Goal: Task Accomplishment & Management: Use online tool/utility

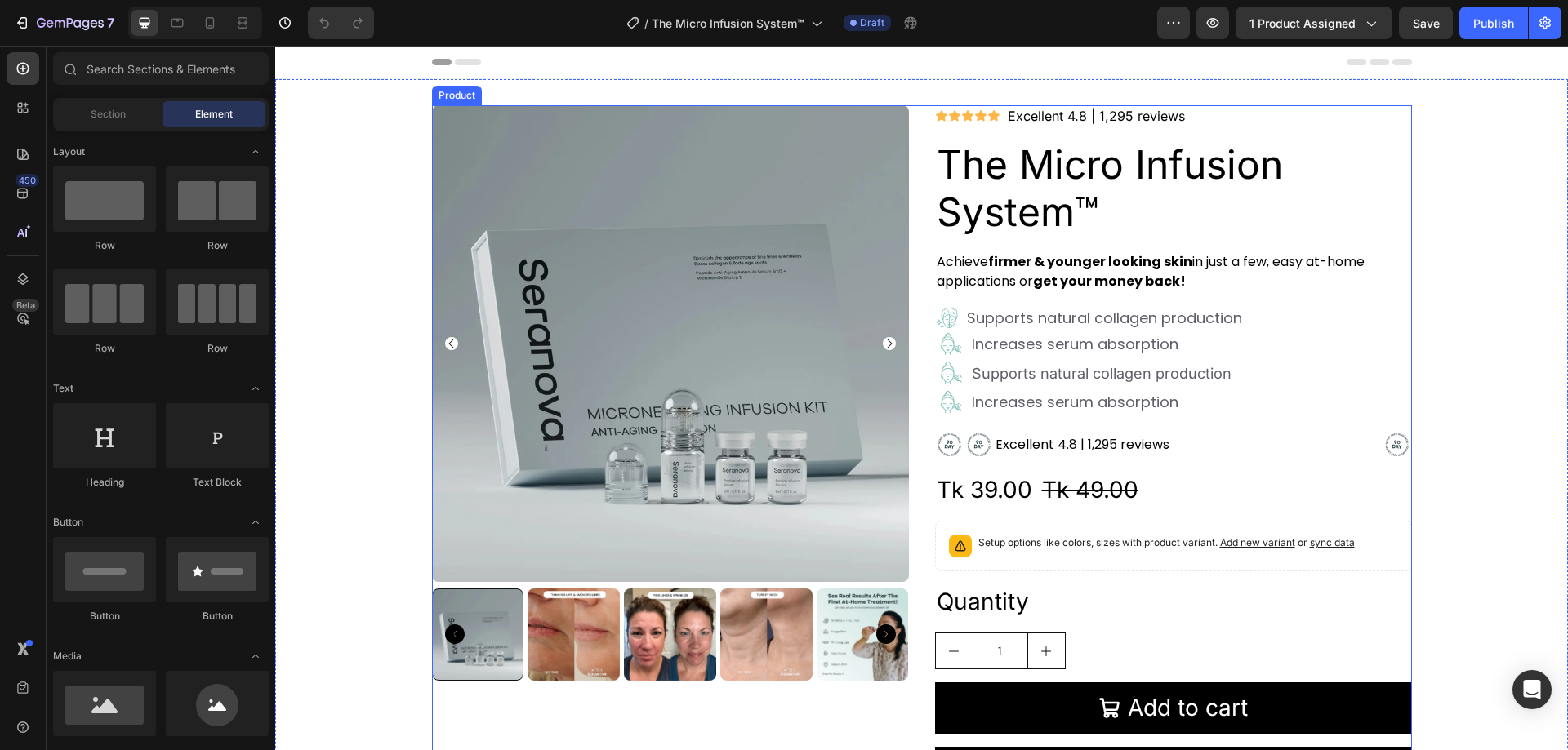
click at [908, 123] on div "Product Images Icon Icon Icon Icon Icon Icon List Excellent 4.8 | 1,295 reviews…" at bounding box center [922, 459] width 980 height 707
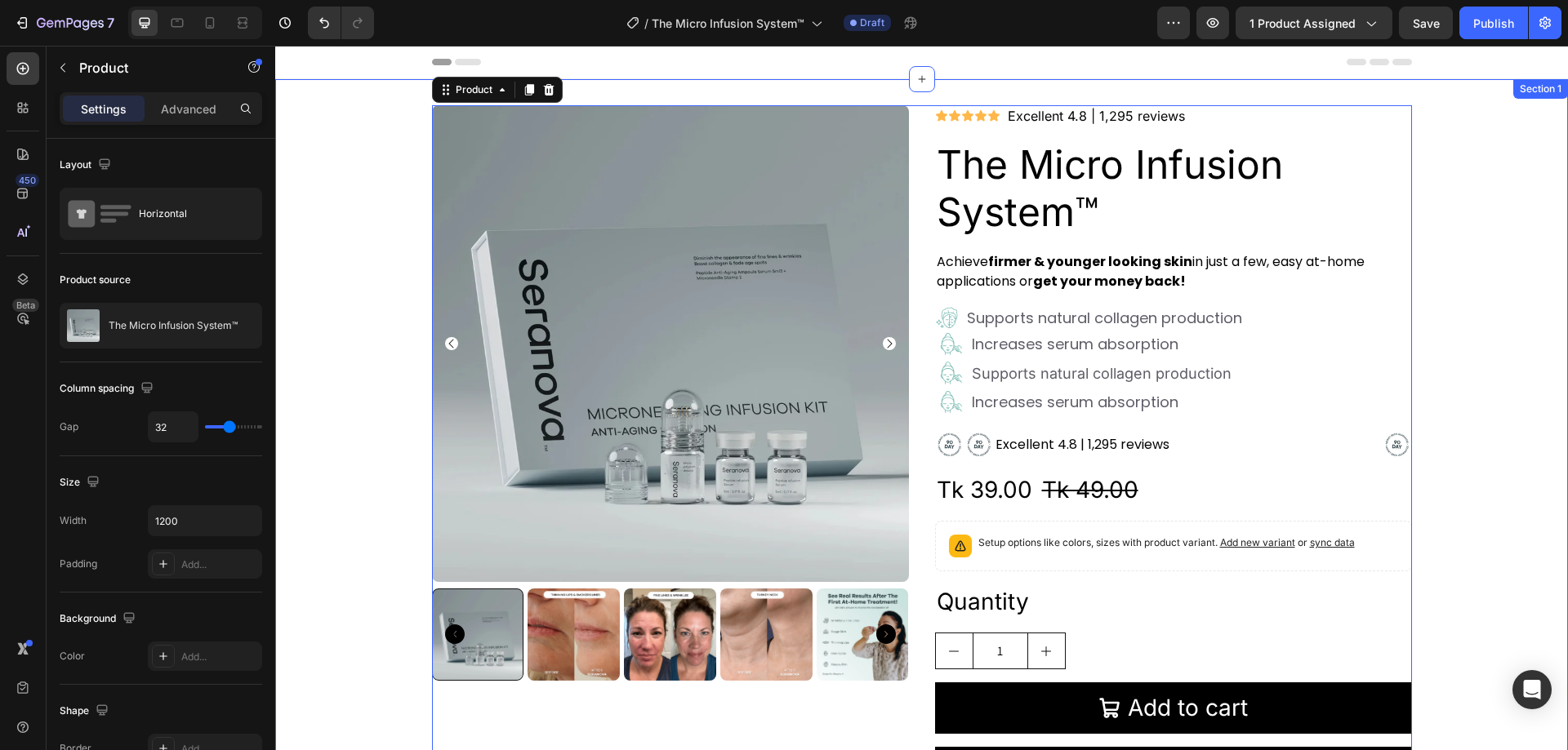
click at [351, 263] on div "Product Images Icon Icon Icon Icon Icon Icon List Excellent 4.8 | 1,295 reviews…" at bounding box center [922, 459] width 1293 height 707
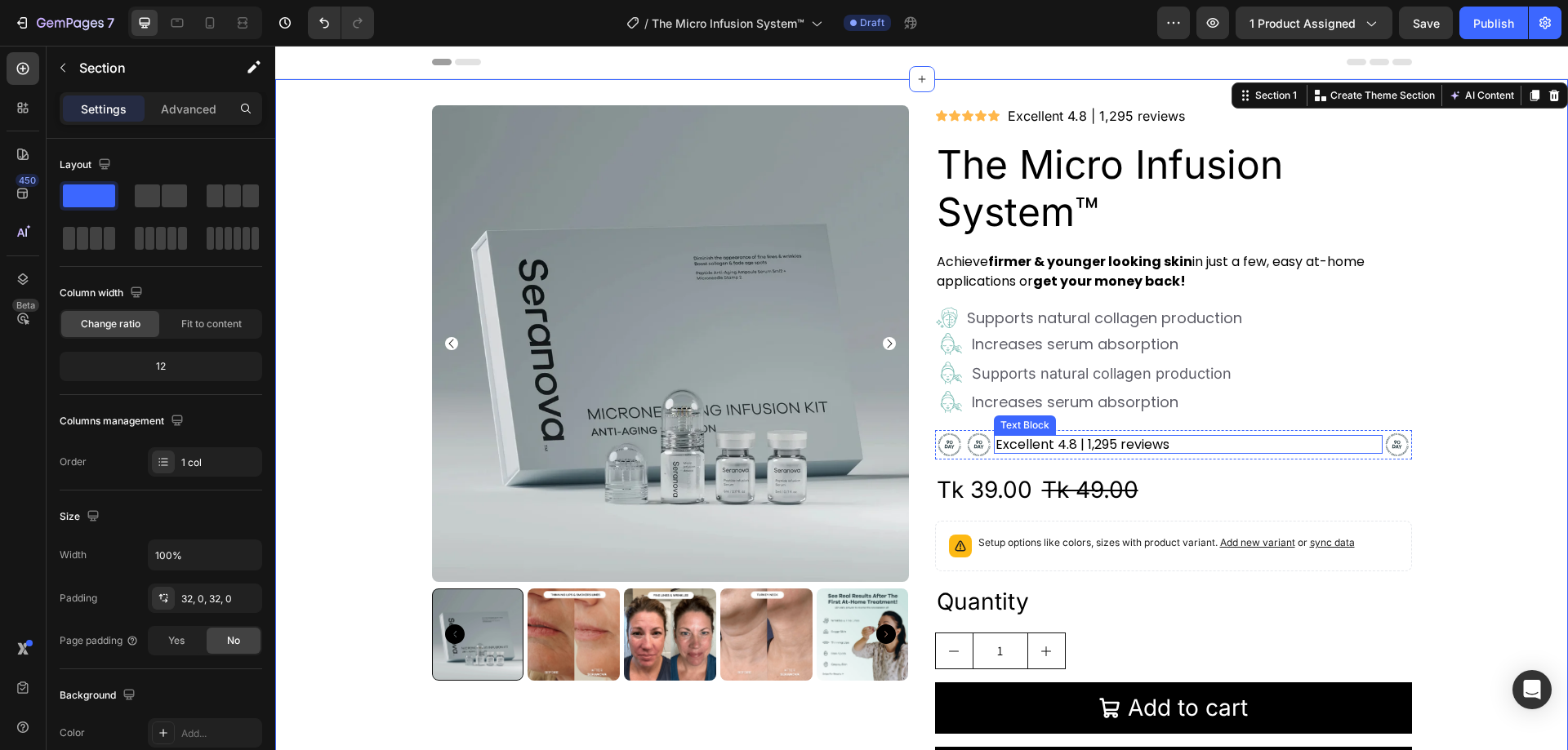
click at [1307, 447] on p "Excellent 4.8 | 1,295 reviews" at bounding box center [1189, 445] width 386 height 16
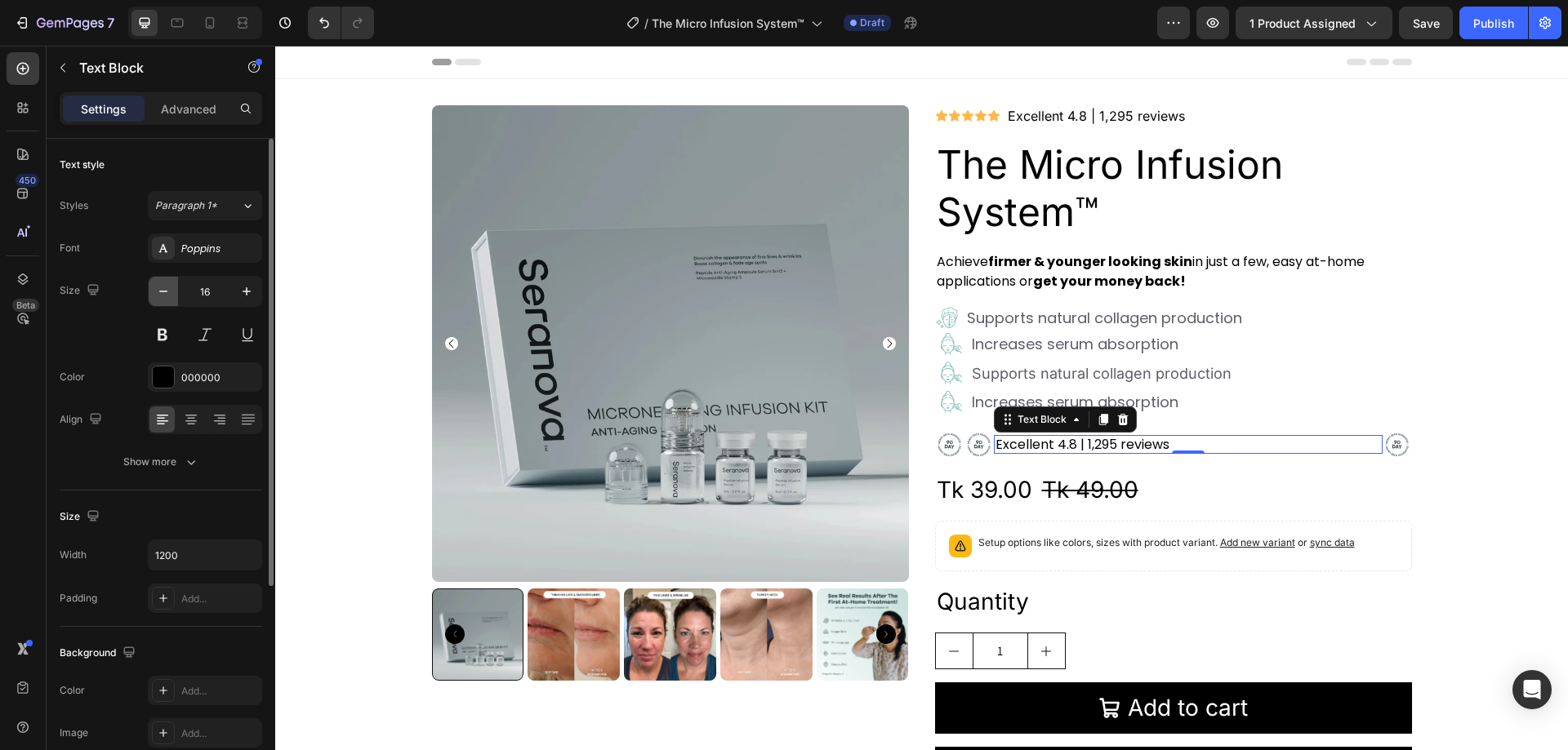
click at [167, 294] on icon "button" at bounding box center [163, 291] width 17 height 17
click at [249, 291] on icon "button" at bounding box center [247, 291] width 17 height 17
click at [241, 211] on icon at bounding box center [248, 206] width 14 height 17
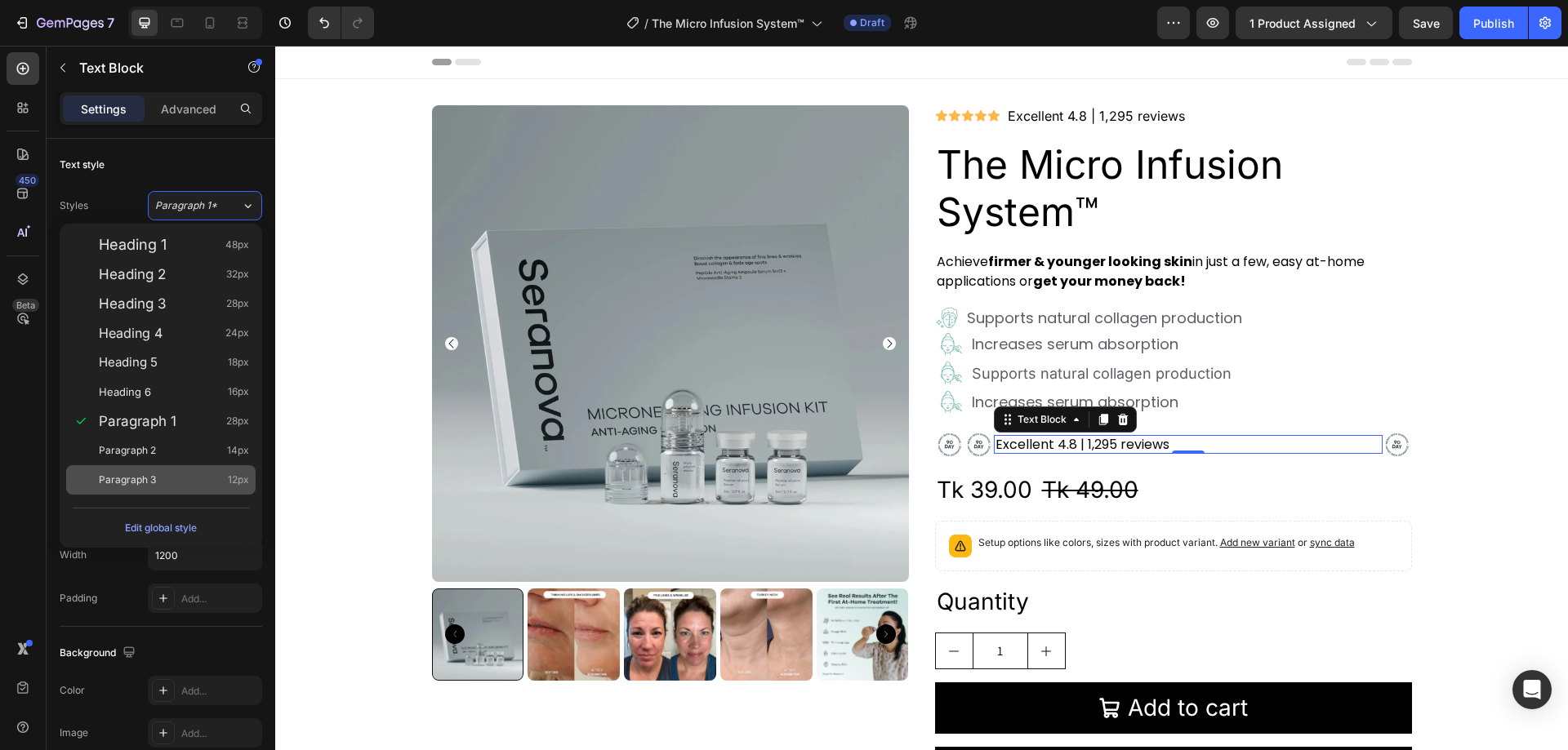
click at [174, 469] on div "Paragraph 3 12px" at bounding box center [161, 480] width 189 height 29
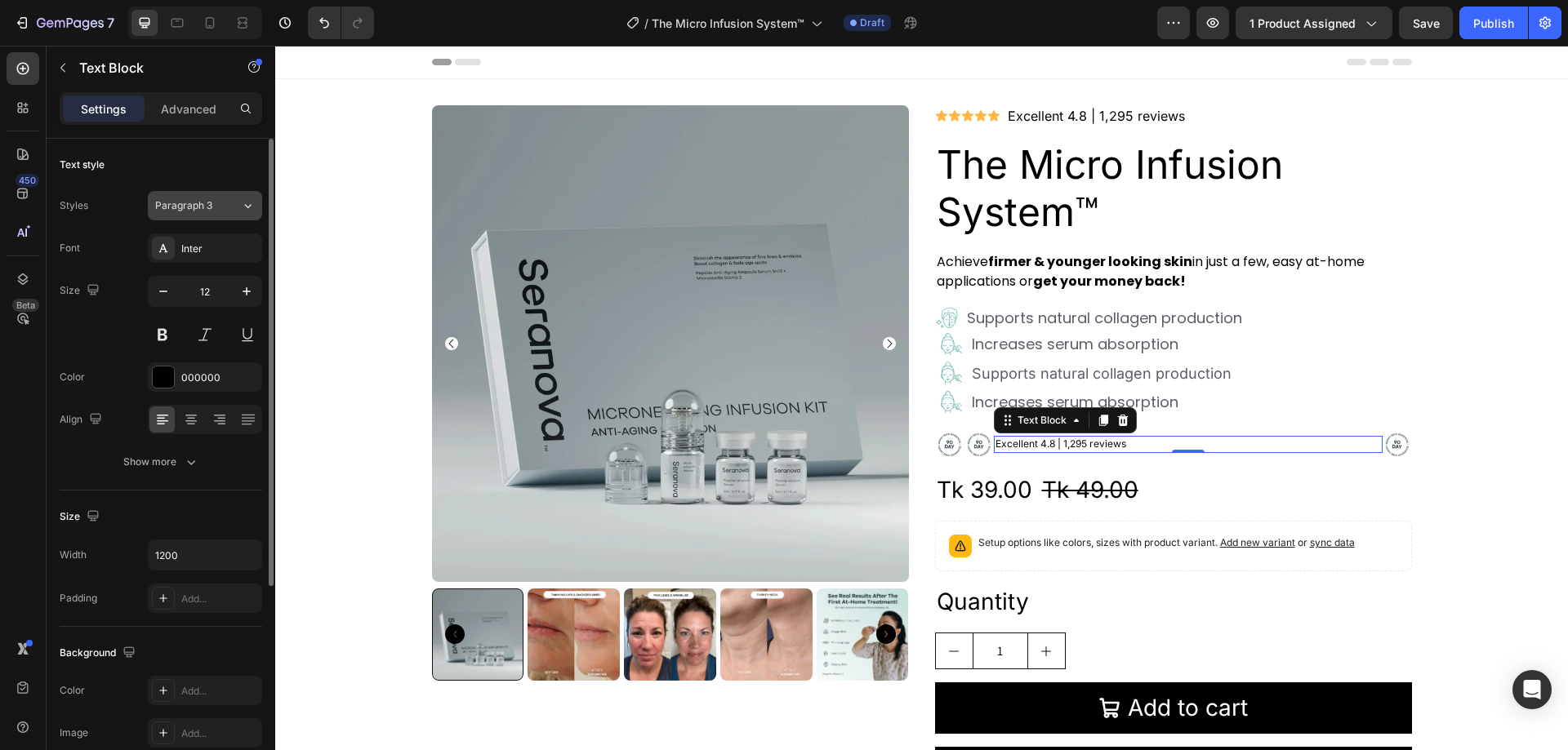
click at [229, 208] on div "Paragraph 3" at bounding box center [198, 206] width 86 height 15
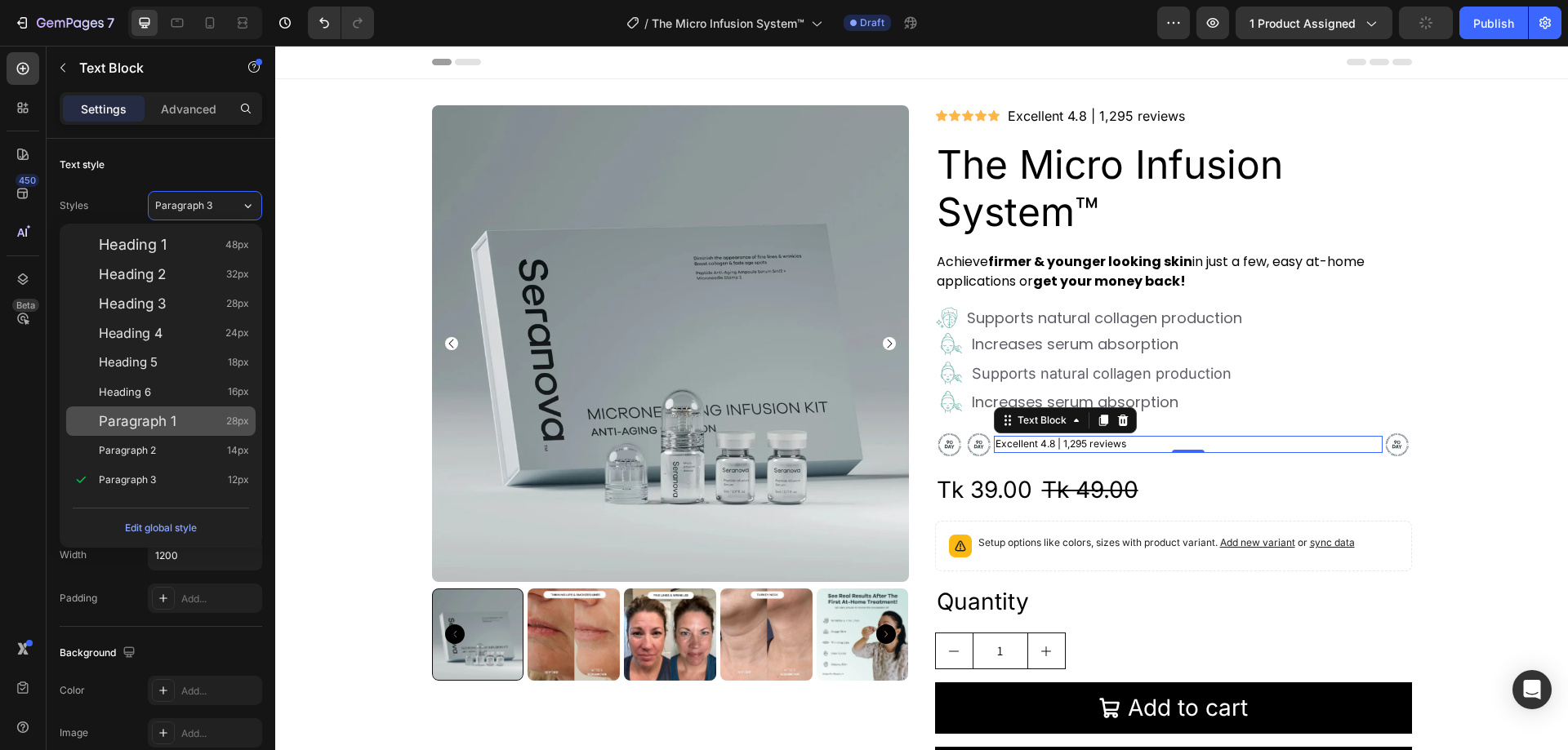
click at [168, 414] on span "Paragraph 1" at bounding box center [137, 421] width 77 height 17
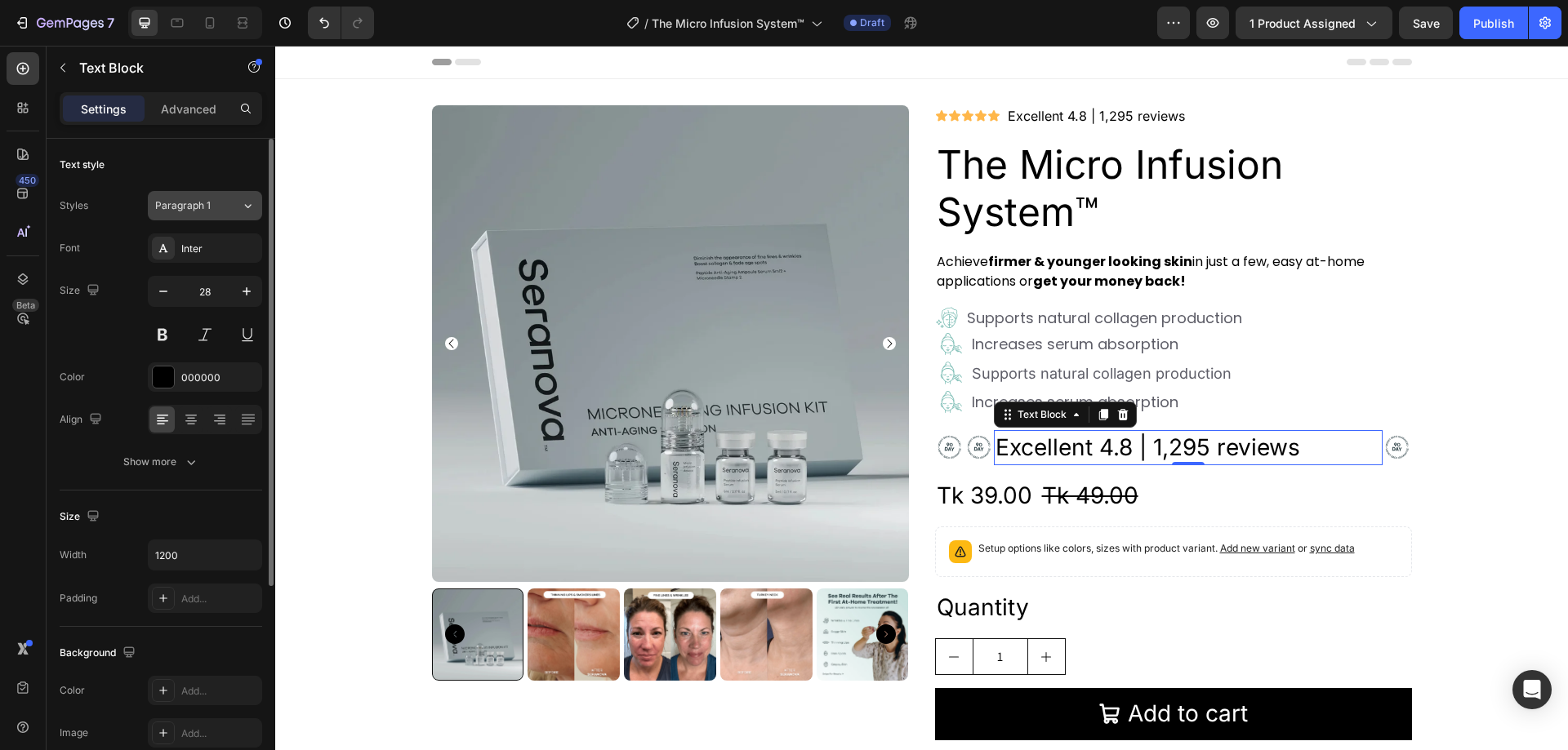
click at [210, 211] on div "Paragraph 1" at bounding box center [188, 206] width 67 height 15
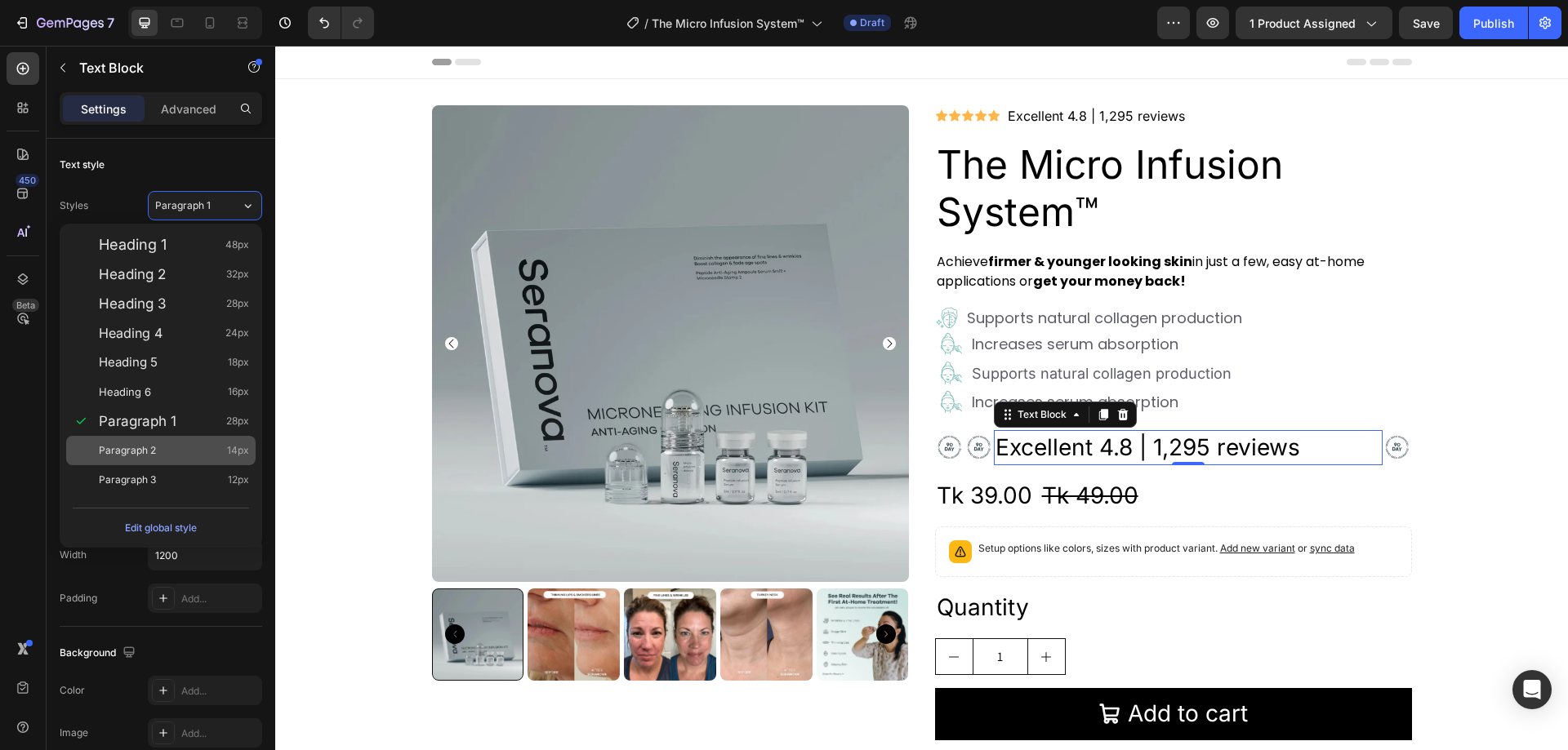
click at [171, 455] on div "Paragraph 2 14px" at bounding box center [173, 450] width 150 height 17
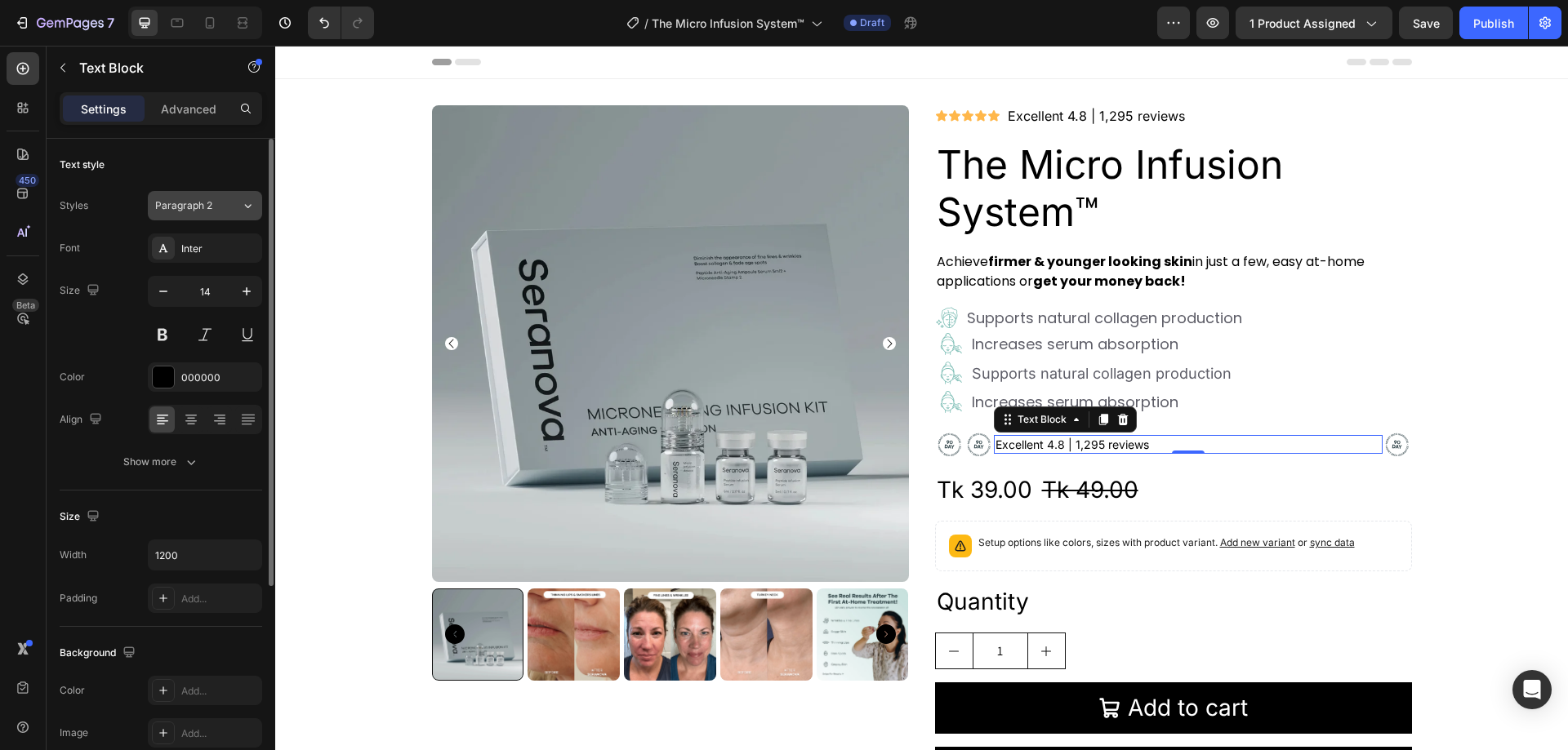
click at [217, 205] on div "Paragraph 2" at bounding box center [188, 206] width 67 height 15
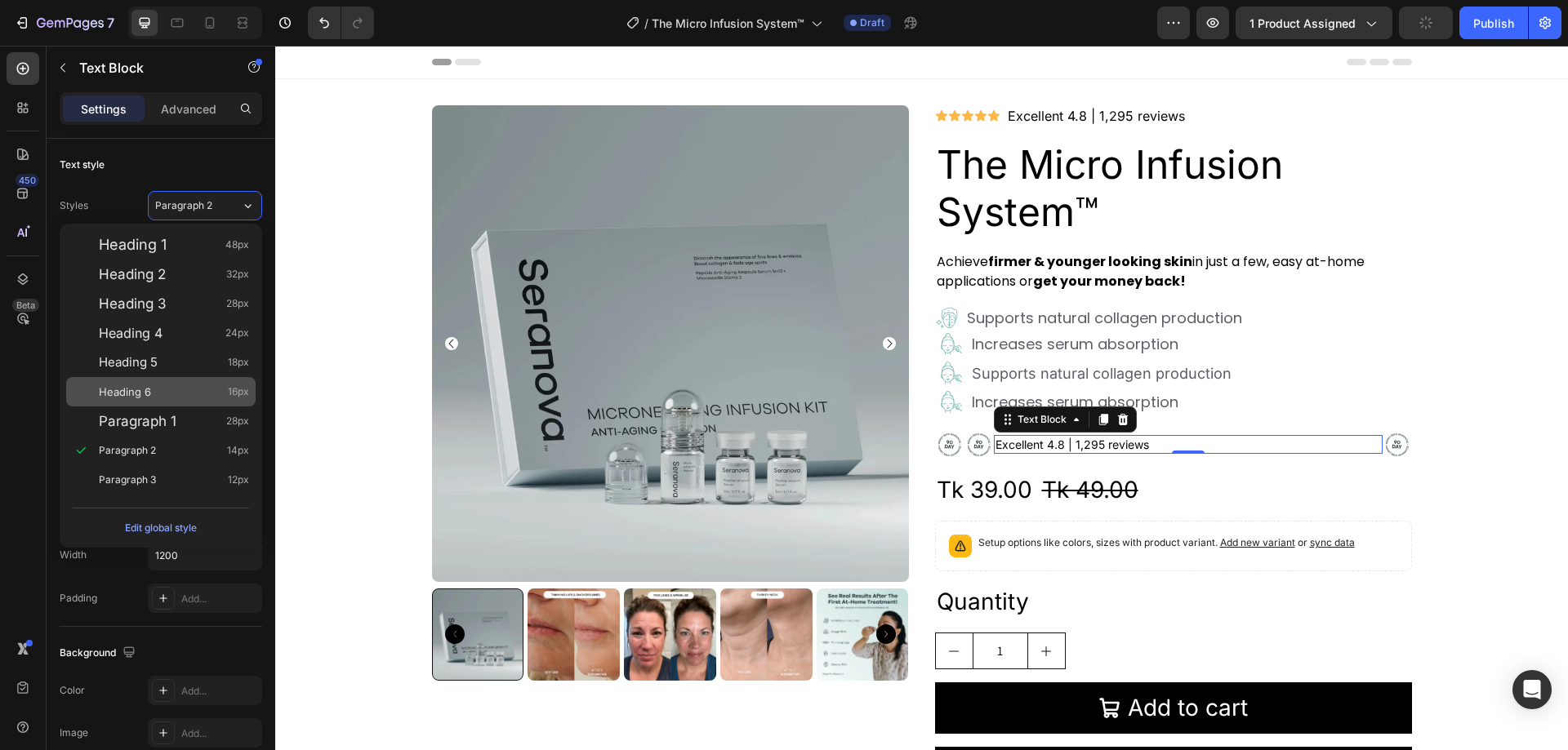
click at [196, 395] on div "Heading 6 16px" at bounding box center [173, 392] width 150 height 17
type input "16"
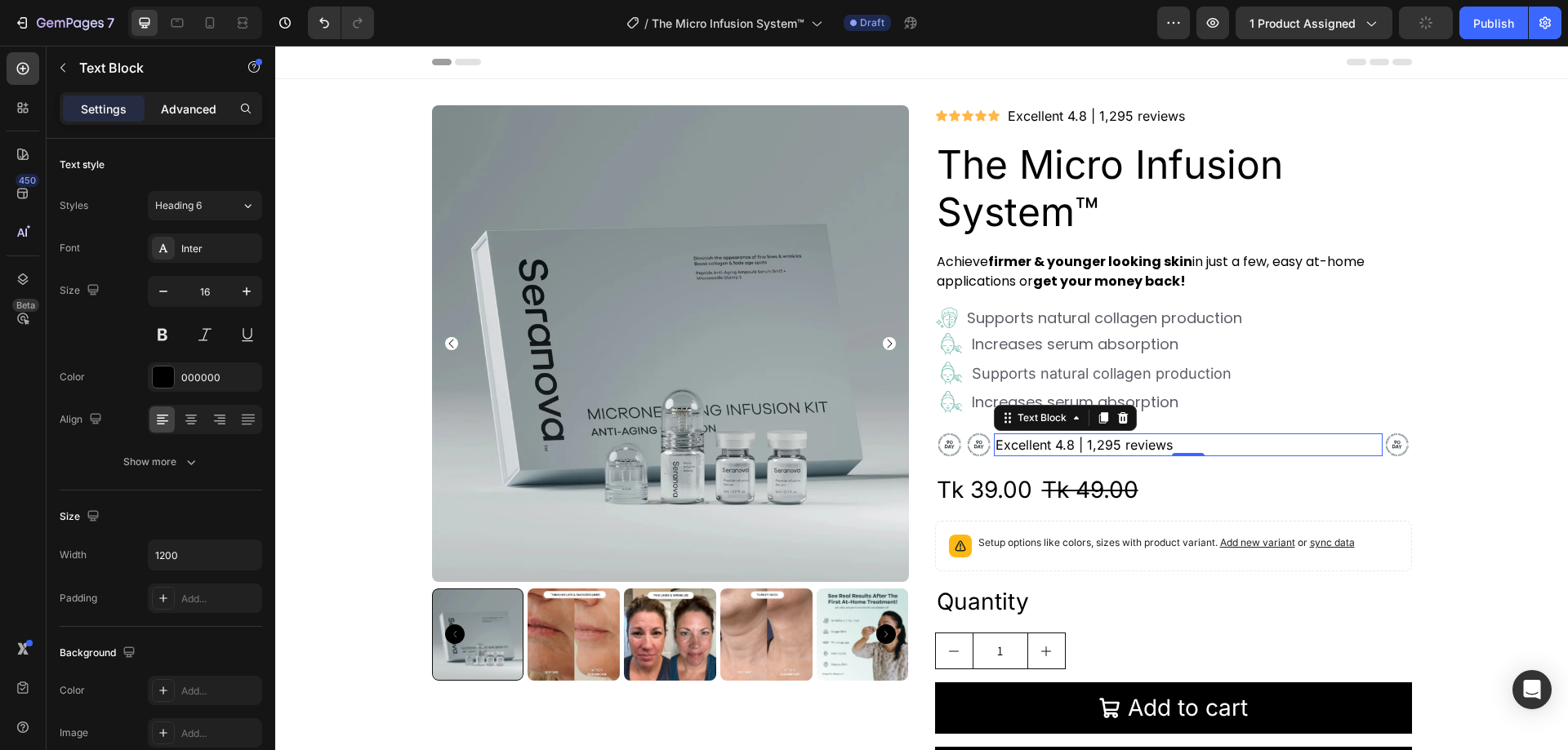
click at [184, 111] on p "Advanced" at bounding box center [188, 110] width 56 height 18
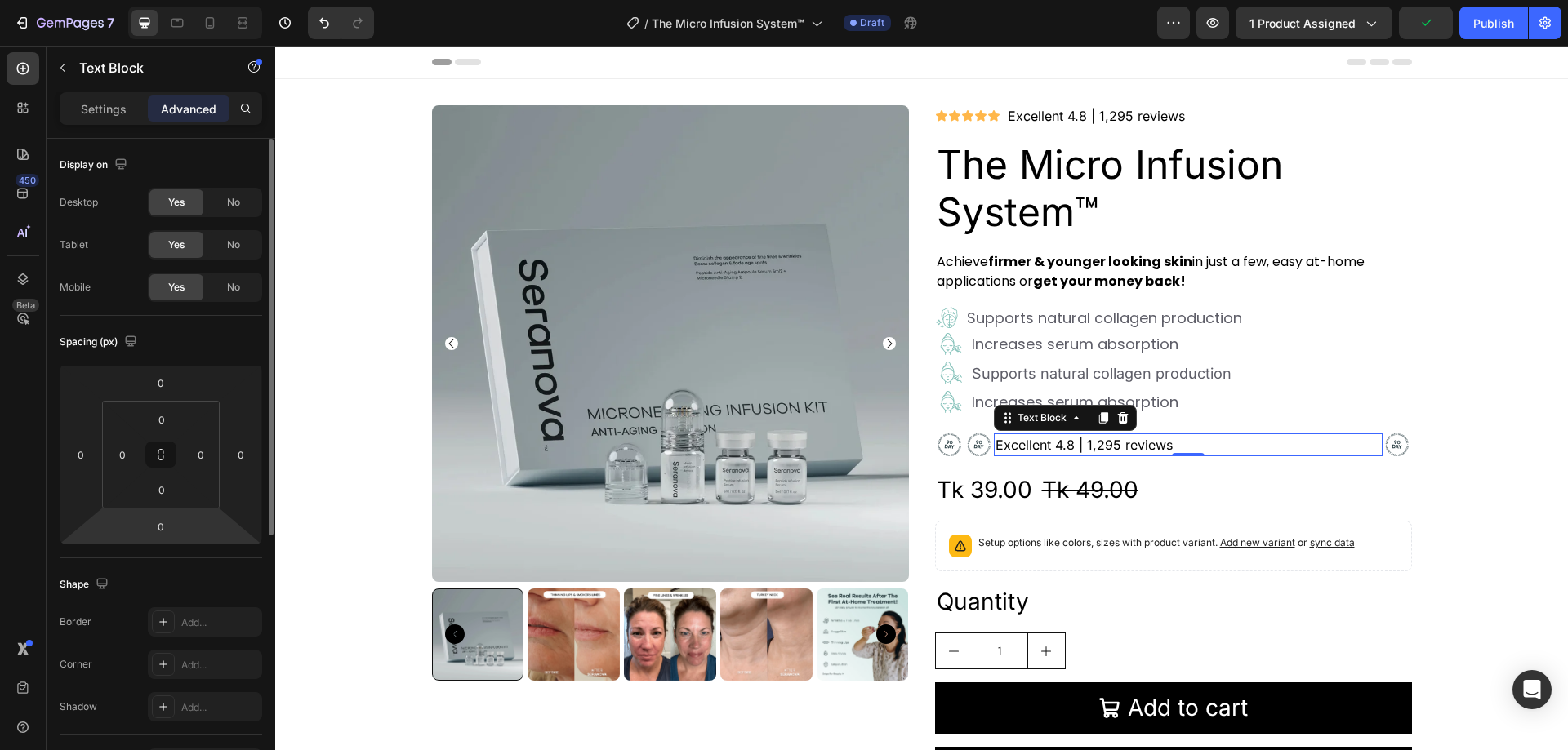
scroll to position [245, 0]
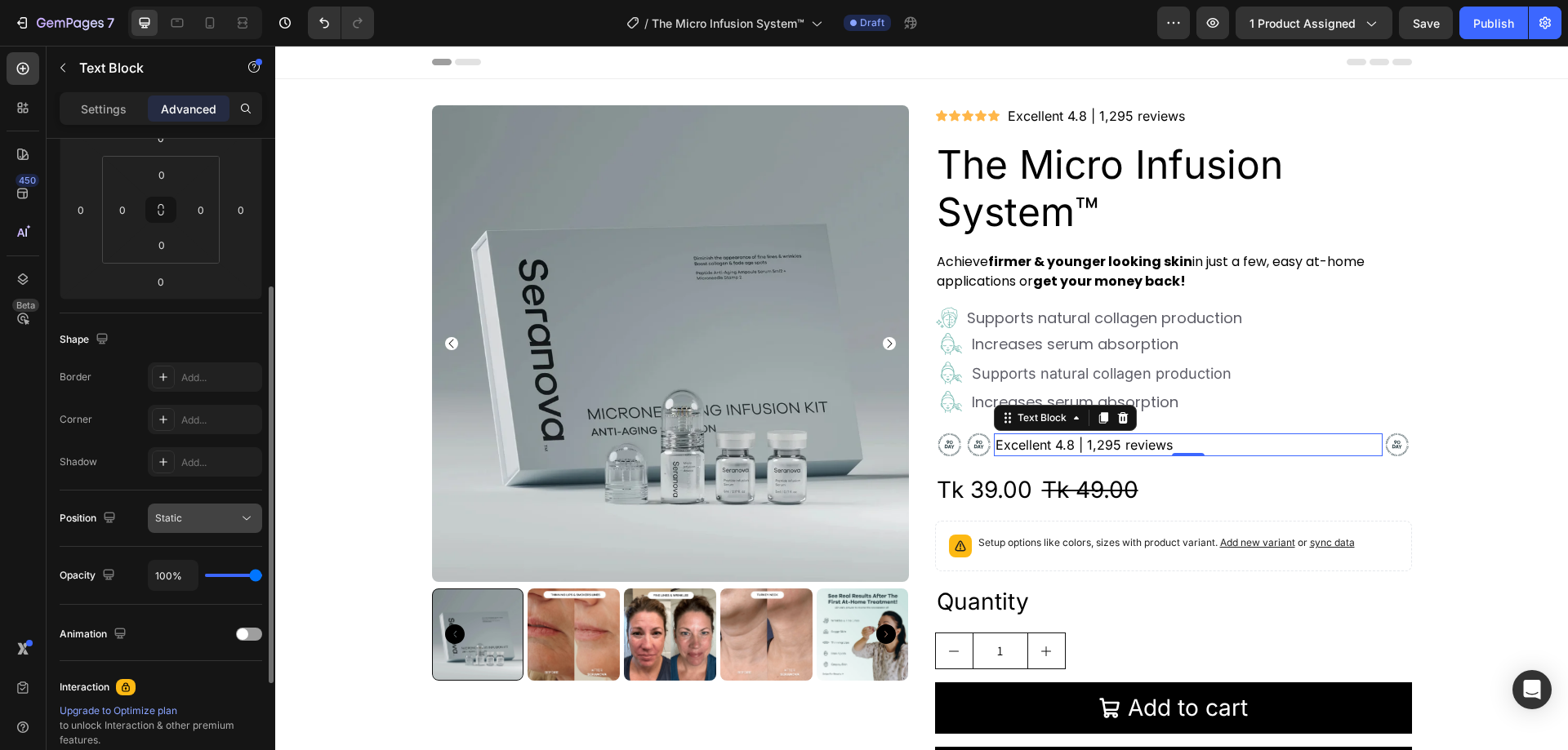
click at [214, 517] on div "Static" at bounding box center [196, 518] width 83 height 15
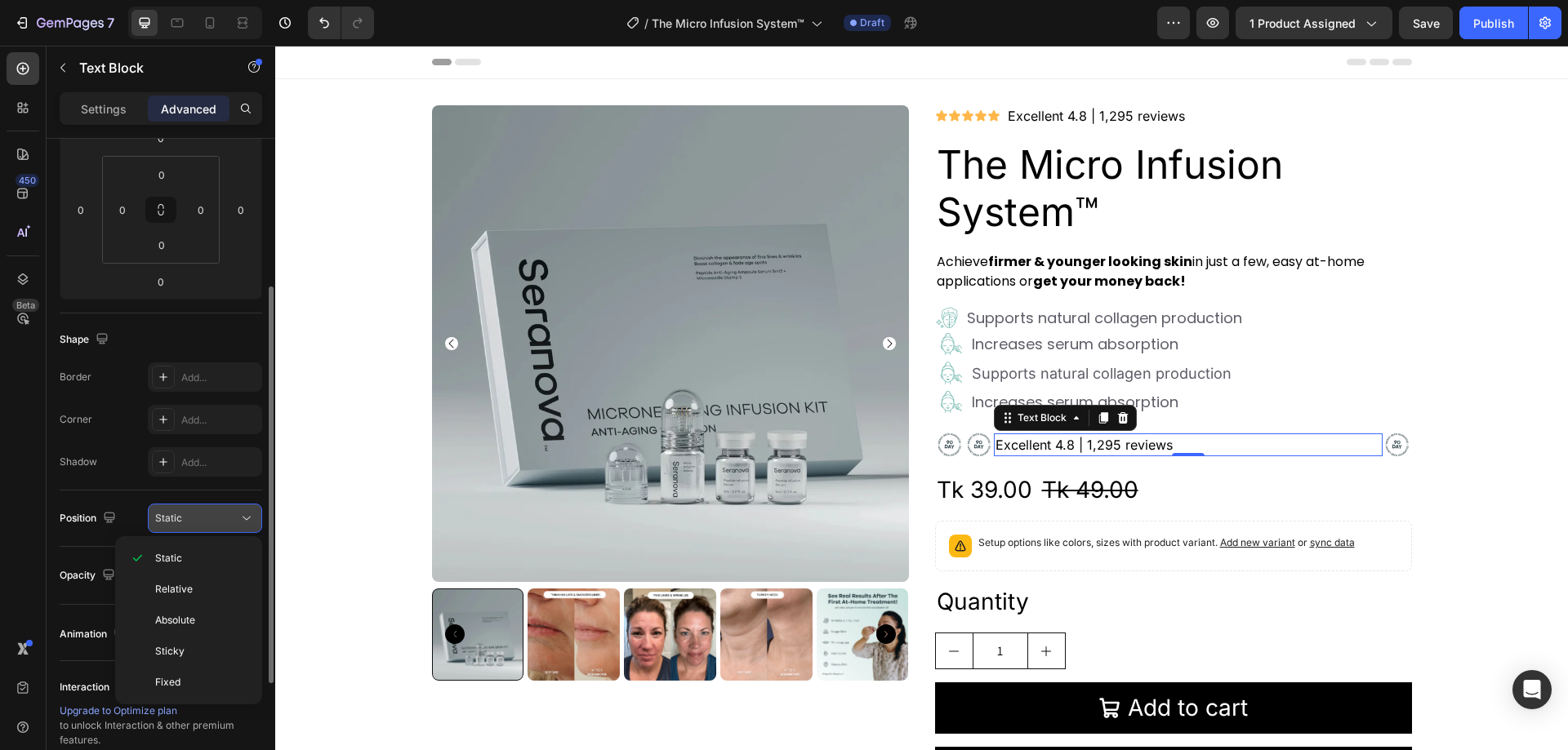
click at [214, 517] on div "Static" at bounding box center [196, 518] width 83 height 15
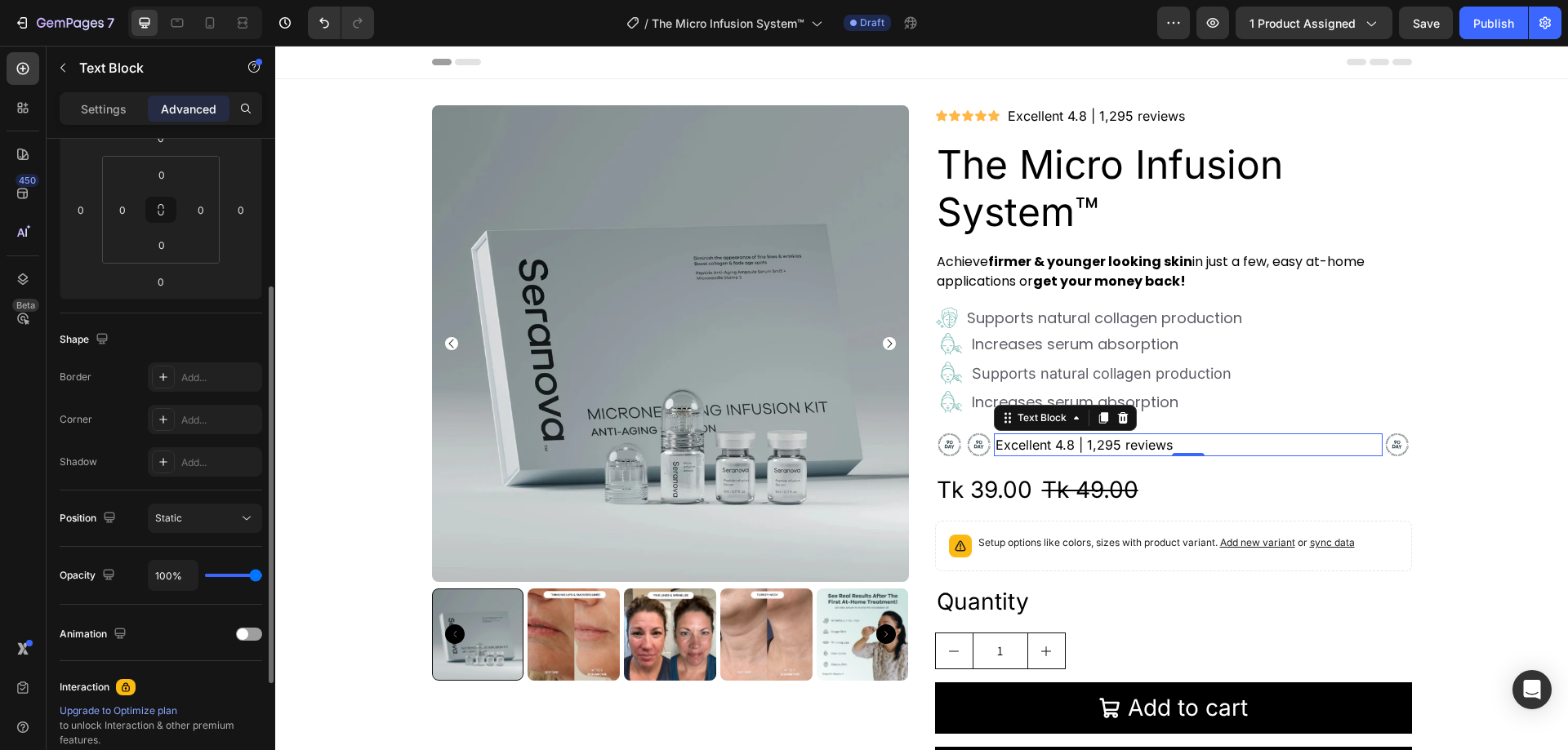
scroll to position [431, 0]
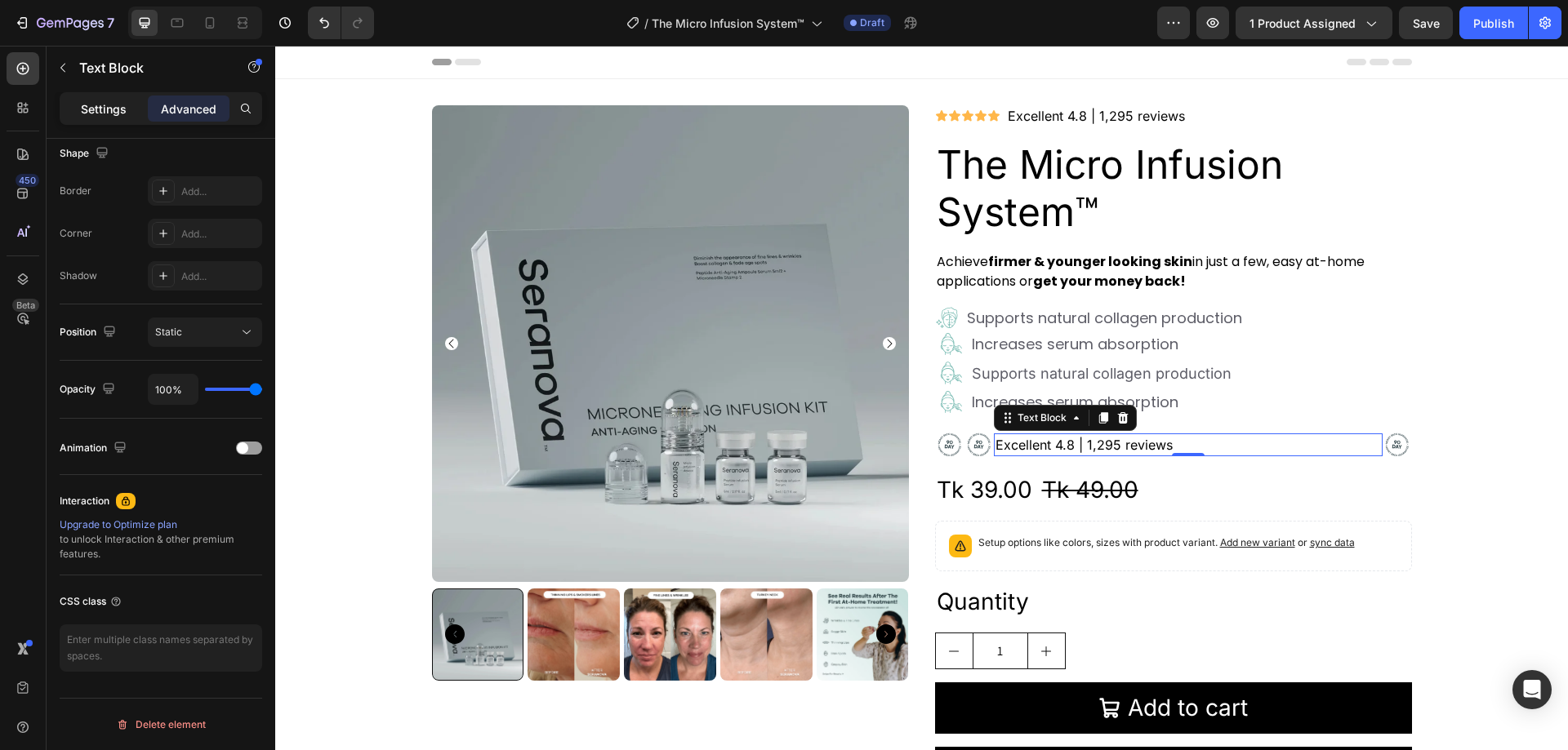
click at [102, 111] on p "Settings" at bounding box center [104, 110] width 46 height 18
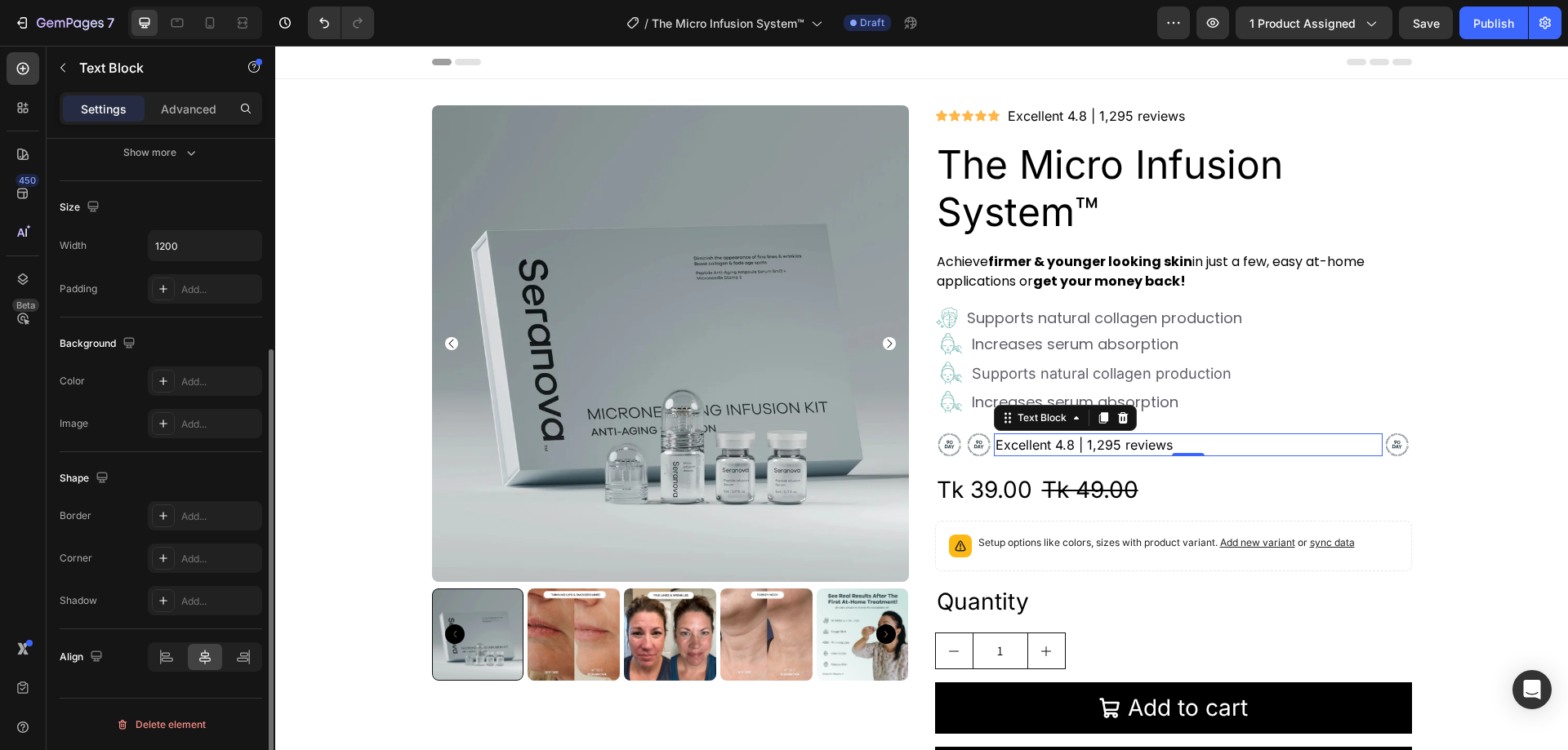
scroll to position [309, 0]
click at [249, 651] on icon at bounding box center [249, 657] width 1 height 15
click at [177, 649] on div at bounding box center [167, 657] width 35 height 26
click at [184, 652] on div at bounding box center [167, 657] width 35 height 26
click at [210, 657] on icon at bounding box center [205, 657] width 17 height 17
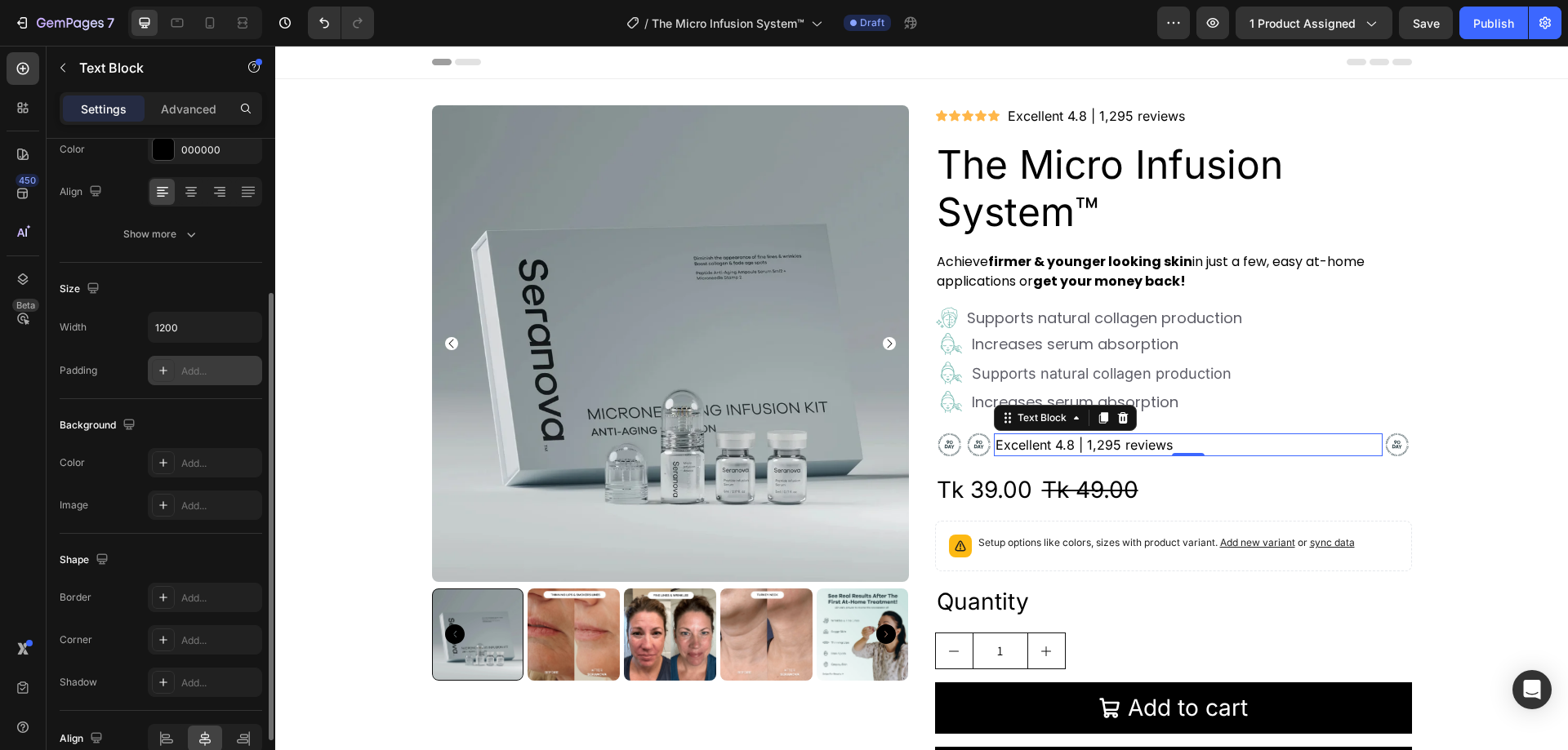
scroll to position [146, 0]
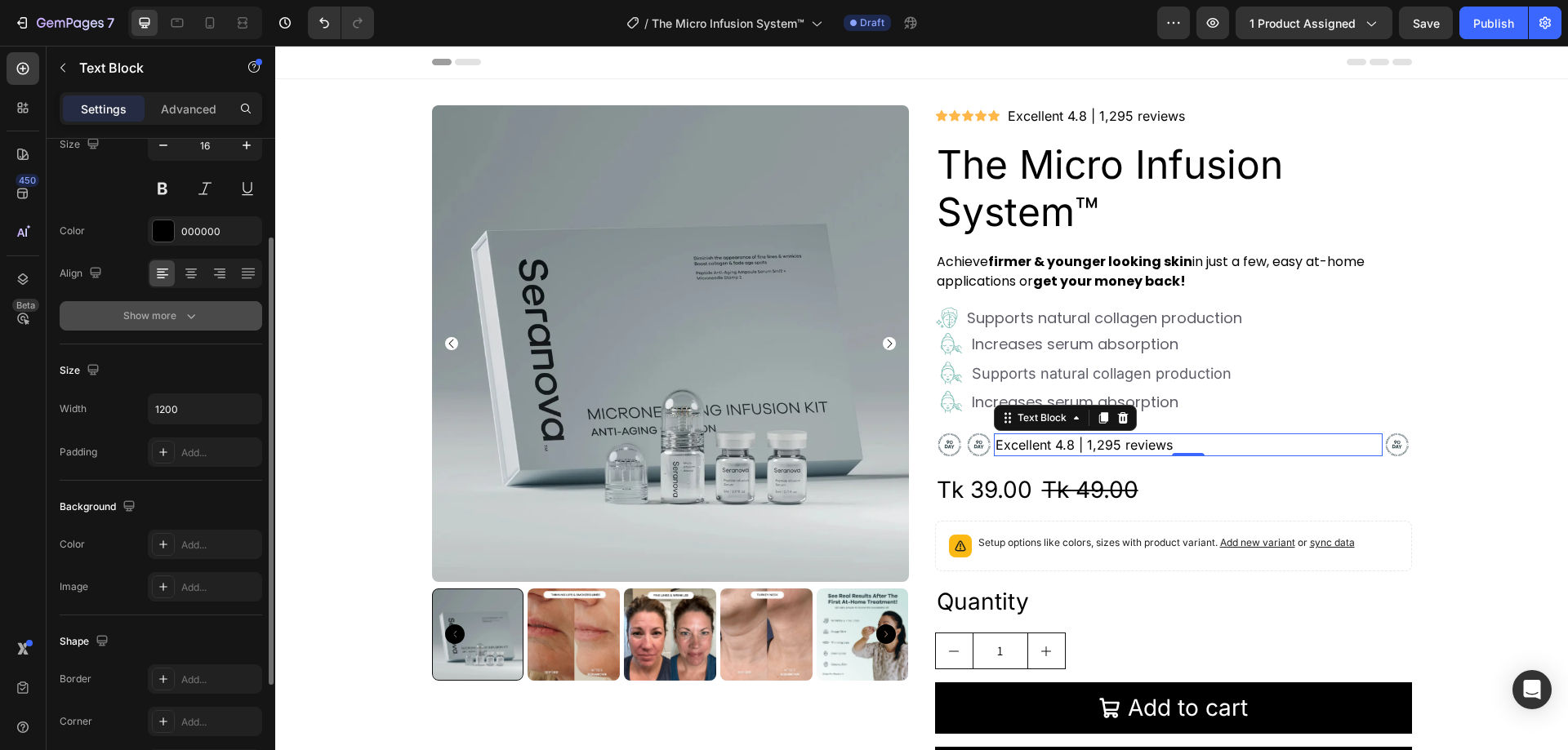
click at [166, 318] on div "Show more" at bounding box center [162, 315] width 76 height 17
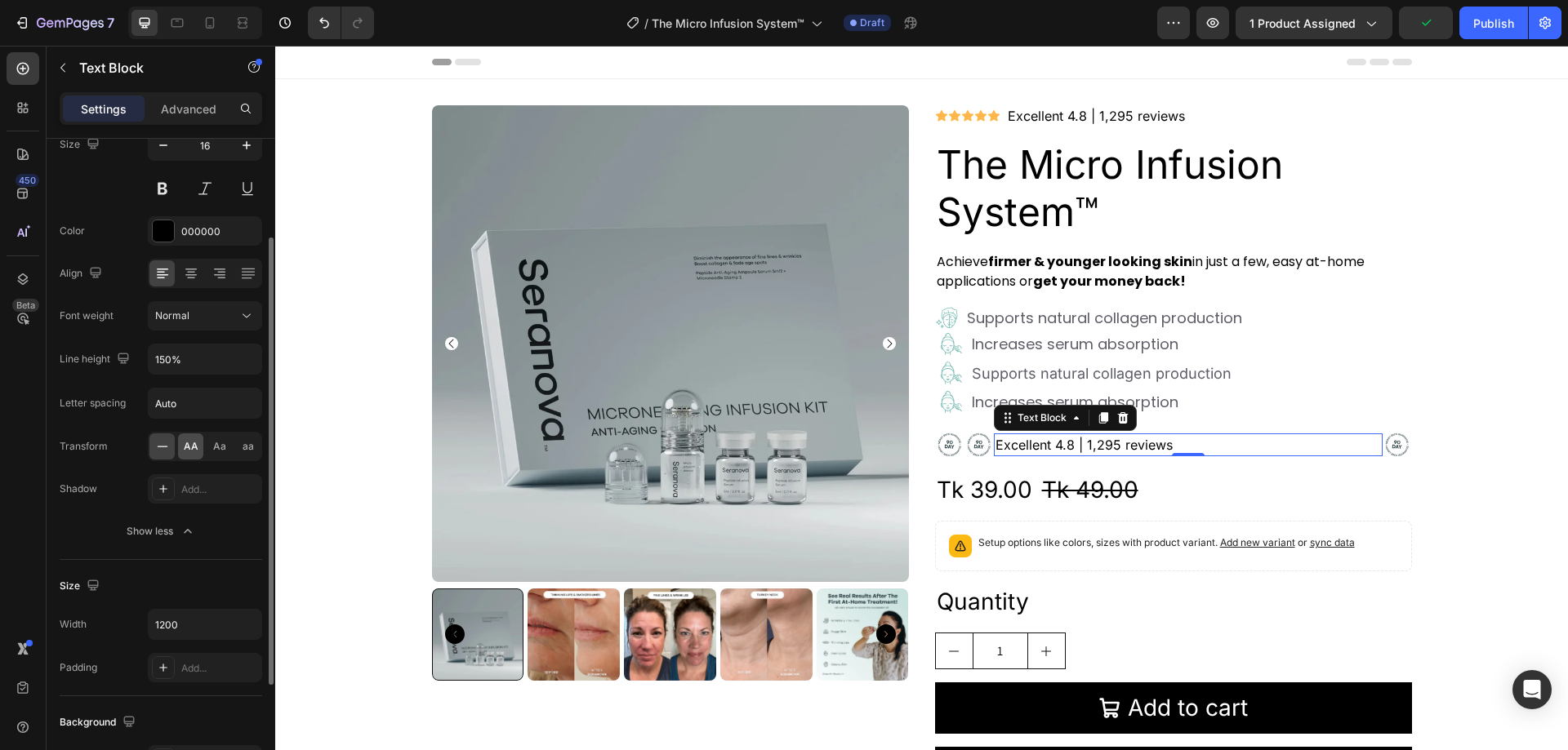
click at [185, 445] on span "AA" at bounding box center [191, 446] width 15 height 15
click at [168, 445] on icon at bounding box center [163, 446] width 17 height 17
click at [220, 445] on span "Aa" at bounding box center [219, 446] width 13 height 15
click at [164, 442] on icon at bounding box center [163, 446] width 17 height 17
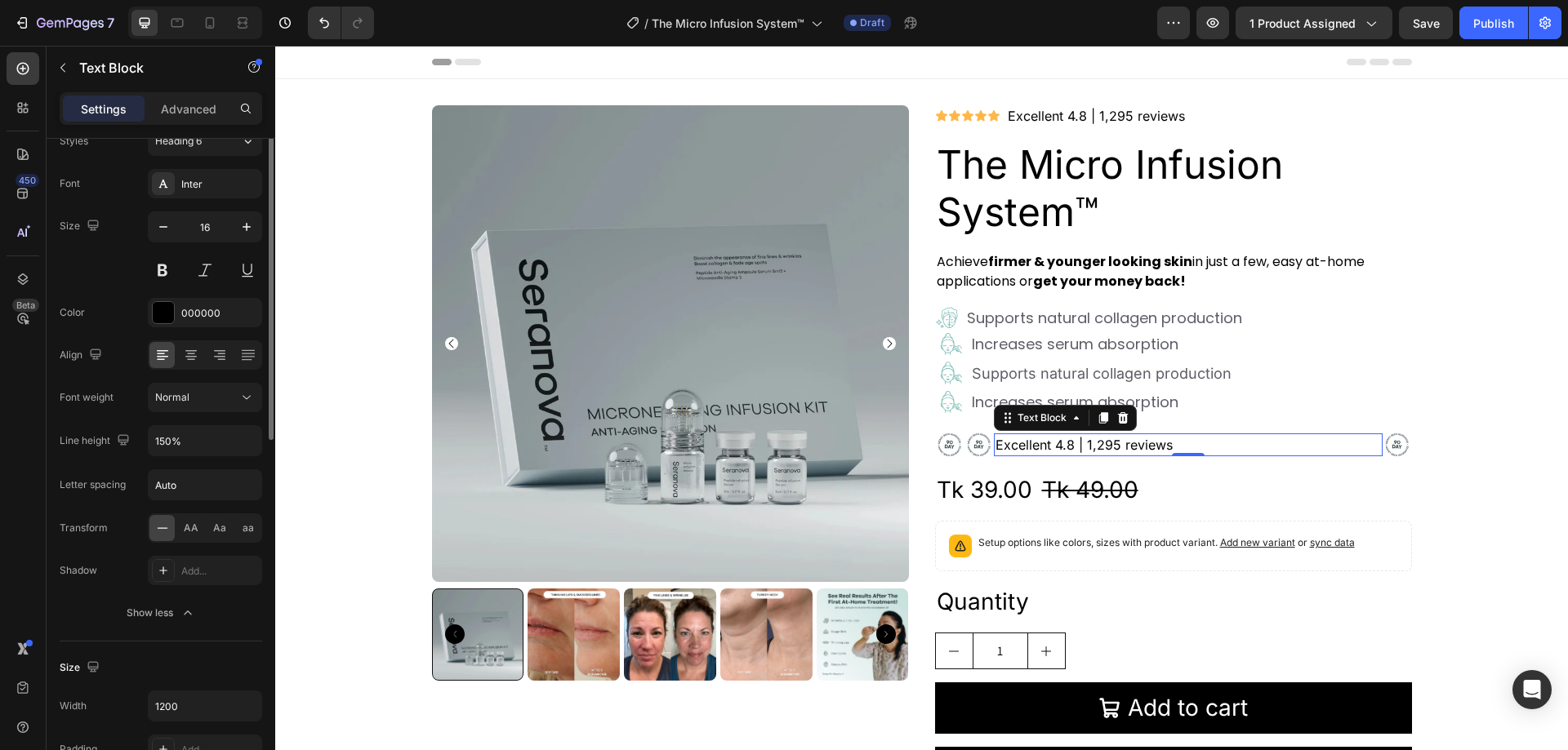
scroll to position [0, 0]
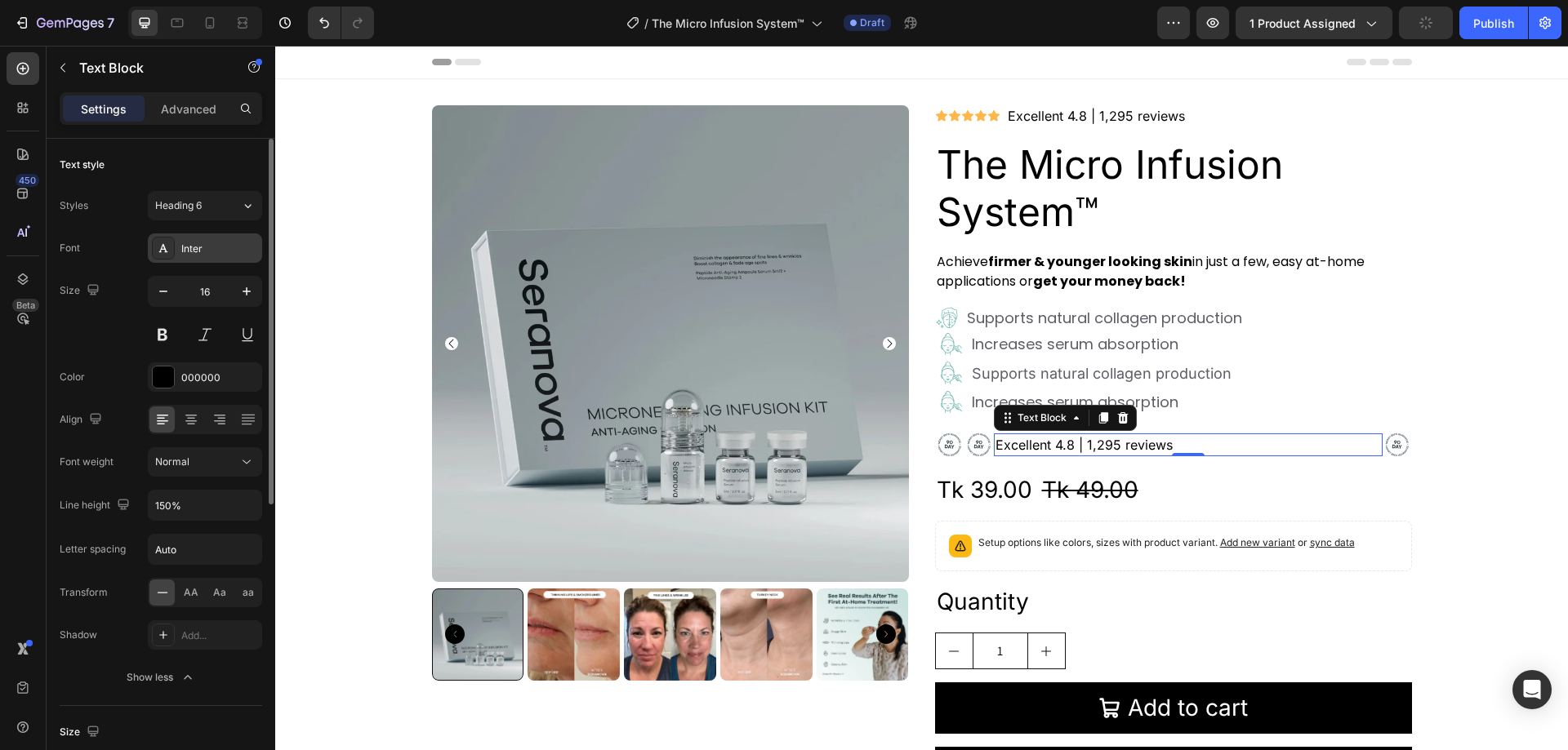
click at [214, 249] on div "Inter" at bounding box center [219, 249] width 76 height 15
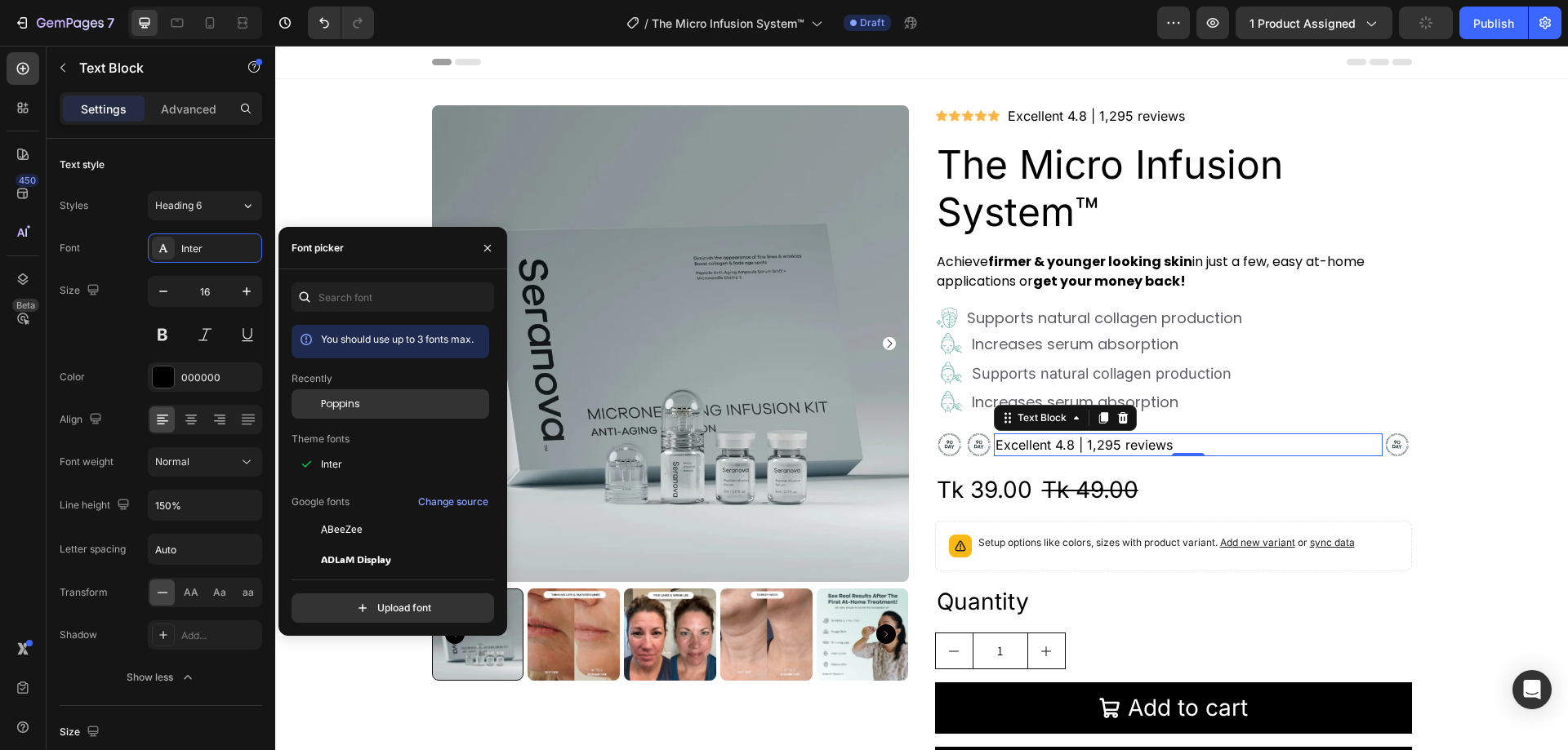
click at [359, 401] on span "Poppins" at bounding box center [341, 403] width 39 height 15
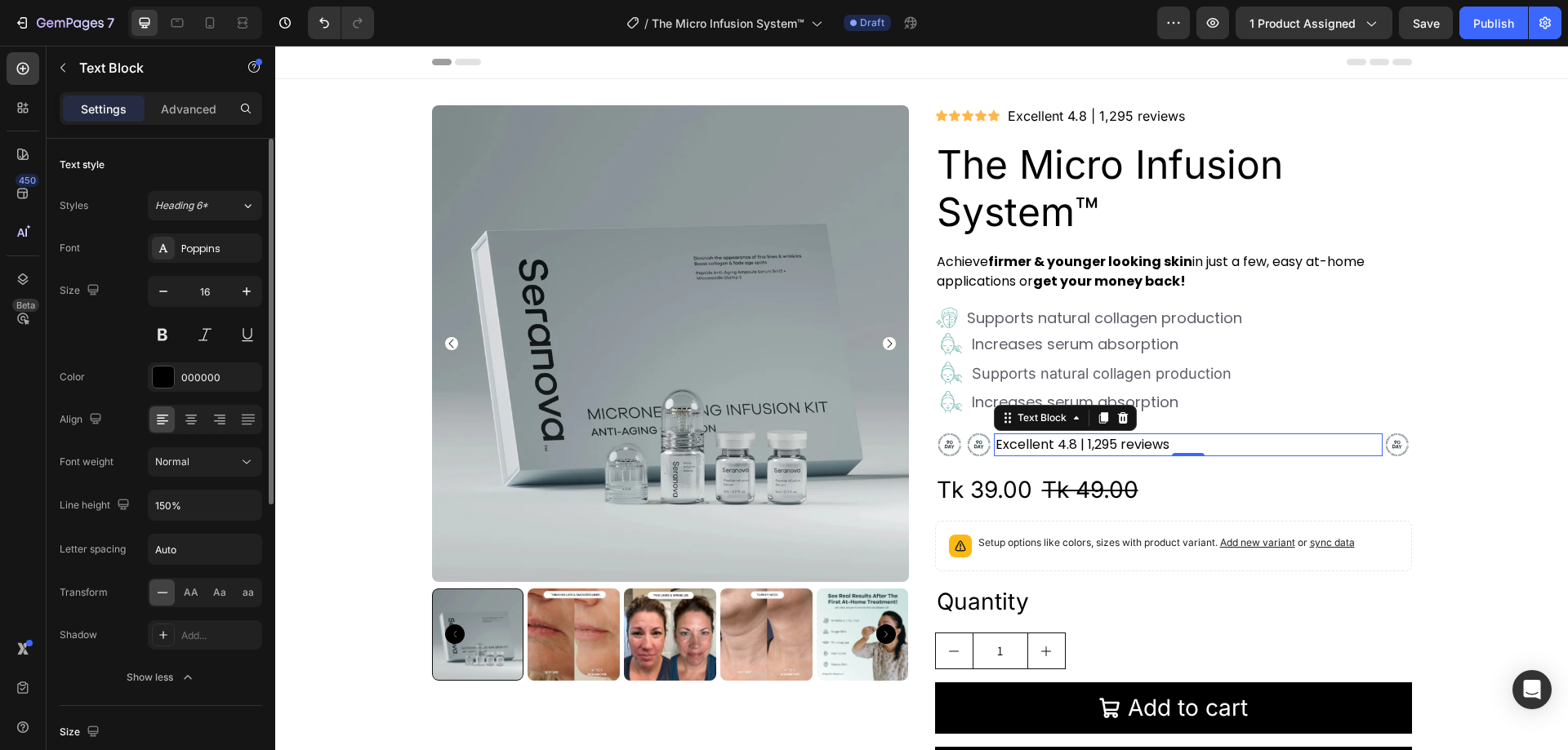
click at [232, 148] on div "Text style Styles Heading 6* Font Poppins Size 16 Color 000000 Align Font weigh…" at bounding box center [161, 423] width 203 height 568
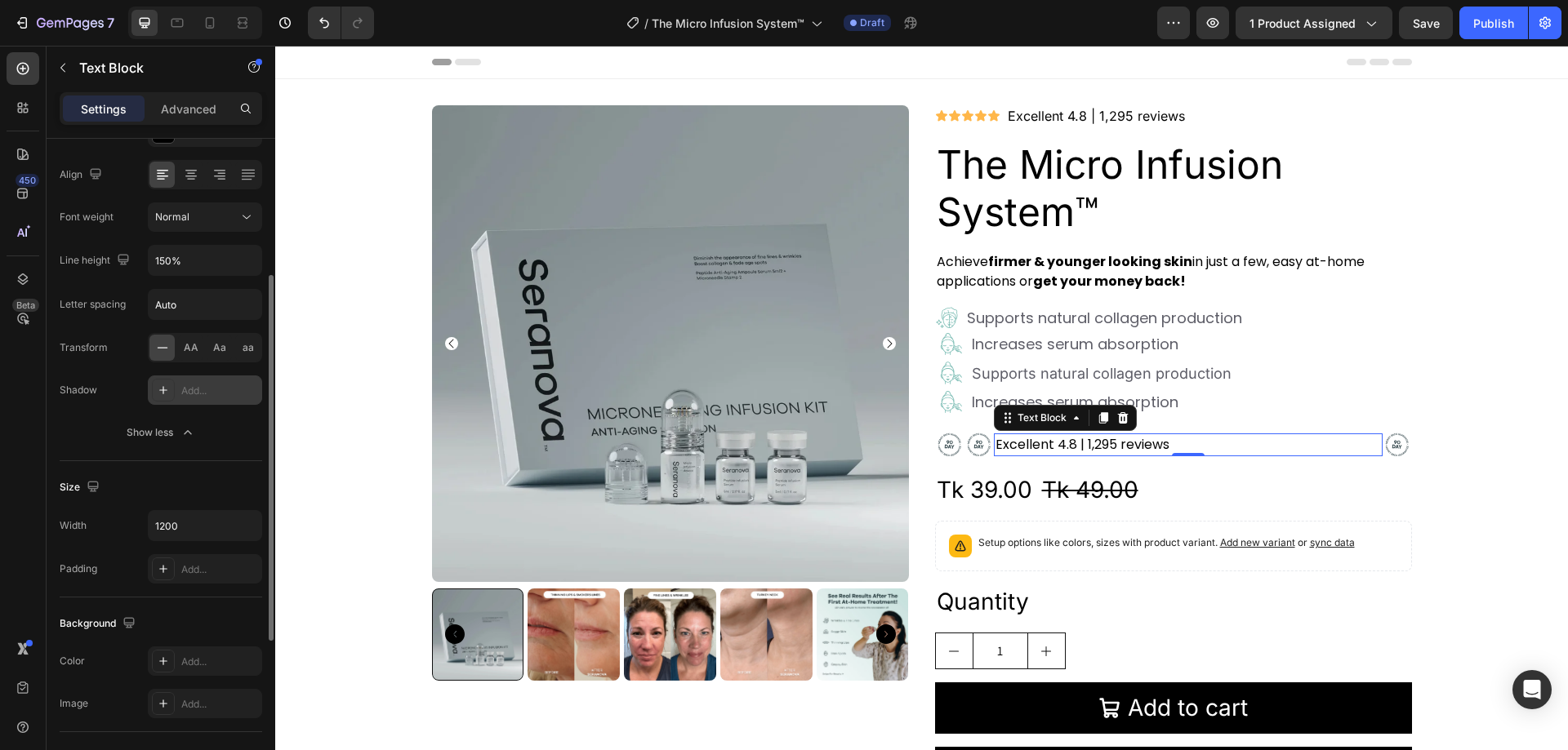
scroll to position [327, 0]
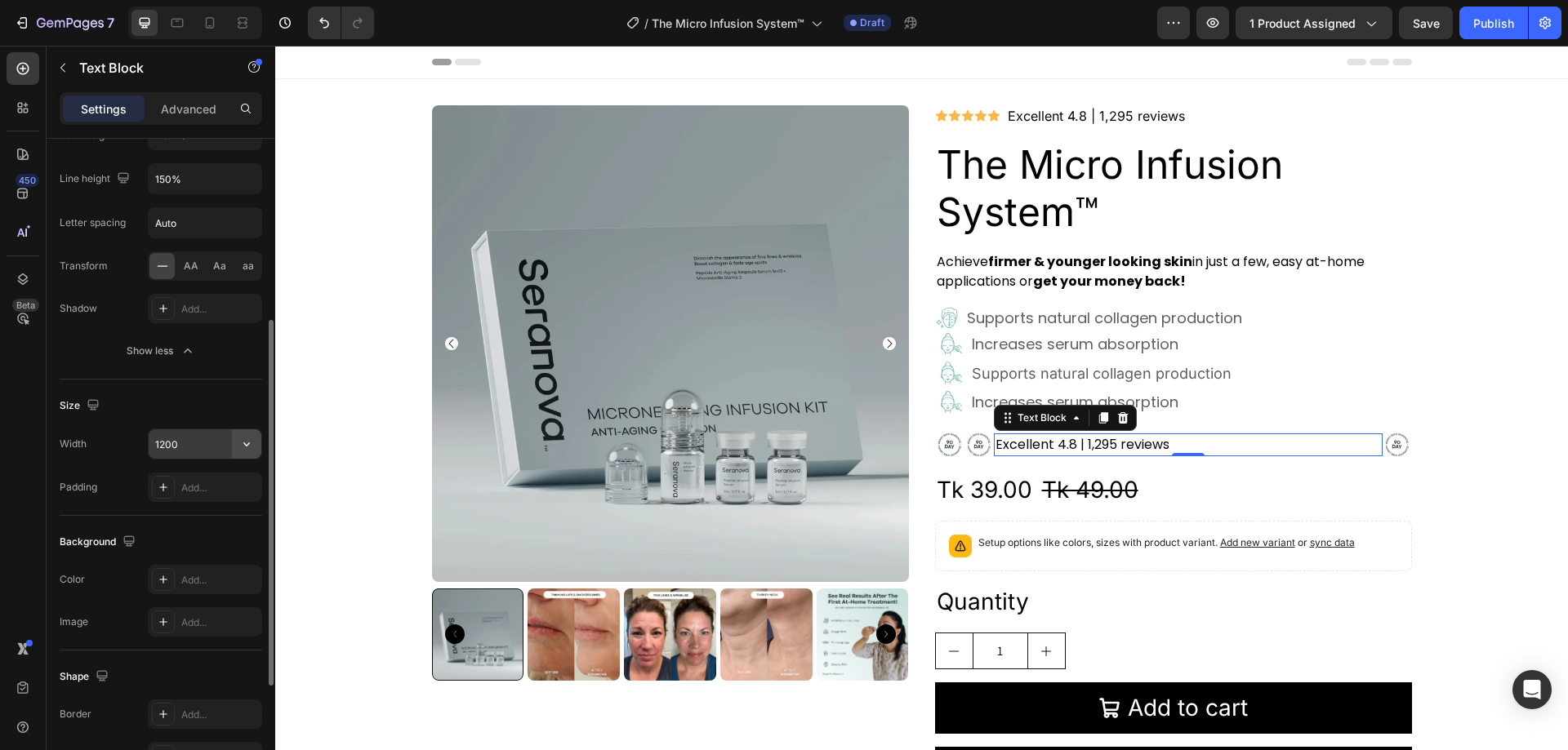
click at [249, 446] on icon "button" at bounding box center [247, 444] width 17 height 17
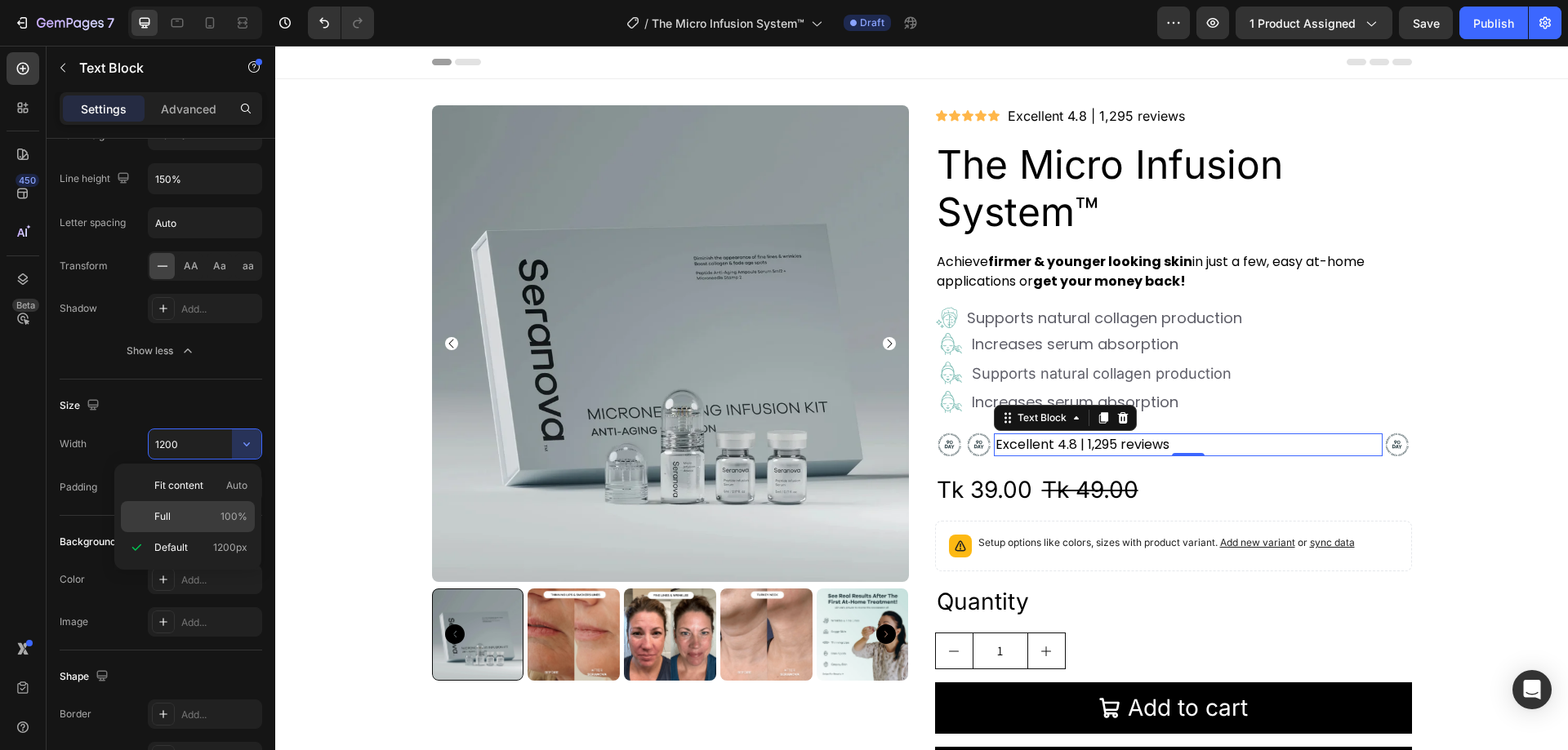
click at [202, 510] on p "Full 100%" at bounding box center [201, 516] width 93 height 15
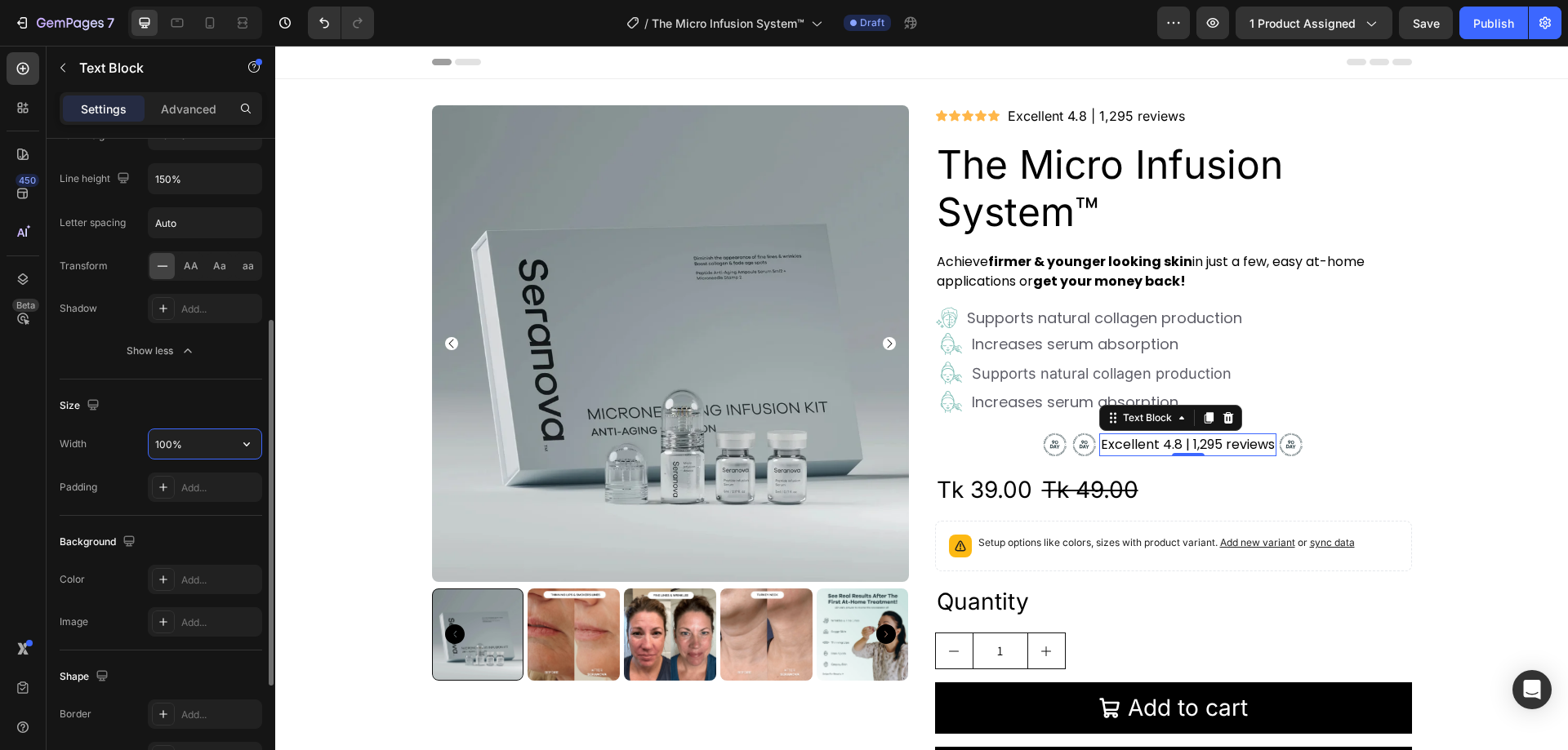
click at [188, 443] on input "100%" at bounding box center [205, 445] width 113 height 29
click at [249, 446] on icon "button" at bounding box center [247, 444] width 17 height 17
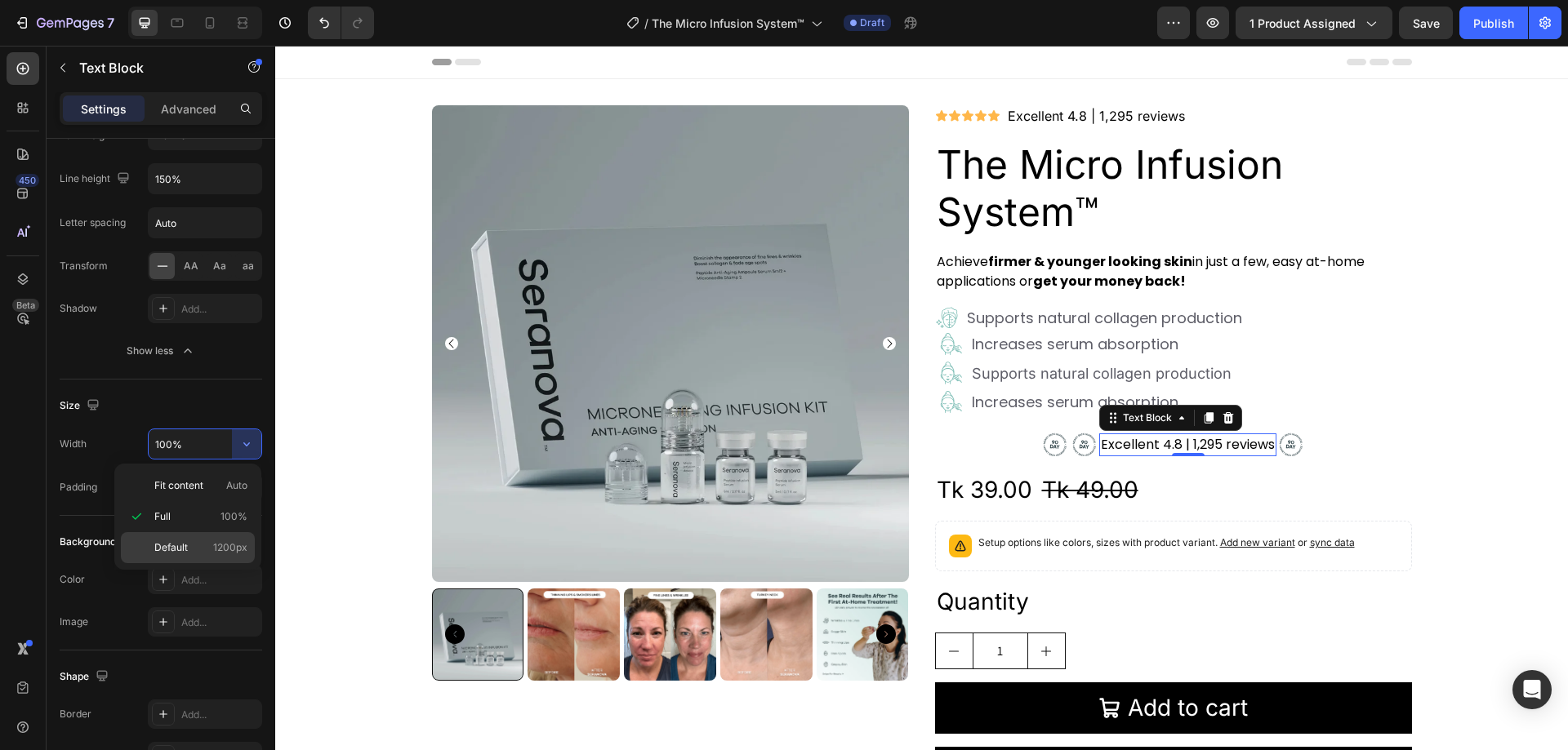
click at [210, 549] on p "Default 1200px" at bounding box center [201, 547] width 93 height 15
type input "1200"
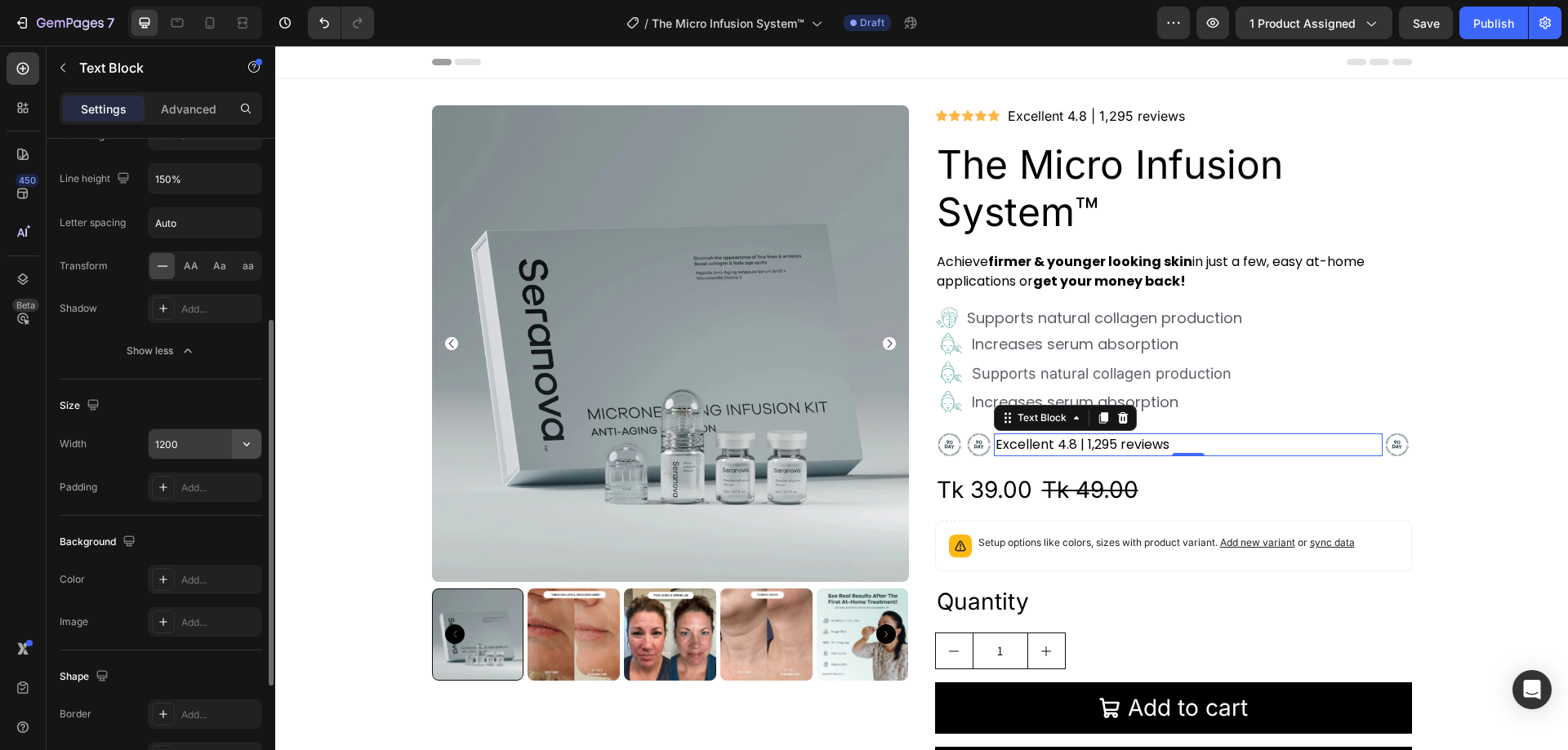
click at [247, 445] on icon "button" at bounding box center [247, 444] width 17 height 17
click at [186, 445] on input "1200" at bounding box center [205, 445] width 113 height 29
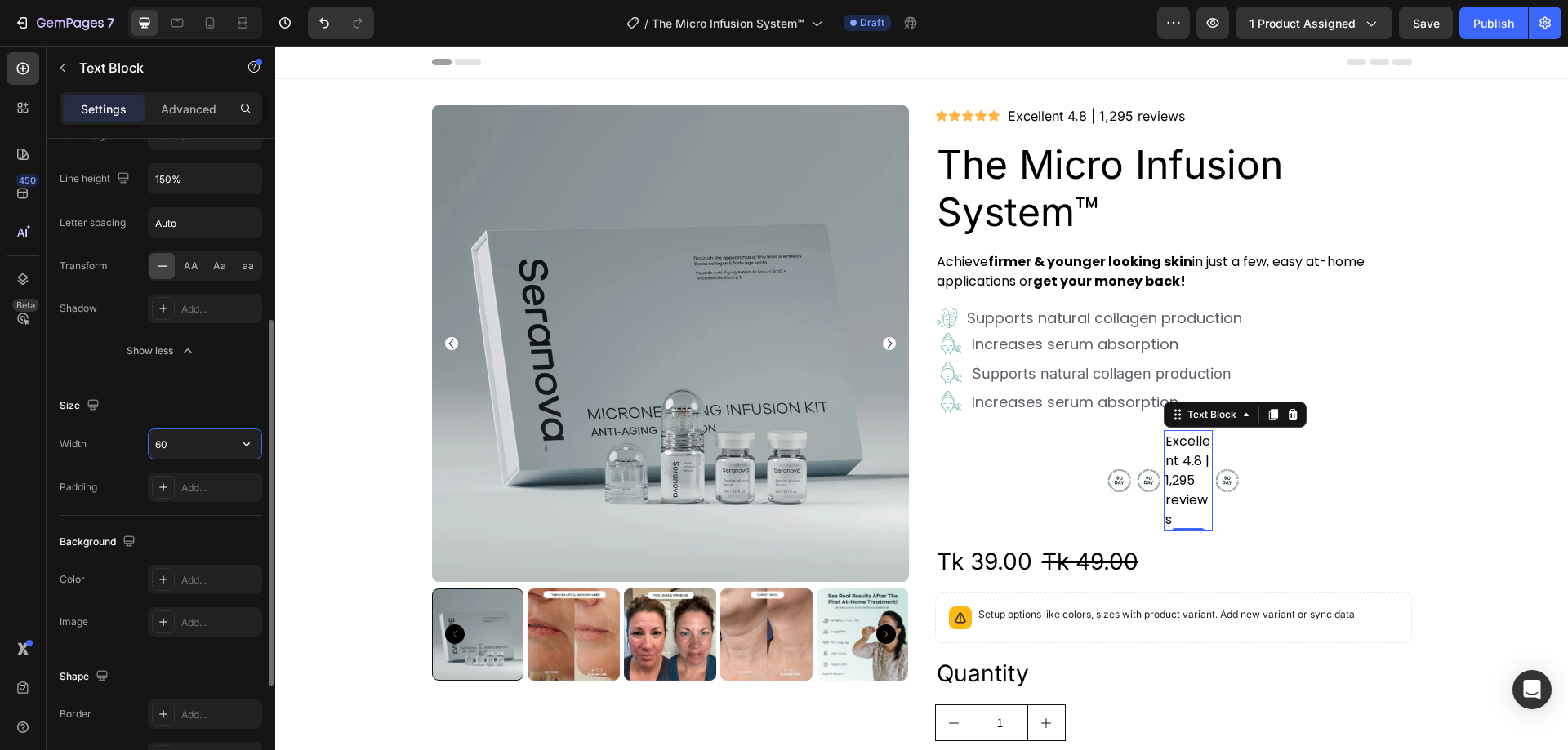
type input "6"
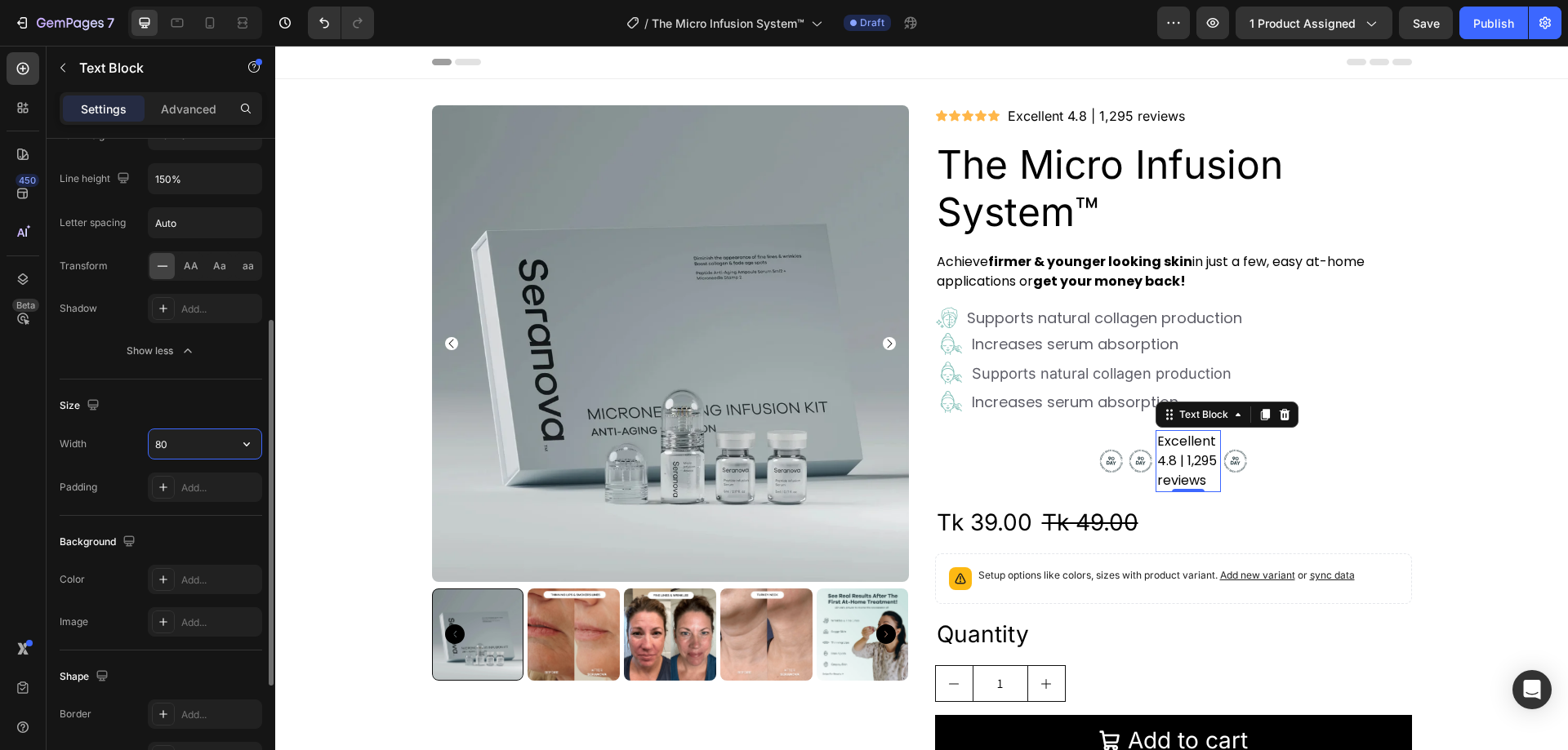
type input "8"
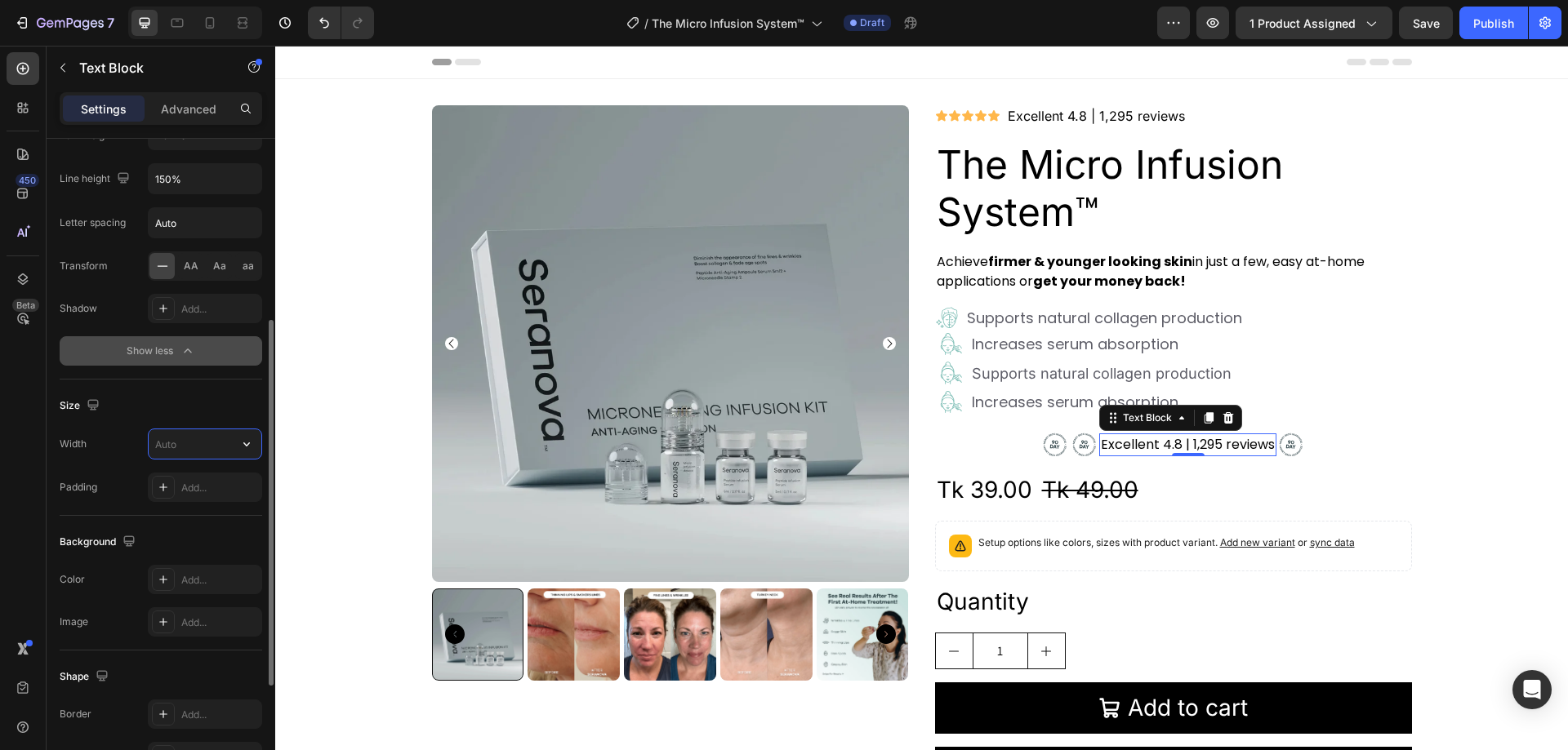
scroll to position [245, 0]
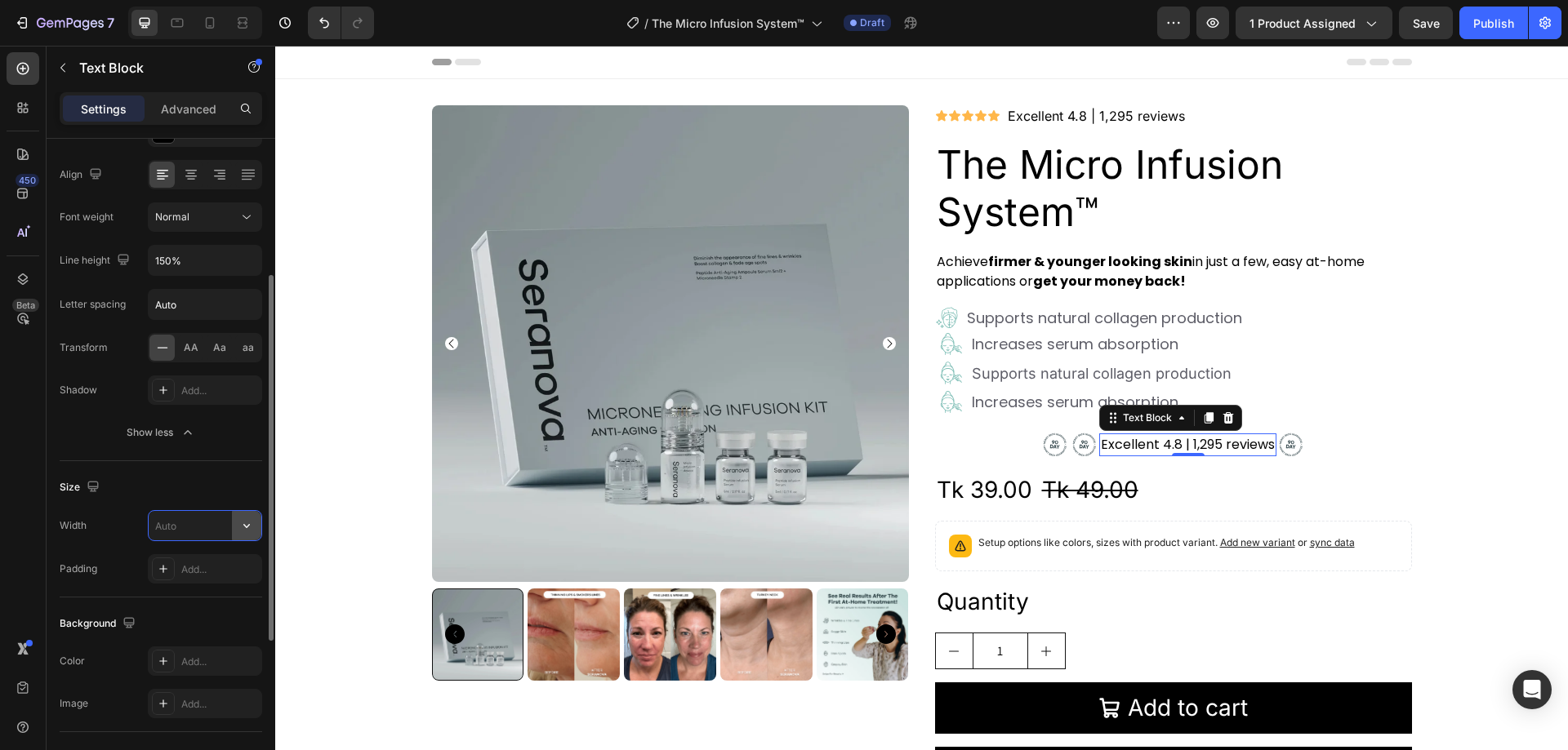
click at [249, 531] on icon "button" at bounding box center [247, 526] width 17 height 17
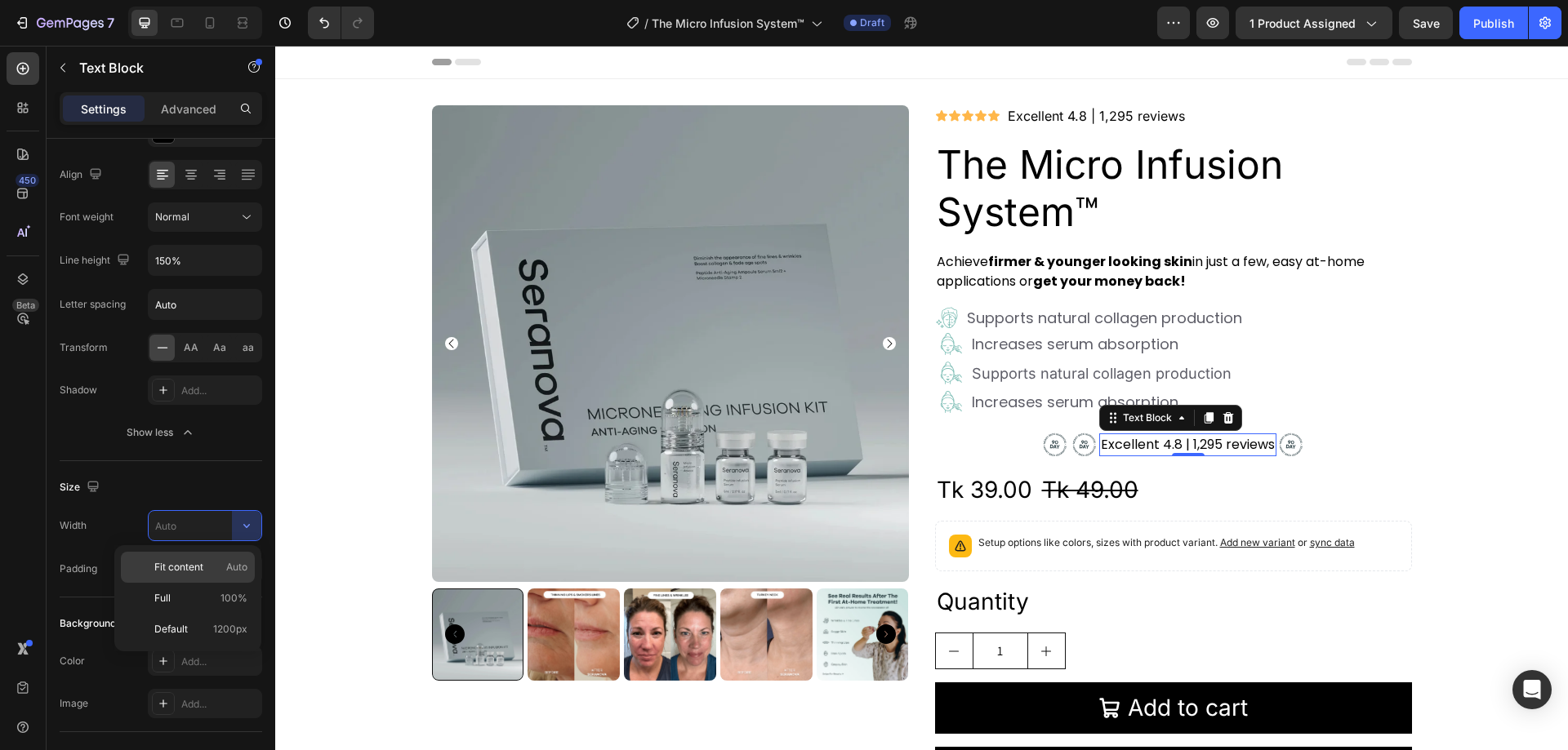
click at [194, 576] on div "Fit content Auto" at bounding box center [187, 568] width 134 height 31
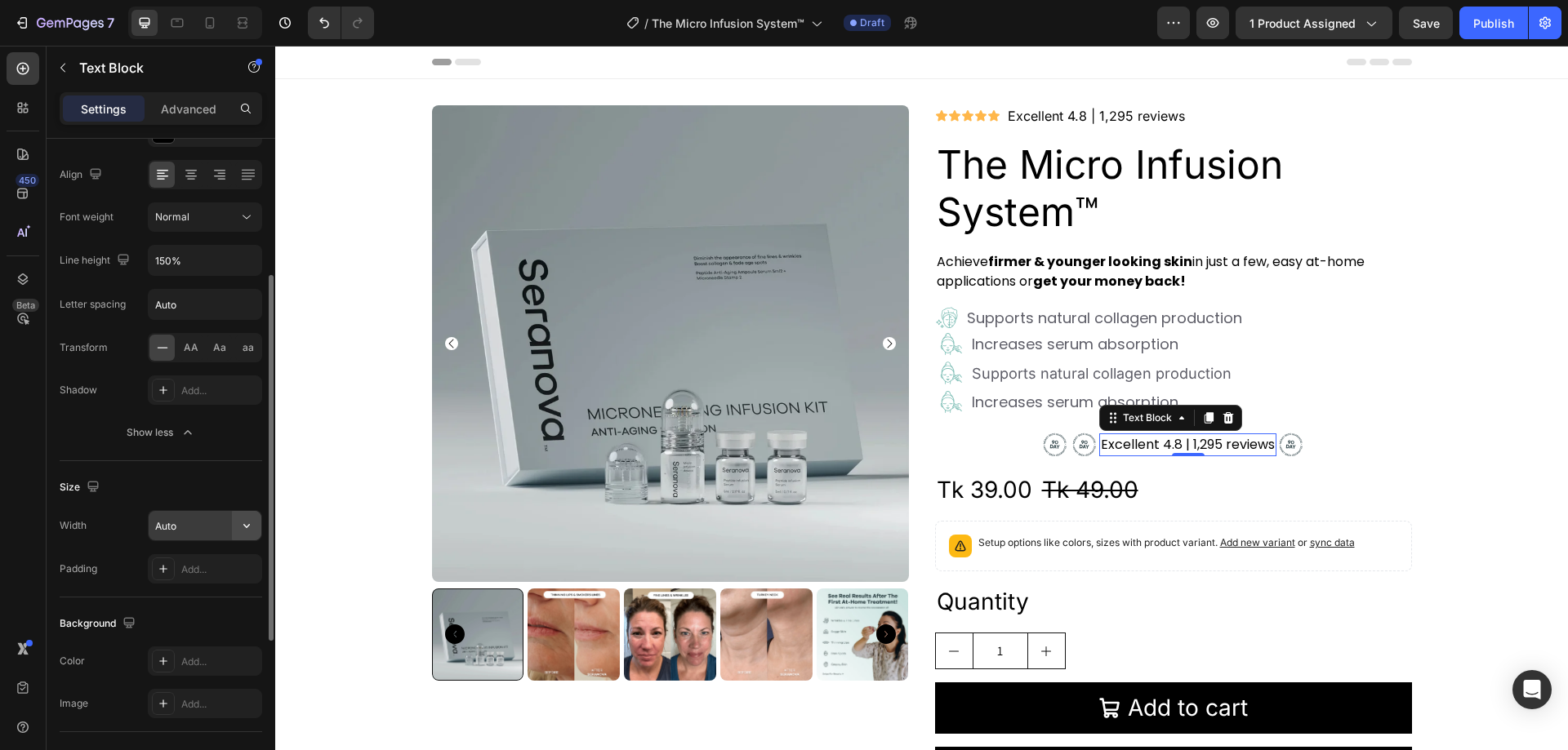
click at [242, 531] on icon "button" at bounding box center [247, 526] width 17 height 17
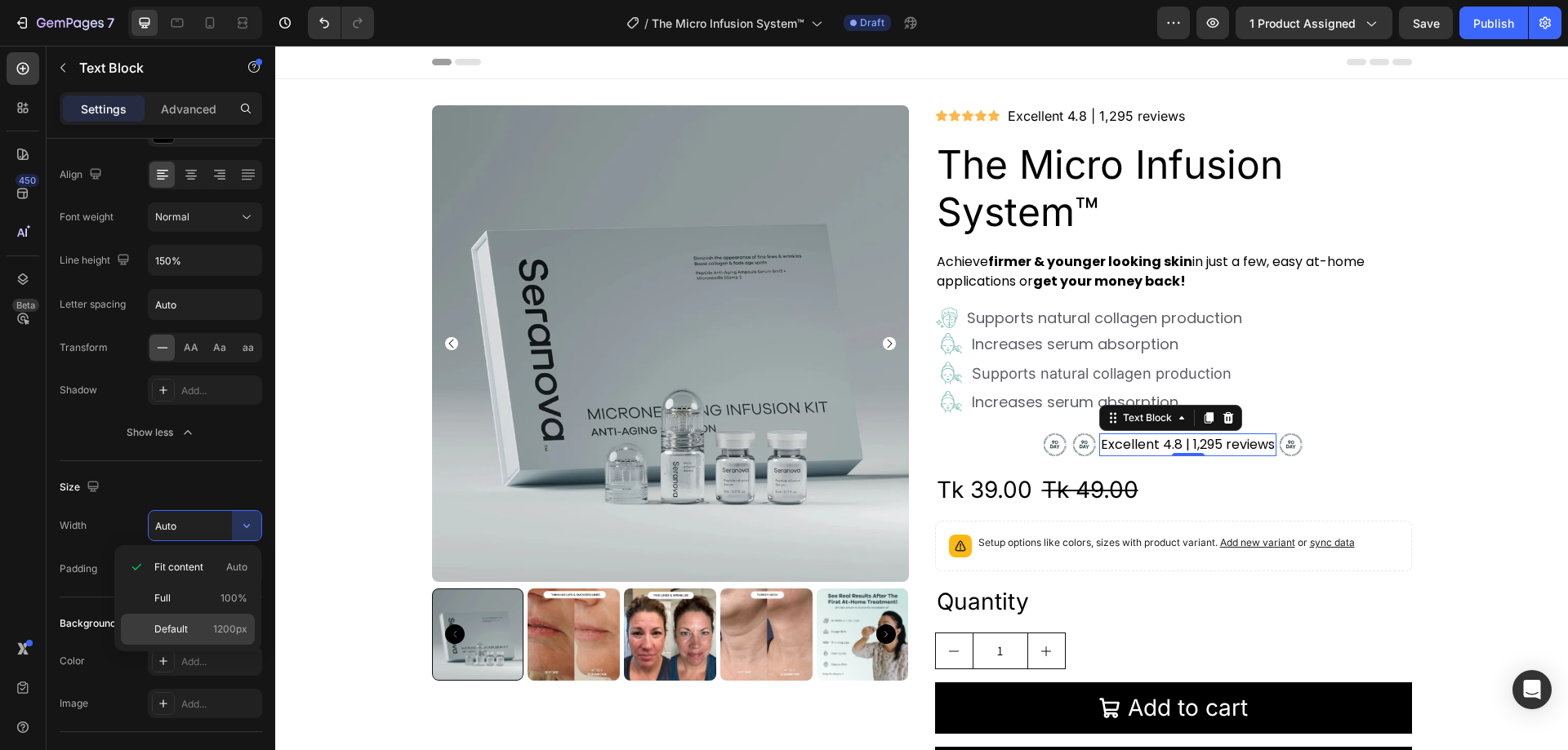
click at [195, 629] on p "Default 1200px" at bounding box center [201, 630] width 93 height 15
type input "1200"
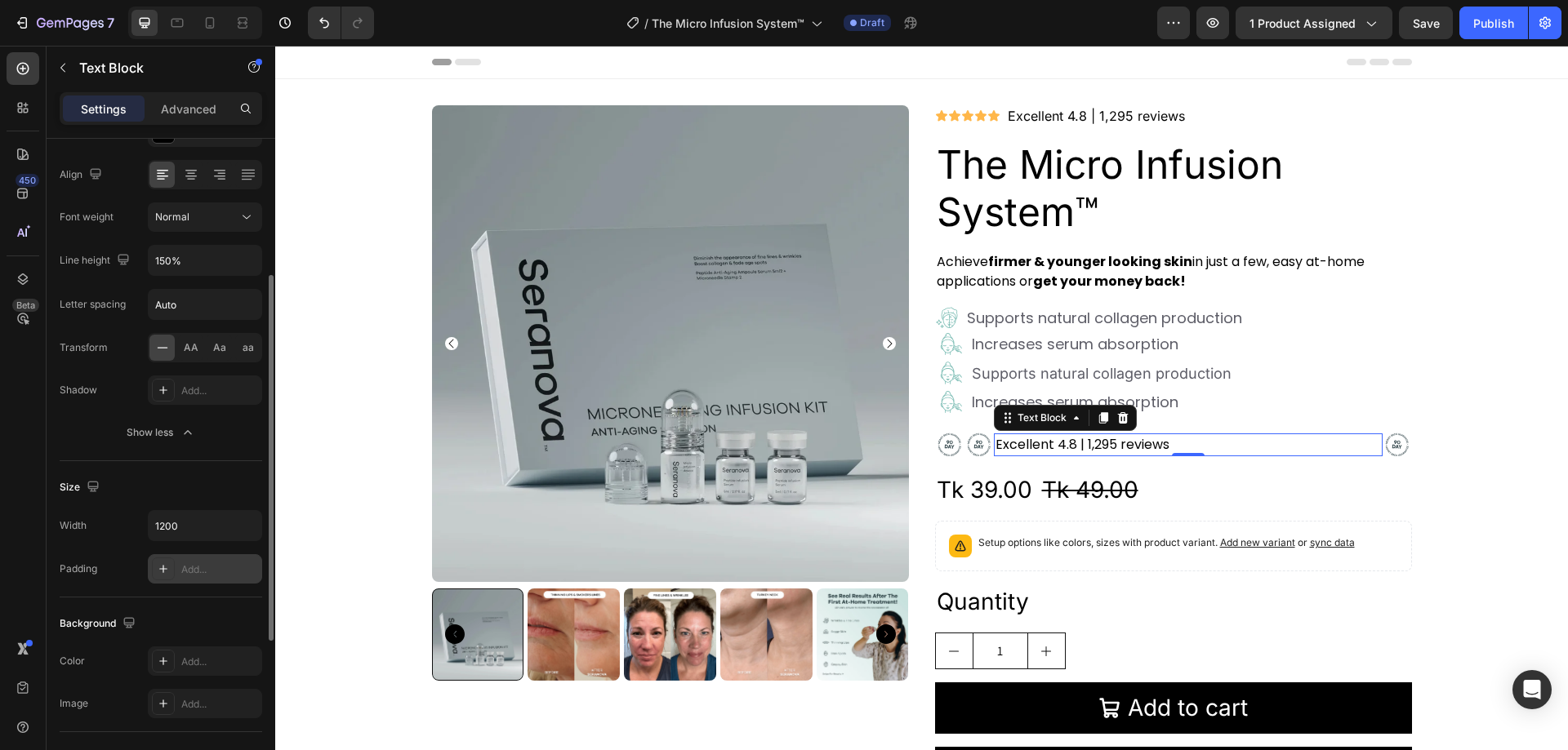
click at [192, 564] on div "Add..." at bounding box center [219, 570] width 76 height 15
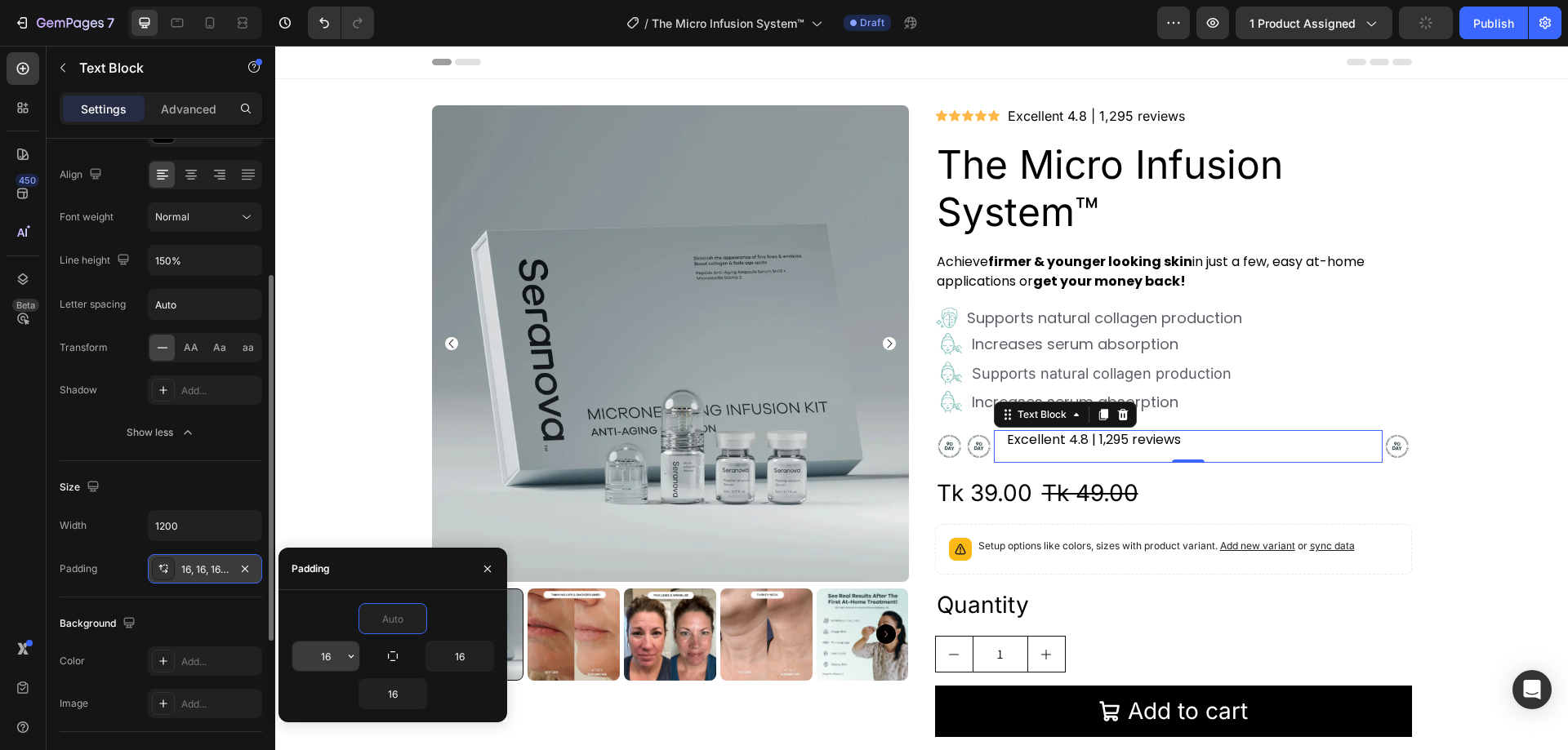
type input "0"
click at [330, 655] on input "16" at bounding box center [326, 657] width 67 height 29
type input "0"
click at [462, 661] on input "16" at bounding box center [459, 657] width 67 height 29
type input "0"
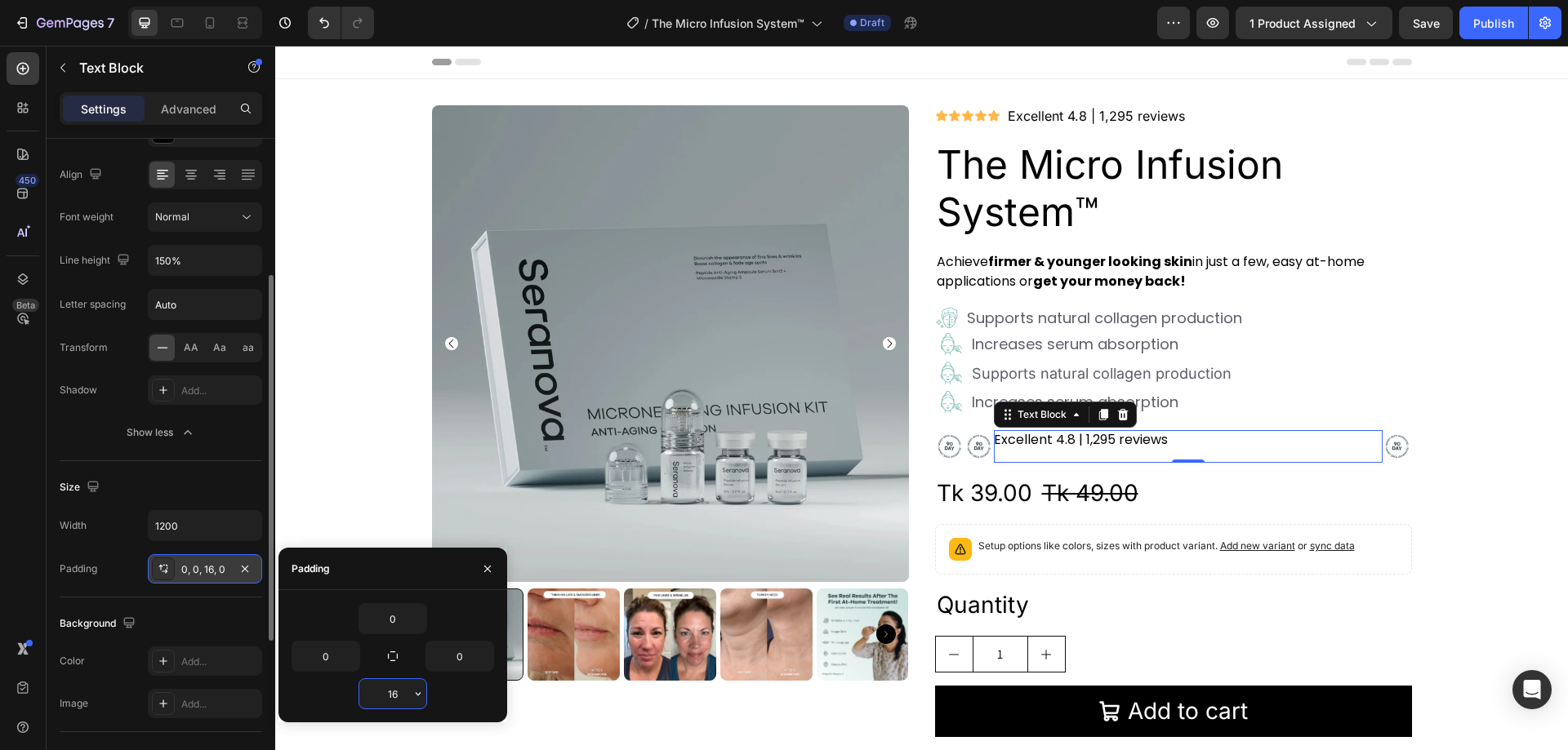
click at [403, 700] on input "16" at bounding box center [393, 694] width 67 height 29
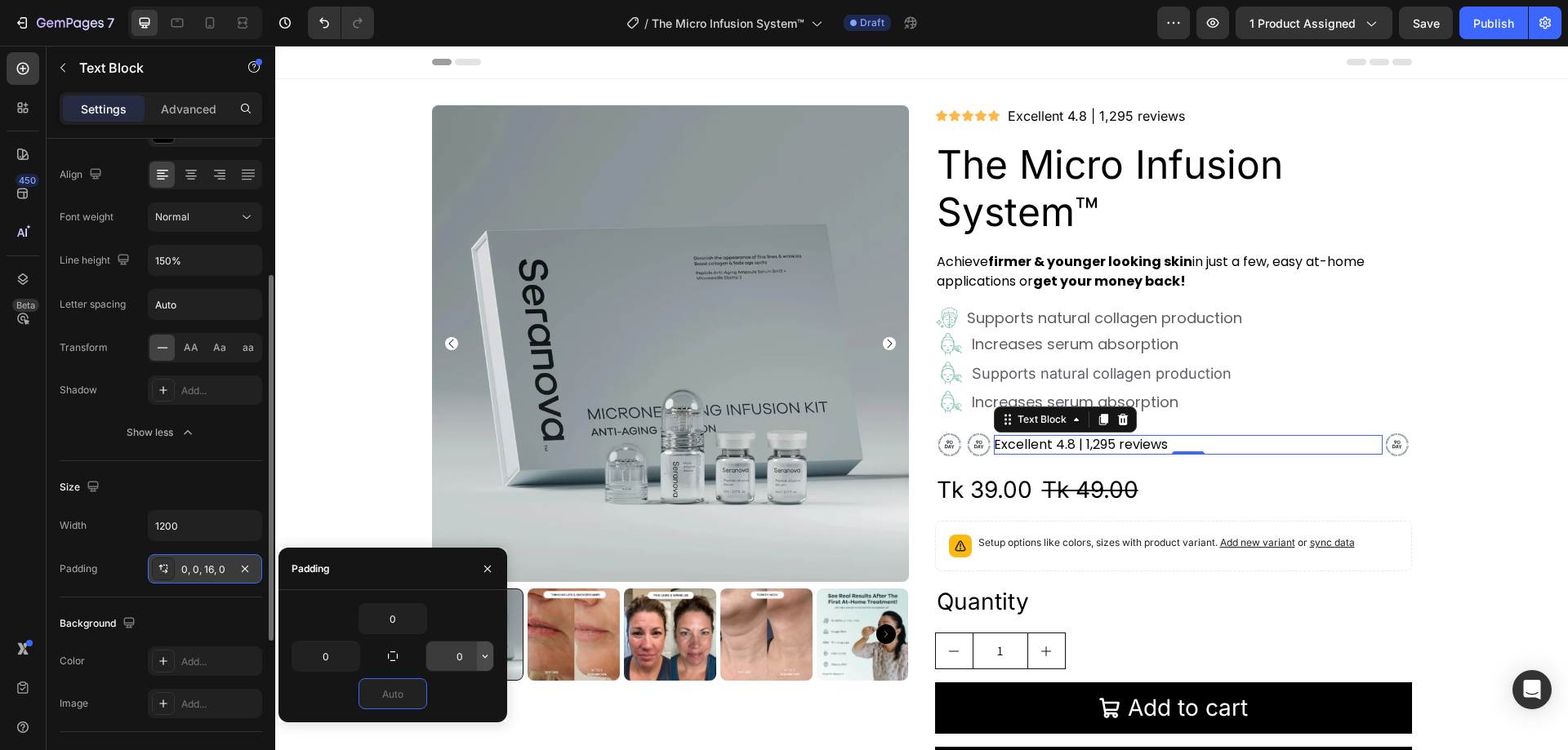
type input "0"
click at [491, 661] on icon "button" at bounding box center [485, 656] width 13 height 13
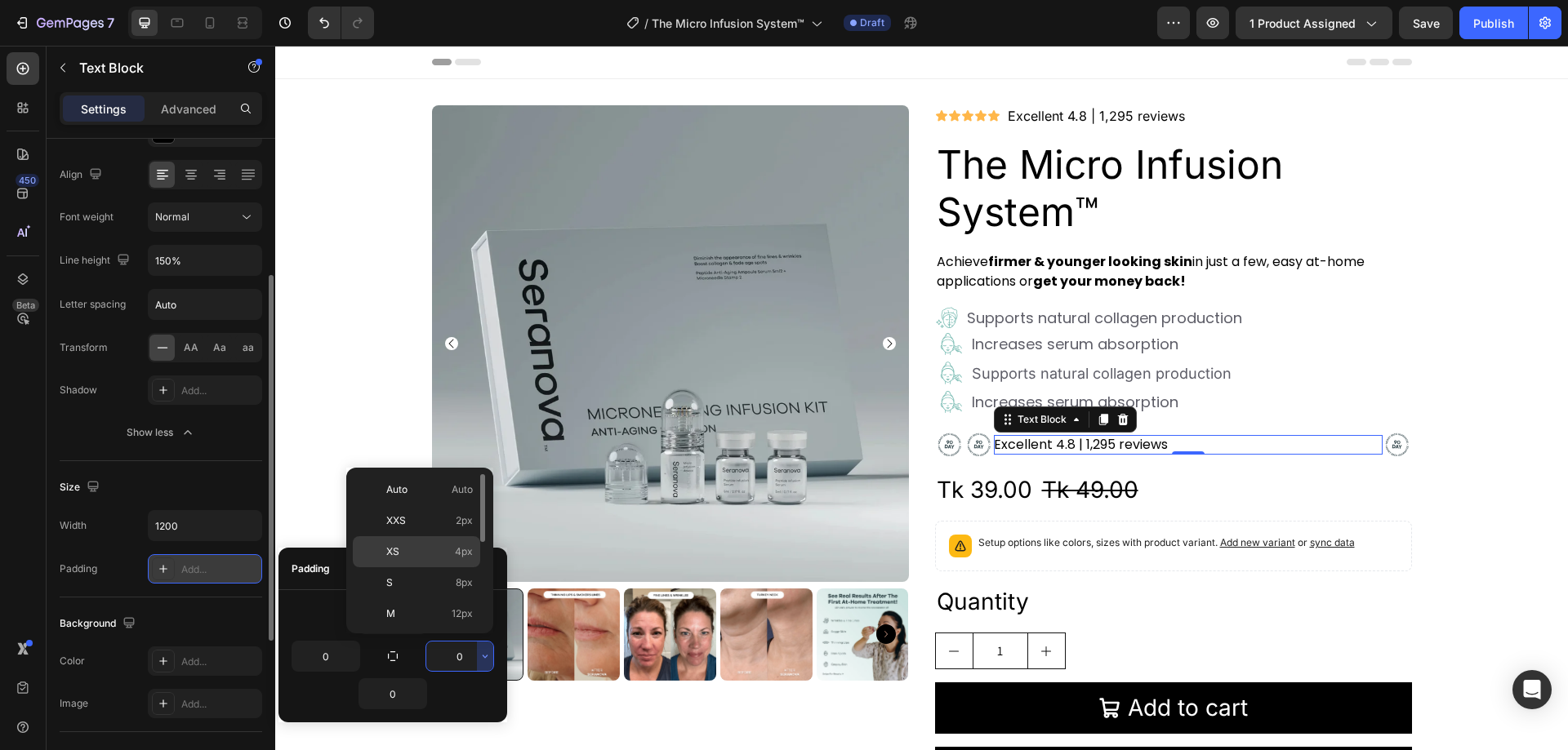
click at [447, 555] on p "XS 4px" at bounding box center [429, 551] width 86 height 15
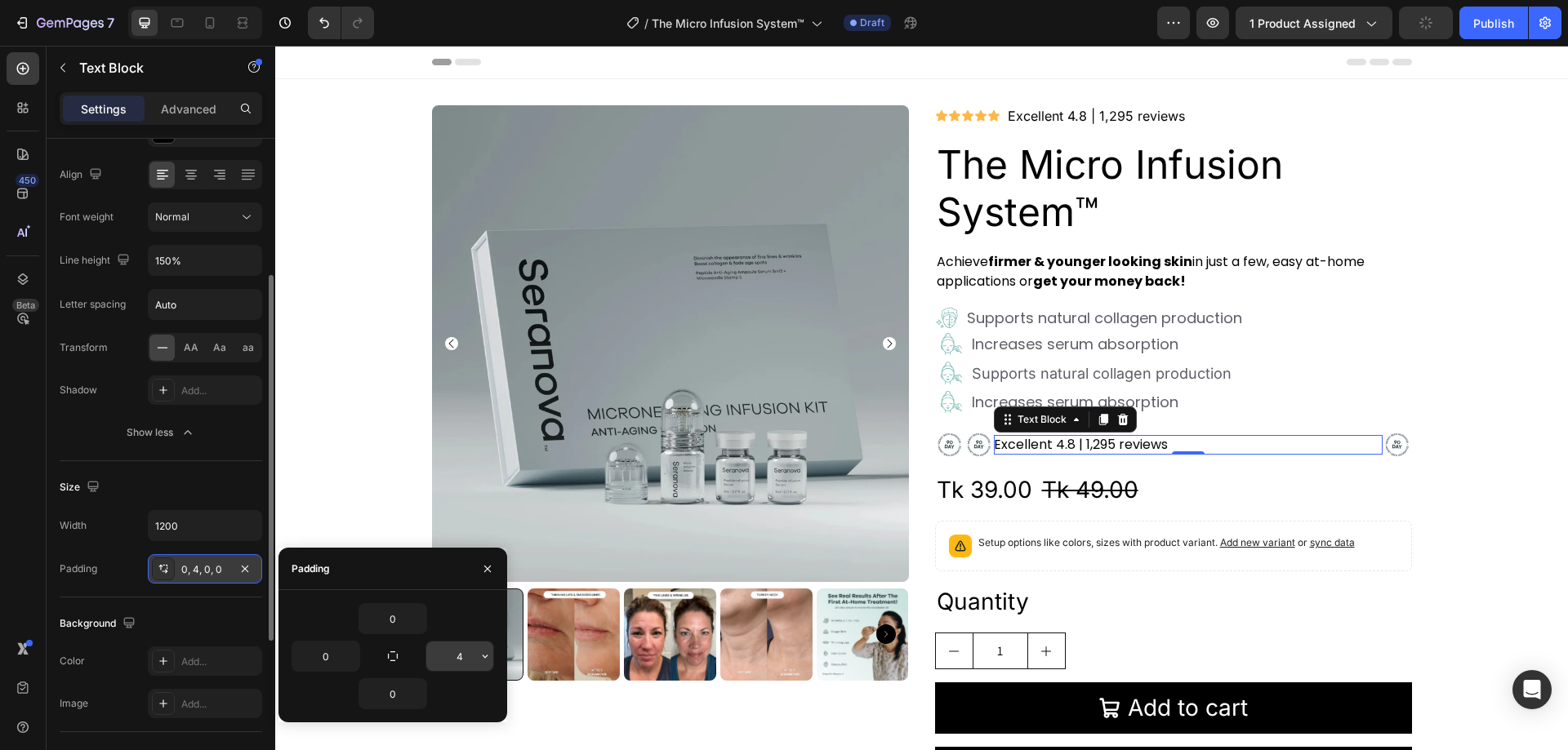
click at [464, 652] on input "4" at bounding box center [459, 657] width 67 height 29
type input "0"
type input "4"
type input "200"
click at [433, 577] on div "Padding" at bounding box center [393, 569] width 229 height 42
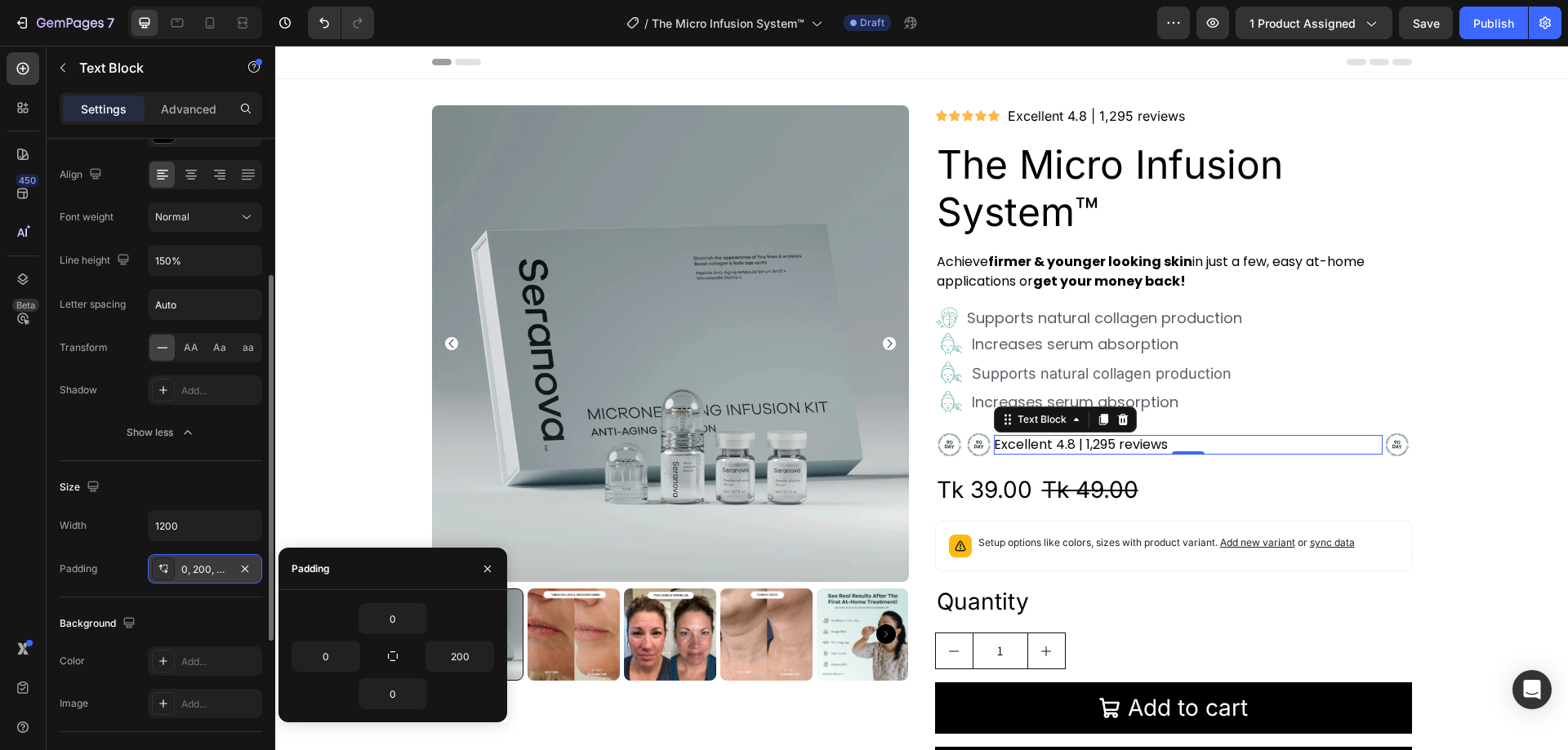
click at [442, 555] on div "Padding" at bounding box center [393, 569] width 229 height 42
click at [336, 509] on div "Product Images Icon Icon Icon Icon Icon Icon List Excellent 4.8 | 1,295 reviews…" at bounding box center [922, 459] width 1293 height 707
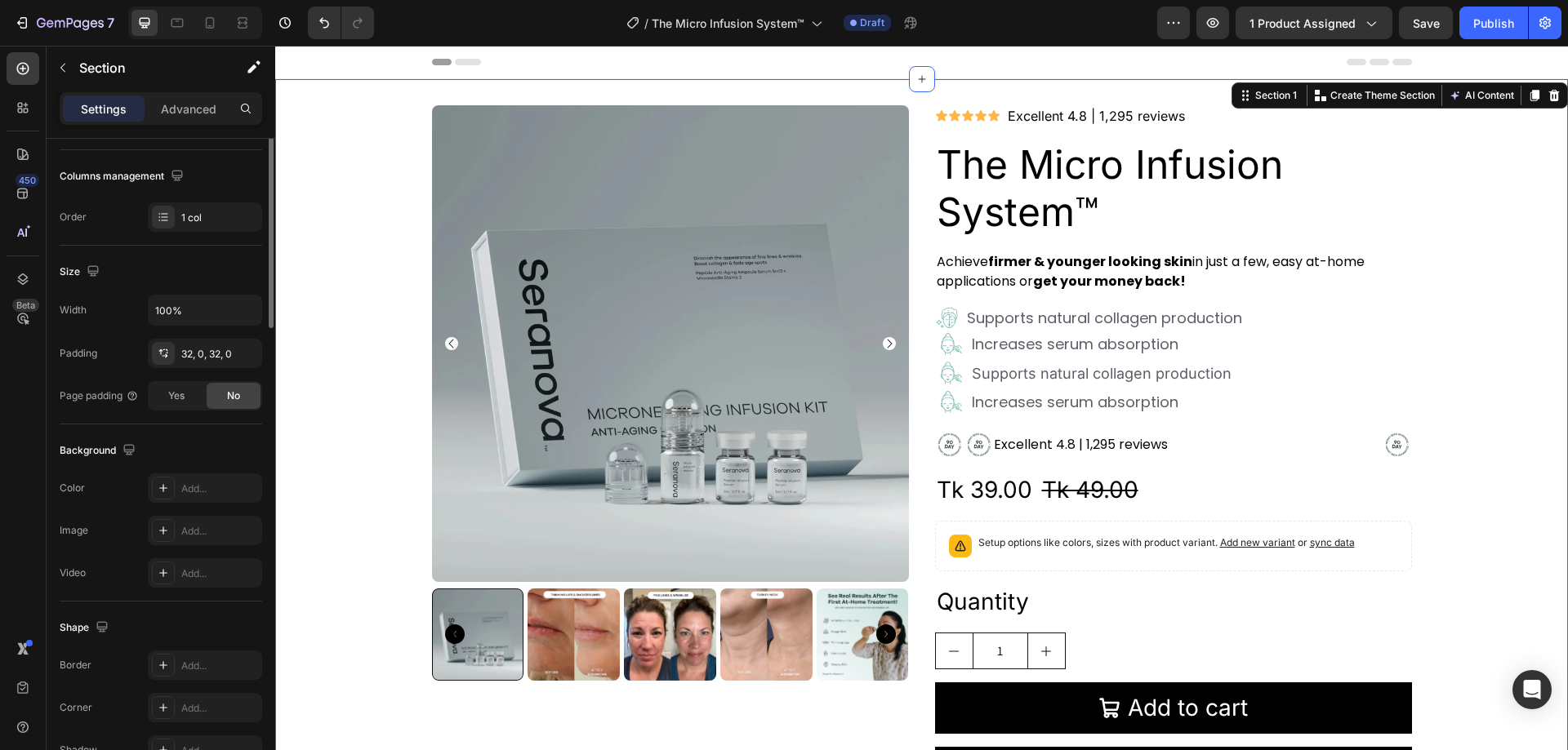
scroll to position [0, 0]
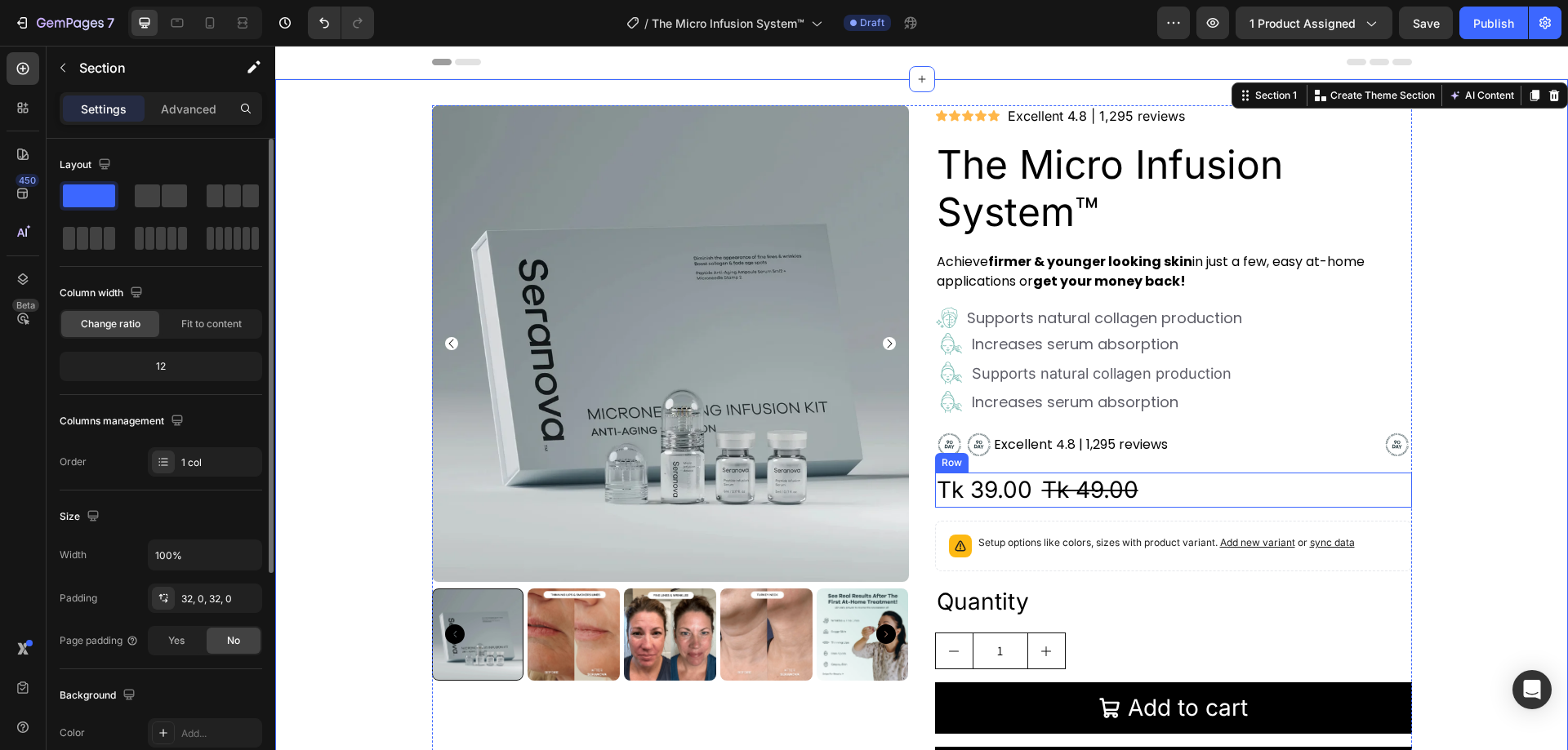
click at [1169, 487] on div "Tk 39.00 Product Price Product Price Tk 49.00 Product Price Product Price Row" at bounding box center [1173, 491] width 477 height 35
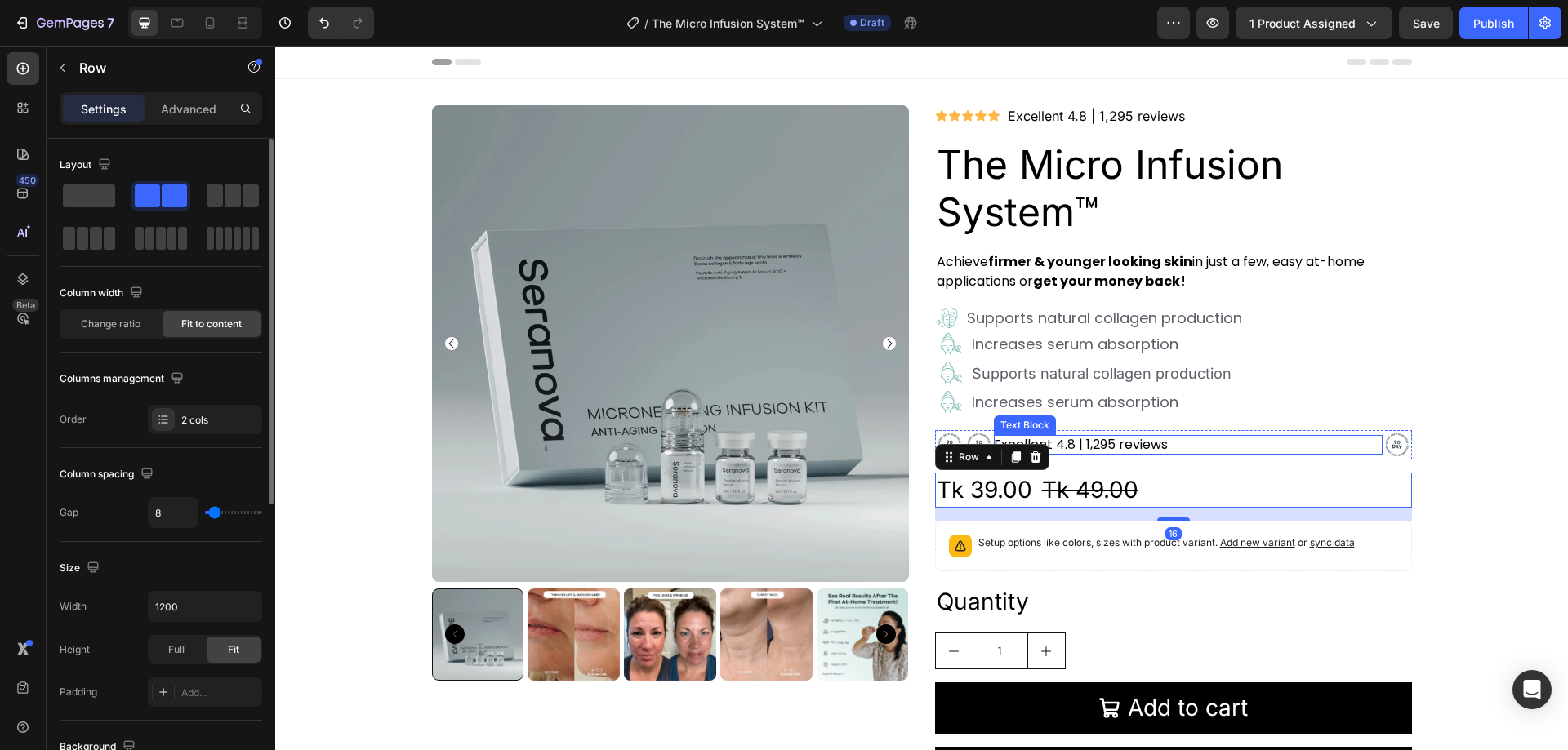
click at [1173, 437] on p "Excellent 4.8 | 1,295 reviews" at bounding box center [1107, 445] width 225 height 20
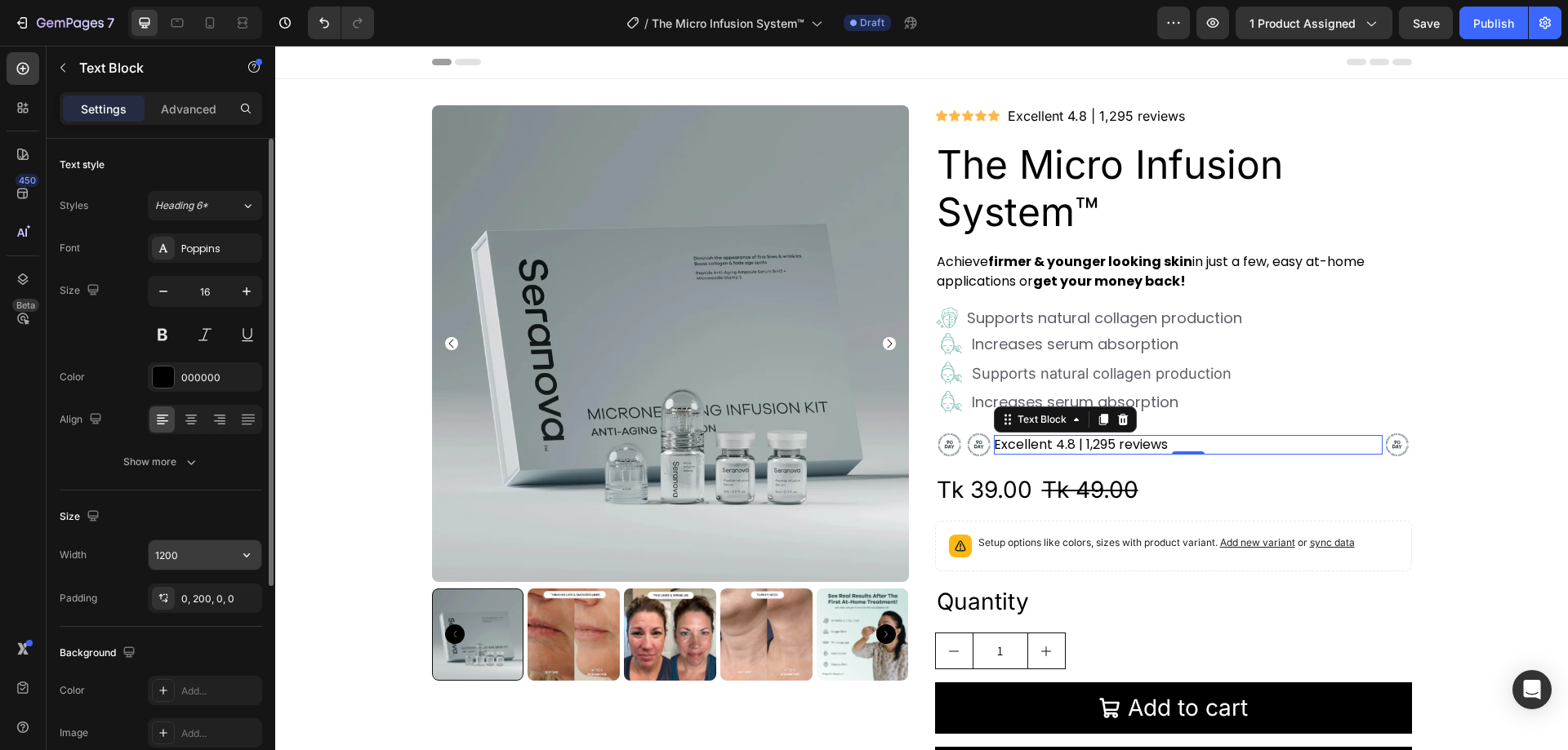
click at [248, 550] on icon "button" at bounding box center [247, 555] width 17 height 17
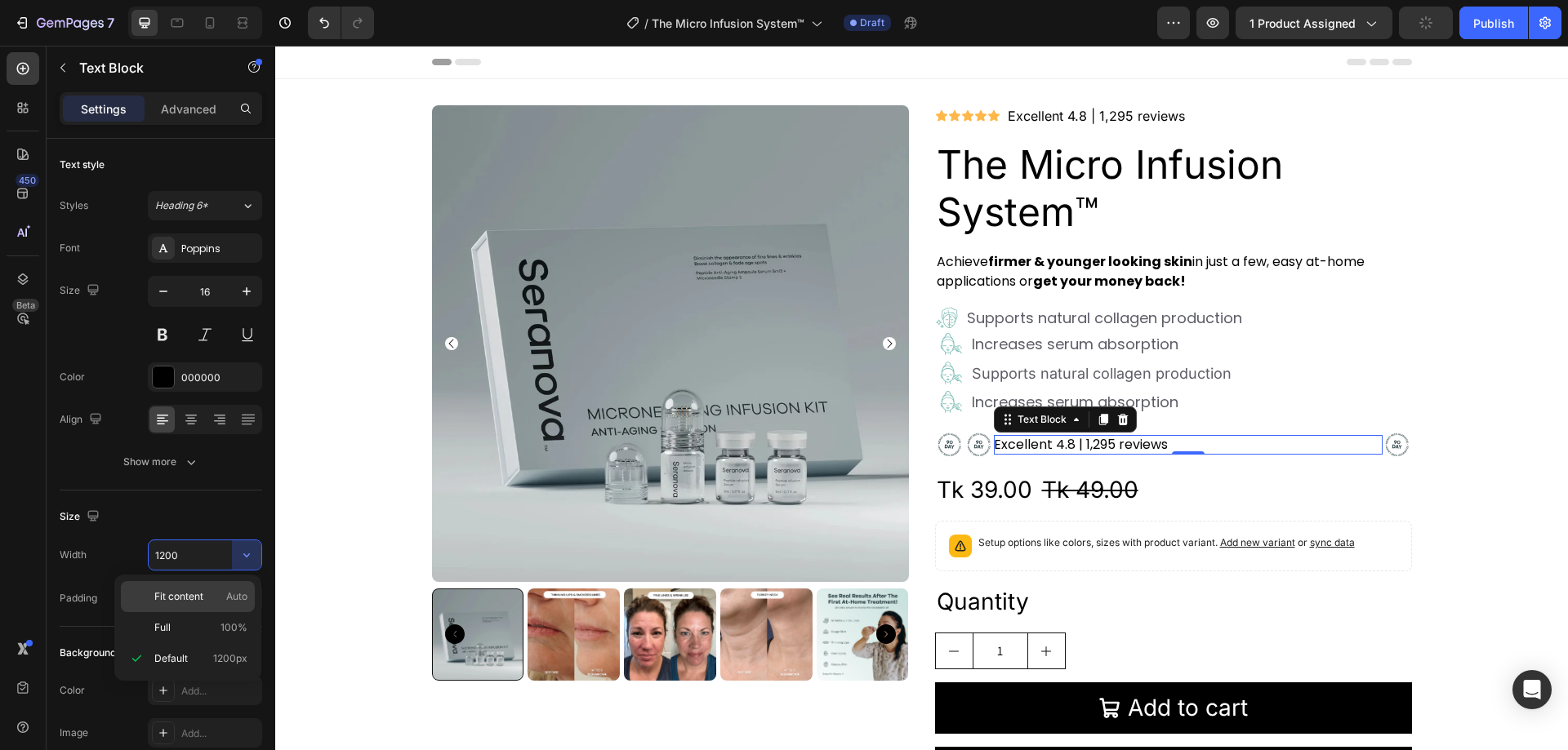
click at [213, 606] on div "Fit content Auto" at bounding box center [187, 597] width 134 height 31
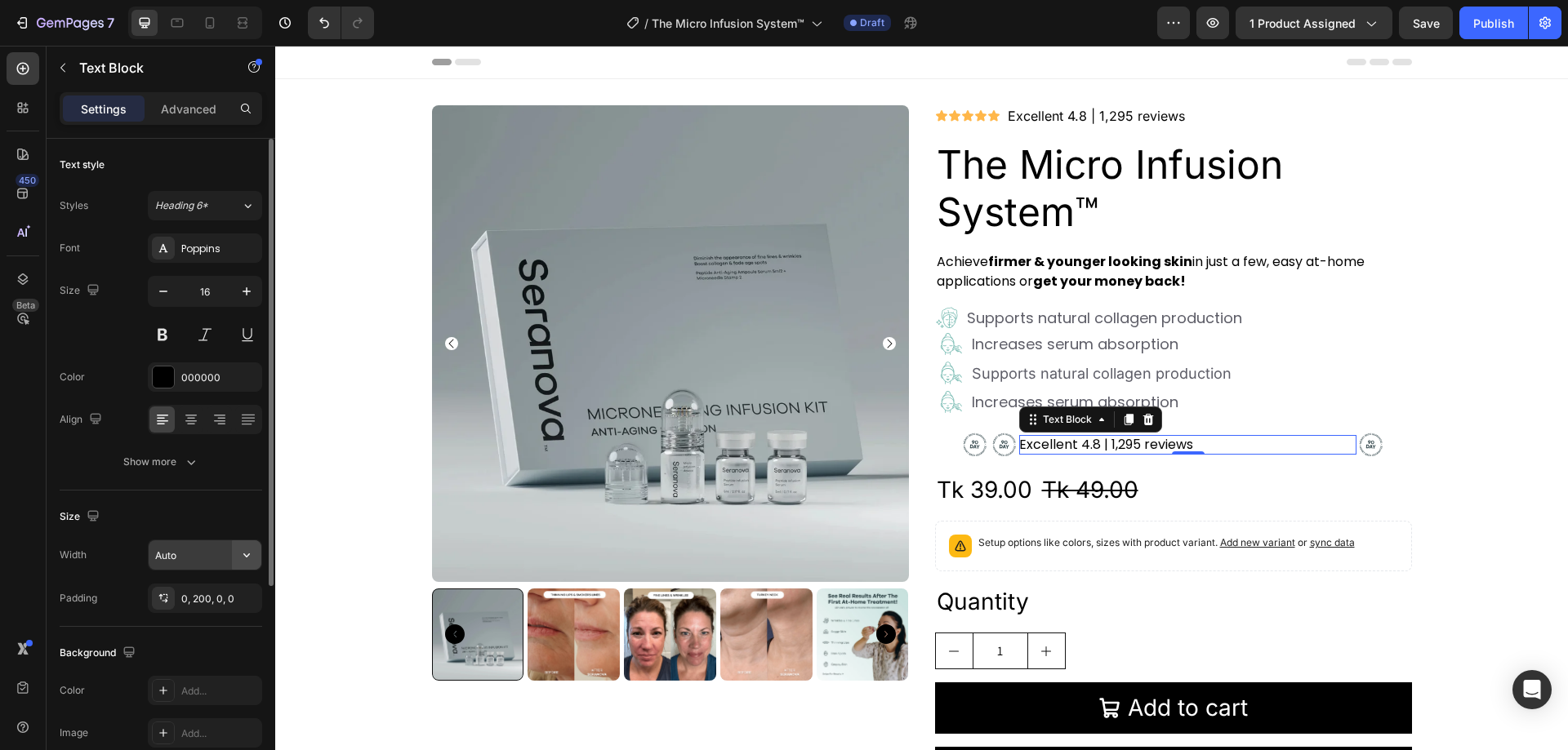
click at [252, 558] on icon "button" at bounding box center [247, 555] width 17 height 17
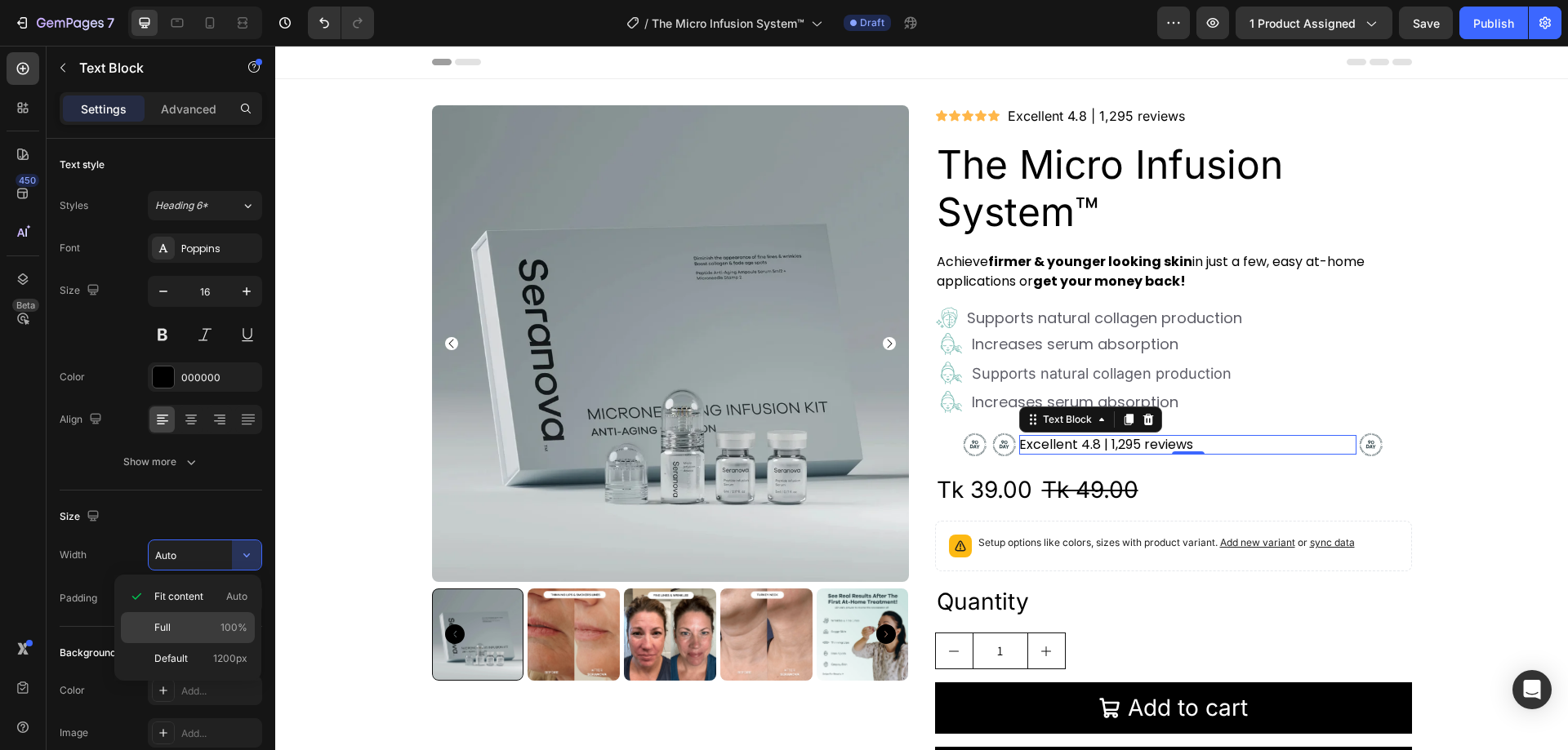
click at [231, 629] on span "100%" at bounding box center [234, 628] width 27 height 15
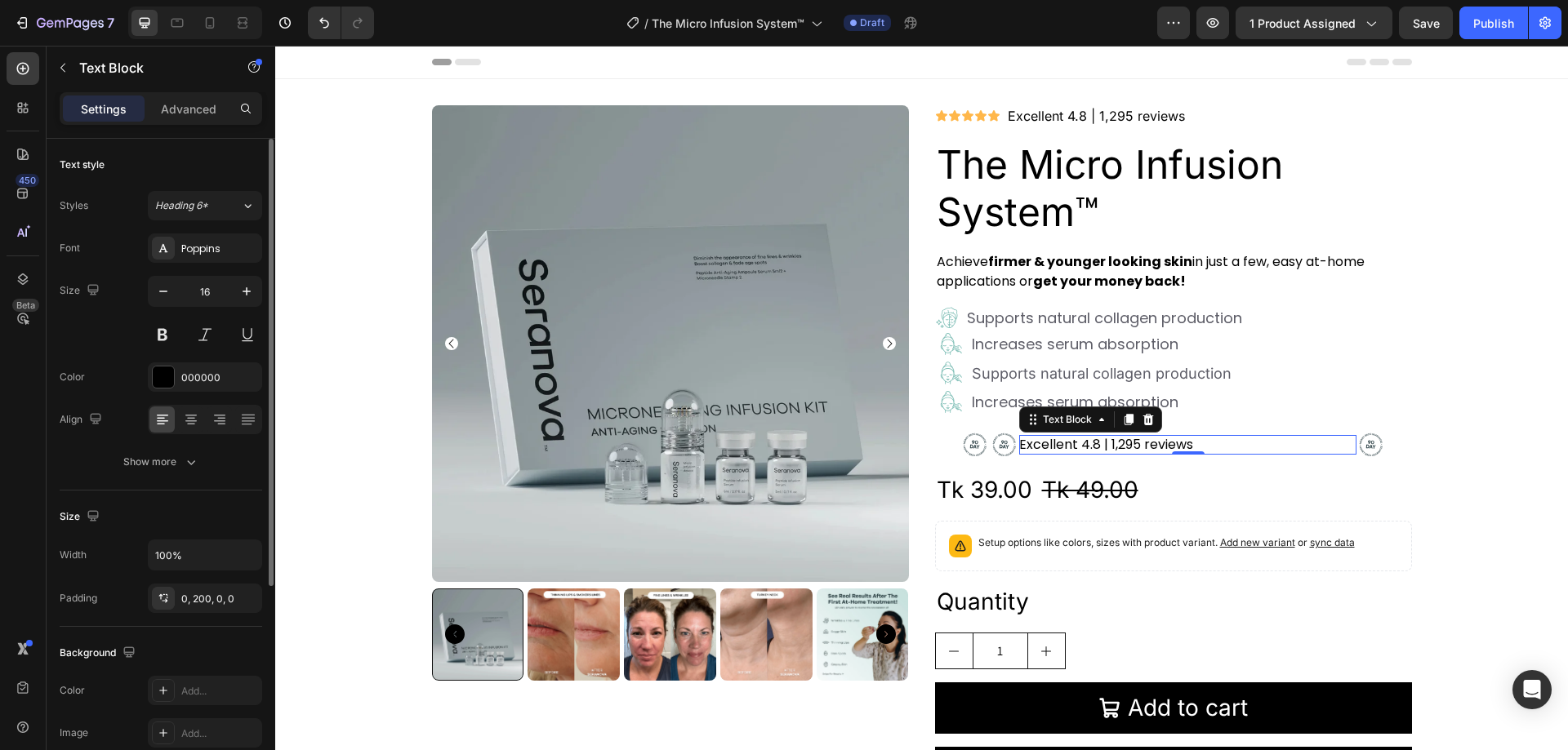
click at [231, 506] on div "Size" at bounding box center [161, 517] width 203 height 26
click at [240, 555] on icon "button" at bounding box center [247, 555] width 17 height 17
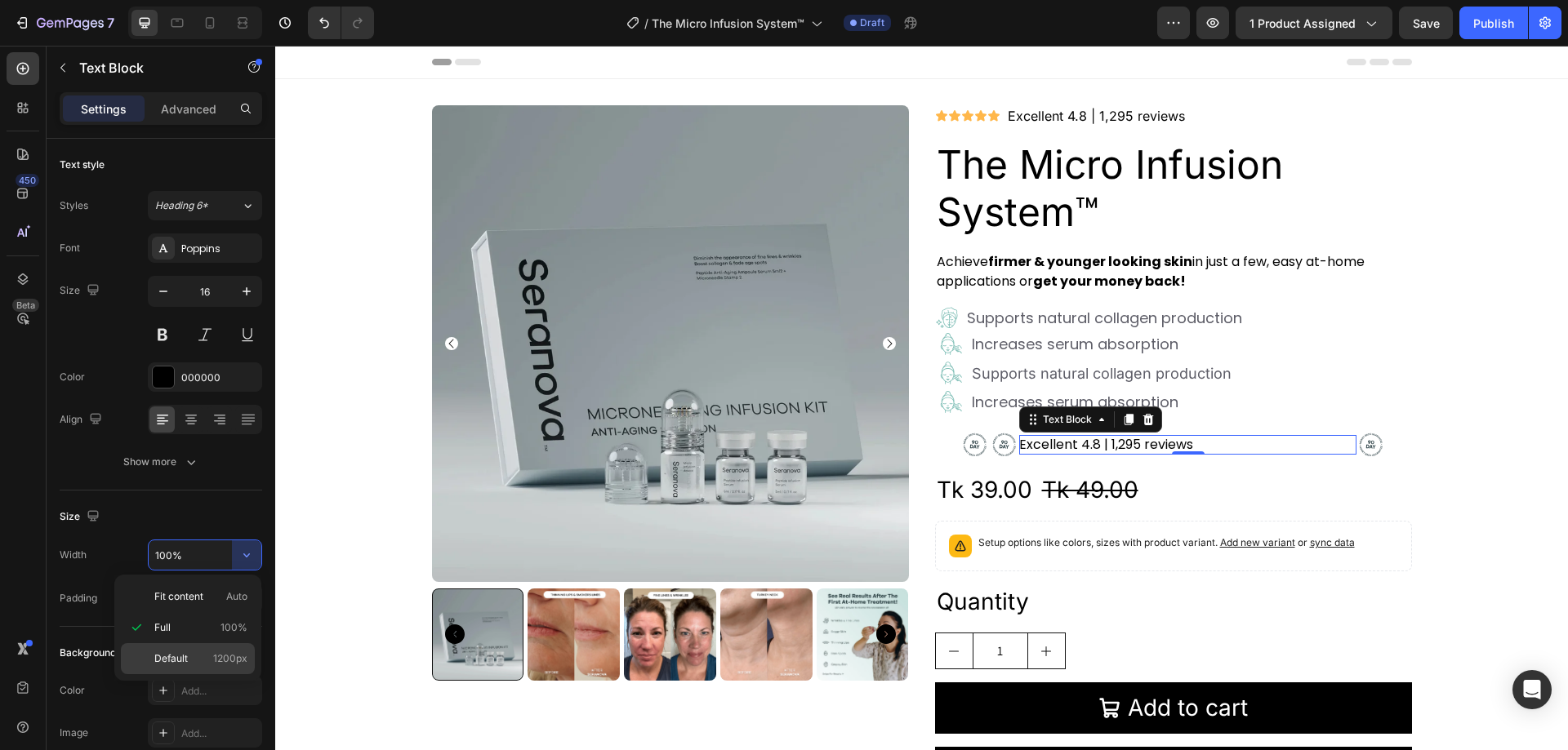
click at [216, 650] on div "Default 1200px" at bounding box center [187, 659] width 134 height 31
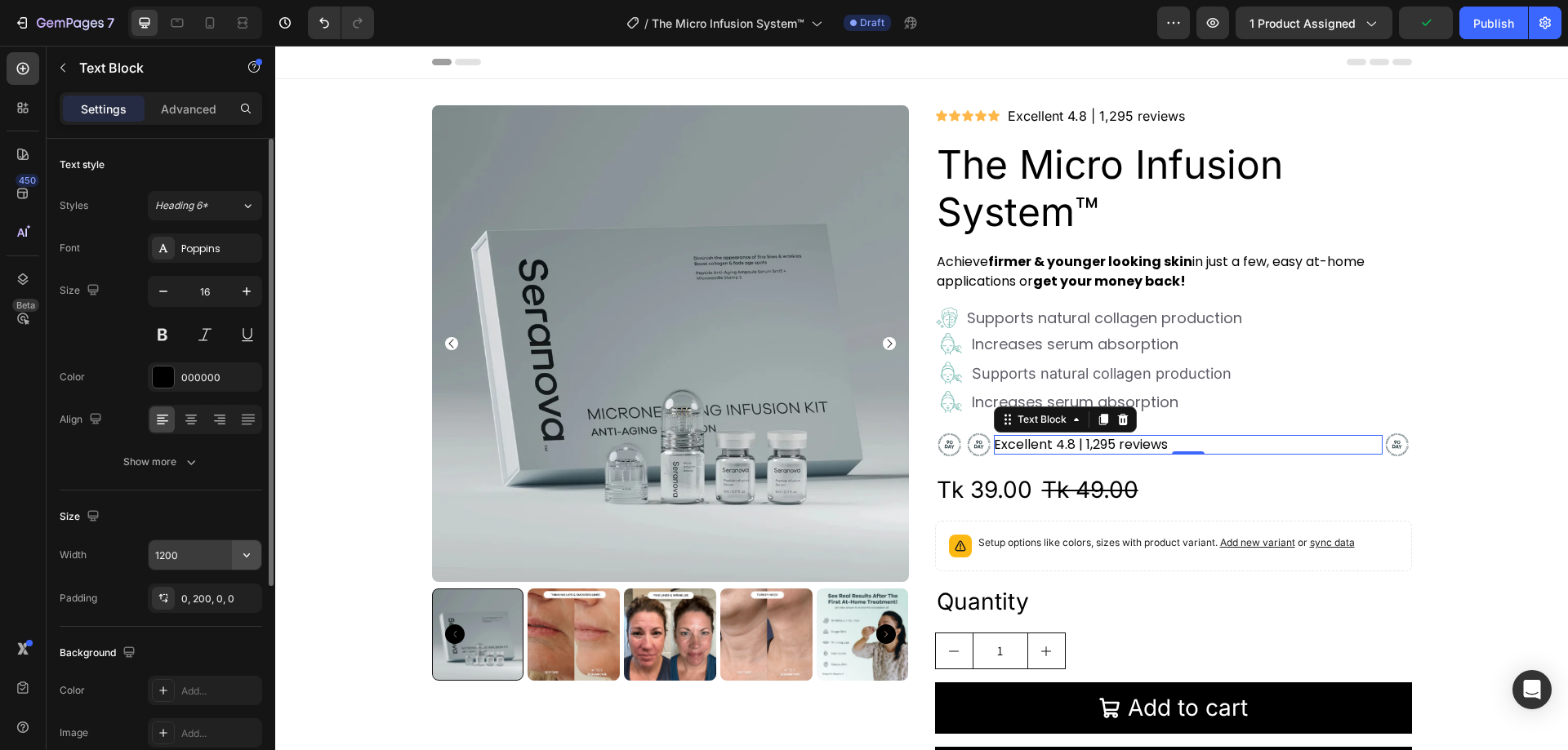
click at [251, 554] on icon "button" at bounding box center [247, 555] width 17 height 17
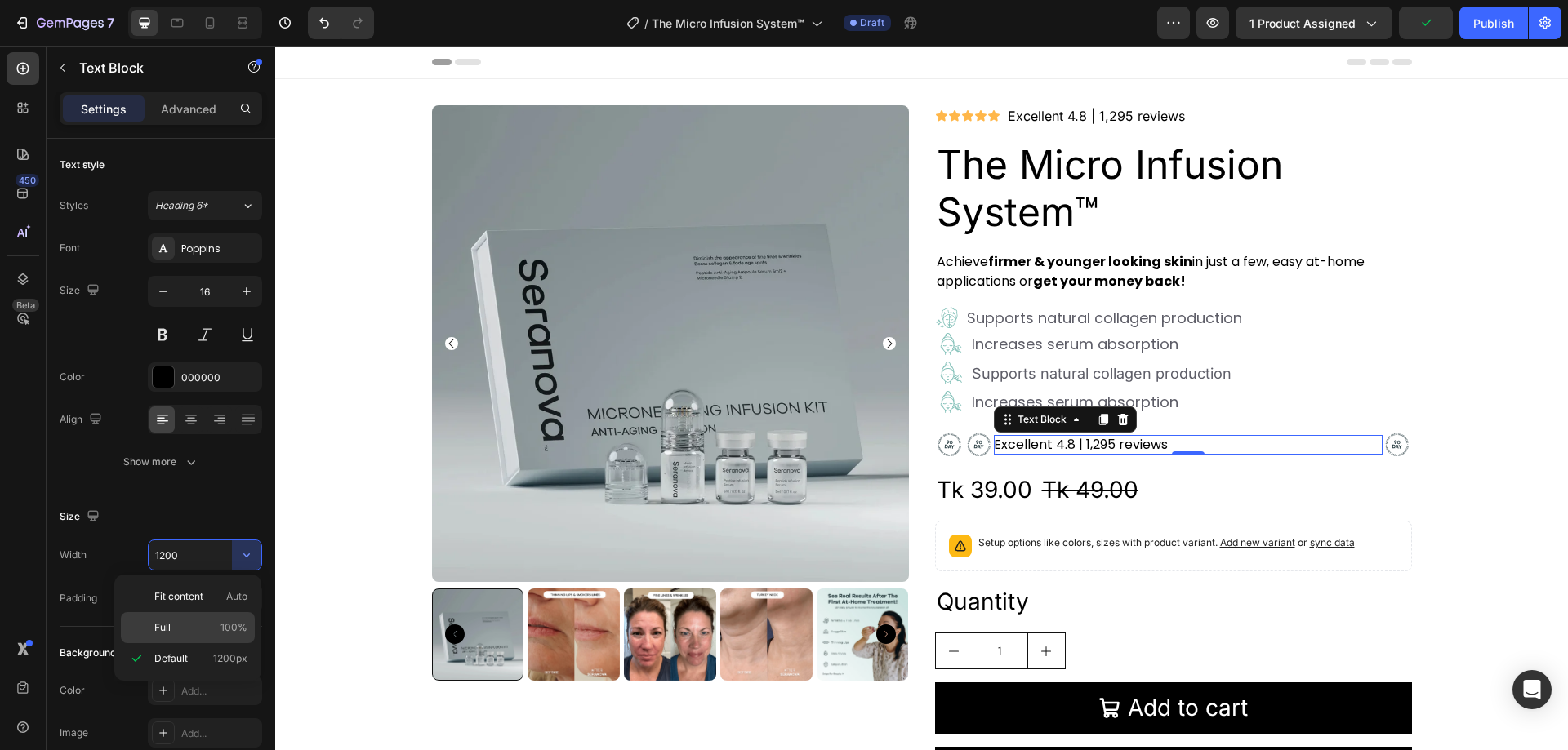
click at [219, 633] on p "Full 100%" at bounding box center [201, 628] width 93 height 15
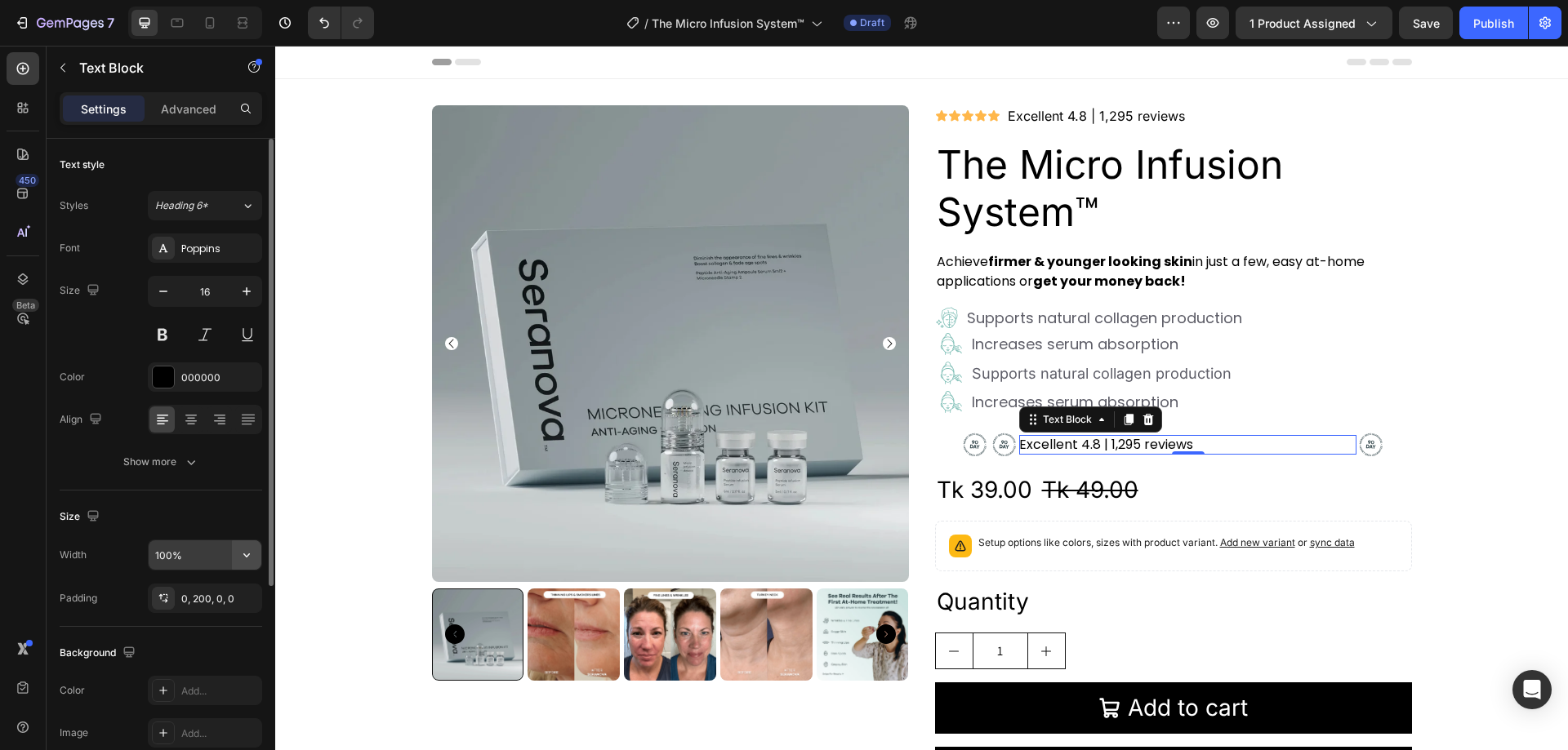
click at [249, 561] on icon "button" at bounding box center [247, 555] width 17 height 17
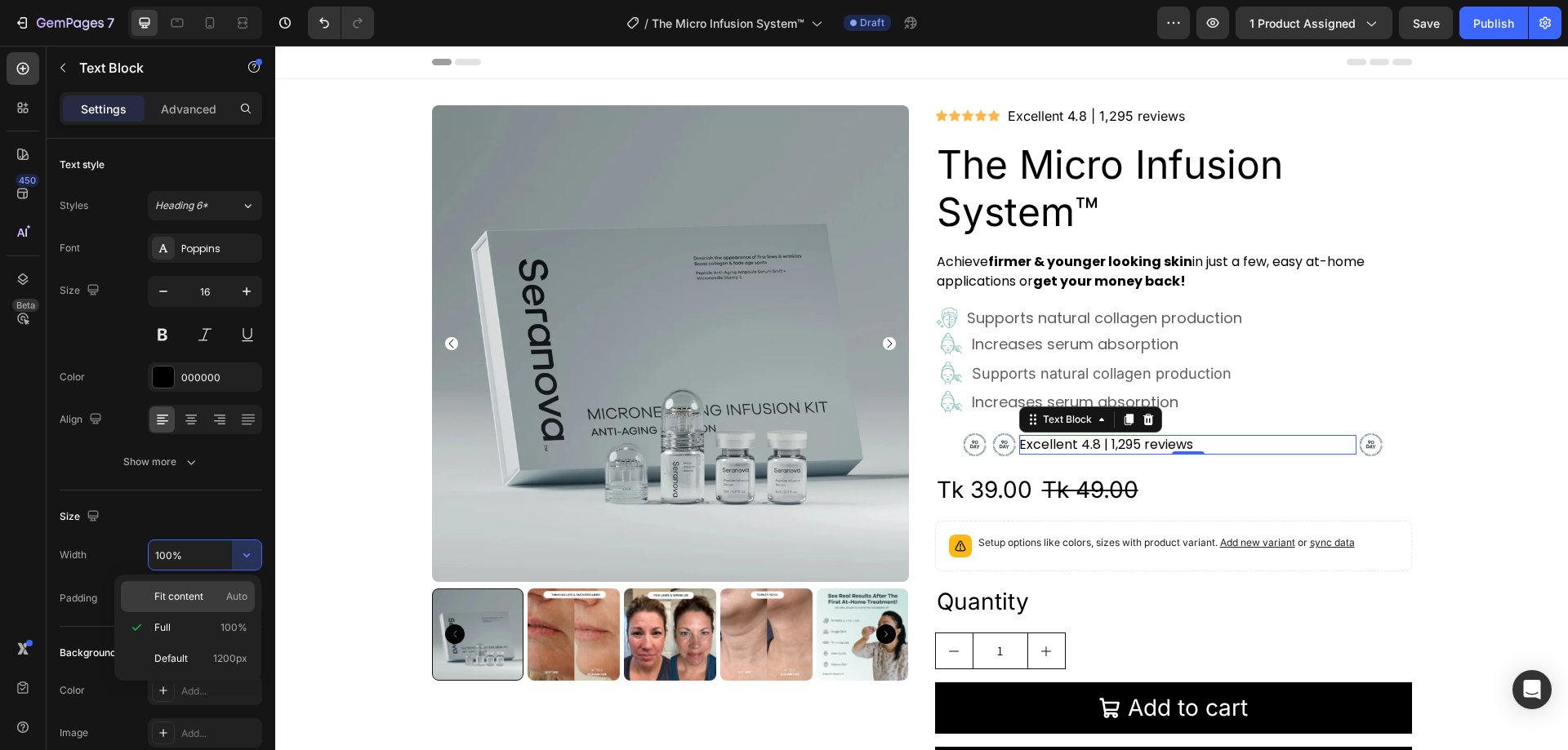
click at [203, 590] on span "Fit content" at bounding box center [179, 596] width 49 height 15
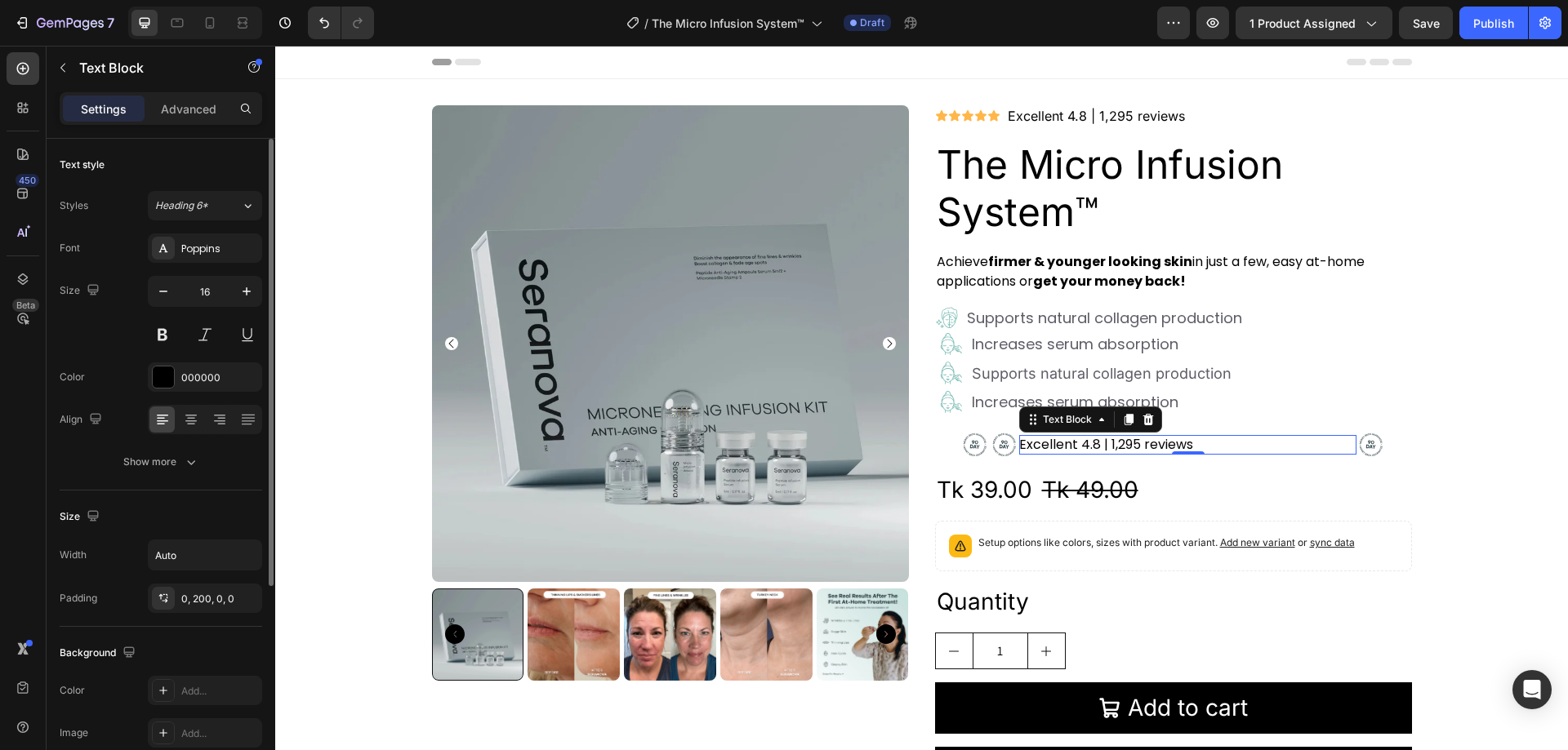
click at [220, 491] on div "Size Width Auto Padding 0, 200, 0, 0" at bounding box center [161, 558] width 203 height 136
click at [250, 554] on icon "button" at bounding box center [247, 555] width 17 height 17
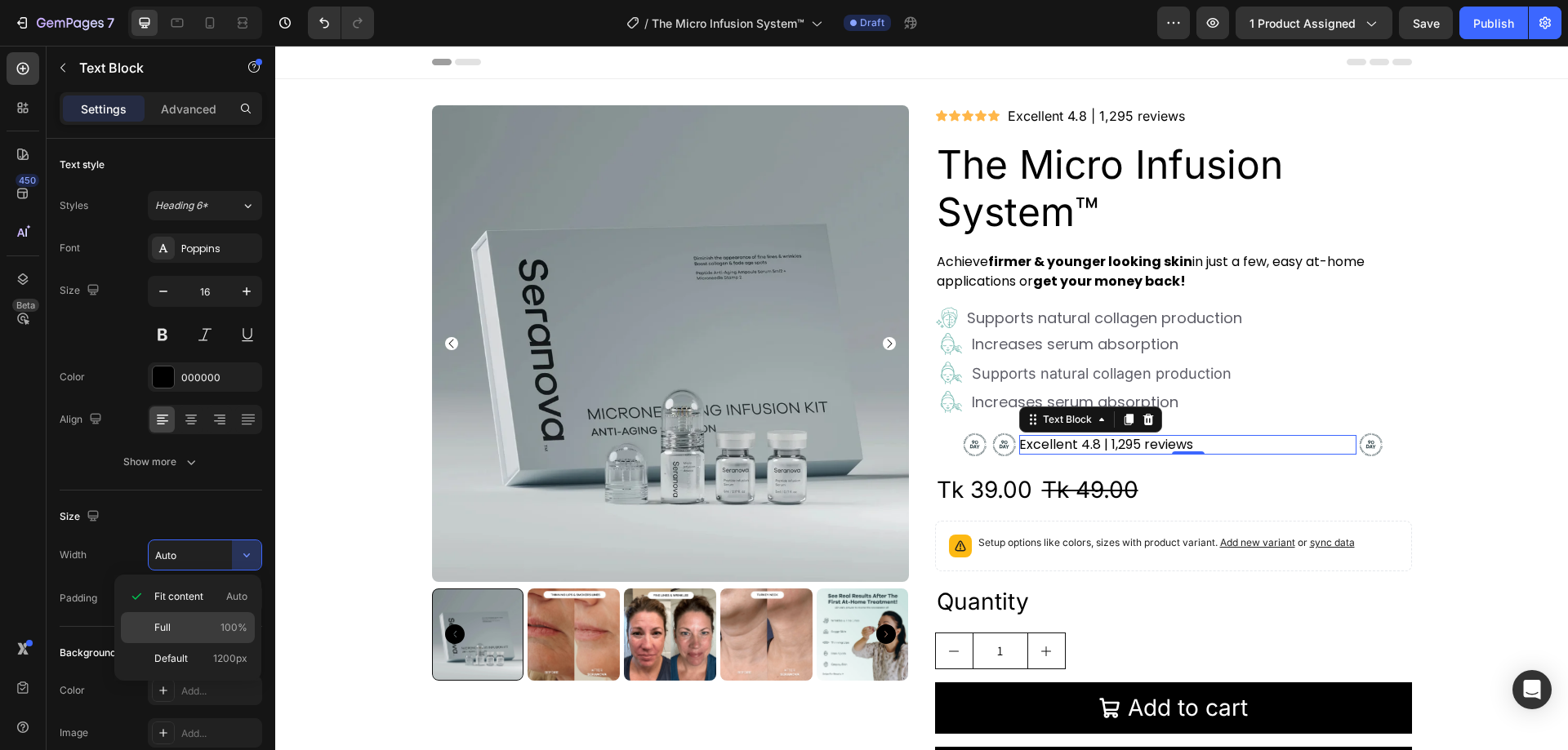
click at [218, 627] on p "Full 100%" at bounding box center [201, 628] width 93 height 15
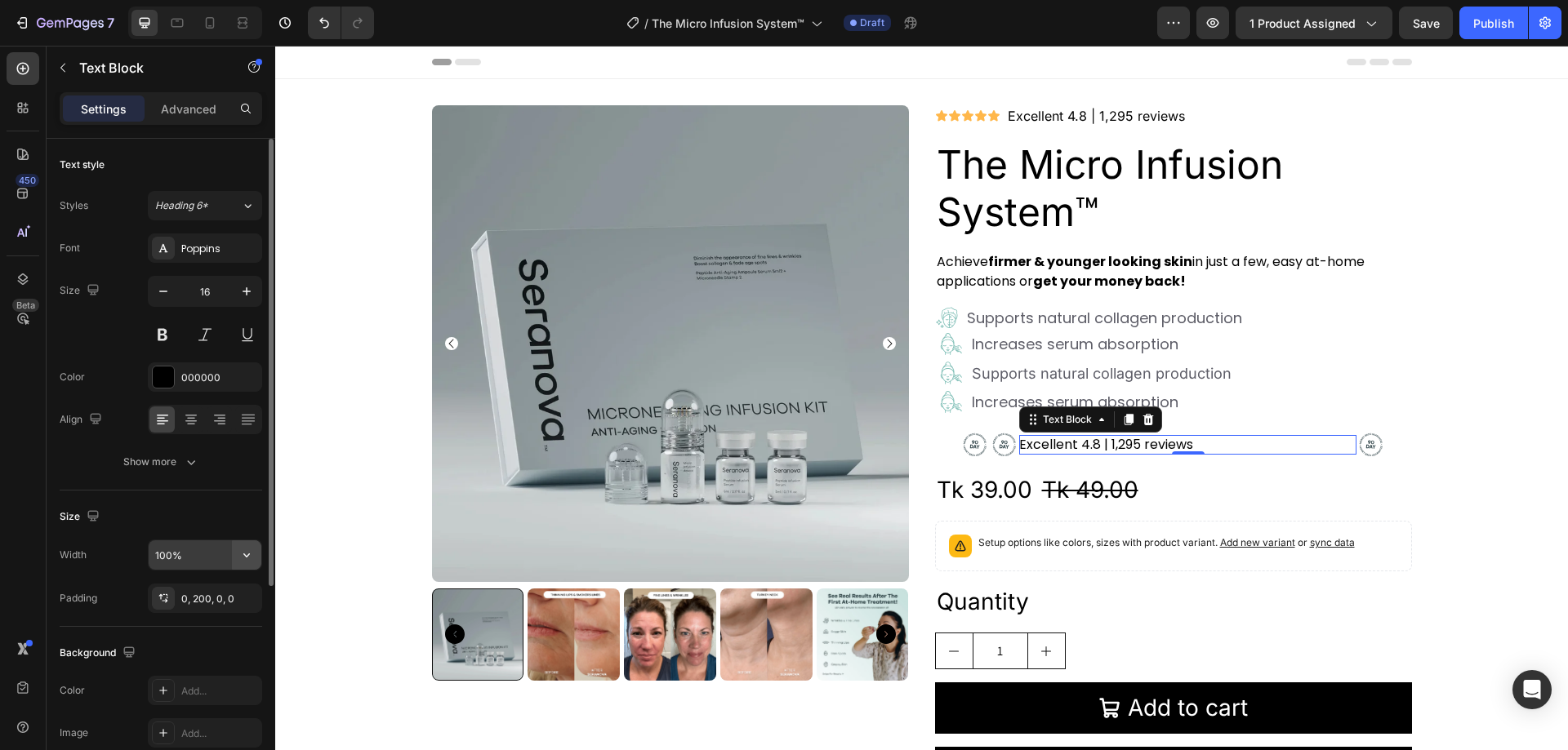
click at [244, 559] on icon "button" at bounding box center [247, 555] width 17 height 17
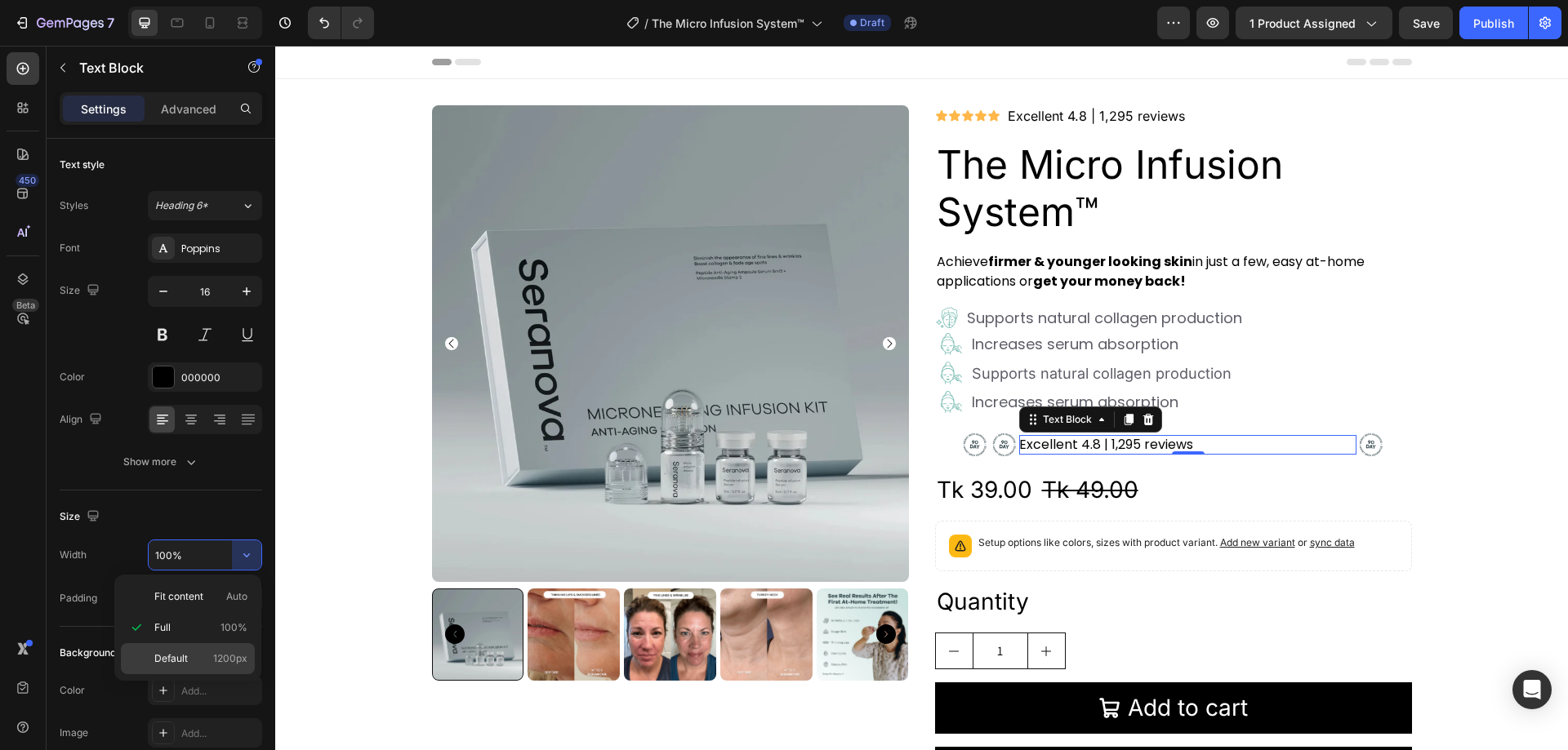
click at [188, 657] on p "Default 1200px" at bounding box center [201, 659] width 93 height 15
type input "1200"
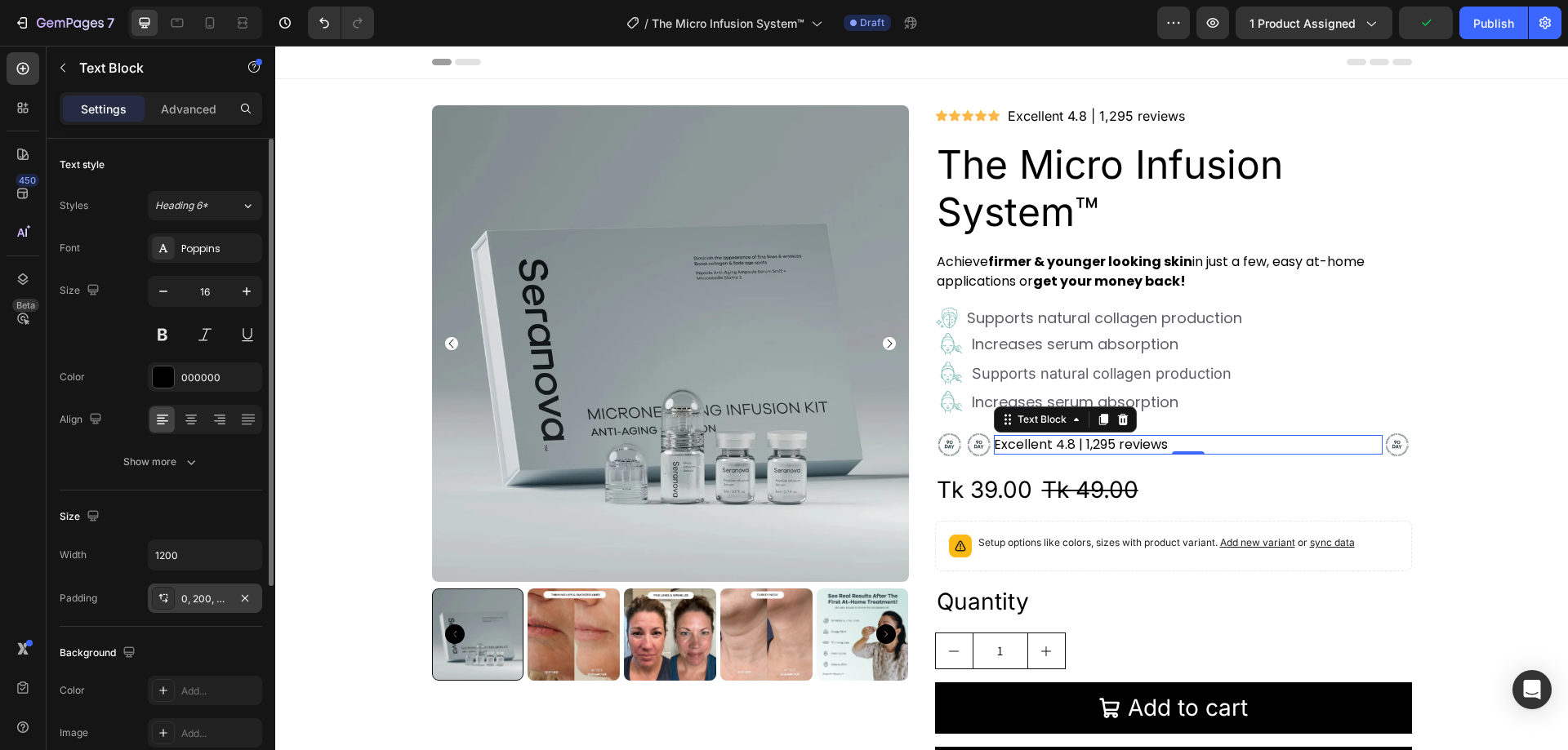
click at [216, 596] on div "0, 200, 0, 0" at bounding box center [205, 599] width 47 height 15
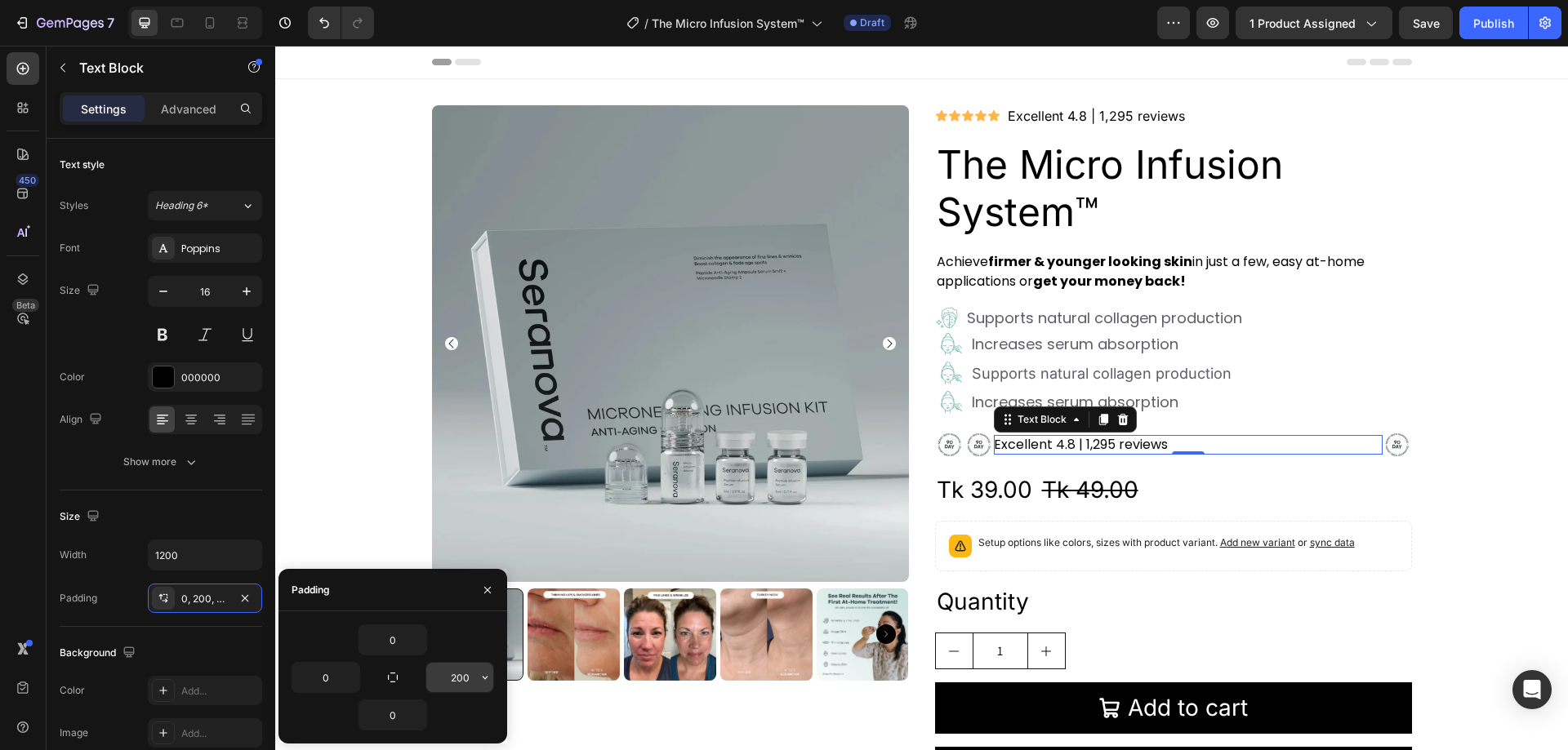
drag, startPoint x: 485, startPoint y: 685, endPoint x: 475, endPoint y: 681, distance: 10.8
click at [485, 684] on button "button" at bounding box center [485, 678] width 17 height 29
click at [370, 514] on div "Product Images Icon Icon Icon Icon Icon Icon List Excellent 4.8 | 1,295 reviews…" at bounding box center [922, 459] width 1293 height 707
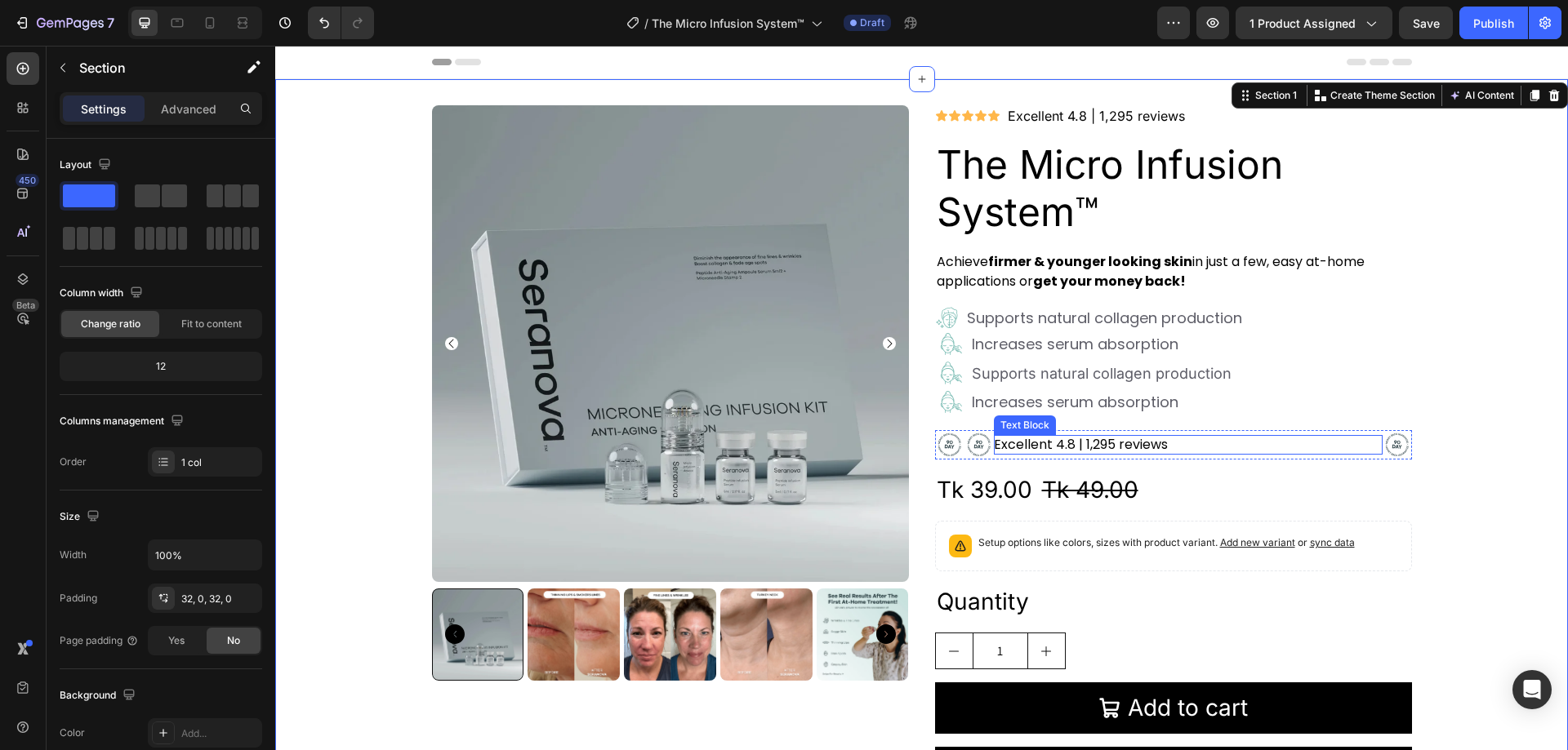
click at [1340, 449] on p "Excellent 4.8 | 1,295 reviews" at bounding box center [1188, 445] width 389 height 20
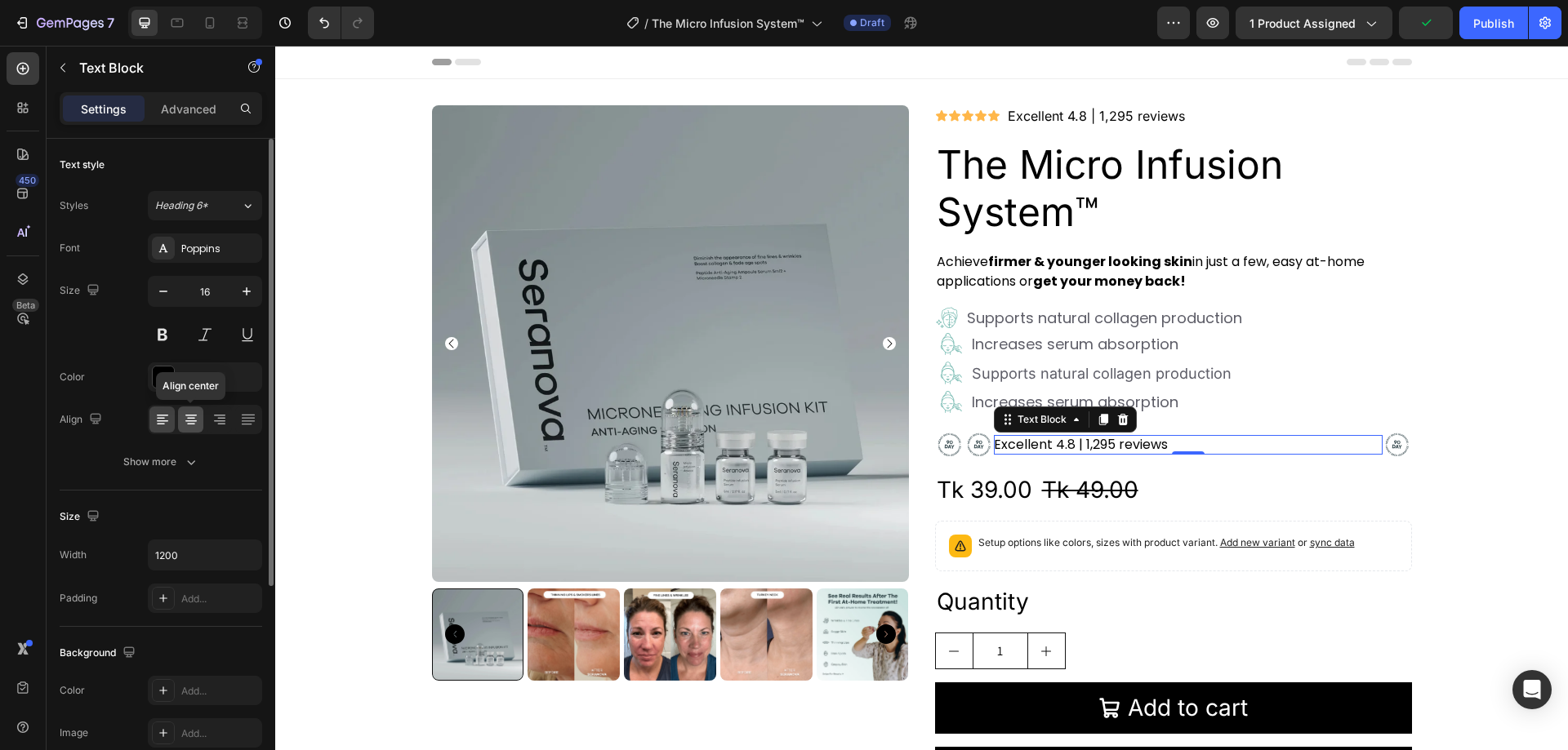
click at [197, 421] on icon at bounding box center [191, 419] width 17 height 17
click at [245, 419] on icon at bounding box center [248, 419] width 17 height 17
click at [214, 422] on icon at bounding box center [219, 419] width 17 height 17
click at [191, 421] on icon at bounding box center [191, 422] width 12 height 2
click at [214, 205] on div "Heading 6*" at bounding box center [188, 206] width 67 height 15
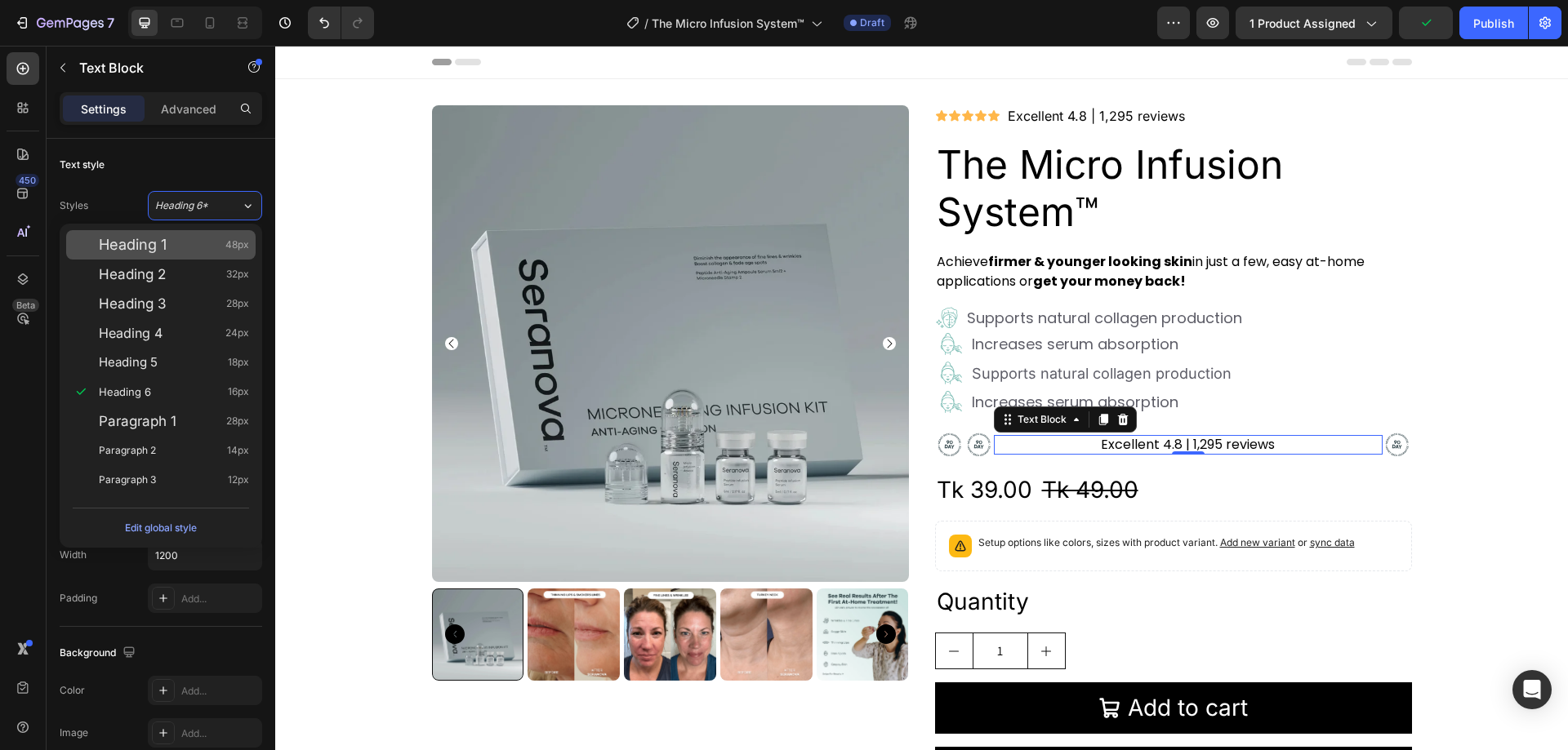
click at [165, 250] on span "Heading 1" at bounding box center [132, 245] width 68 height 17
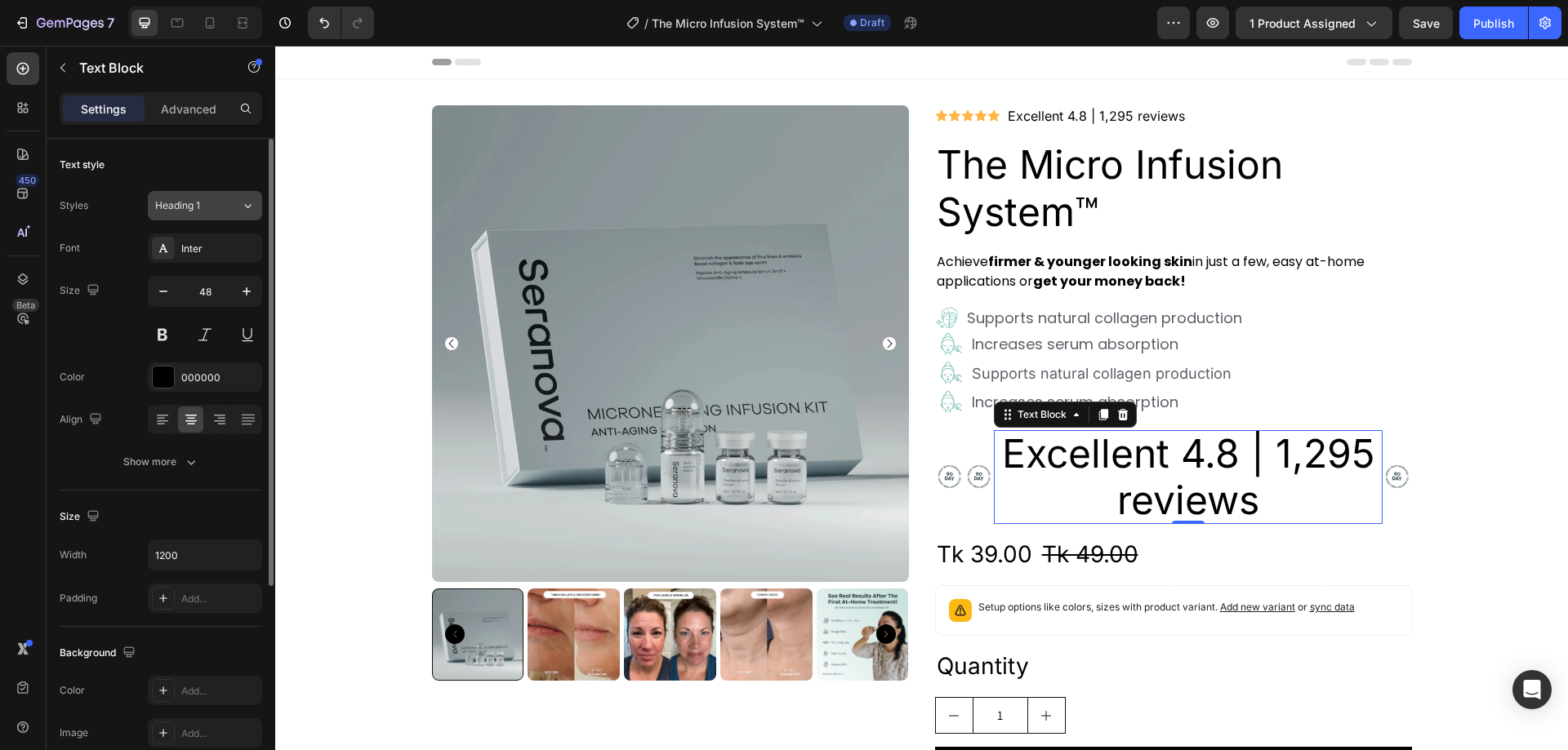
click at [201, 194] on button "Heading 1" at bounding box center [205, 206] width 115 height 29
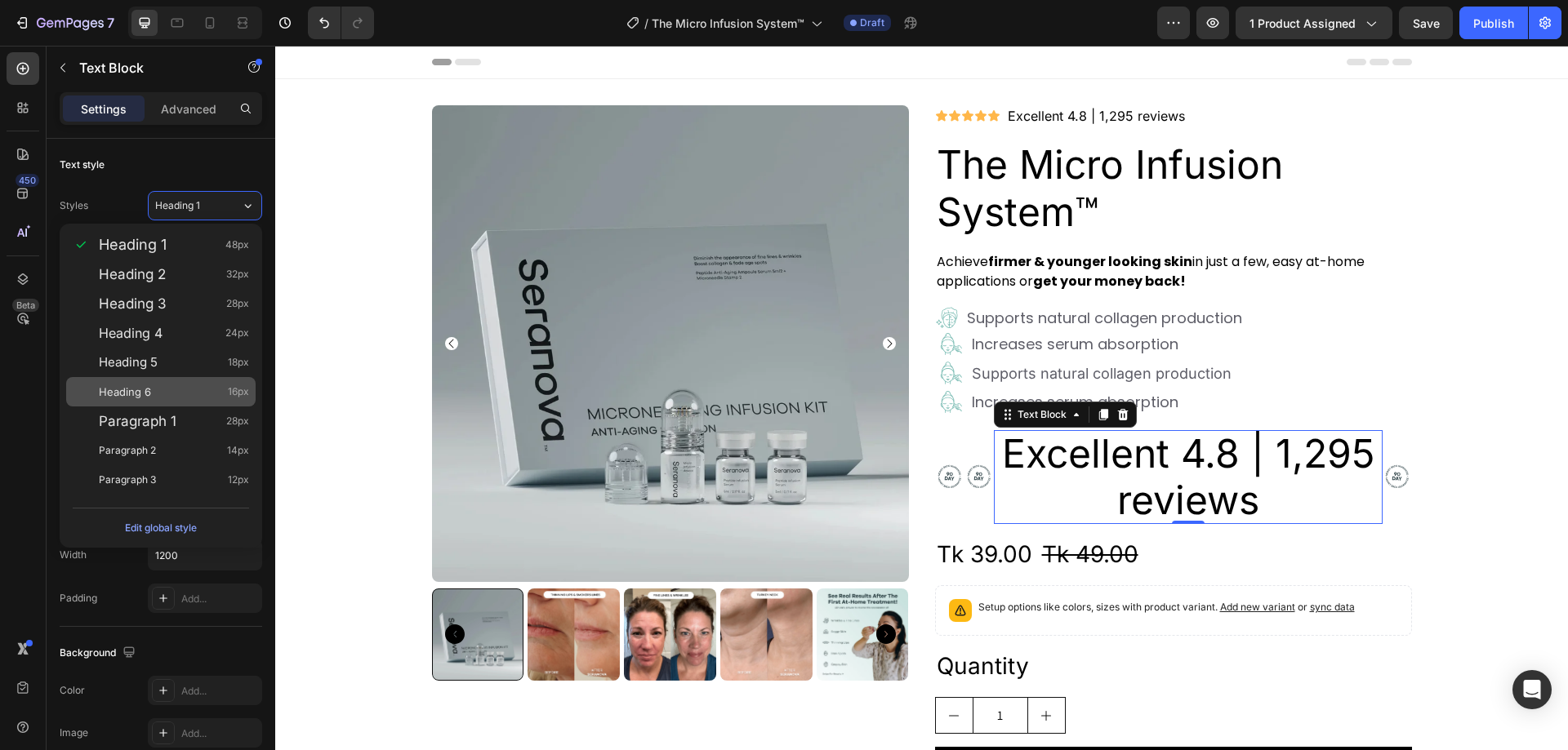
click at [189, 397] on div "Heading 6 16px" at bounding box center [173, 392] width 150 height 17
type input "16"
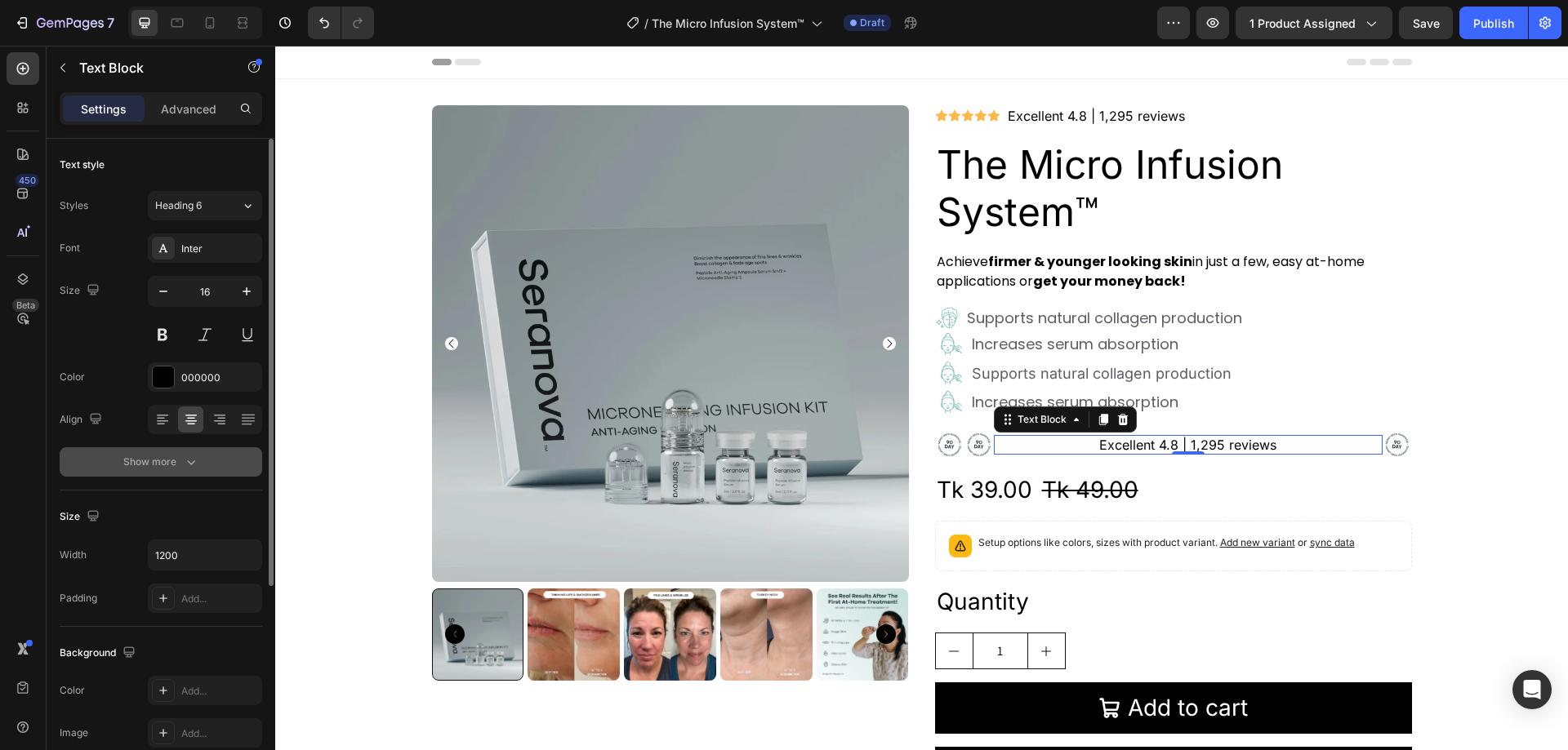
click at [181, 461] on div "Show more" at bounding box center [162, 462] width 76 height 17
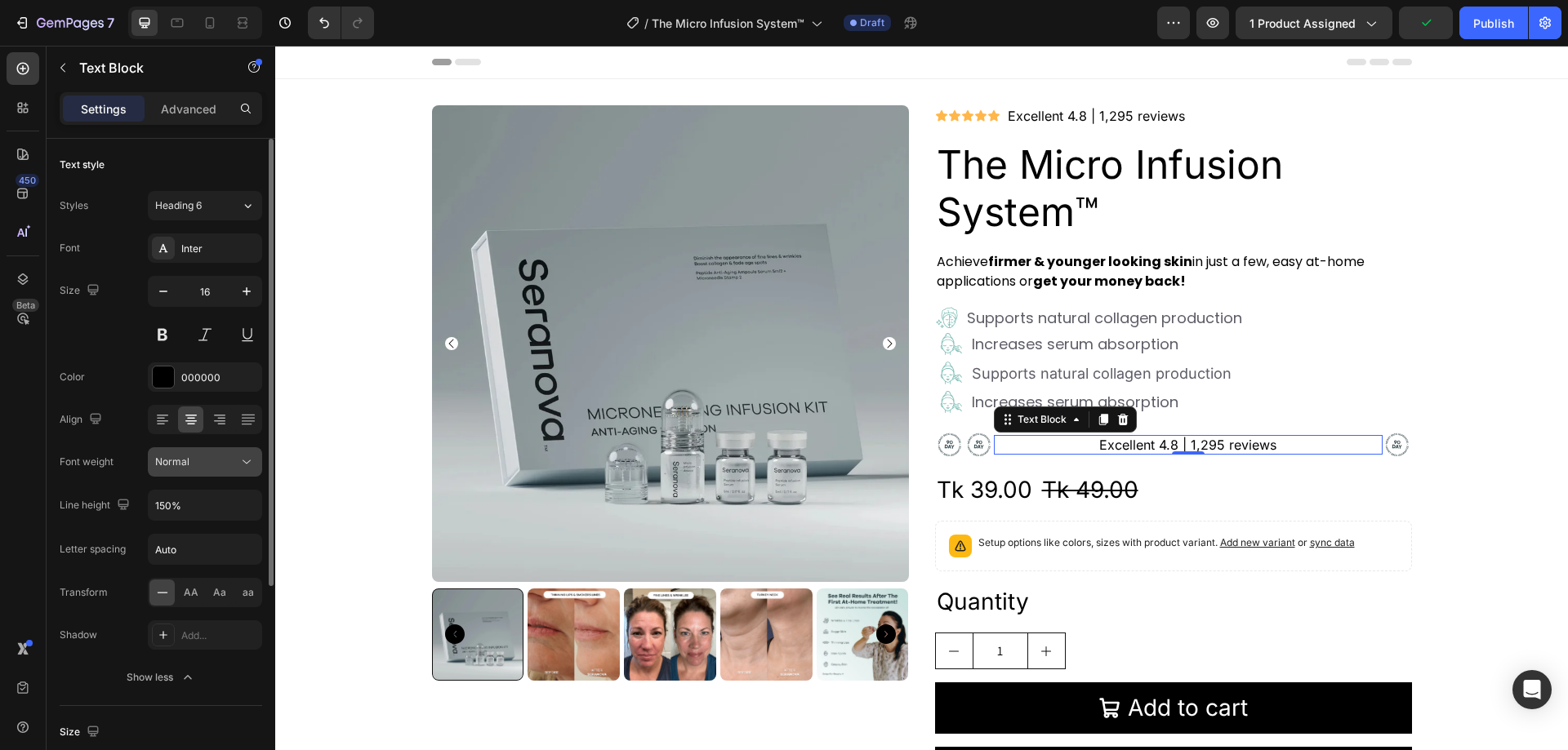
click at [239, 459] on icon at bounding box center [247, 462] width 17 height 17
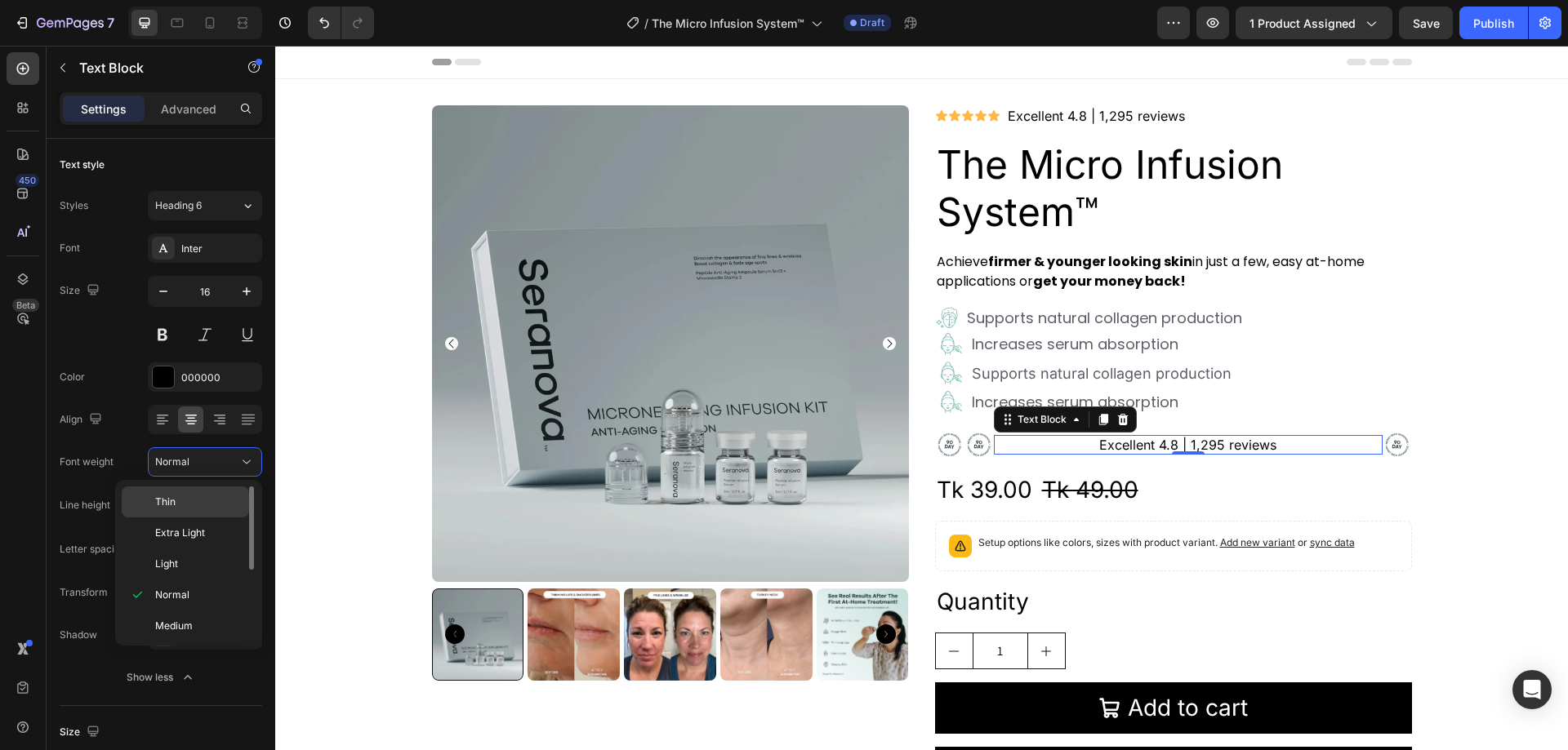
click at [191, 504] on p "Thin" at bounding box center [198, 501] width 86 height 15
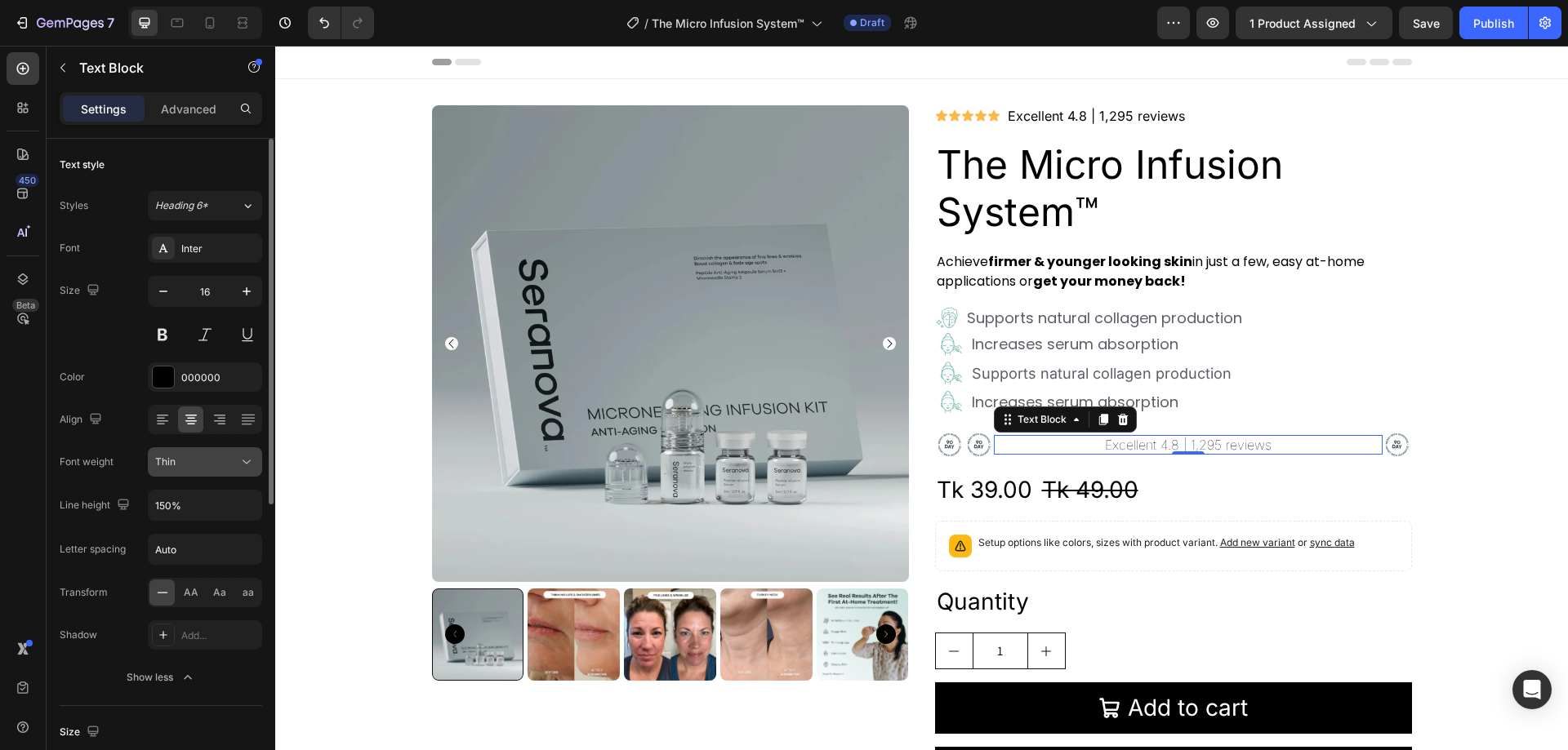
click at [224, 466] on div "Thin" at bounding box center [196, 462] width 83 height 15
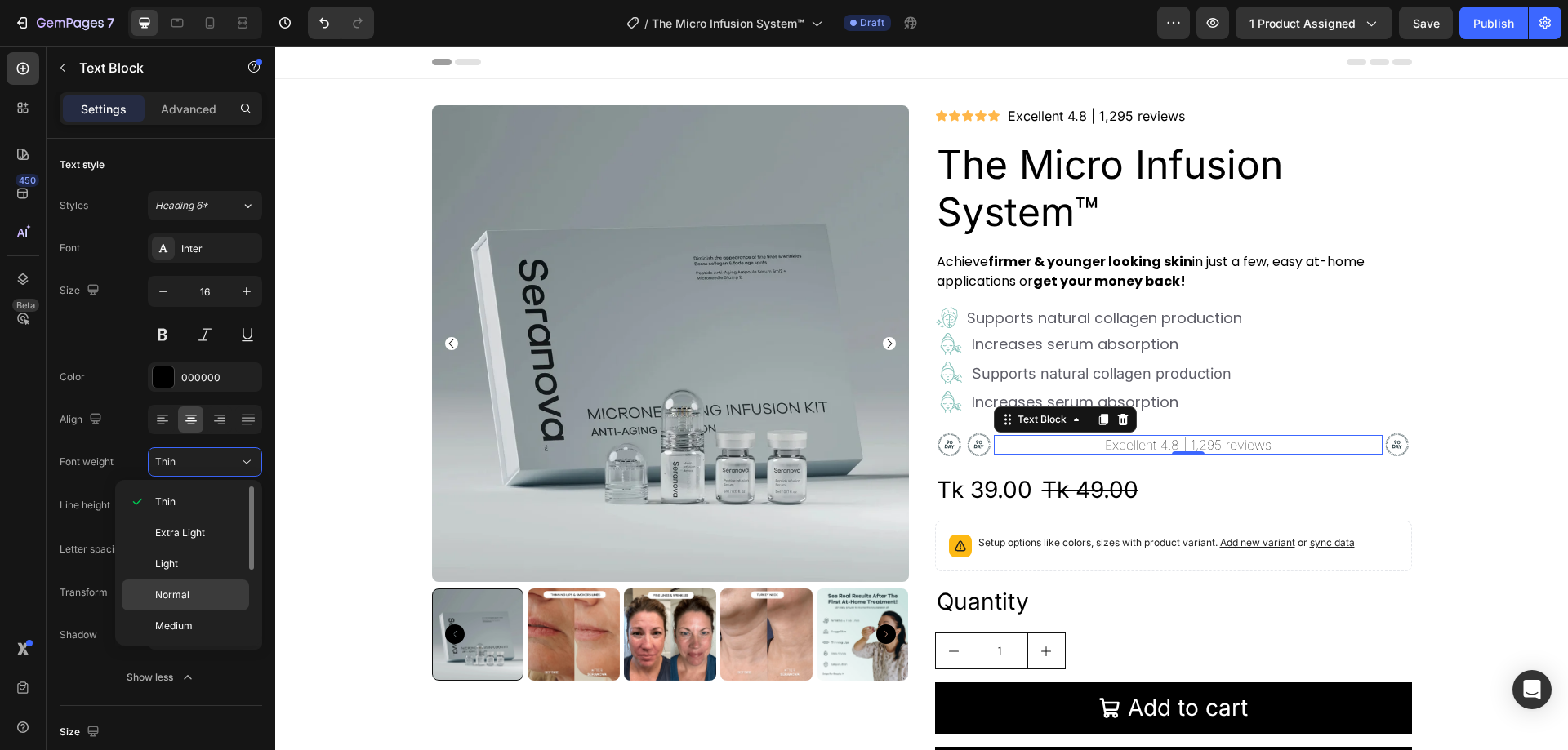
click at [186, 592] on span "Normal" at bounding box center [171, 594] width 34 height 15
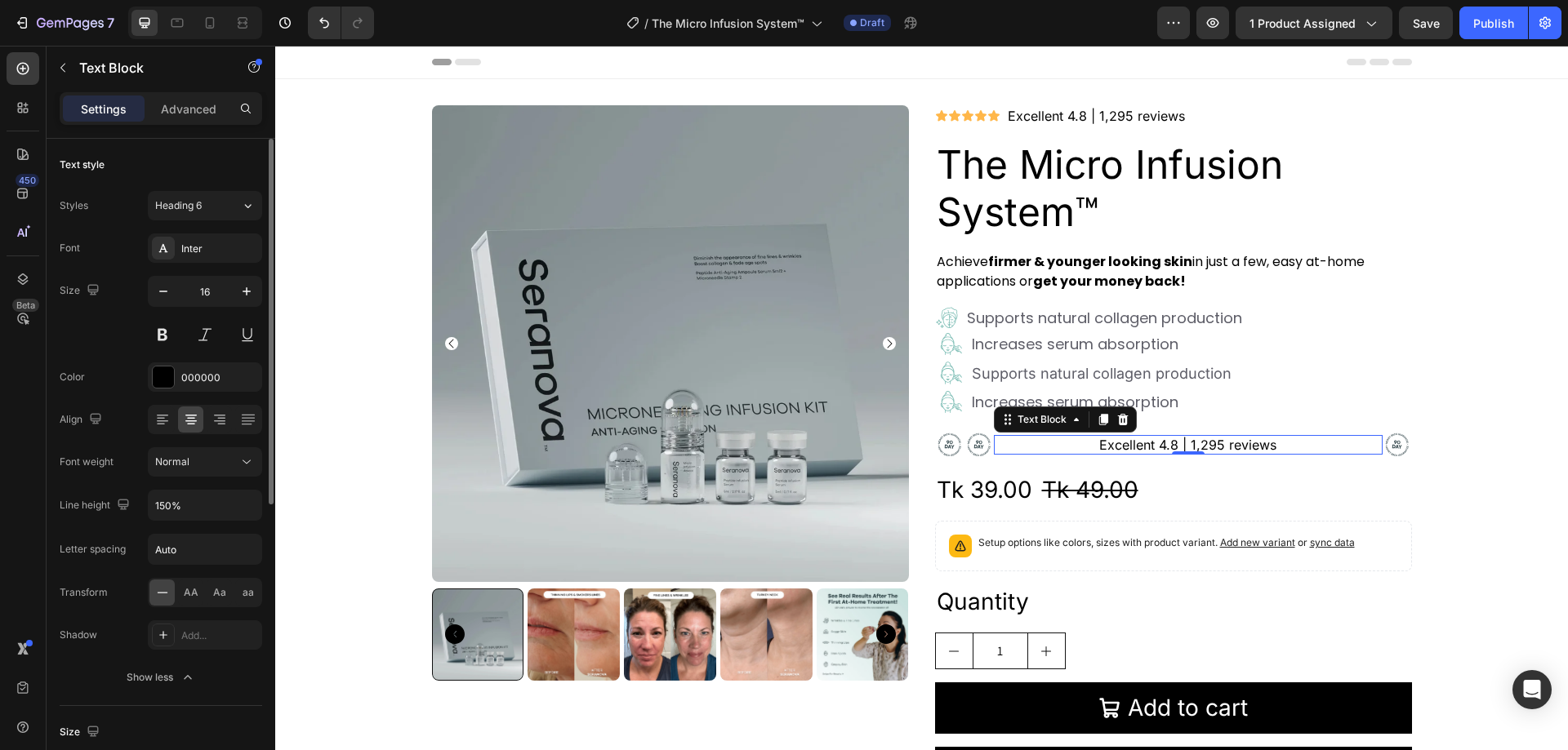
click at [55, 478] on div "Text style Styles Heading 6 Font Inter Size 16 Color 000000 Align Font weight N…" at bounding box center [162, 730] width 229 height 1184
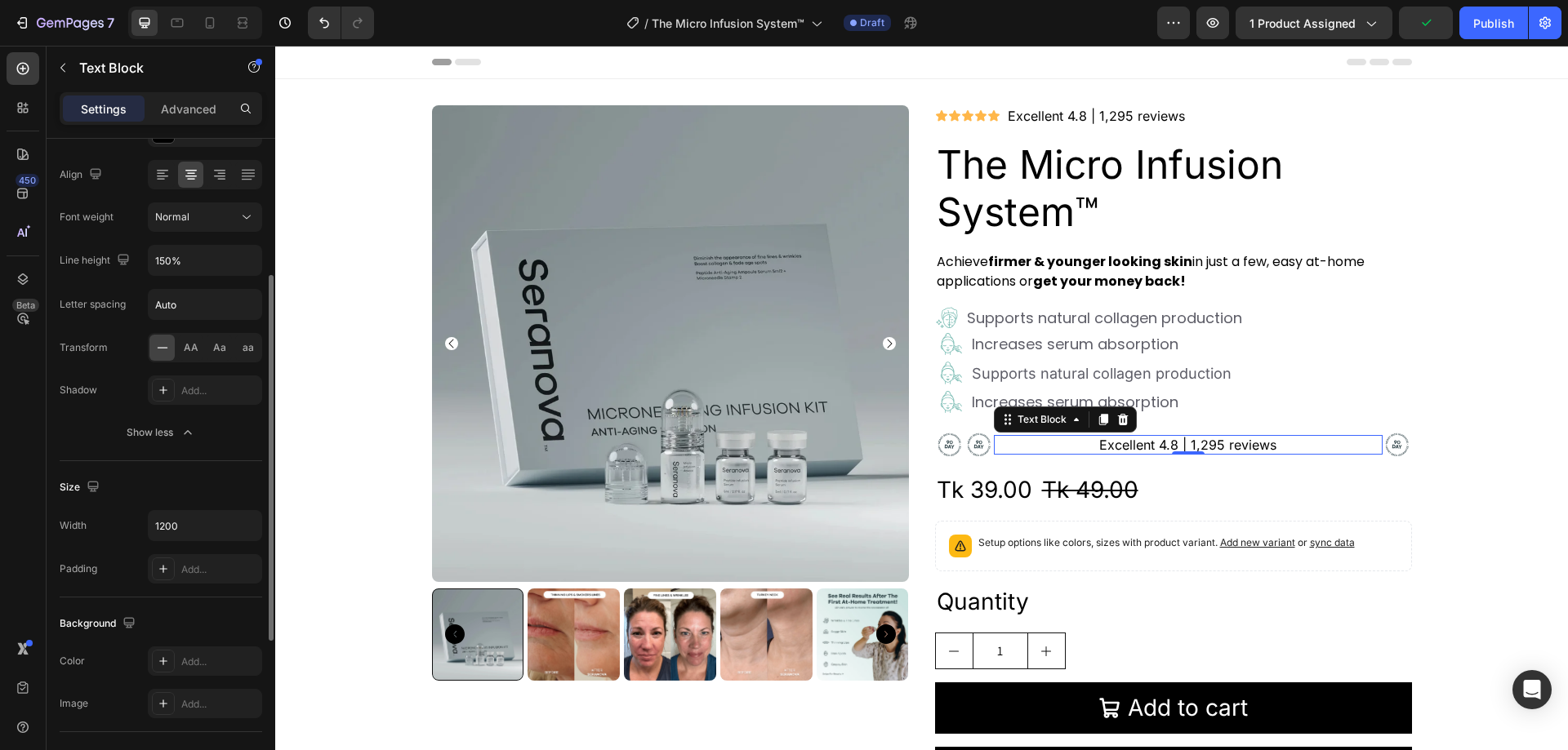
scroll to position [408, 0]
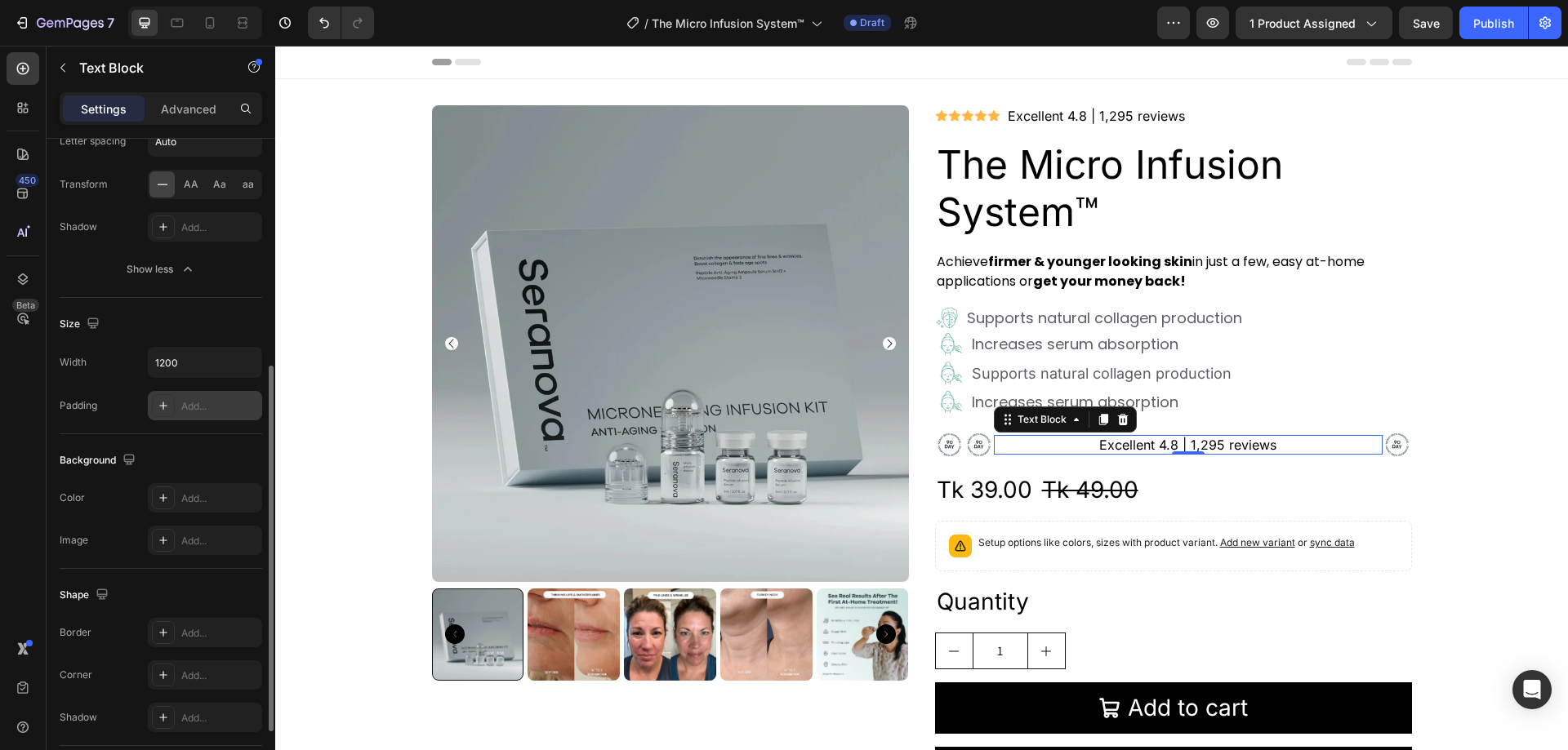
click at [219, 402] on div "Add..." at bounding box center [219, 406] width 76 height 15
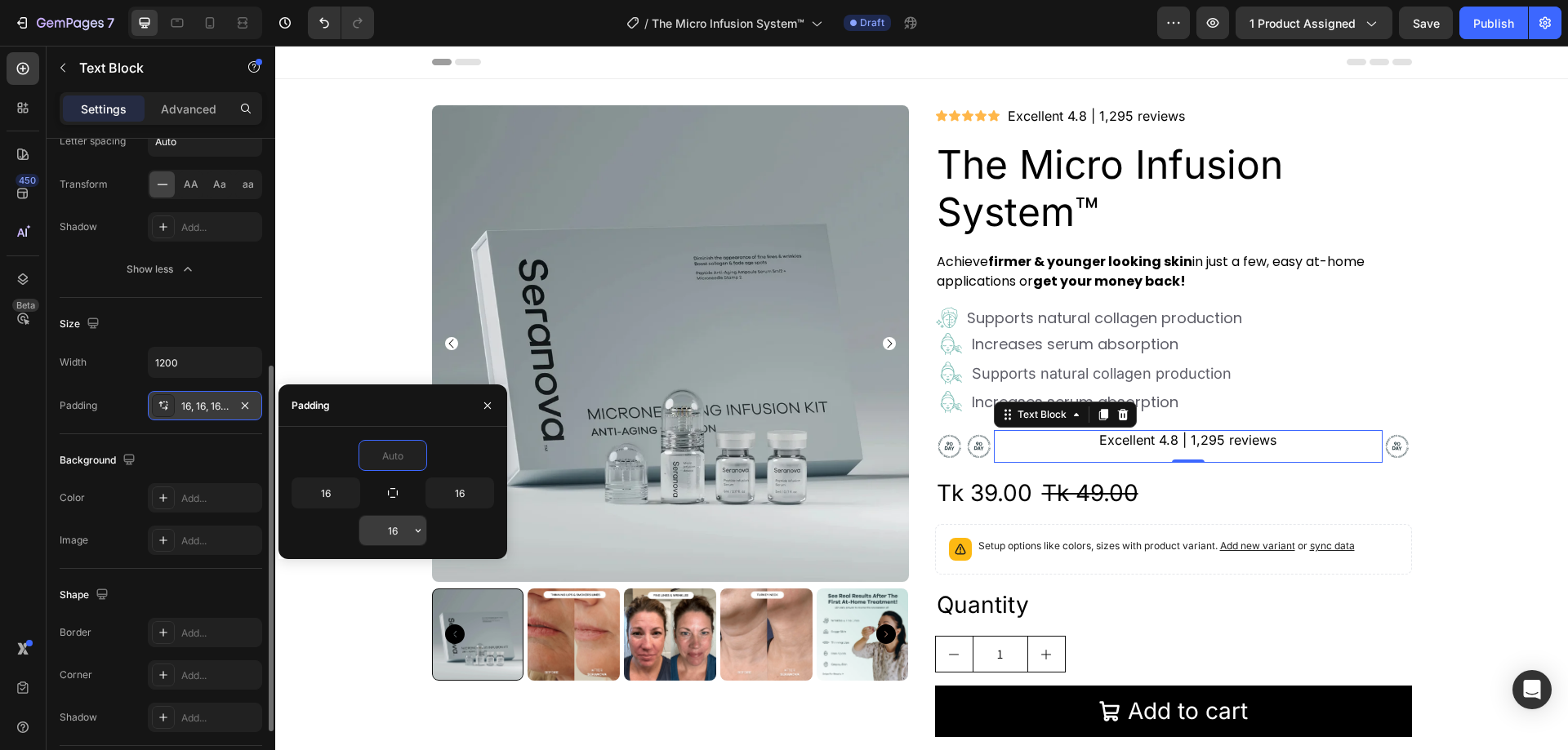
type input "0"
click at [401, 537] on input "16" at bounding box center [393, 531] width 67 height 29
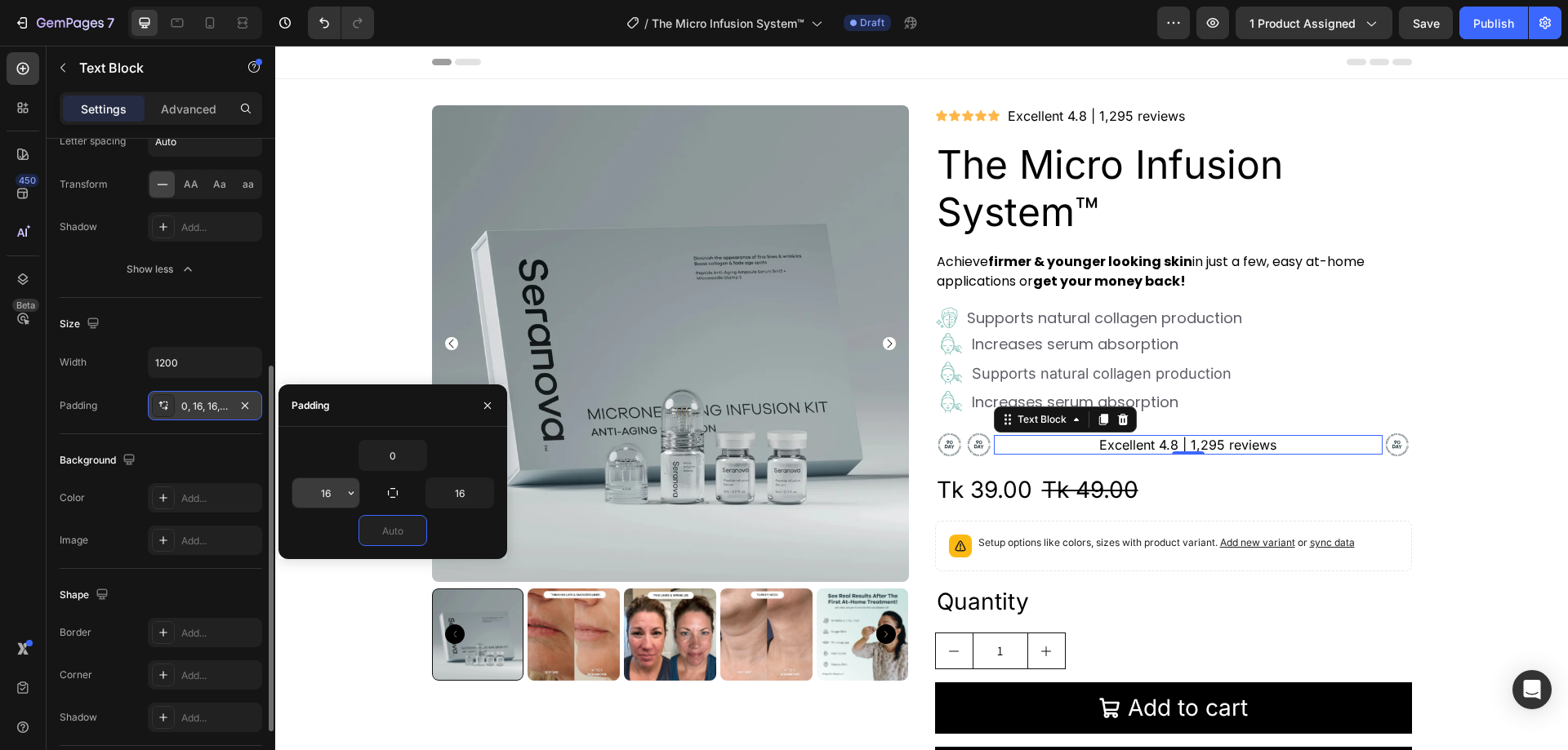
type input "0"
click at [326, 492] on input "16" at bounding box center [326, 493] width 67 height 29
type input "0"
click at [472, 492] on input "16" at bounding box center [459, 493] width 67 height 29
click at [487, 492] on icon "button" at bounding box center [485, 492] width 5 height 3
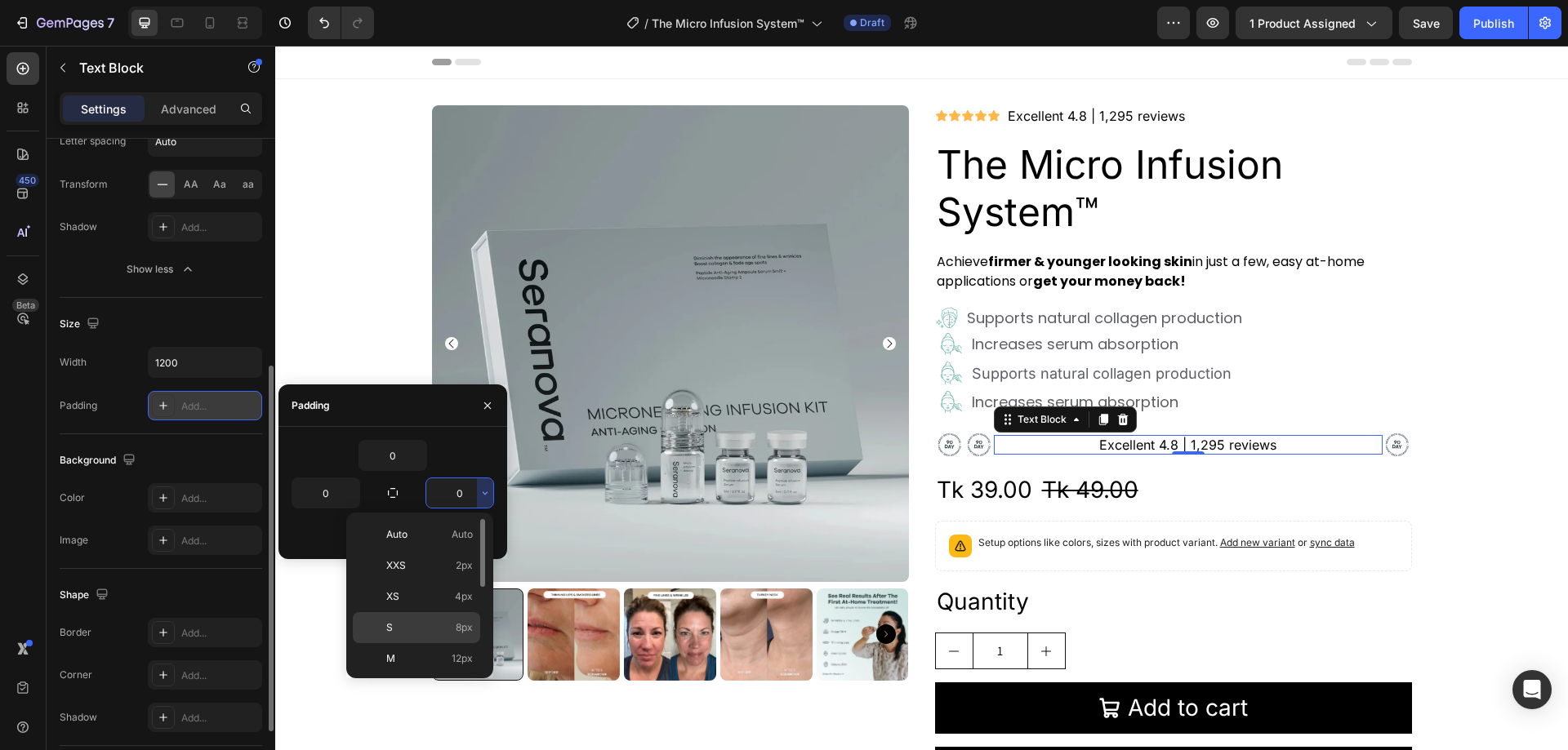
click at [465, 621] on span "8px" at bounding box center [464, 628] width 18 height 15
type input "8"
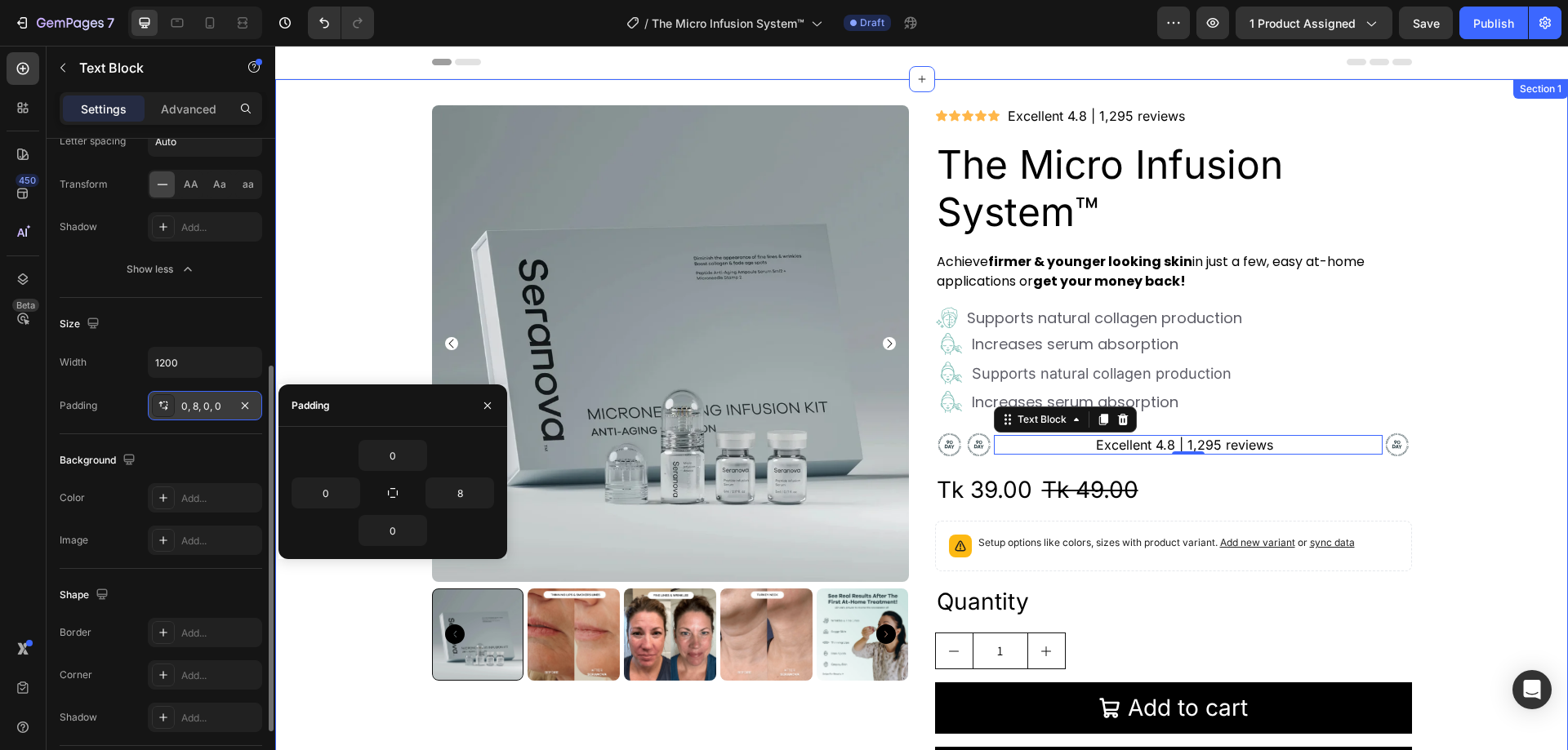
click at [350, 293] on div "Product Images Icon Icon Icon Icon Icon Icon List Excellent 4.8 | 1,295 reviews…" at bounding box center [922, 459] width 1293 height 707
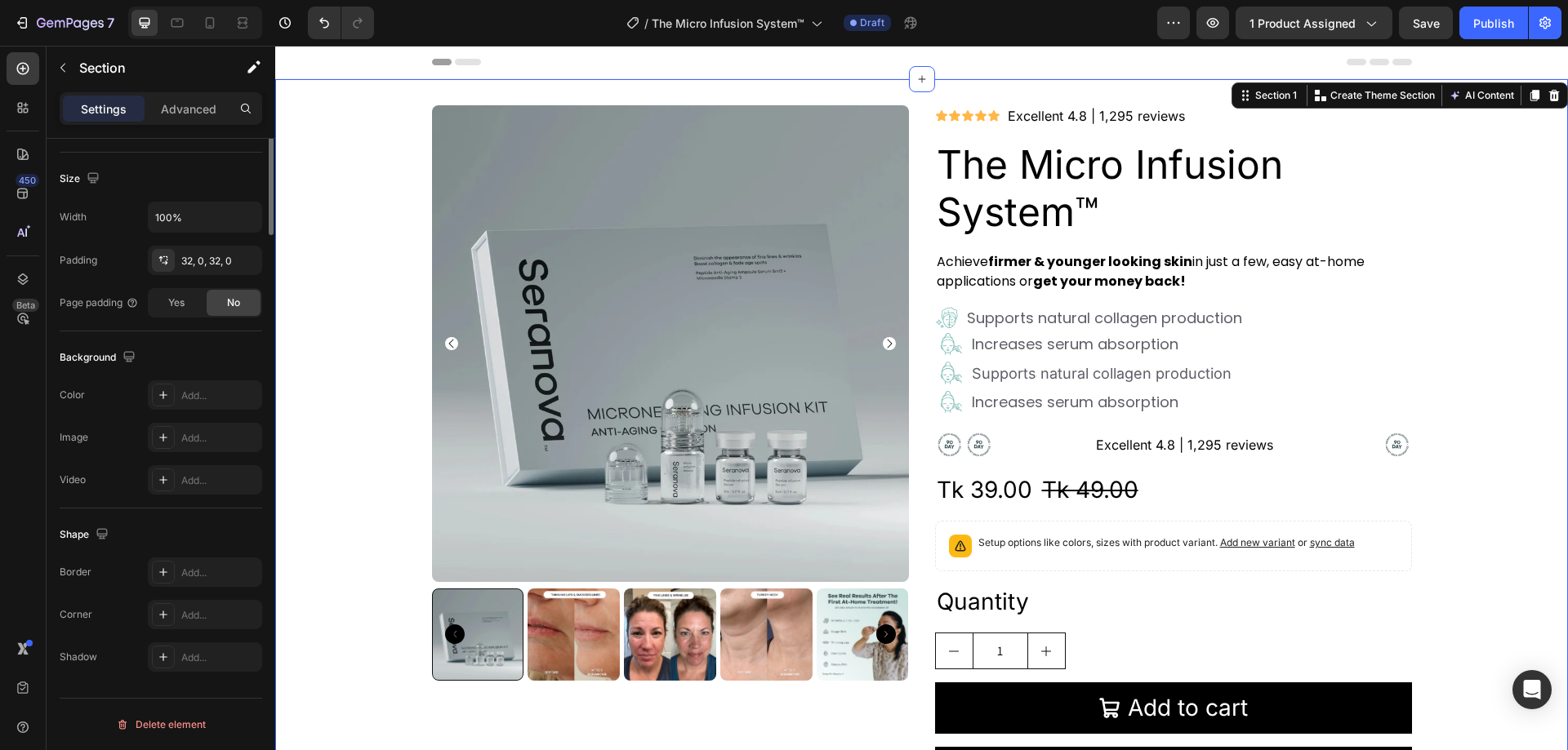
scroll to position [0, 0]
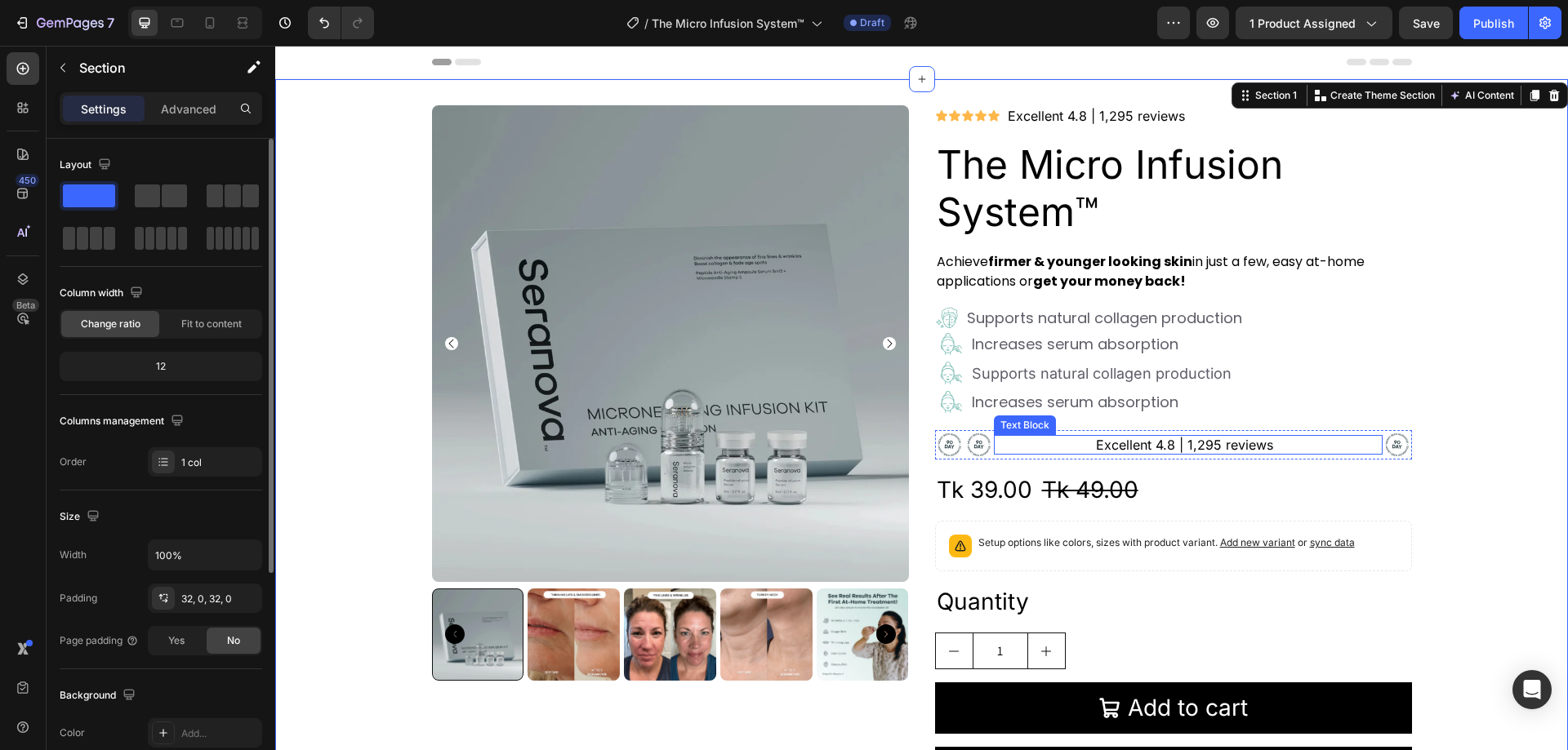
click at [1044, 444] on p "Excellent 4.8 | 1,295 reviews" at bounding box center [1185, 445] width 382 height 20
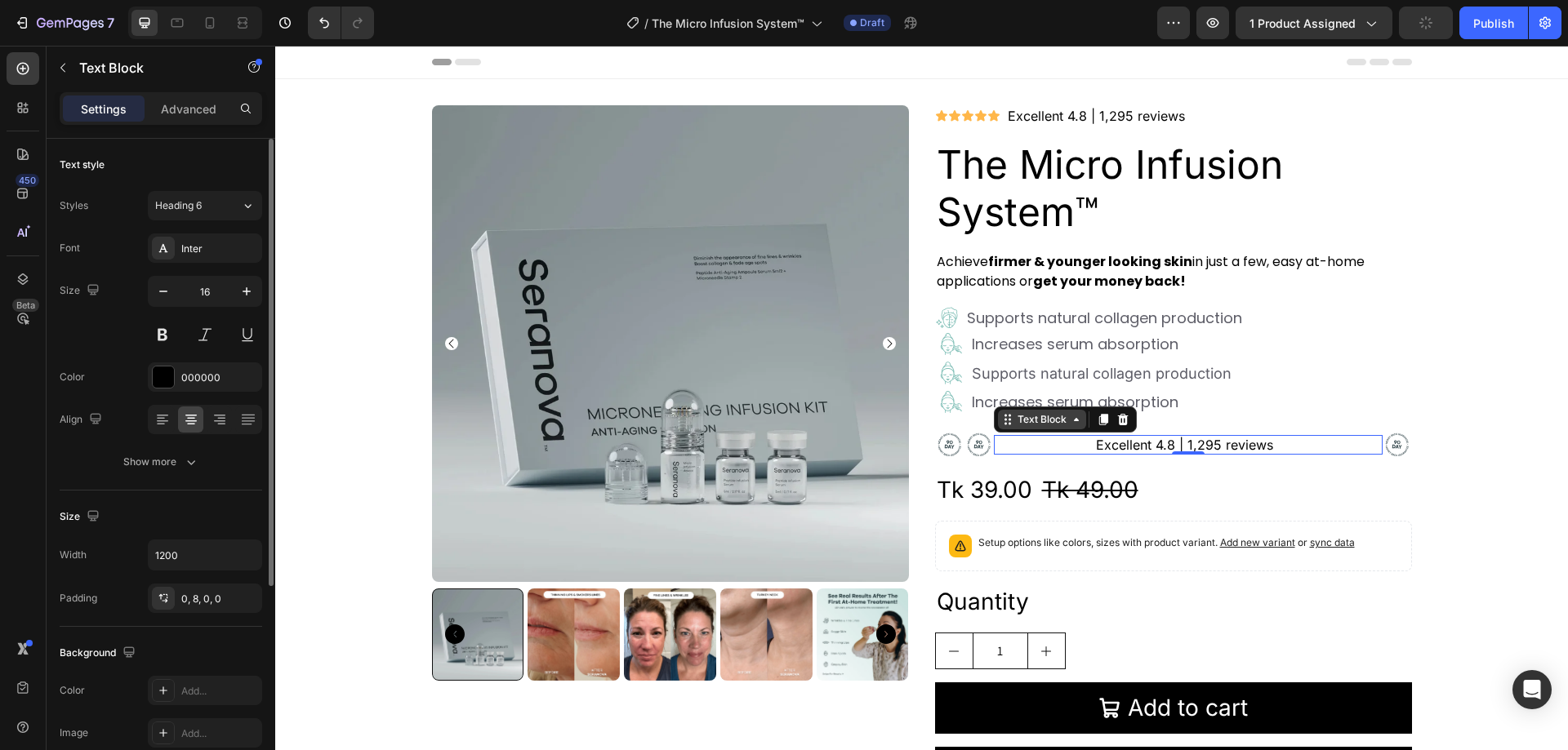
click at [1015, 423] on div "Text Block" at bounding box center [1042, 419] width 56 height 15
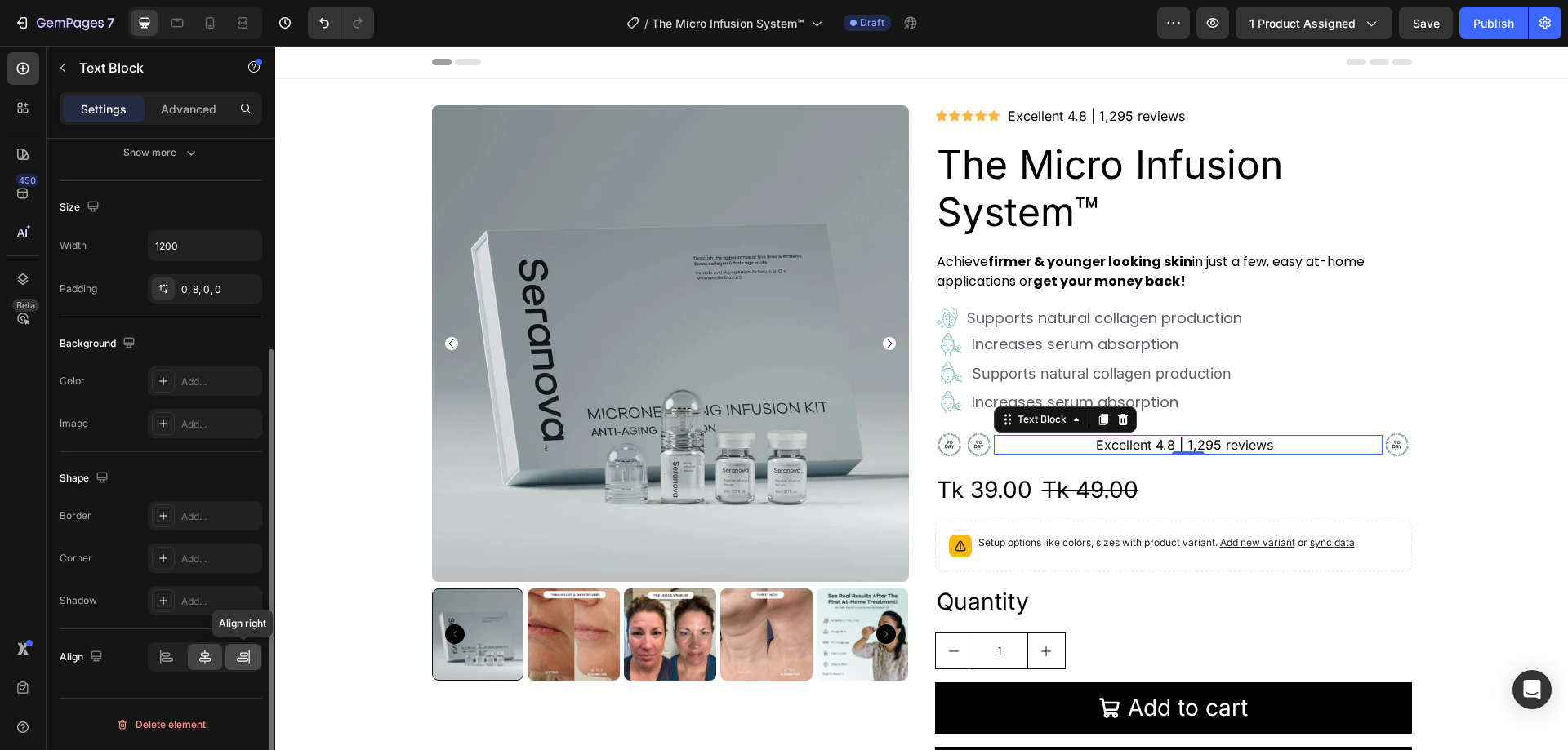
click at [239, 655] on icon at bounding box center [243, 657] width 17 height 17
click at [209, 655] on icon at bounding box center [206, 657] width 12 height 15
click at [160, 517] on icon at bounding box center [163, 515] width 13 height 13
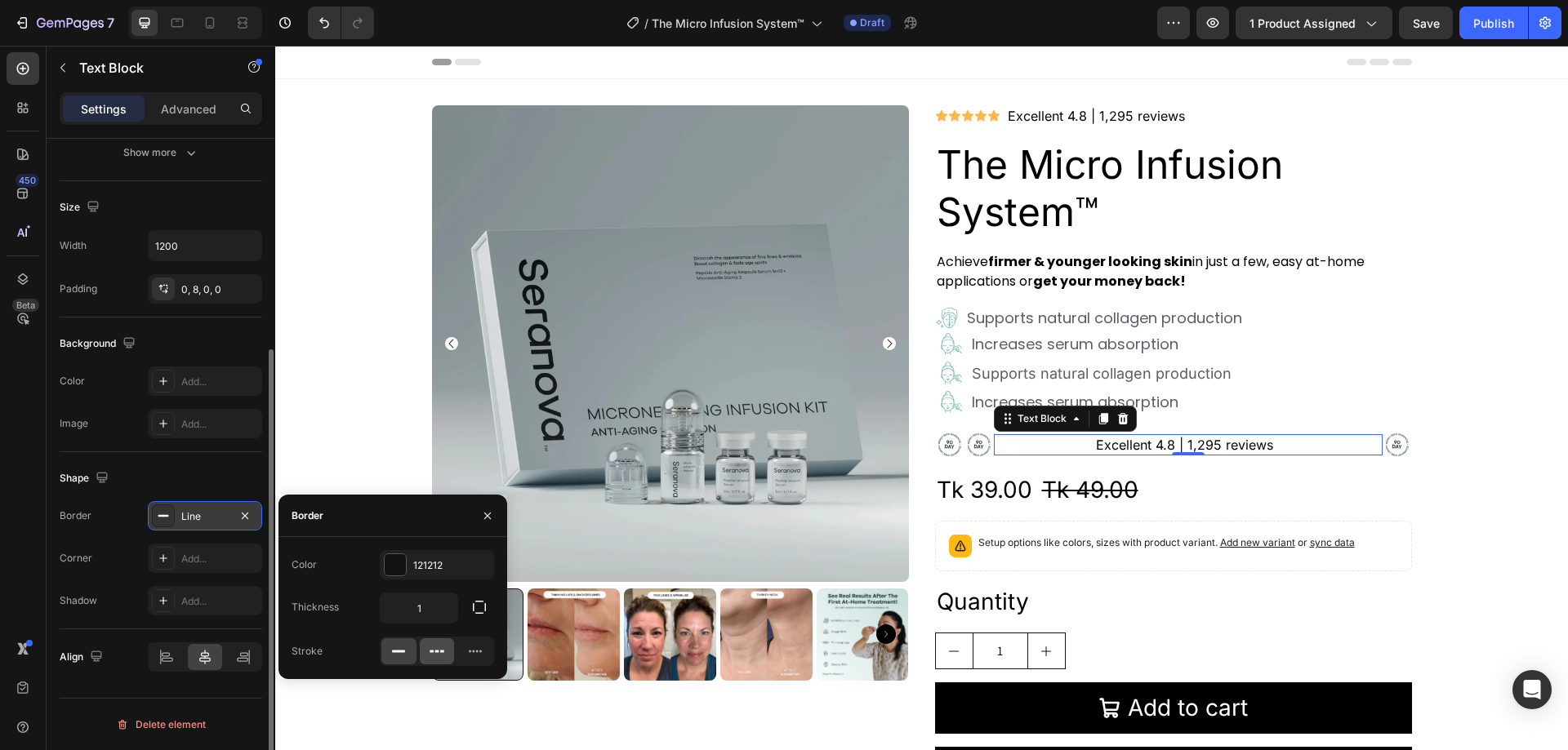
click at [431, 648] on icon at bounding box center [437, 651] width 17 height 17
click at [351, 460] on div "Product Images Icon Icon Icon Icon Icon Icon List Excellent 4.8 | 1,295 reviews…" at bounding box center [922, 459] width 1293 height 707
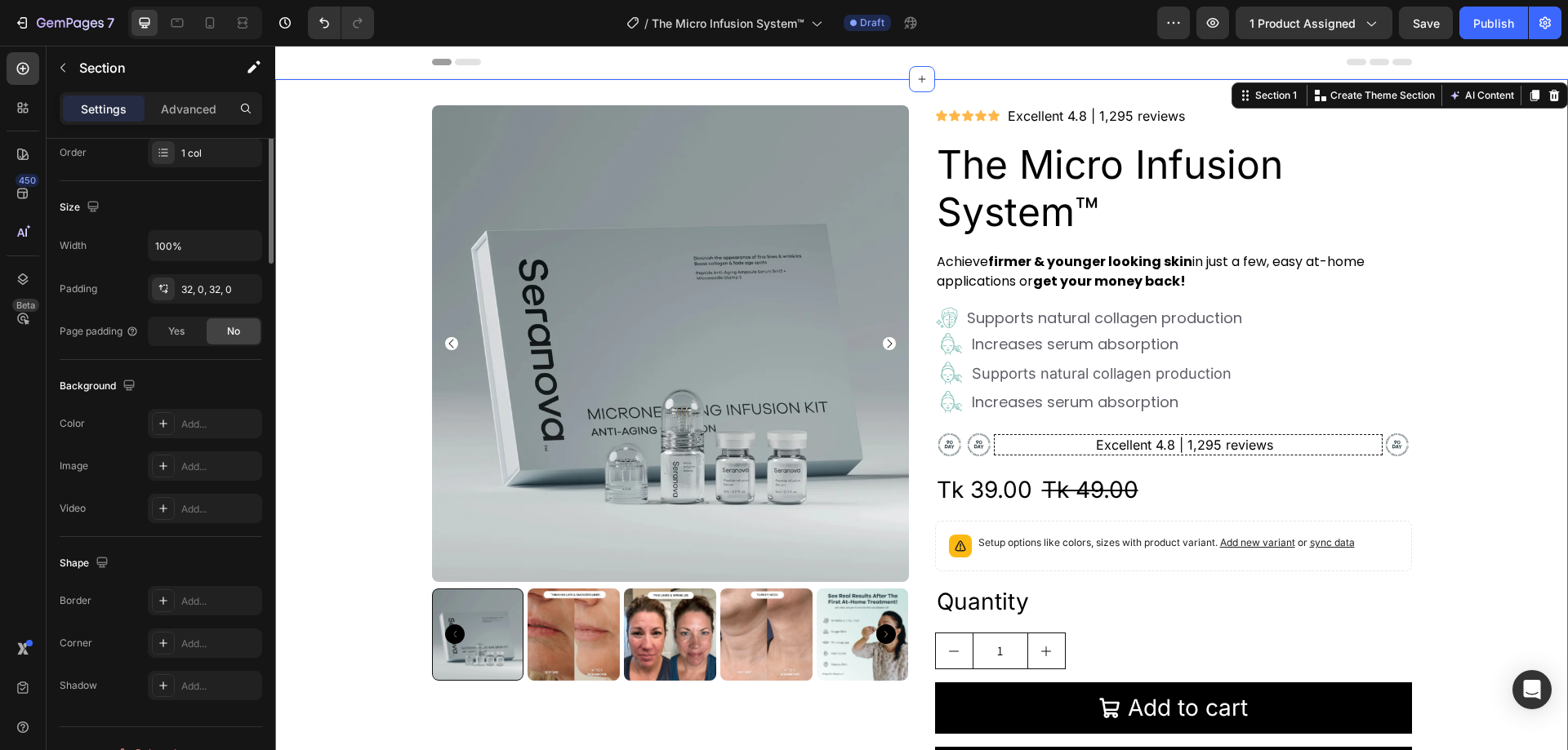
scroll to position [0, 0]
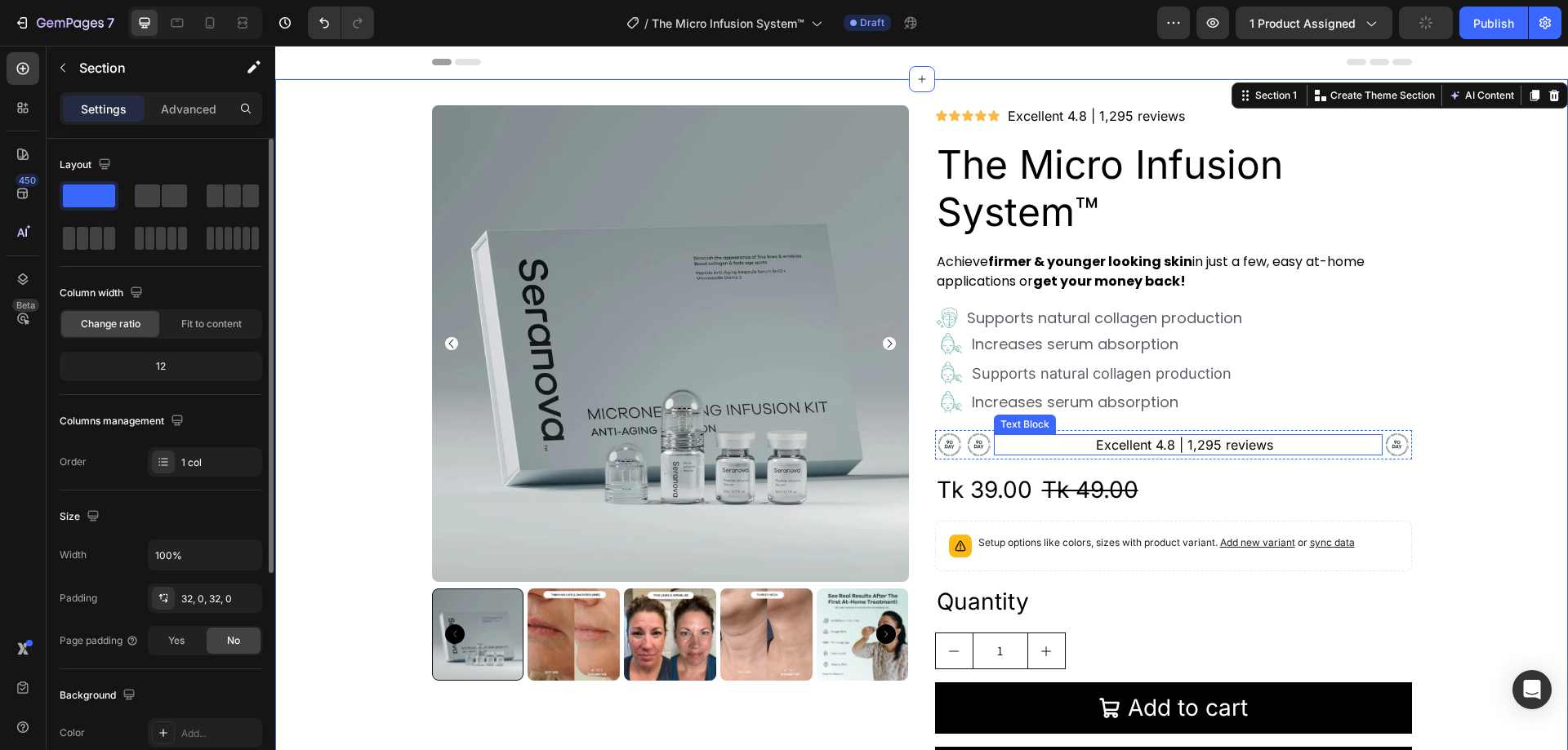
click at [1030, 449] on p "Excellent 4.8 | 1,295 reviews" at bounding box center [1185, 445] width 381 height 20
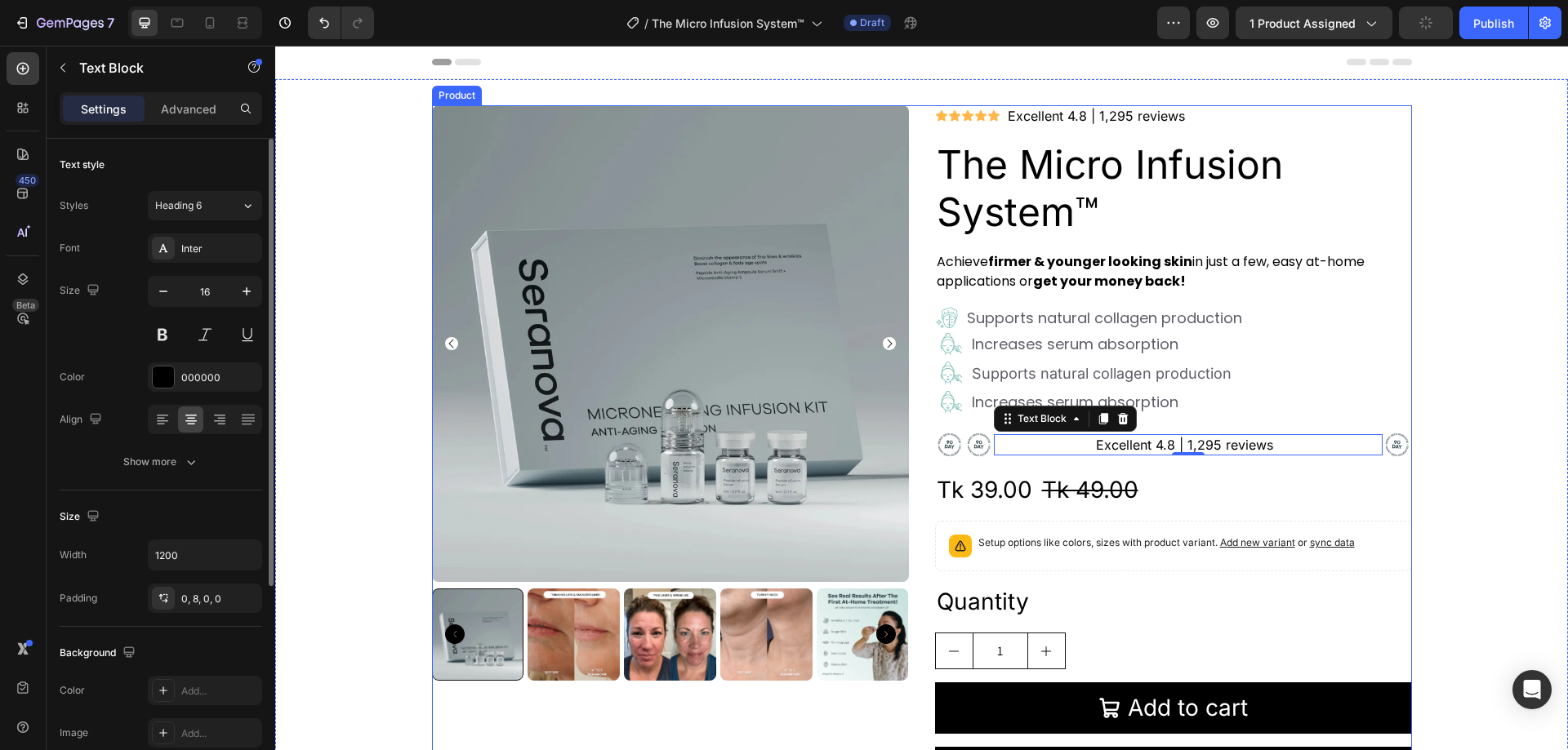
click at [920, 425] on div "Product Images Icon Icon Icon Icon Icon Icon List Excellent 4.8 | 1,295 reviews…" at bounding box center [922, 459] width 980 height 707
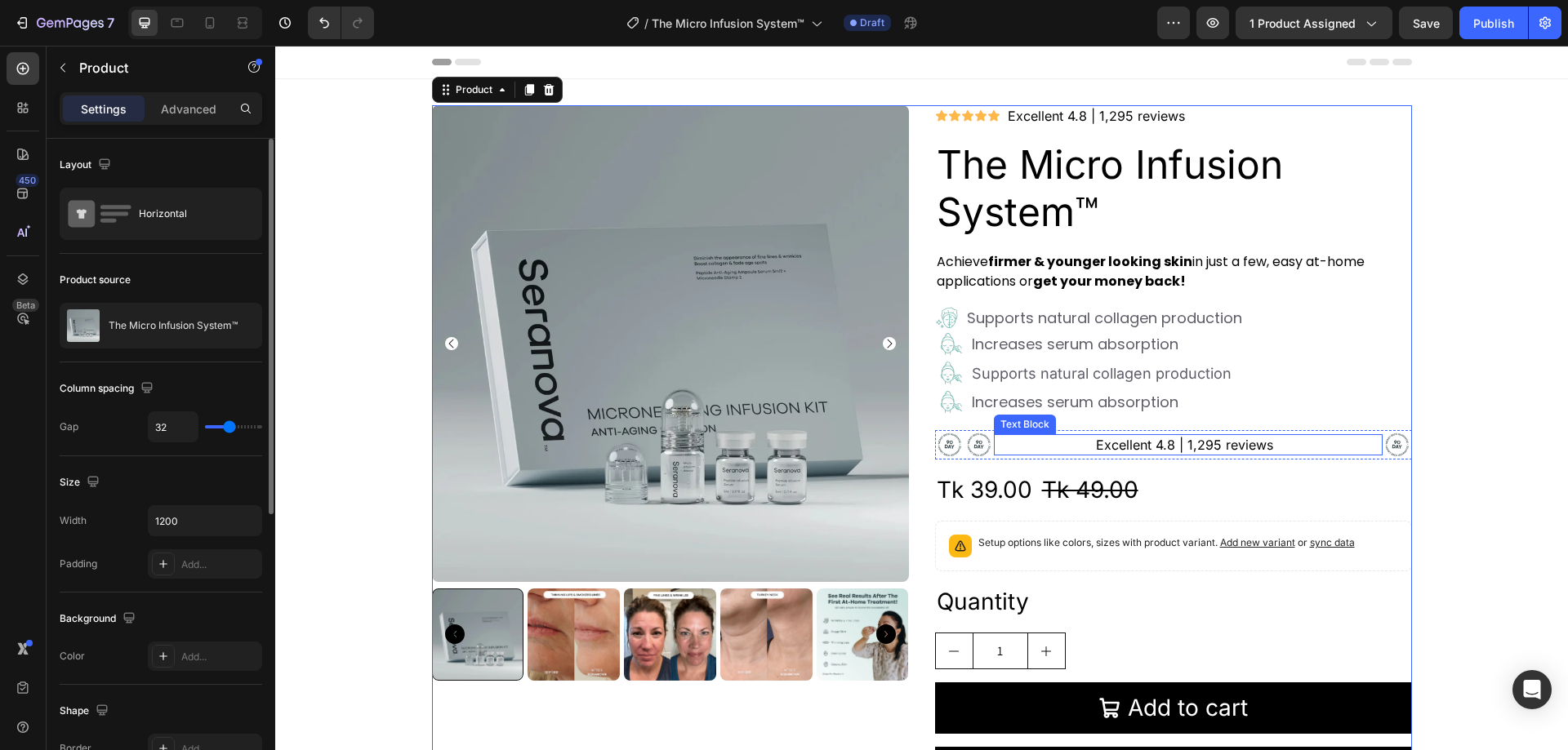
click at [1026, 450] on p "Excellent 4.8 | 1,295 reviews" at bounding box center [1185, 445] width 381 height 20
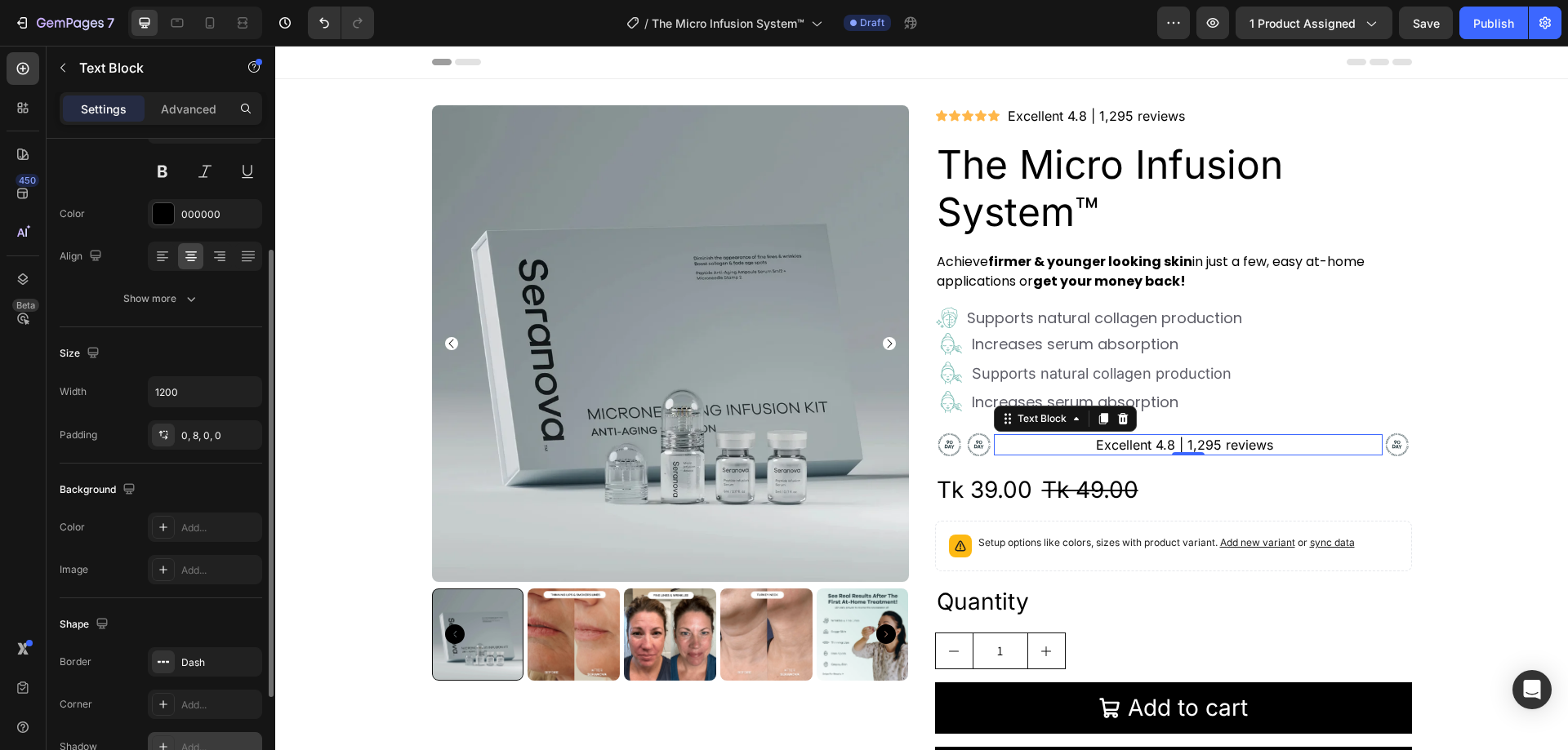
scroll to position [309, 0]
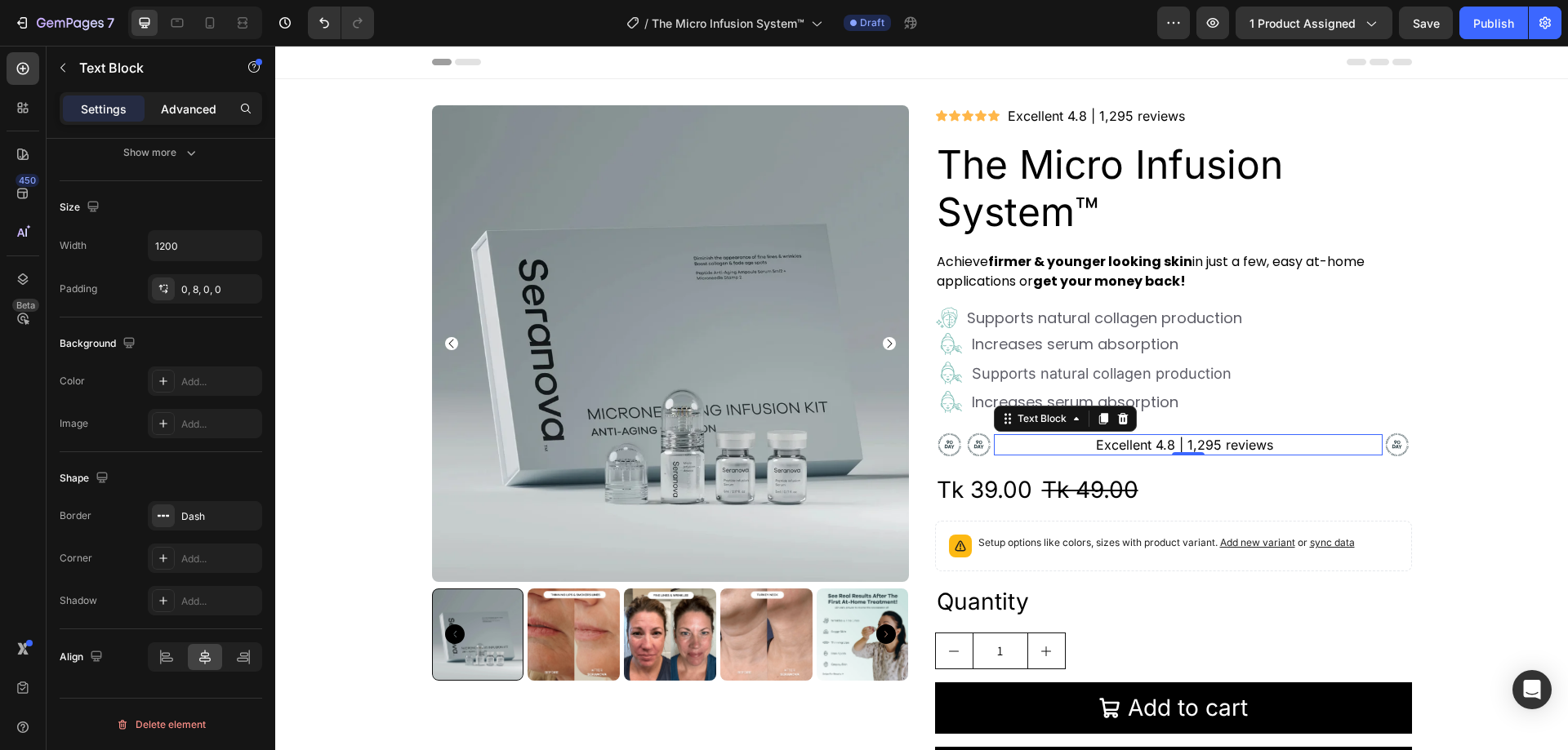
click at [174, 111] on p "Advanced" at bounding box center [188, 110] width 56 height 18
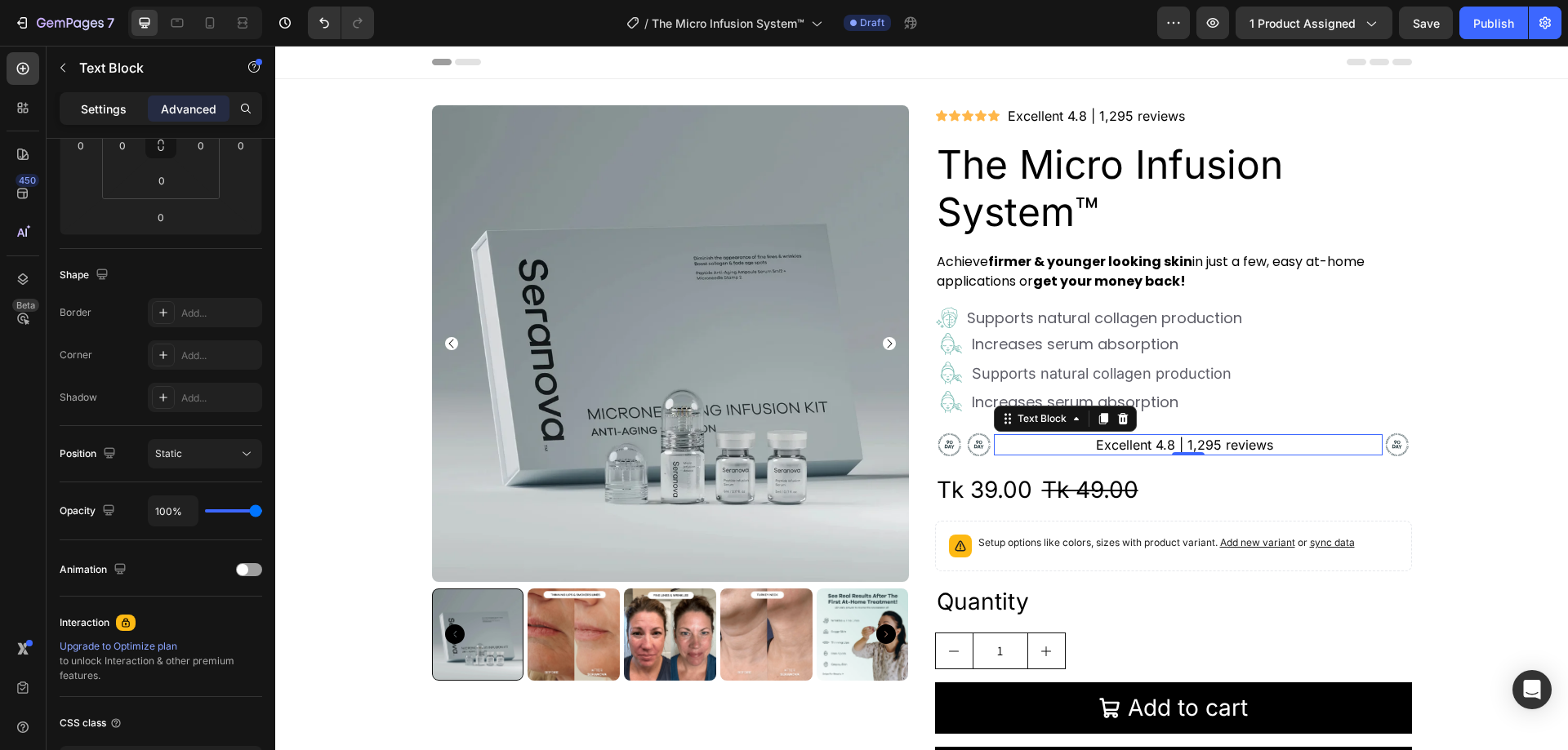
click at [112, 111] on p "Settings" at bounding box center [104, 110] width 46 height 18
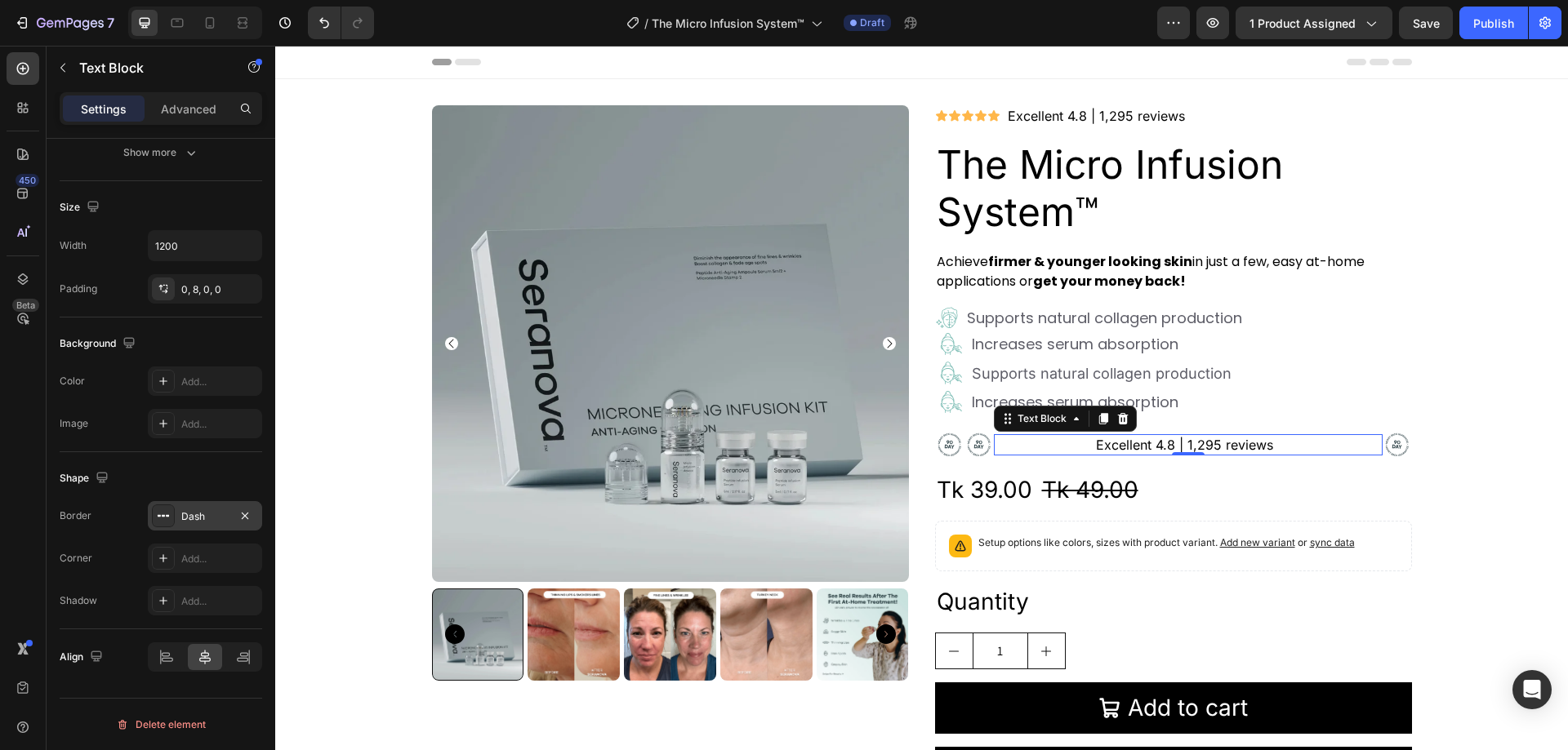
click at [171, 516] on div at bounding box center [163, 515] width 23 height 23
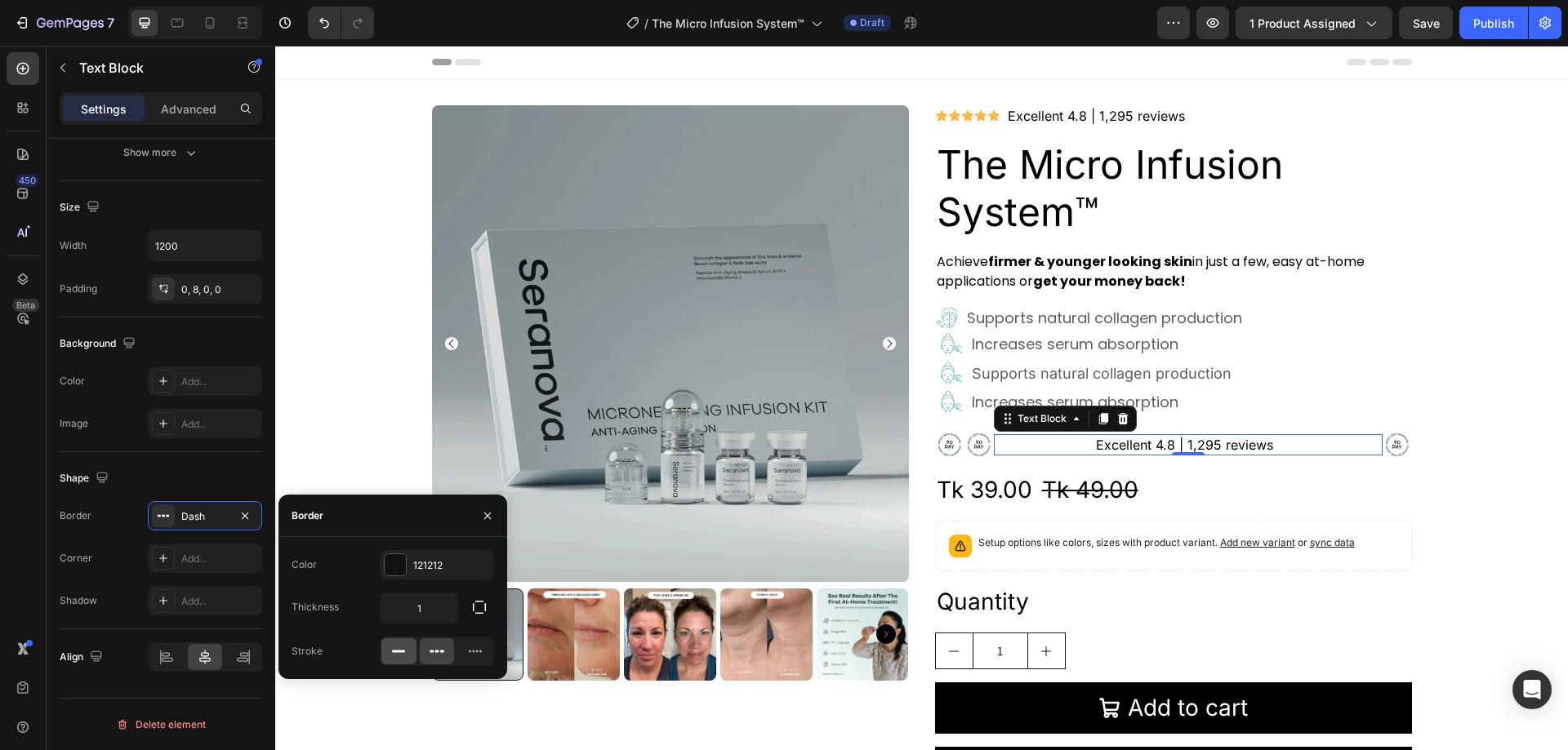
click at [403, 647] on icon at bounding box center [399, 651] width 17 height 17
click at [345, 291] on div "Product Images Icon Icon Icon Icon Icon Icon List Excellent 4.8 | 1,295 reviews…" at bounding box center [922, 459] width 1293 height 707
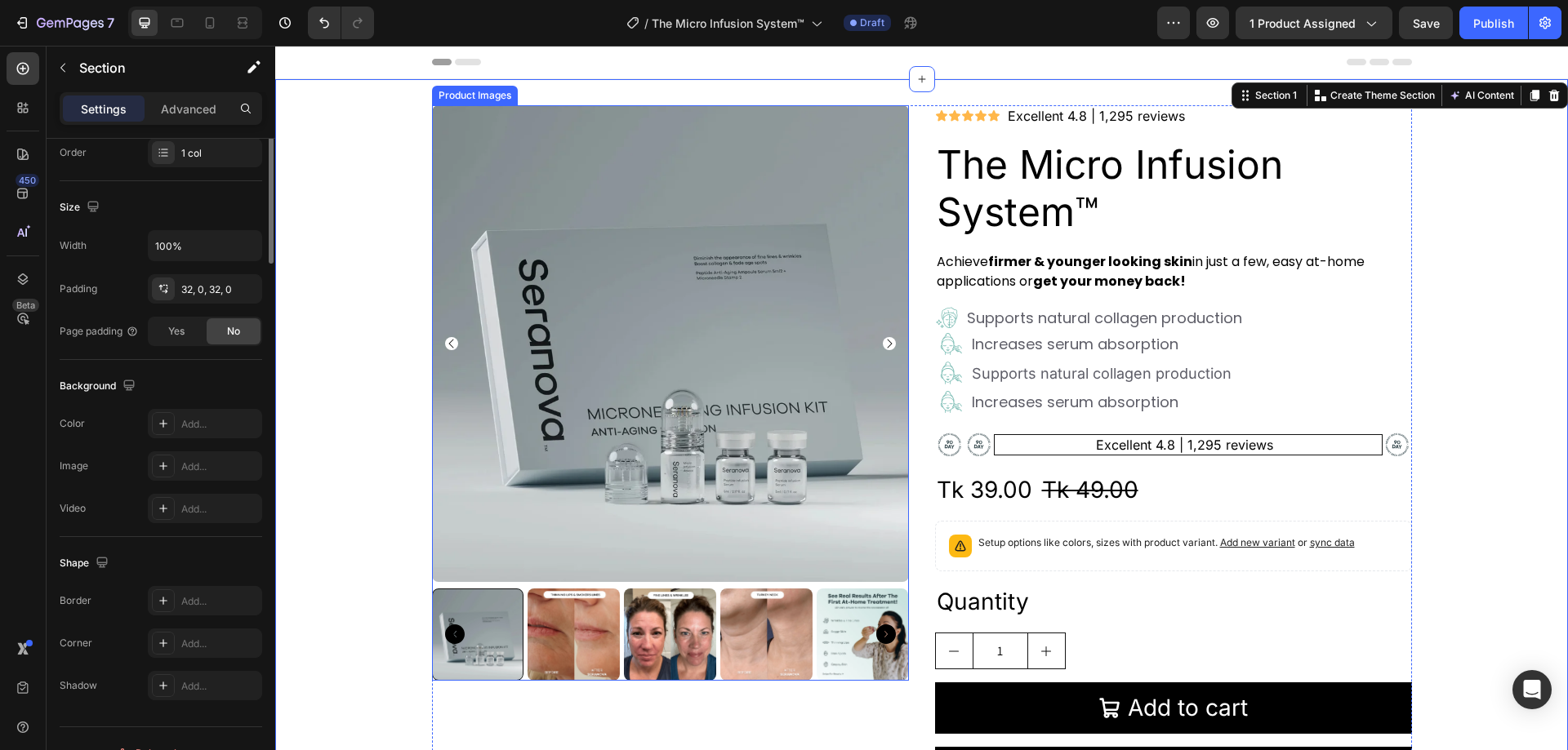
scroll to position [0, 0]
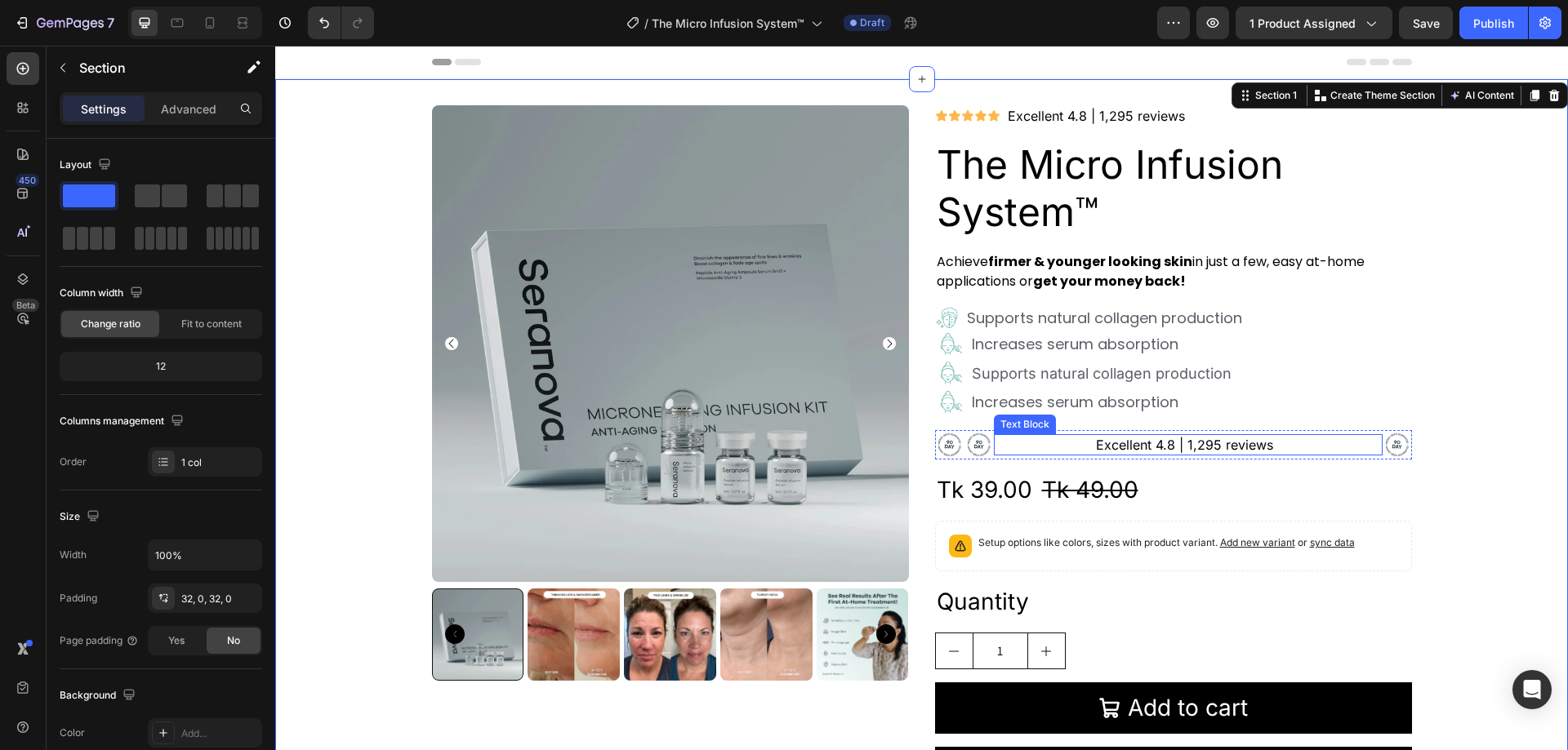
click at [1165, 442] on link "Excellent 4.8 | 1,295 reviews" at bounding box center [1184, 445] width 177 height 17
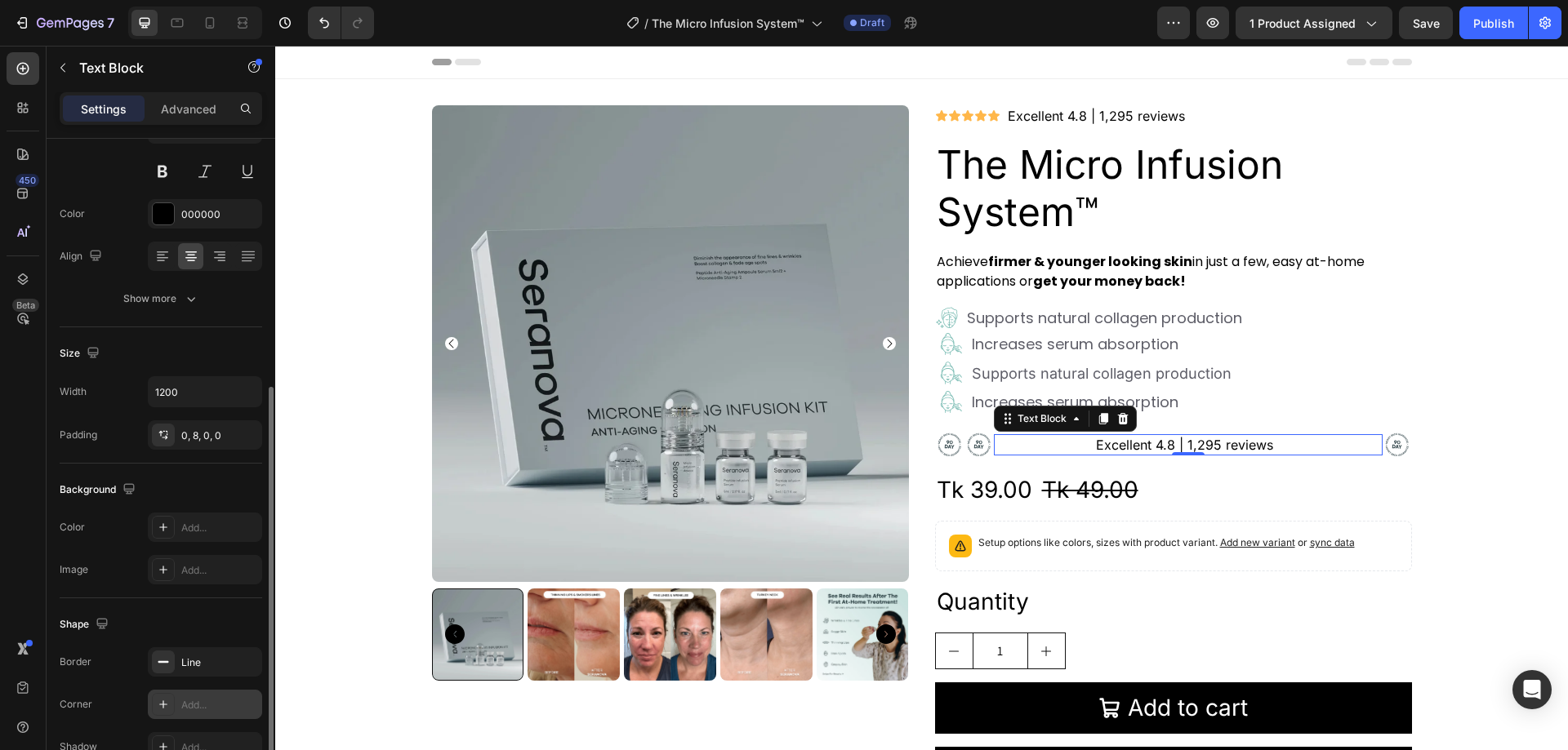
scroll to position [245, 0]
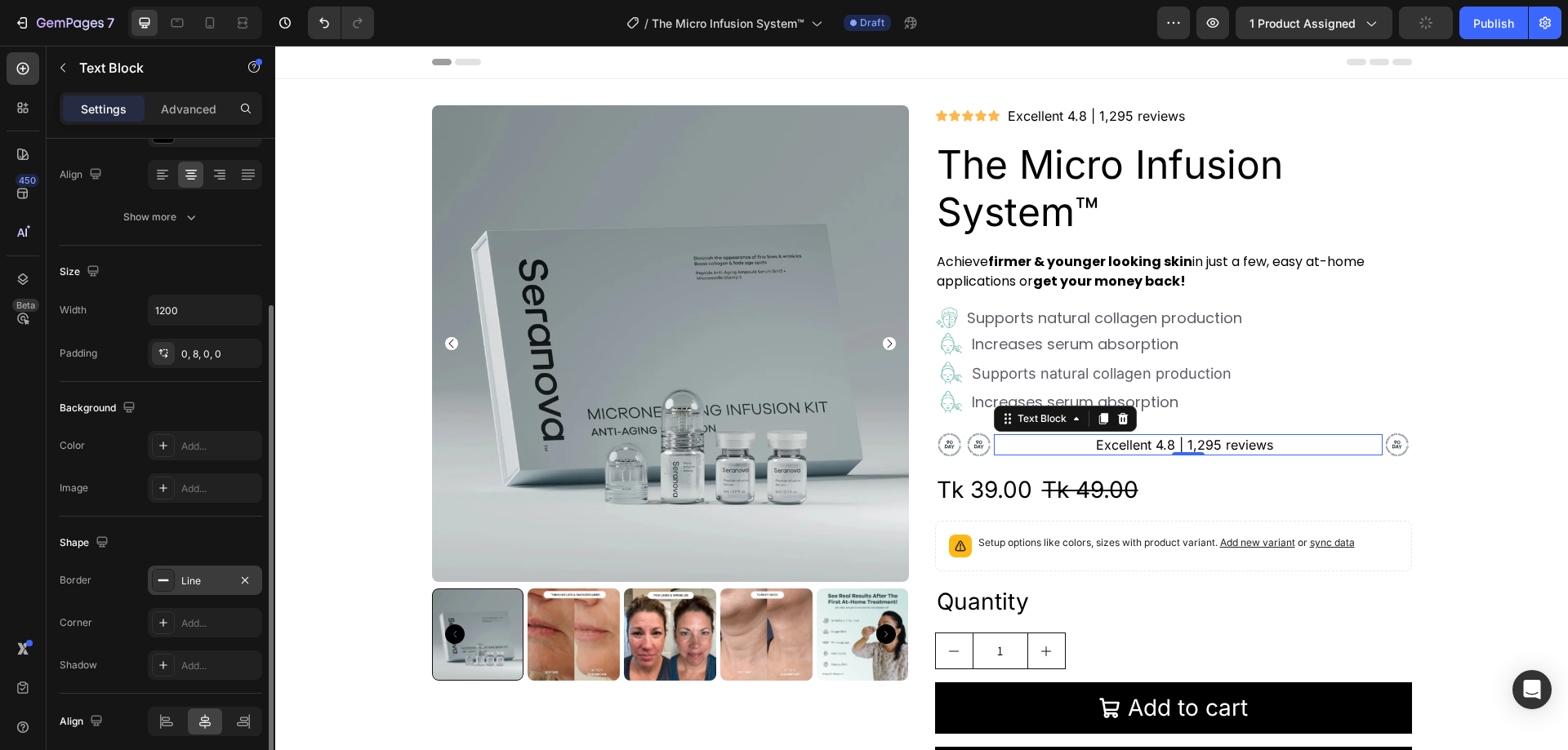
click at [209, 583] on div "Line" at bounding box center [205, 581] width 47 height 15
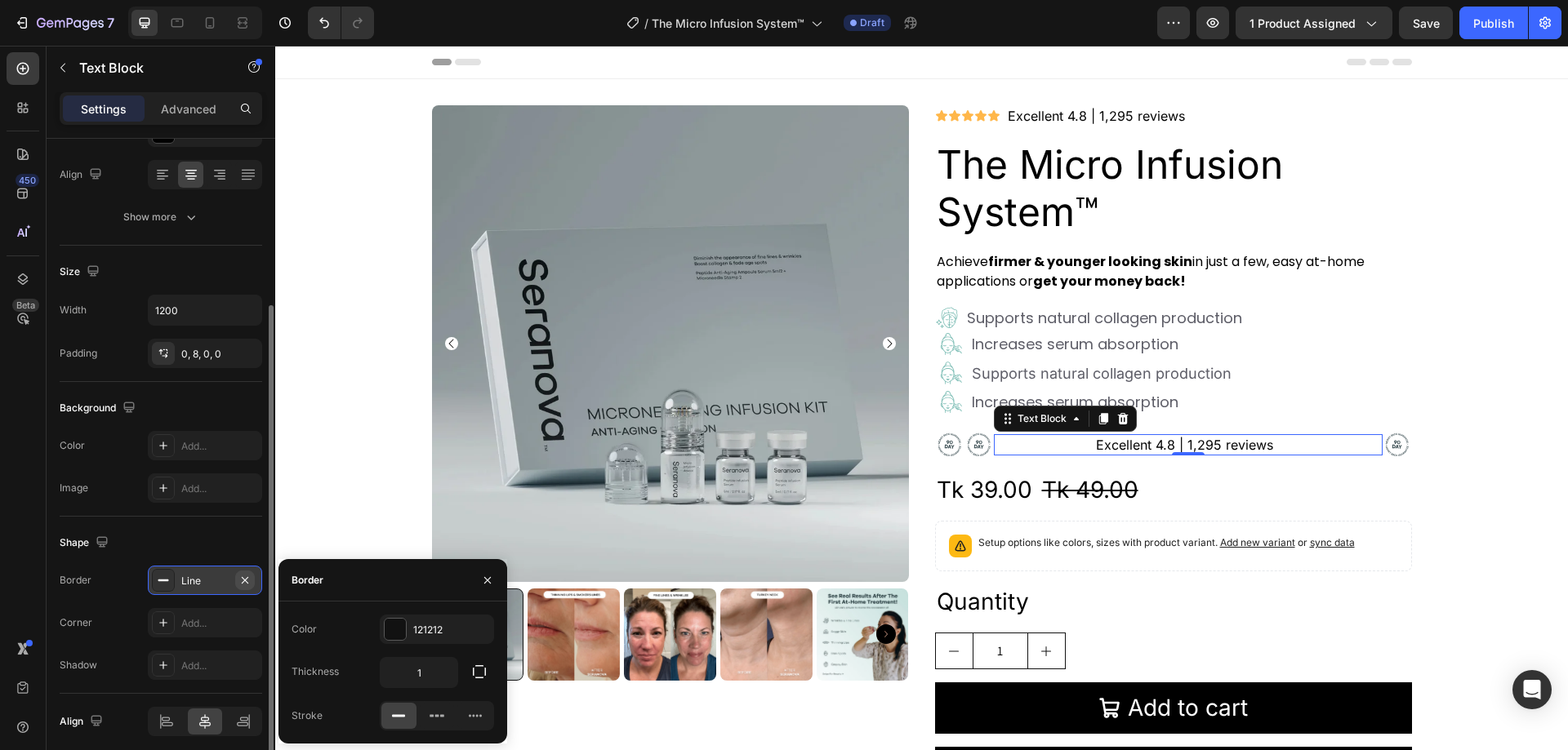
click at [239, 583] on icon "button" at bounding box center [245, 580] width 13 height 13
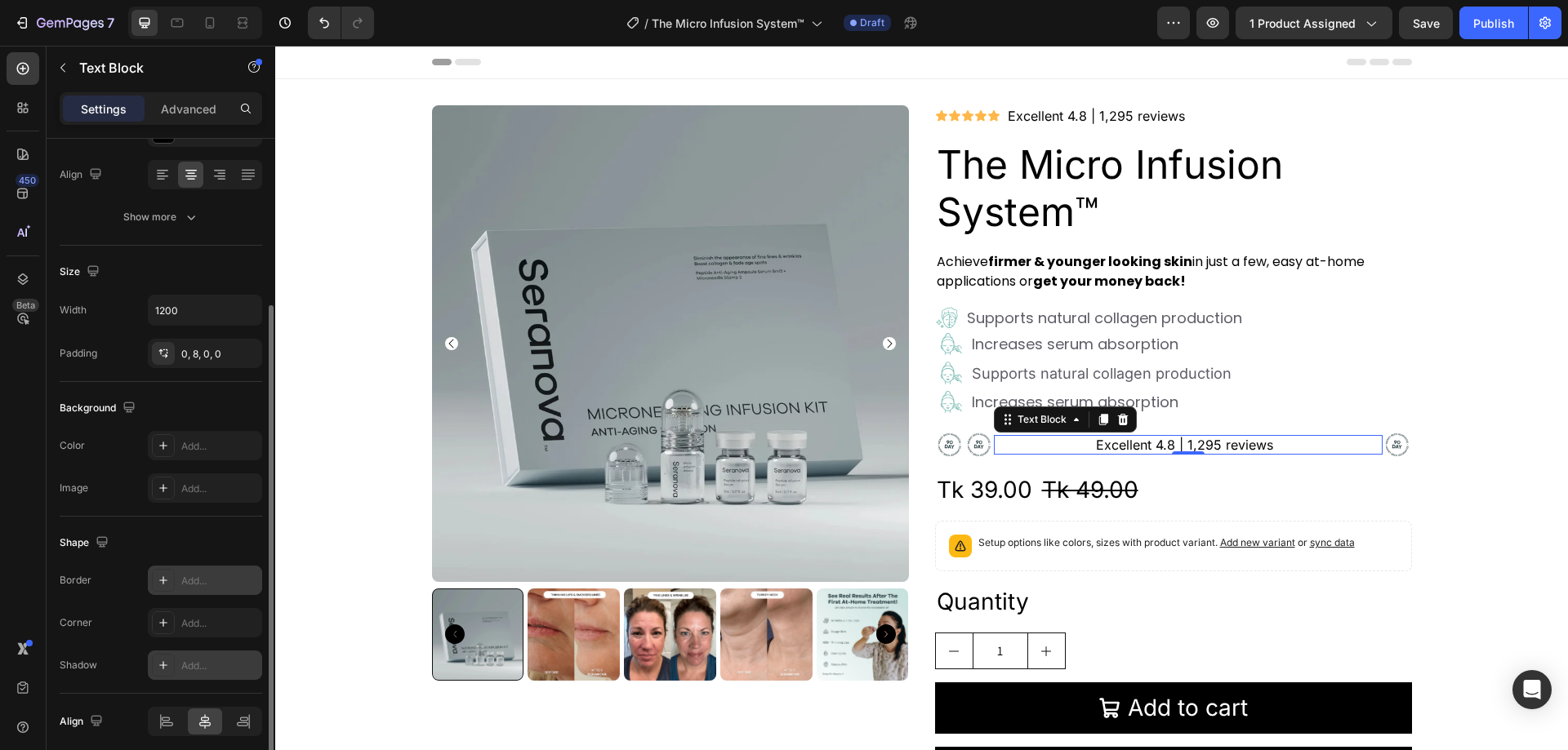
click at [171, 658] on div at bounding box center [163, 665] width 23 height 23
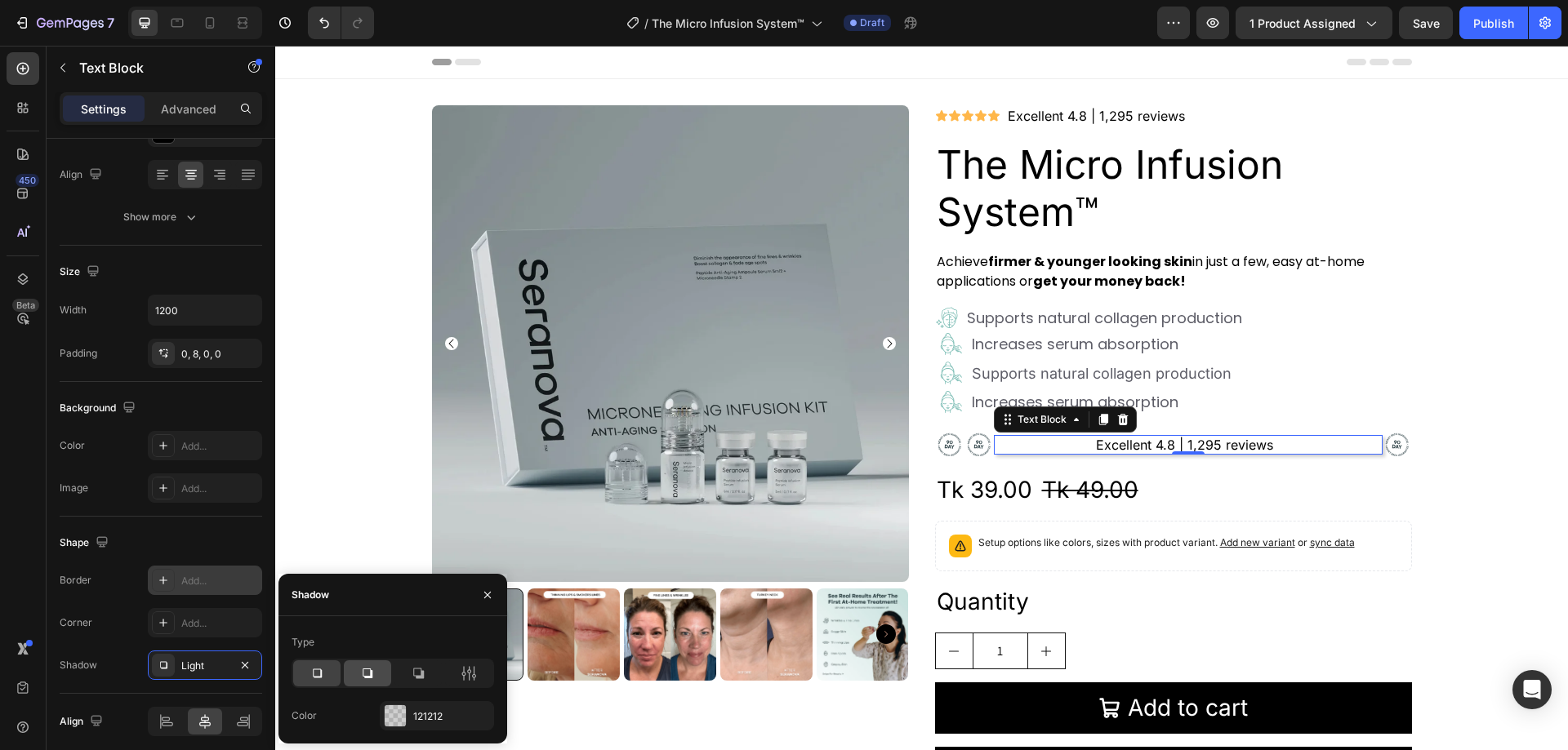
click at [374, 674] on icon at bounding box center [367, 674] width 17 height 17
click at [426, 673] on div at bounding box center [418, 674] width 47 height 26
click at [318, 668] on icon at bounding box center [316, 674] width 17 height 17
click at [416, 672] on icon at bounding box center [418, 674] width 17 height 17
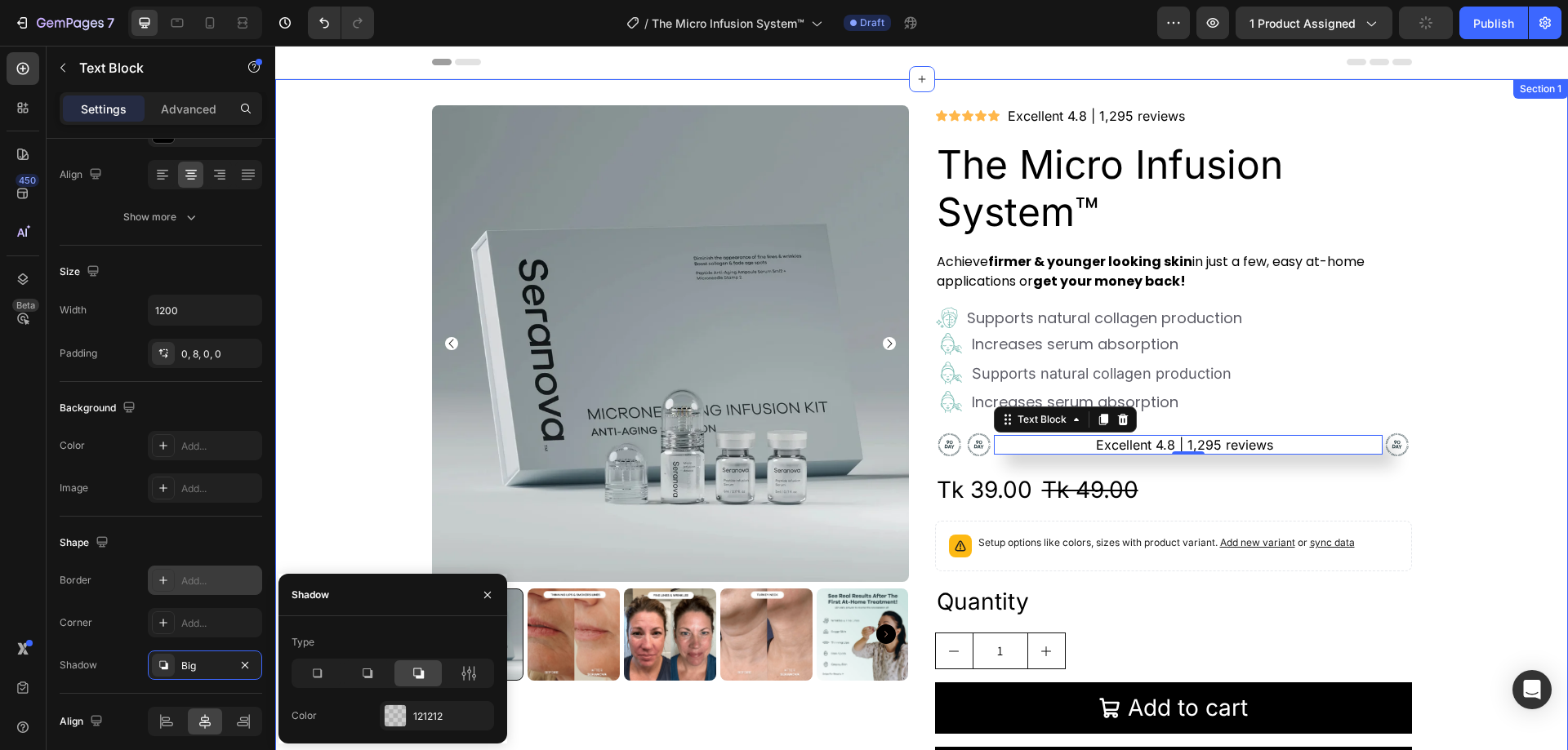
drag, startPoint x: 350, startPoint y: 401, endPoint x: 621, endPoint y: 377, distance: 272.1
click at [351, 400] on div "Product Images Icon Icon Icon Icon Icon Icon List Excellent 4.8 | 1,295 reviews…" at bounding box center [922, 459] width 1293 height 707
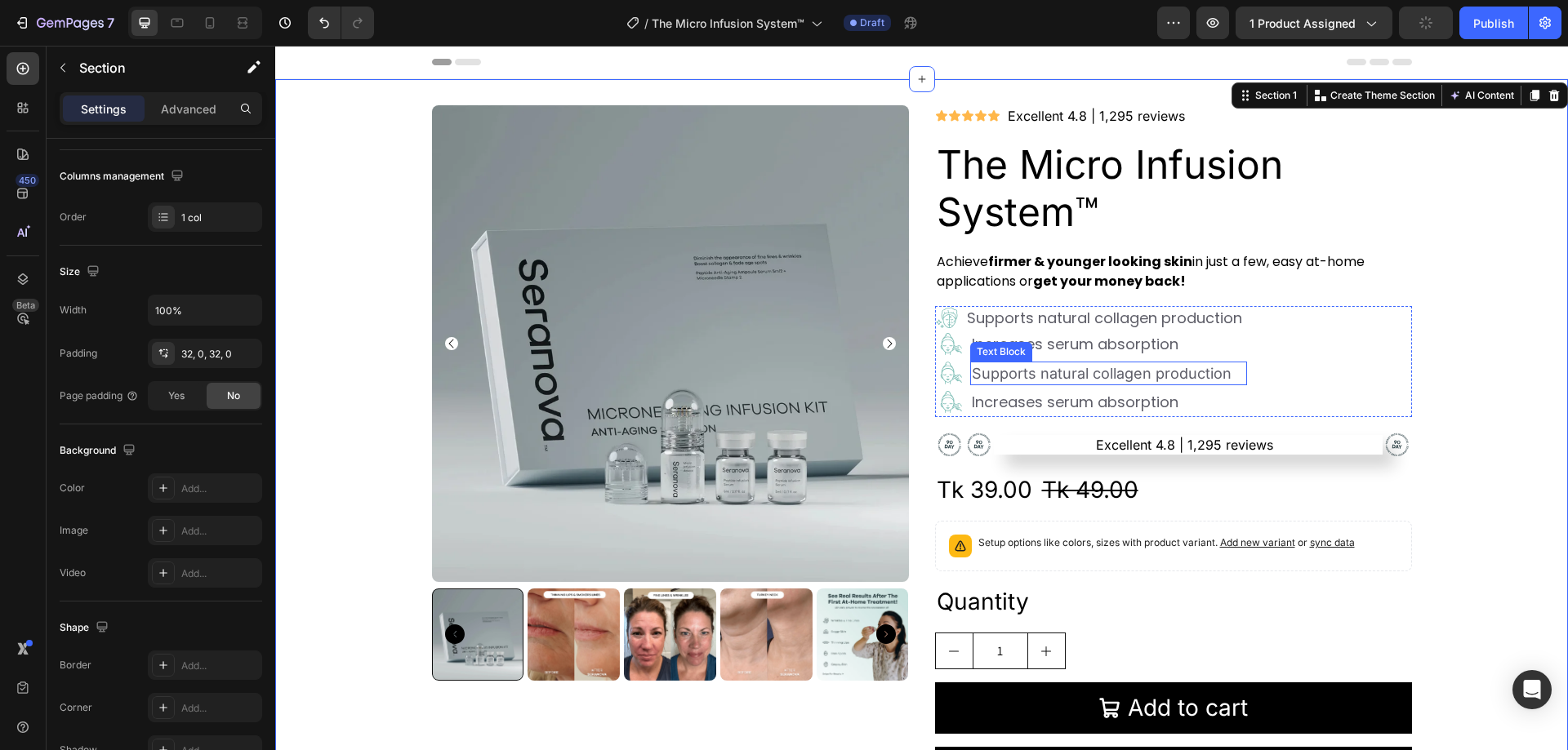
scroll to position [0, 0]
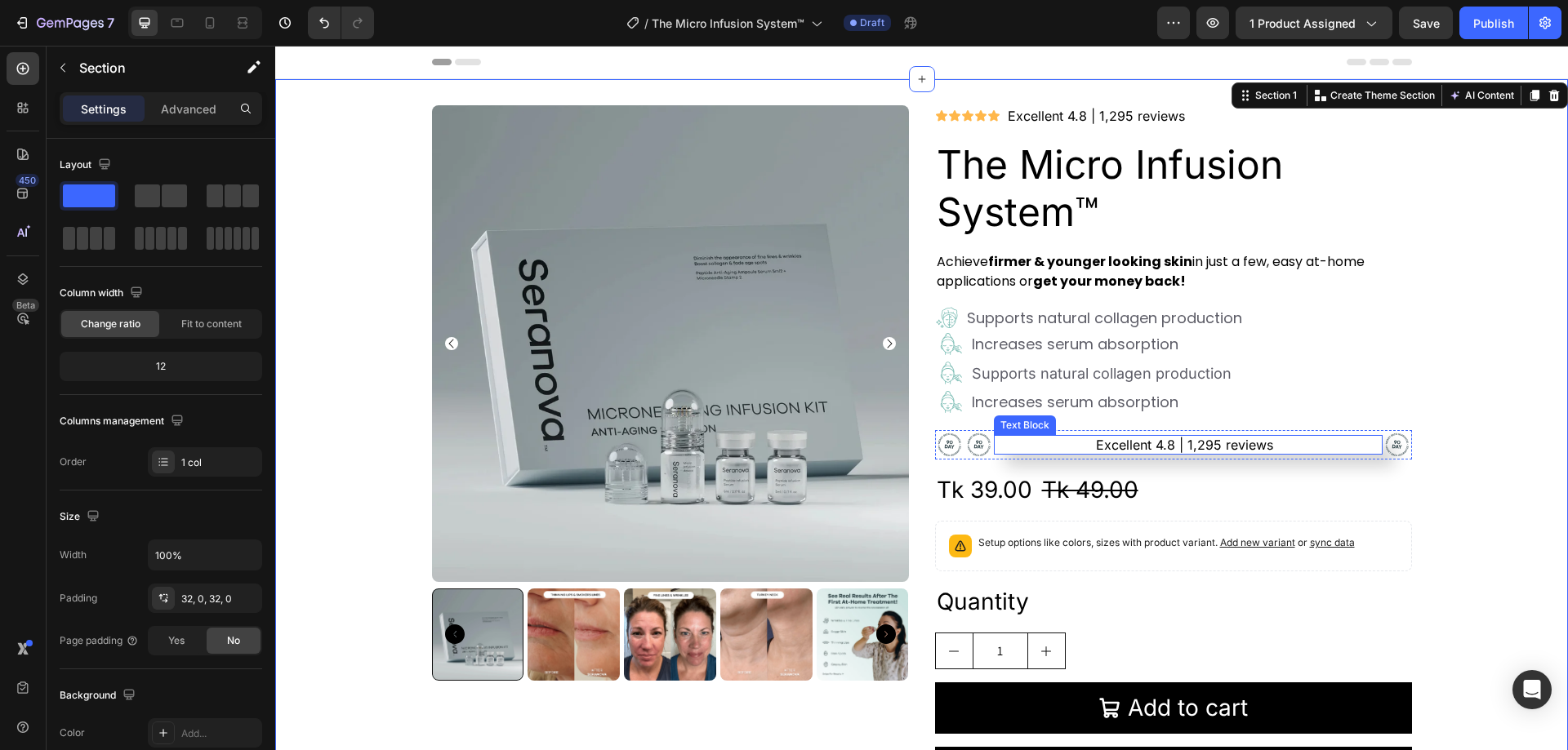
click at [1176, 449] on link "Excellent 4.8 | 1,295 reviews" at bounding box center [1184, 445] width 177 height 17
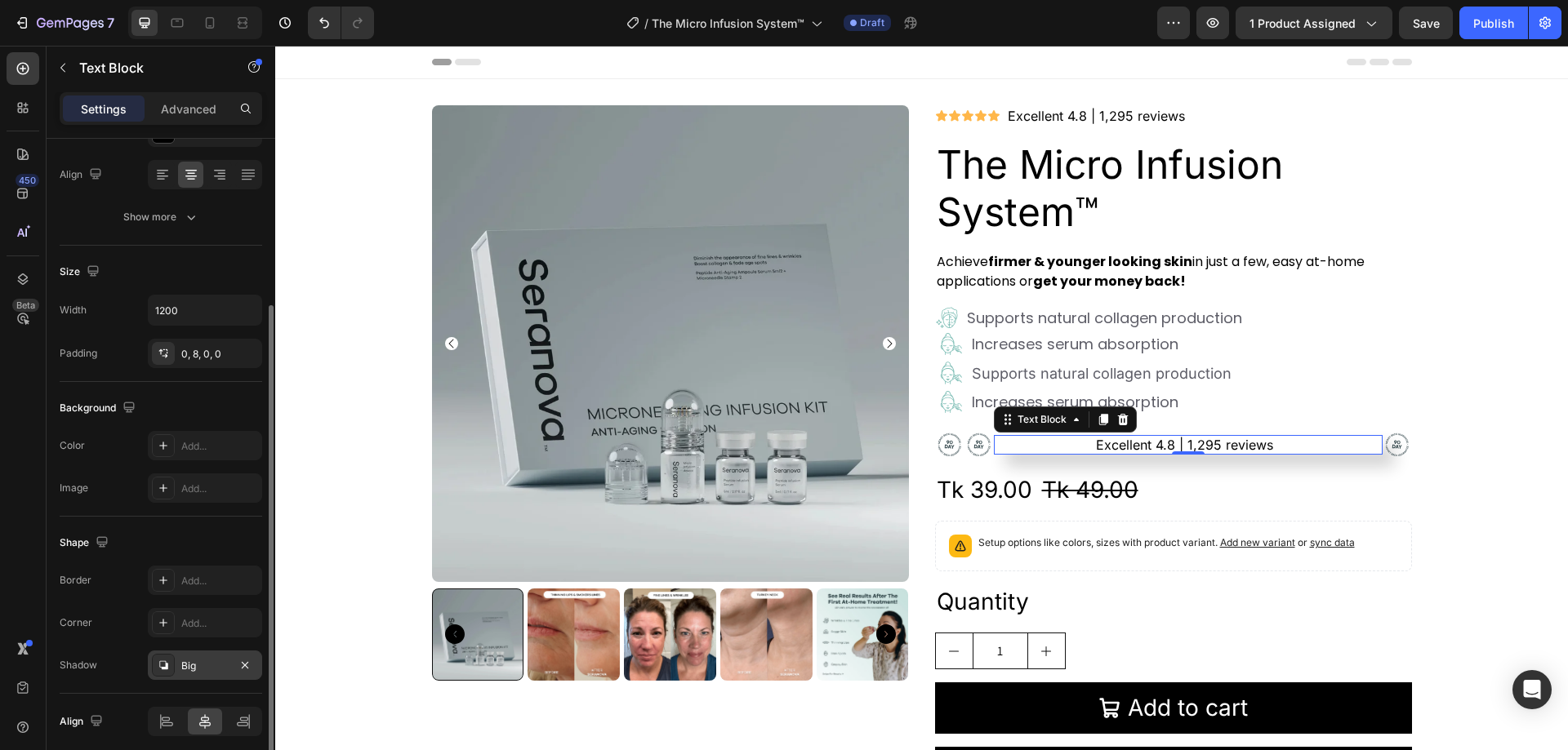
scroll to position [309, 0]
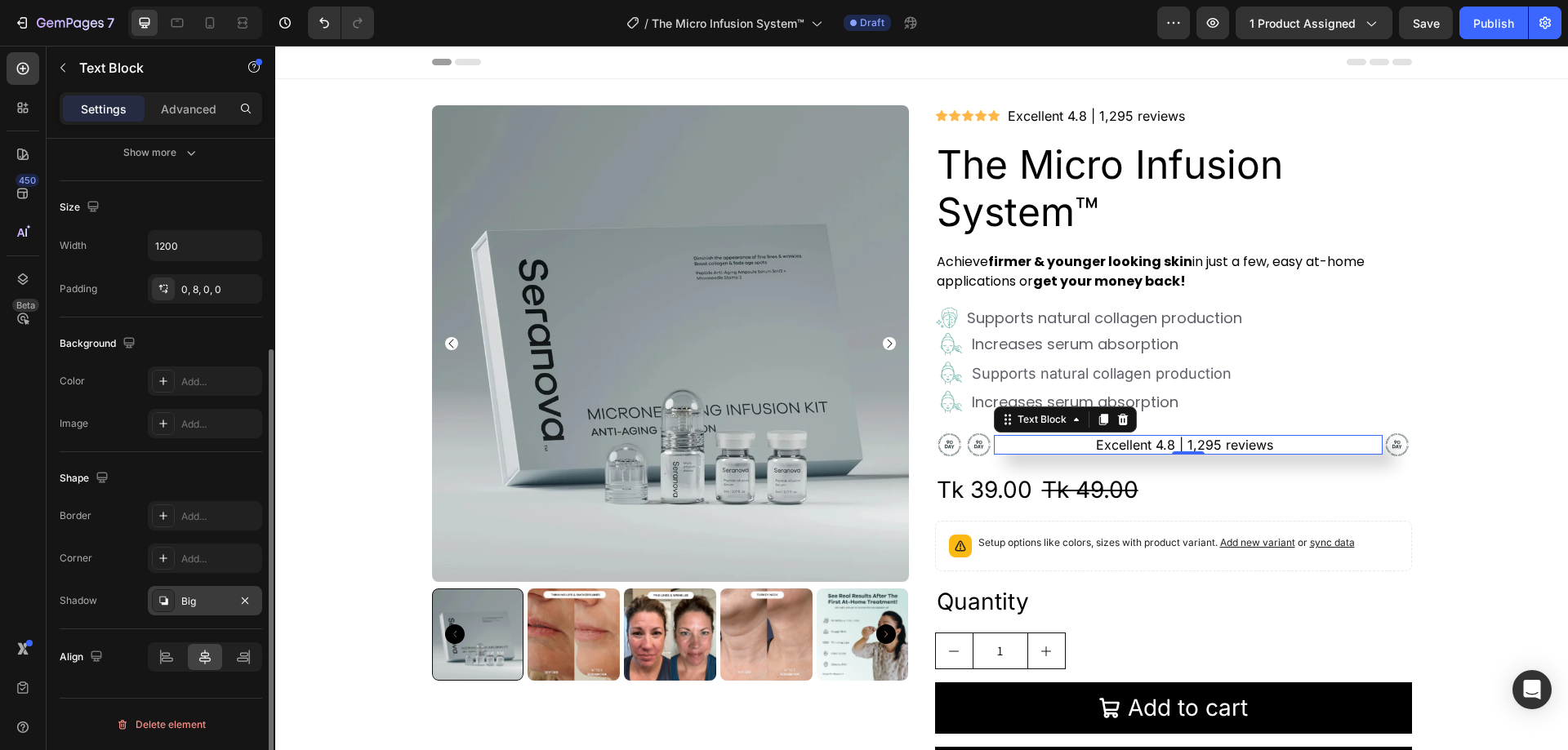
click at [166, 606] on icon at bounding box center [163, 600] width 13 height 13
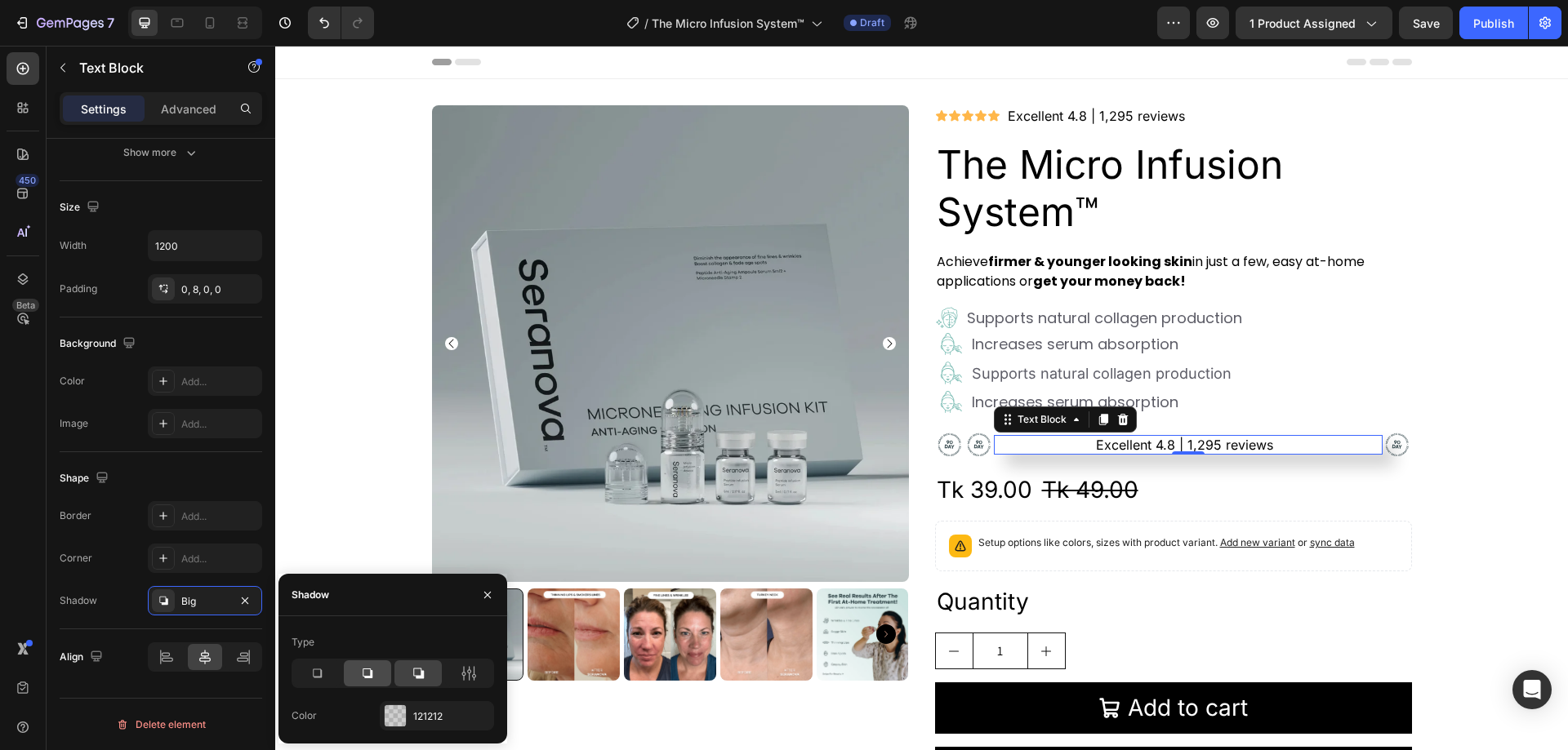
click at [373, 676] on icon at bounding box center [367, 674] width 17 height 17
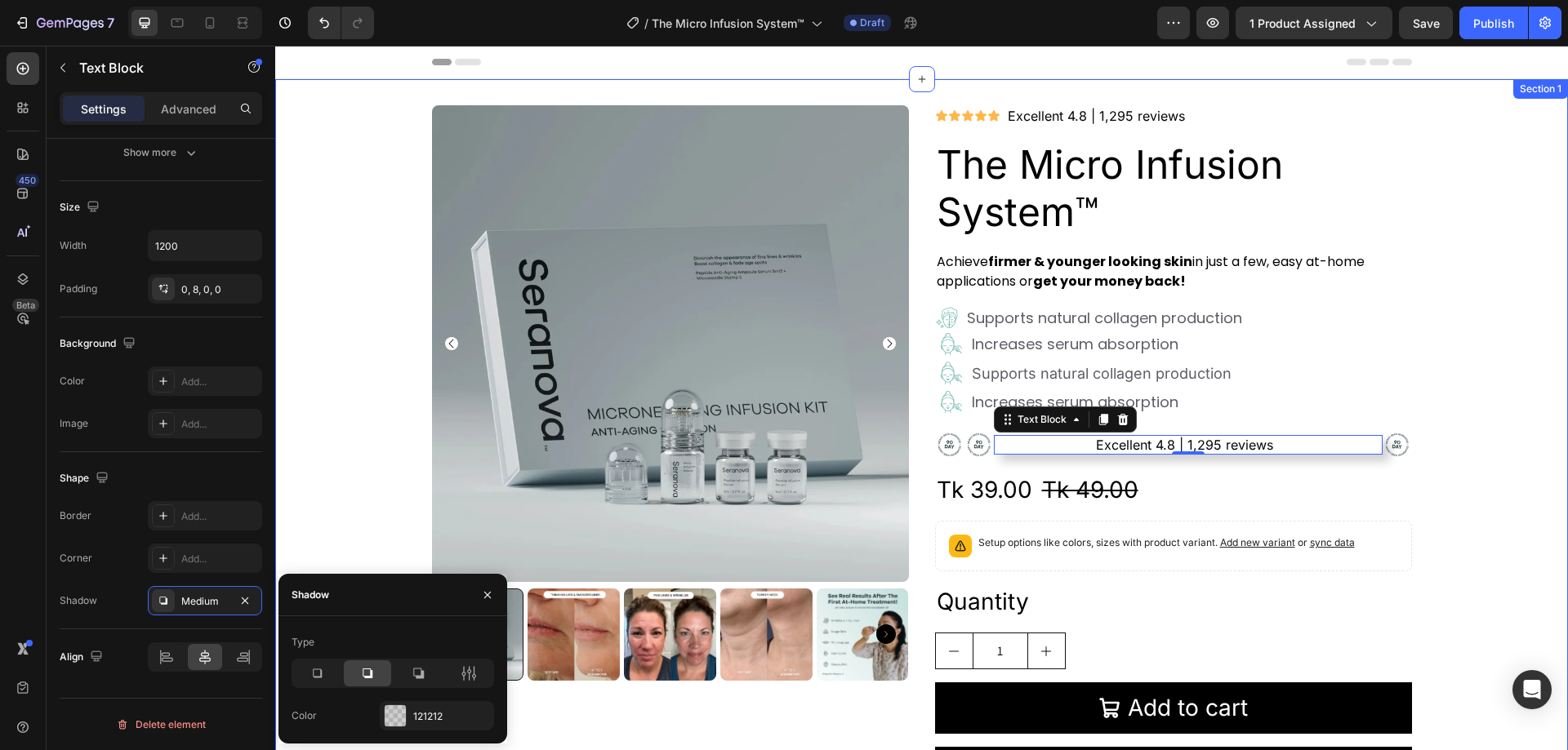
click at [339, 475] on div "Product Images Icon Icon Icon Icon Icon Icon List Excellent 4.8 | 1,295 reviews…" at bounding box center [922, 459] width 1293 height 707
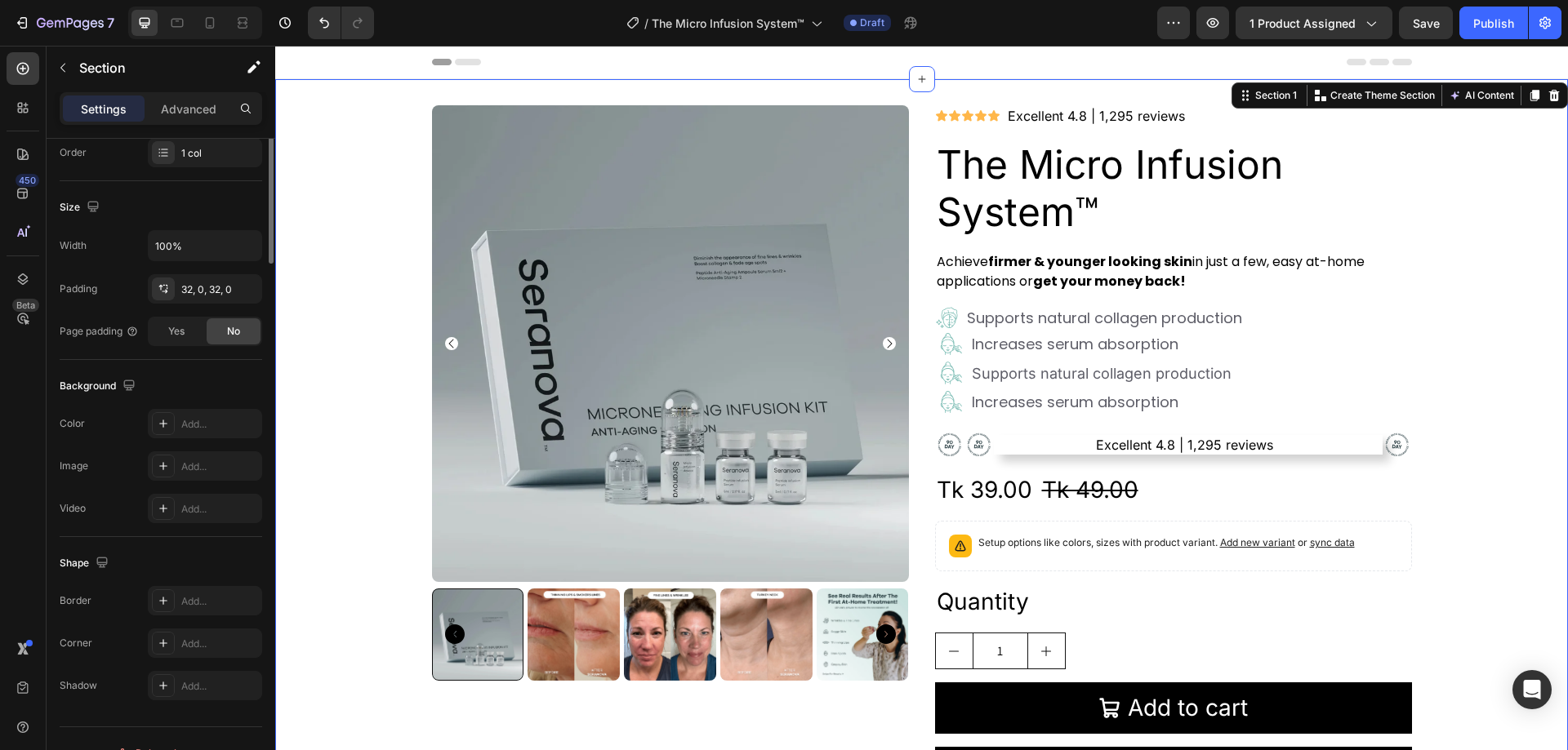
scroll to position [0, 0]
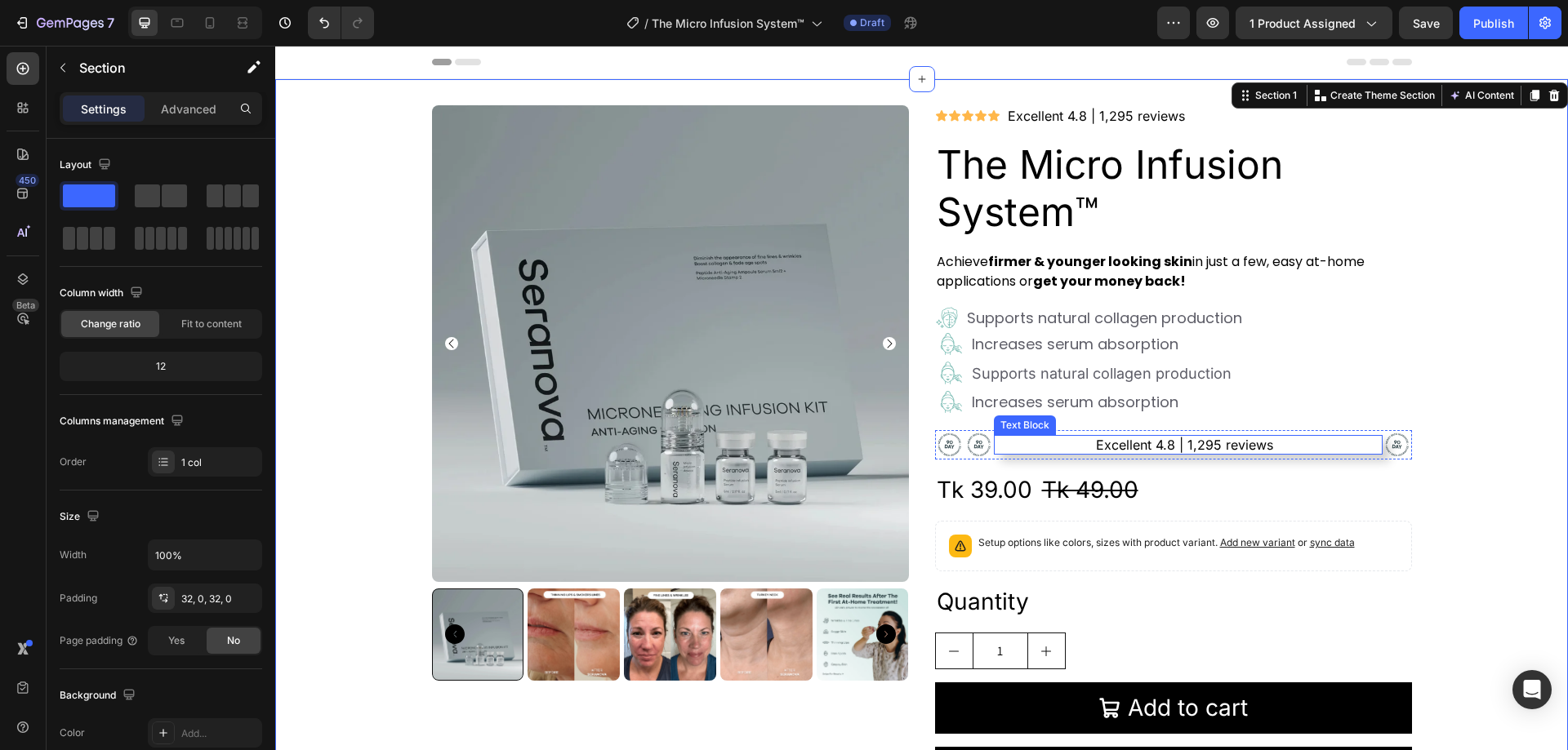
click at [1065, 444] on p "Excellent 4.8 | 1,295 reviews" at bounding box center [1185, 445] width 382 height 20
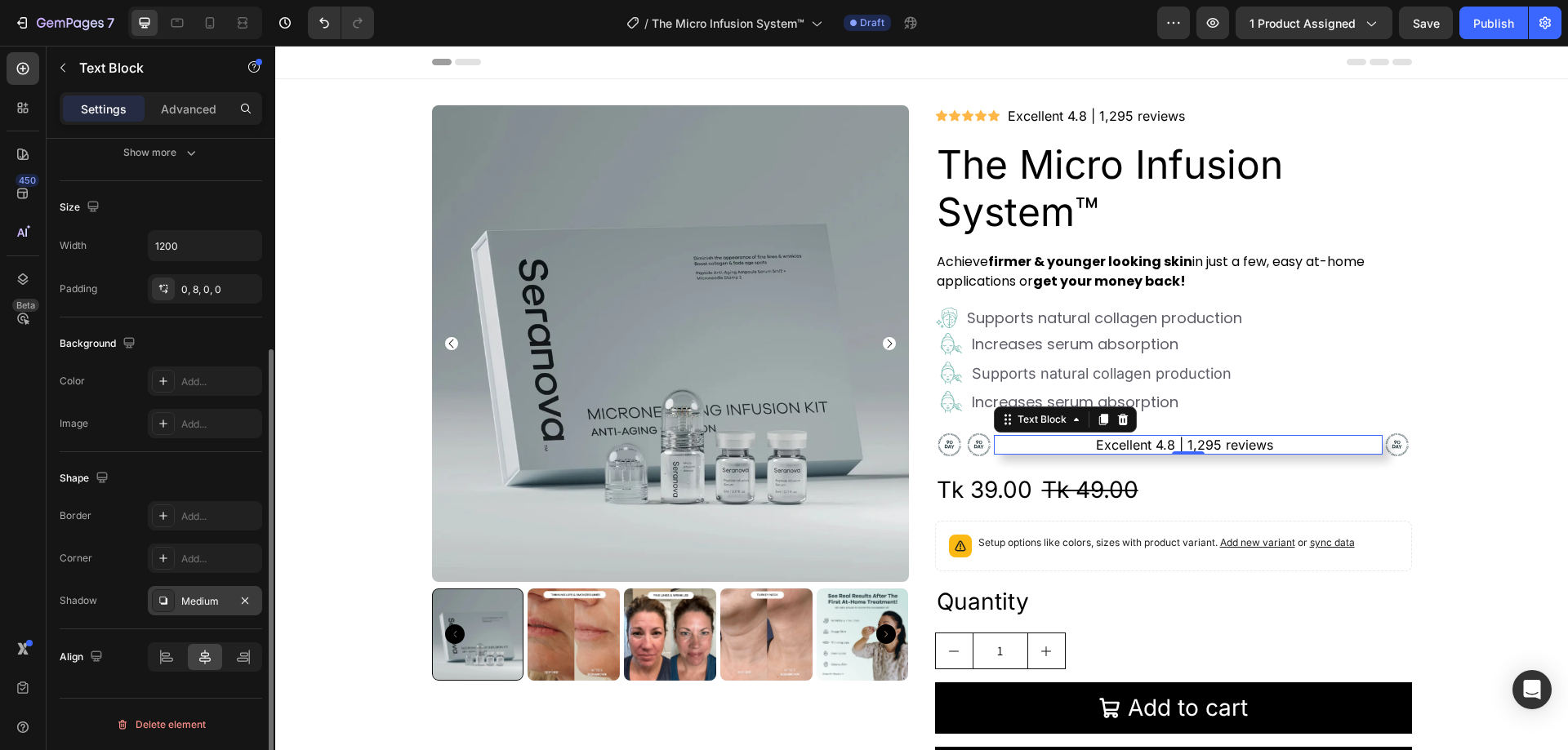
click at [187, 594] on div "Medium" at bounding box center [205, 601] width 47 height 15
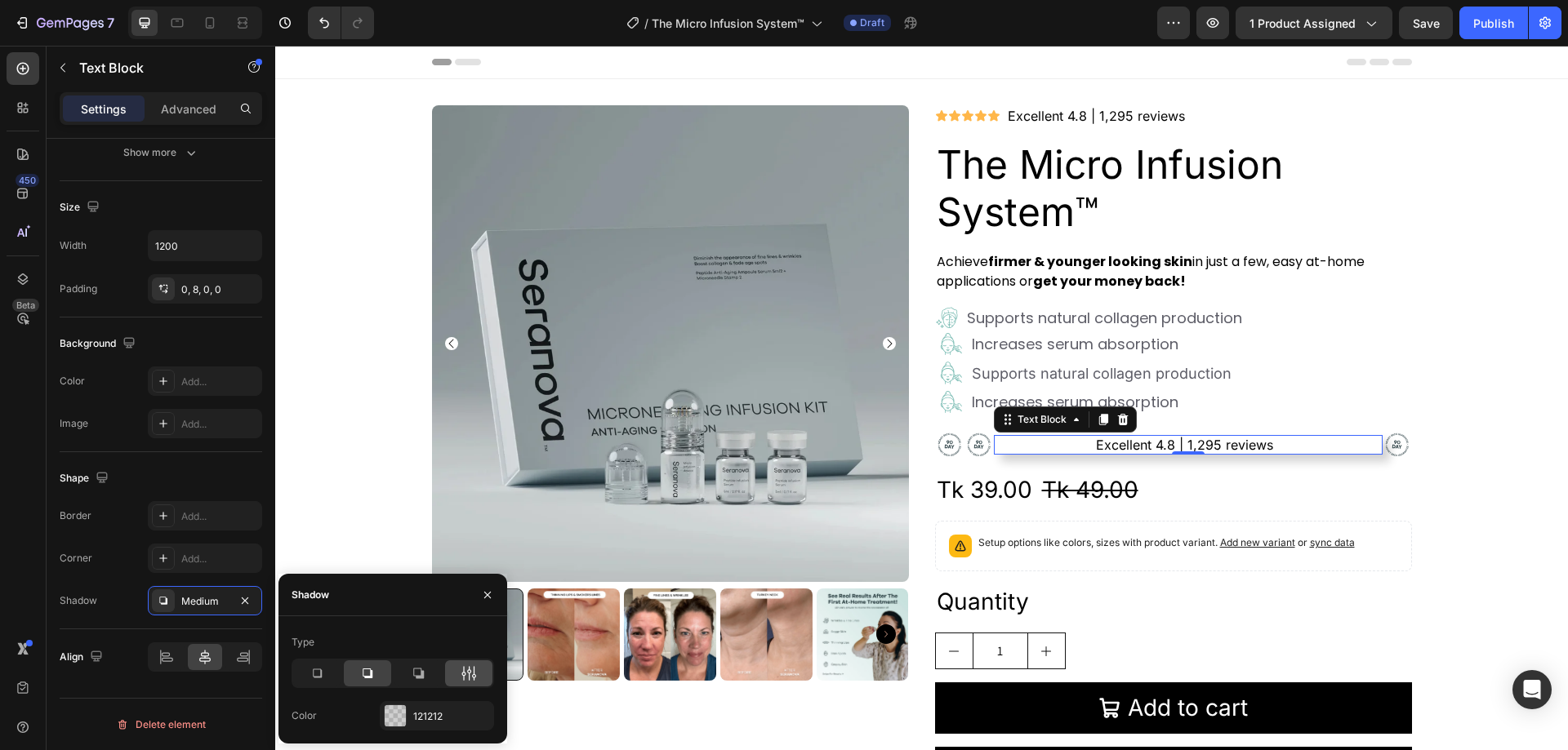
click at [476, 677] on icon at bounding box center [468, 674] width 17 height 17
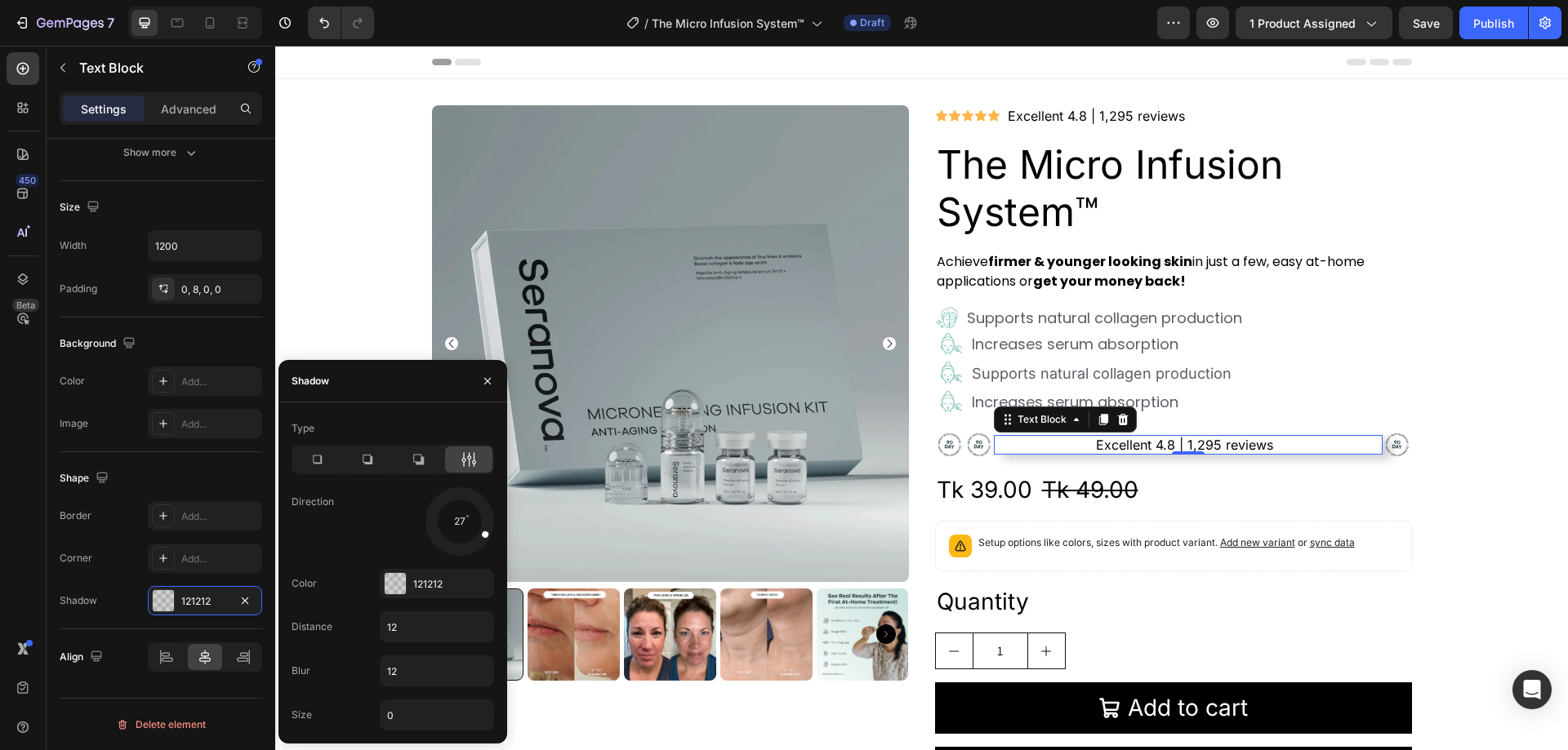
click at [480, 531] on div at bounding box center [476, 530] width 37 height 25
click at [378, 229] on div "Product Images Icon Icon Icon Icon Icon Icon List Excellent 4.8 | 1,295 reviews…" at bounding box center [922, 459] width 1293 height 707
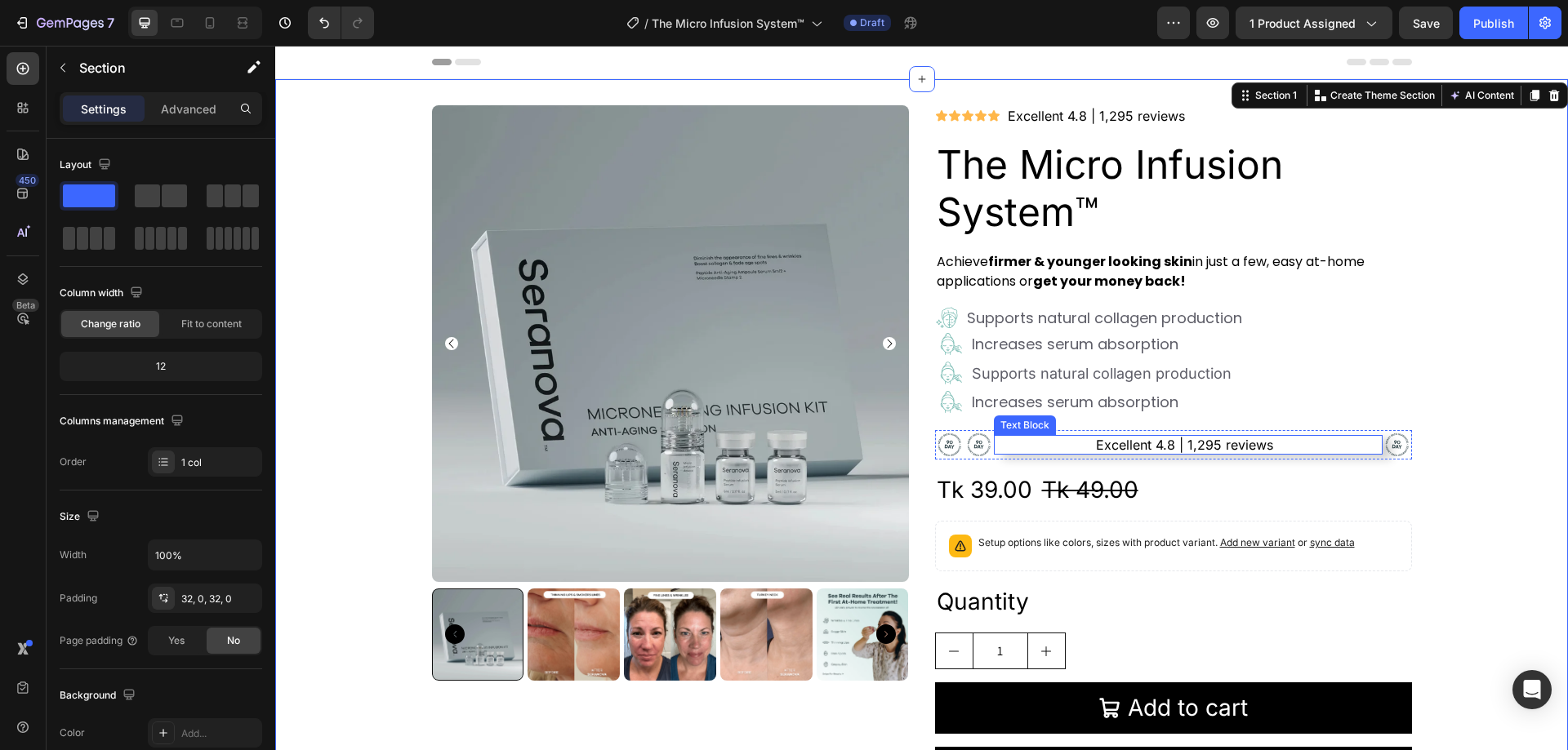
click at [1037, 441] on p "Excellent 4.8 | 1,295 reviews" at bounding box center [1185, 445] width 382 height 20
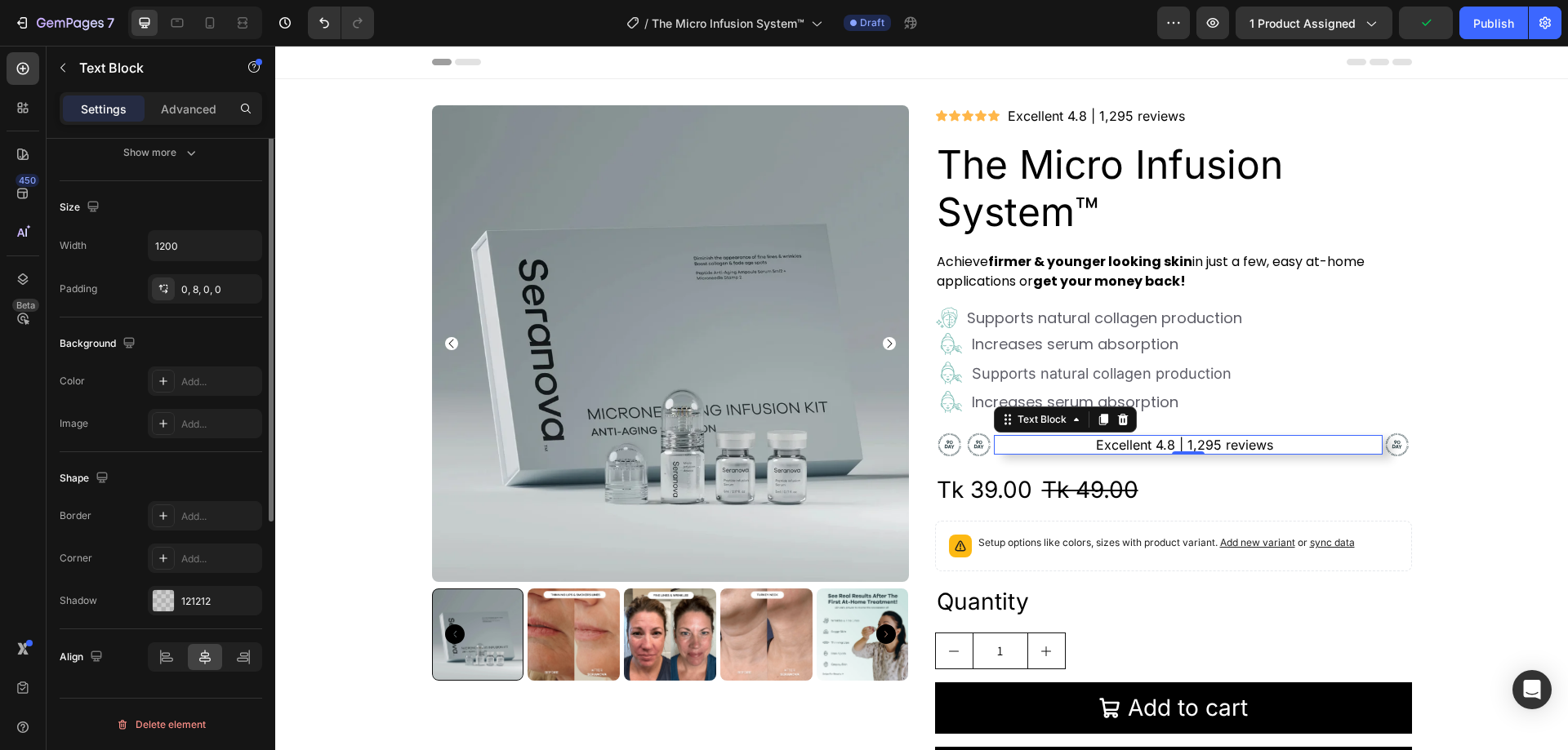
scroll to position [146, 0]
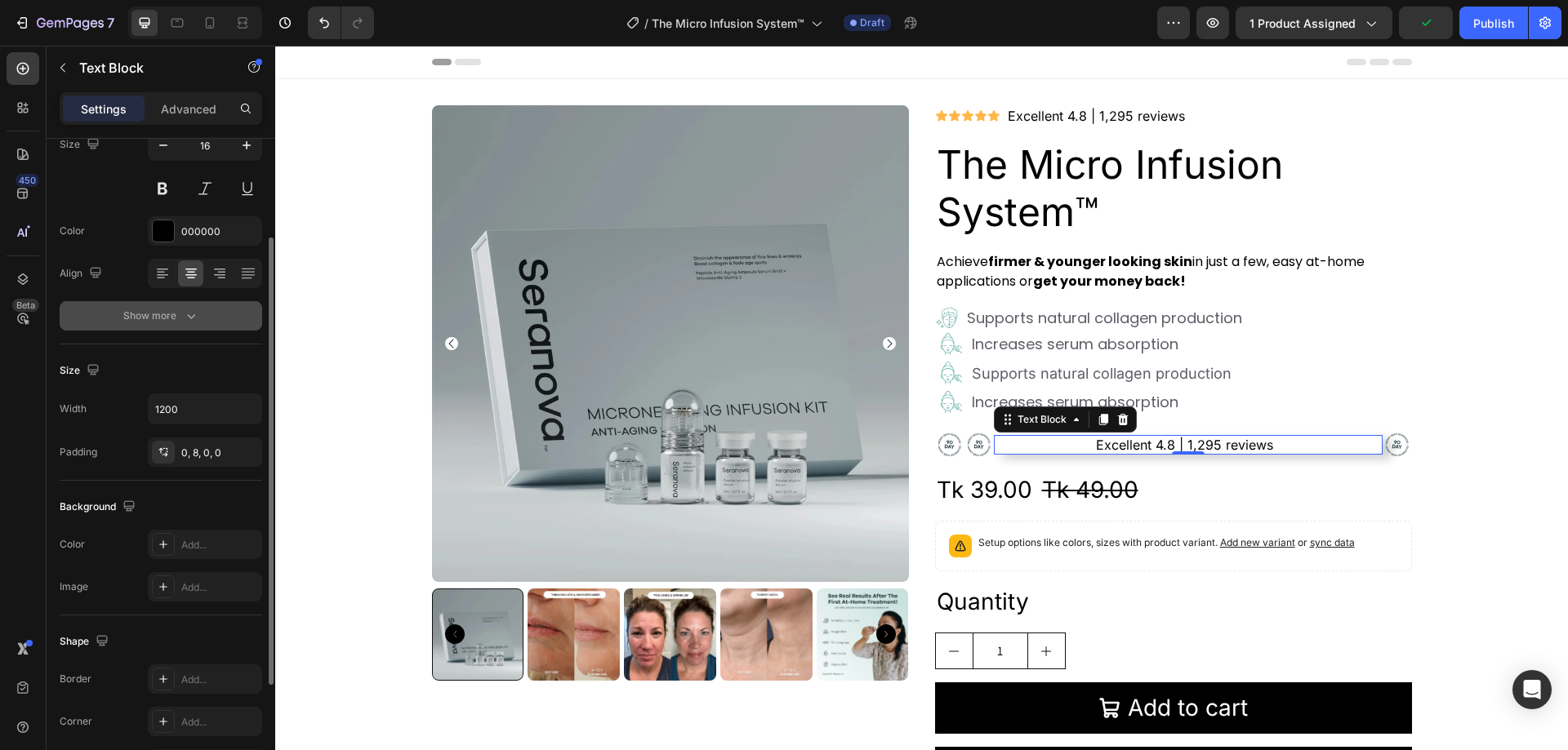
click at [186, 310] on icon "button" at bounding box center [191, 315] width 17 height 17
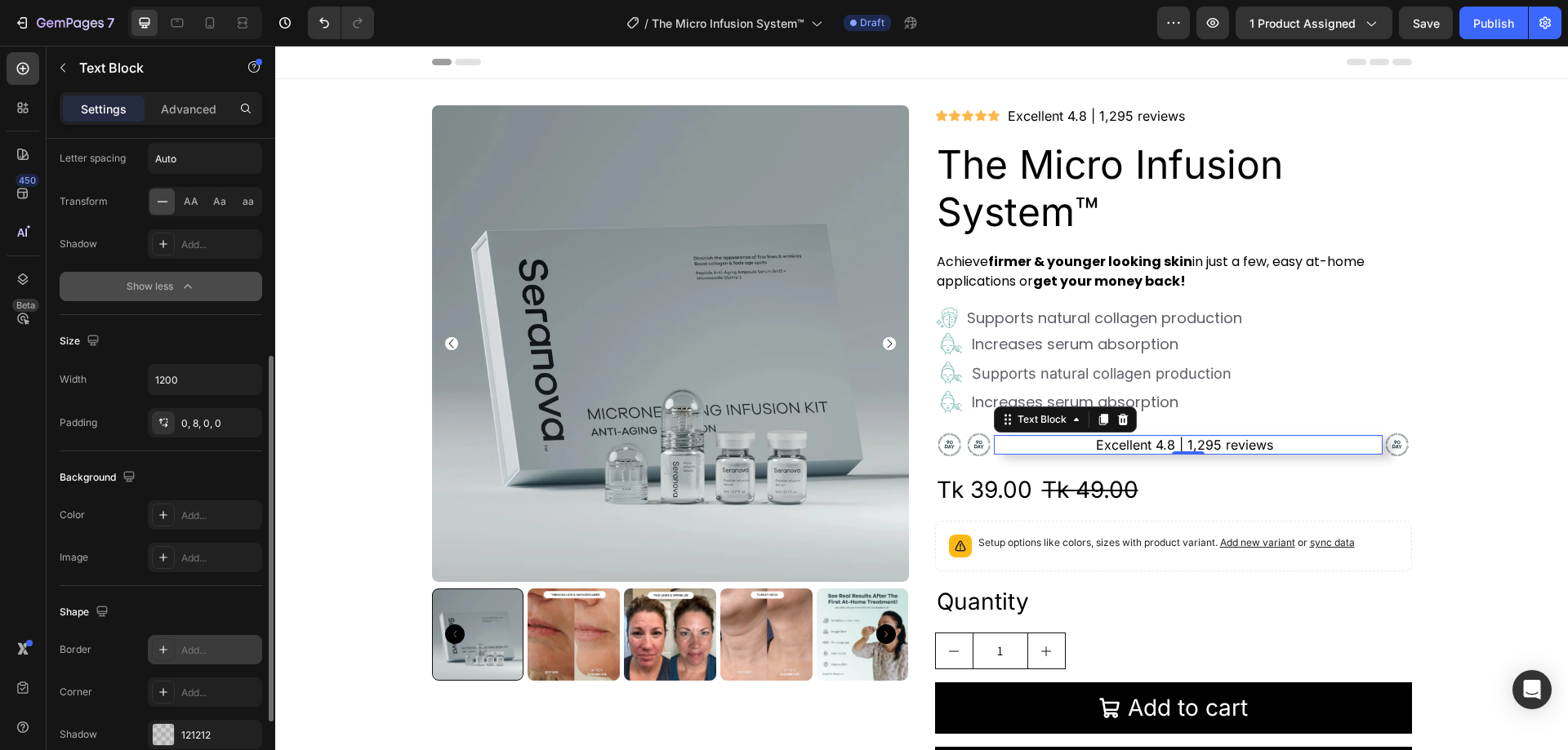
scroll to position [525, 0]
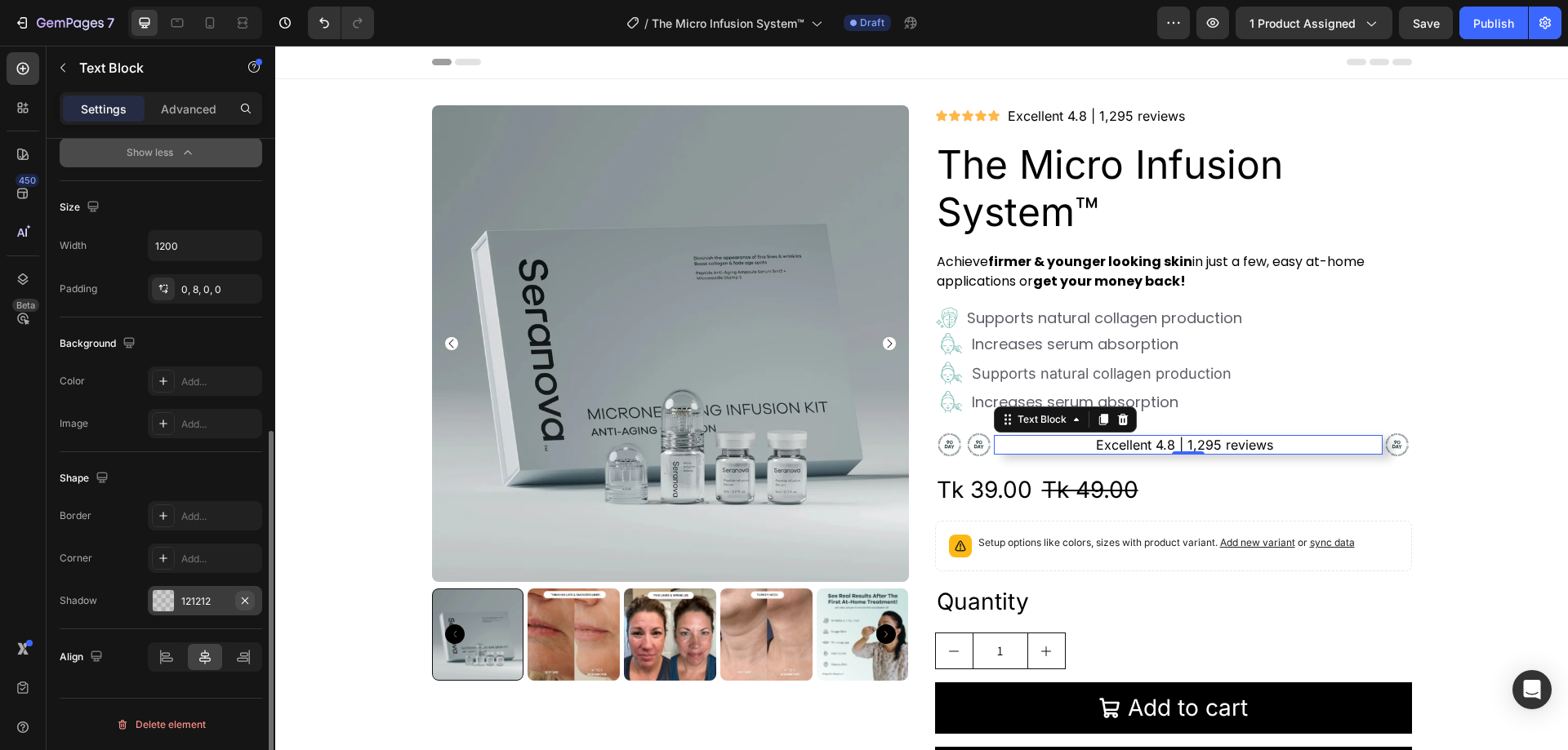
click at [250, 599] on icon "button" at bounding box center [245, 600] width 13 height 13
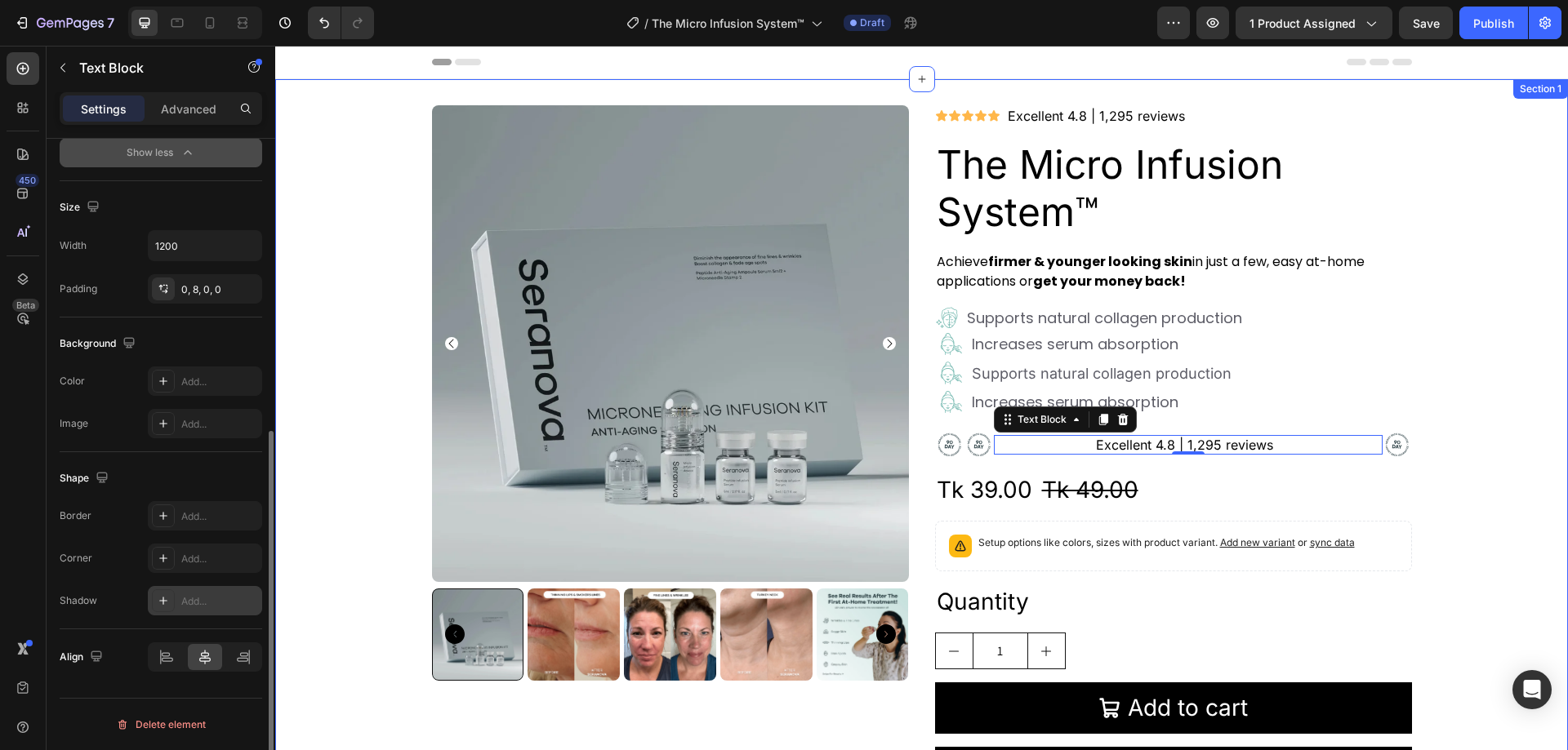
click at [1449, 338] on div "Product Images Icon Icon Icon Icon Icon Icon List Excellent 4.8 | 1,295 reviews…" at bounding box center [922, 459] width 1293 height 707
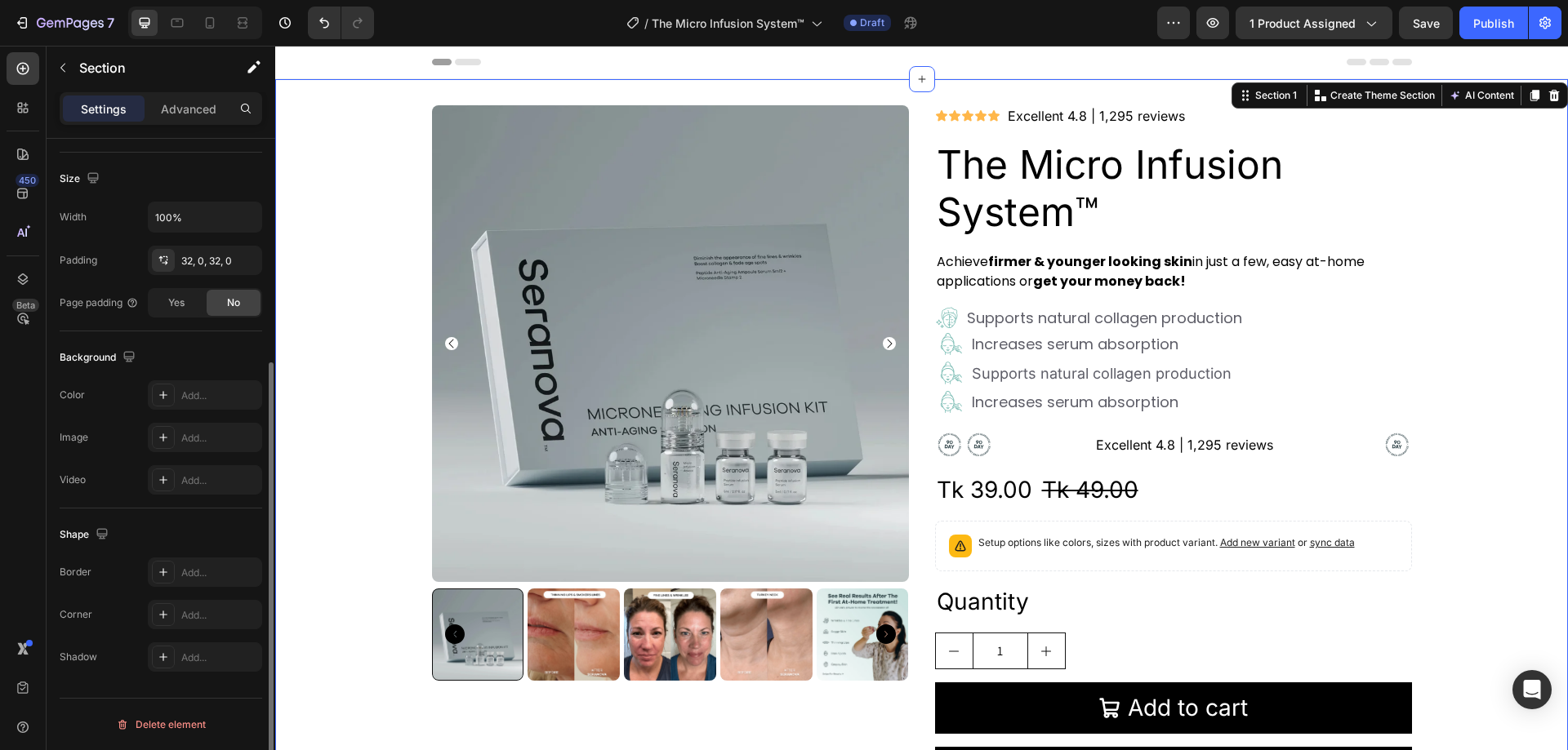
scroll to position [0, 0]
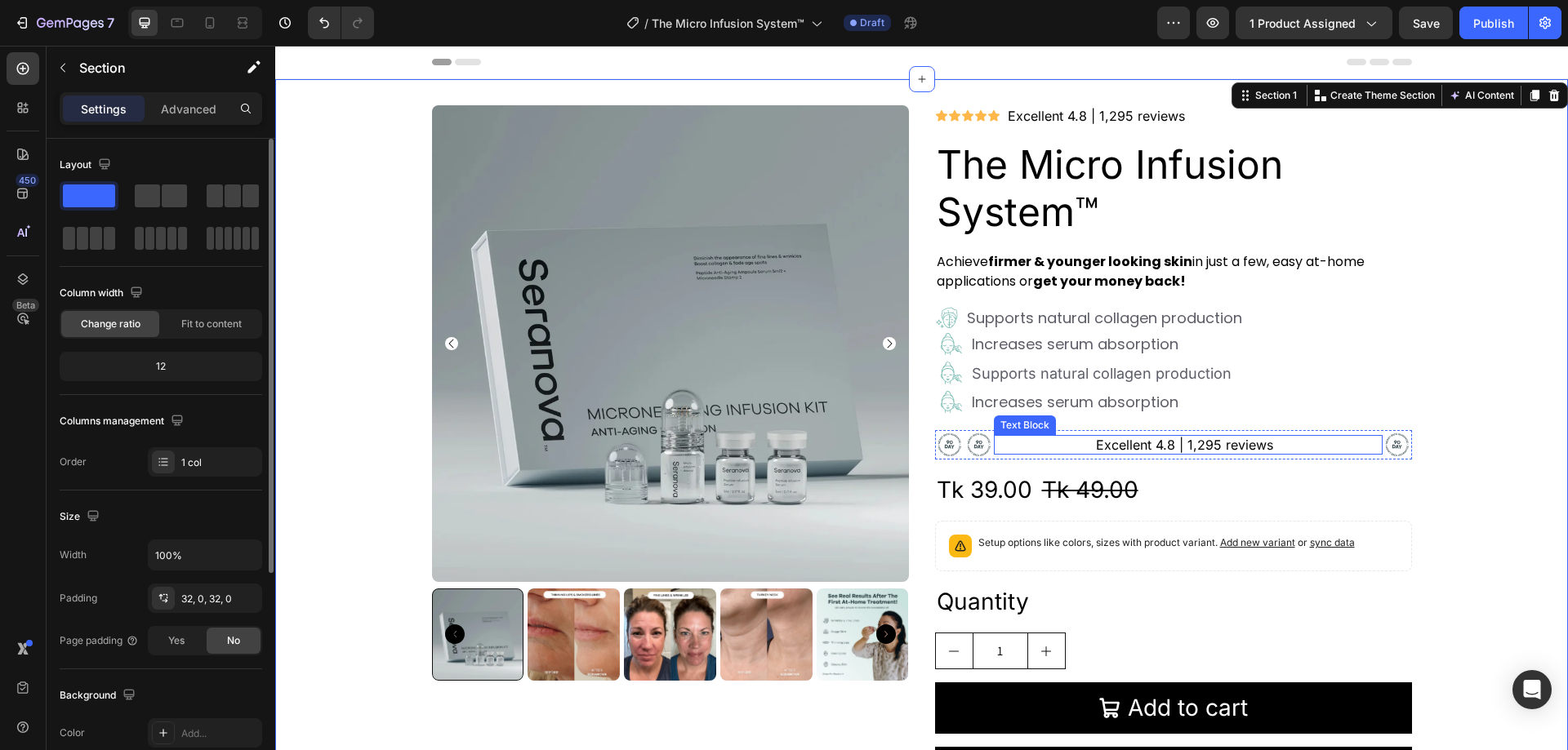
click at [1058, 441] on p "Excellent 4.8 | 1,295 reviews" at bounding box center [1185, 445] width 382 height 20
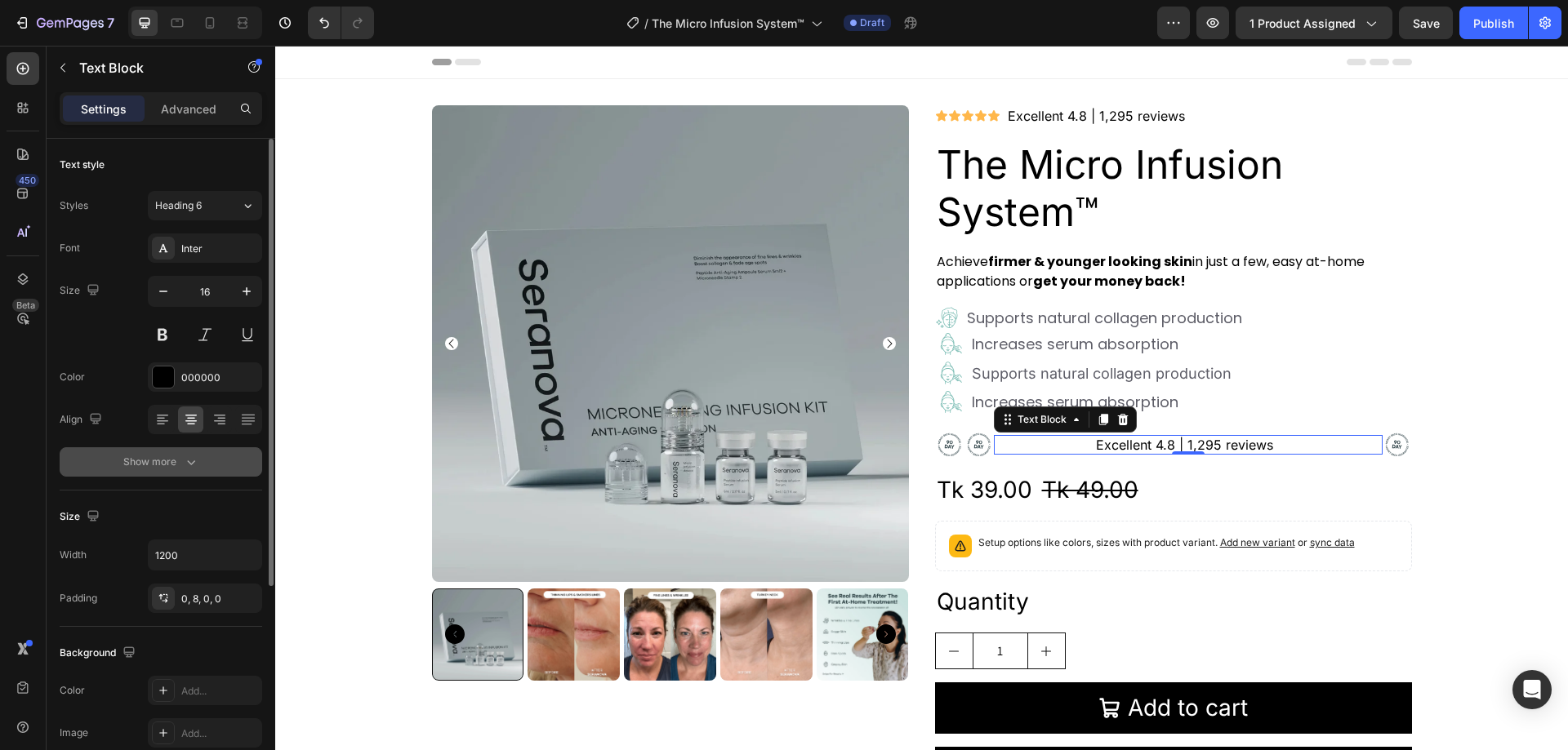
click at [175, 454] on div "Show more" at bounding box center [162, 462] width 76 height 17
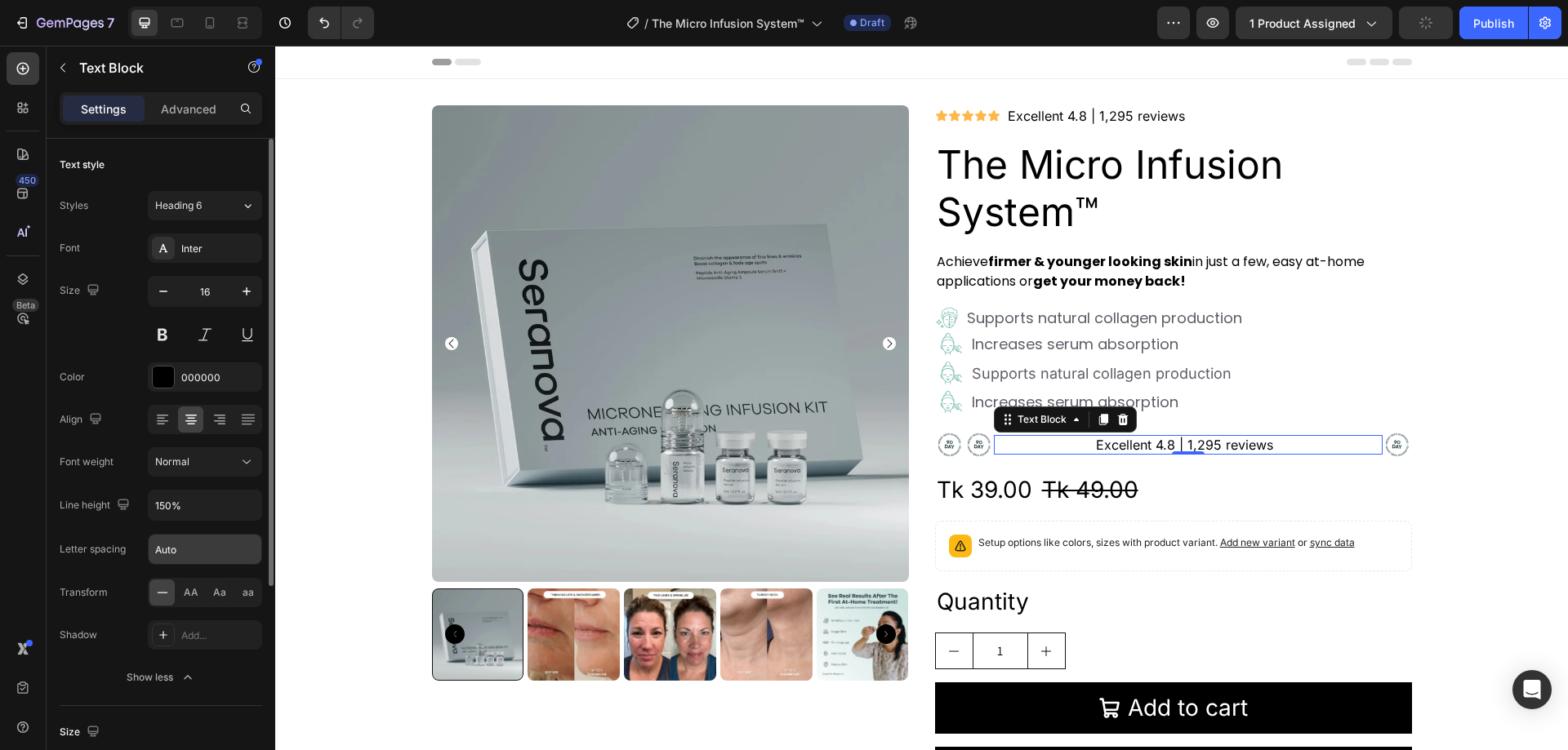
click at [173, 553] on input "Auto" at bounding box center [205, 549] width 113 height 29
click at [234, 552] on input "Auto" at bounding box center [205, 549] width 113 height 29
click at [248, 506] on icon "button" at bounding box center [247, 506] width 7 height 4
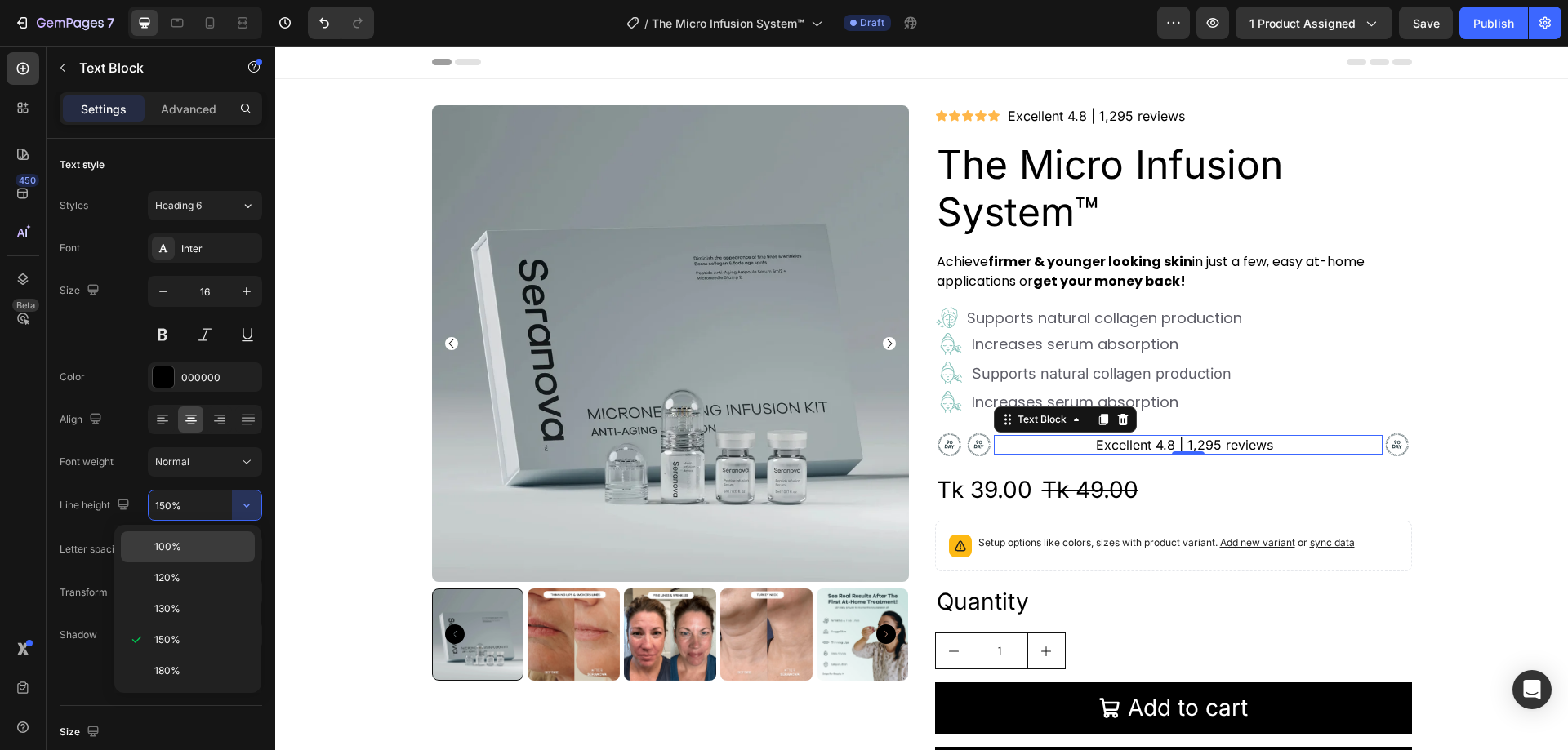
click at [192, 546] on p "100%" at bounding box center [201, 546] width 93 height 15
type input "100%"
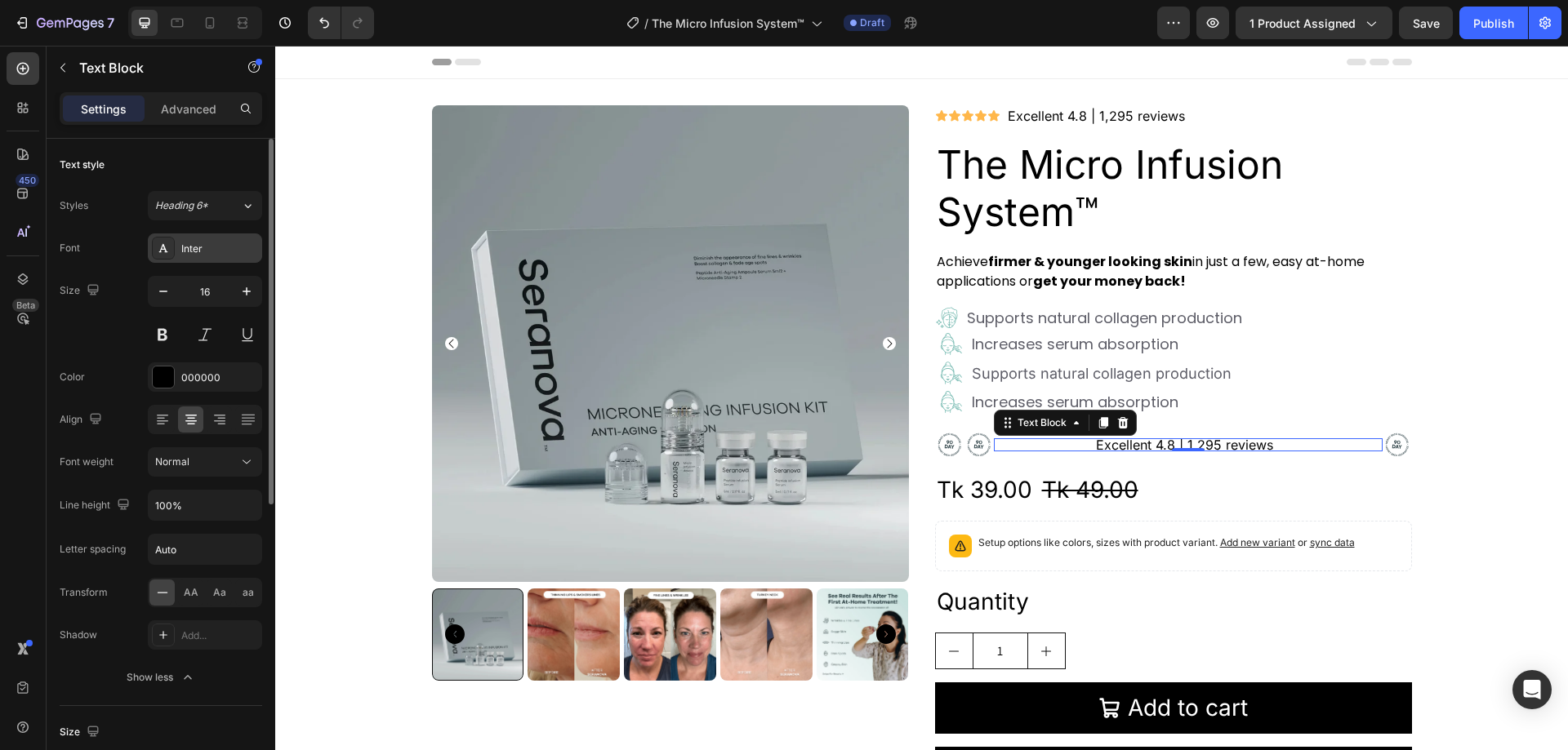
click at [210, 239] on div "Inter" at bounding box center [205, 249] width 115 height 29
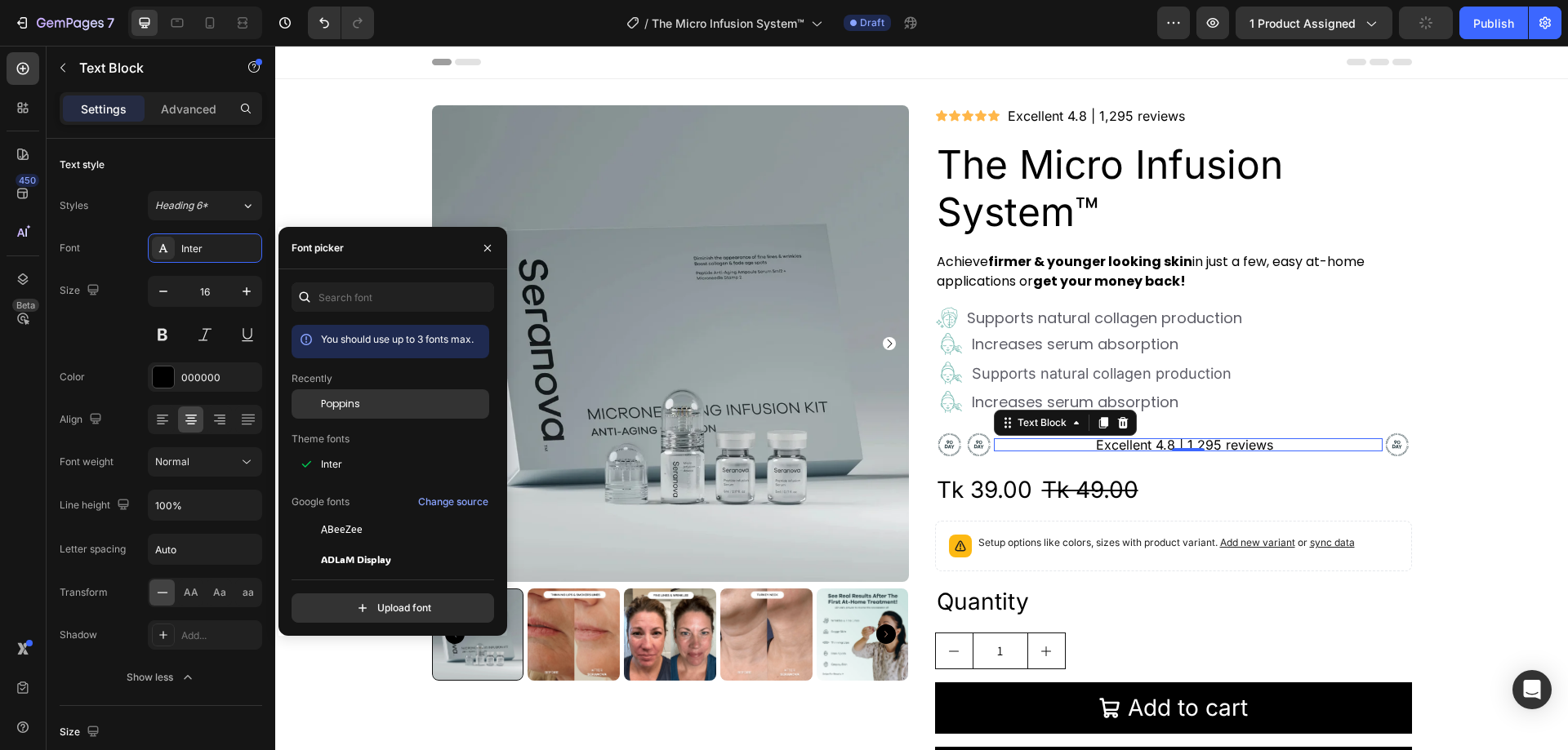
click at [335, 406] on span "Poppins" at bounding box center [341, 403] width 39 height 15
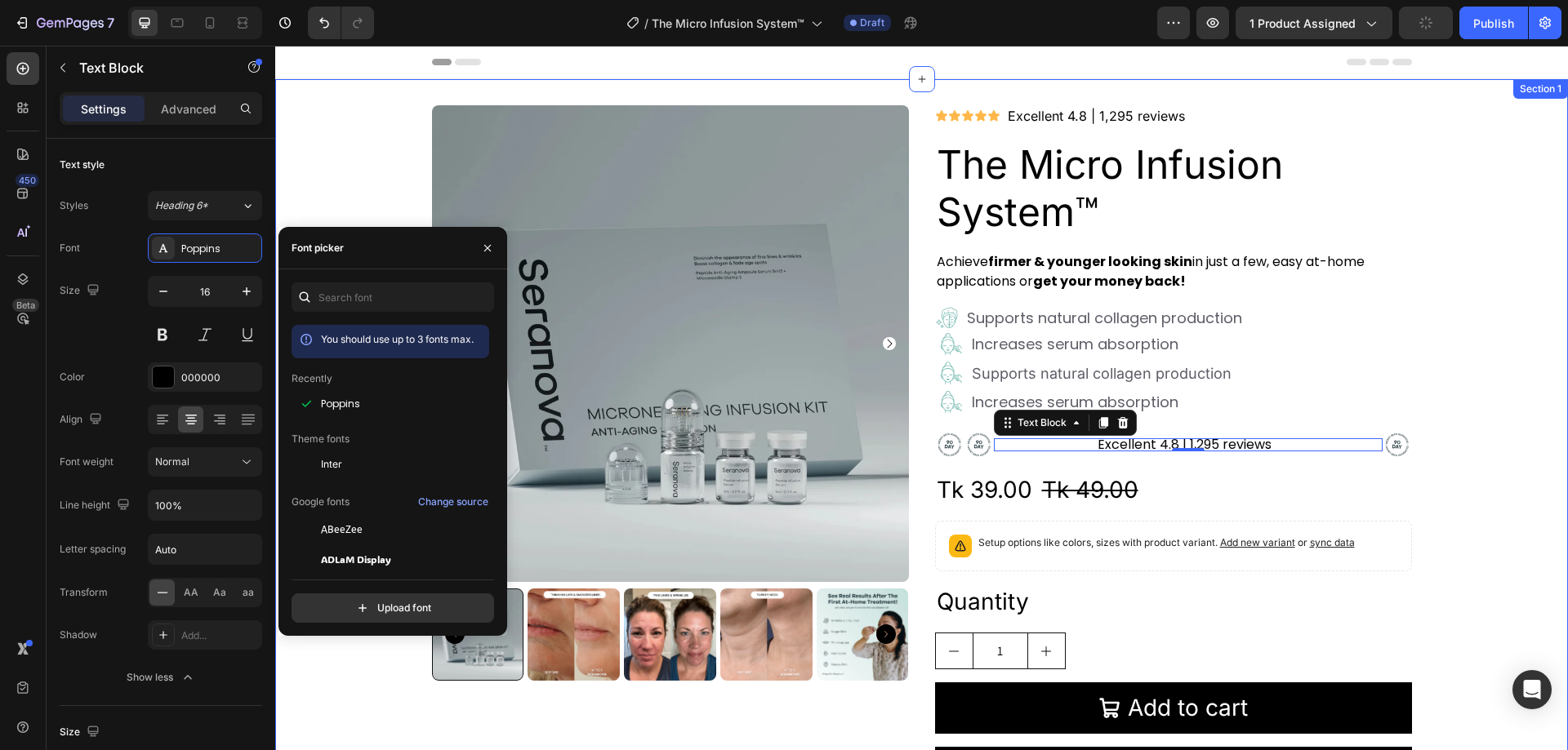
click at [323, 167] on div "Product Images Icon Icon Icon Icon Icon Icon List Excellent 4.8 | 1,295 reviews…" at bounding box center [922, 459] width 1293 height 707
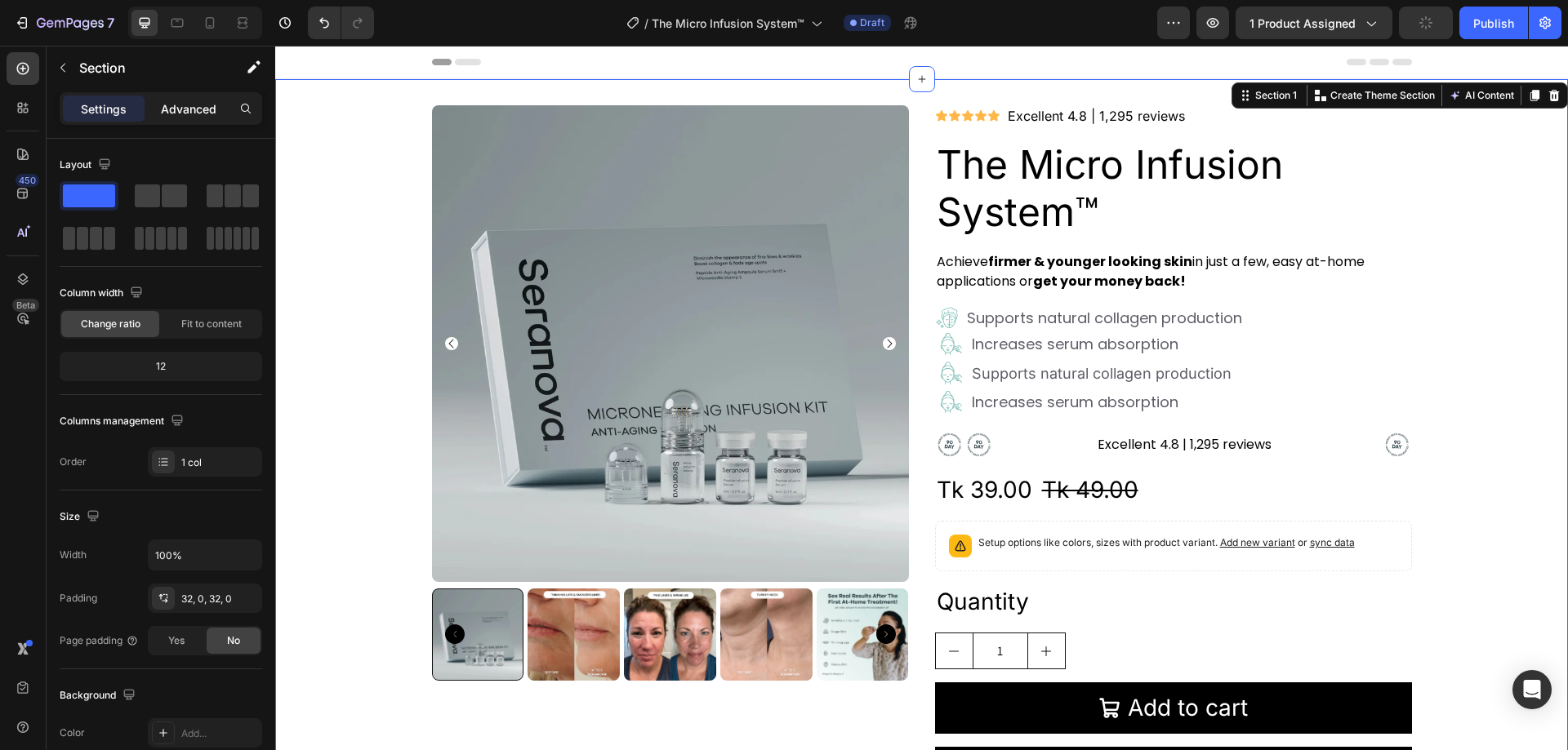
click at [176, 102] on p "Advanced" at bounding box center [188, 110] width 56 height 18
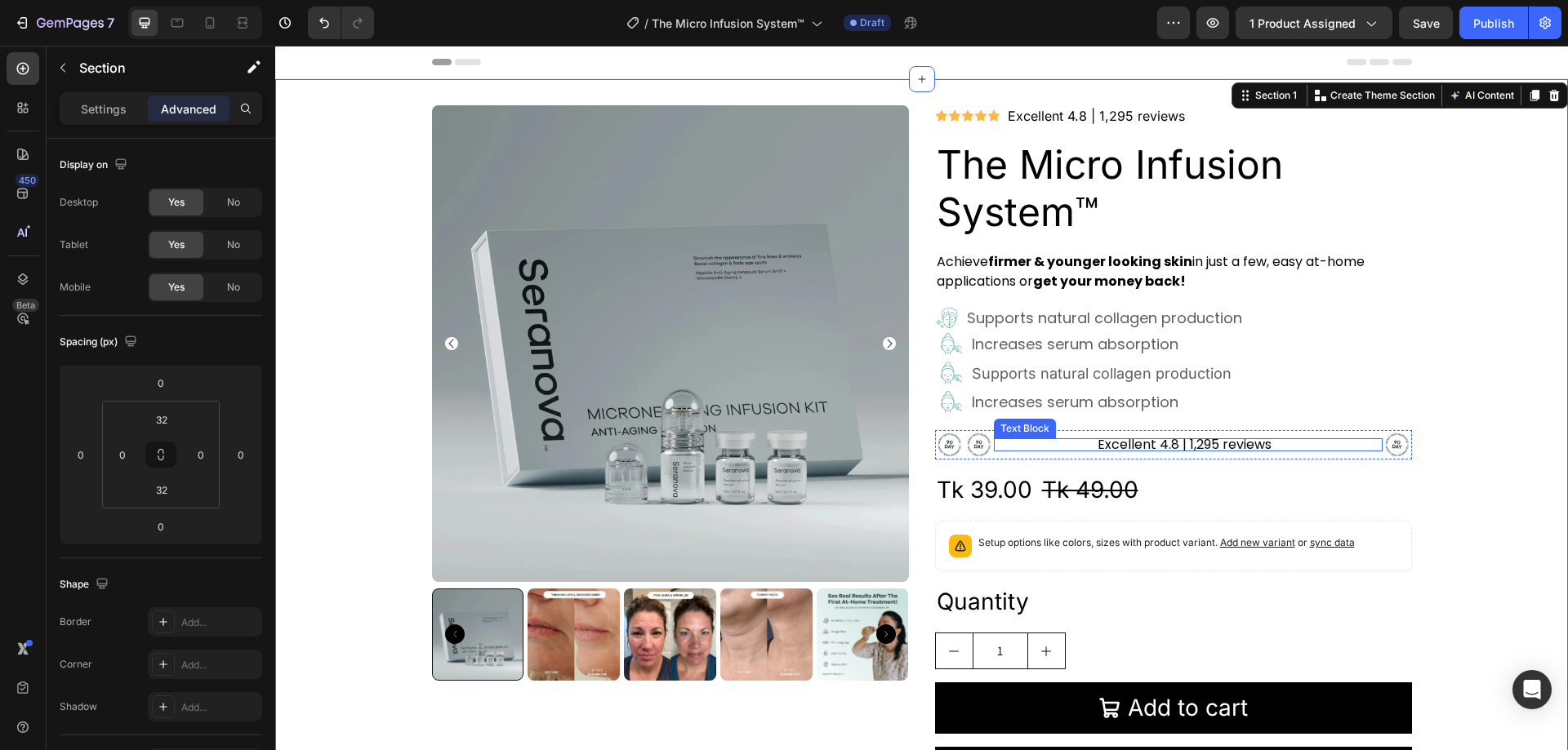
click at [1070, 447] on p "Excellent 4.8 | 1,295 reviews" at bounding box center [1185, 445] width 382 height 13
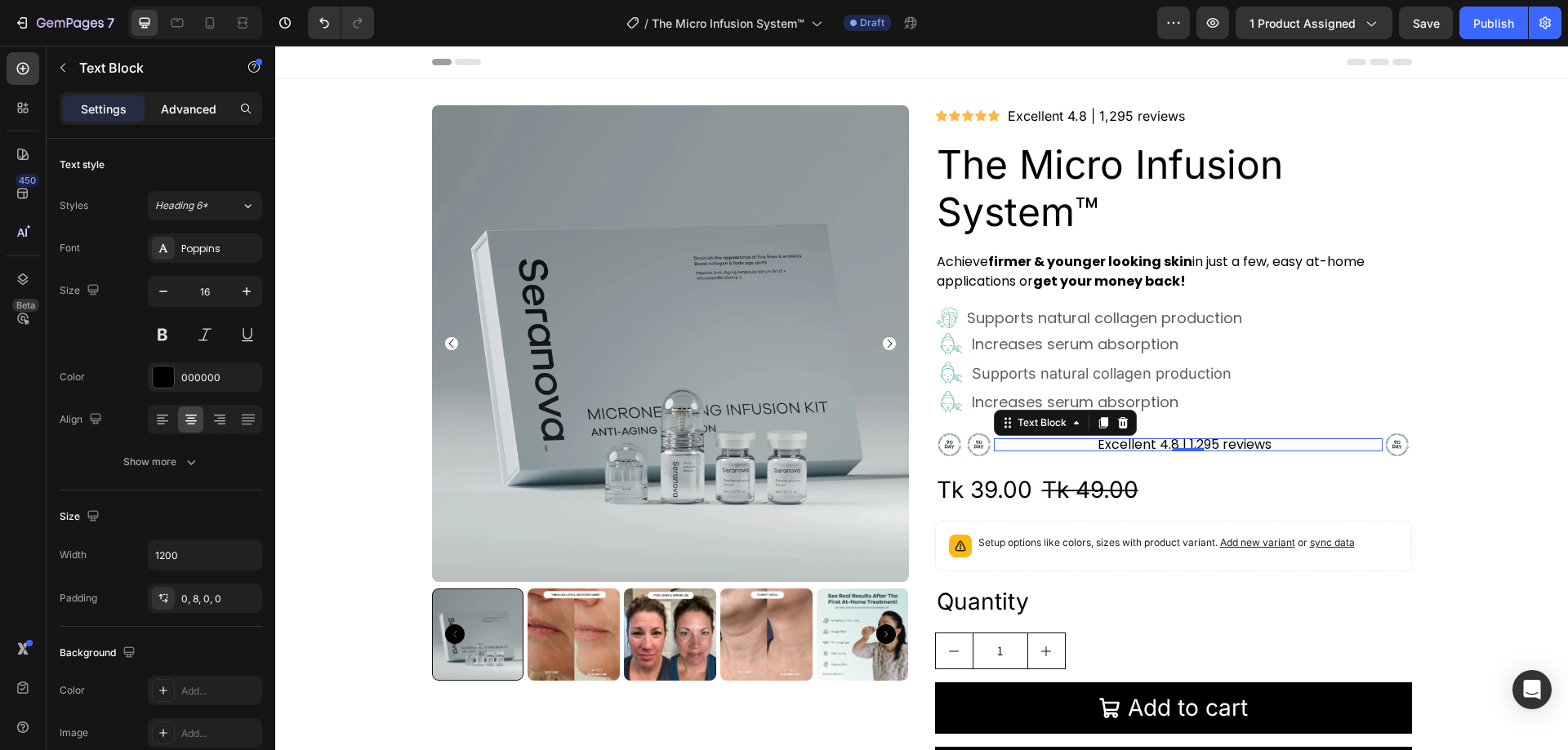
click at [188, 112] on p "Advanced" at bounding box center [188, 110] width 56 height 18
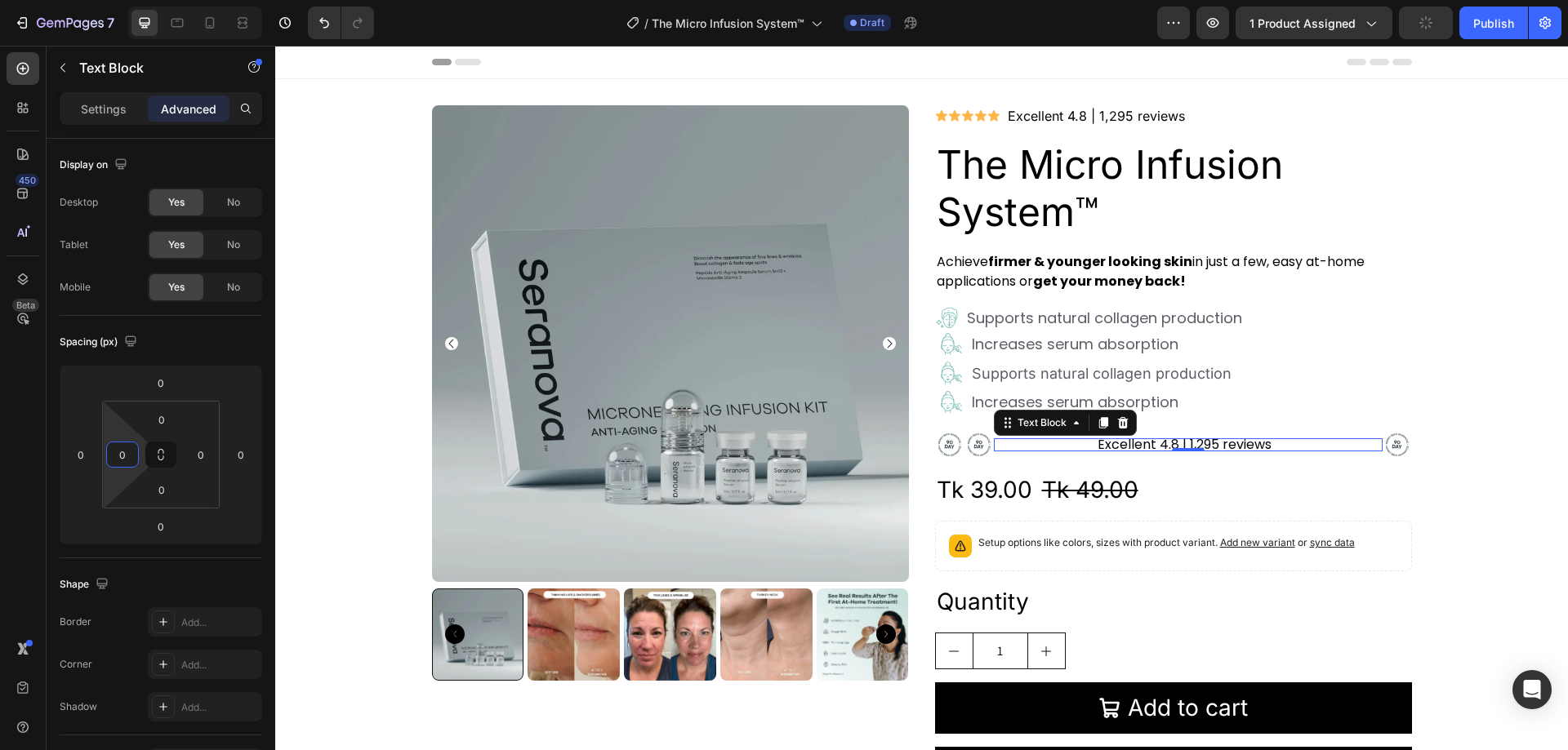
click at [117, 454] on input "0" at bounding box center [122, 454] width 24 height 24
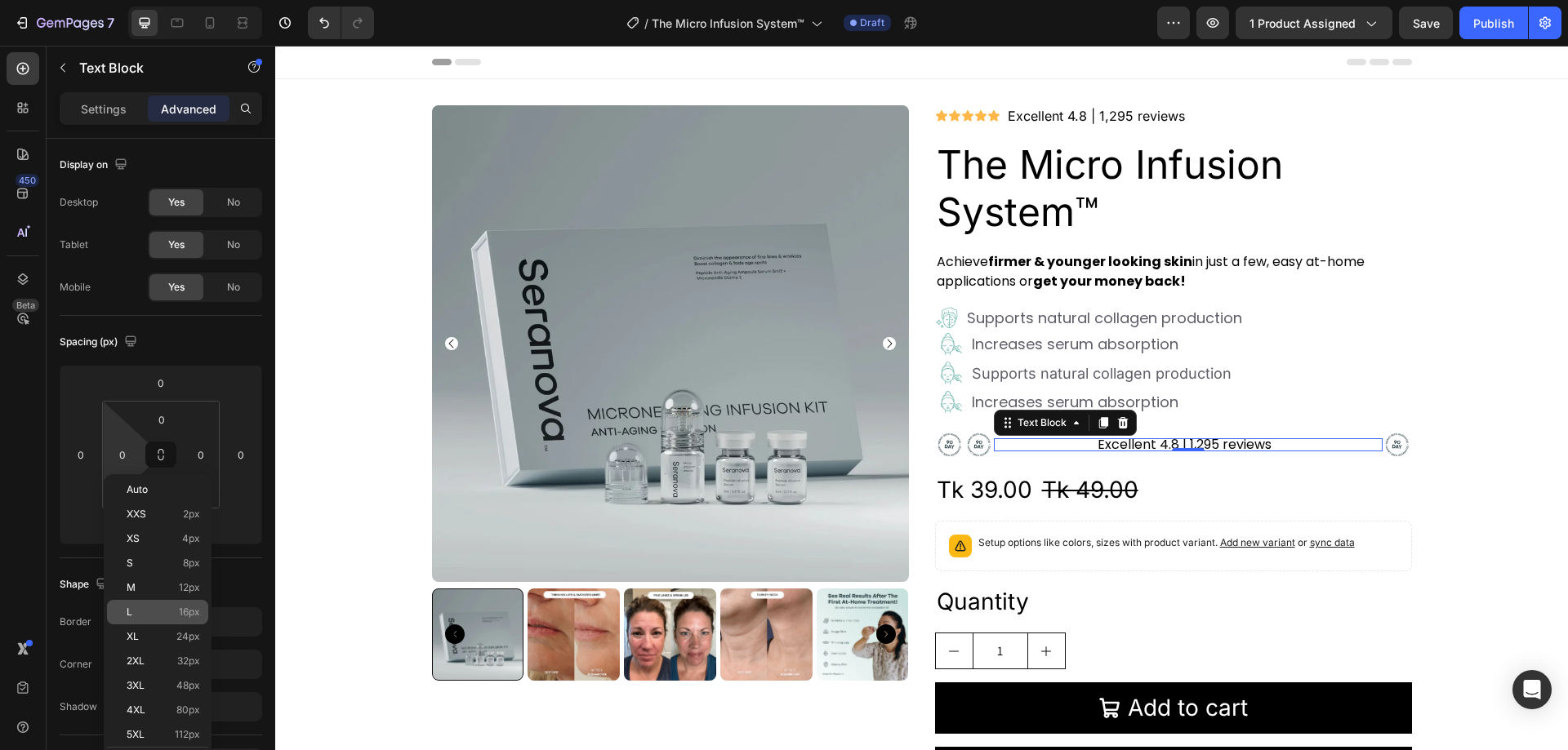
click at [191, 613] on span "16px" at bounding box center [190, 613] width 22 height 12
type input "16"
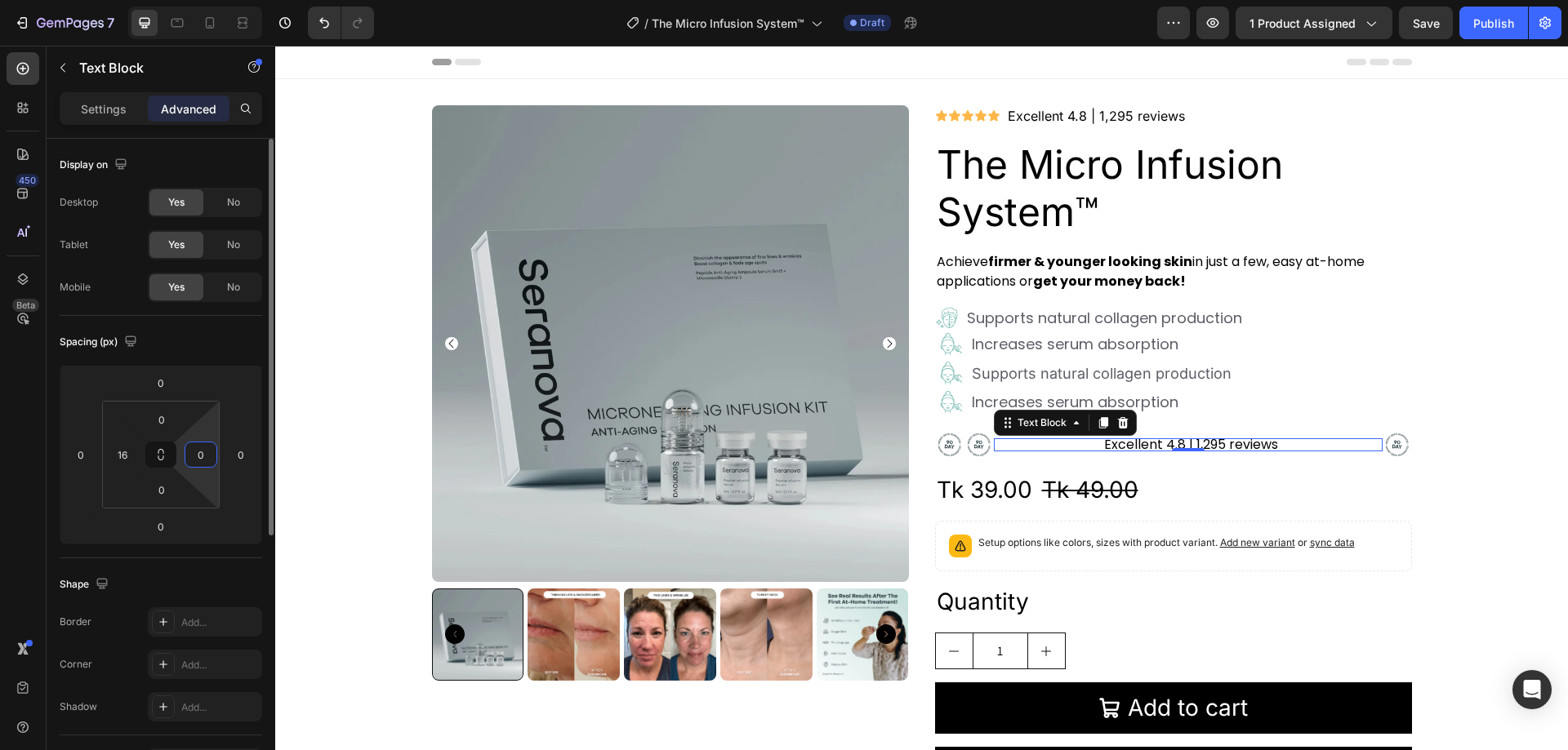
click at [205, 457] on input "0" at bounding box center [201, 454] width 24 height 24
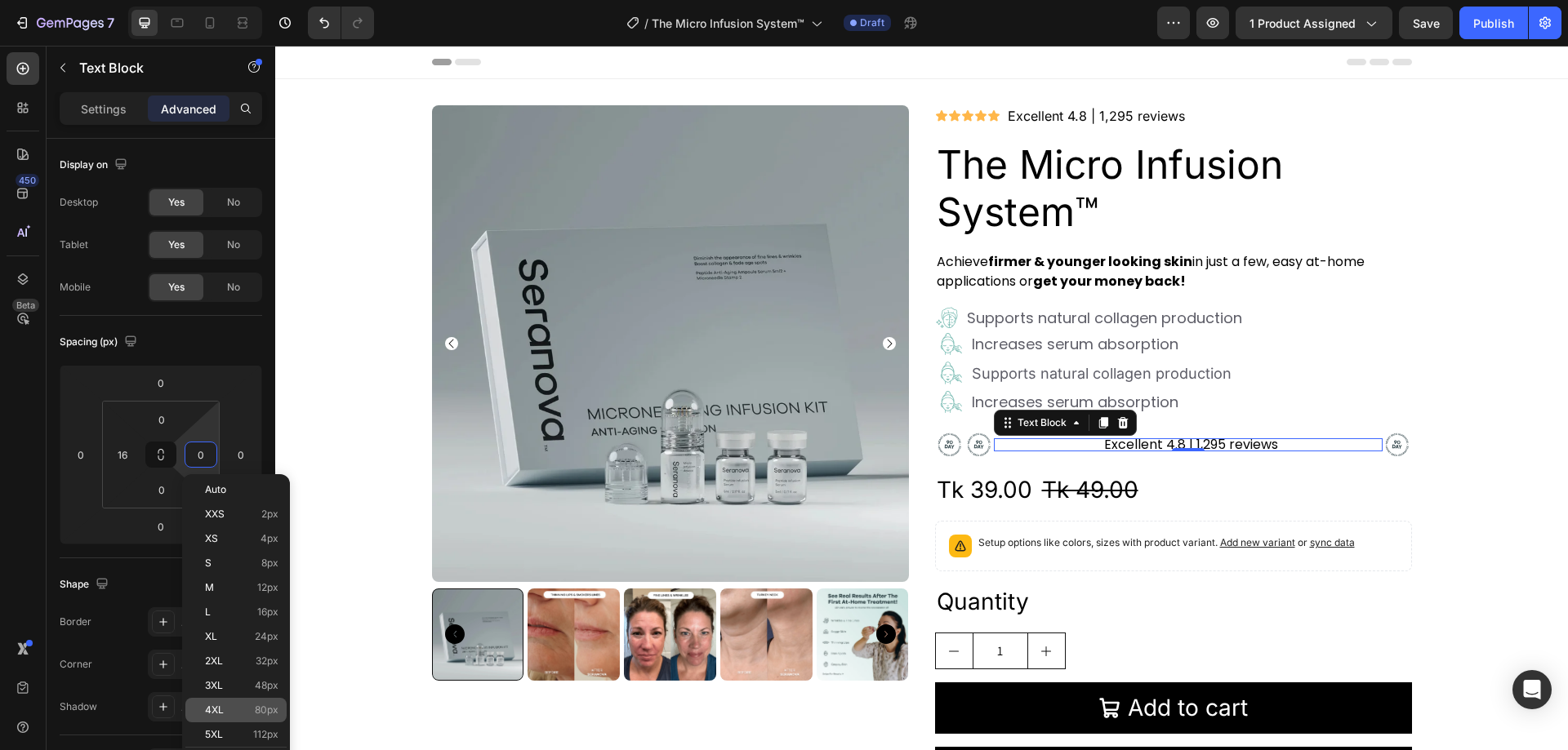
click at [249, 706] on p "4XL 80px" at bounding box center [241, 711] width 73 height 12
type input "80"
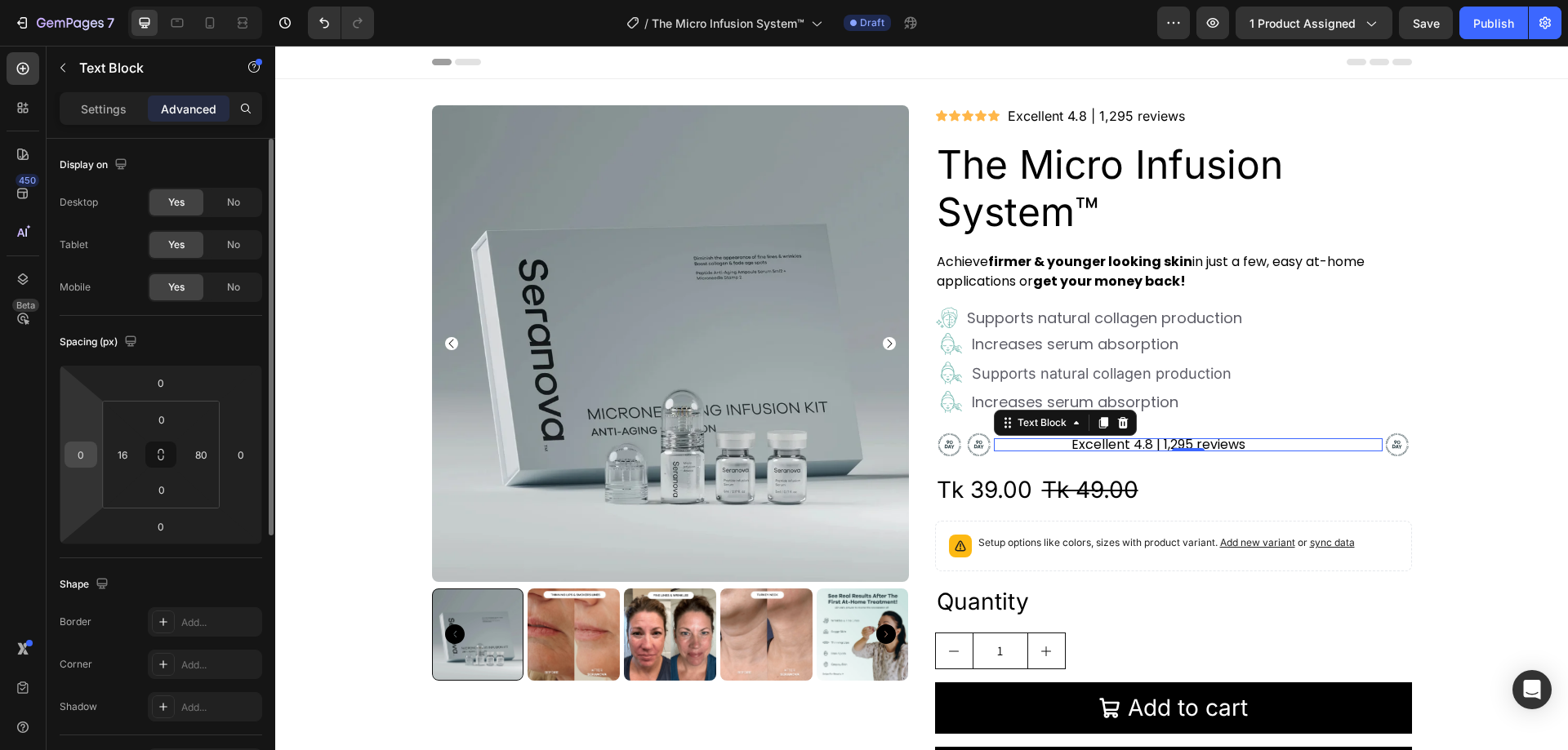
click at [81, 456] on input "0" at bounding box center [80, 454] width 24 height 24
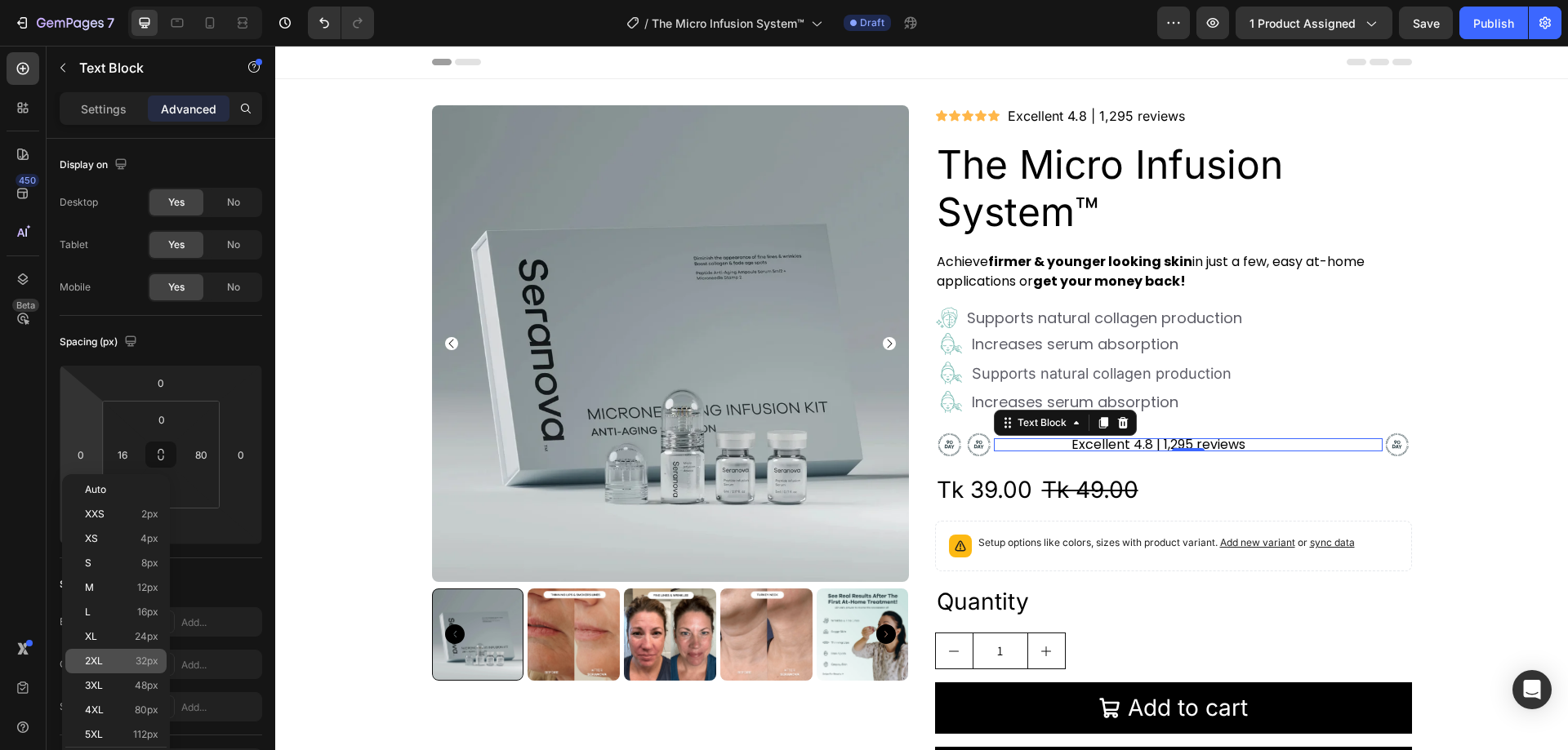
click at [139, 653] on div "2XL 32px" at bounding box center [116, 661] width 101 height 24
type input "32"
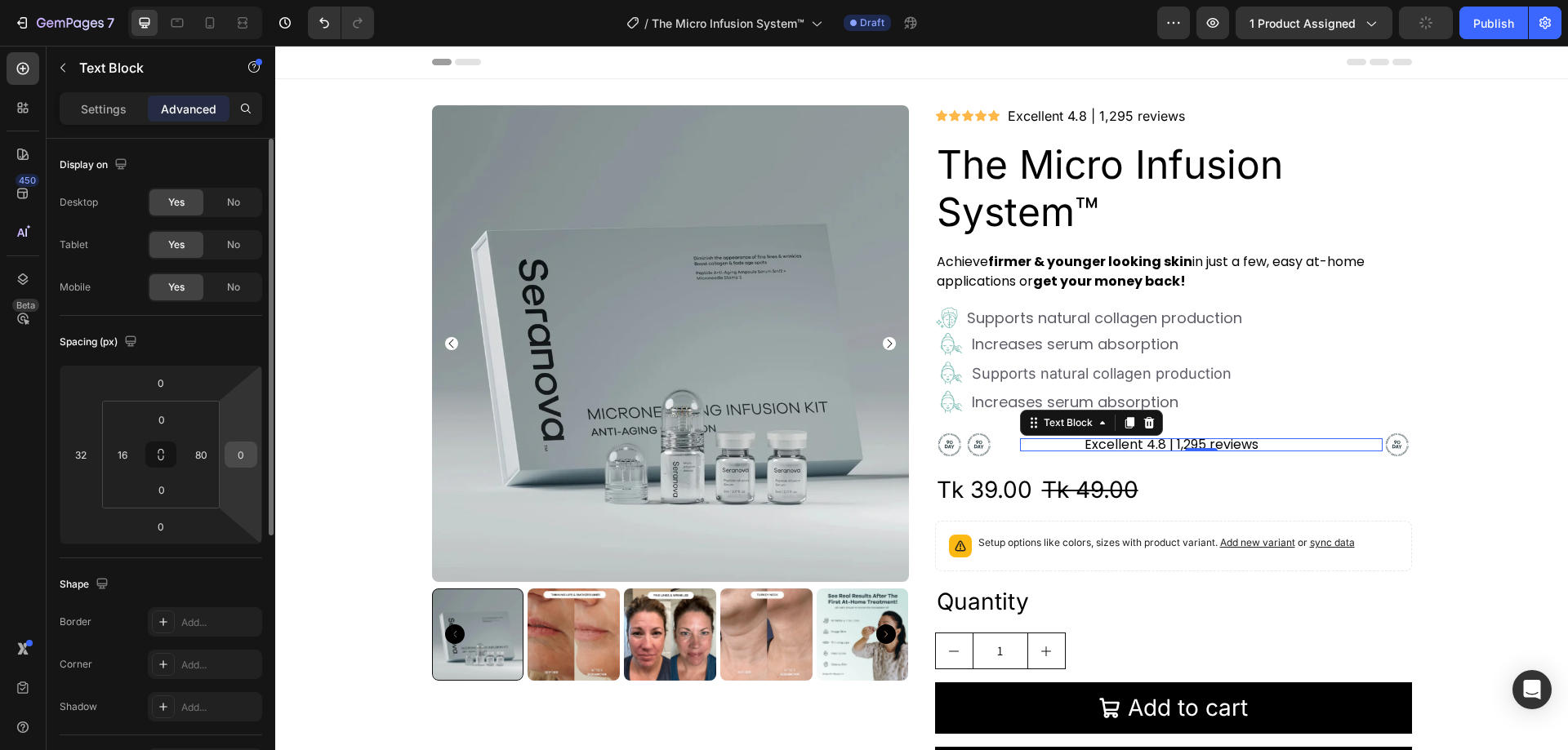
click at [254, 457] on div "0" at bounding box center [240, 454] width 32 height 26
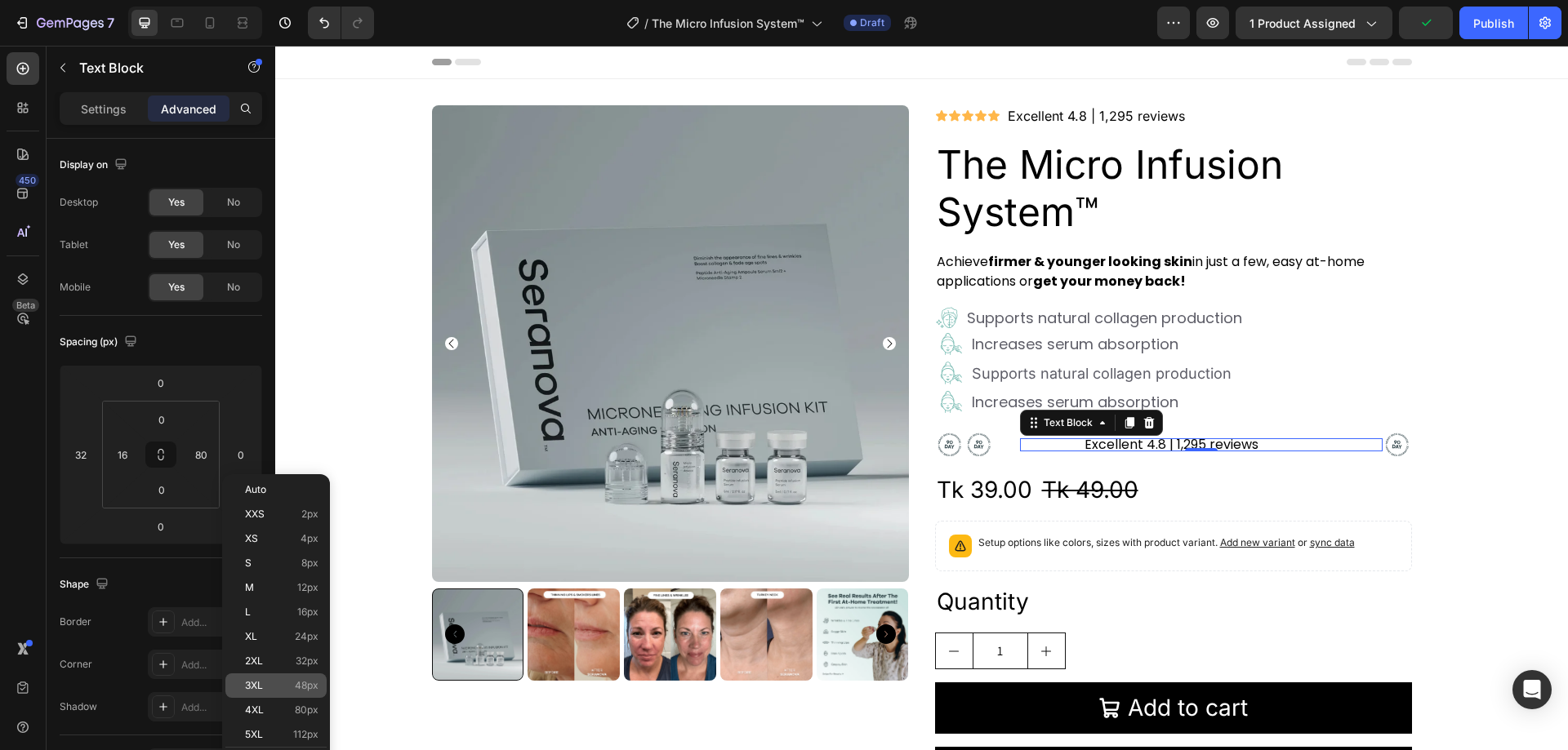
click at [280, 687] on p "3XL 48px" at bounding box center [281, 686] width 73 height 12
type input "48"
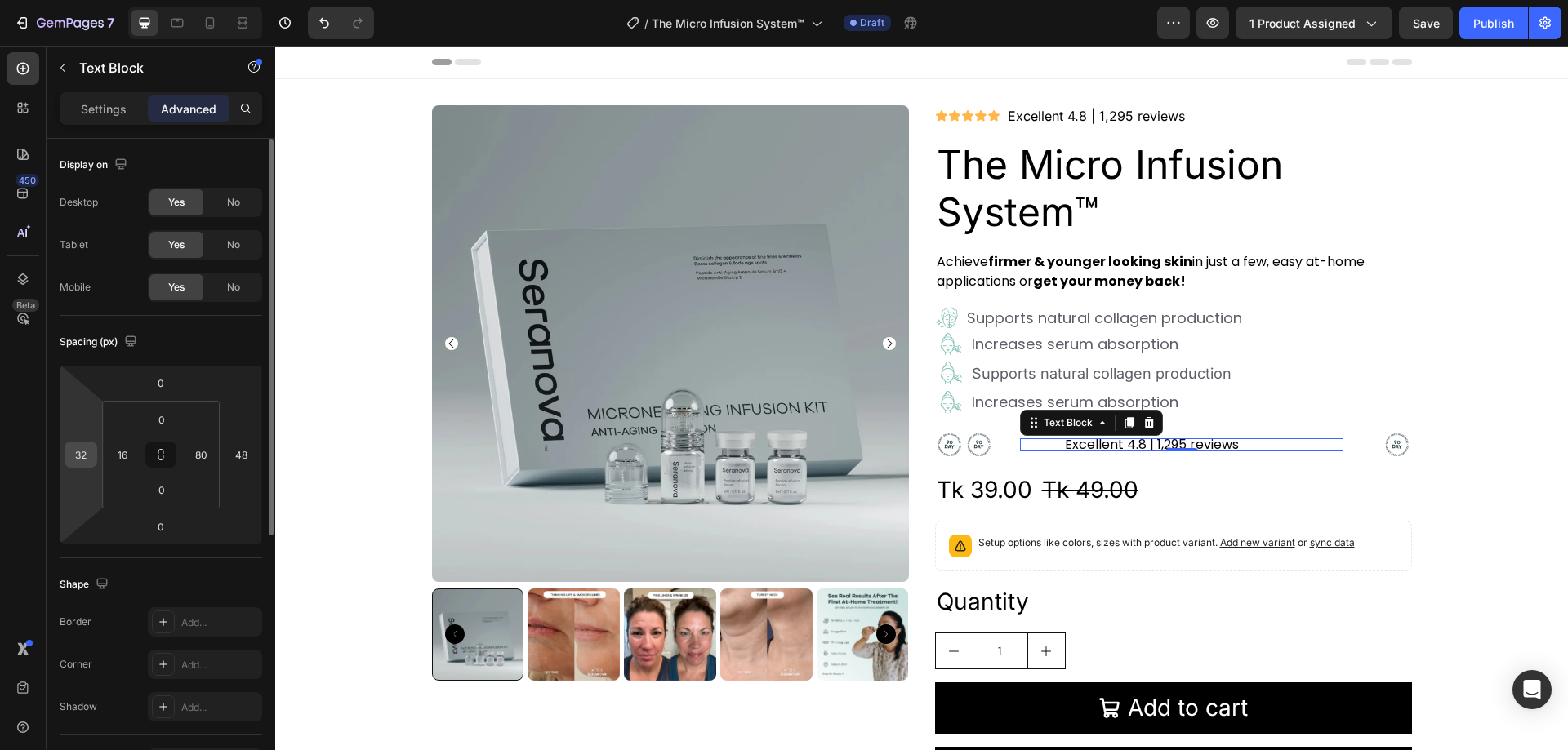
click at [79, 455] on input "32" at bounding box center [80, 454] width 24 height 24
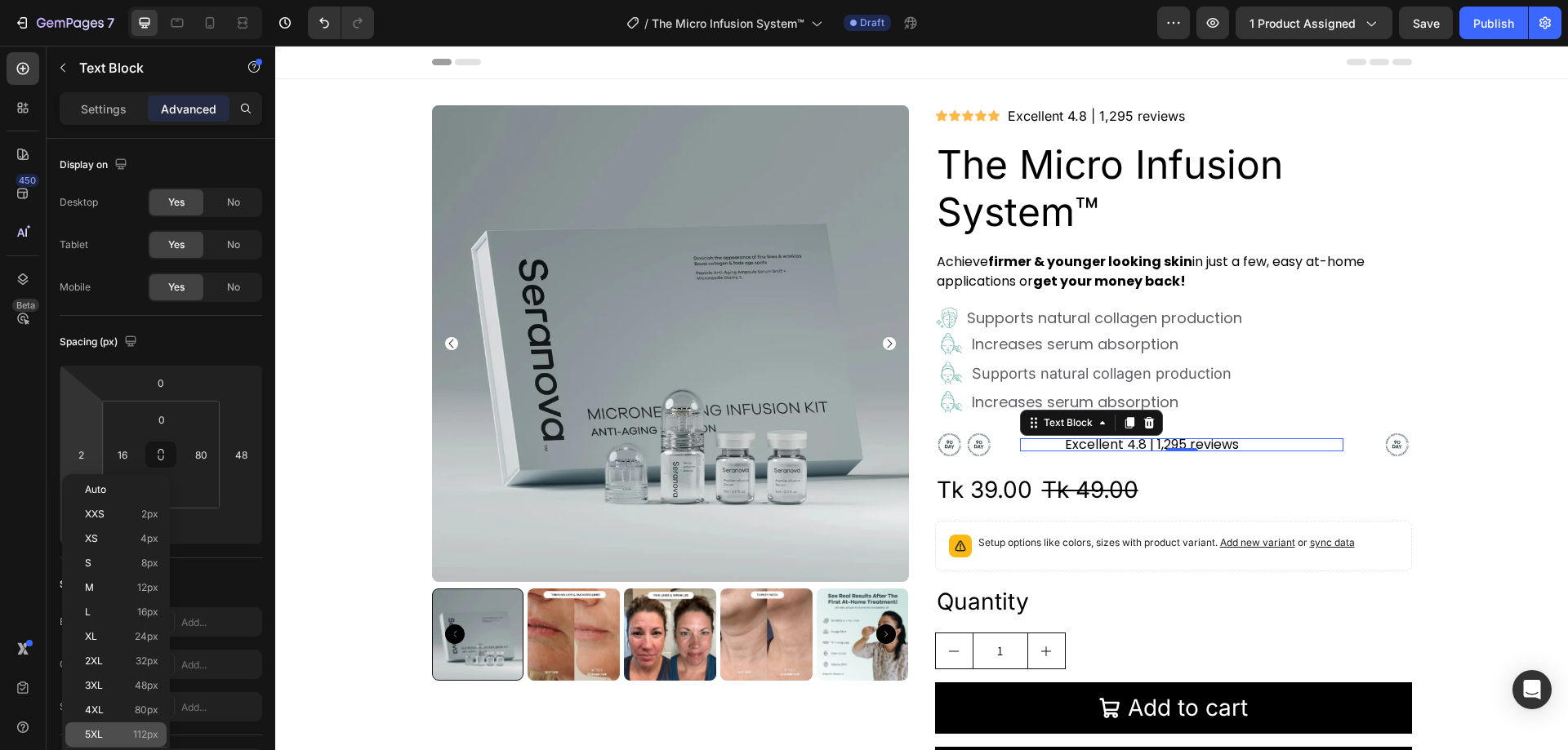
click at [149, 727] on div "5XL 112px" at bounding box center [116, 734] width 101 height 24
type input "112"
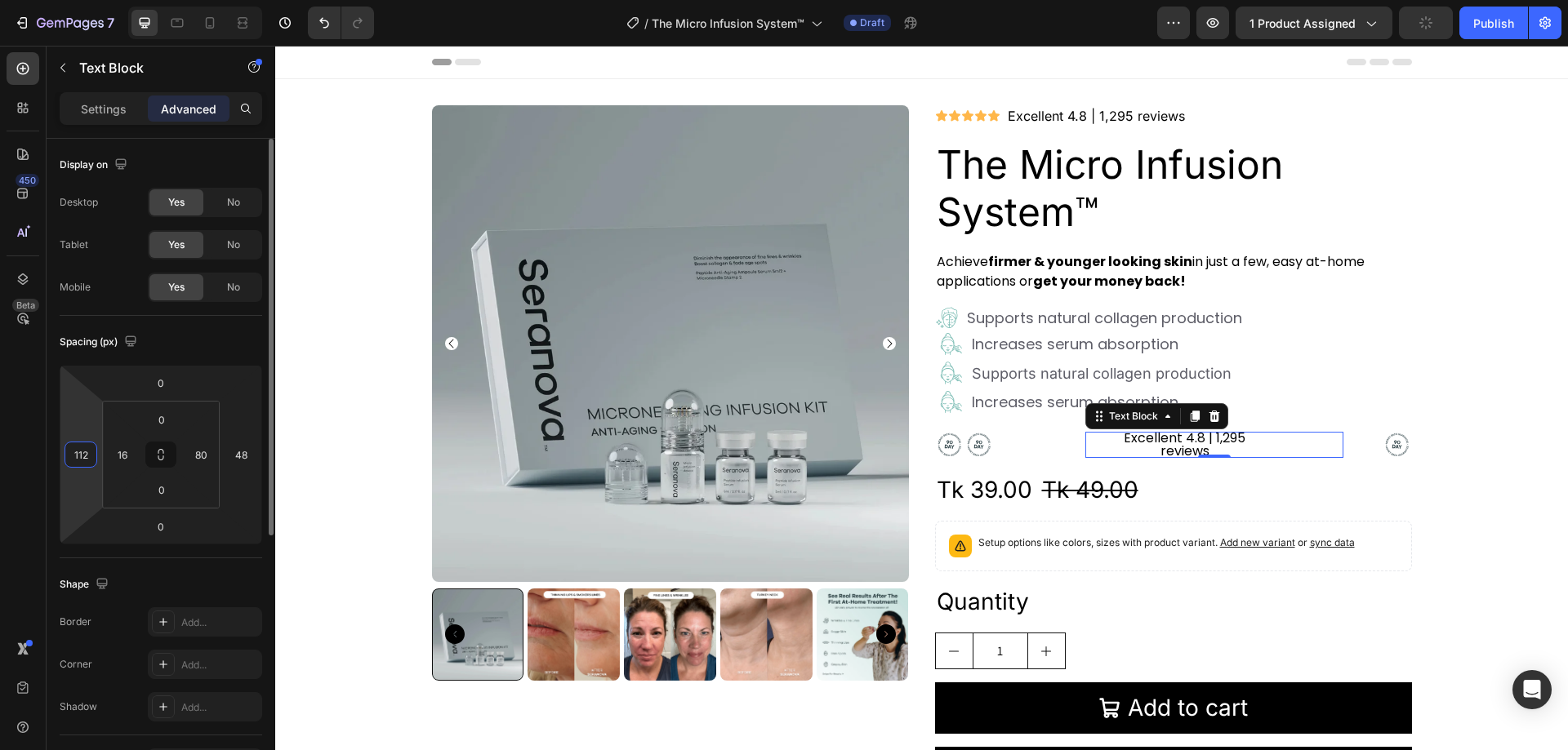
click at [80, 455] on input "112" at bounding box center [80, 454] width 24 height 24
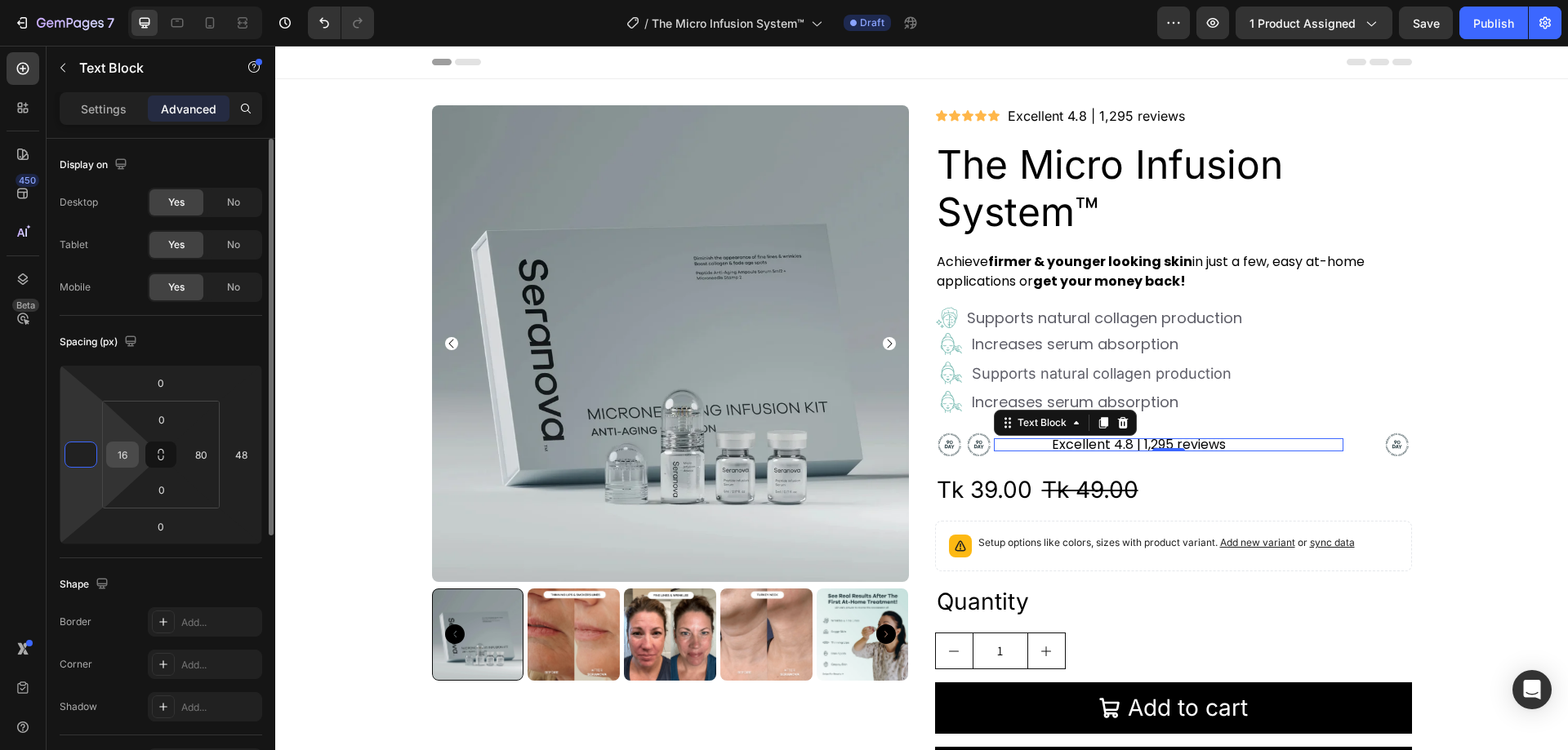
type input "0"
click at [135, 455] on div "16" at bounding box center [121, 454] width 32 height 26
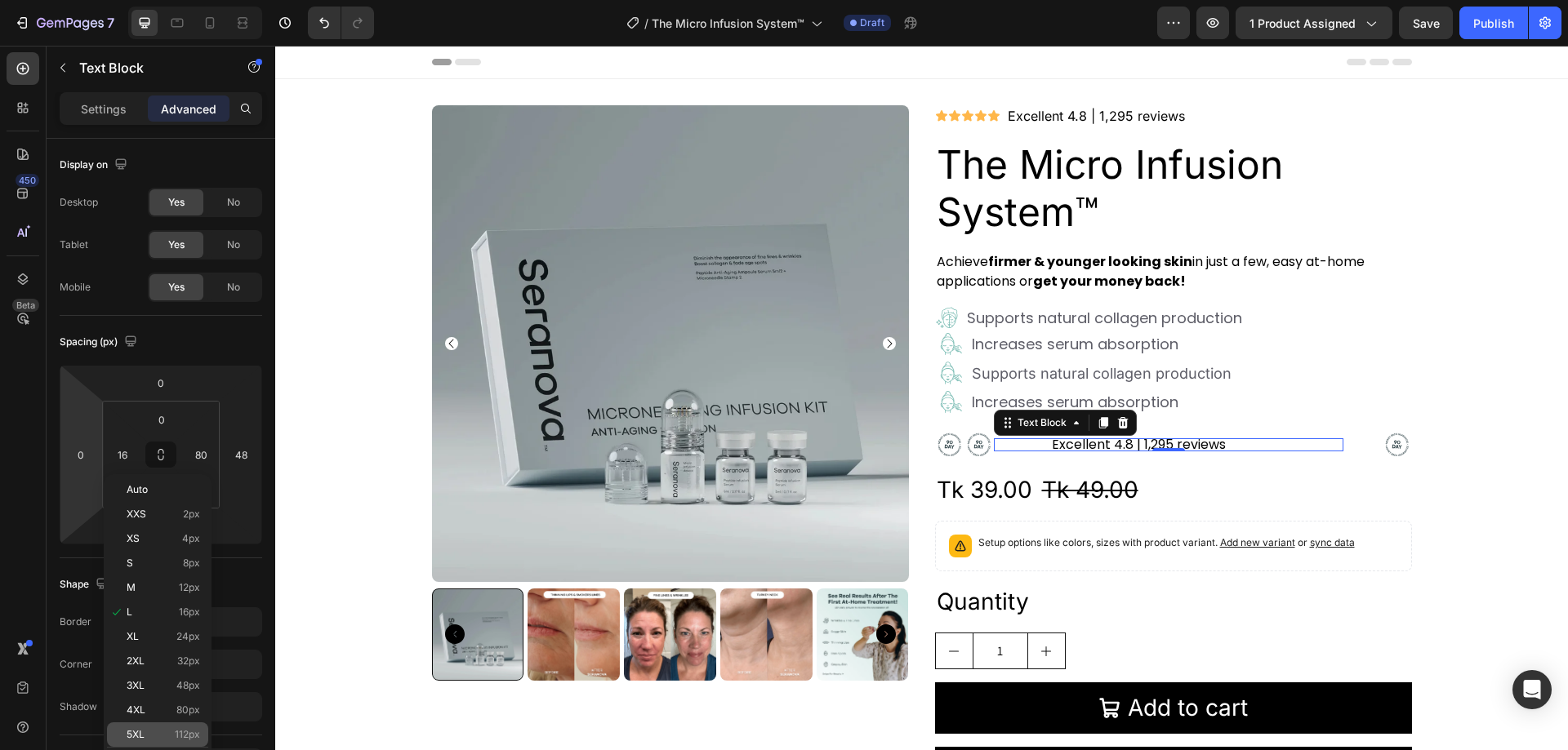
click at [175, 732] on span "112px" at bounding box center [187, 735] width 25 height 12
type input "112"
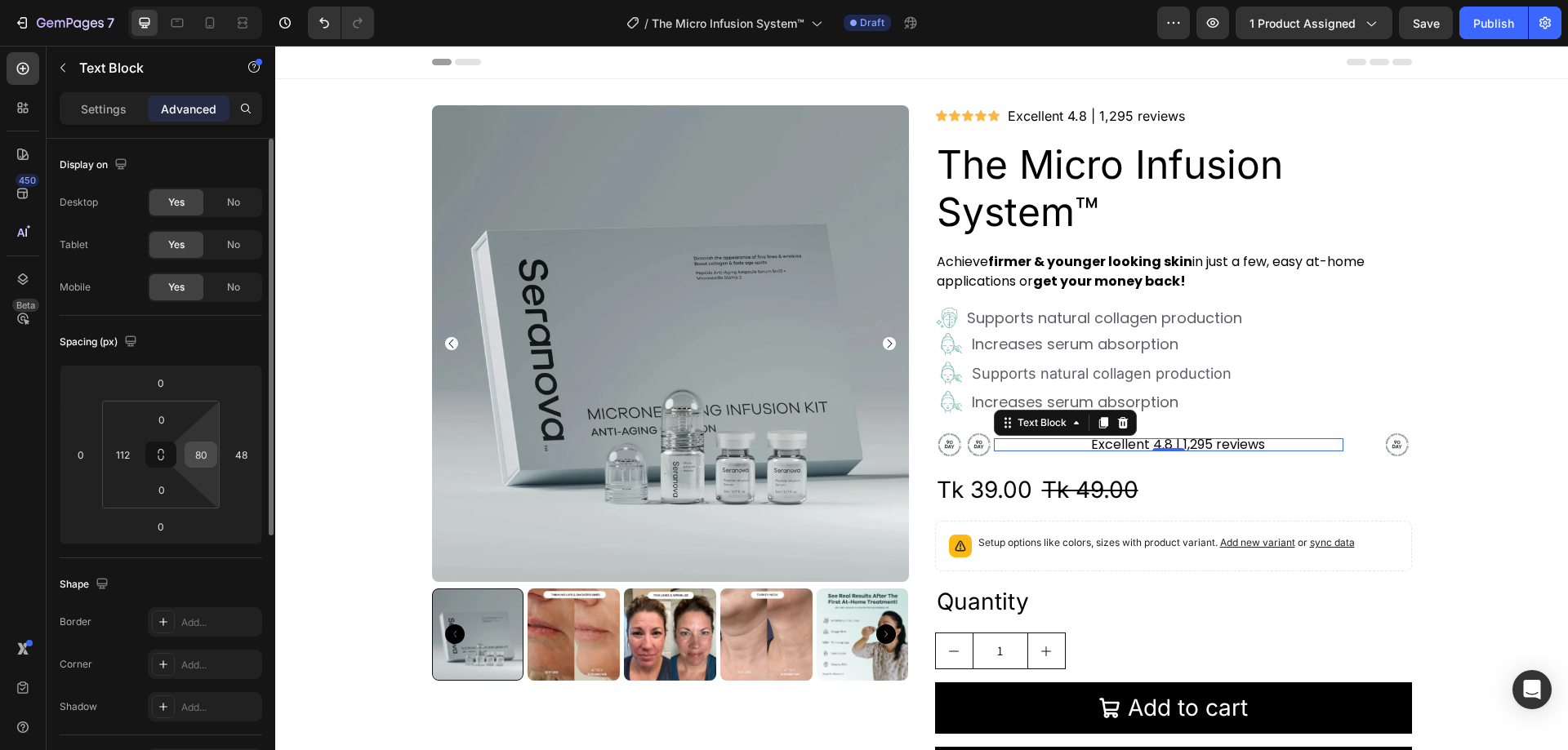
click at [204, 456] on input "80" at bounding box center [201, 454] width 24 height 24
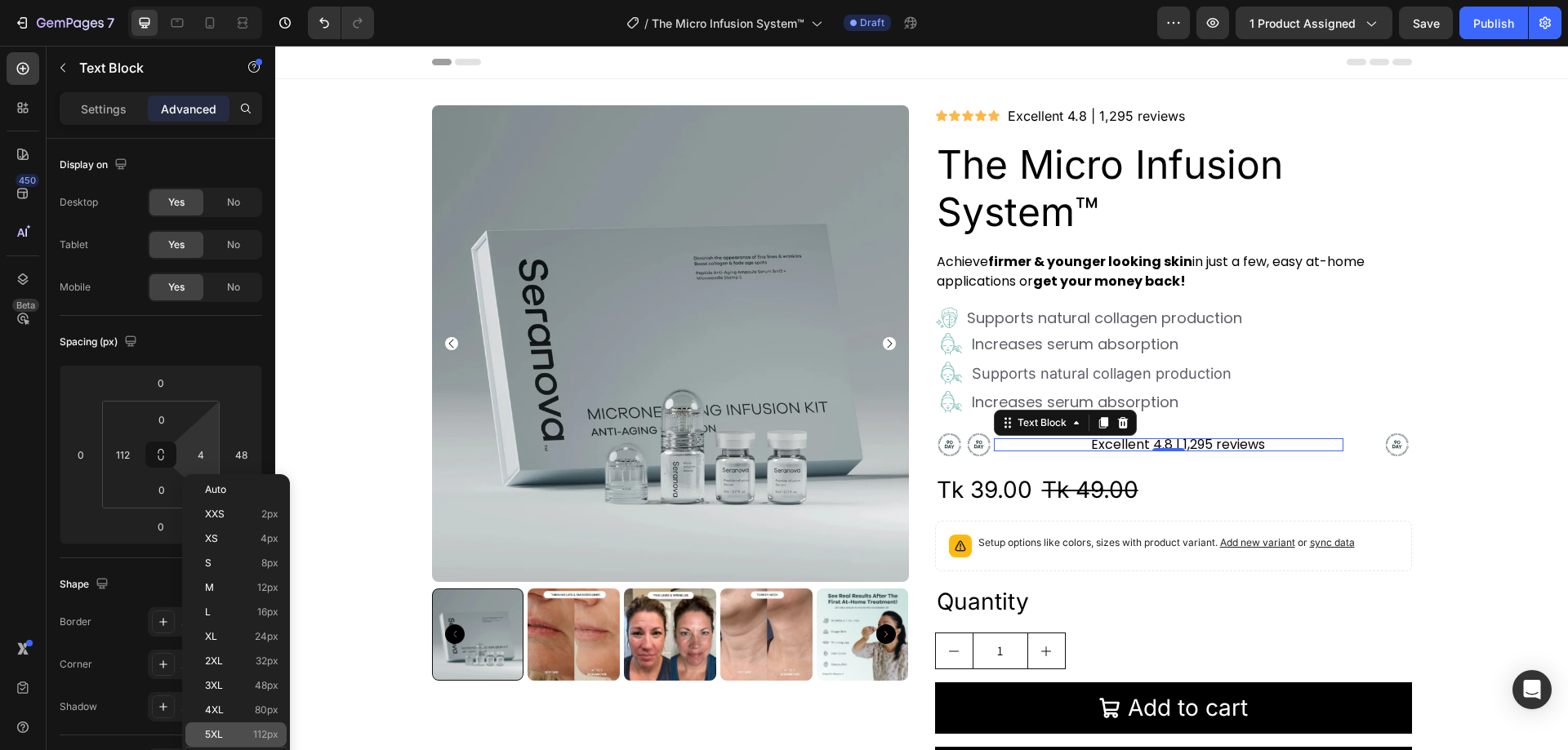
click at [256, 725] on div "5XL 112px" at bounding box center [235, 734] width 101 height 24
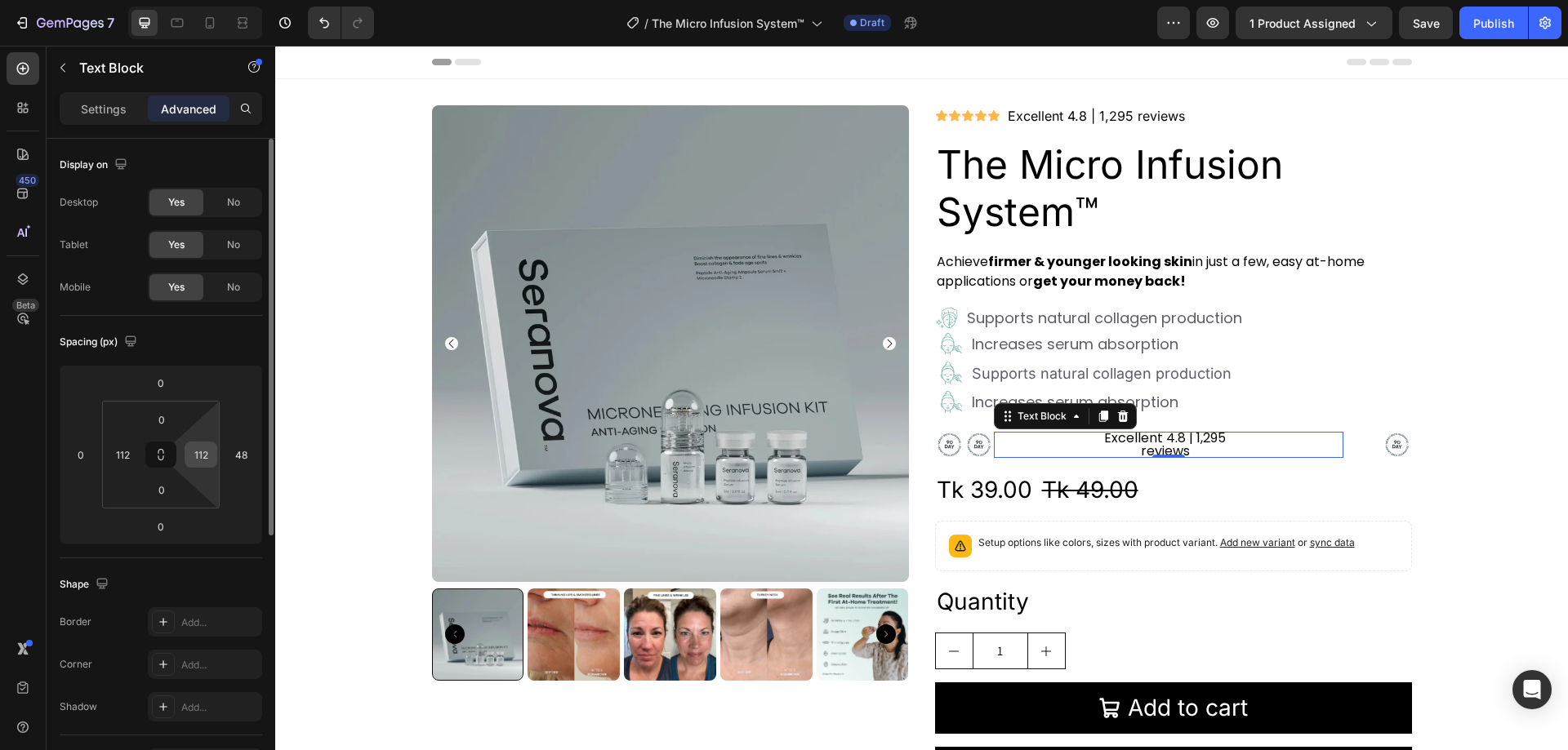
click at [200, 444] on input "112" at bounding box center [201, 454] width 24 height 24
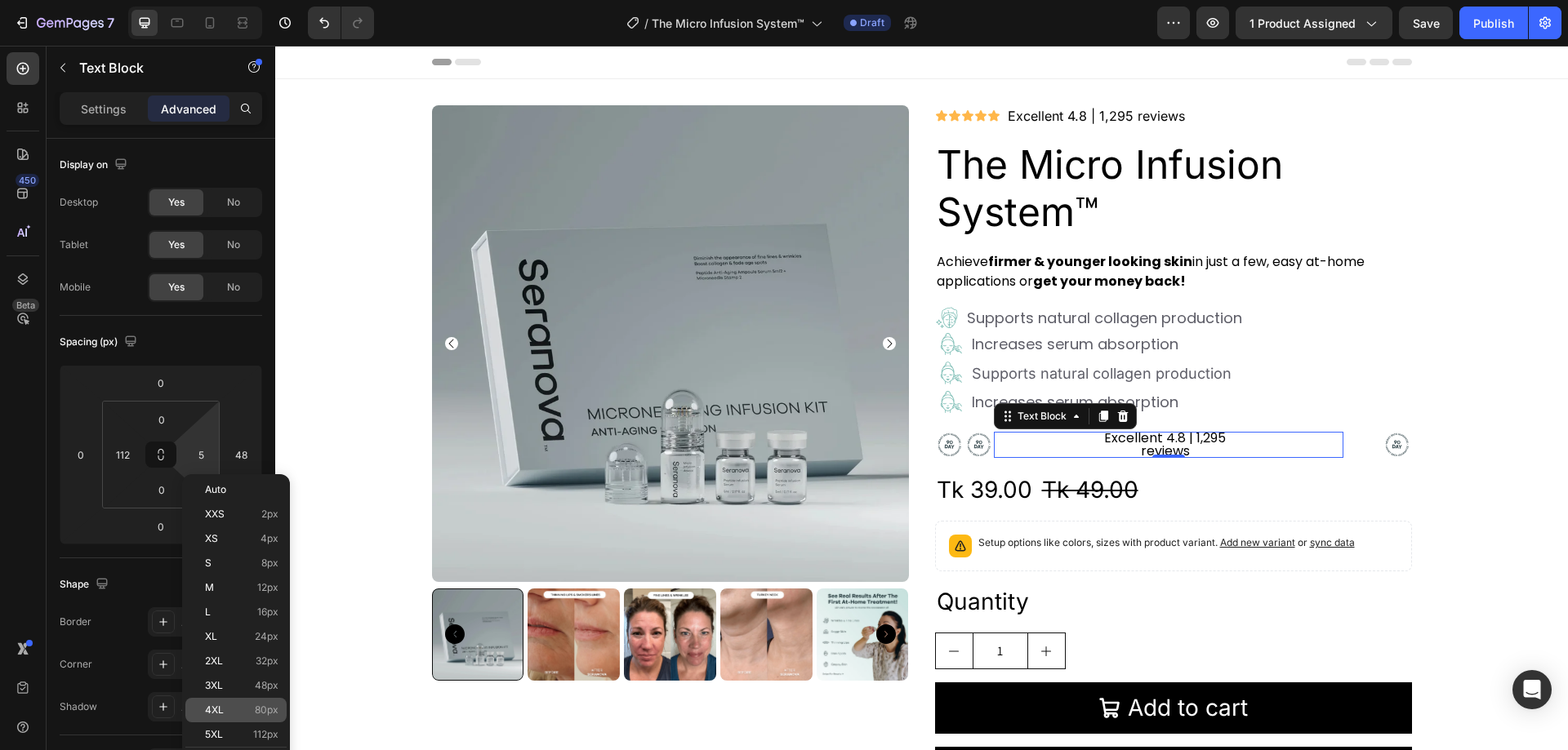
click at [260, 702] on div "4XL 80px" at bounding box center [235, 710] width 101 height 24
type input "80"
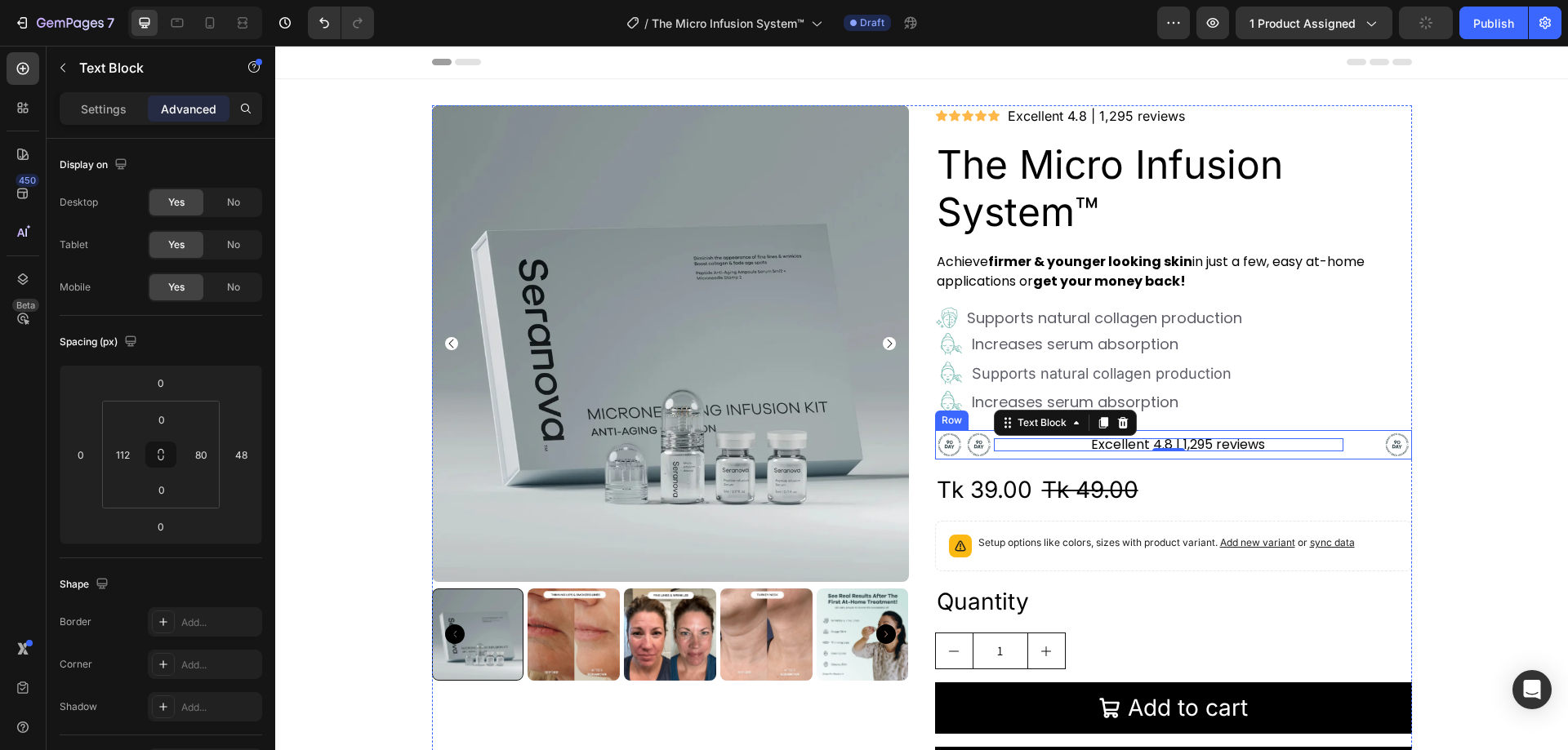
click at [1347, 439] on div "Excellent 4.8 | 1,295 reviews Text Block 0" at bounding box center [1188, 445] width 389 height 29
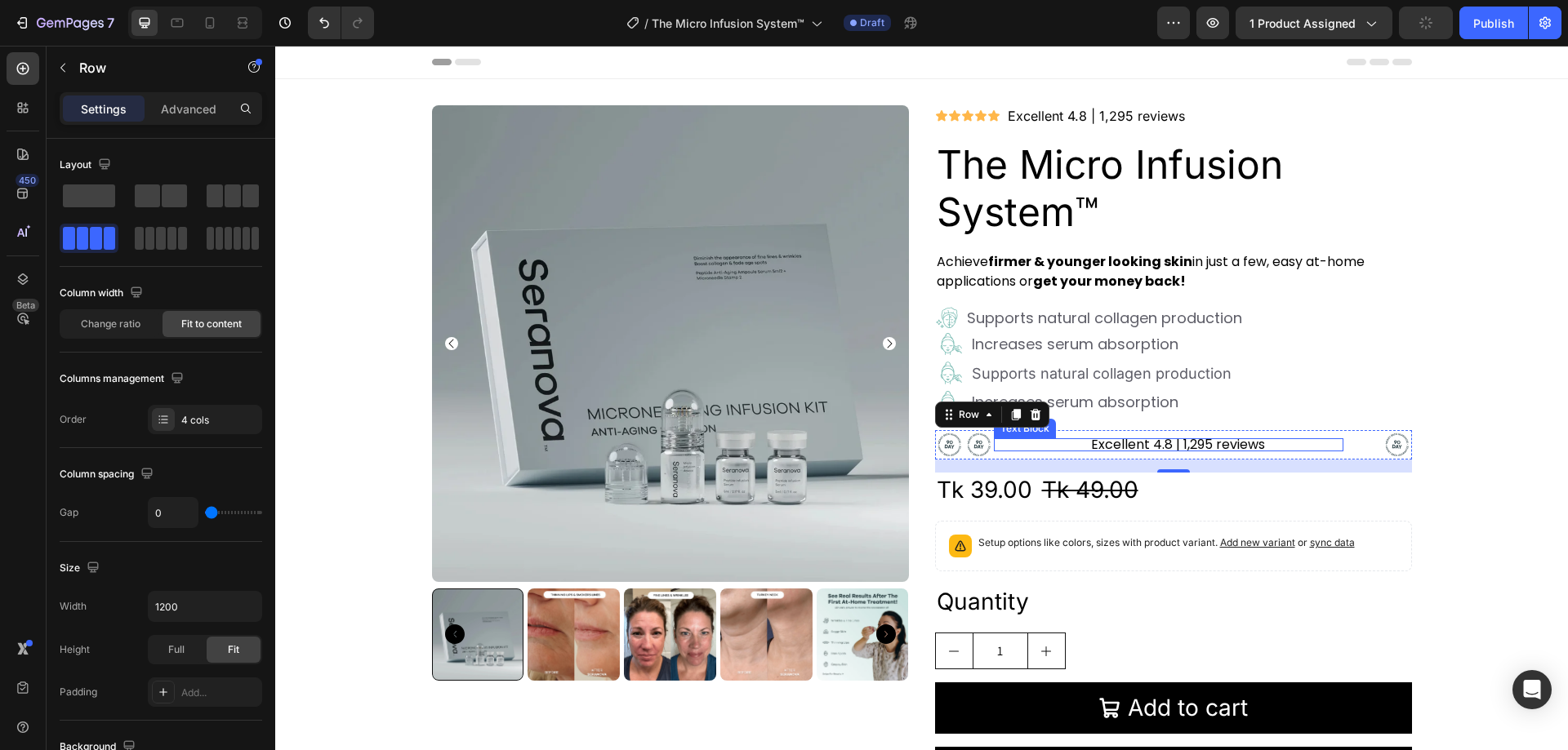
click at [1035, 441] on div "Excellent 4.8 | 1,295 reviews Text Block" at bounding box center [1168, 445] width 350 height 13
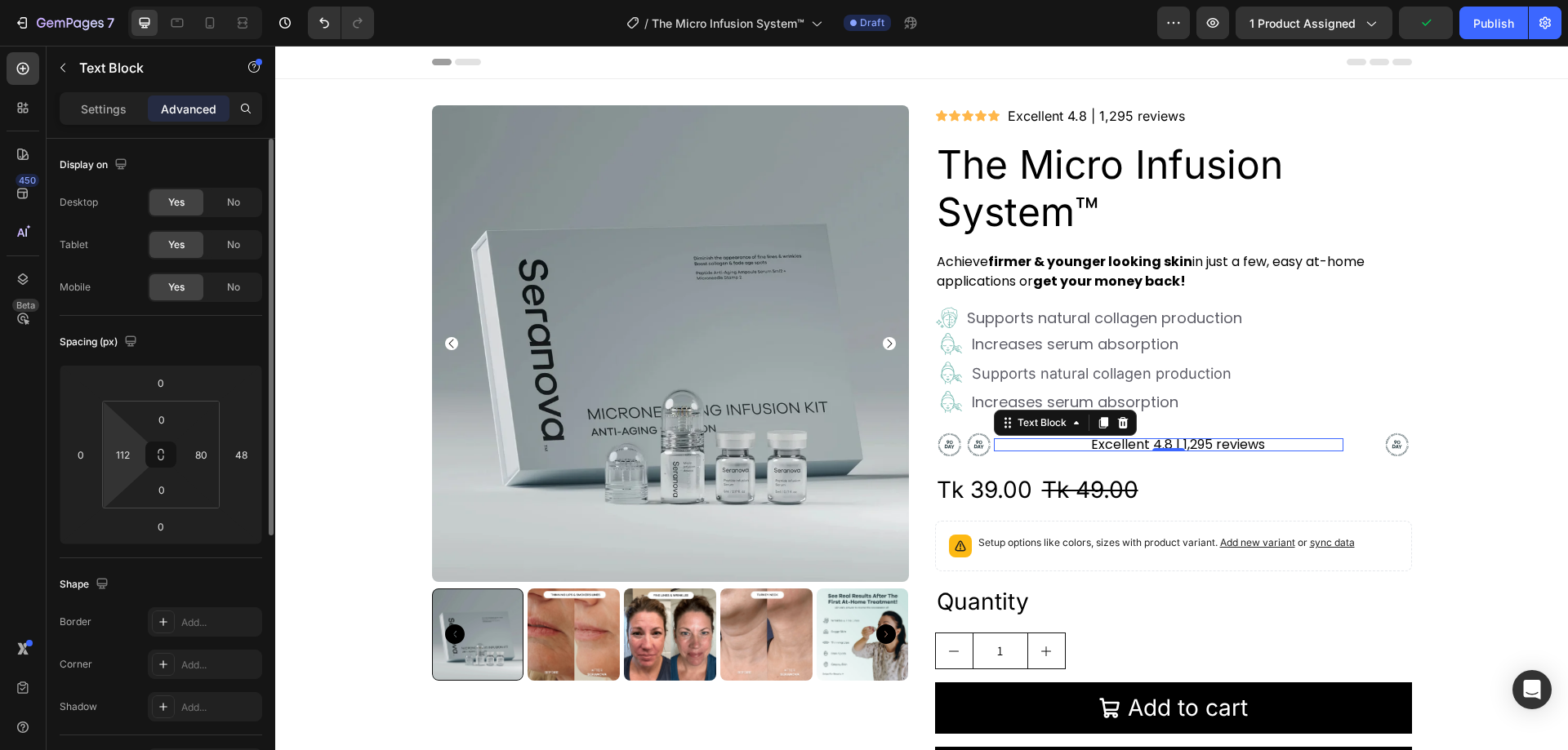
click at [130, 0] on html "7 Version history / The Micro Infusion System™ Draft Preview 1 product assigned…" at bounding box center [784, 0] width 1568 height 0
click at [121, 451] on input "112" at bounding box center [122, 454] width 24 height 24
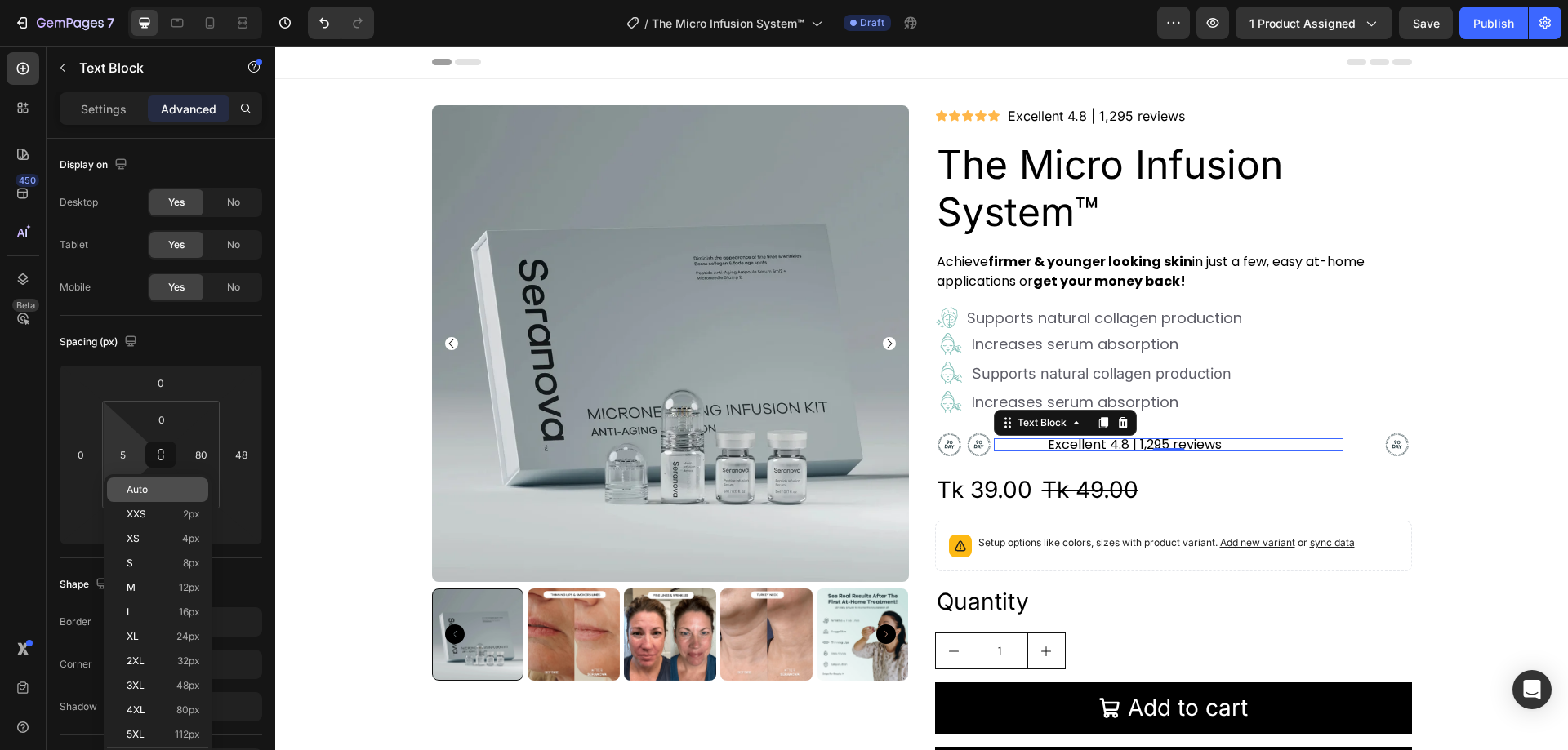
click at [157, 489] on p "Auto" at bounding box center [163, 491] width 73 height 12
type input "Auto"
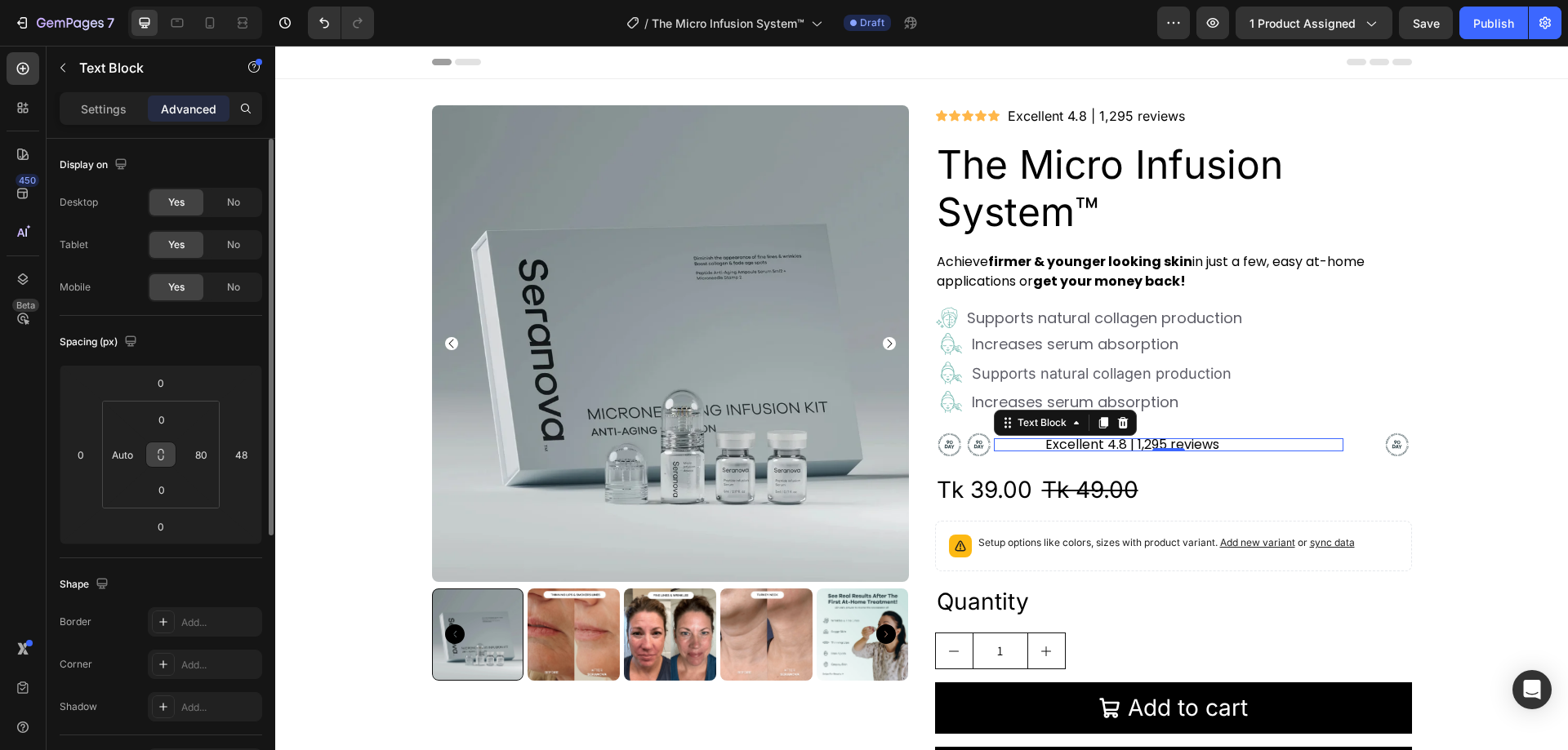
click at [158, 455] on icon at bounding box center [161, 454] width 13 height 13
click at [119, 453] on input "Auto" at bounding box center [122, 454] width 24 height 24
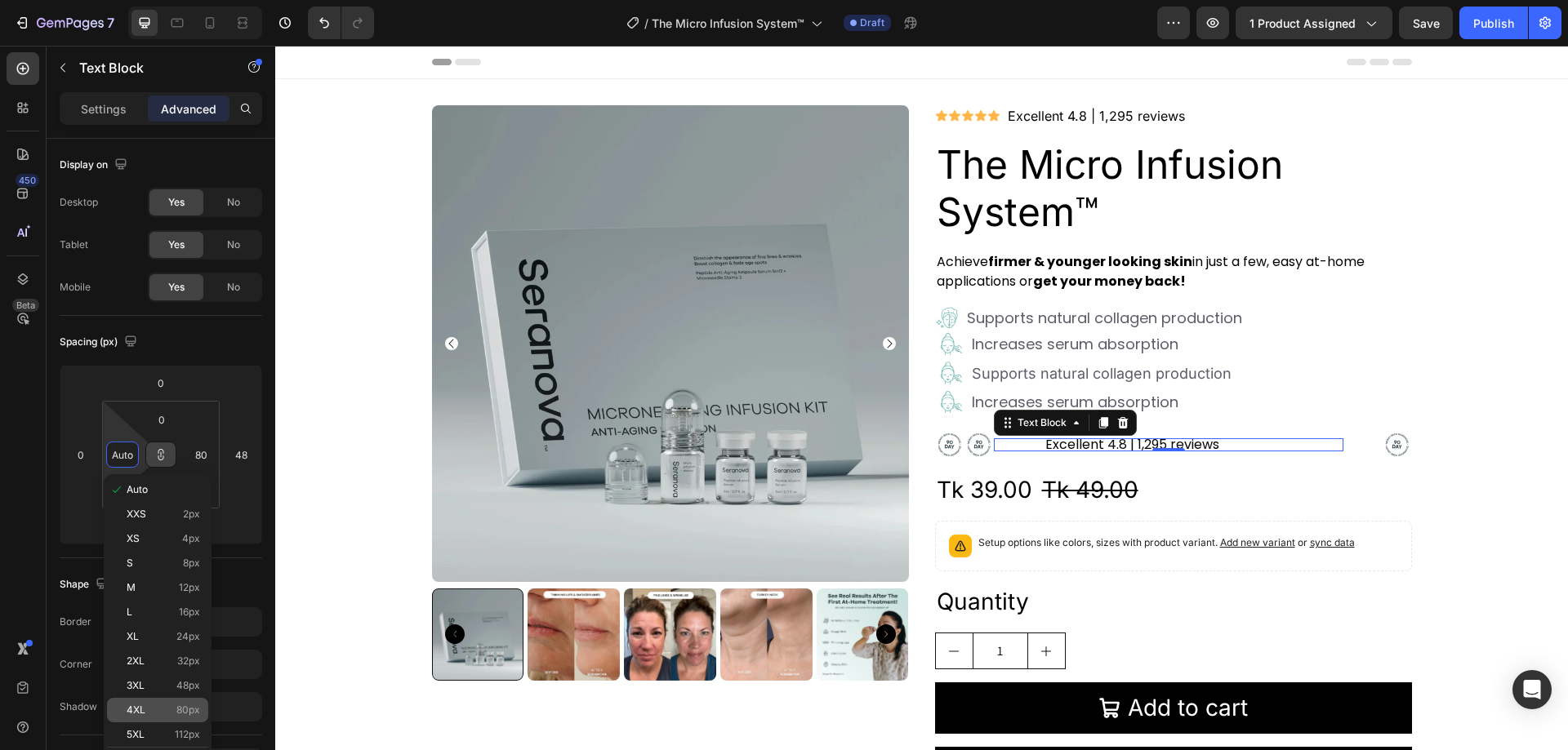
type input "Auto"
click at [174, 702] on div "4XL 80px" at bounding box center [157, 710] width 101 height 24
type input "80"
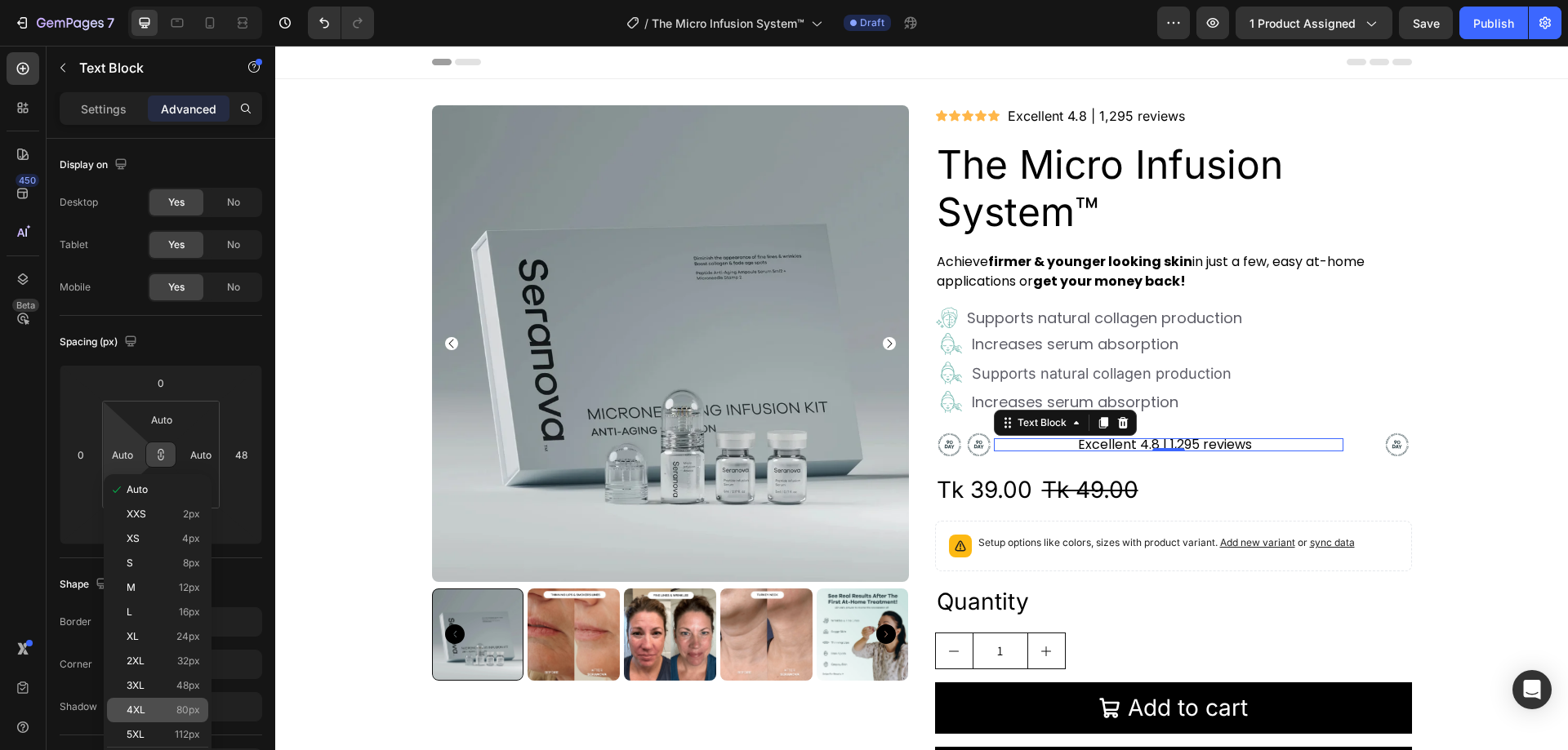
type input "80"
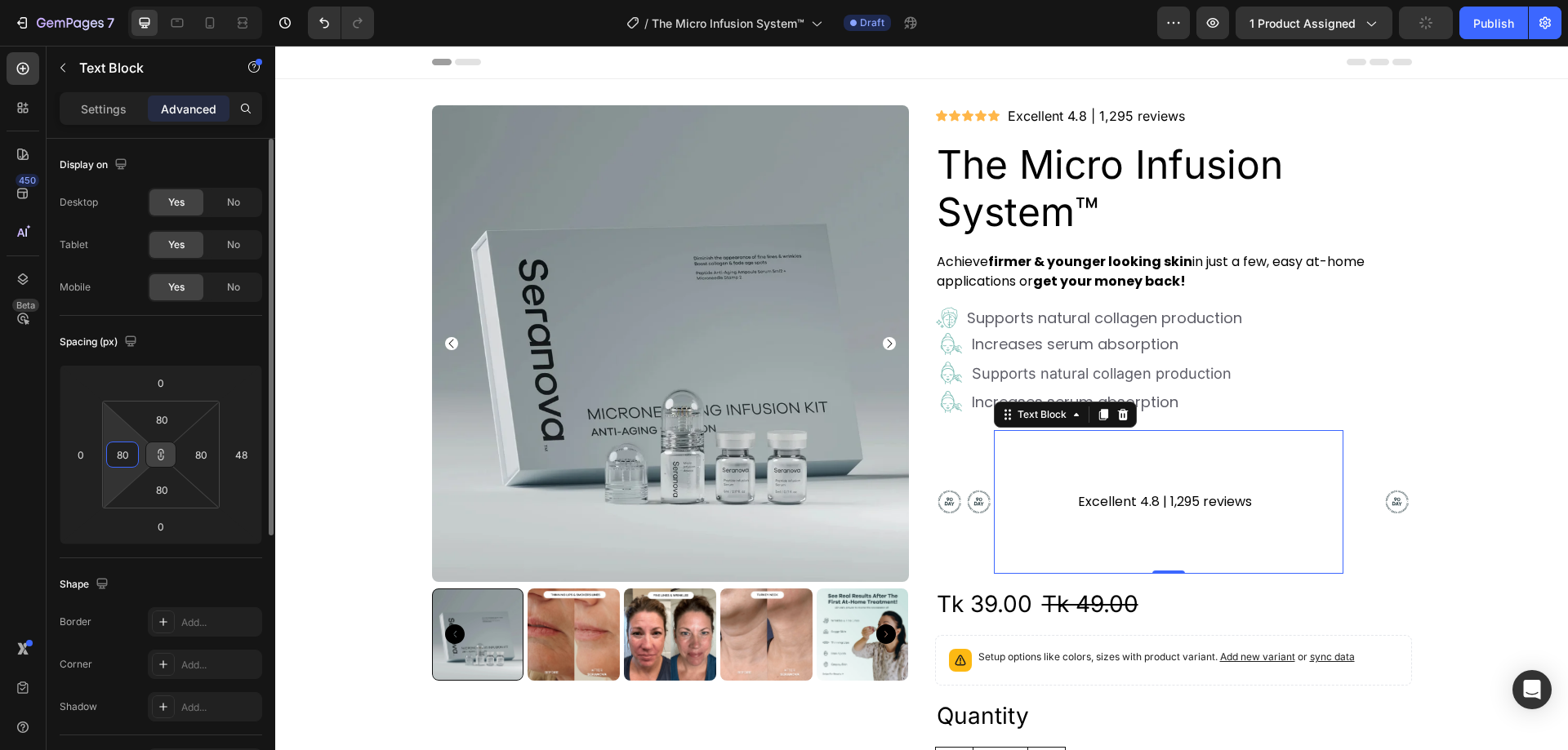
click at [126, 465] on input "80" at bounding box center [122, 454] width 24 height 24
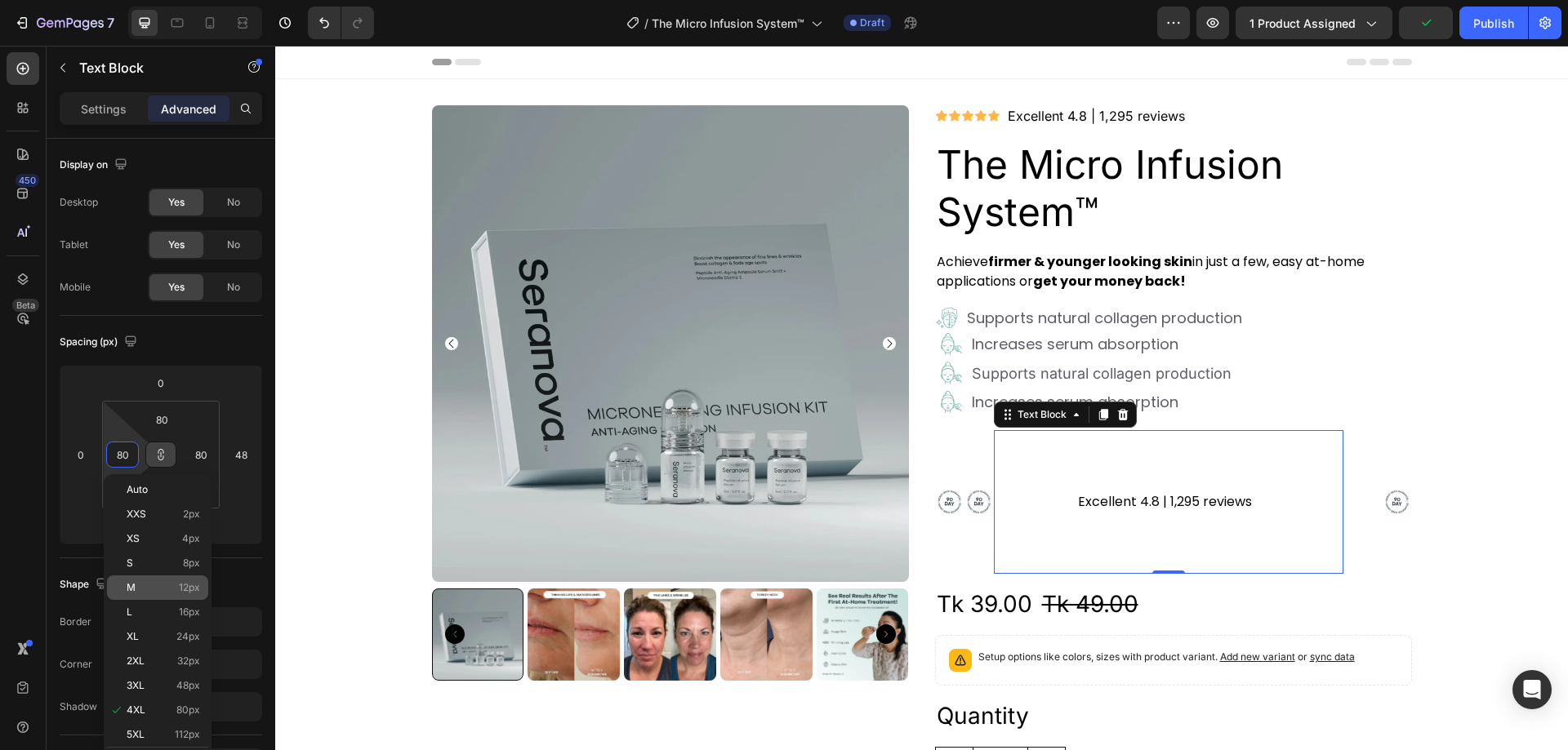
type input "4"
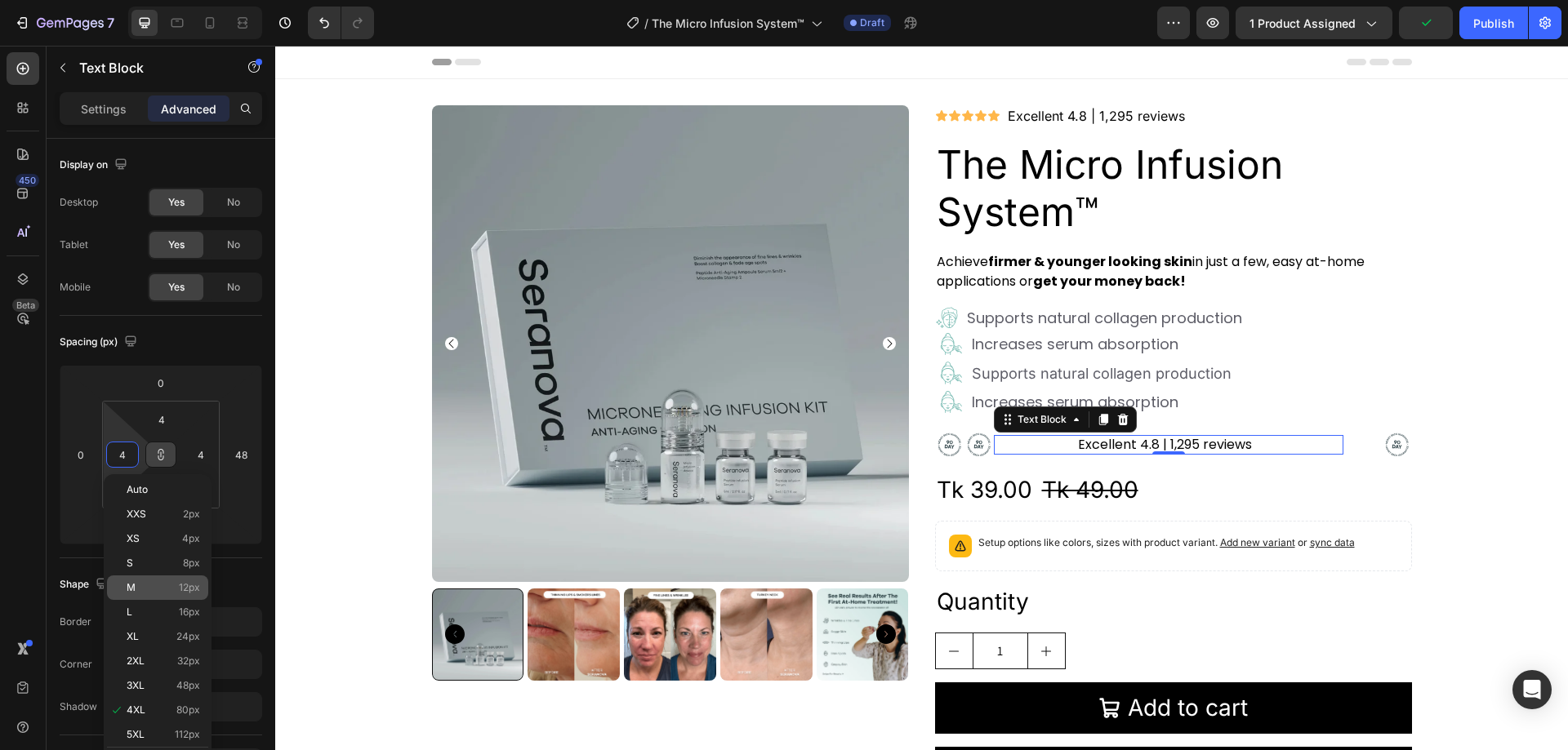
click at [171, 580] on div "M 12px" at bounding box center [157, 587] width 101 height 24
type input "12"
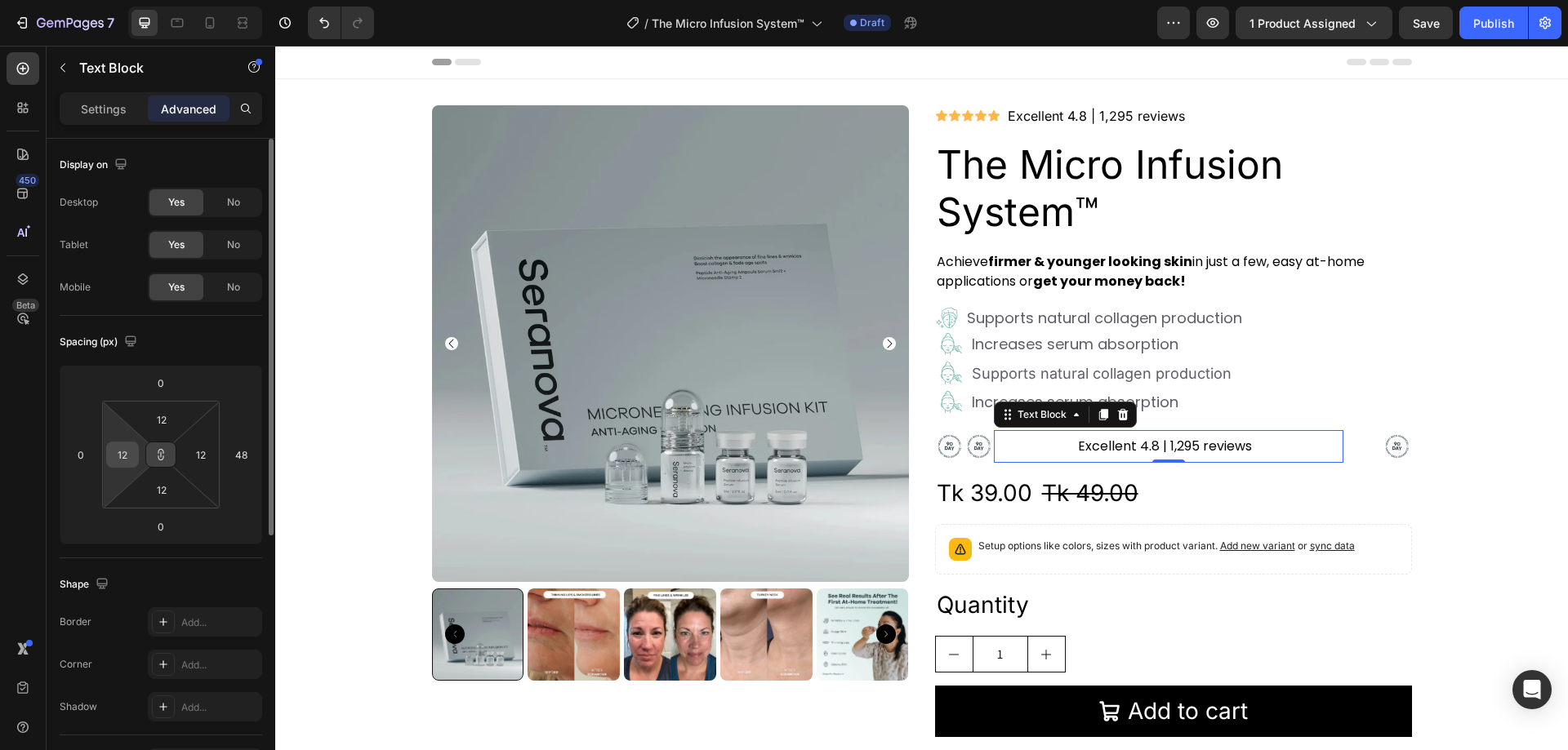
click at [119, 452] on input "12" at bounding box center [122, 454] width 24 height 24
click at [116, 455] on input "12" at bounding box center [122, 454] width 24 height 24
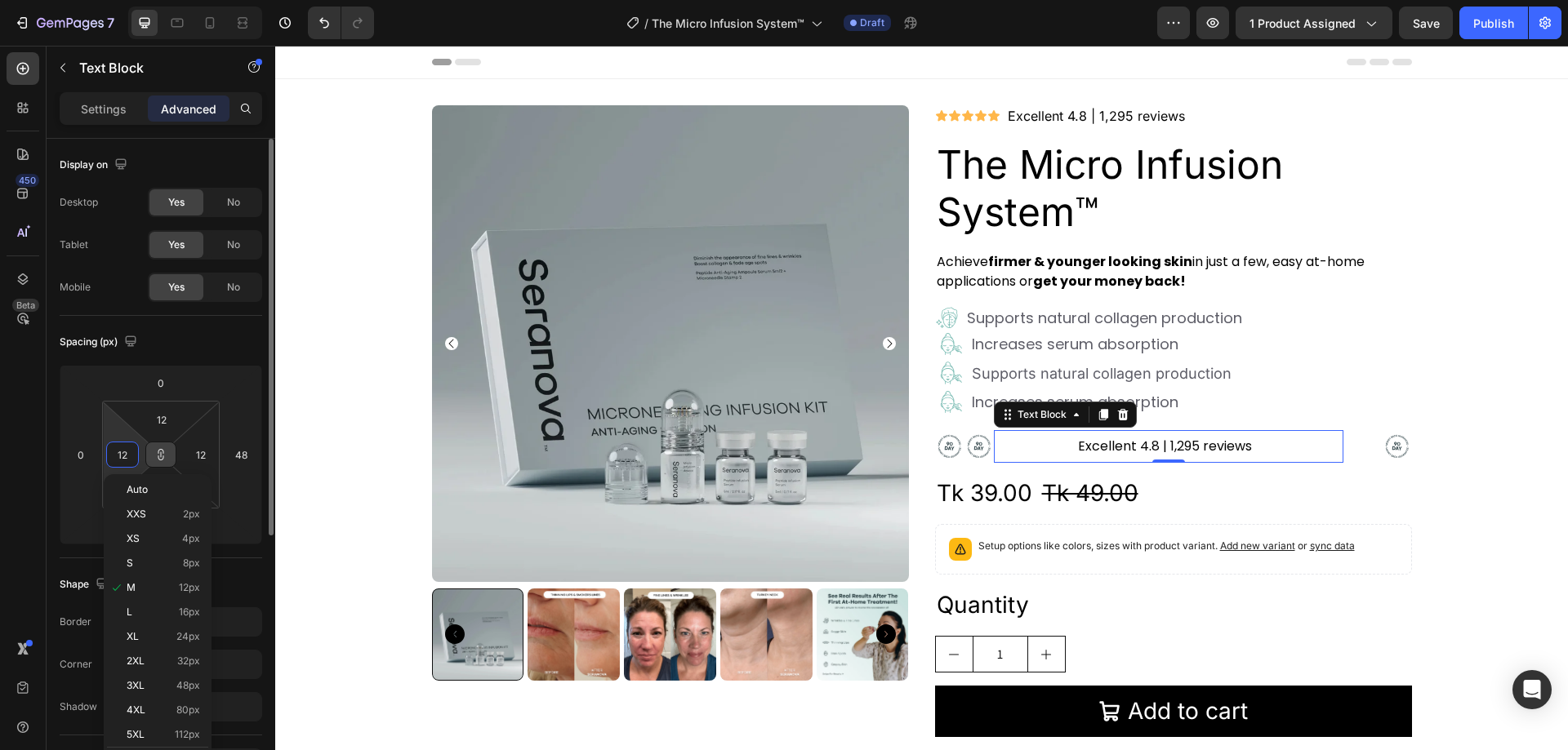
click at [116, 455] on input "12" at bounding box center [122, 454] width 24 height 24
type input "12"
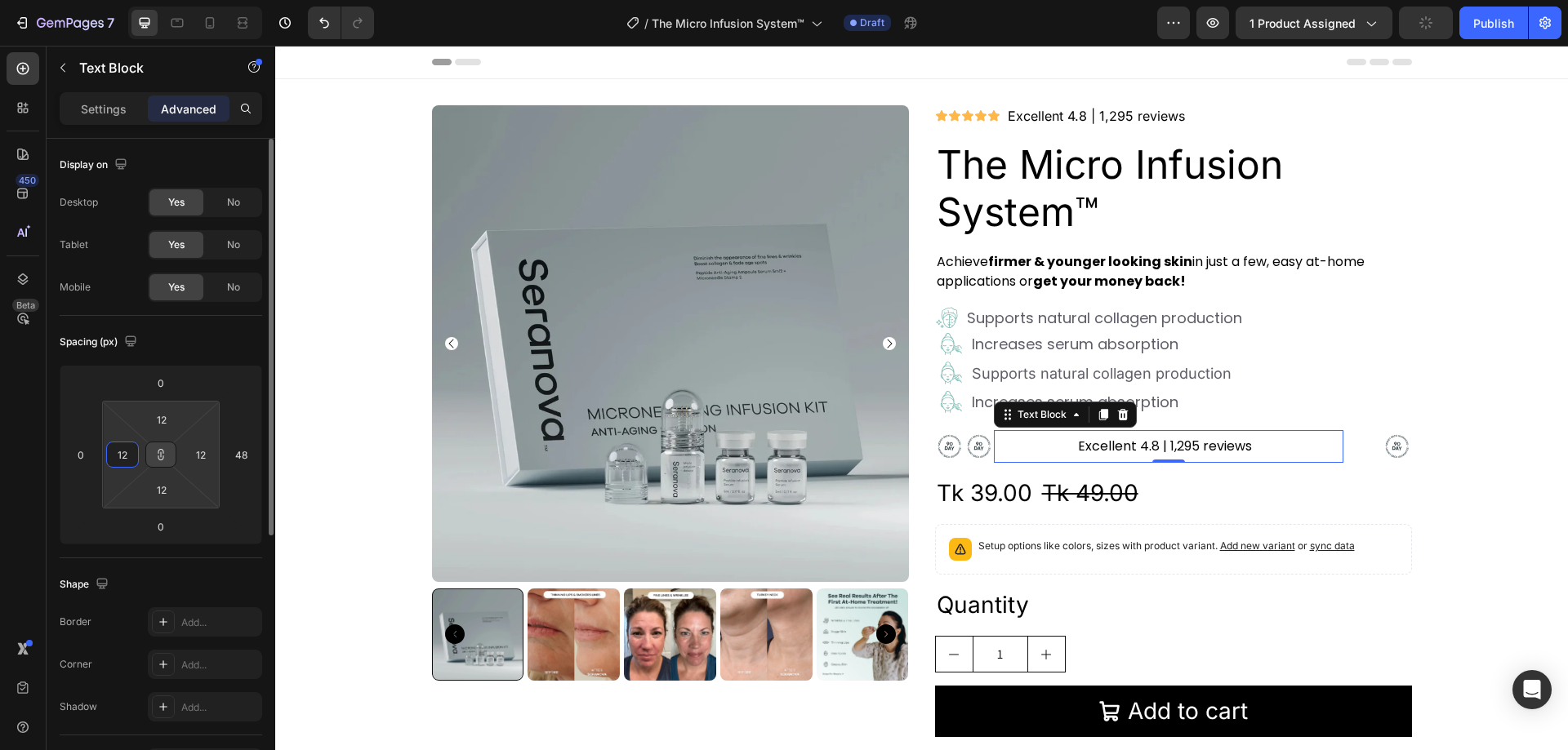
type input "11"
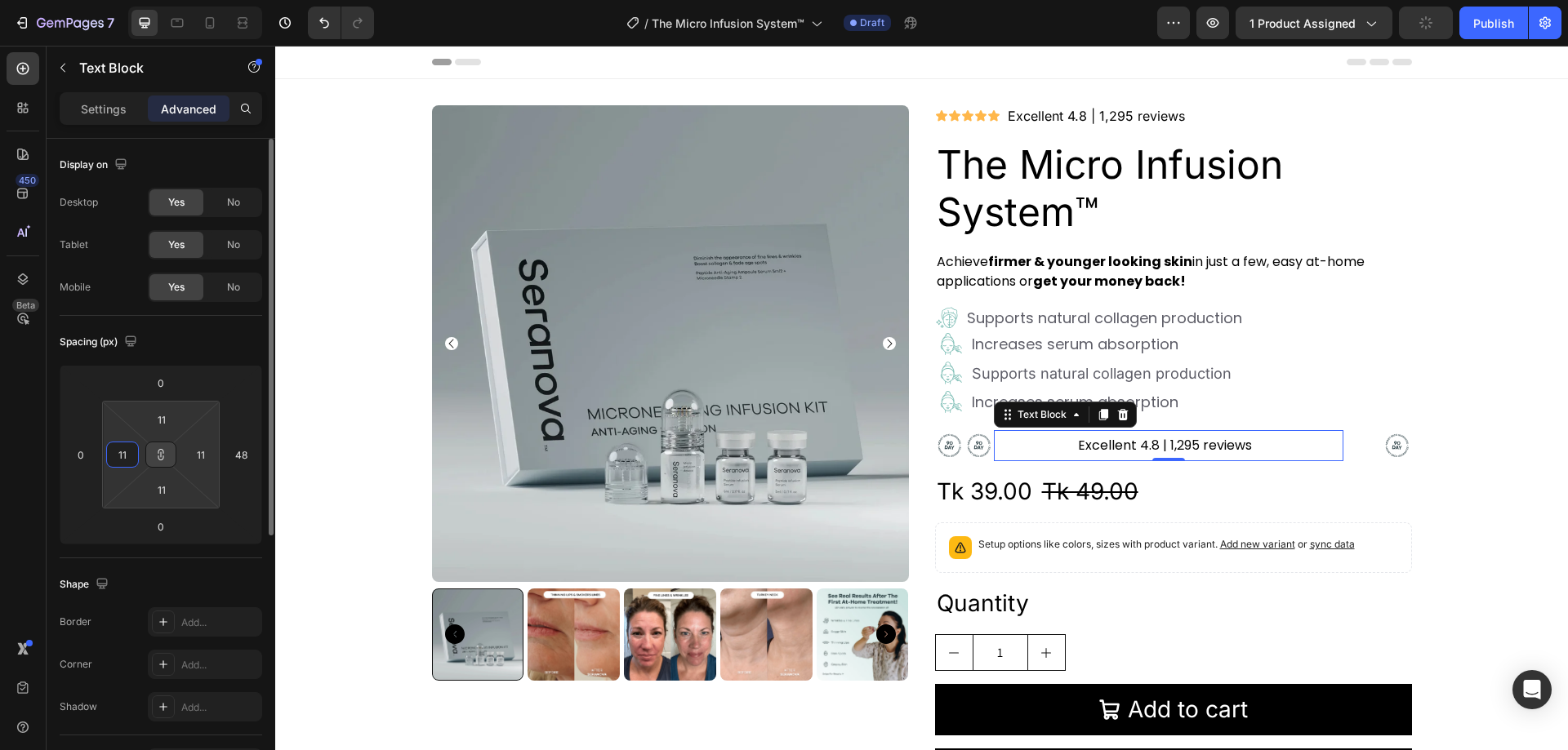
type input "10"
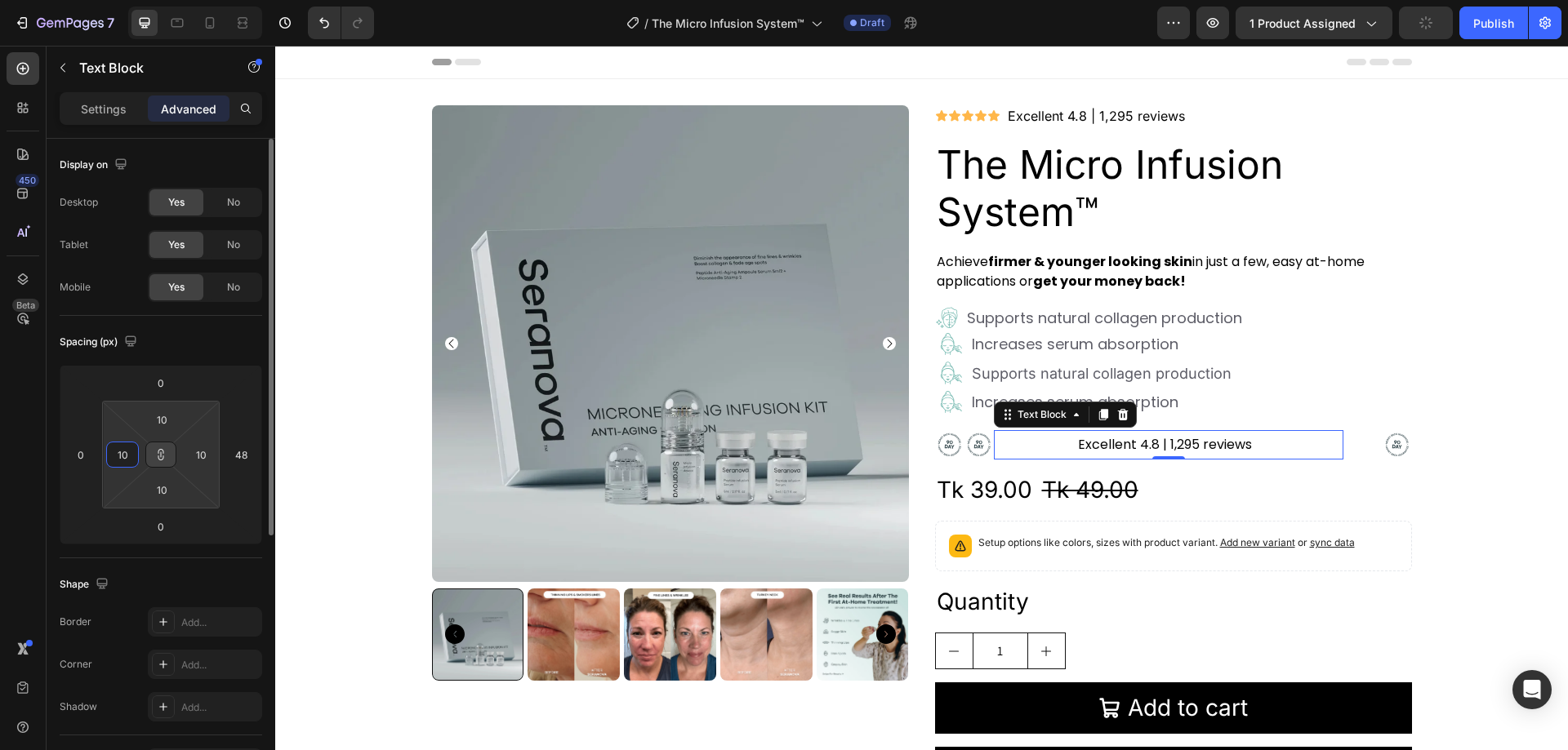
type input "9"
type input "8"
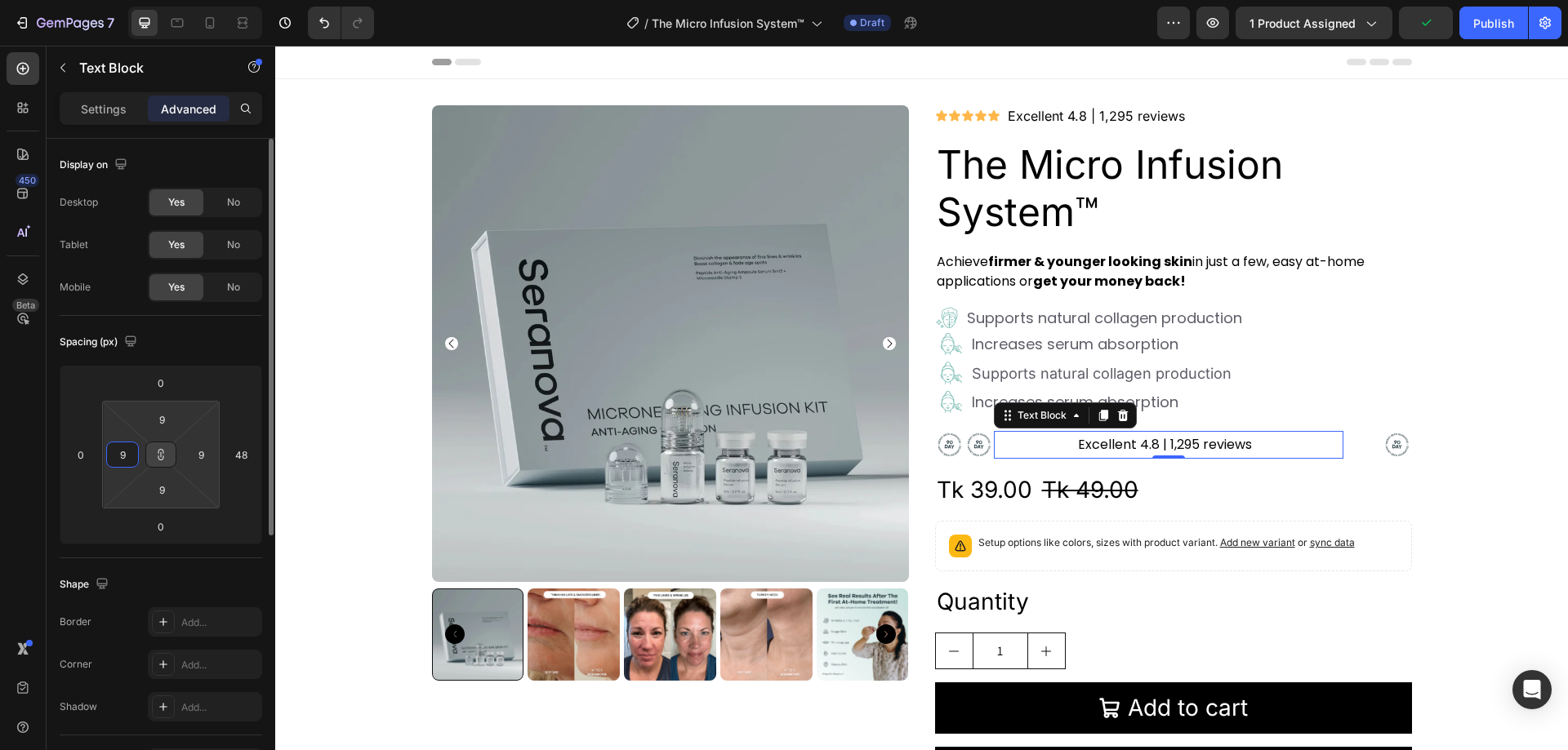
type input "8"
type input "7"
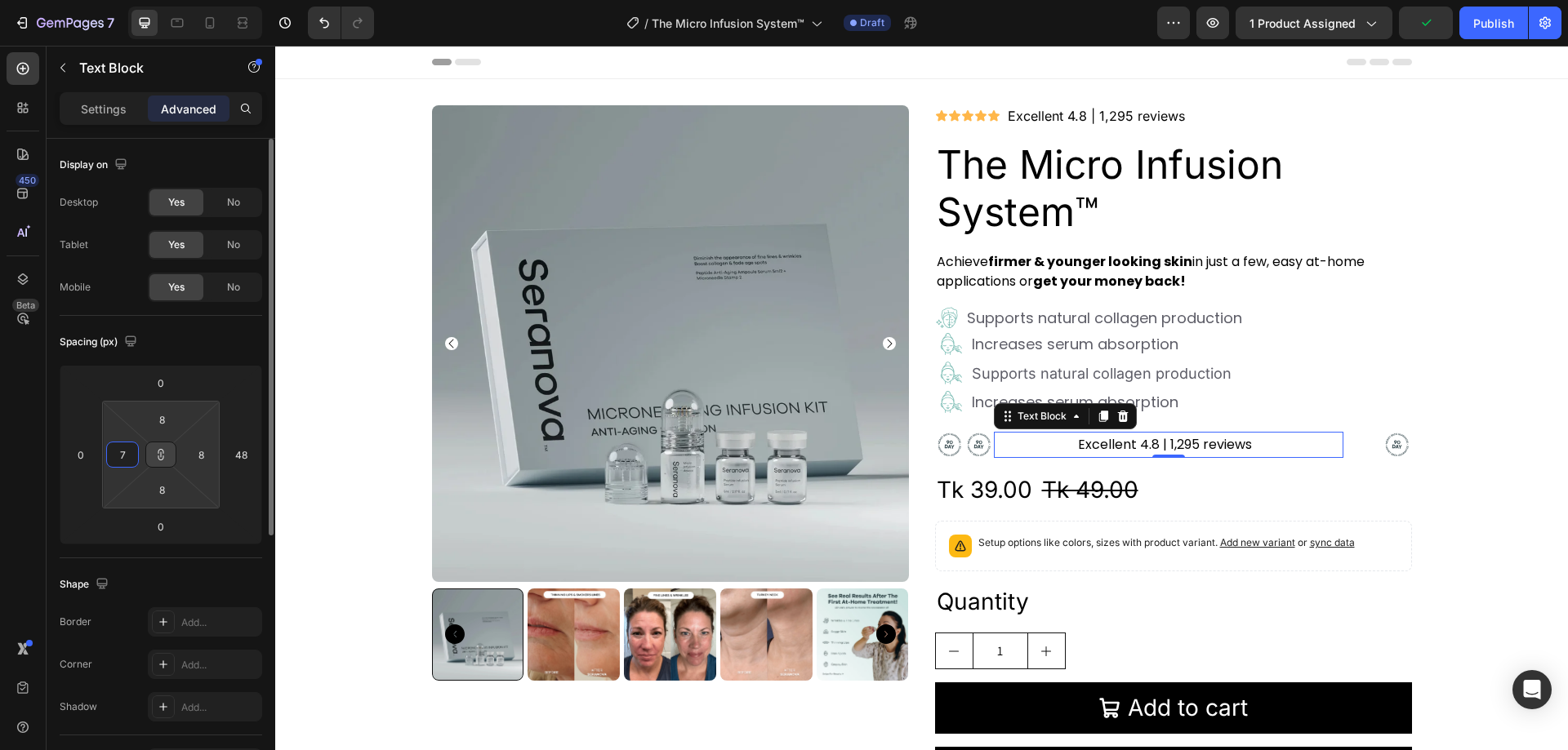
type input "7"
type input "6"
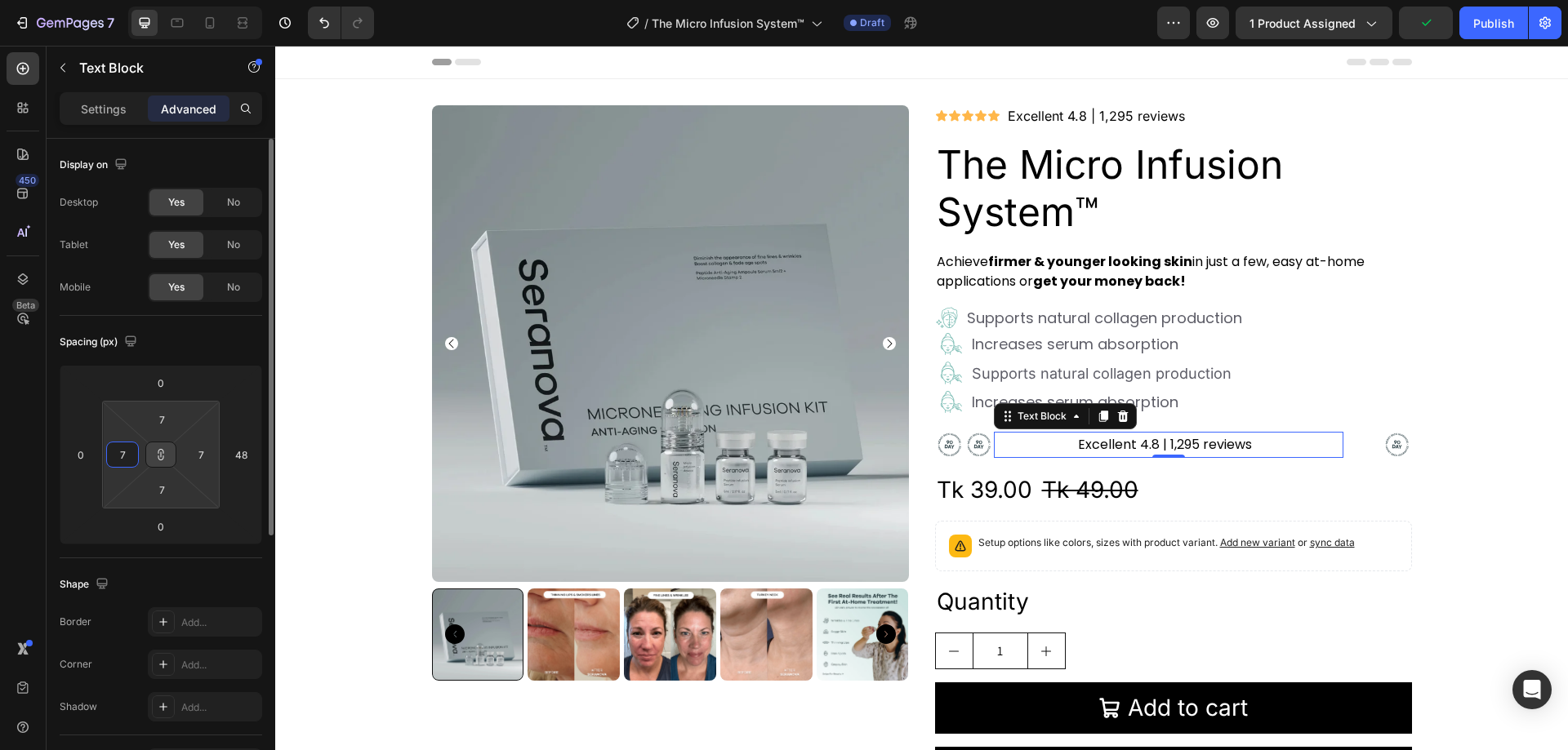
type input "6"
type input "5"
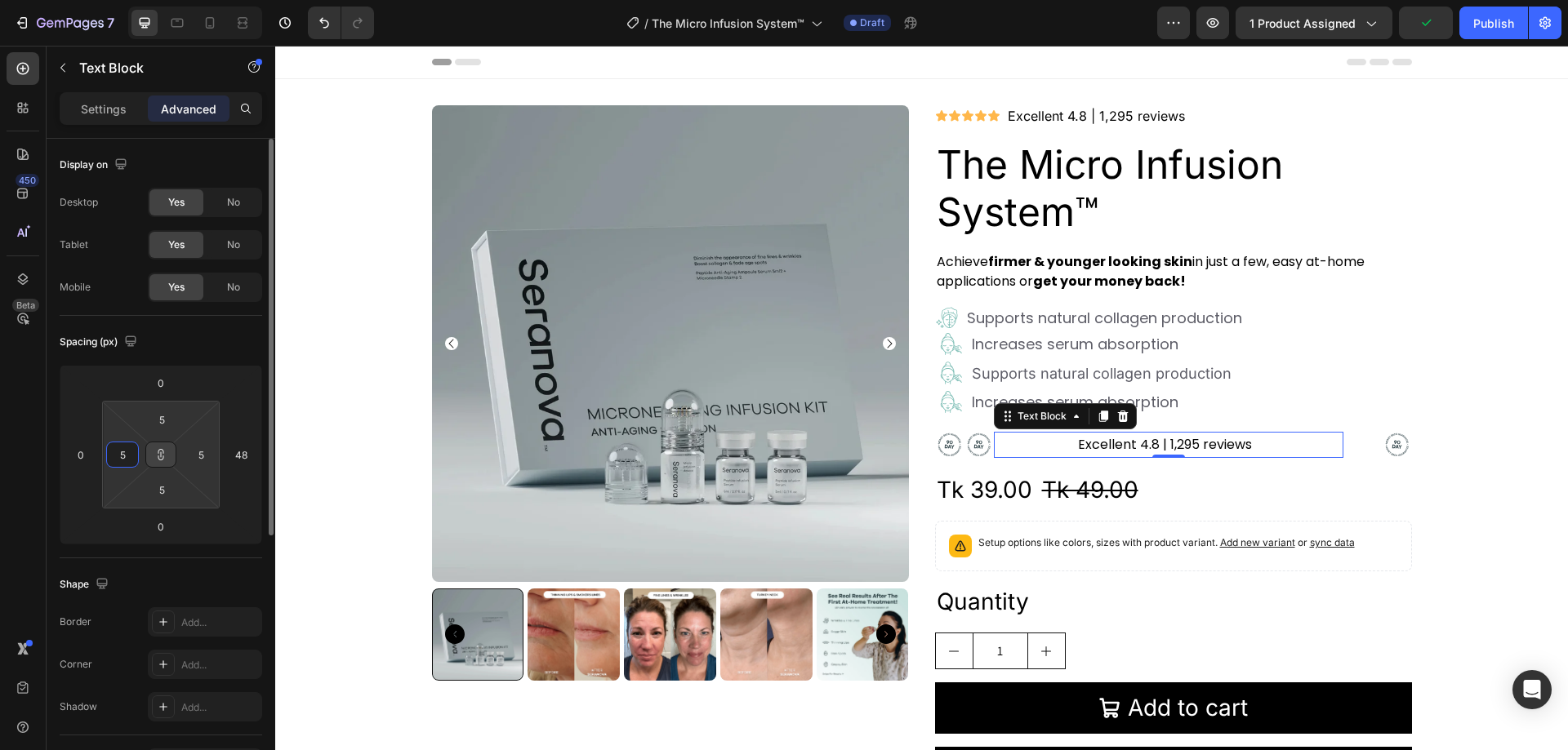
type input "4"
type input "3"
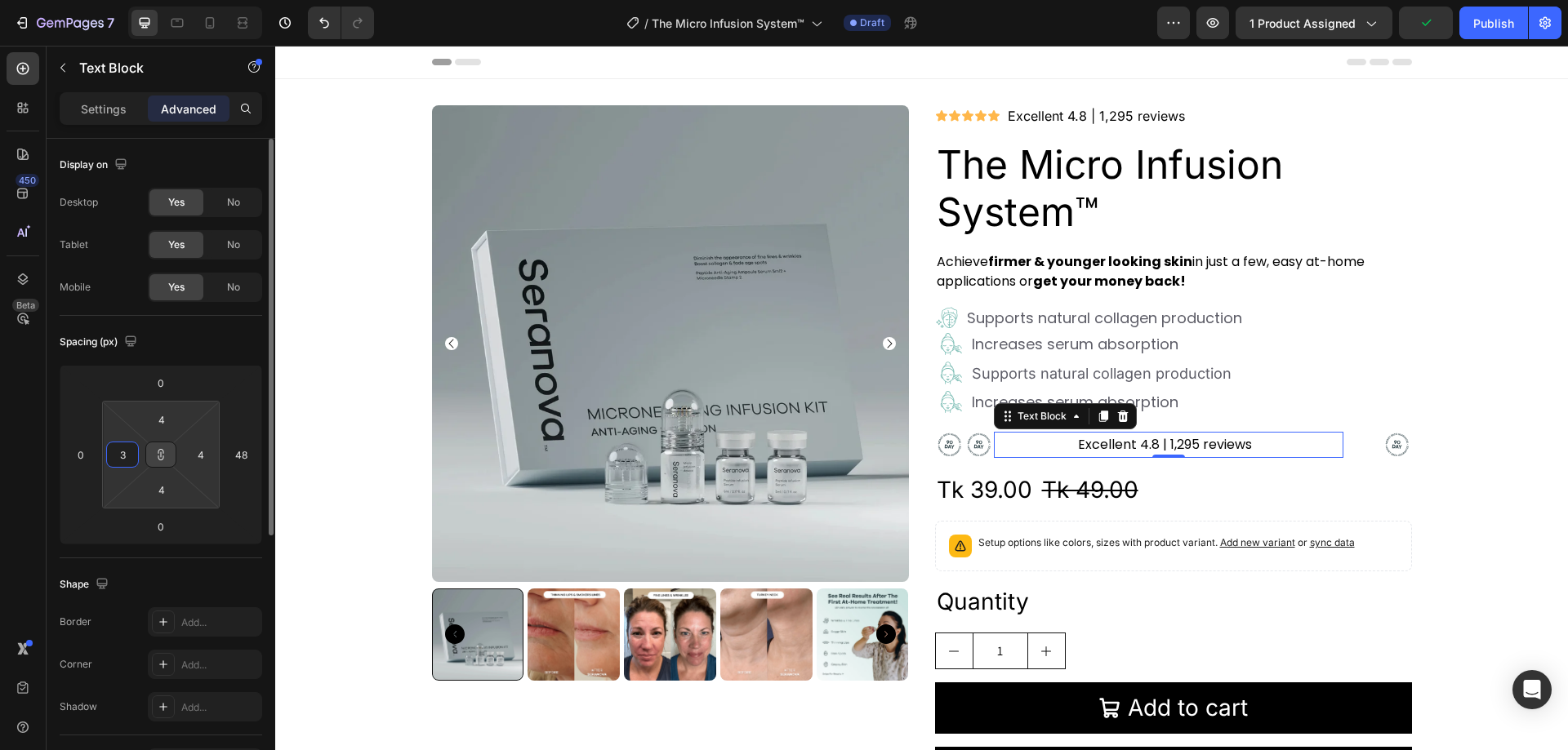
type input "3"
type input "2"
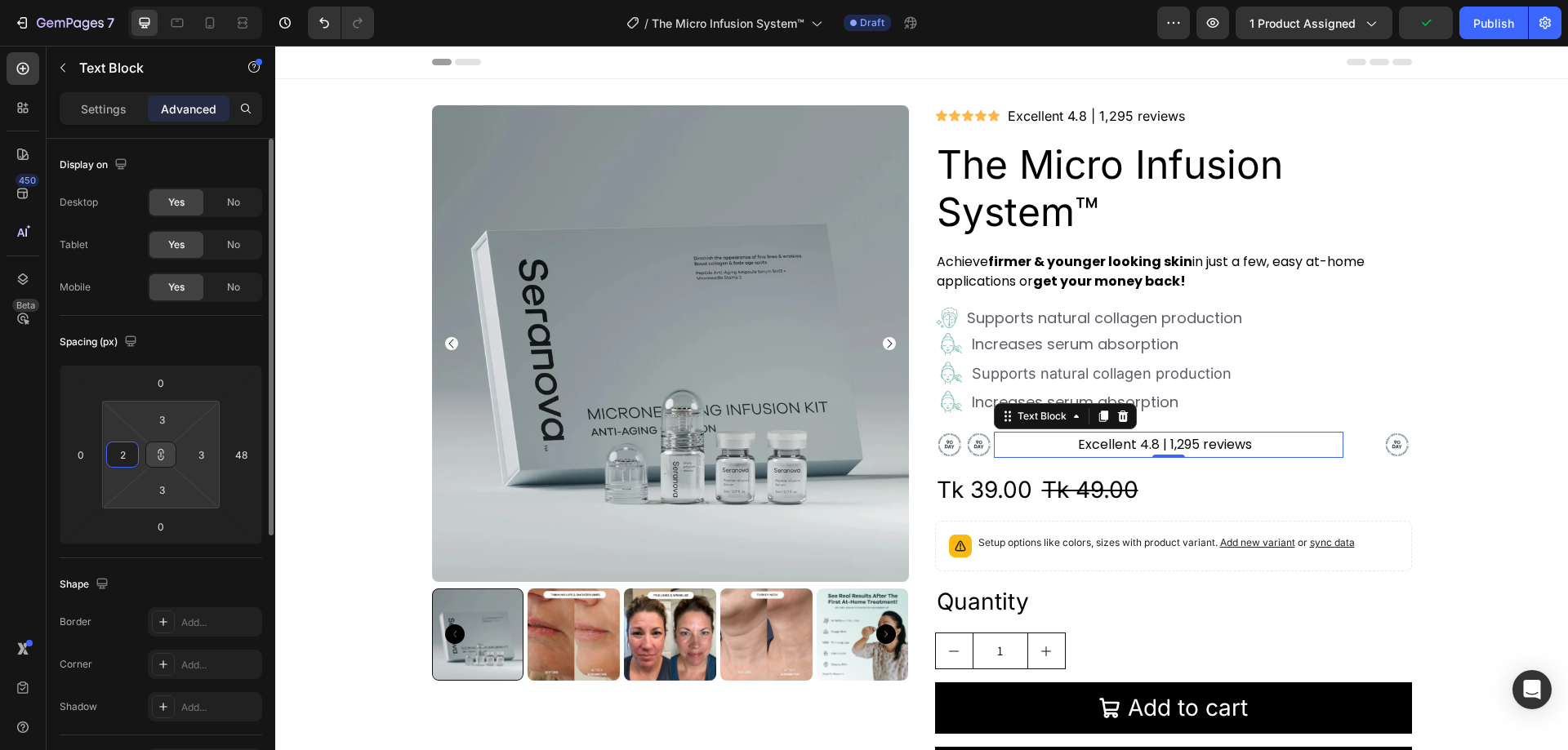
type input "2"
type input "1"
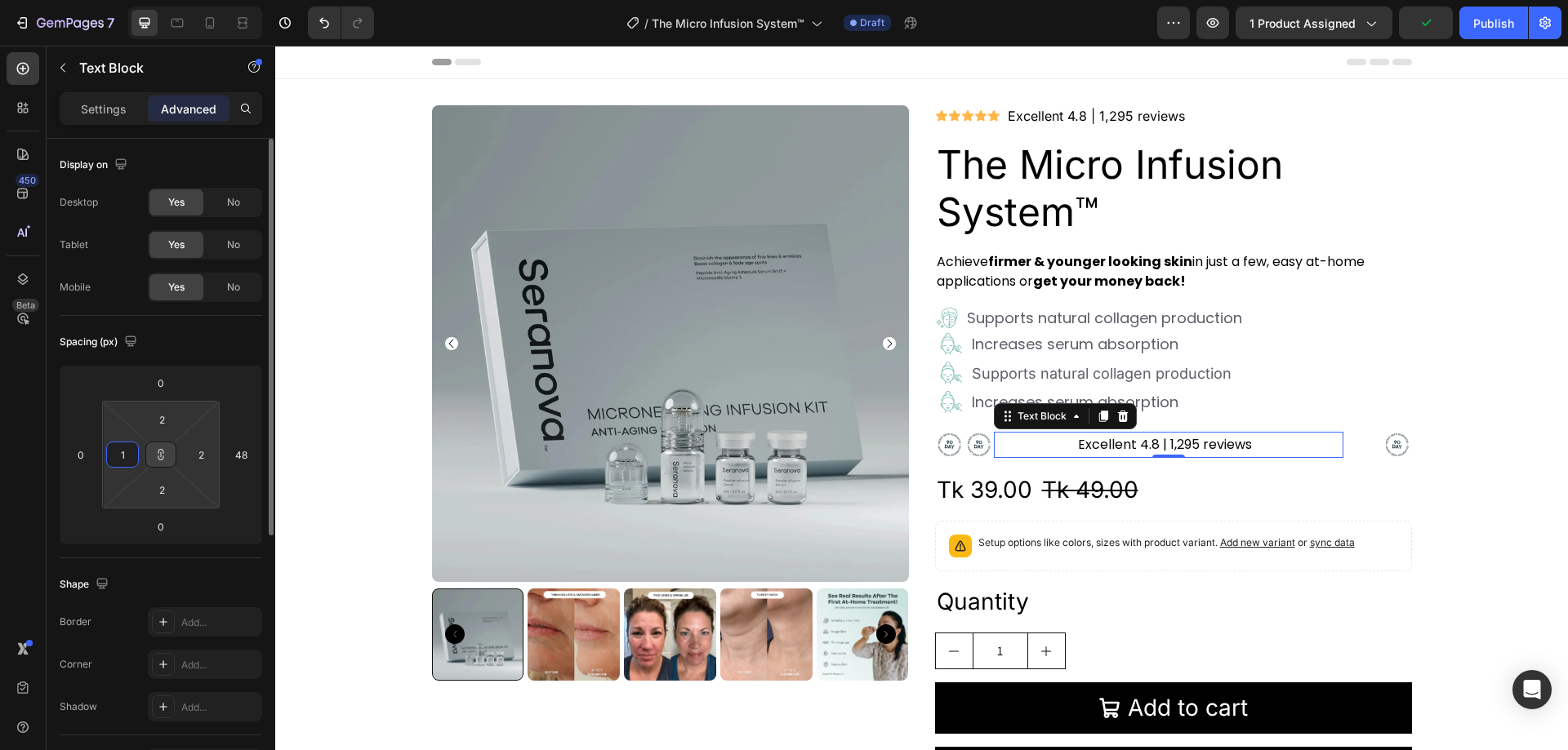
type input "1"
type input "0"
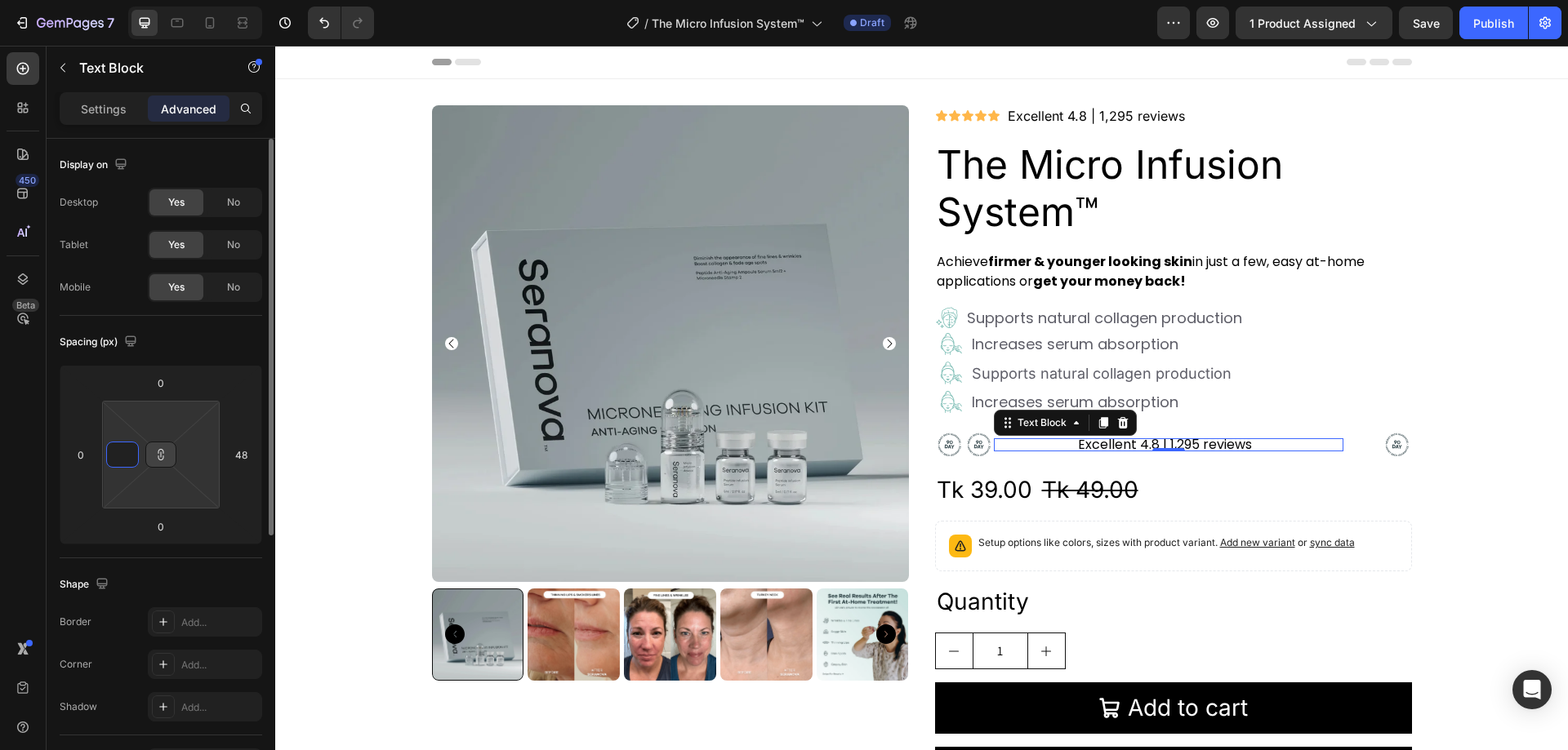
type input "-"
type input "2"
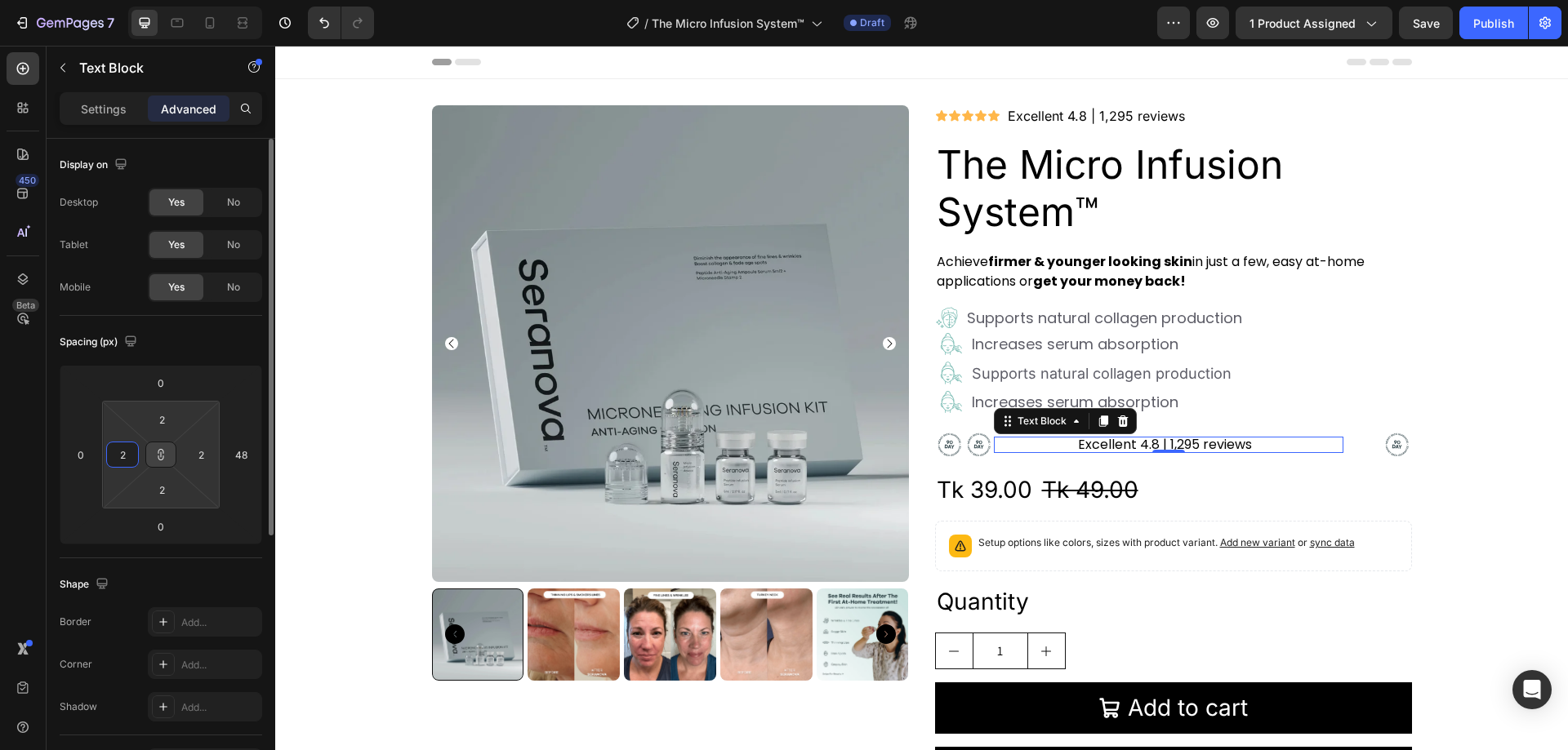
type input "20"
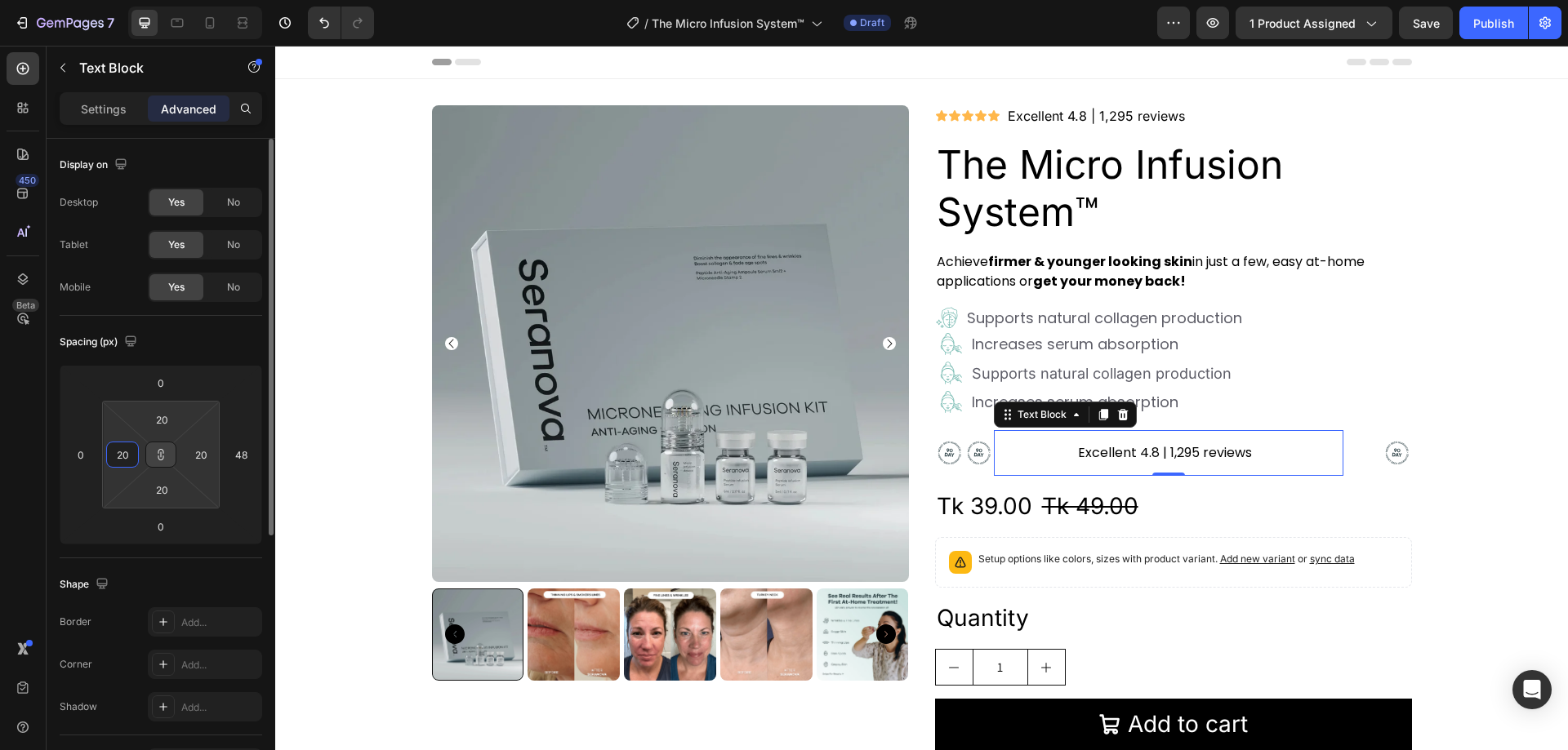
type input "200"
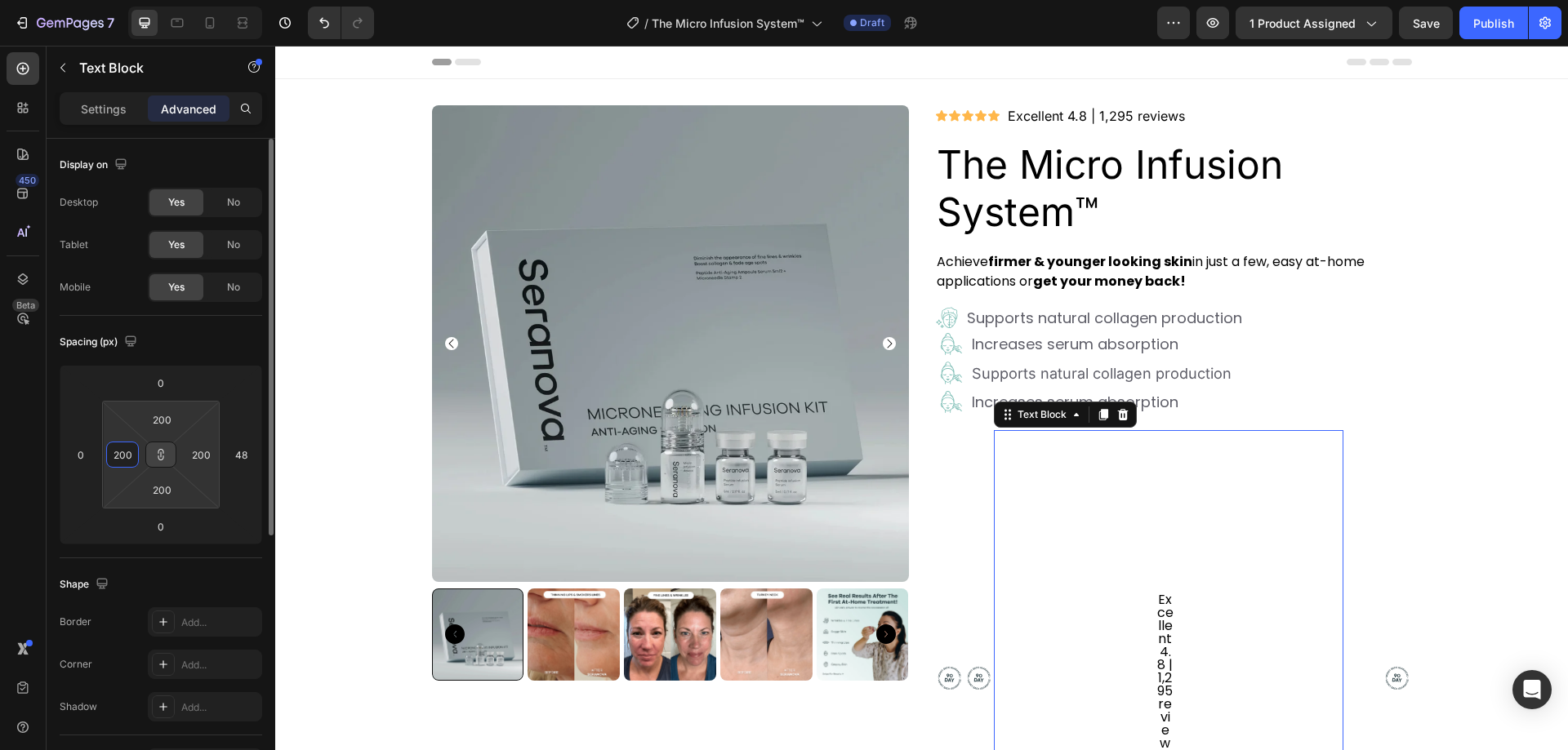
type input "20"
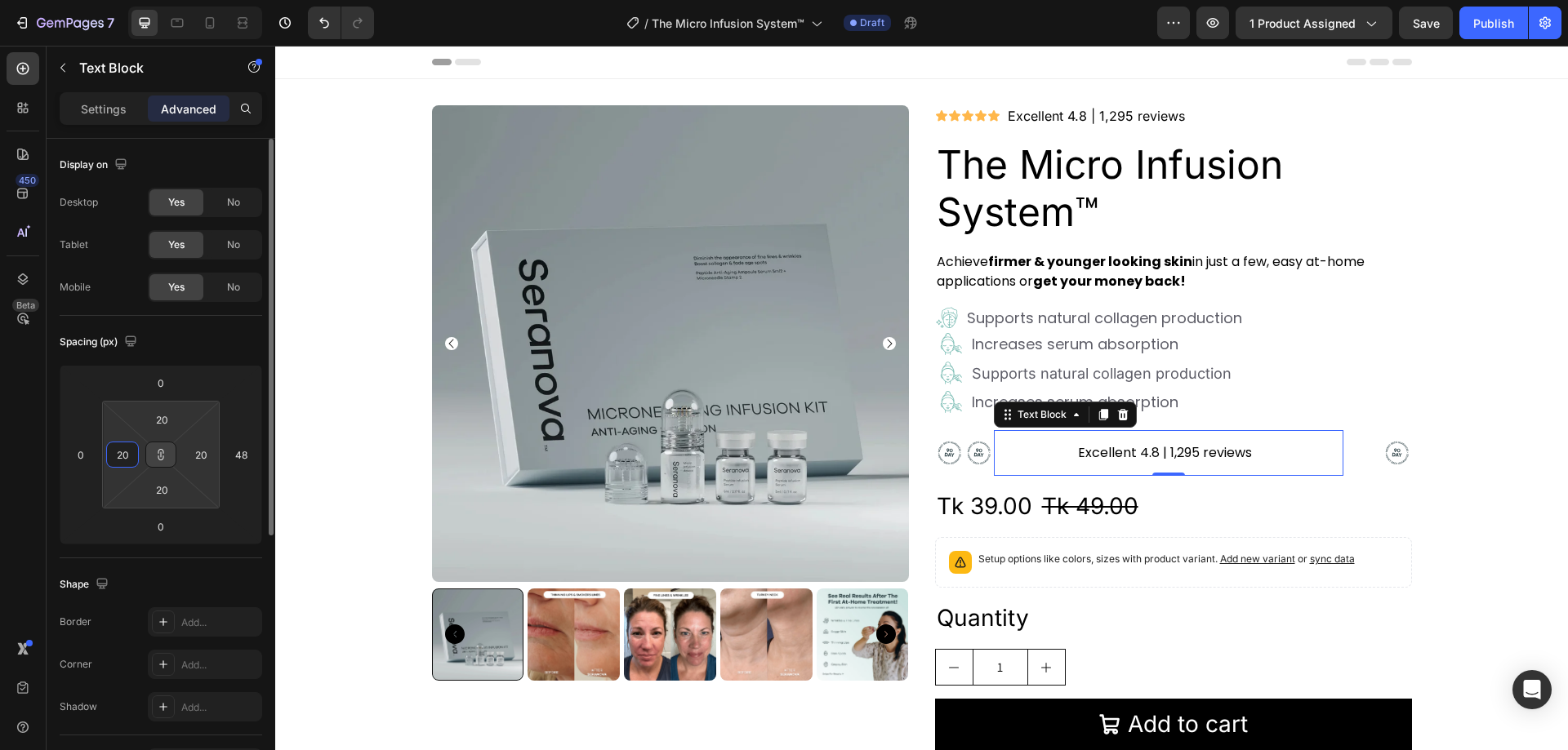
type input "2"
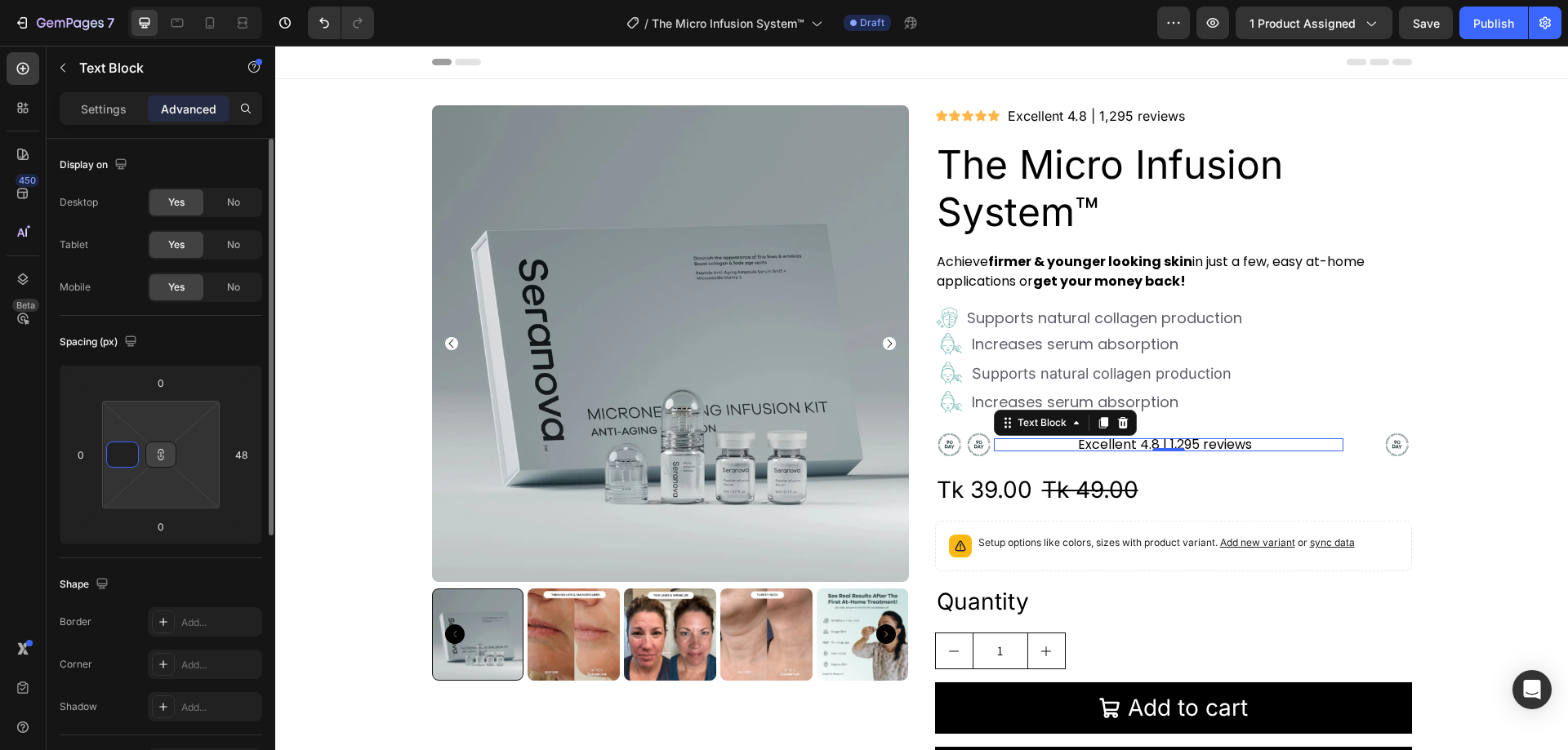
click at [119, 455] on input at bounding box center [122, 454] width 24 height 24
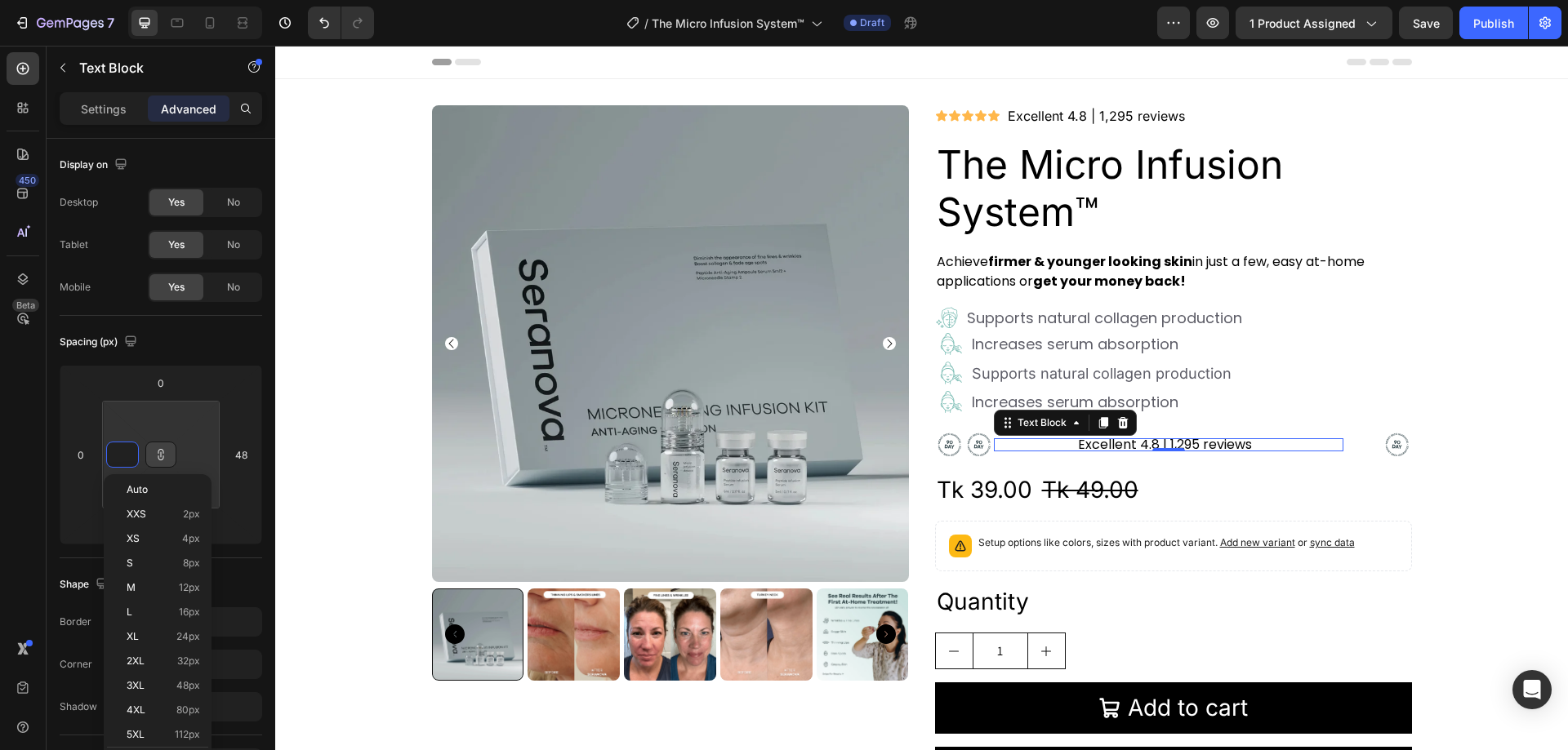
type input "1"
click at [27, 386] on div "450 Beta" at bounding box center [23, 342] width 32 height 581
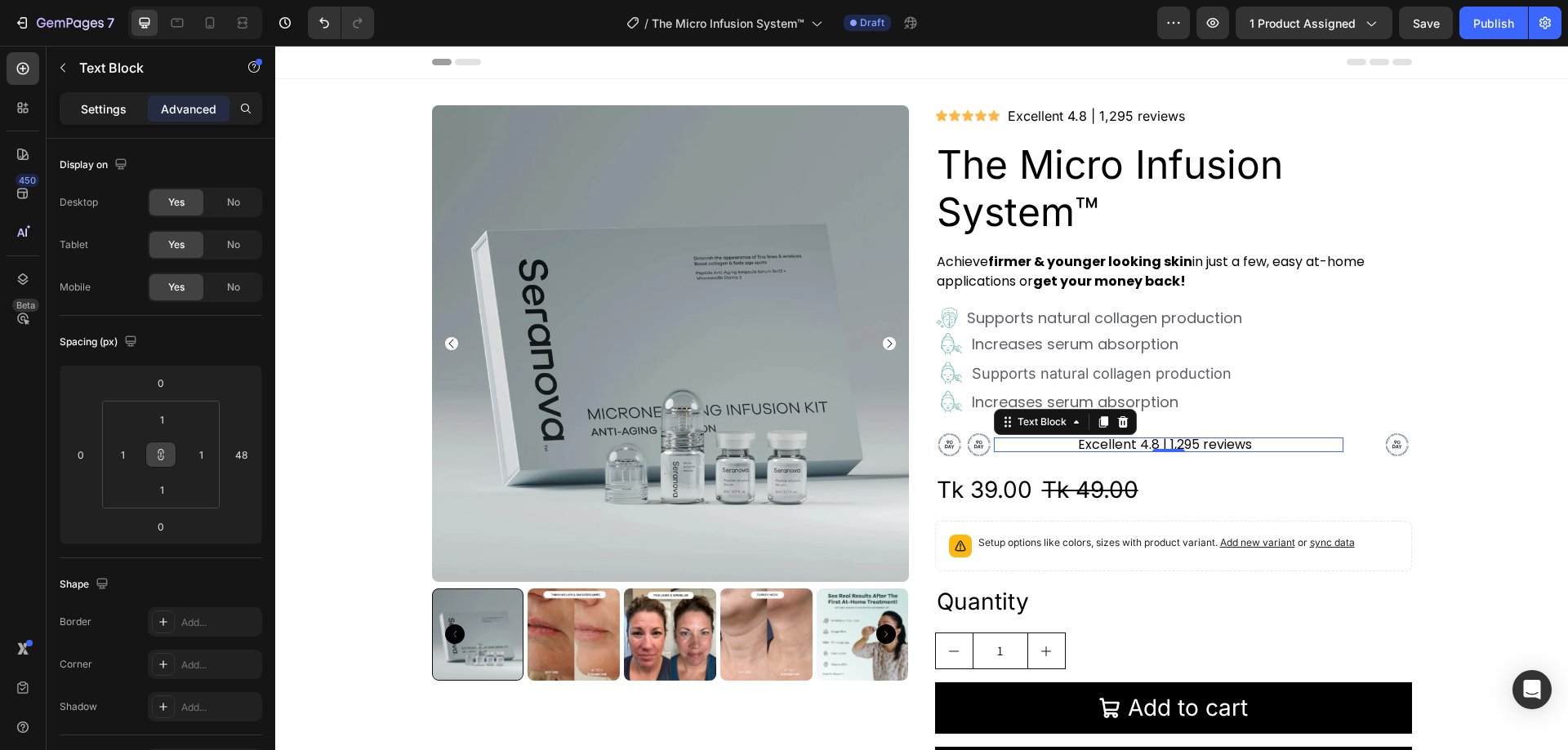
click at [120, 109] on p "Settings" at bounding box center [104, 110] width 46 height 18
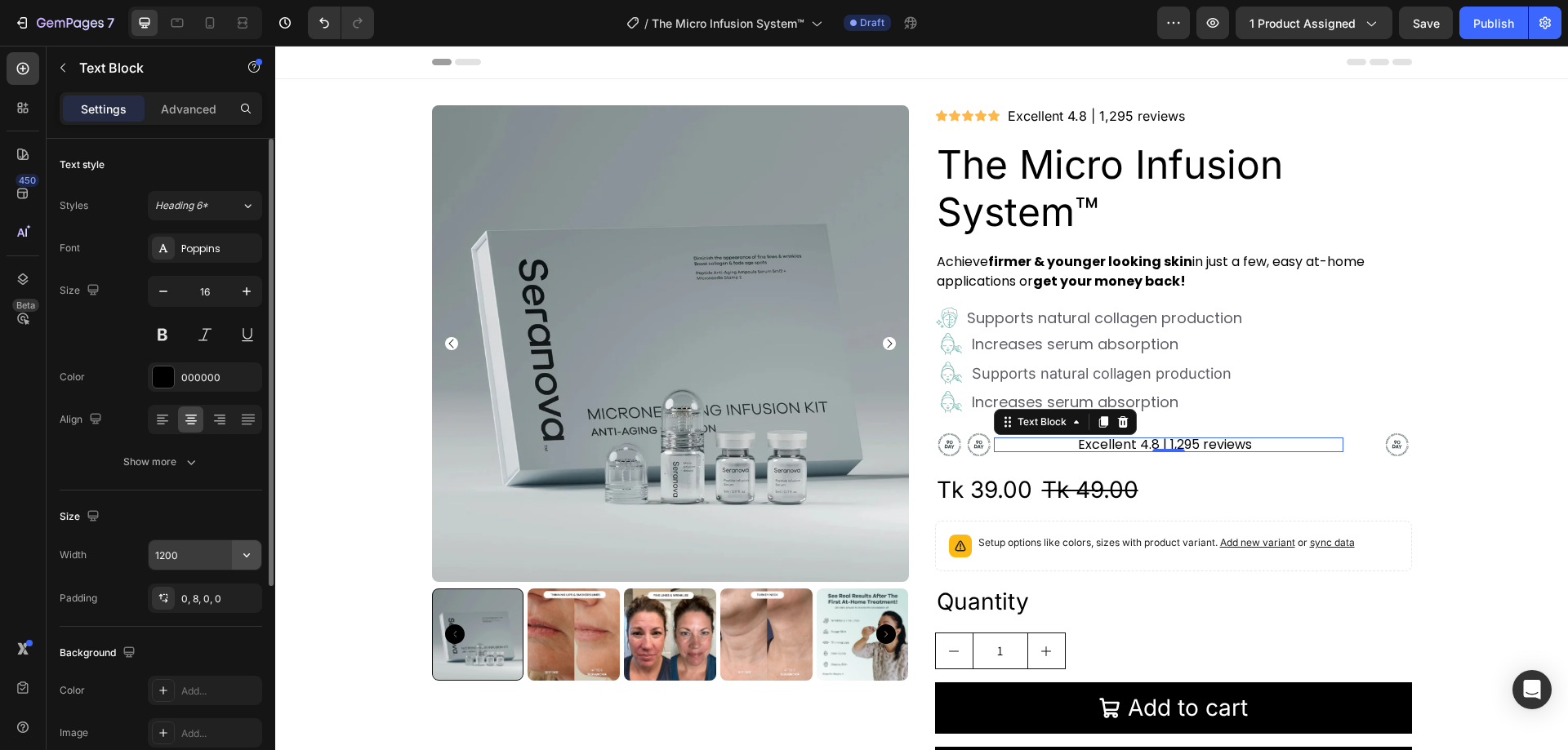
click at [239, 557] on icon "button" at bounding box center [247, 555] width 17 height 17
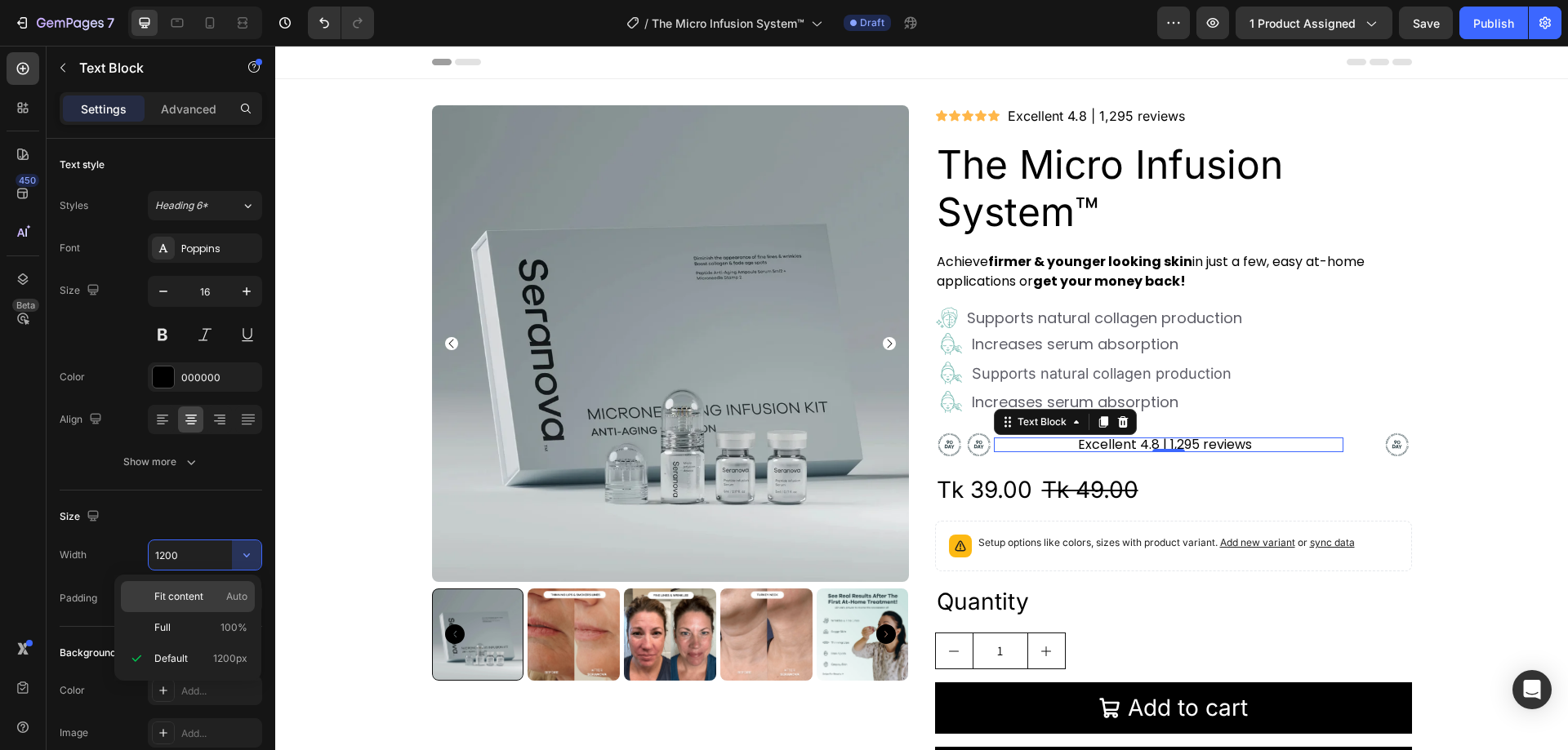
click at [174, 601] on span "Fit content" at bounding box center [179, 596] width 49 height 15
type input "Auto"
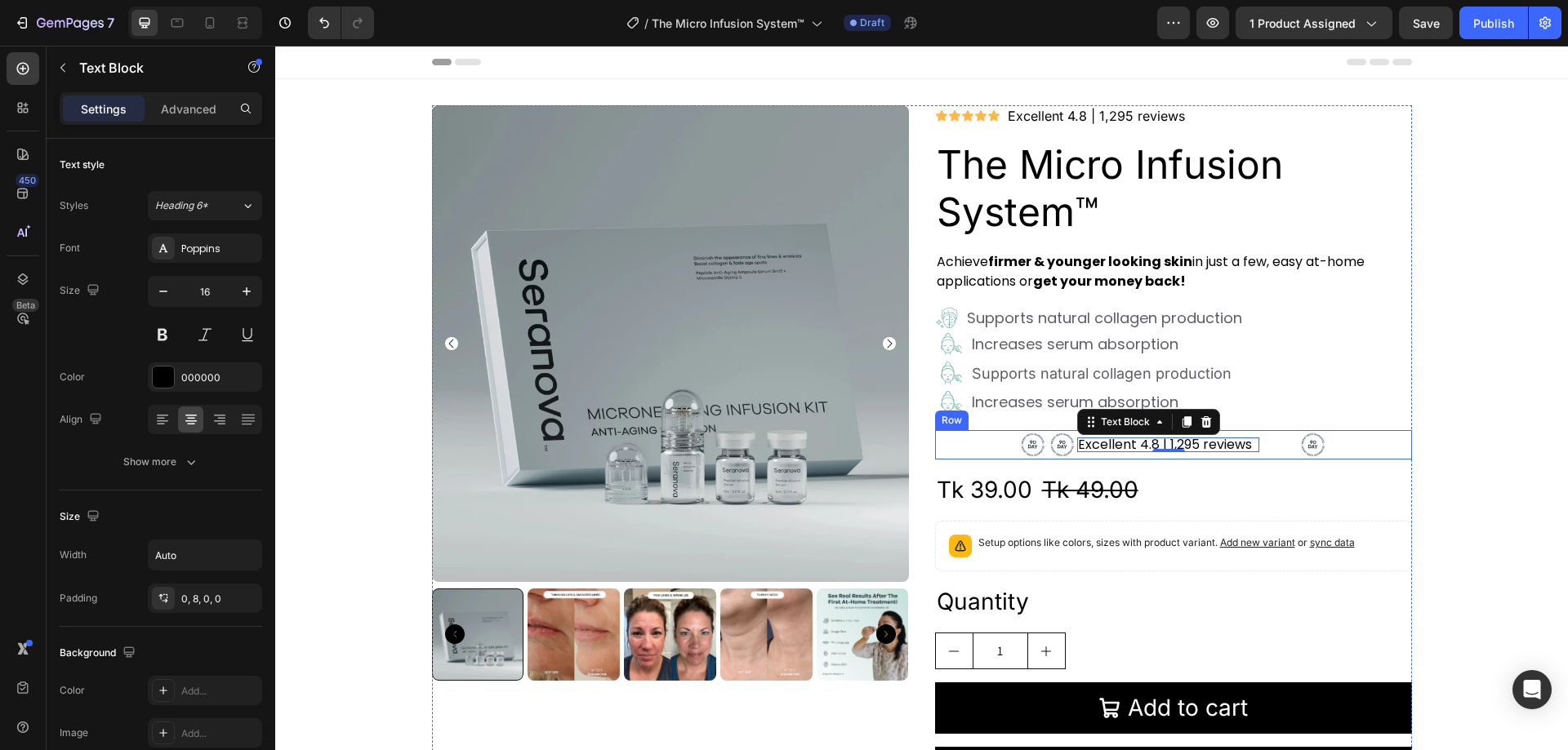
click at [969, 435] on div "Image Image Excellent 4.8 | 1,295 reviews Text Block 0 Image Row" at bounding box center [1173, 445] width 477 height 29
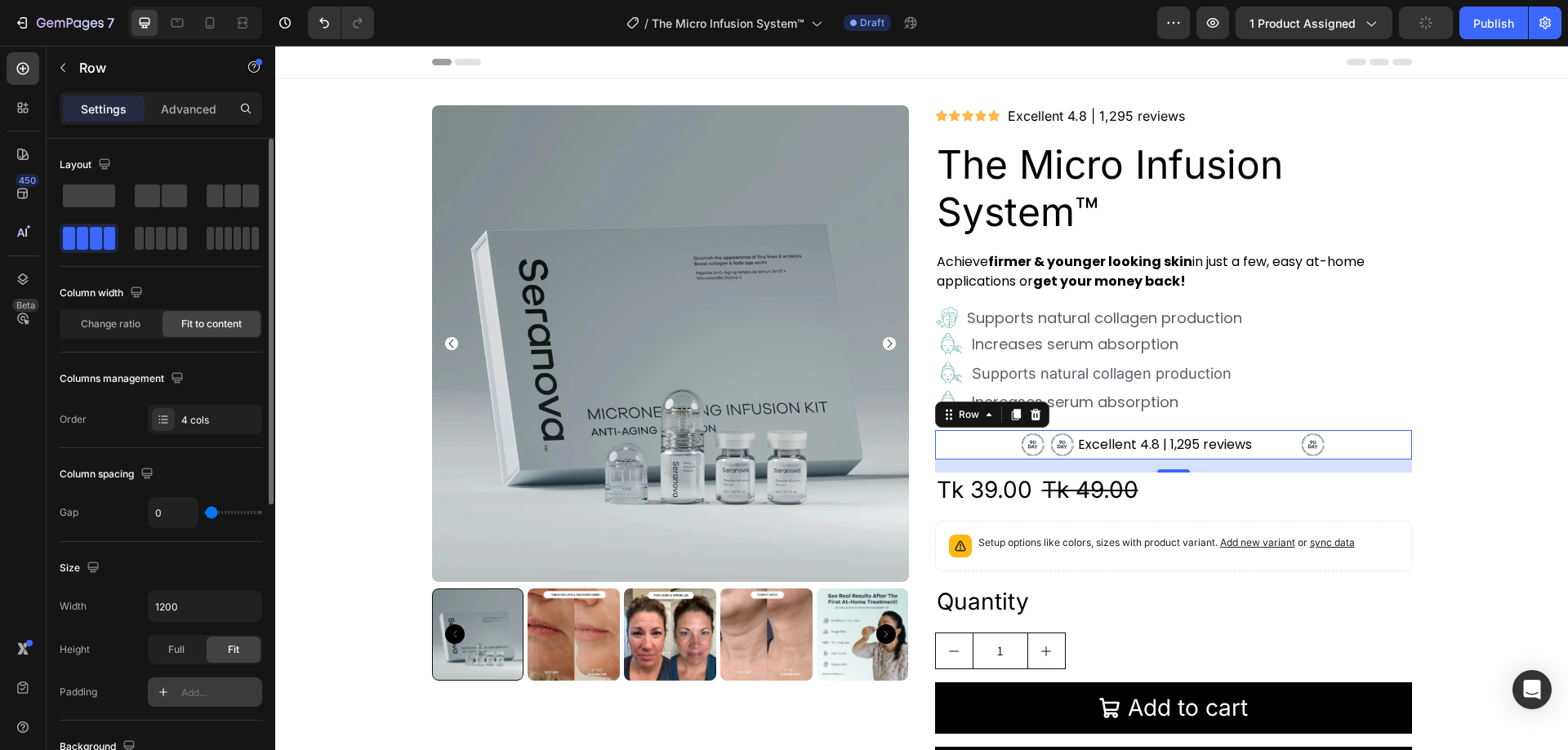
scroll to position [81, 0]
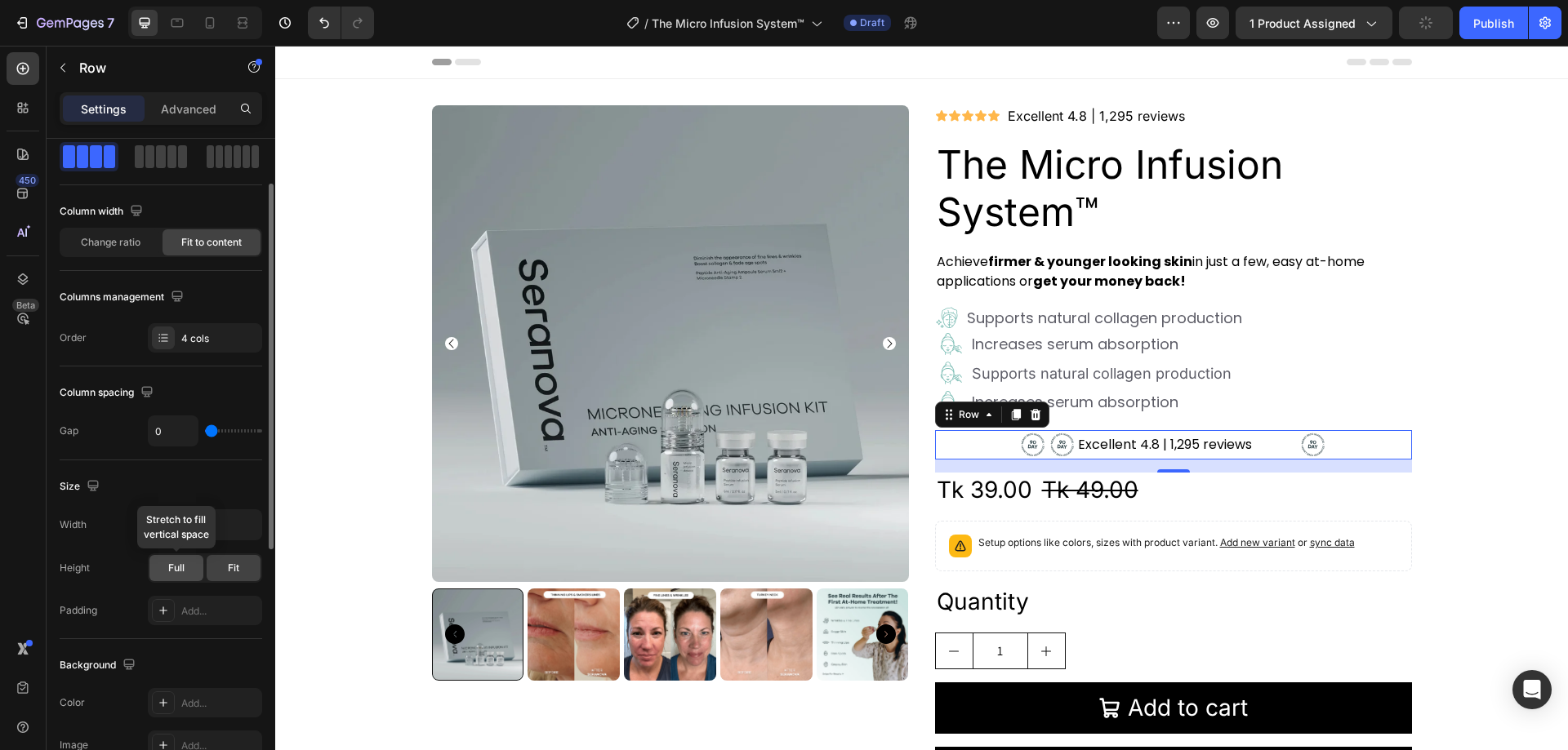
click at [188, 569] on div "Full" at bounding box center [176, 568] width 54 height 26
click at [235, 568] on span "Fit" at bounding box center [234, 568] width 12 height 15
click at [184, 535] on input "1200" at bounding box center [205, 525] width 113 height 29
click at [252, 529] on icon "button" at bounding box center [247, 525] width 17 height 17
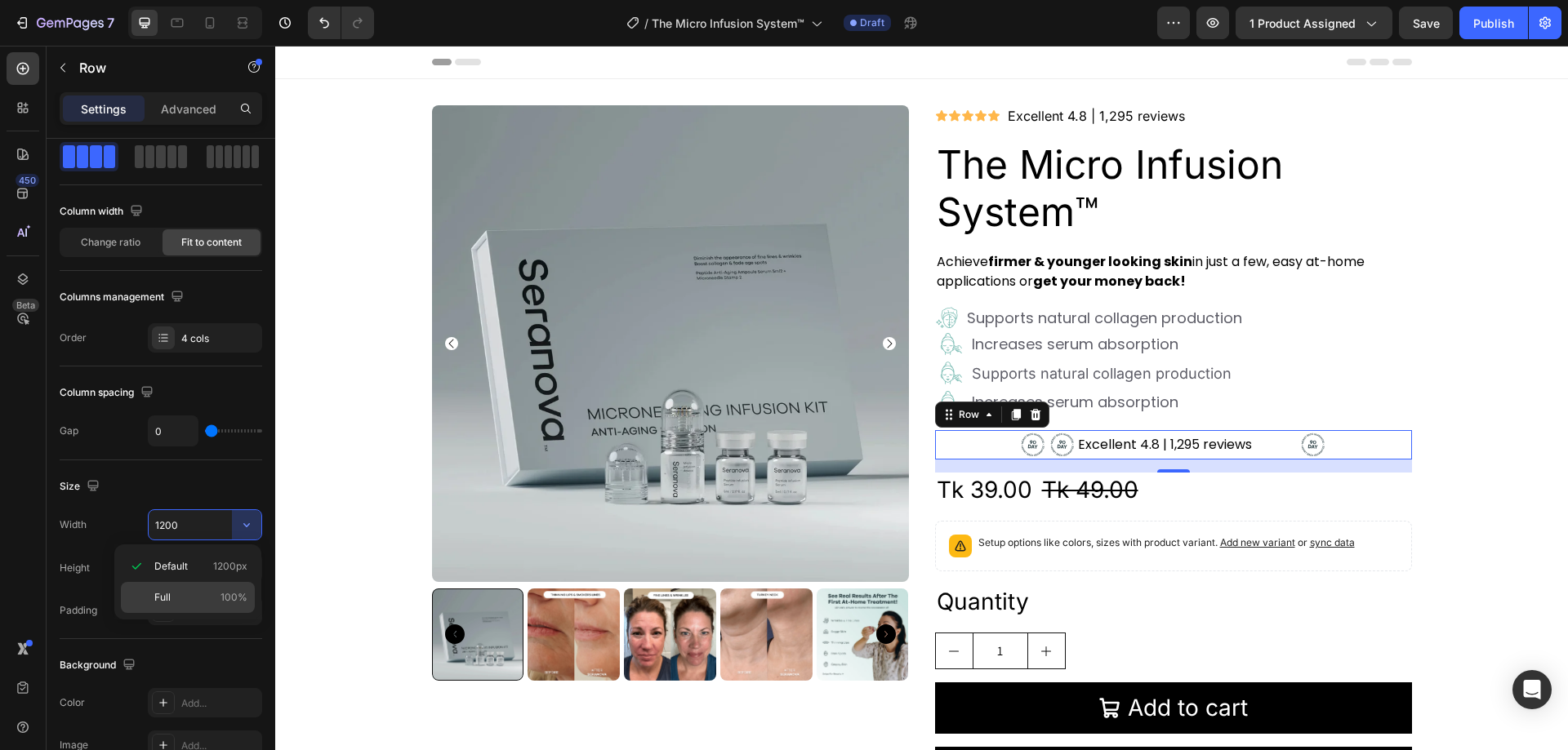
click at [193, 594] on p "Full 100%" at bounding box center [201, 597] width 93 height 15
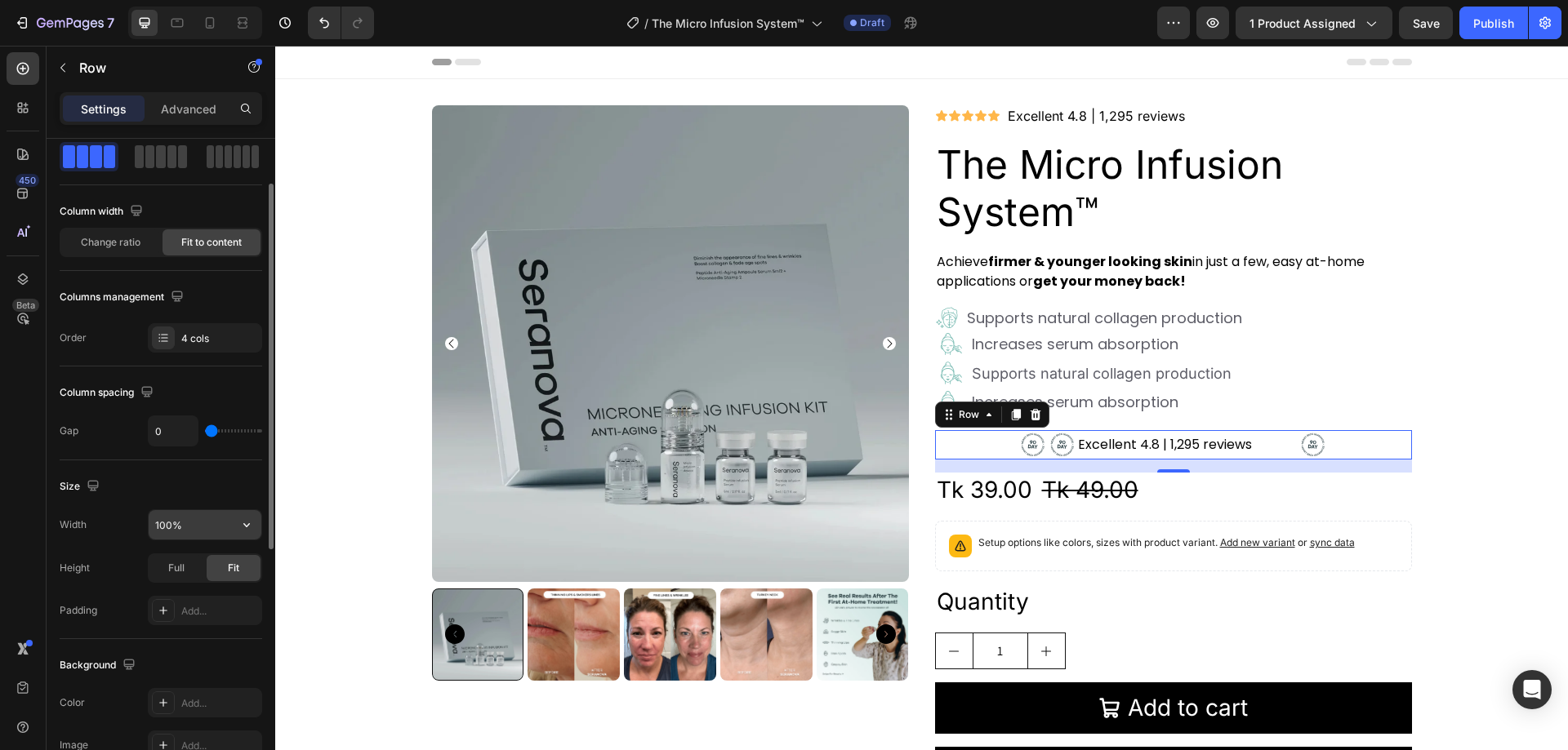
click at [242, 527] on icon "button" at bounding box center [247, 525] width 17 height 17
click at [197, 564] on p "Default 1200px" at bounding box center [201, 566] width 93 height 15
type input "1200"
type input "13"
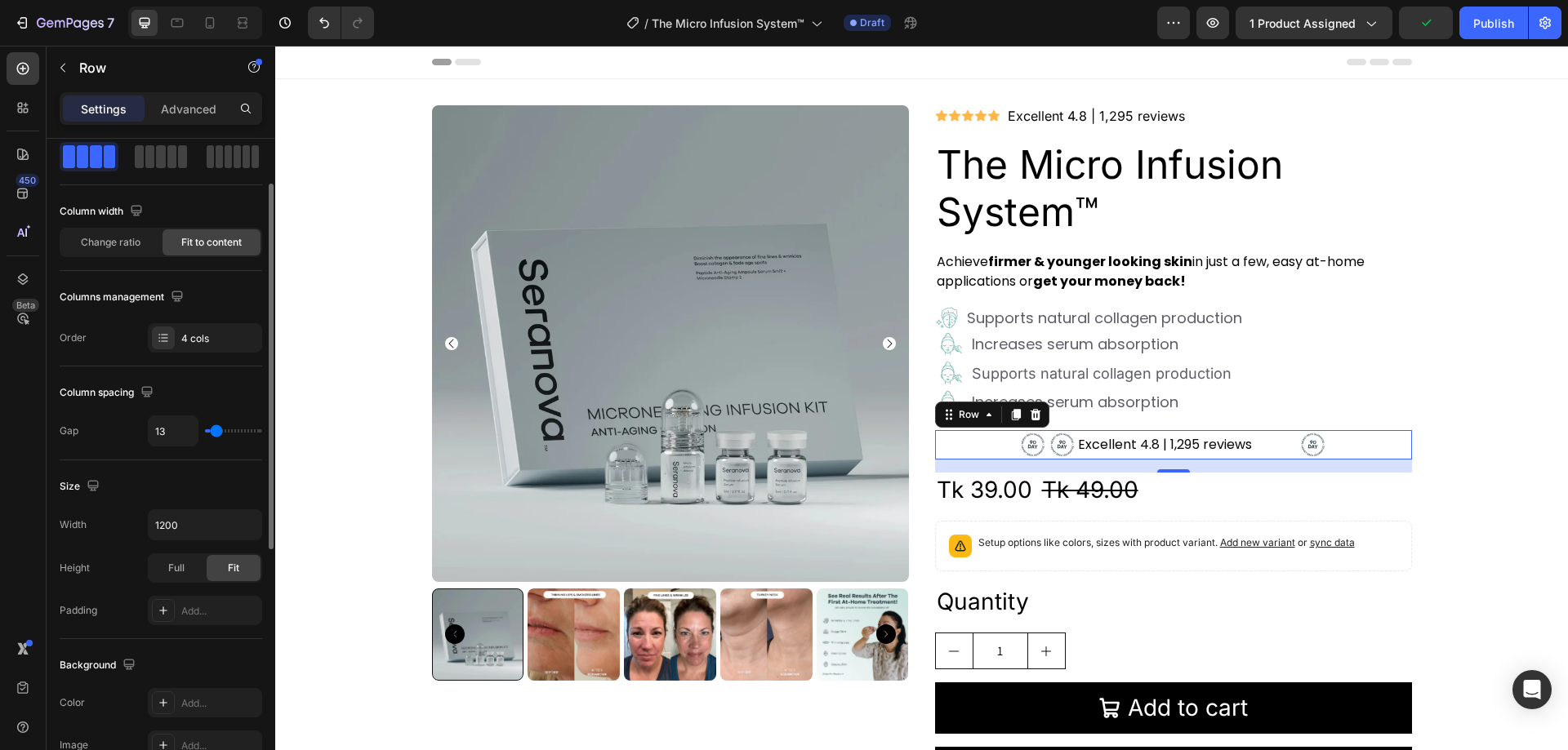
type input "16"
type input "58"
type input "56"
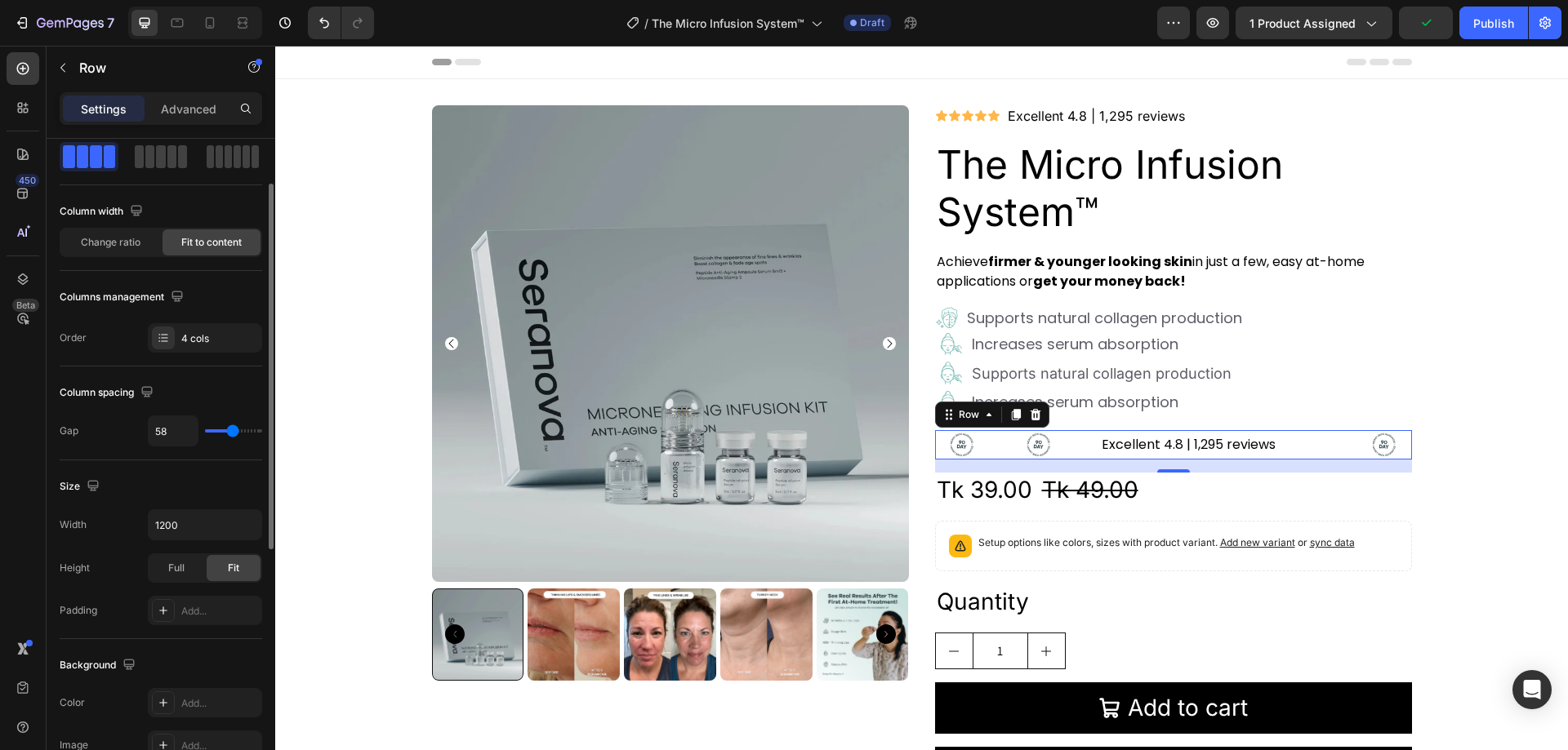
type input "56"
type input "0"
drag, startPoint x: 215, startPoint y: 436, endPoint x: 197, endPoint y: 432, distance: 18.4
click at [205, 432] on input "range" at bounding box center [233, 431] width 57 height 3
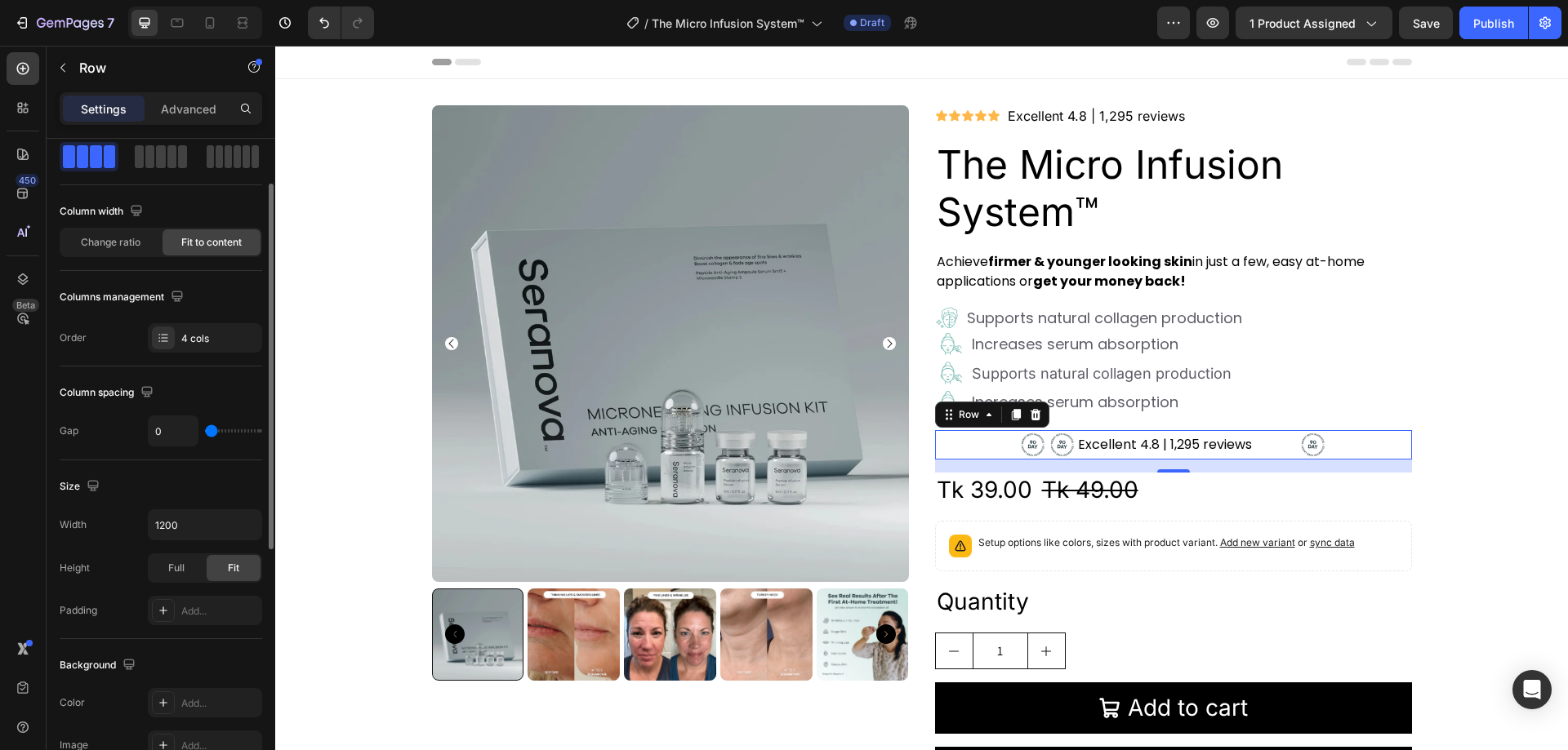
scroll to position [0, 0]
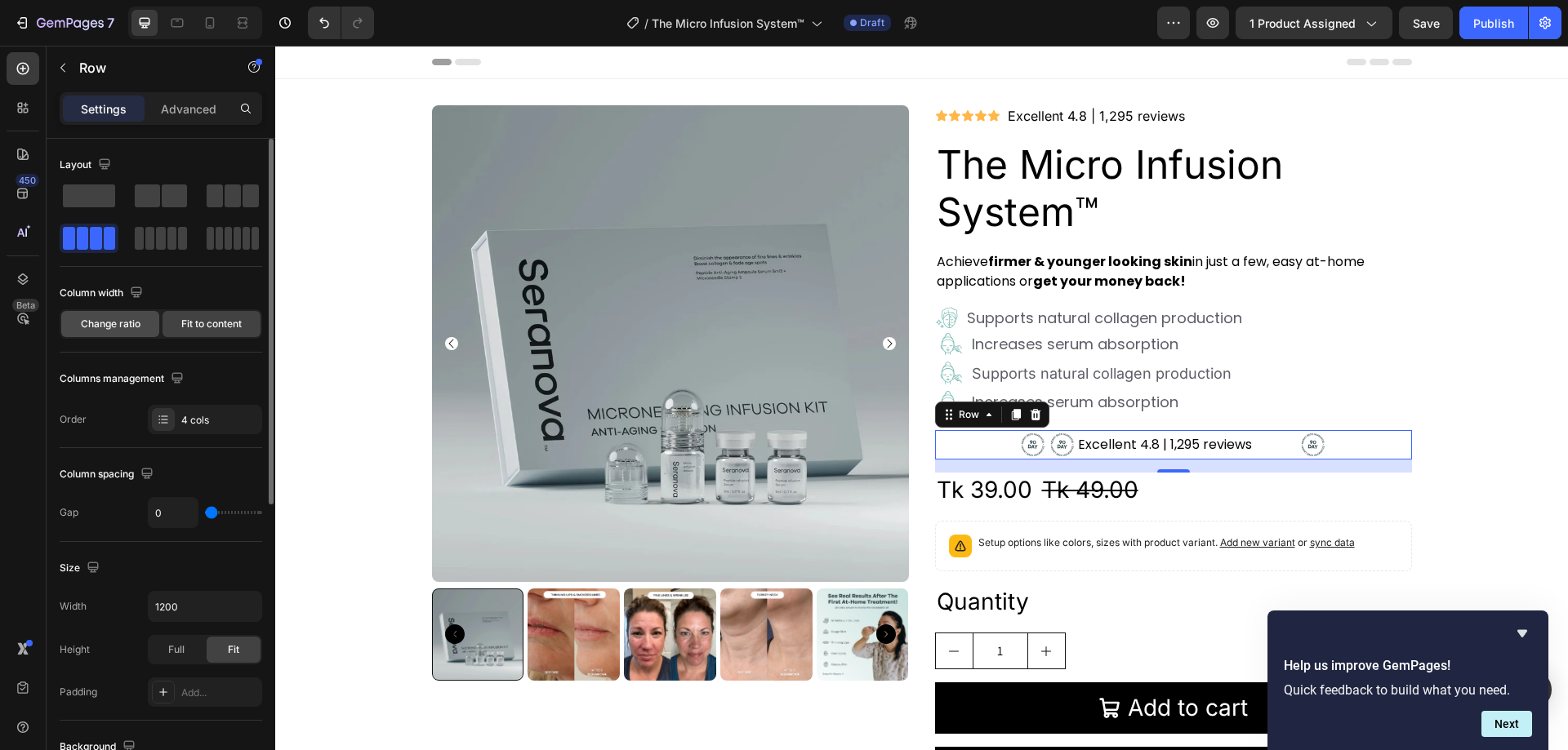
click at [131, 321] on span "Change ratio" at bounding box center [111, 324] width 60 height 15
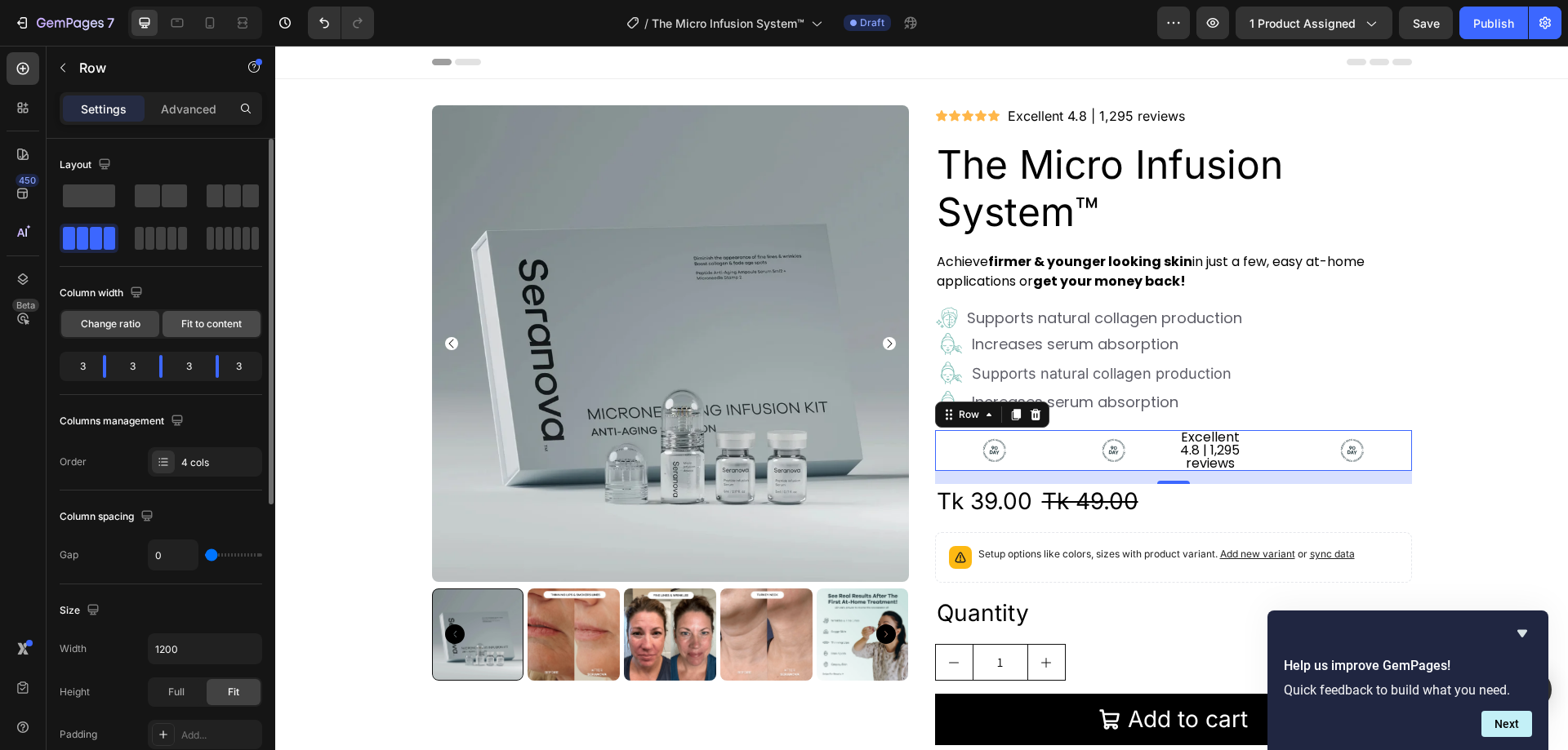
click at [193, 321] on span "Fit to content" at bounding box center [212, 324] width 61 height 15
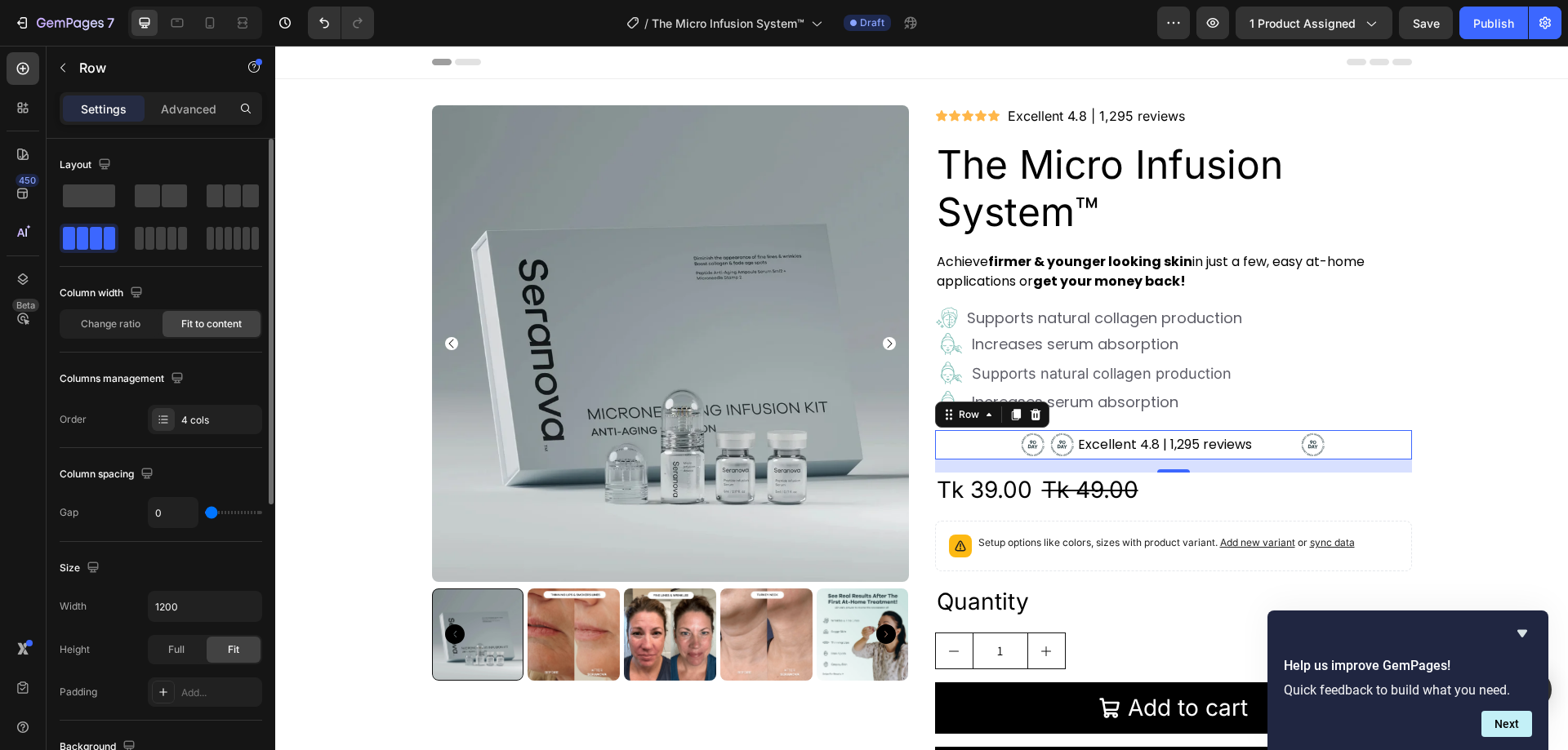
click at [193, 320] on span "Fit to content" at bounding box center [212, 324] width 61 height 15
type input "7"
type input "0"
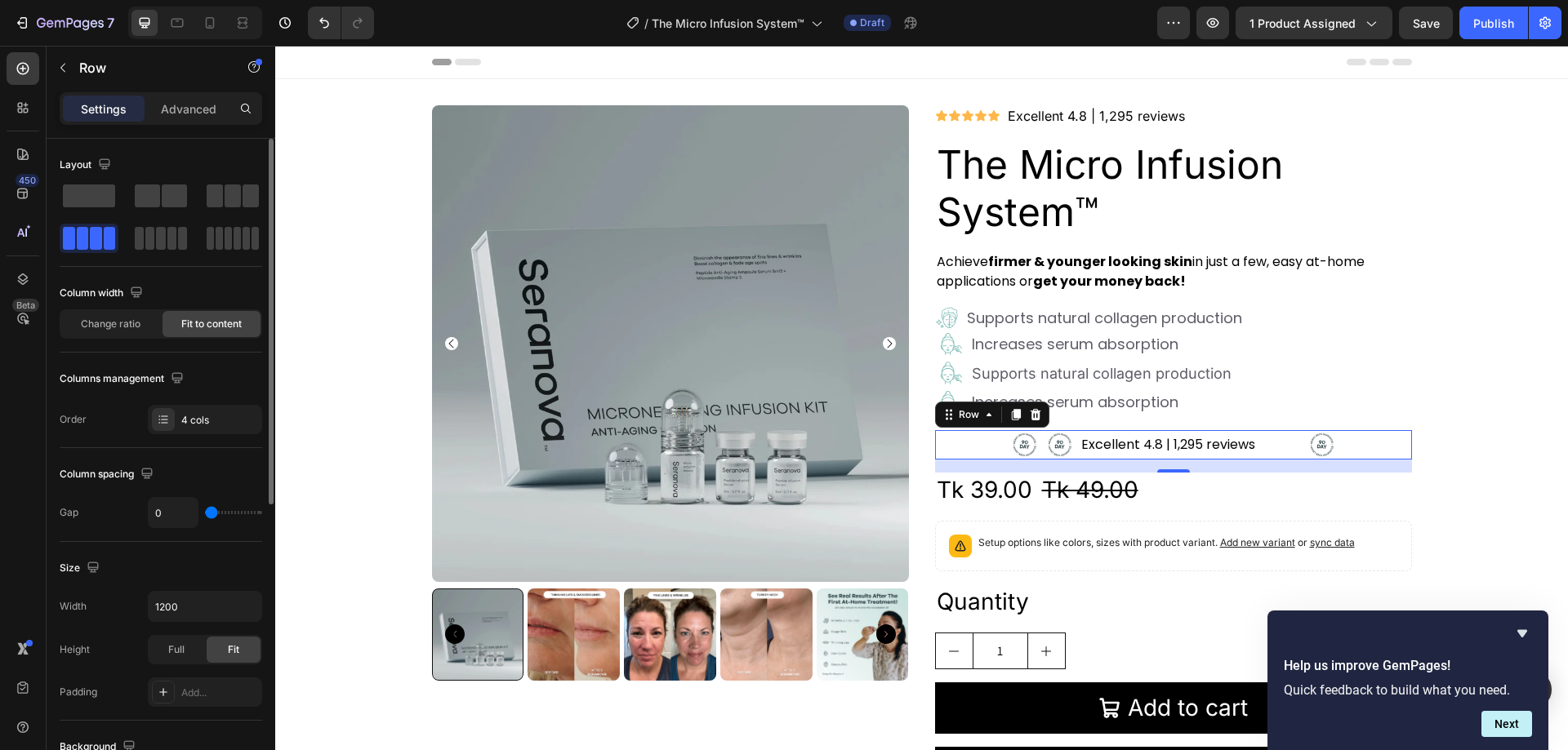
drag, startPoint x: 214, startPoint y: 514, endPoint x: 174, endPoint y: 437, distance: 86.8
click at [205, 511] on input "range" at bounding box center [233, 512] width 57 height 3
type input "120"
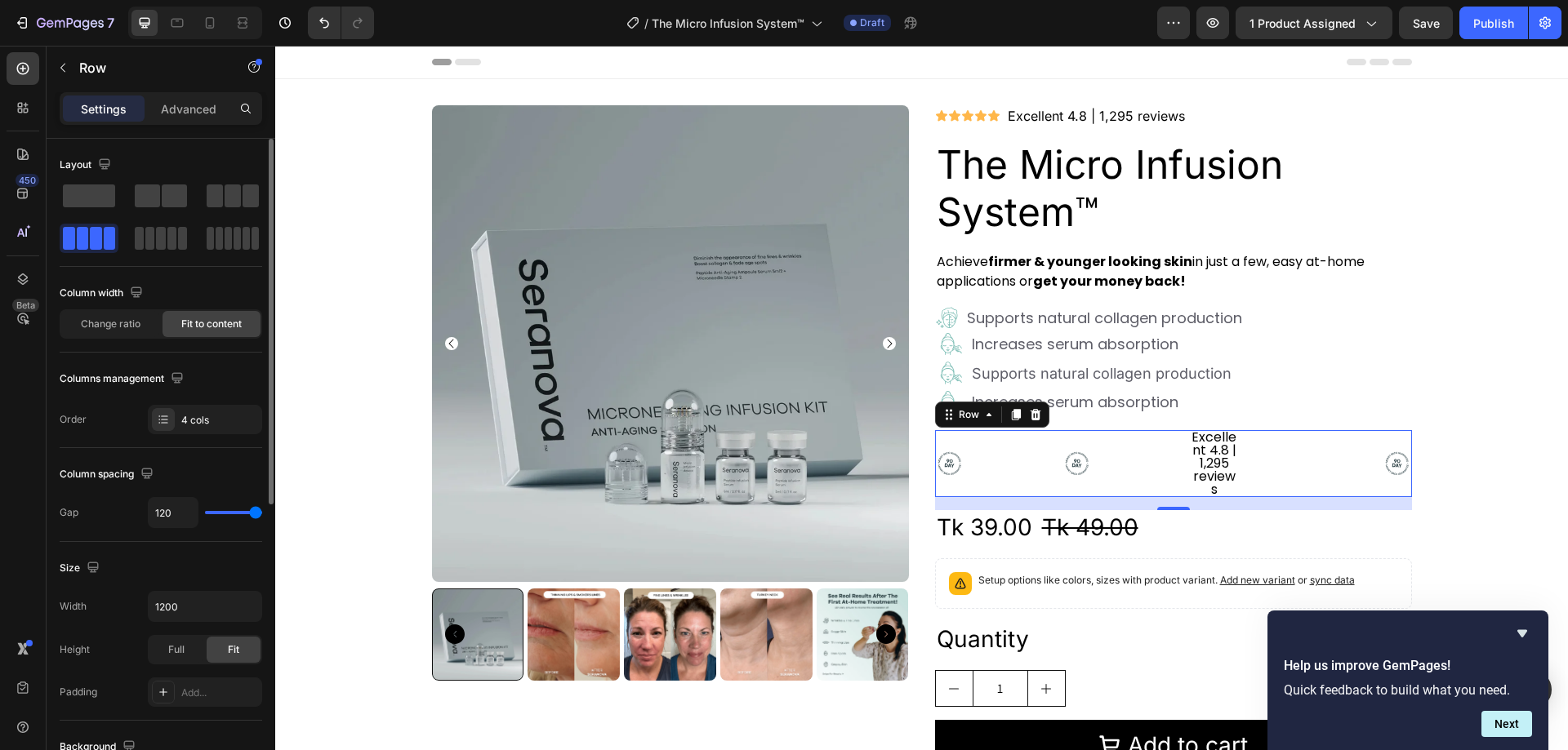
type input "109"
type input "0"
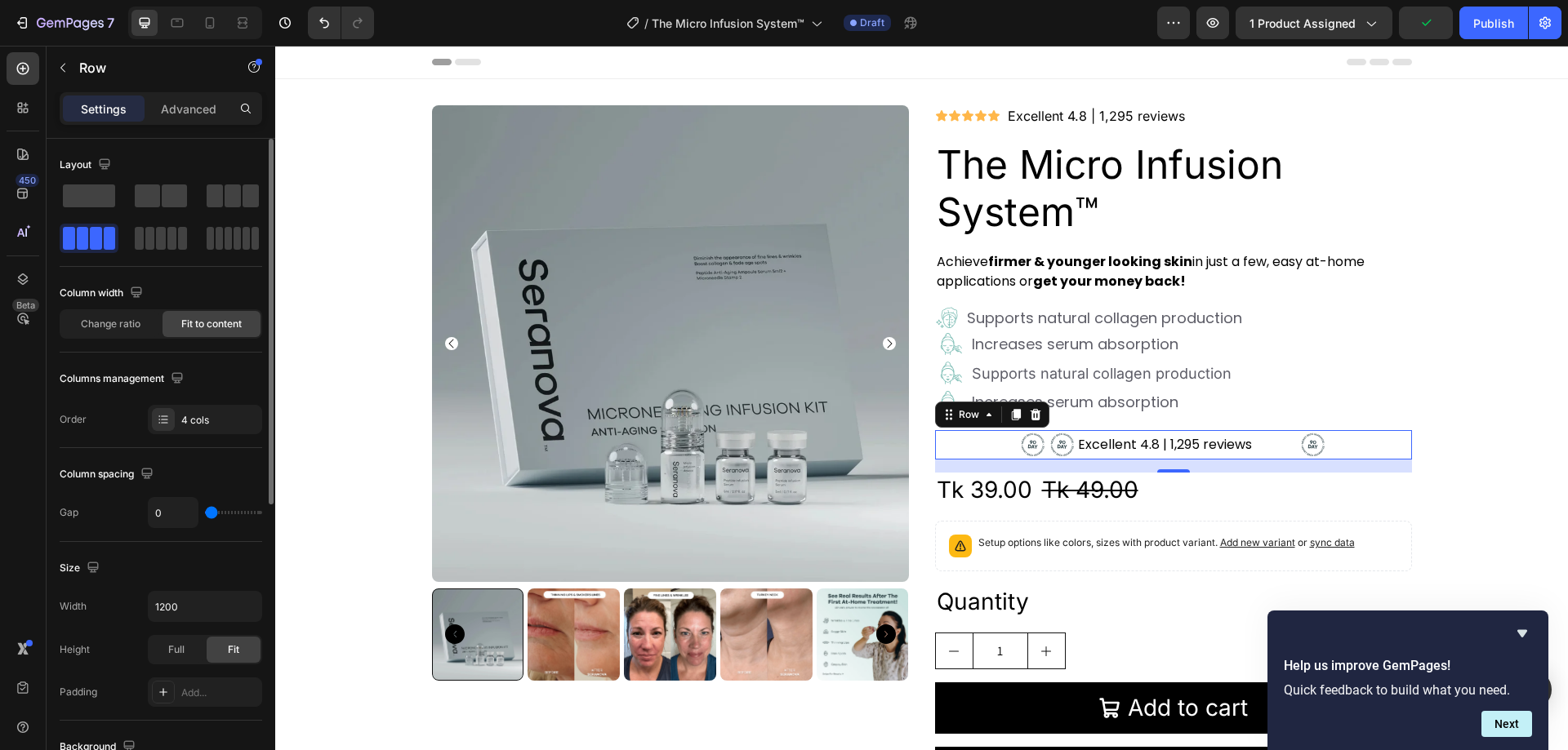
drag, startPoint x: 215, startPoint y: 513, endPoint x: 145, endPoint y: 504, distance: 70.6
click at [205, 511] on input "range" at bounding box center [233, 512] width 57 height 3
click at [189, 427] on div "4 cols" at bounding box center [219, 420] width 76 height 15
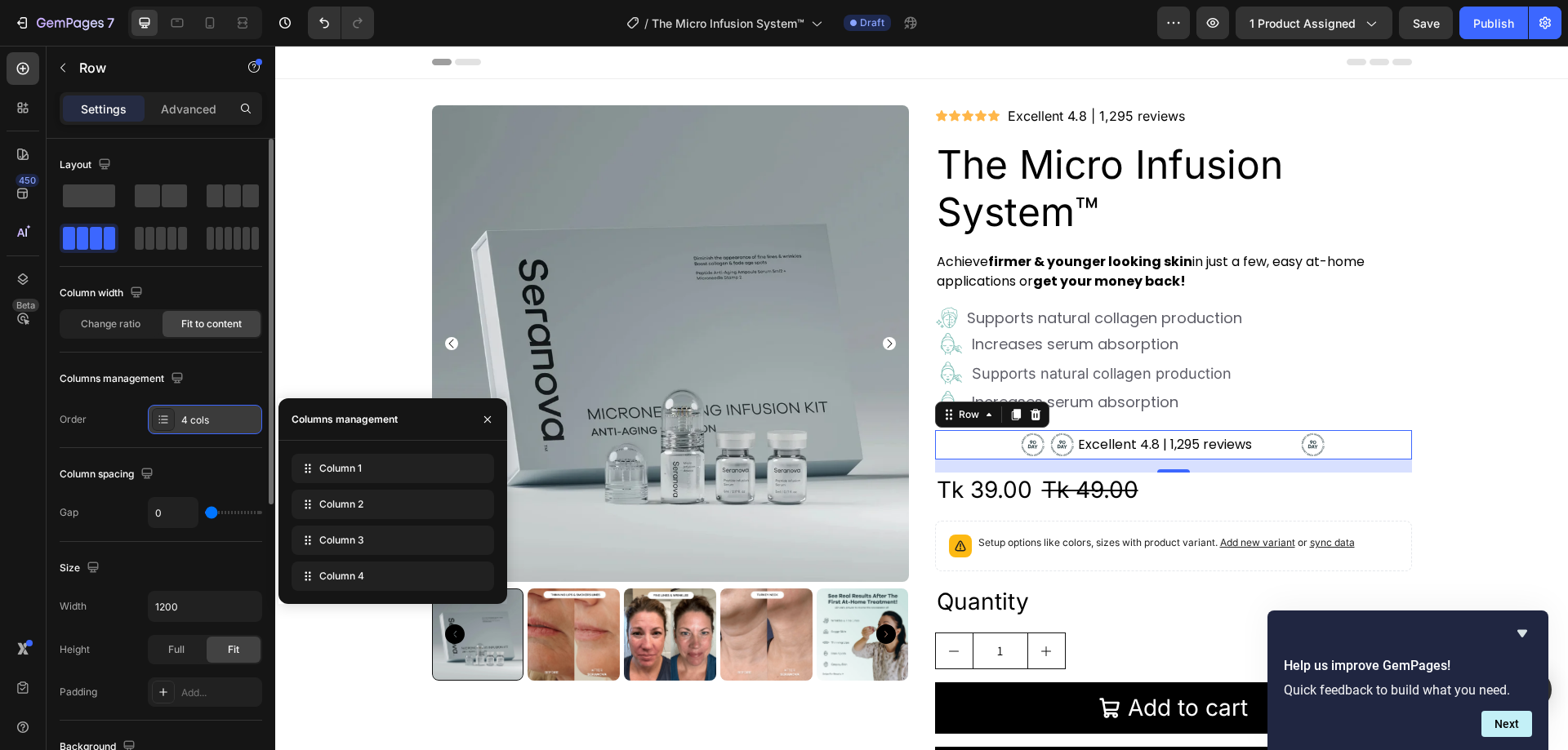
click at [193, 423] on div "4 cols" at bounding box center [219, 420] width 76 height 15
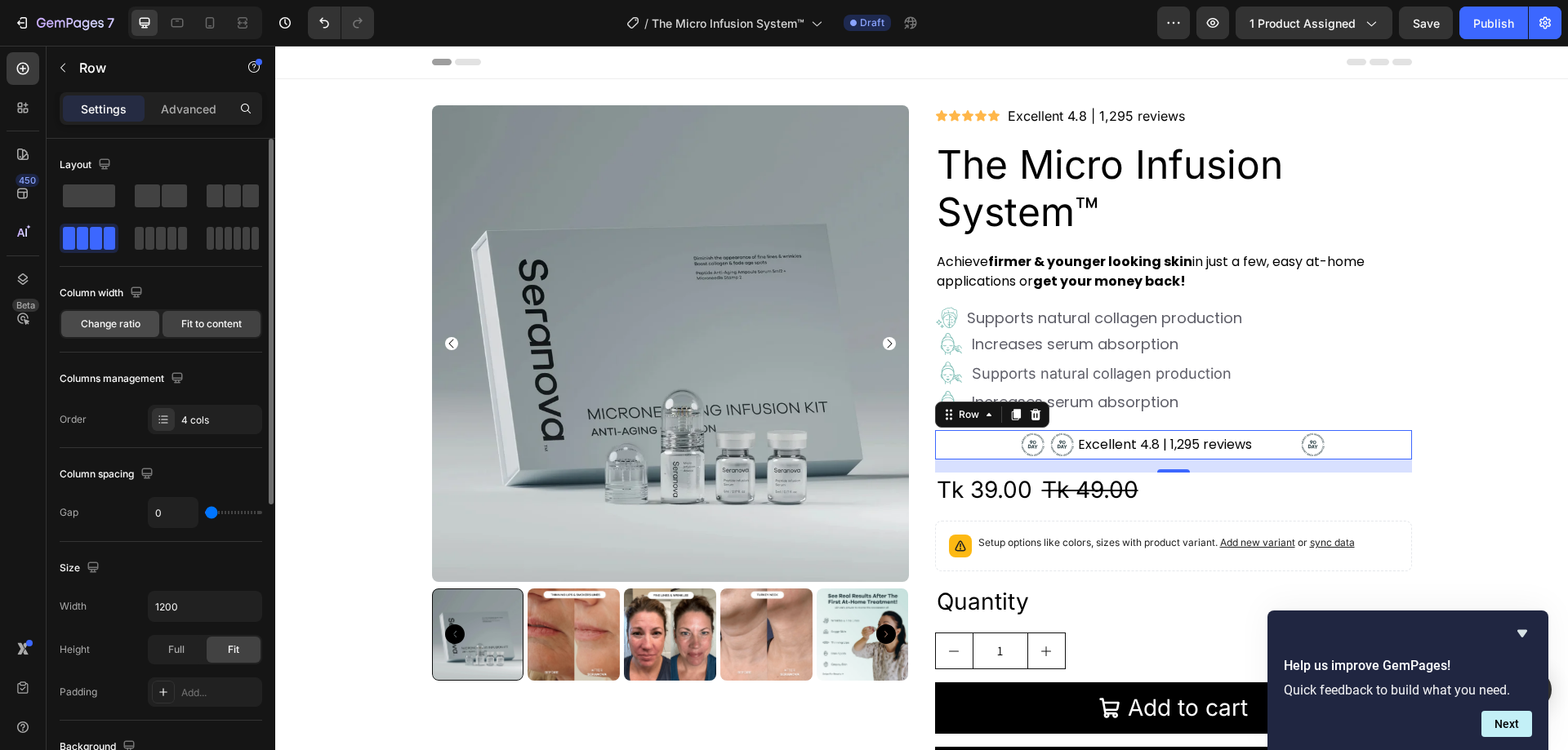
click at [129, 329] on span "Change ratio" at bounding box center [111, 324] width 60 height 15
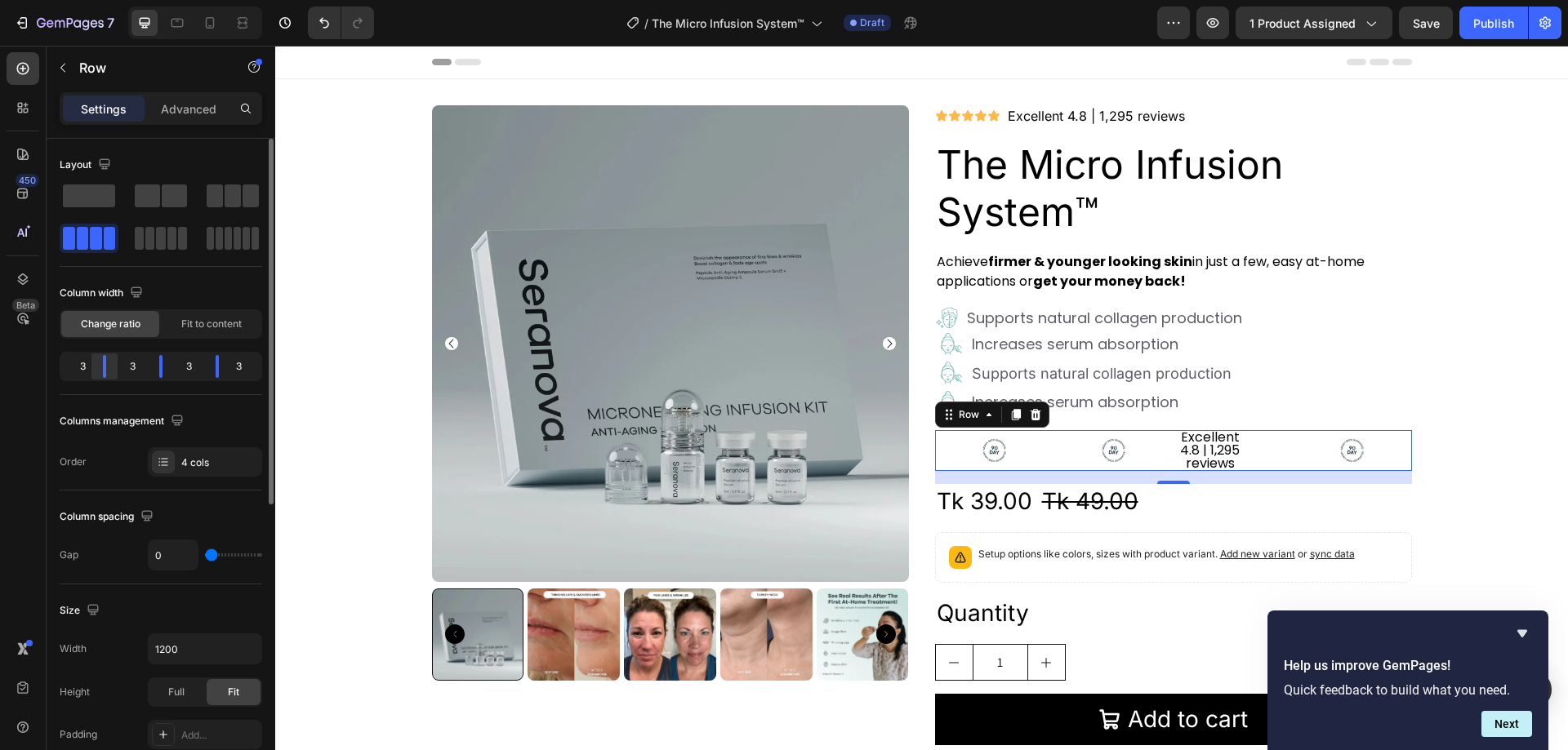
click at [107, 367] on div at bounding box center [105, 366] width 29 height 23
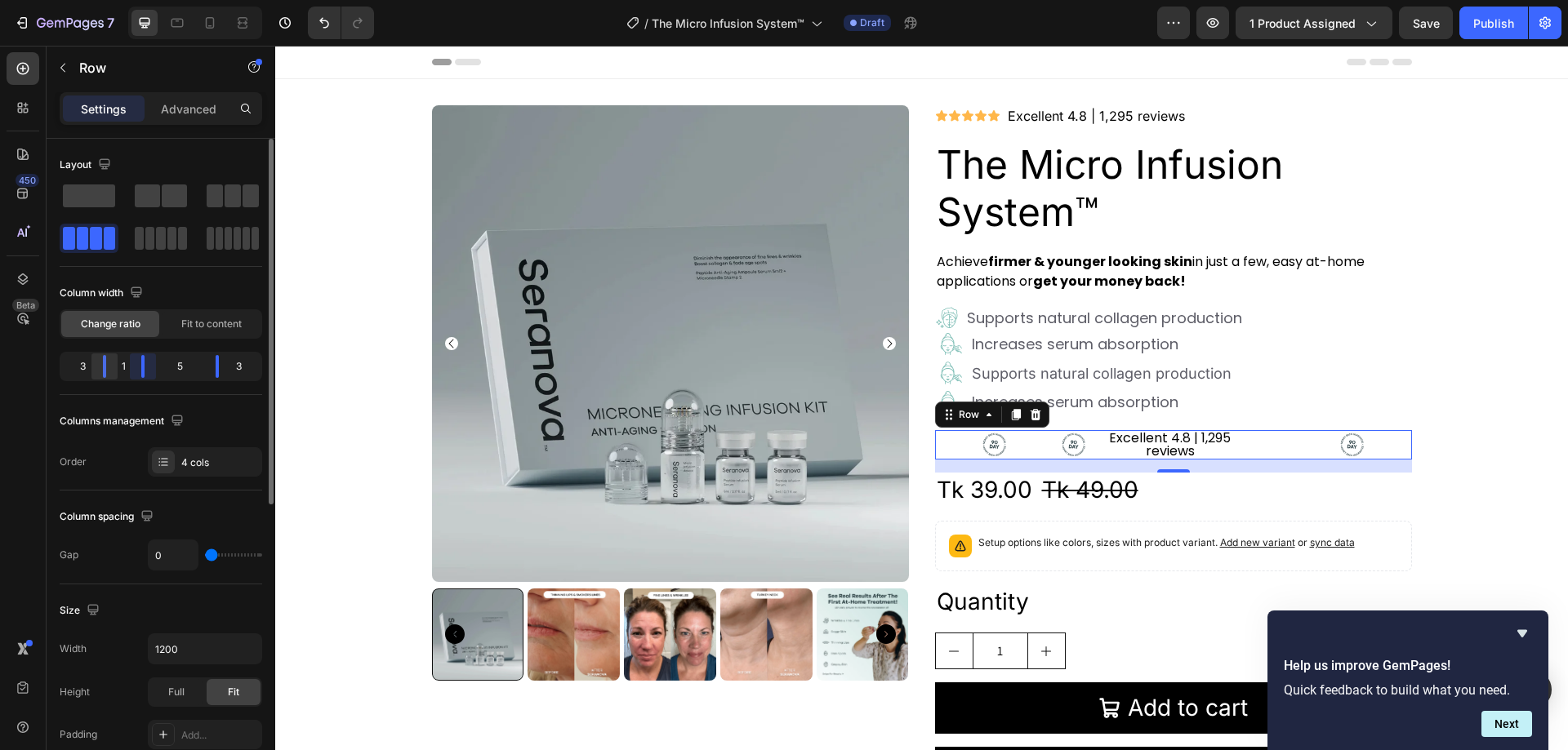
drag, startPoint x: 160, startPoint y: 371, endPoint x: 112, endPoint y: 371, distance: 48.0
click at [112, 371] on div "3 1 5 3" at bounding box center [161, 366] width 203 height 29
click at [83, 366] on div at bounding box center [86, 366] width 29 height 23
click at [68, 366] on div "1" at bounding box center [67, 366] width 9 height 23
click at [93, 367] on div at bounding box center [86, 366] width 29 height 23
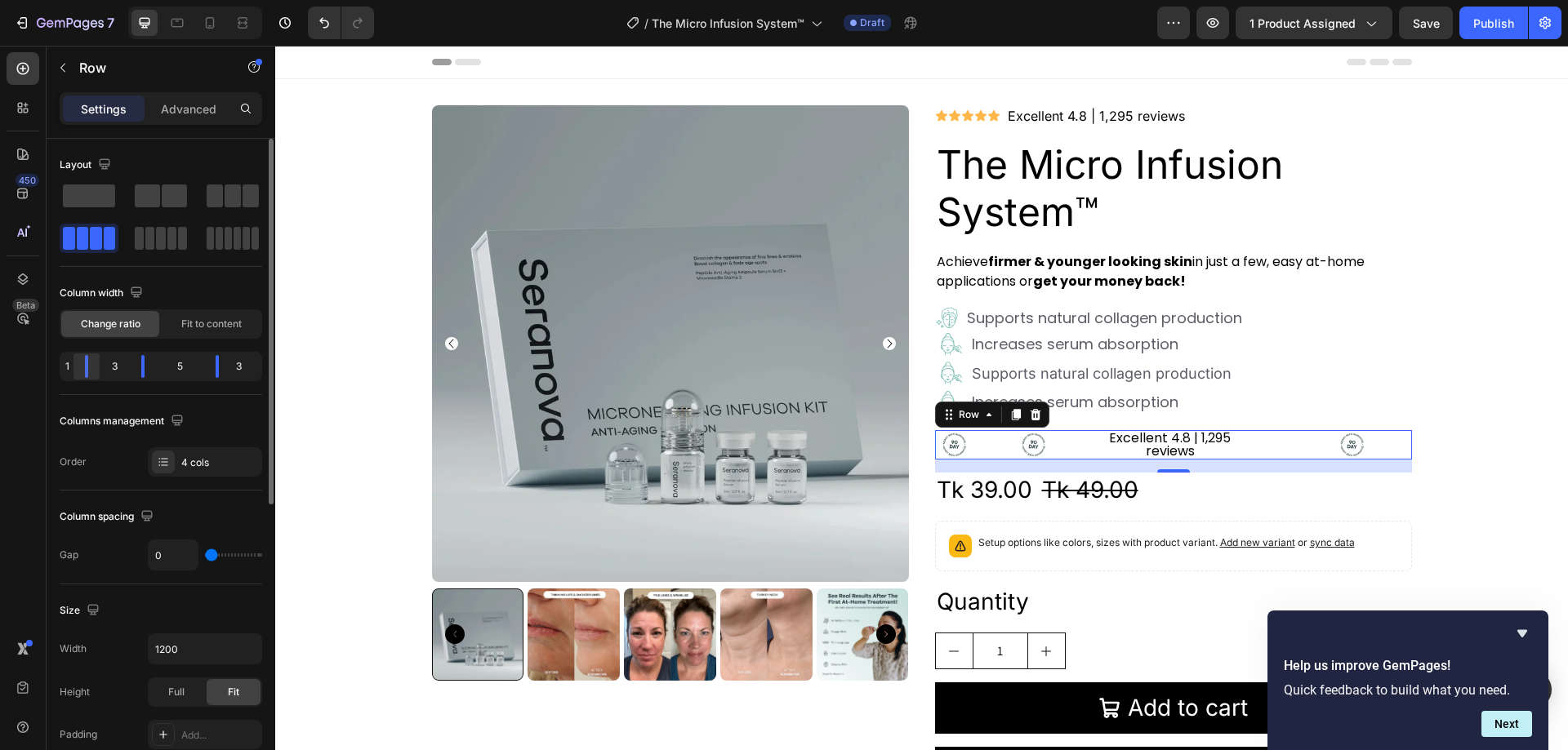
drag, startPoint x: 99, startPoint y: 367, endPoint x: 83, endPoint y: 367, distance: 16.0
click at [83, 367] on div at bounding box center [86, 366] width 29 height 23
drag, startPoint x: 101, startPoint y: 367, endPoint x: 86, endPoint y: 367, distance: 15.0
click at [86, 367] on div "1 3 5 3" at bounding box center [161, 366] width 203 height 29
click at [100, 367] on div "1 2 6 3" at bounding box center [161, 366] width 203 height 29
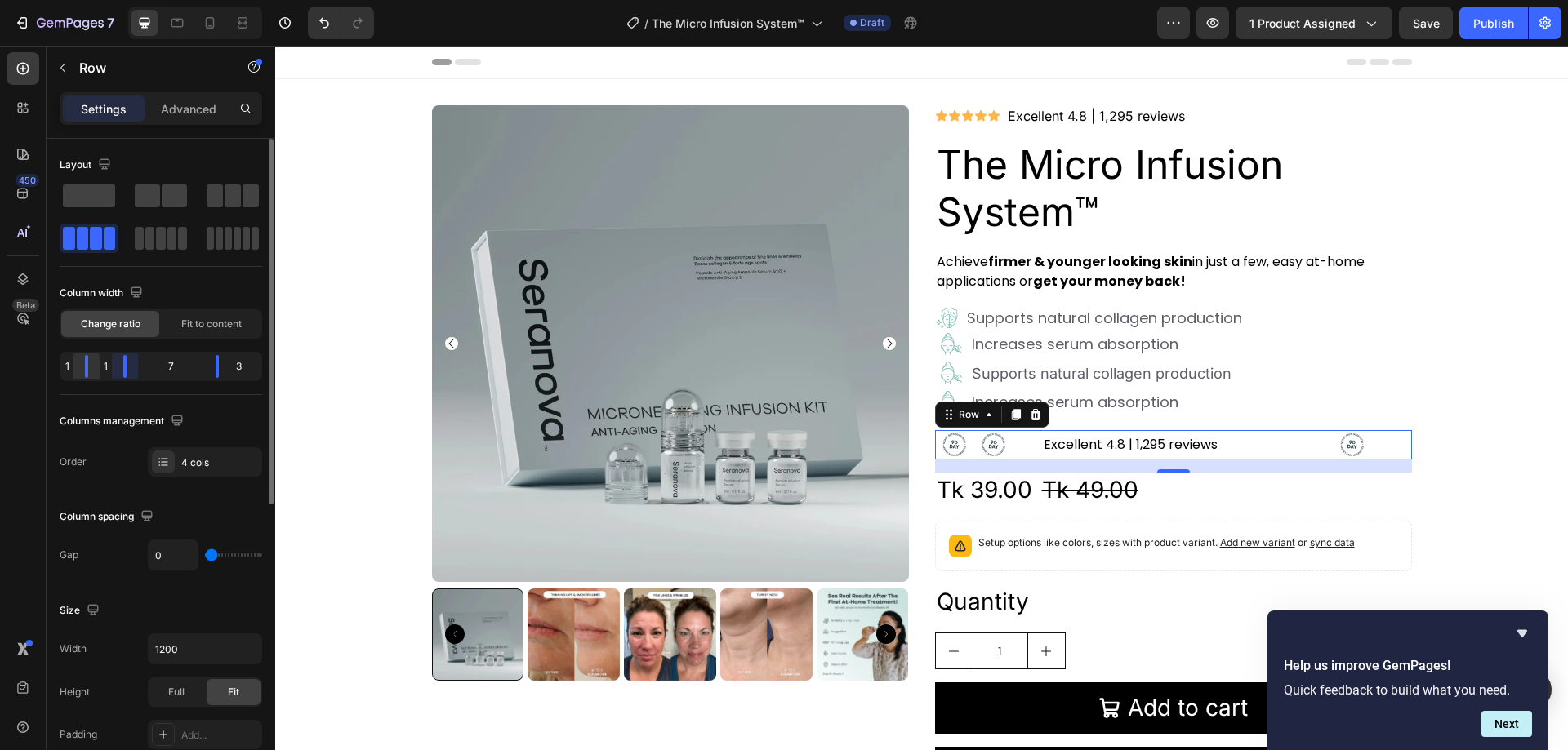
drag, startPoint x: 117, startPoint y: 366, endPoint x: 80, endPoint y: 366, distance: 37.0
click at [80, 366] on div "1 1 7 3" at bounding box center [161, 366] width 203 height 29
drag, startPoint x: 219, startPoint y: 367, endPoint x: 169, endPoint y: 363, distance: 50.2
click at [169, 363] on div "1 1 4 6" at bounding box center [161, 366] width 203 height 29
click at [202, 329] on span "Fit to content" at bounding box center [212, 324] width 61 height 15
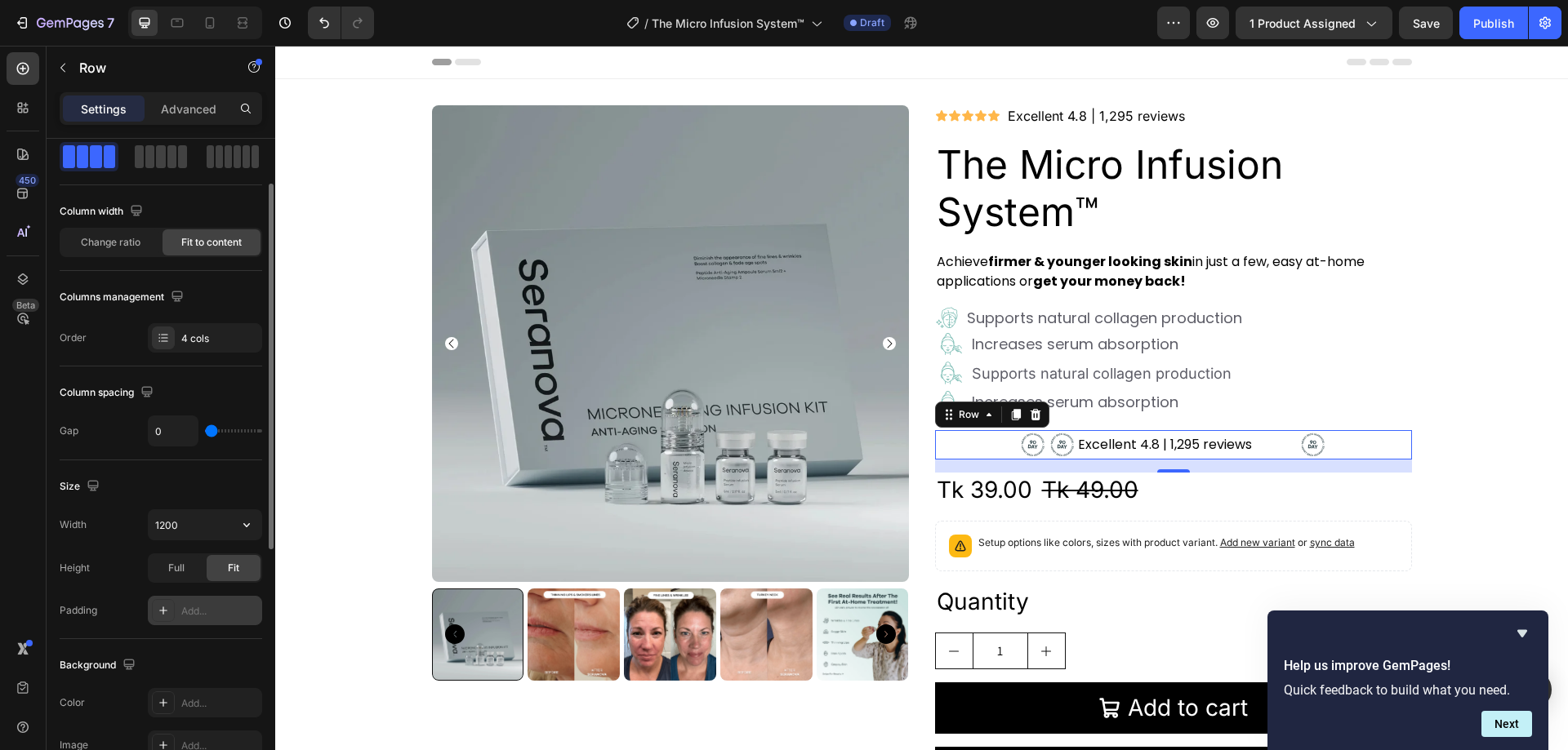
scroll to position [164, 0]
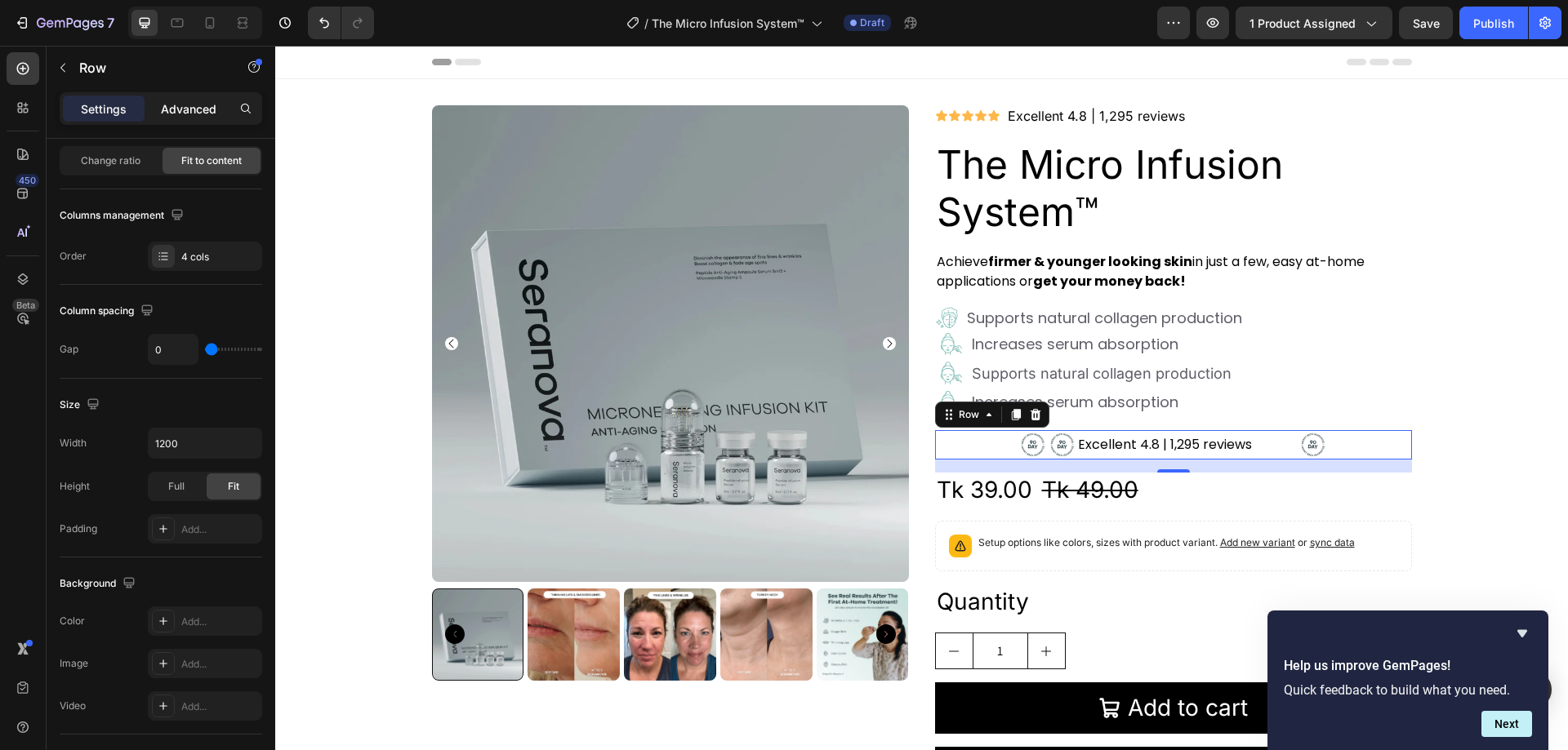
click at [188, 117] on div "Advanced" at bounding box center [188, 109] width 81 height 26
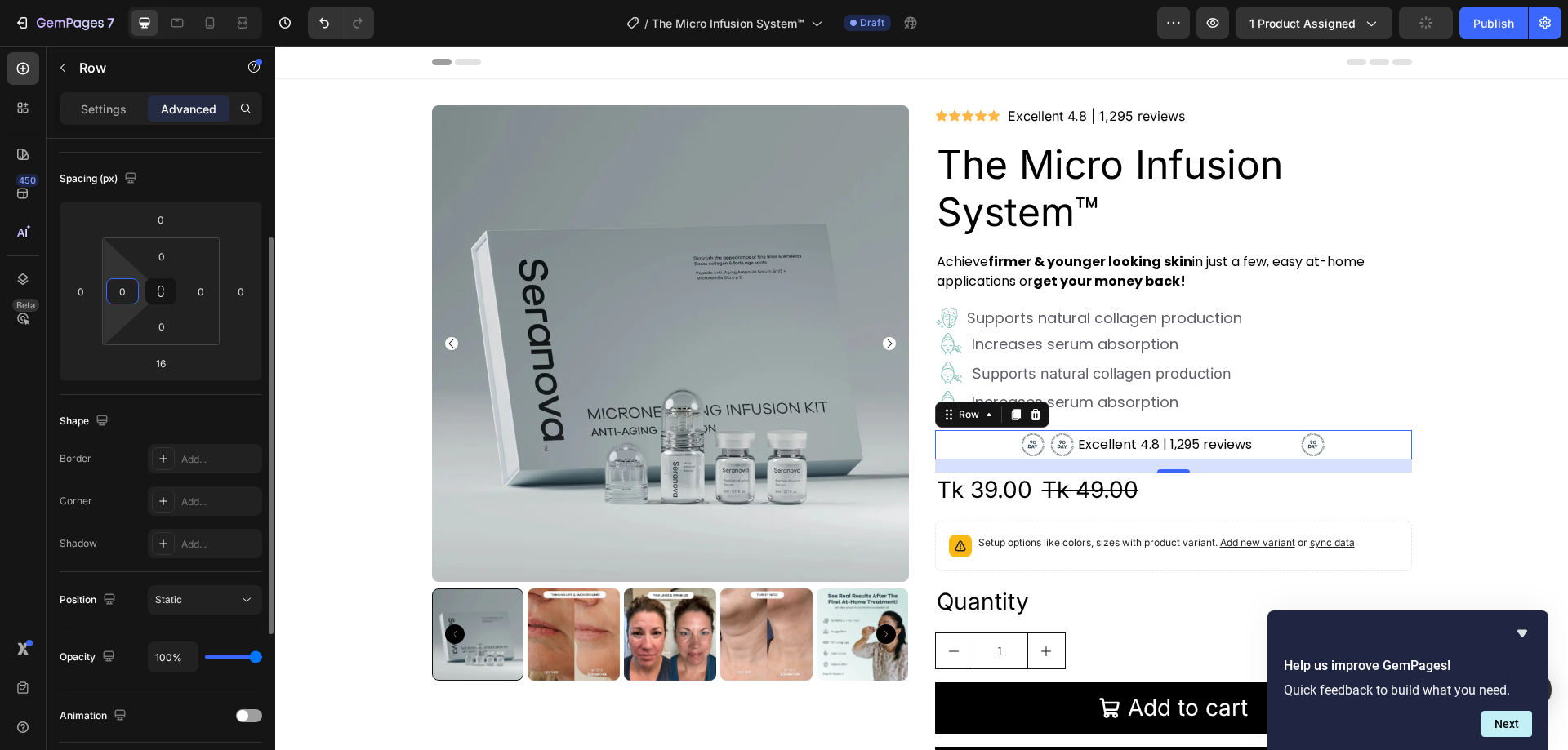
click at [127, 298] on input "0" at bounding box center [122, 291] width 24 height 24
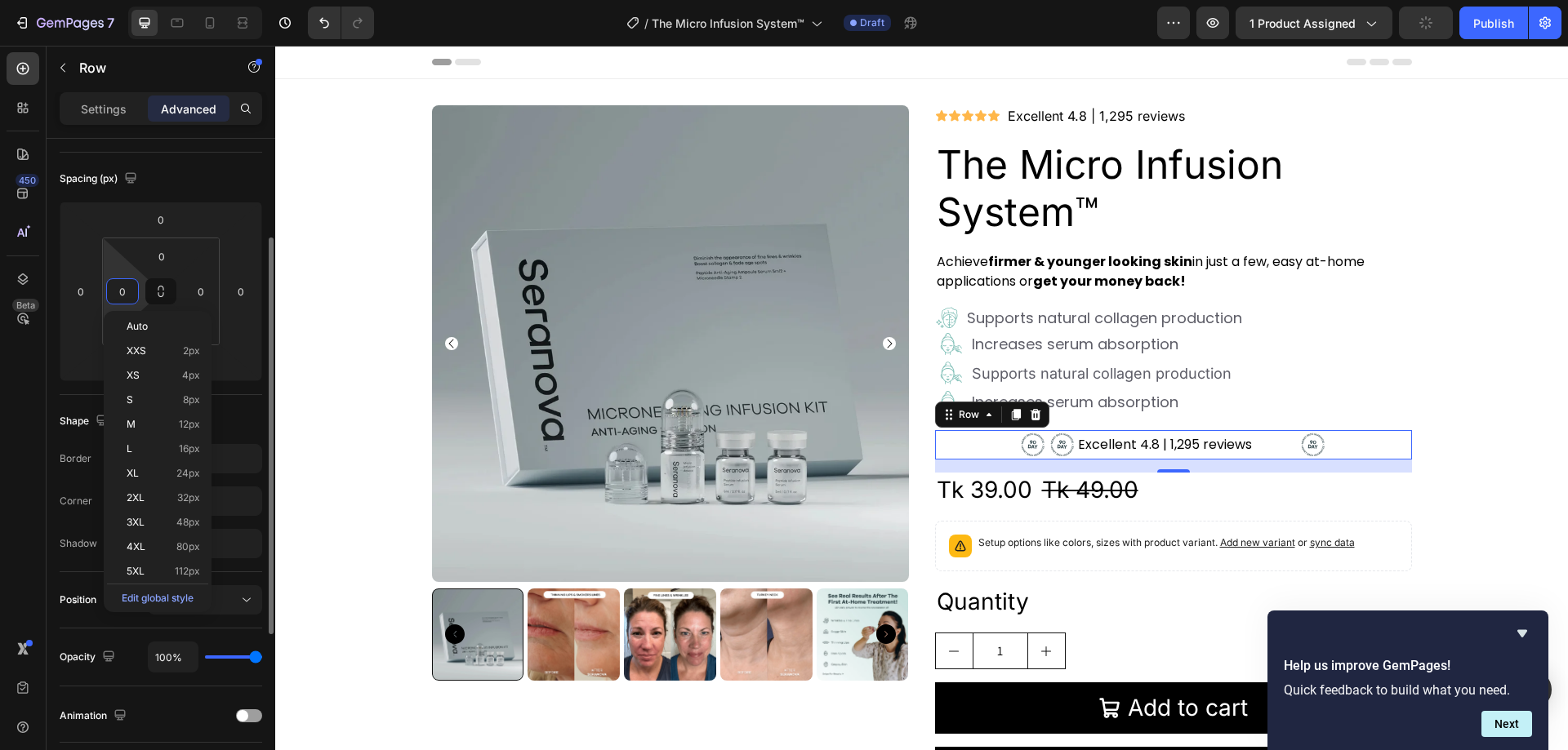
type input "2"
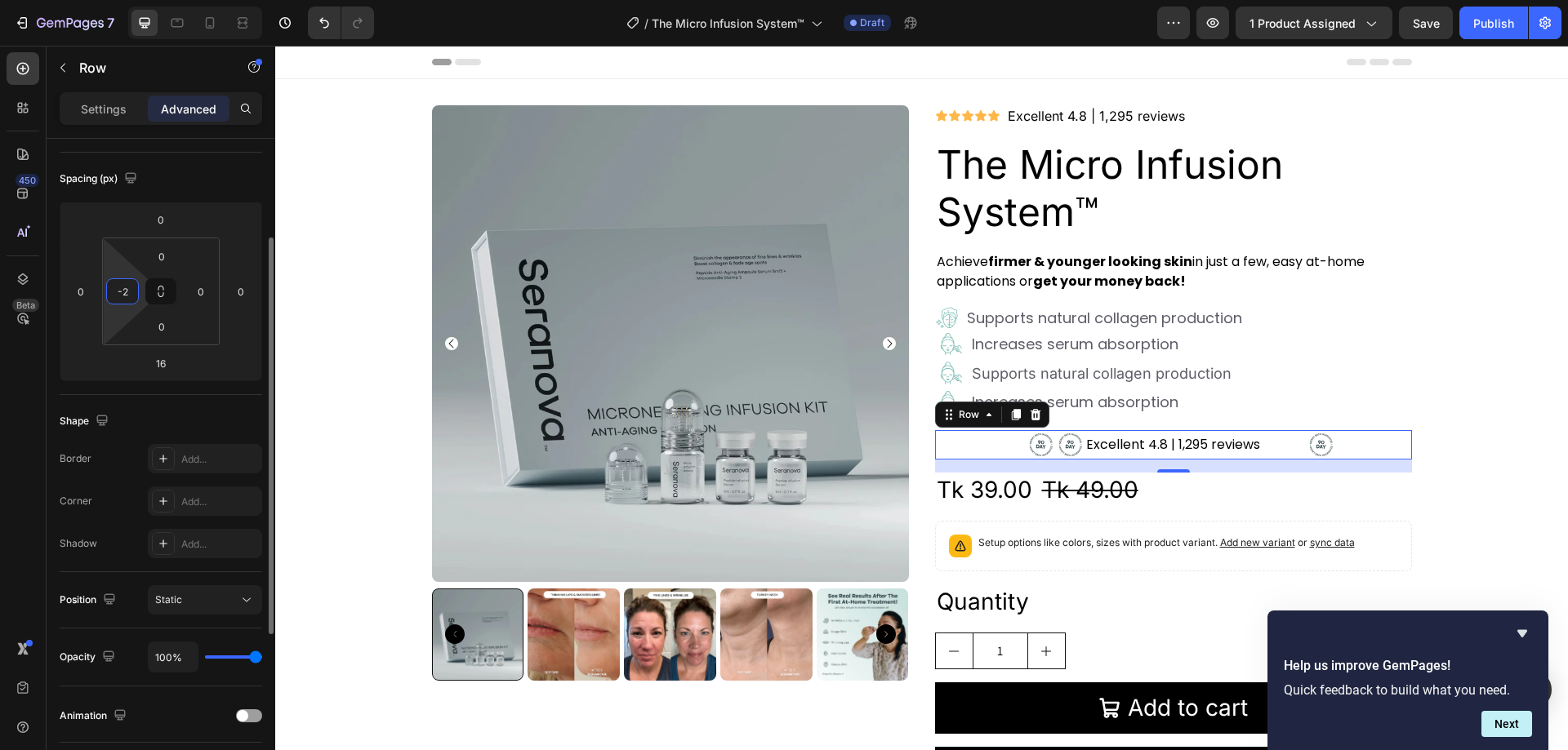
type input "-"
type input "0"
click at [208, 289] on input "0" at bounding box center [201, 291] width 24 height 24
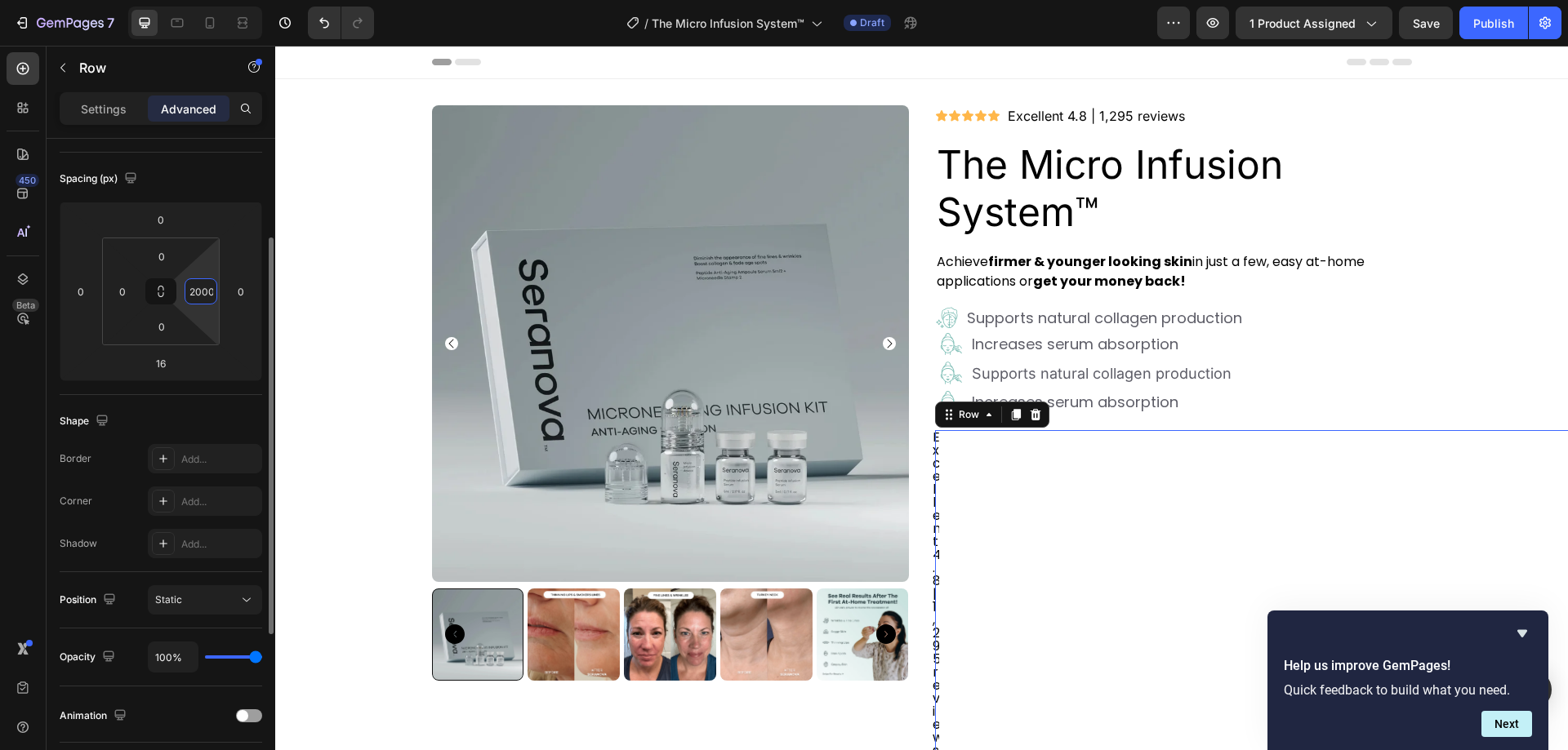
type input "-200"
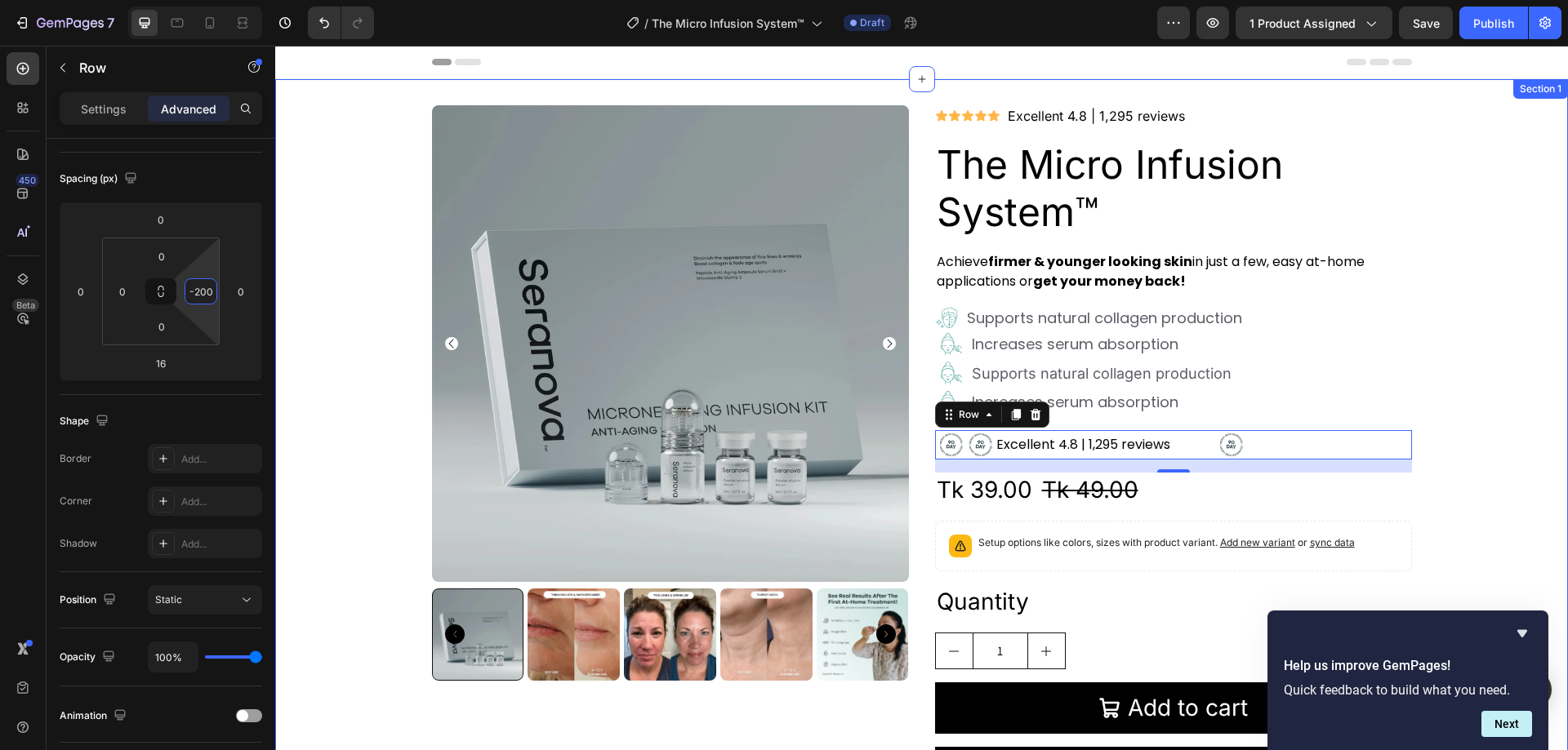
click at [1508, 292] on div "Product Images Icon Icon Icon Icon Icon Icon List Excellent 4.8 | 1,295 reviews…" at bounding box center [922, 459] width 1293 height 707
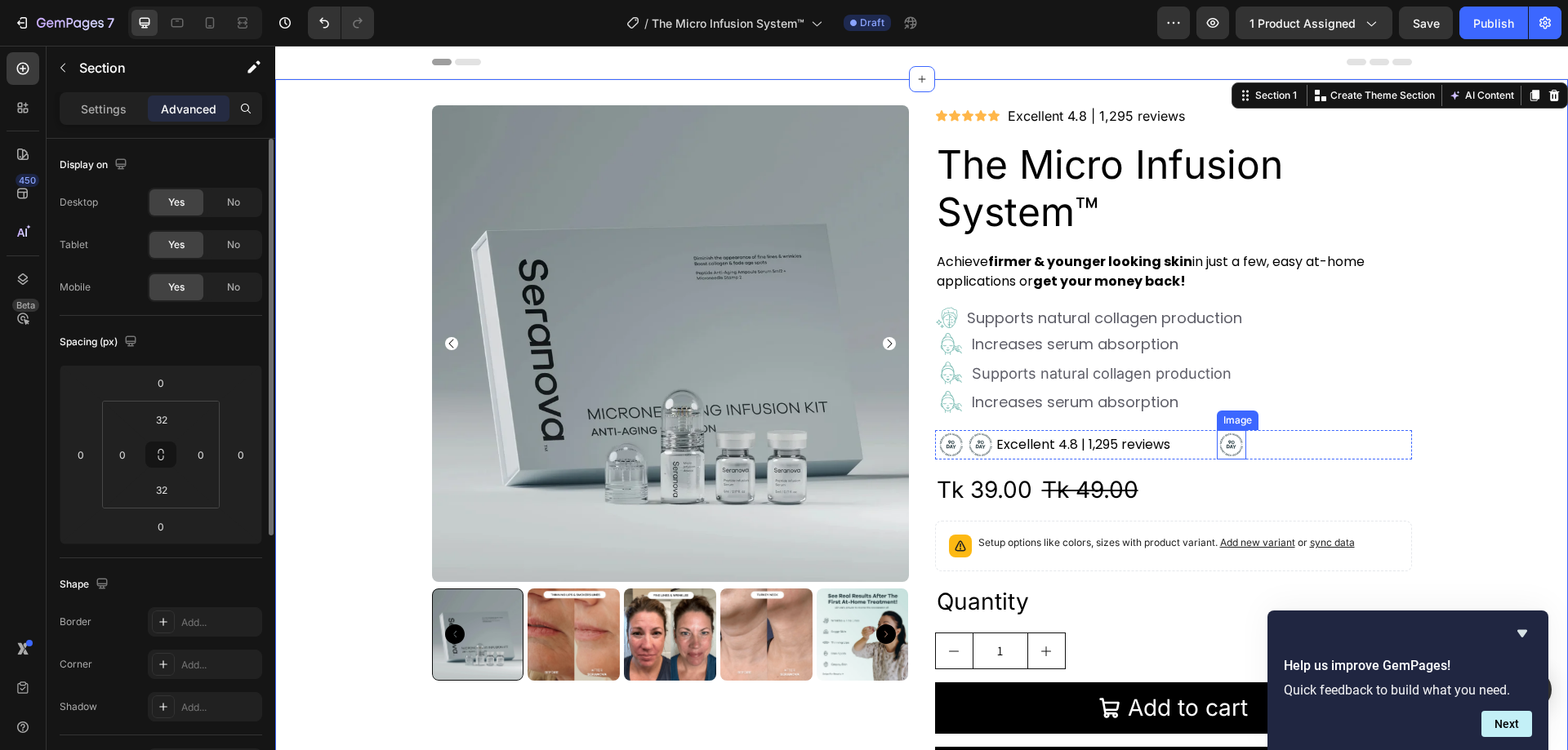
click at [1226, 445] on img at bounding box center [1232, 445] width 29 height 29
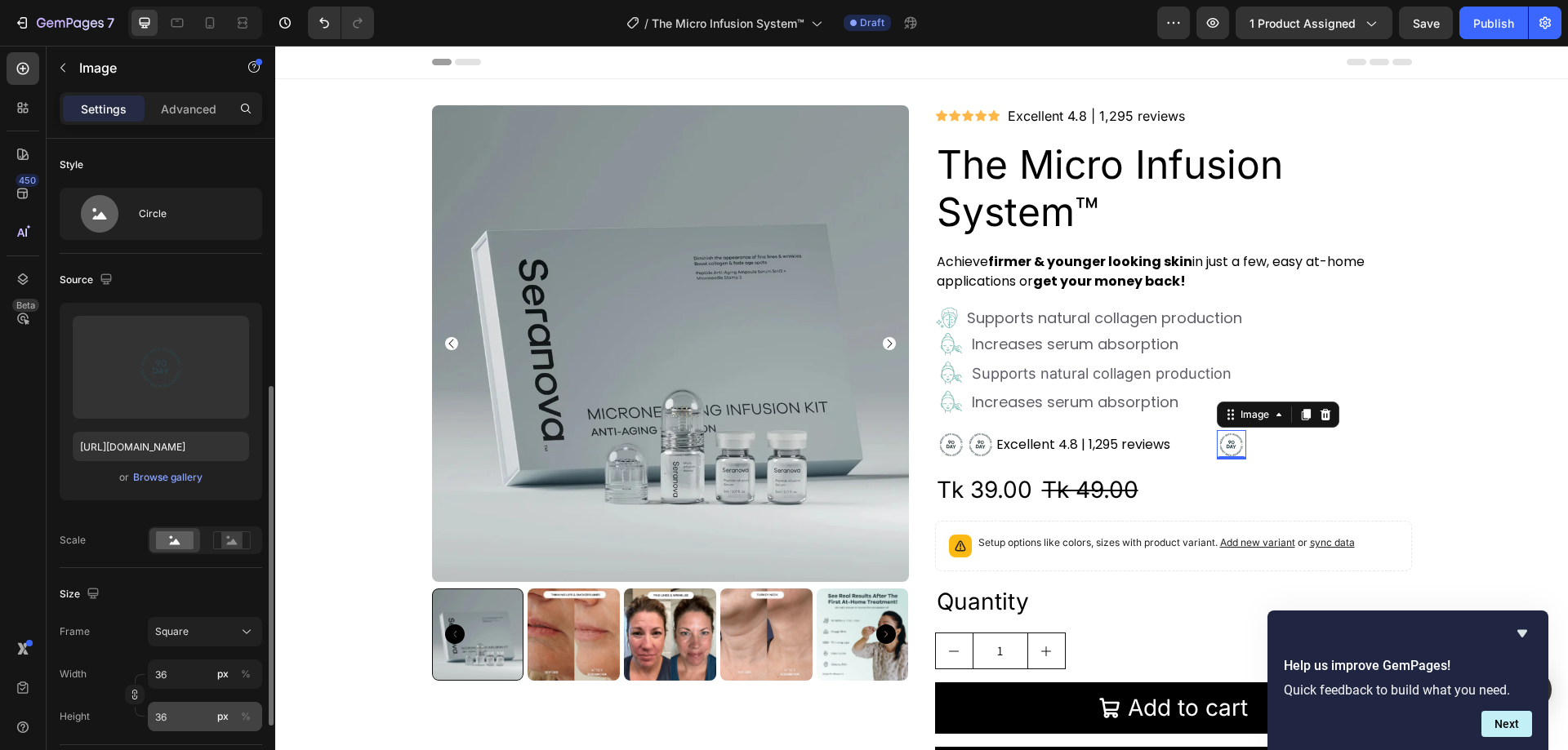
scroll to position [327, 0]
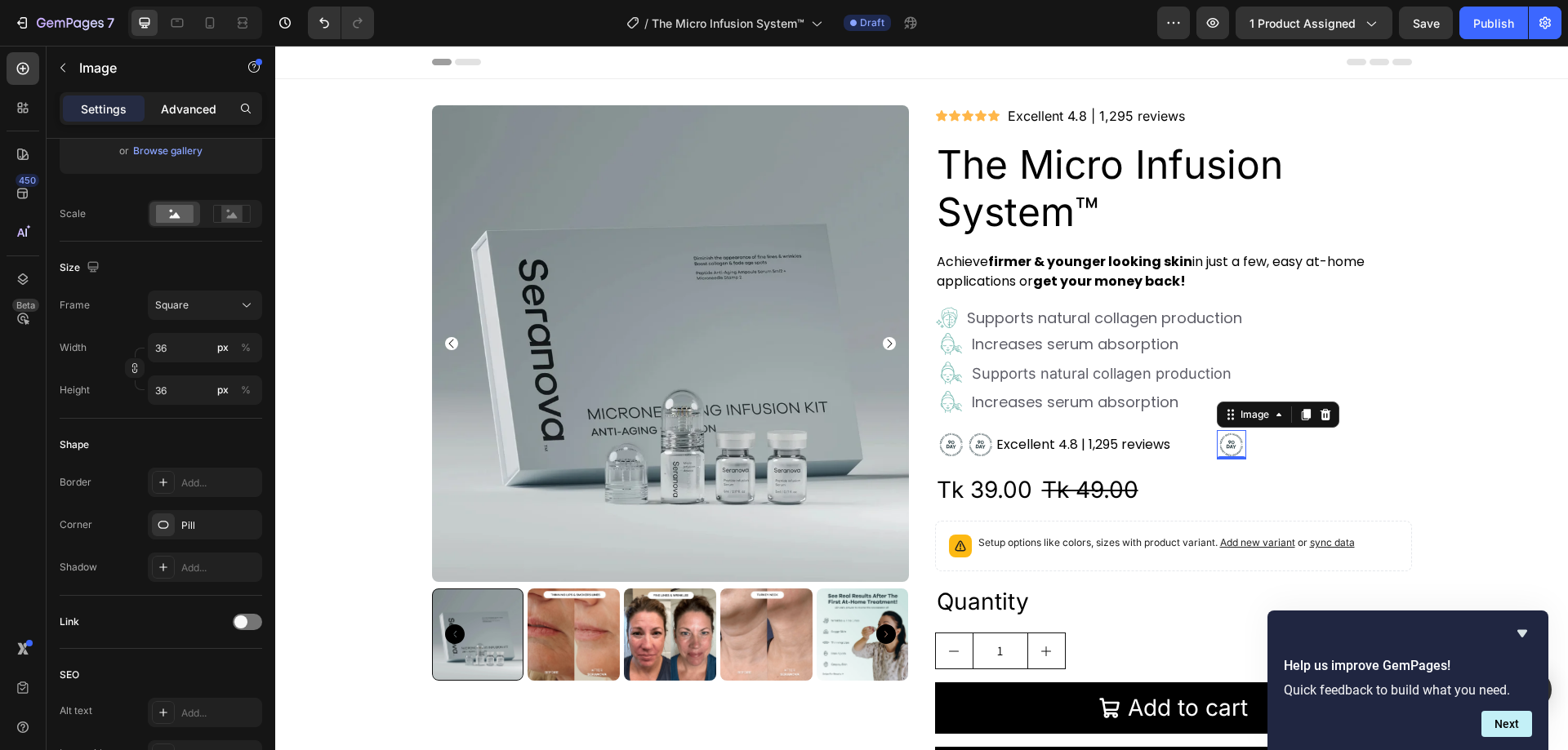
click at [203, 112] on p "Advanced" at bounding box center [188, 110] width 56 height 18
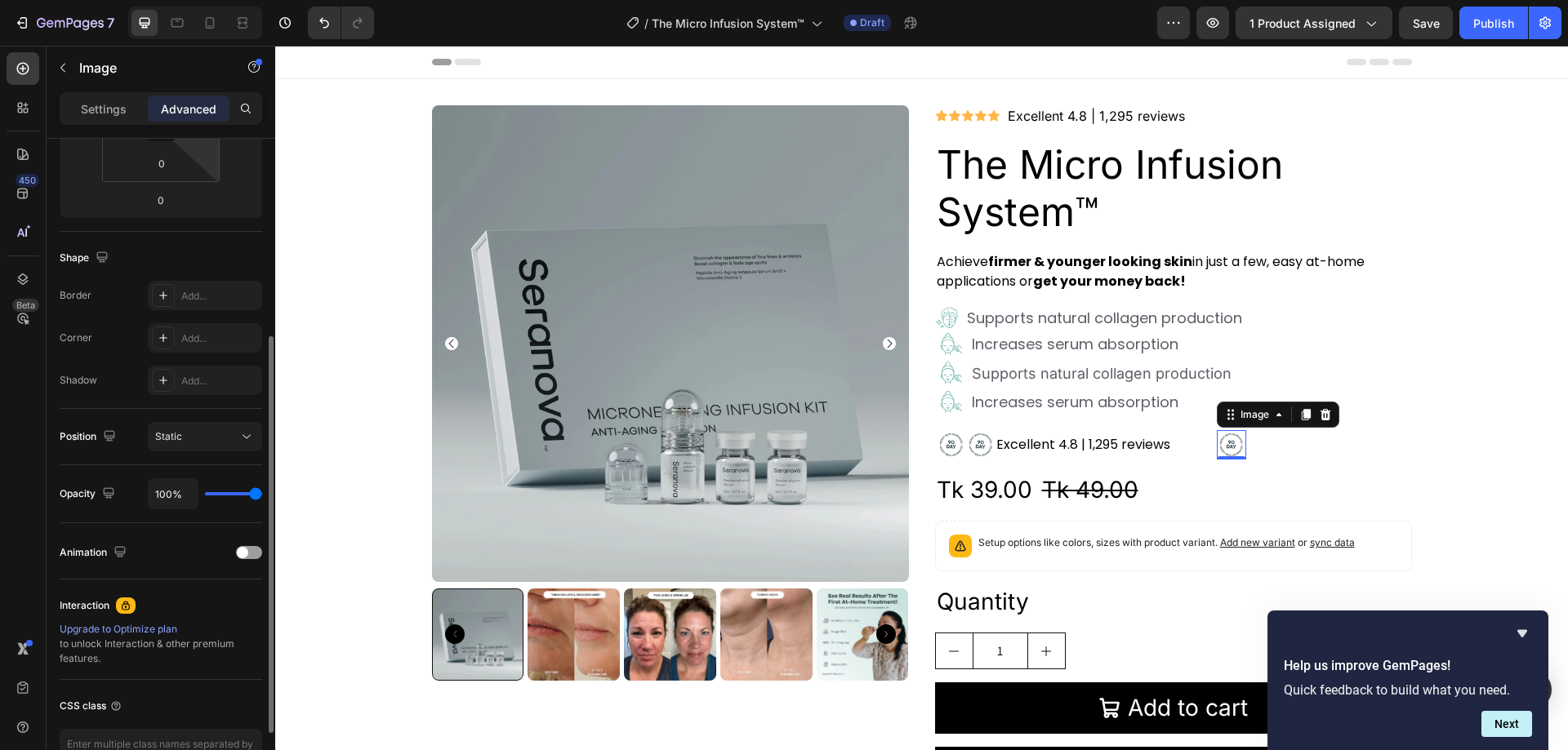
scroll to position [81, 0]
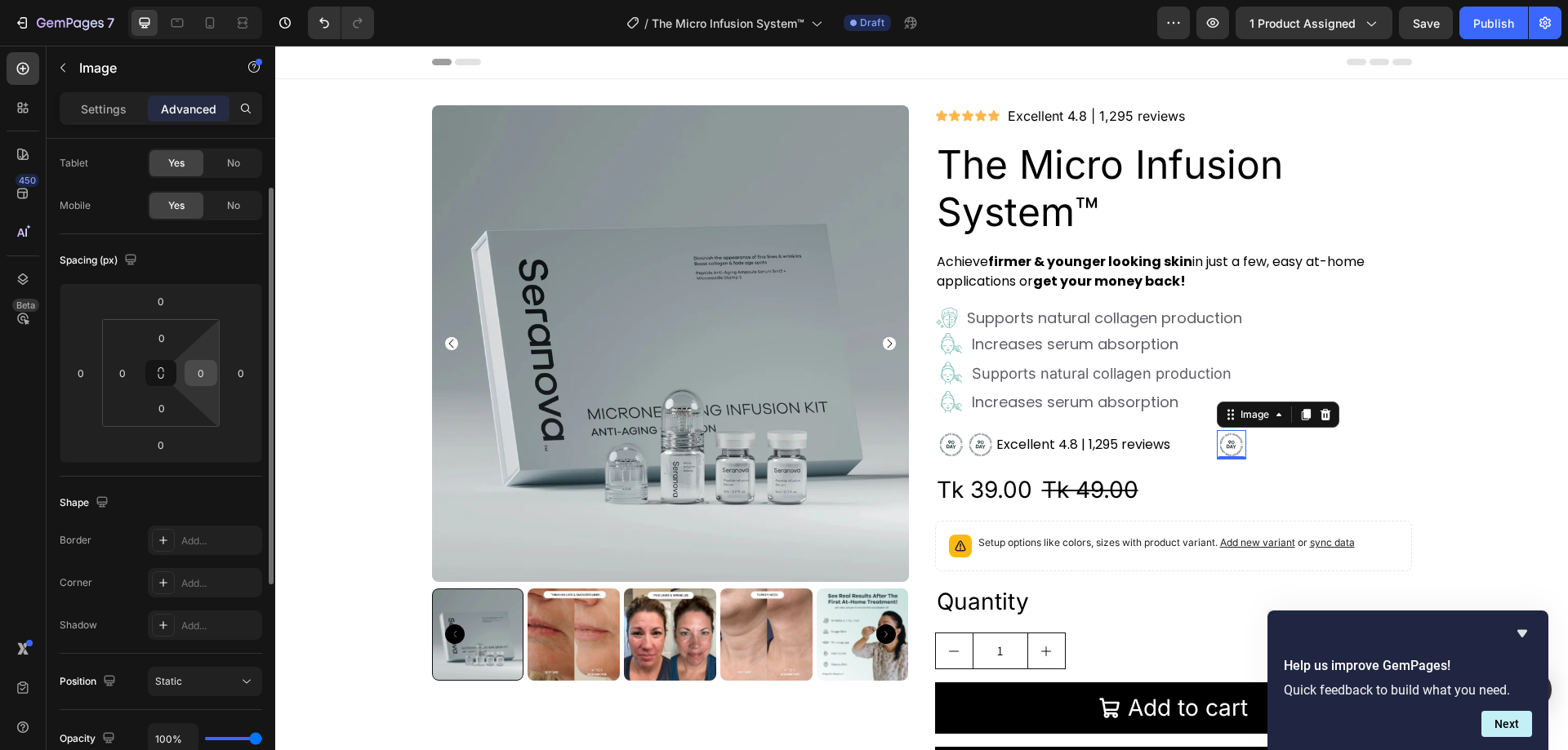
click at [206, 377] on input "0" at bounding box center [201, 373] width 24 height 24
type input "-"
click at [20, 421] on div "450 Beta" at bounding box center [23, 342] width 32 height 581
type input "0"
click at [1181, 441] on div "Excellent 4.8 | 1,295 reviews Text Block" at bounding box center [1107, 445] width 221 height 29
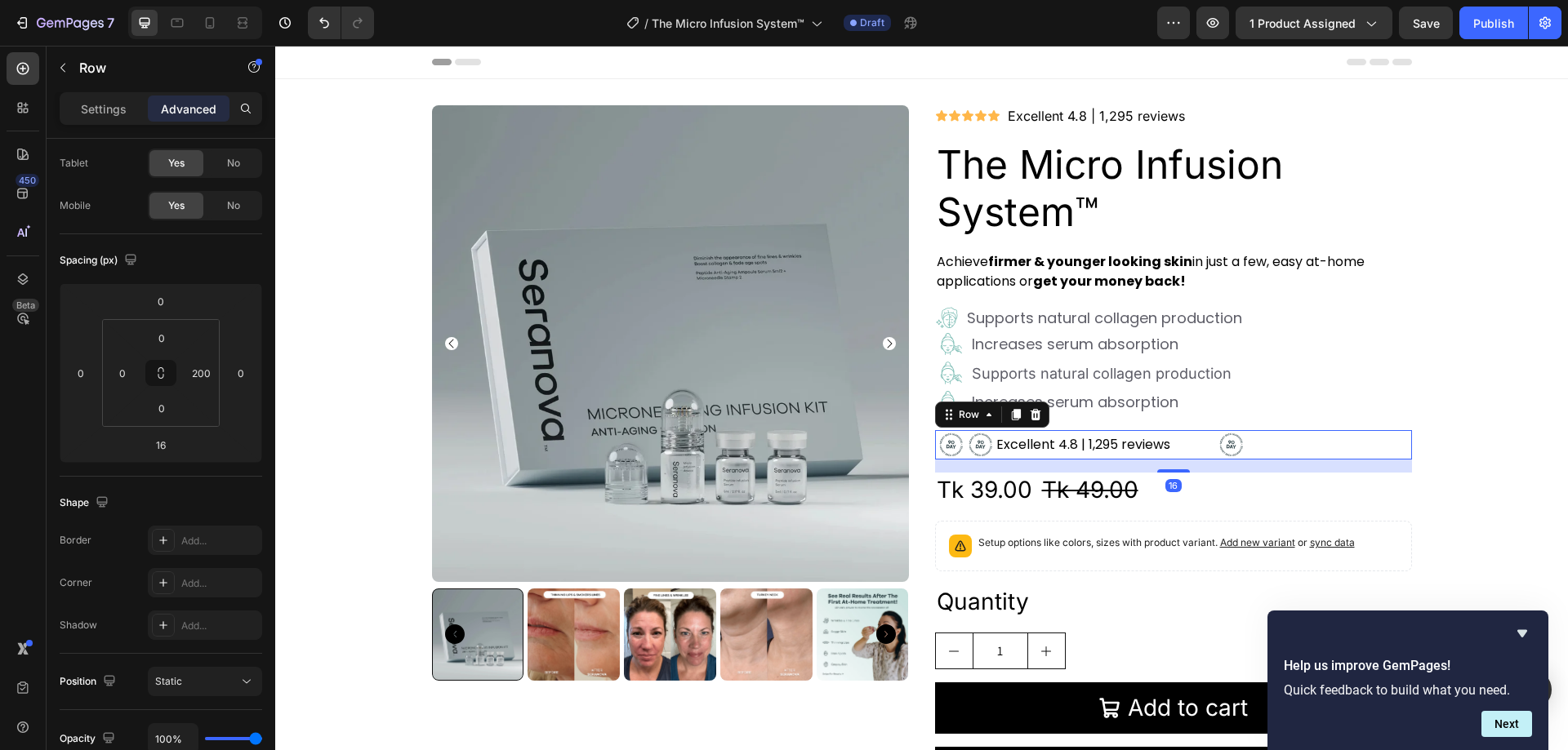
scroll to position [0, 0]
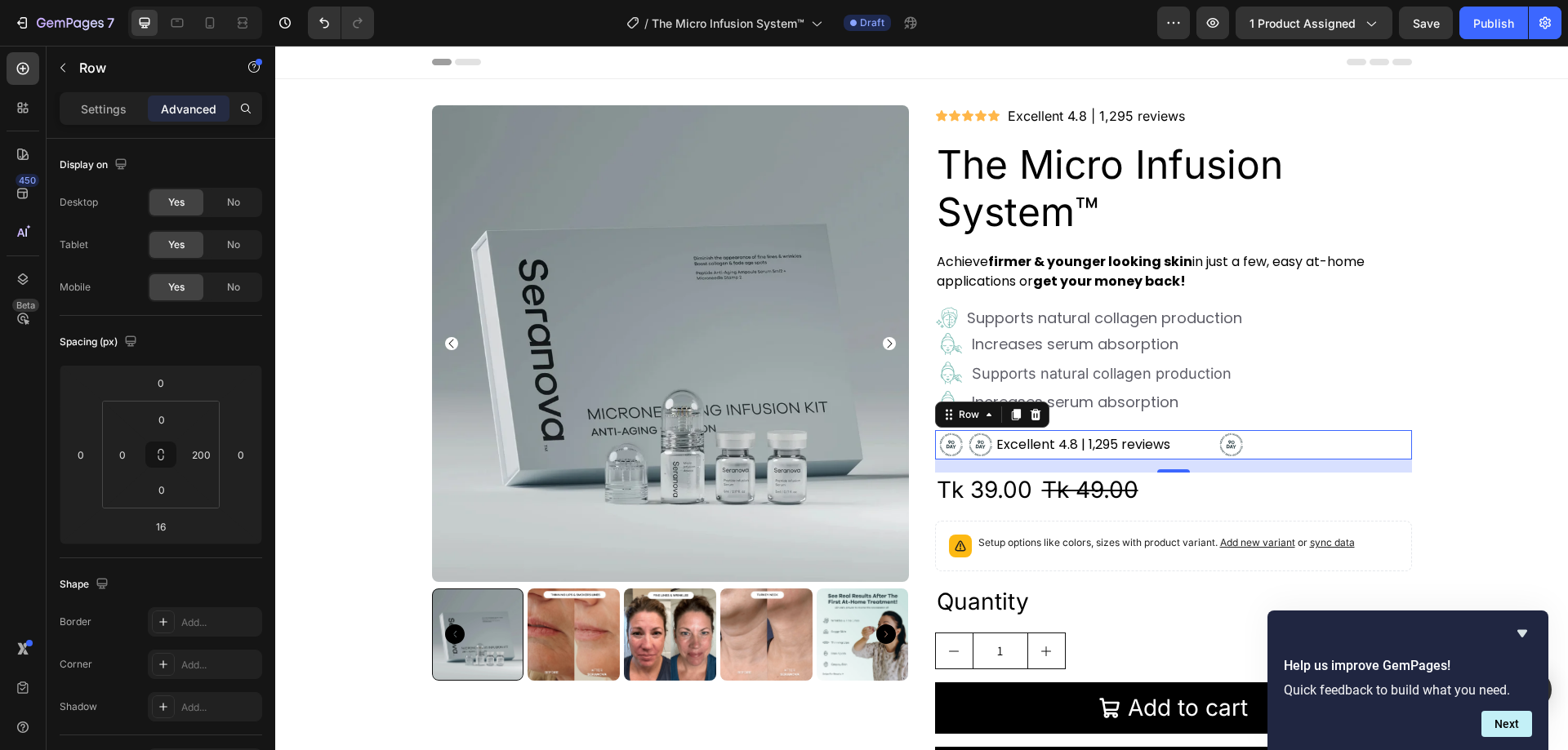
click at [1188, 443] on div "Excellent 4.8 | 1,295 reviews Text Block" at bounding box center [1107, 445] width 221 height 29
click at [1097, 443] on link "Excellent 4.8 | 1,295 reviews" at bounding box center [1084, 445] width 174 height 19
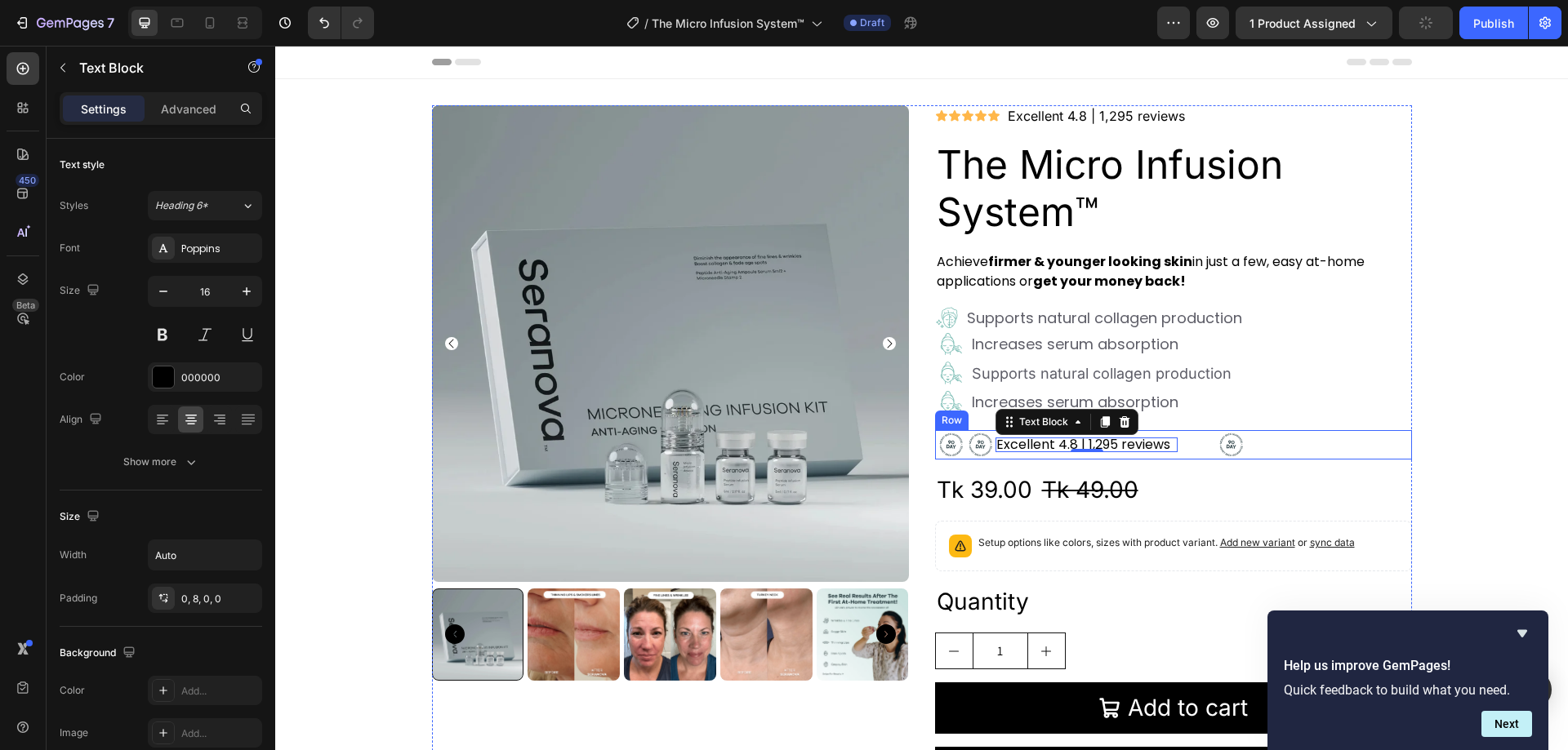
click at [1185, 440] on div "Excellent 4.8 | 1,295 reviews Text Block 0" at bounding box center [1107, 445] width 221 height 29
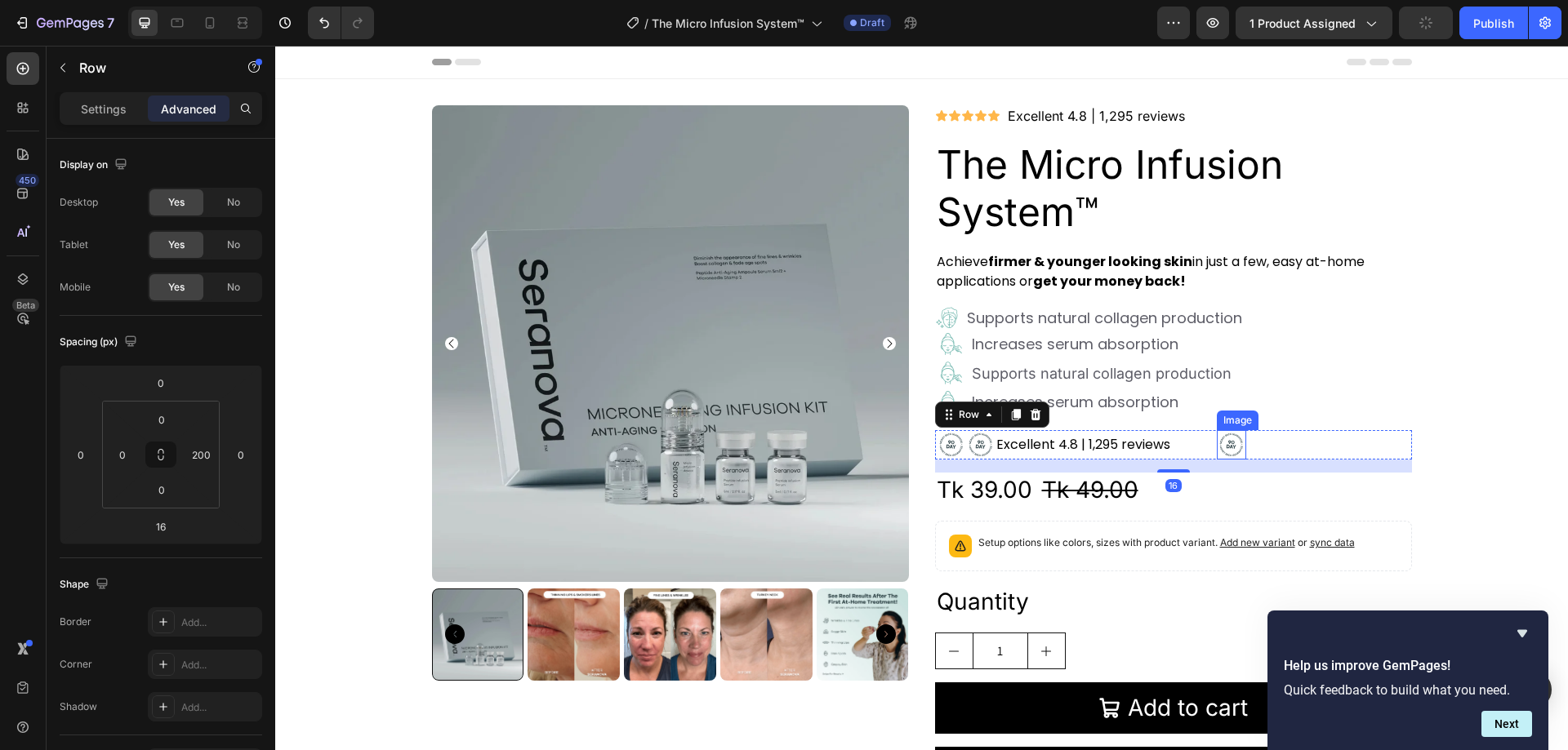
click at [1221, 441] on img at bounding box center [1232, 445] width 29 height 29
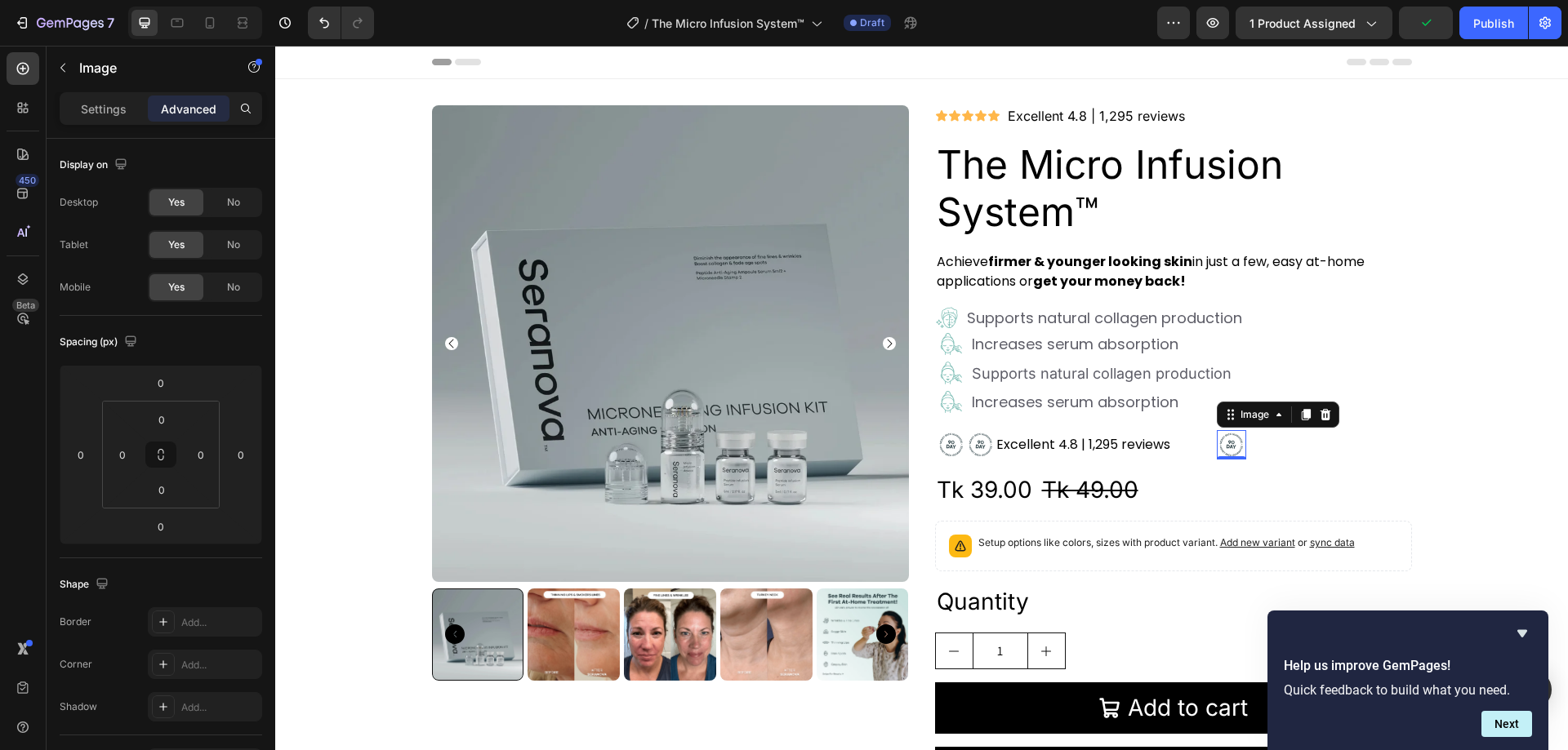
click at [124, 94] on div "Settings Advanced" at bounding box center [161, 108] width 203 height 32
click at [123, 108] on p "Settings" at bounding box center [104, 110] width 46 height 18
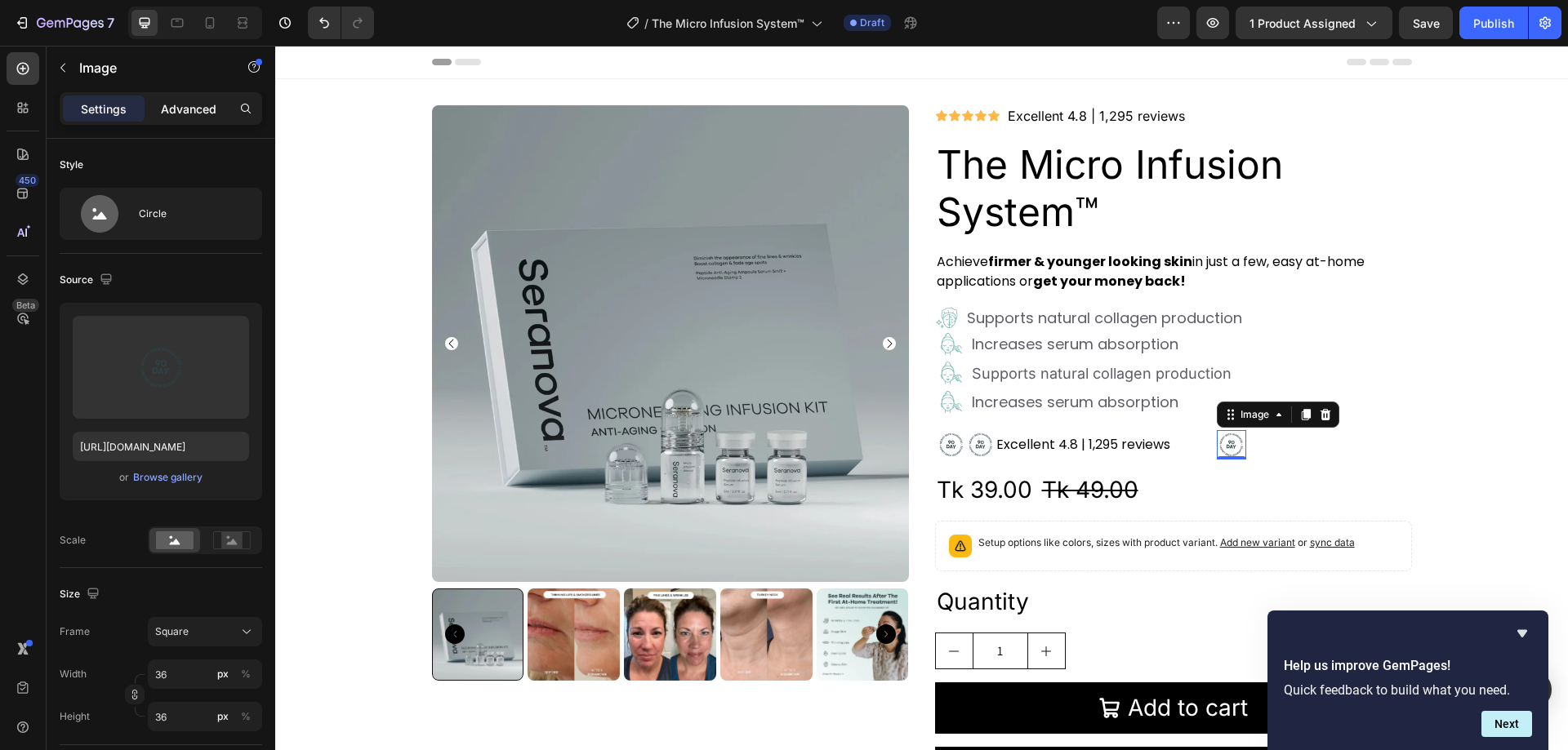
click at [184, 109] on p "Advanced" at bounding box center [188, 110] width 56 height 18
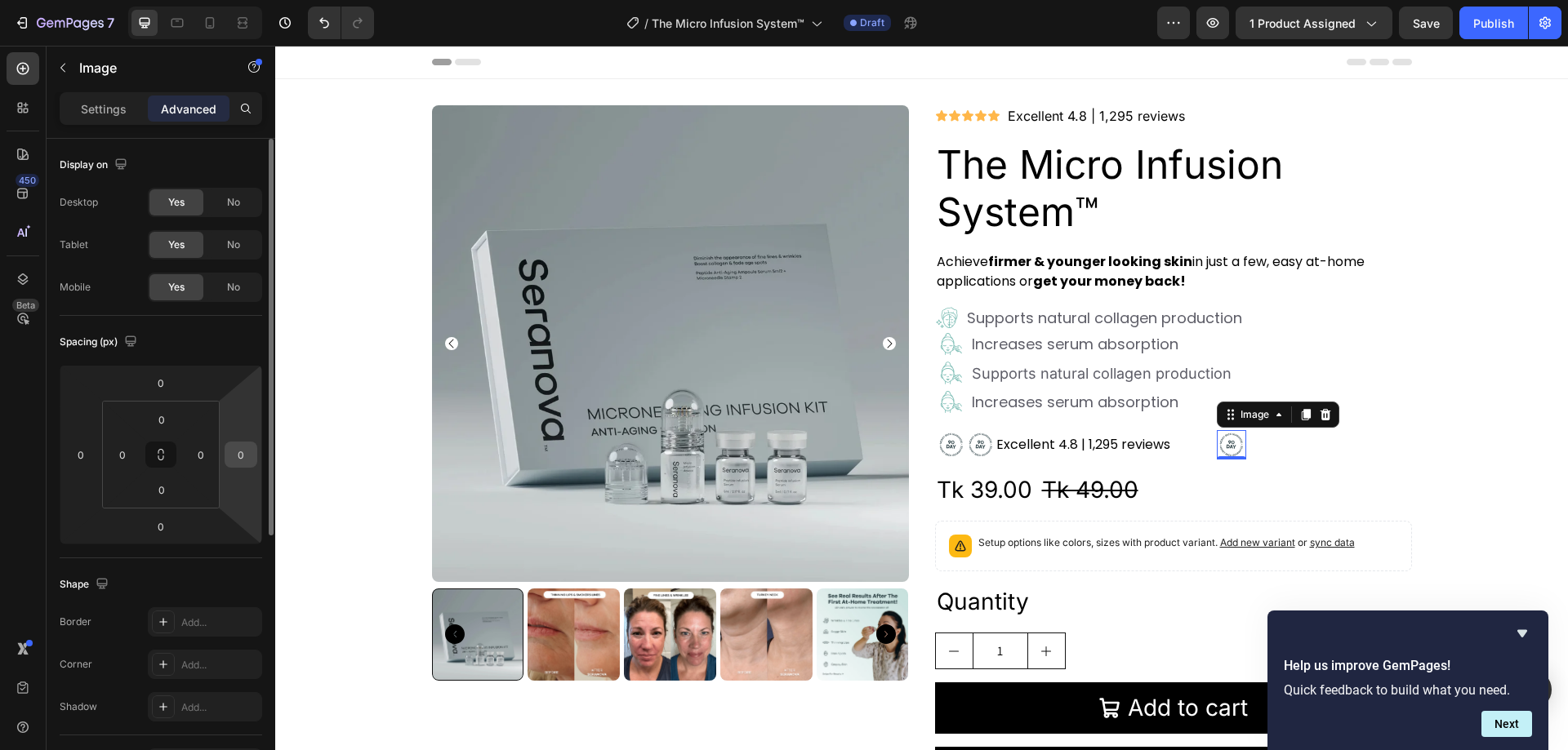
click at [242, 455] on input "0" at bounding box center [241, 454] width 24 height 24
type input "-1"
click at [101, 99] on div "Settings" at bounding box center [103, 109] width 81 height 26
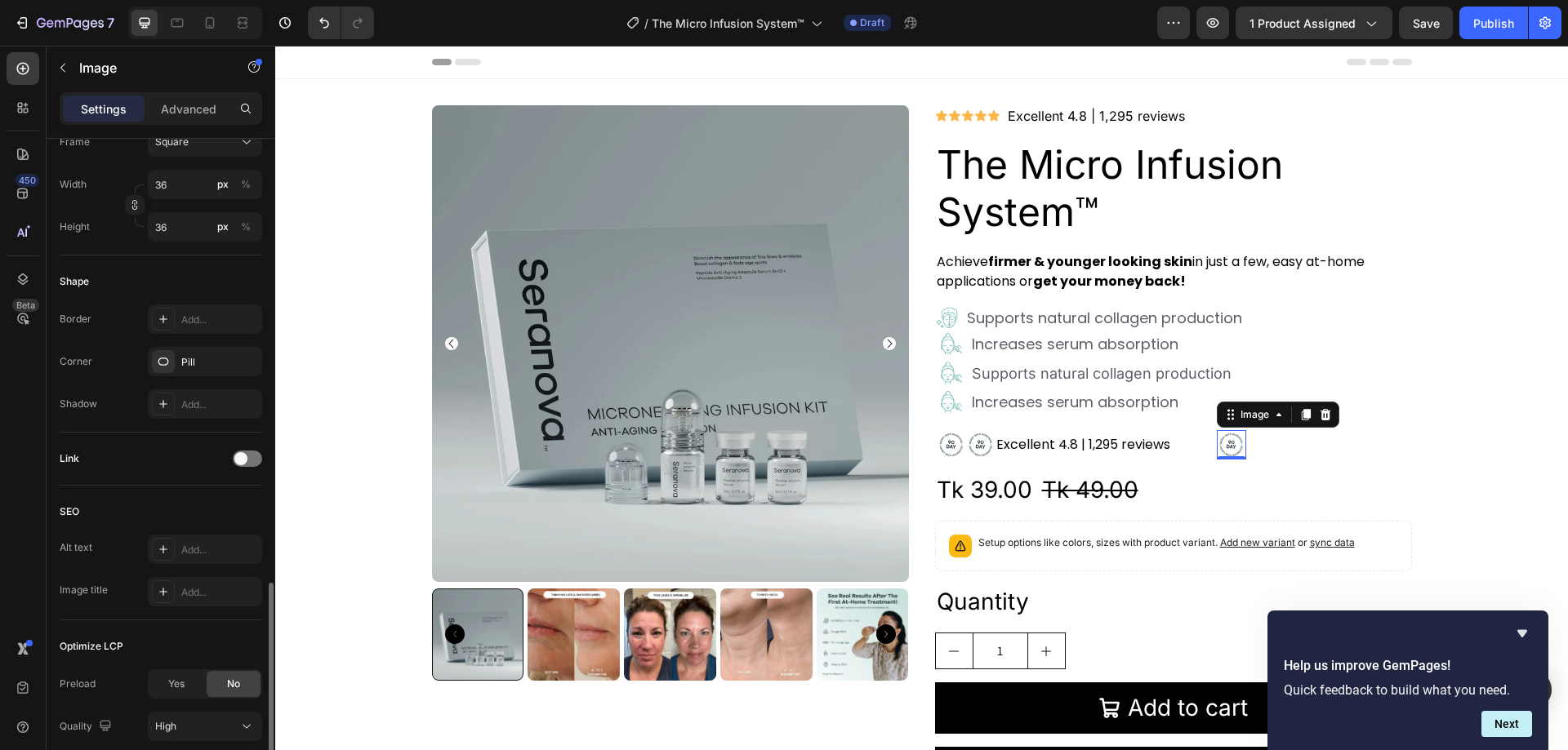
scroll to position [616, 0]
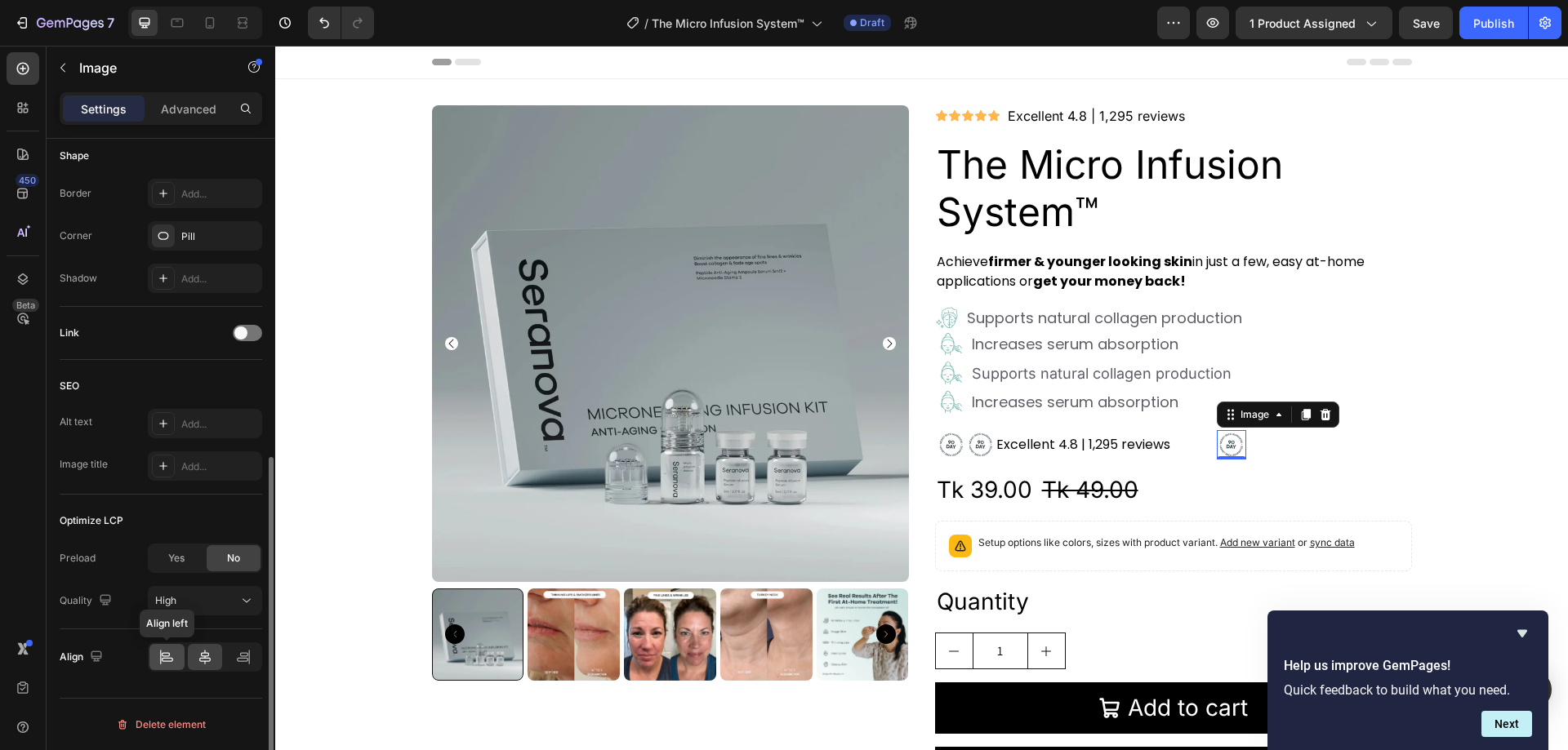
click at [163, 662] on icon at bounding box center [166, 657] width 17 height 17
click at [235, 659] on icon at bounding box center [243, 657] width 17 height 17
click at [219, 599] on div "High" at bounding box center [196, 600] width 83 height 15
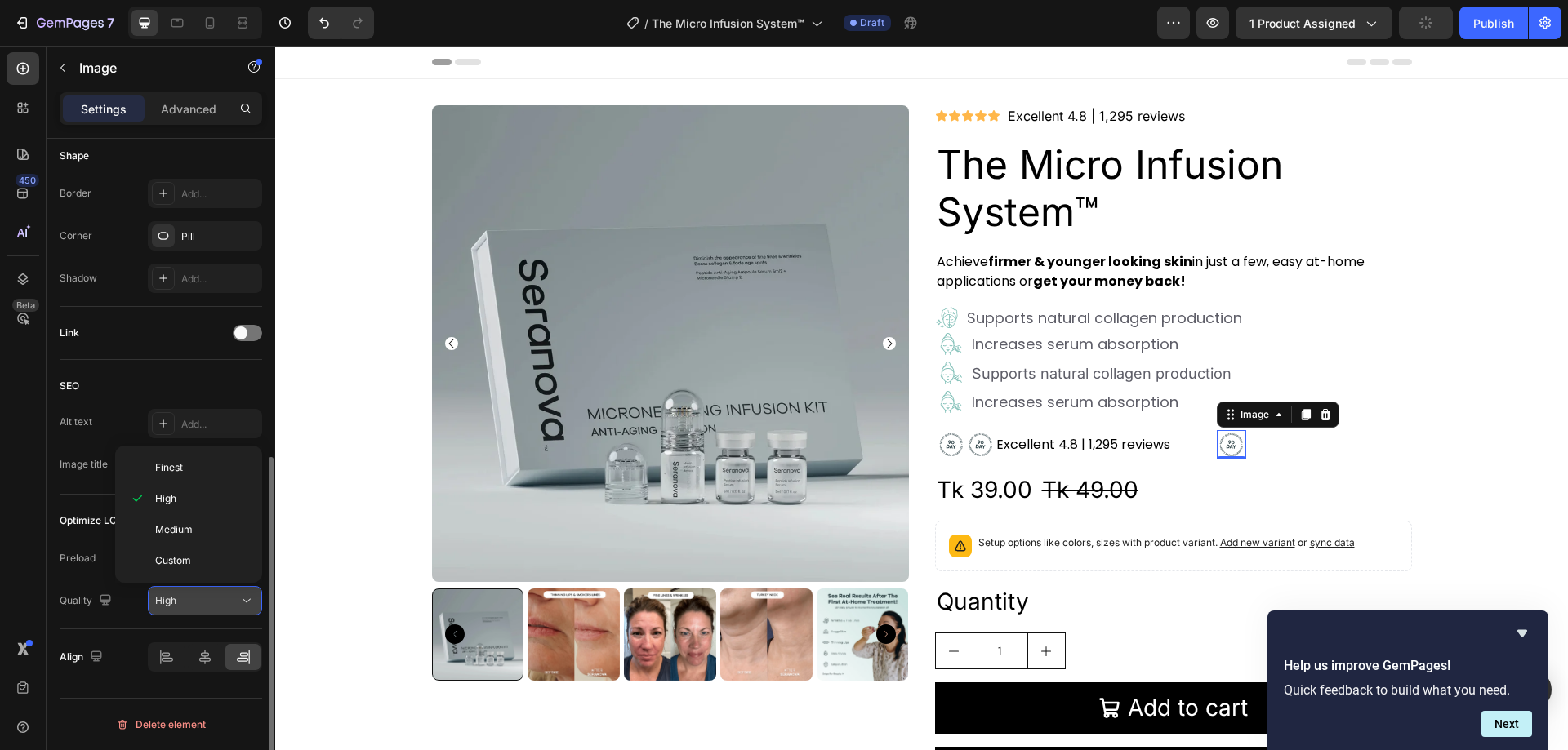
click at [219, 599] on div "High" at bounding box center [196, 600] width 83 height 15
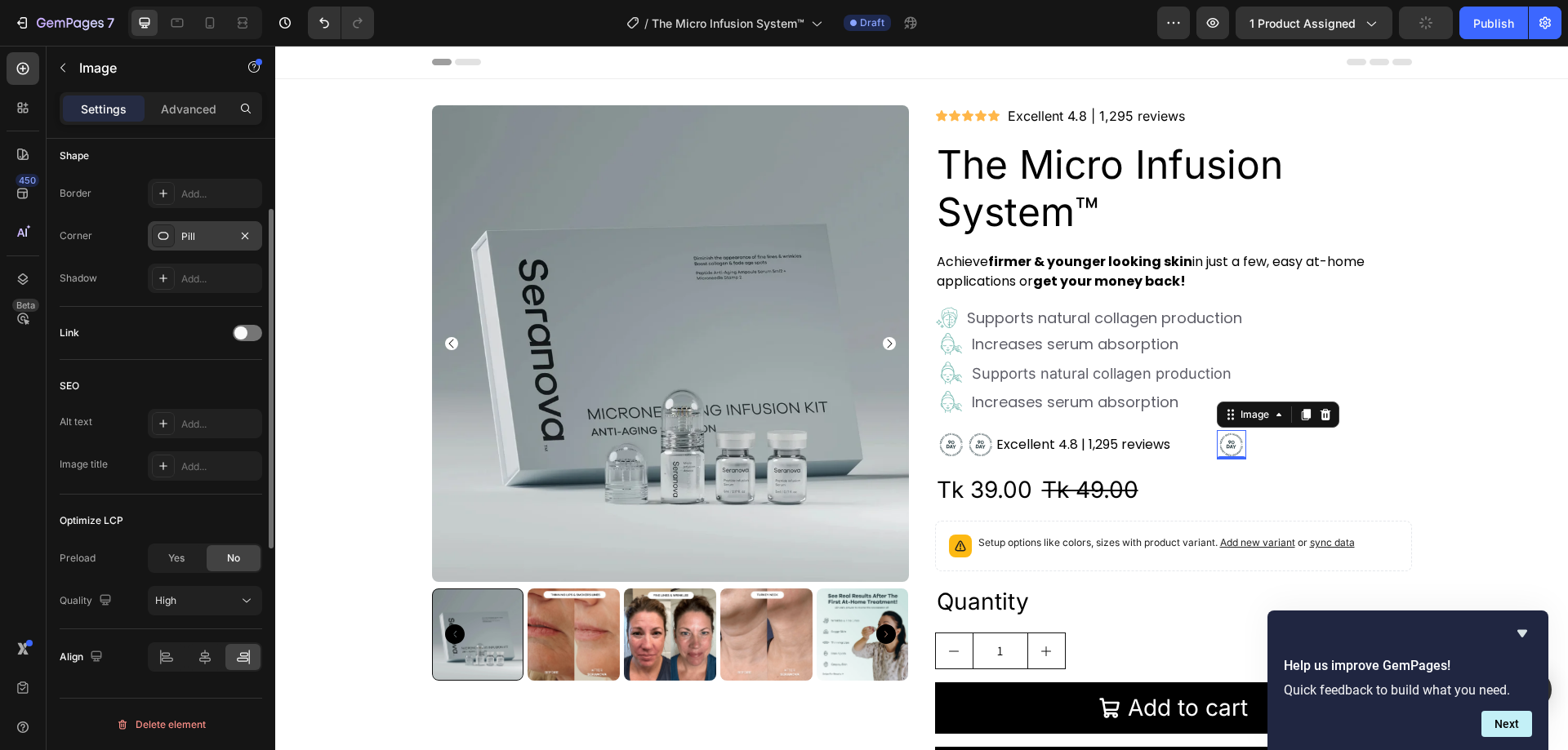
scroll to position [452, 0]
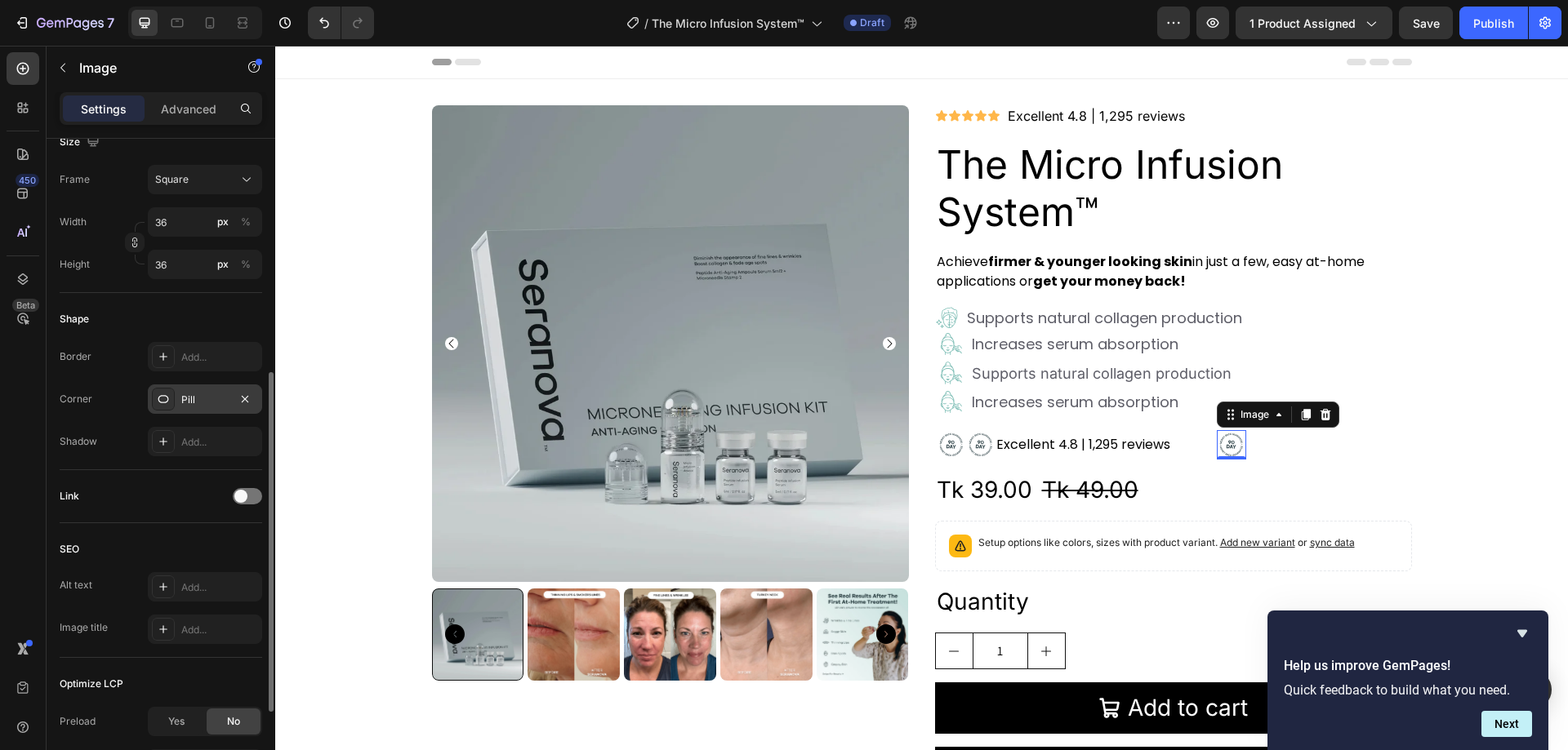
click at [193, 401] on div "Pill" at bounding box center [205, 399] width 47 height 15
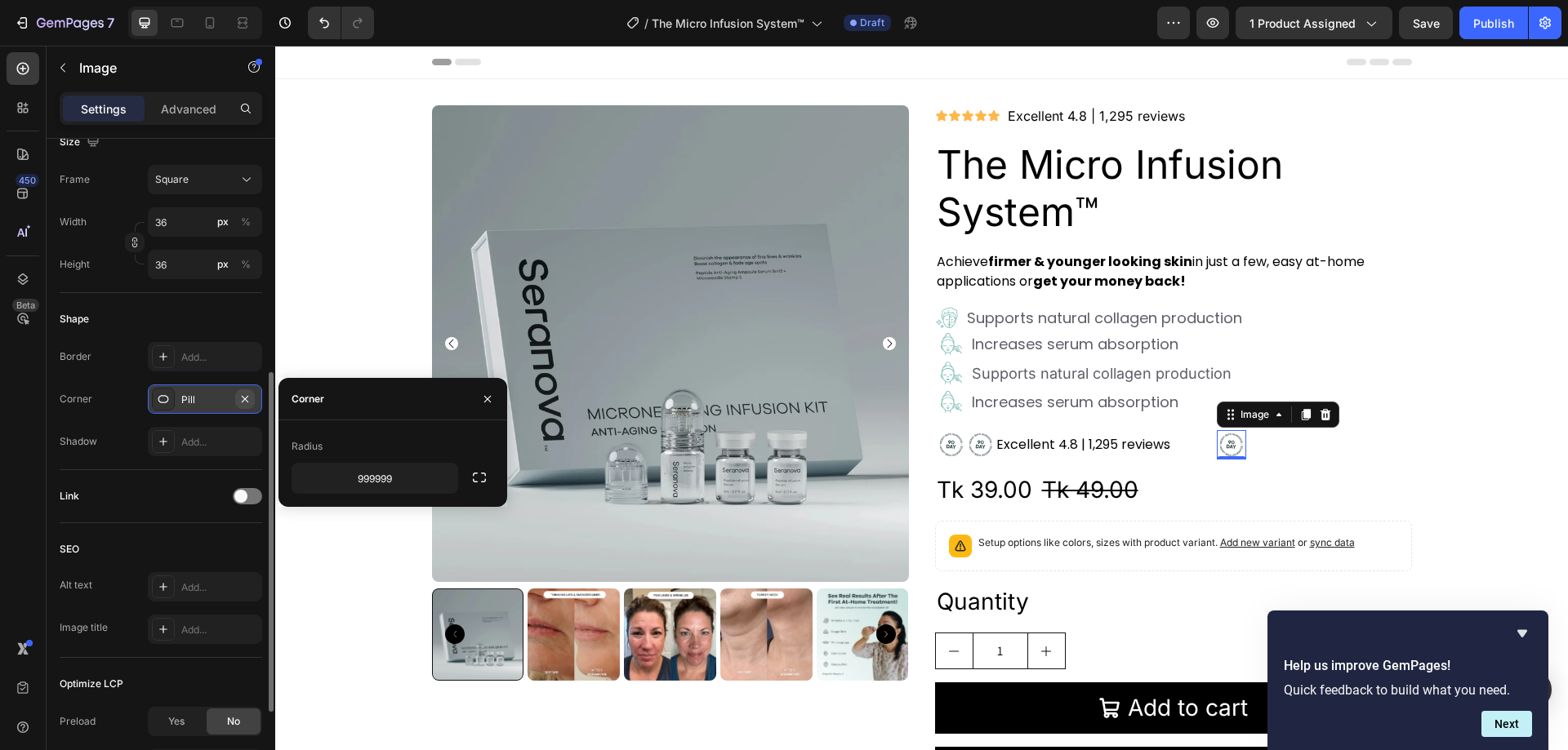
click at [242, 399] on icon "button" at bounding box center [245, 398] width 13 height 13
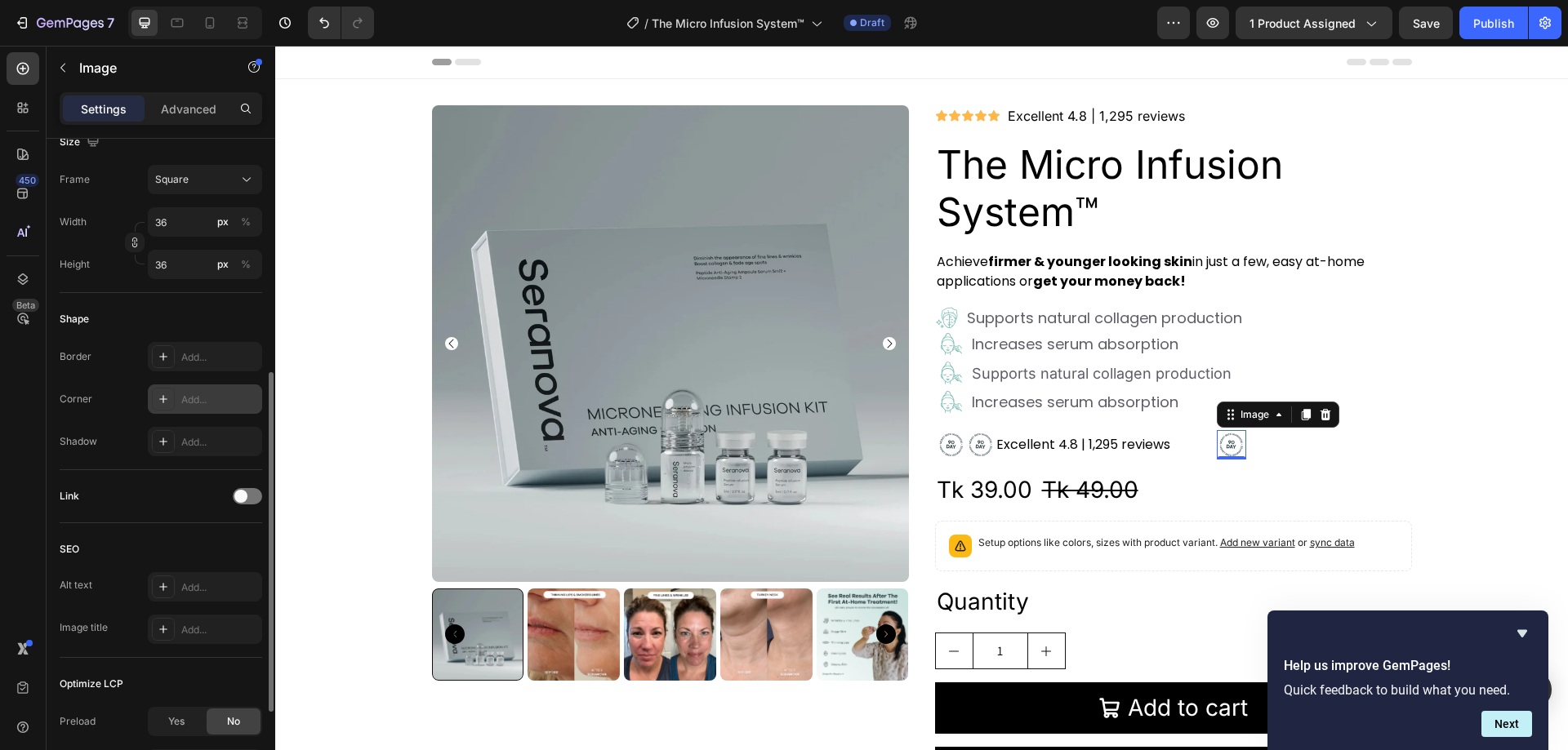
scroll to position [289, 0]
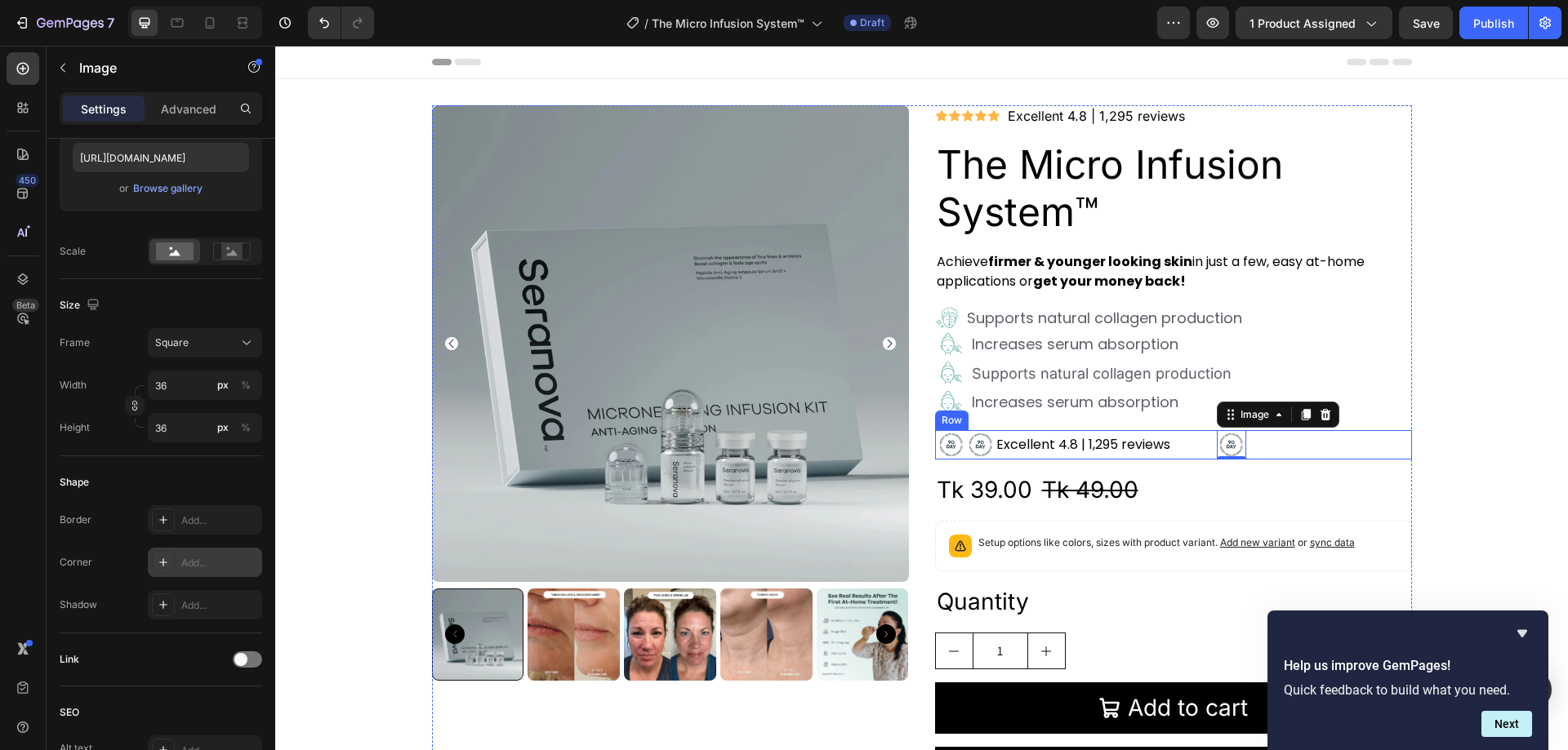
click at [1182, 436] on div "Excellent 4.8 | 1,295 reviews Text Block" at bounding box center [1107, 445] width 221 height 29
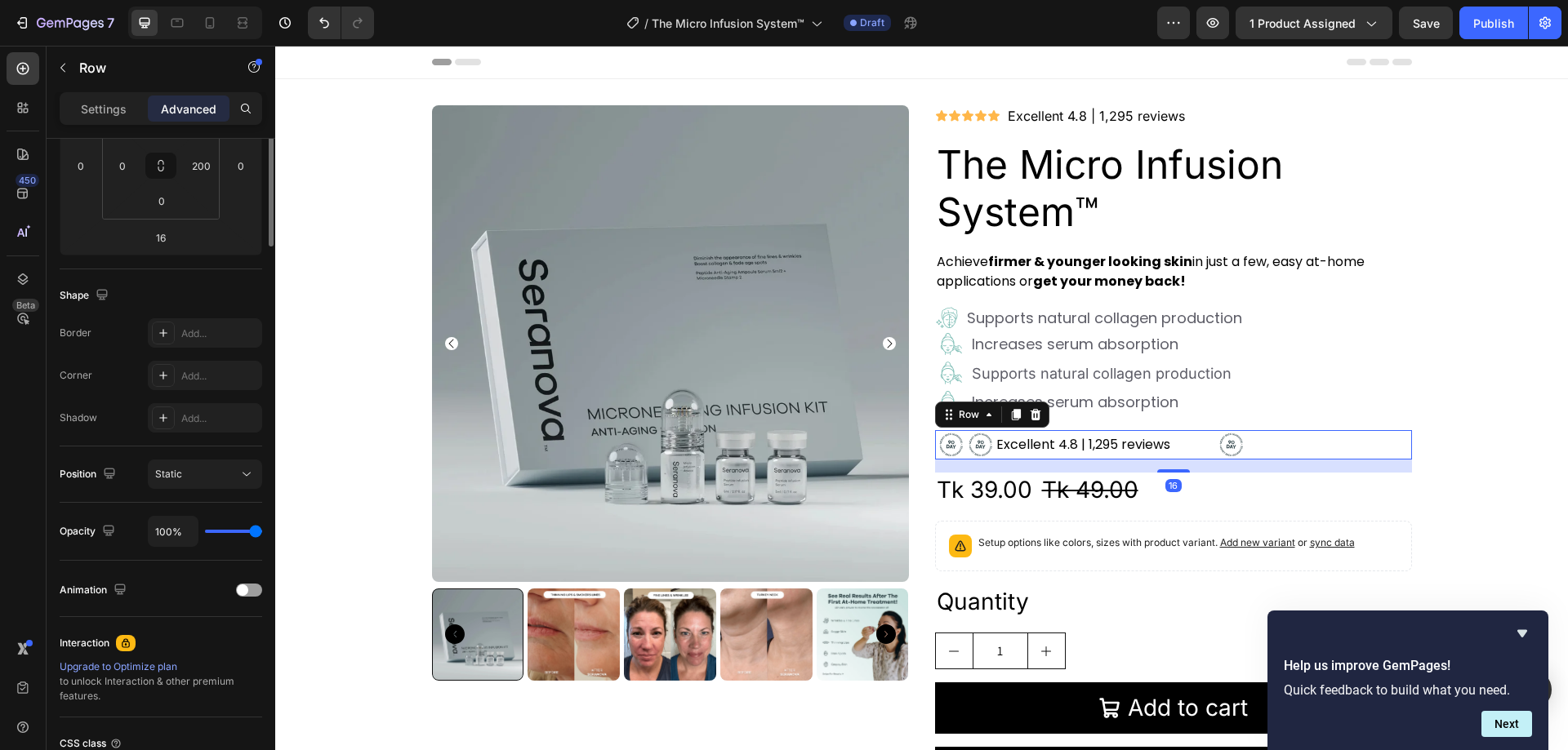
scroll to position [0, 0]
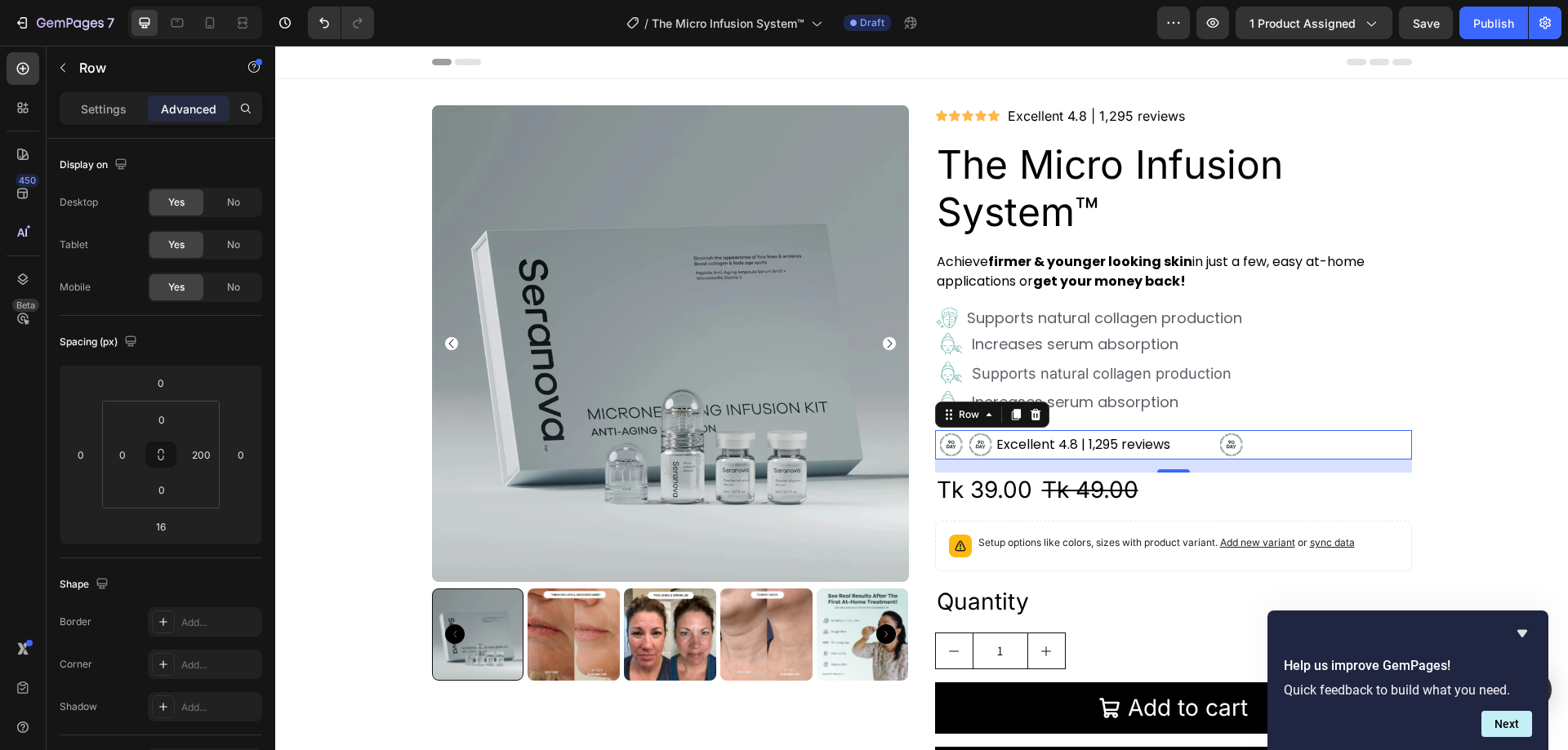
click at [1197, 441] on div "Excellent 4.8 | 1,295 reviews Text Block" at bounding box center [1107, 445] width 221 height 29
click at [122, 112] on p "Settings" at bounding box center [104, 110] width 46 height 18
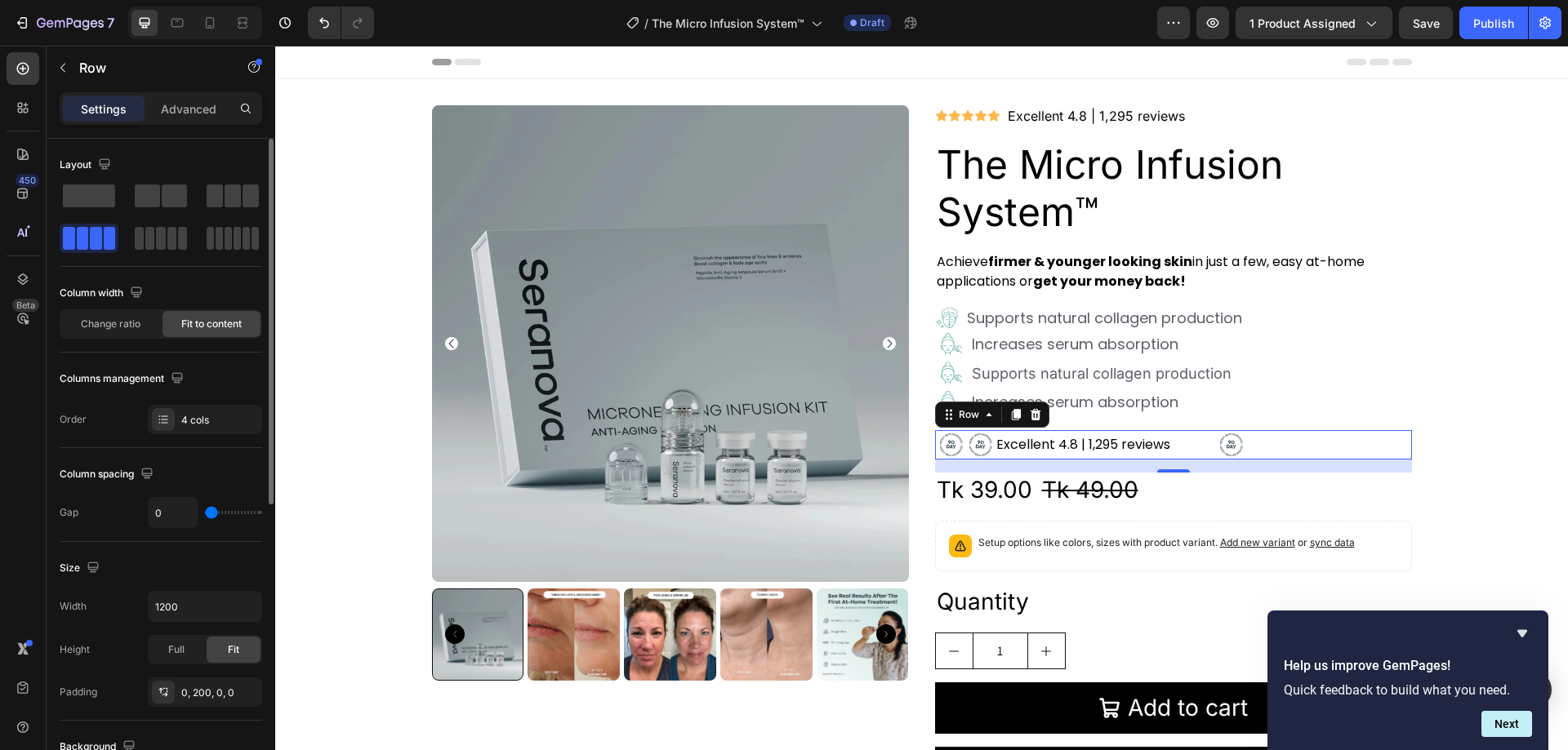
click at [98, 233] on span at bounding box center [96, 238] width 13 height 23
type input "4"
type input "36"
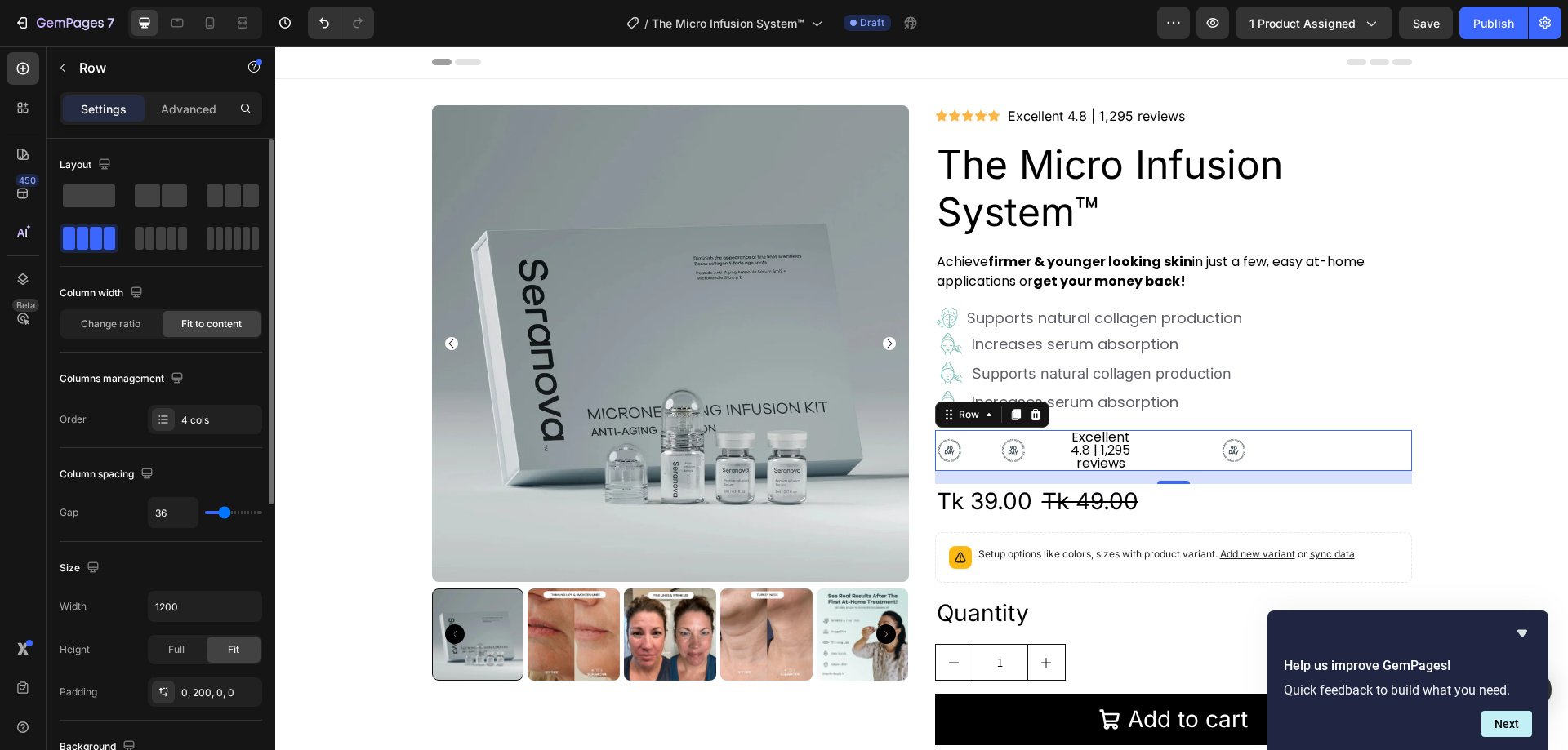
type input "42"
type input "51"
type input "58"
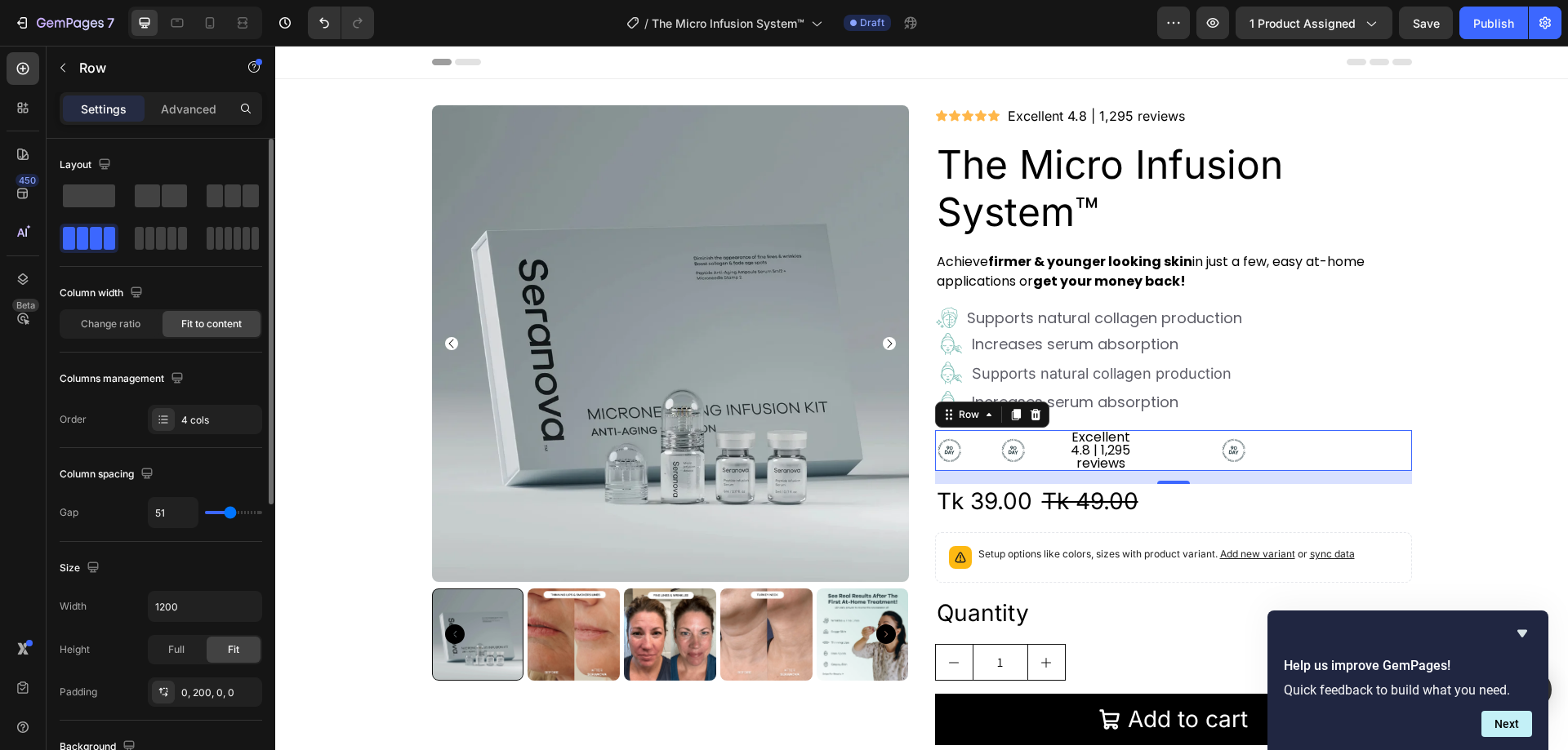
type input "58"
type input "69"
type input "76"
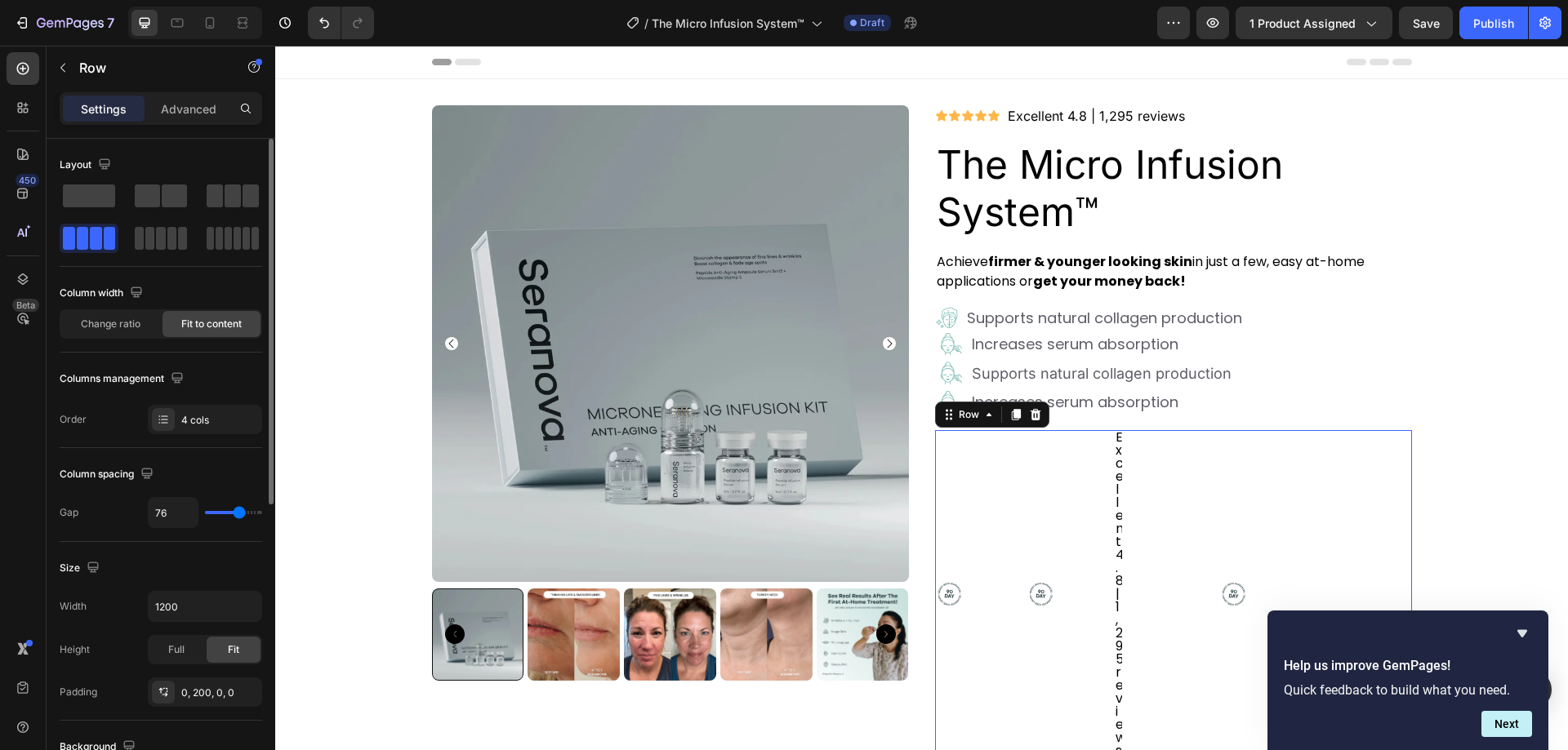
type input "78"
type input "0"
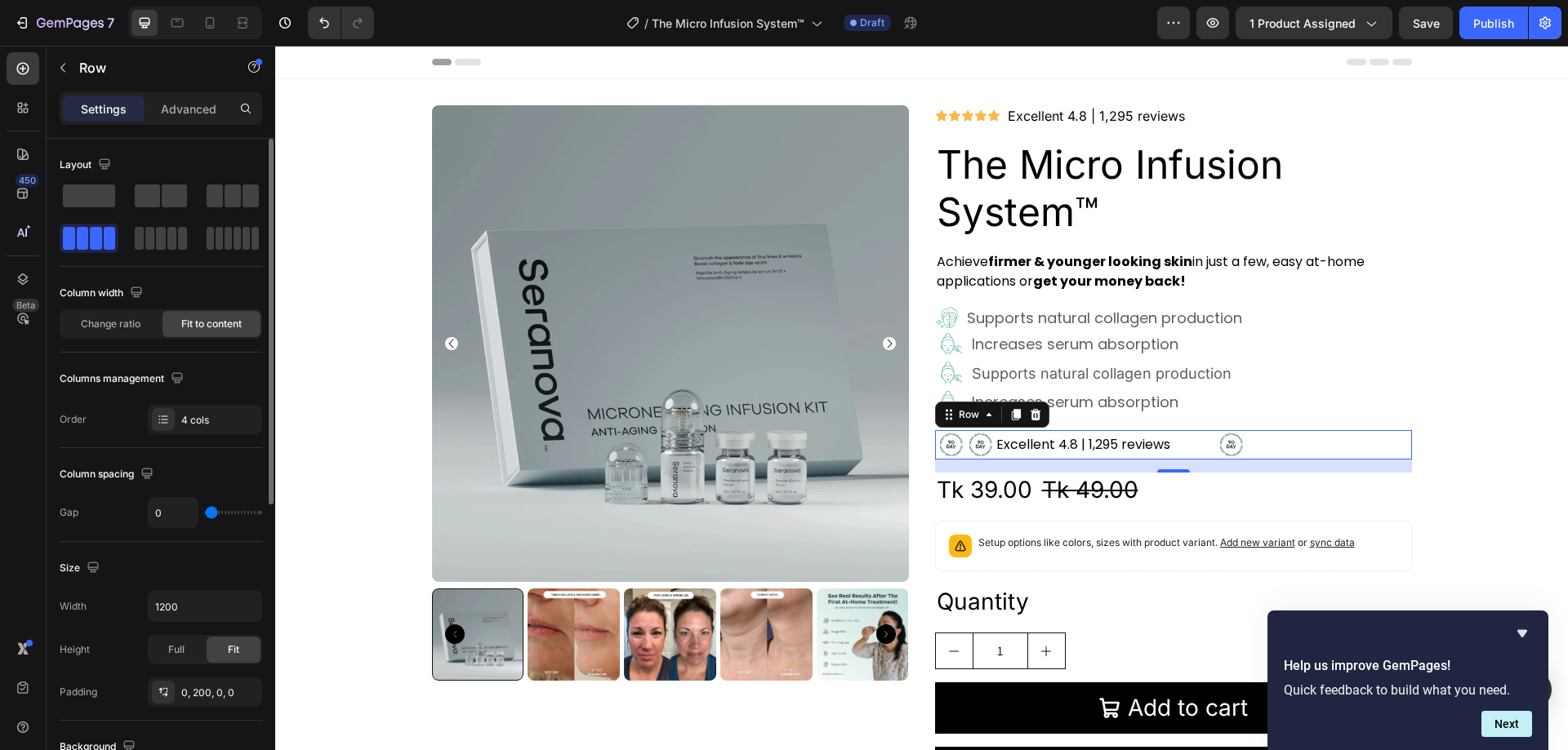
drag, startPoint x: 211, startPoint y: 509, endPoint x: 174, endPoint y: 509, distance: 37.0
click at [205, 511] on input "range" at bounding box center [233, 512] width 57 height 3
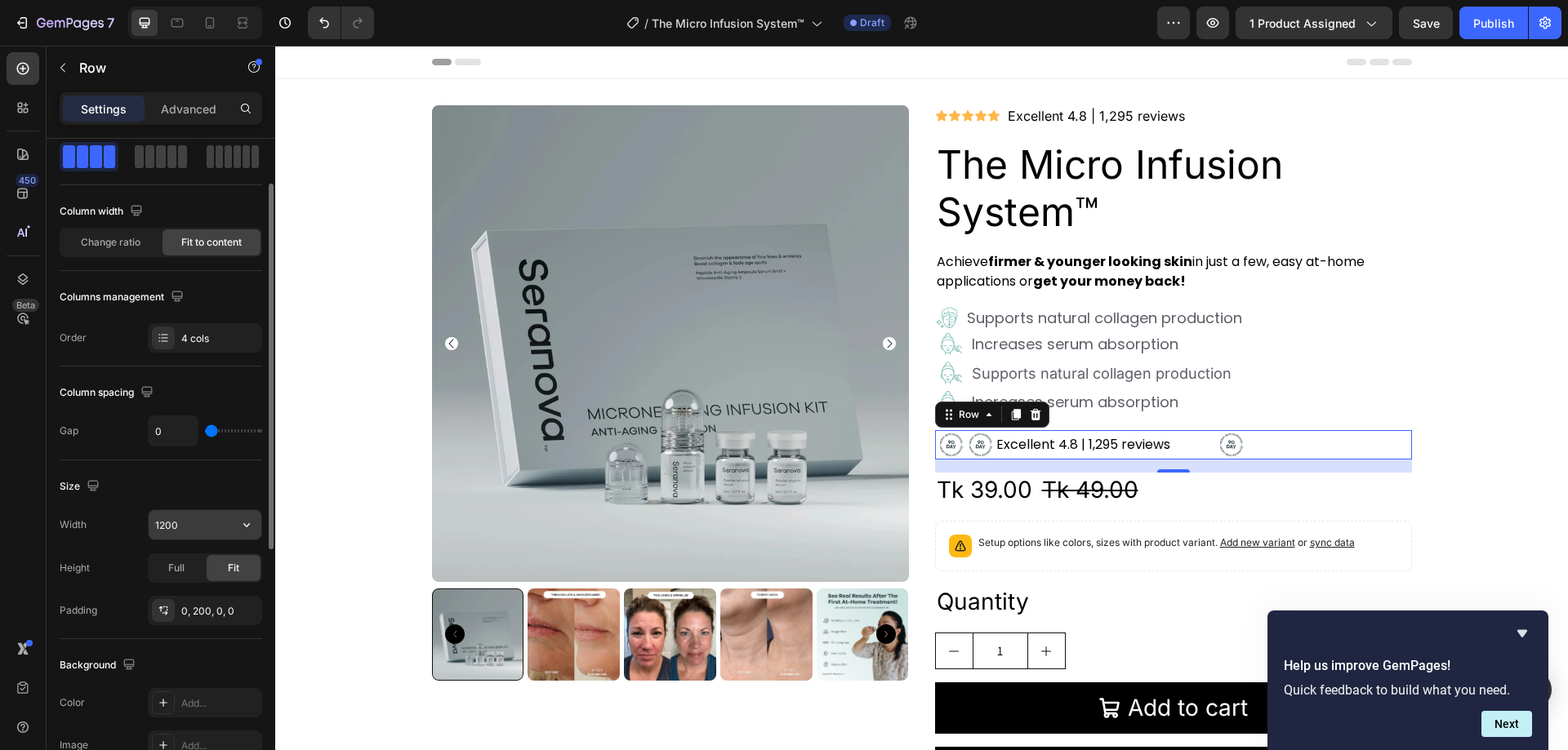
click at [185, 526] on input "1200" at bounding box center [205, 525] width 113 height 29
click at [251, 521] on icon "button" at bounding box center [247, 525] width 17 height 17
click at [205, 592] on p "Full 100%" at bounding box center [201, 597] width 93 height 15
type input "100%"
click at [246, 526] on icon "button" at bounding box center [247, 526] width 7 height 4
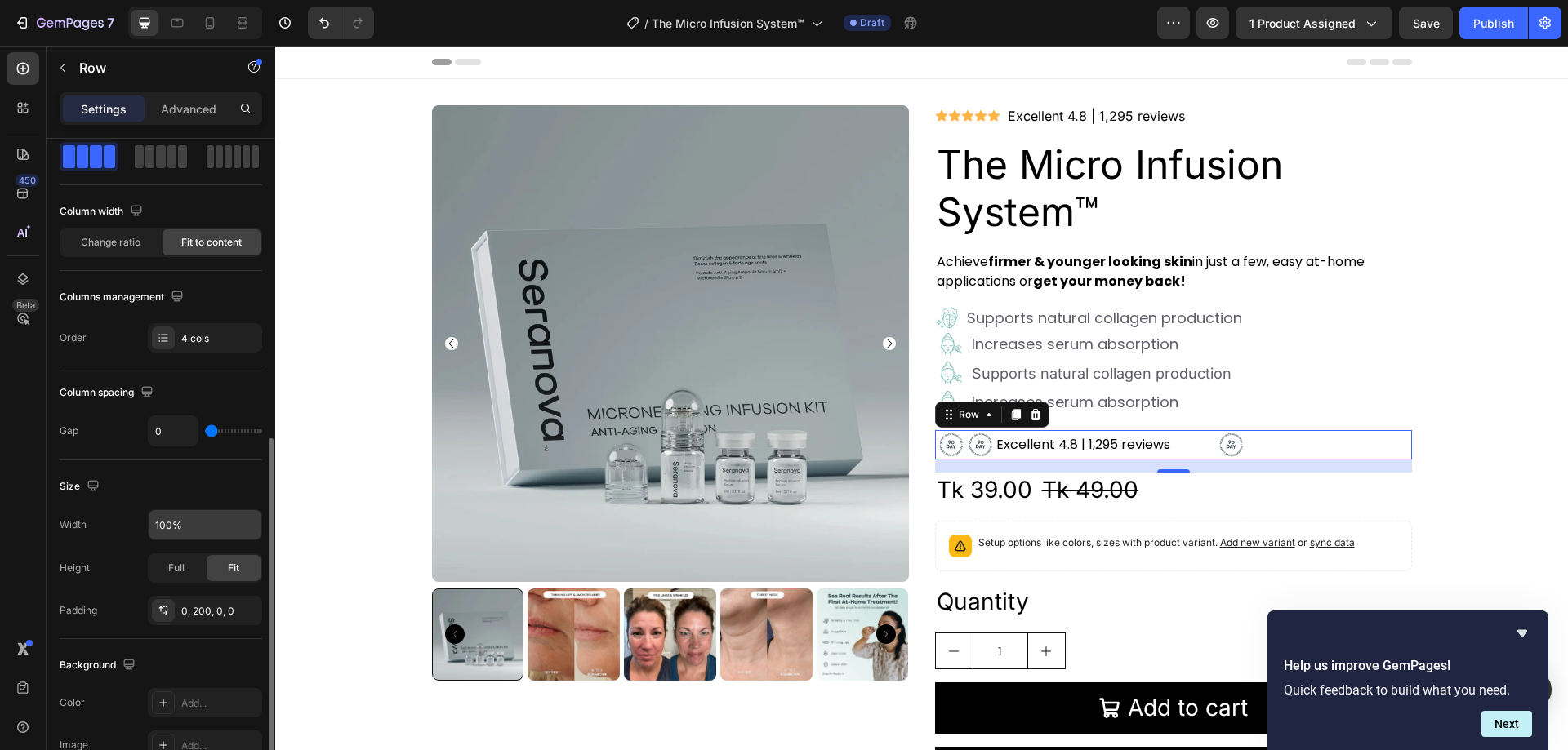
scroll to position [245, 0]
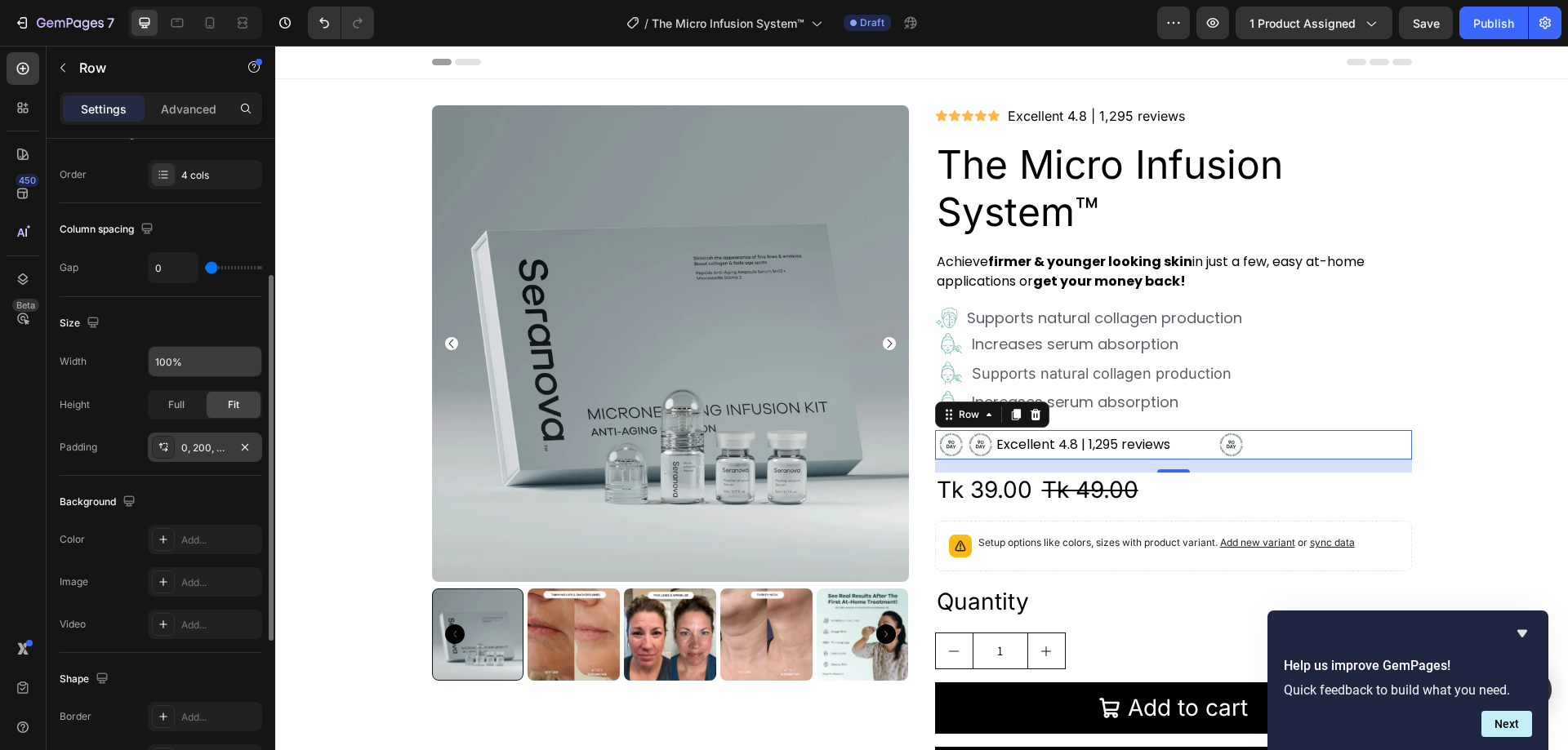
click at [211, 444] on div "0, 200, 0, 0" at bounding box center [205, 447] width 47 height 15
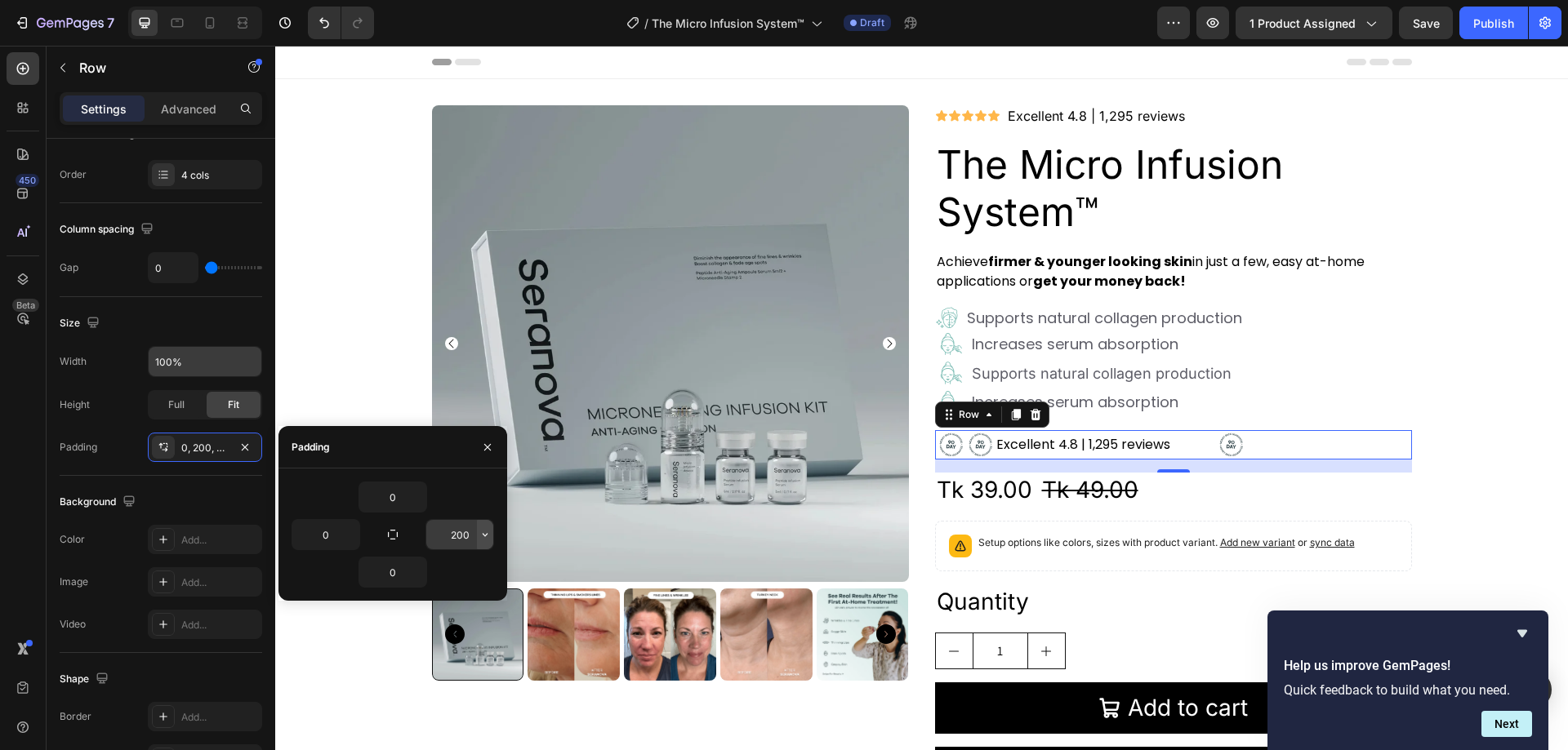
click at [478, 539] on button "button" at bounding box center [485, 535] width 17 height 29
click at [1307, 440] on img at bounding box center [1313, 445] width 29 height 29
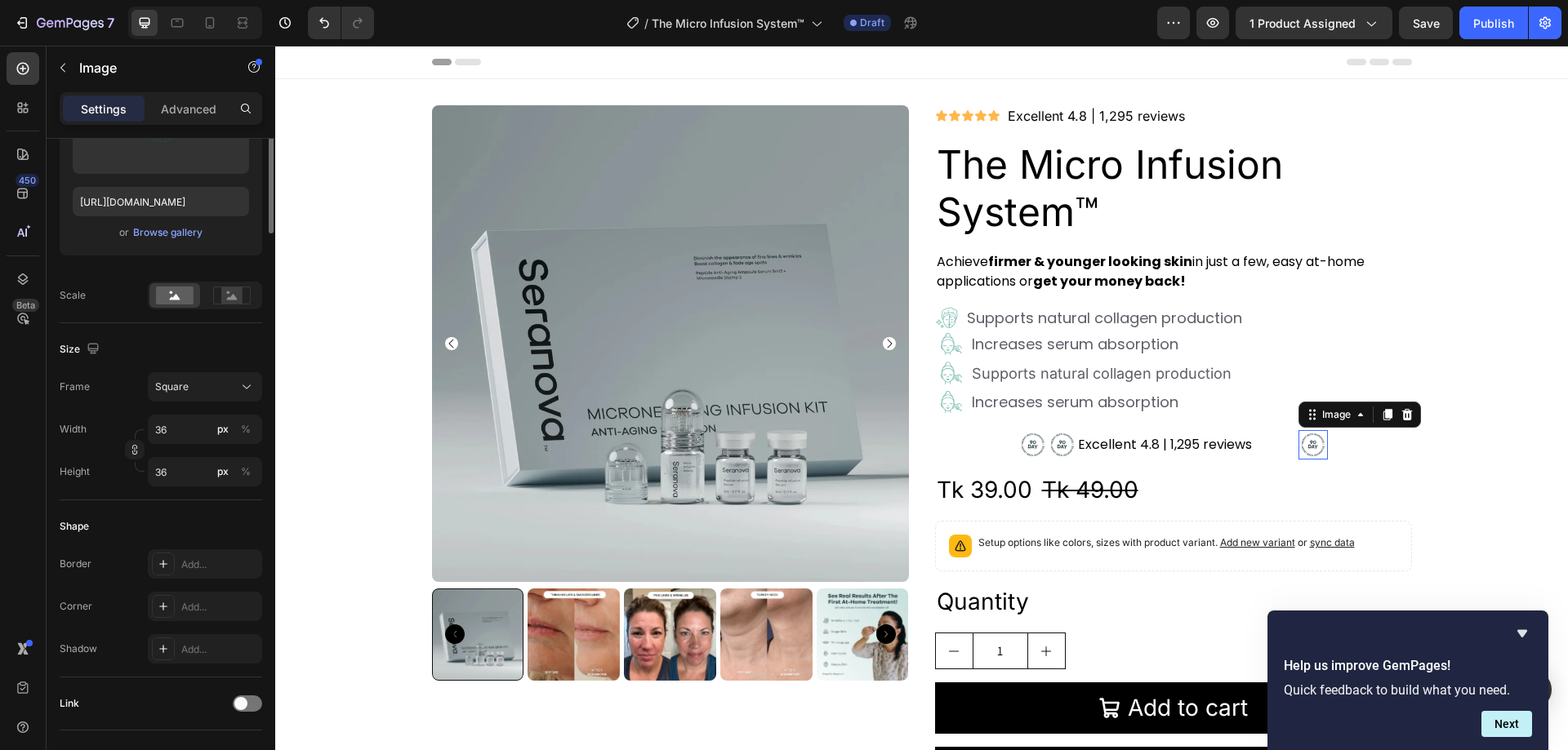
scroll to position [0, 0]
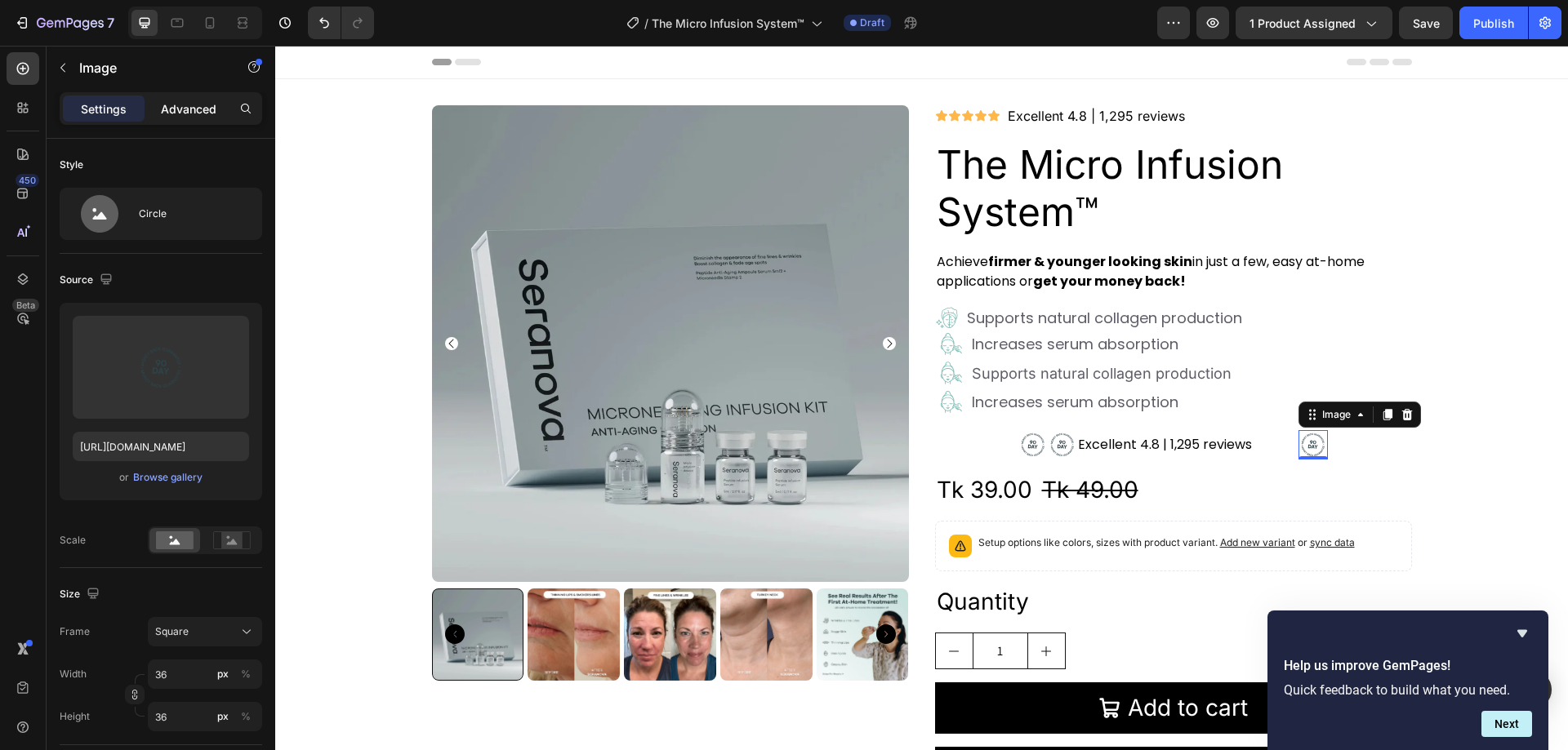
click at [154, 102] on div "Advanced" at bounding box center [188, 109] width 81 height 26
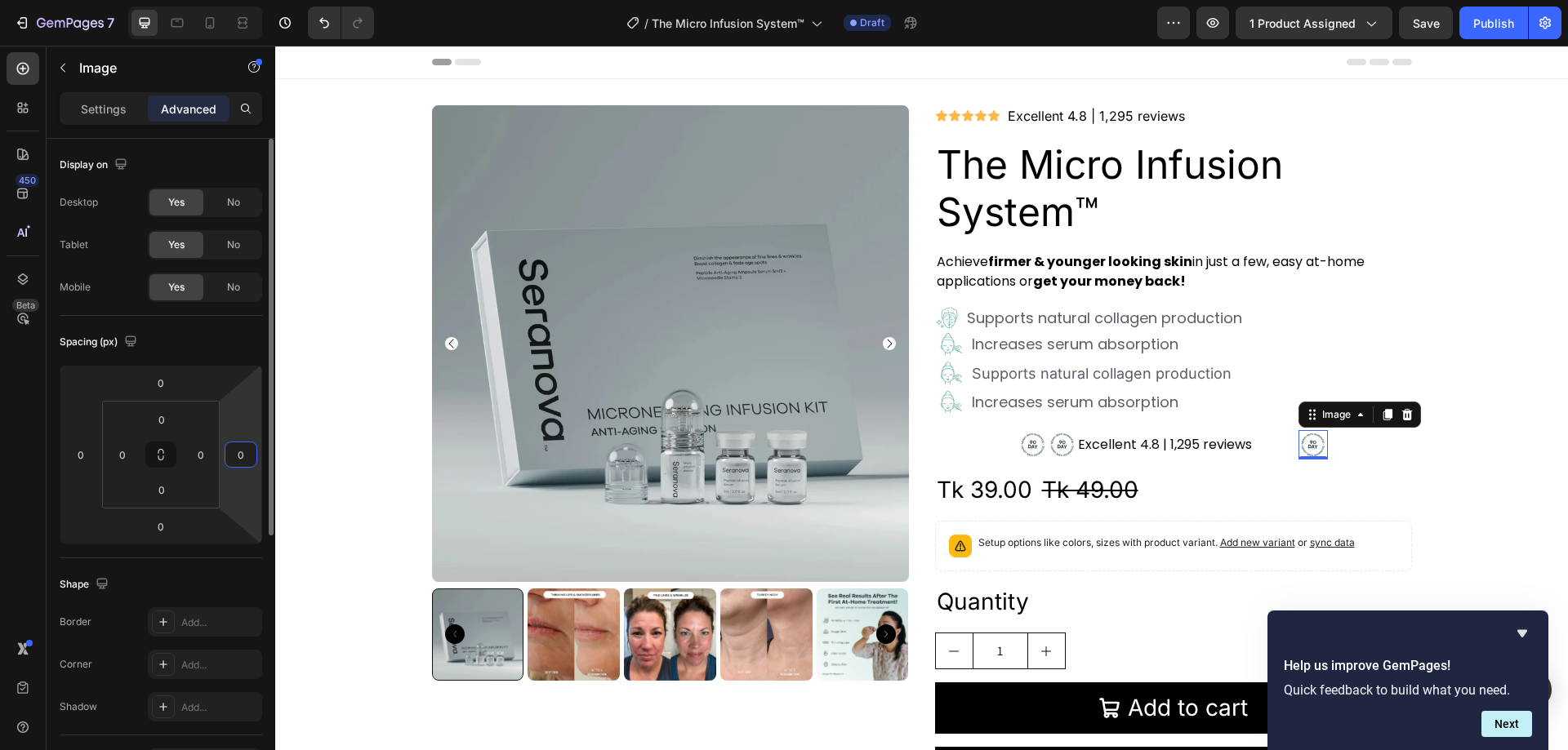
click at [247, 456] on input "0" at bounding box center [241, 454] width 24 height 24
type input "-2"
type input "0"
click at [210, 459] on input "0" at bounding box center [201, 454] width 24 height 24
type input "-"
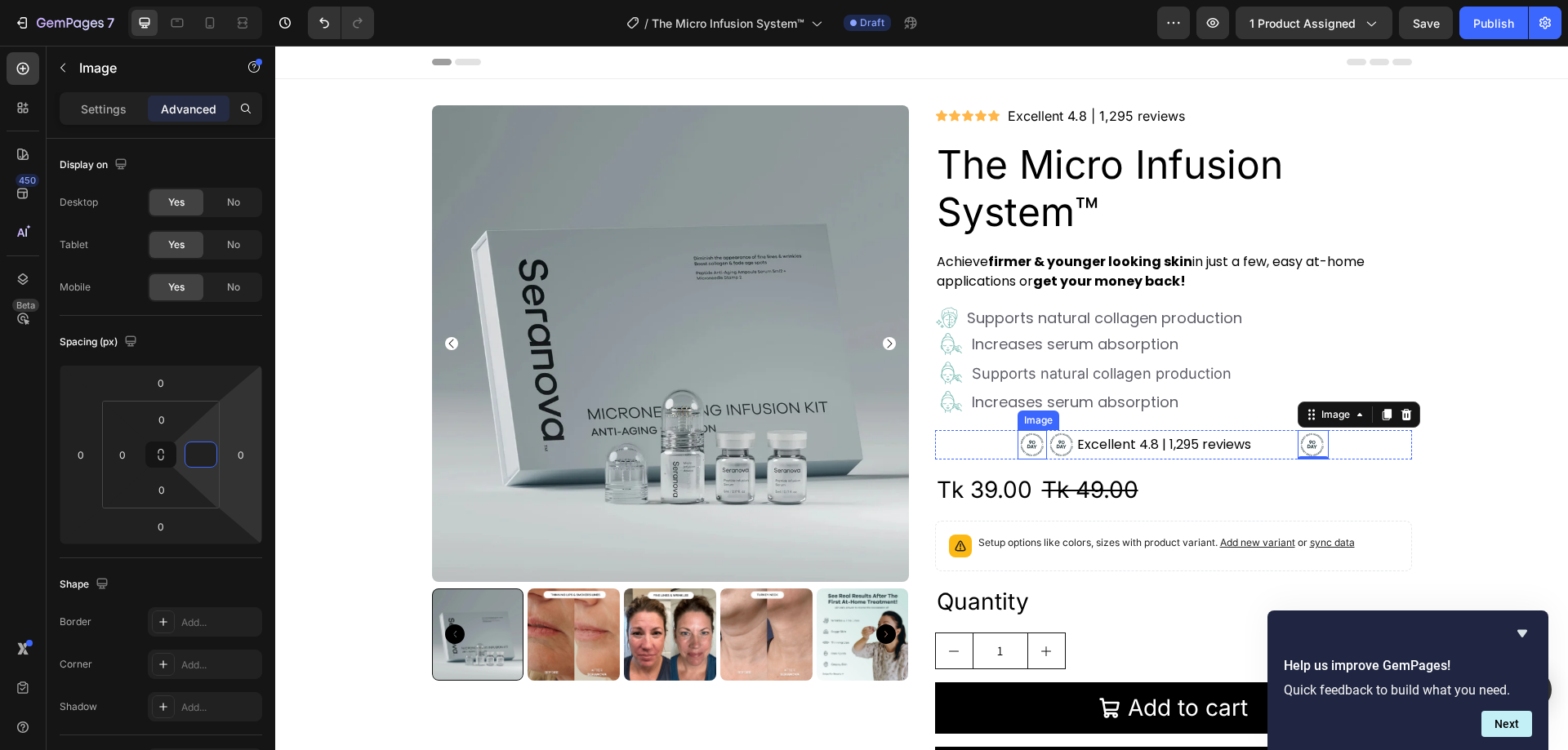
click at [1037, 431] on div "Image" at bounding box center [1032, 445] width 29 height 29
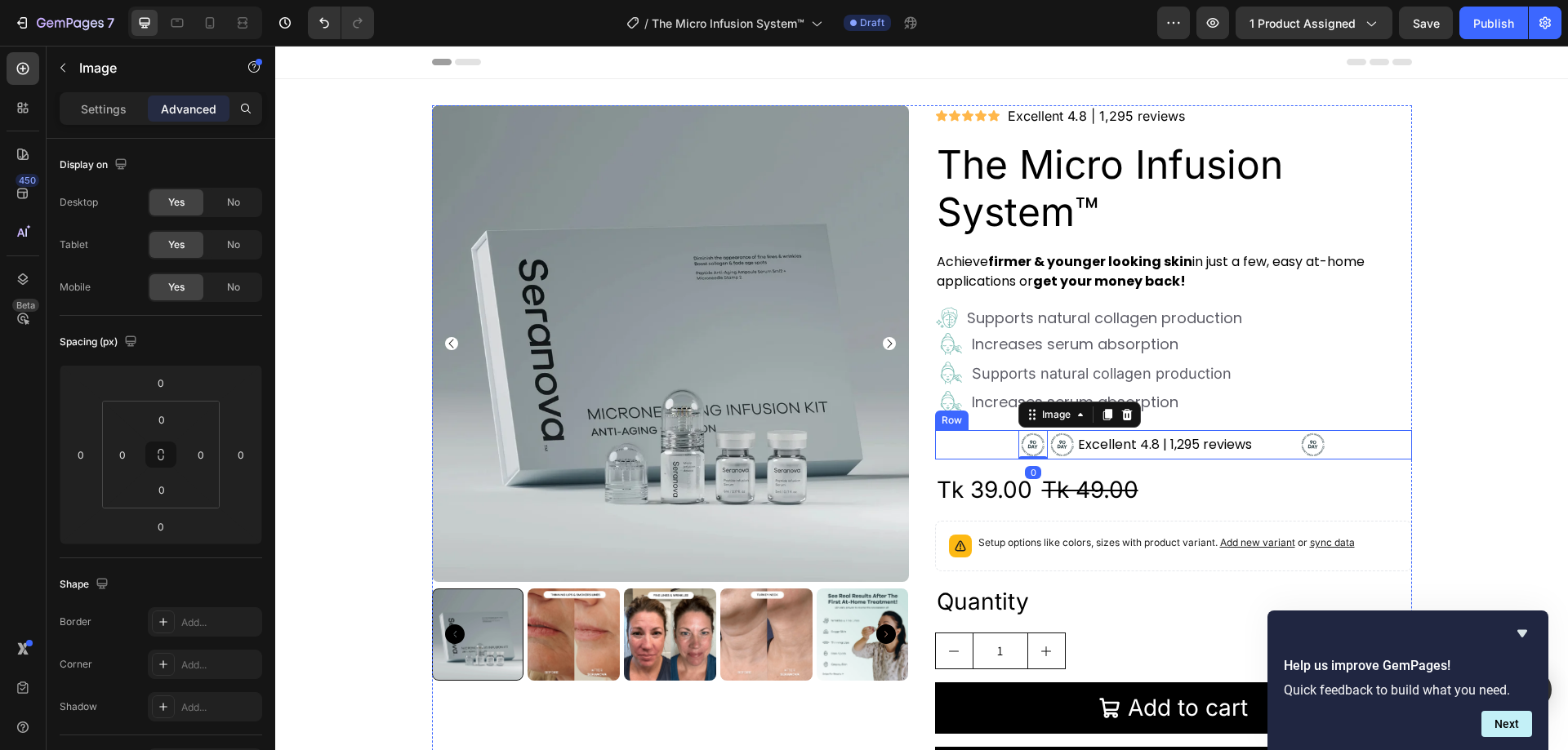
click at [1280, 435] on div "Excellent 4.8 | 1,295 reviews Text Block" at bounding box center [1188, 445] width 221 height 29
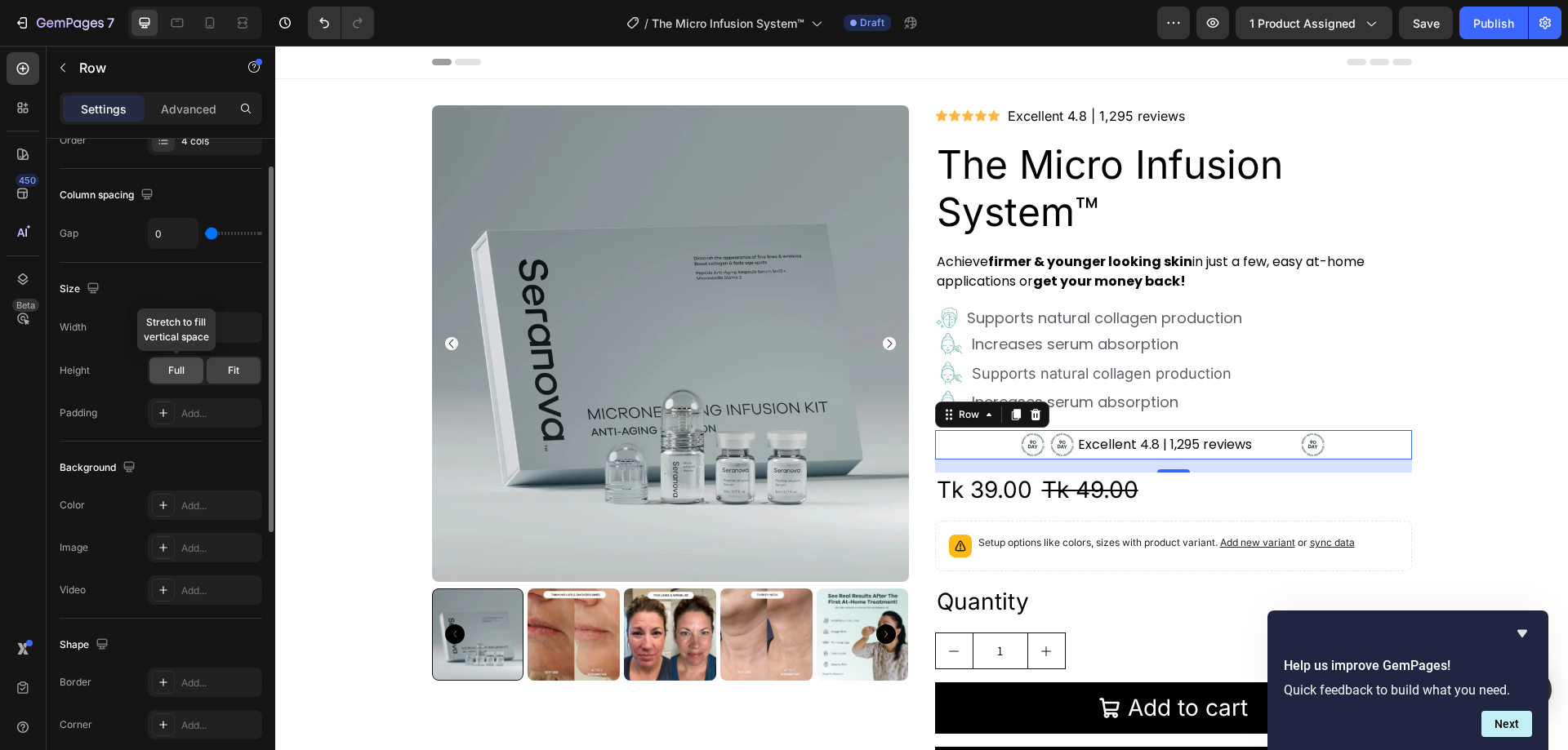
scroll to position [198, 0]
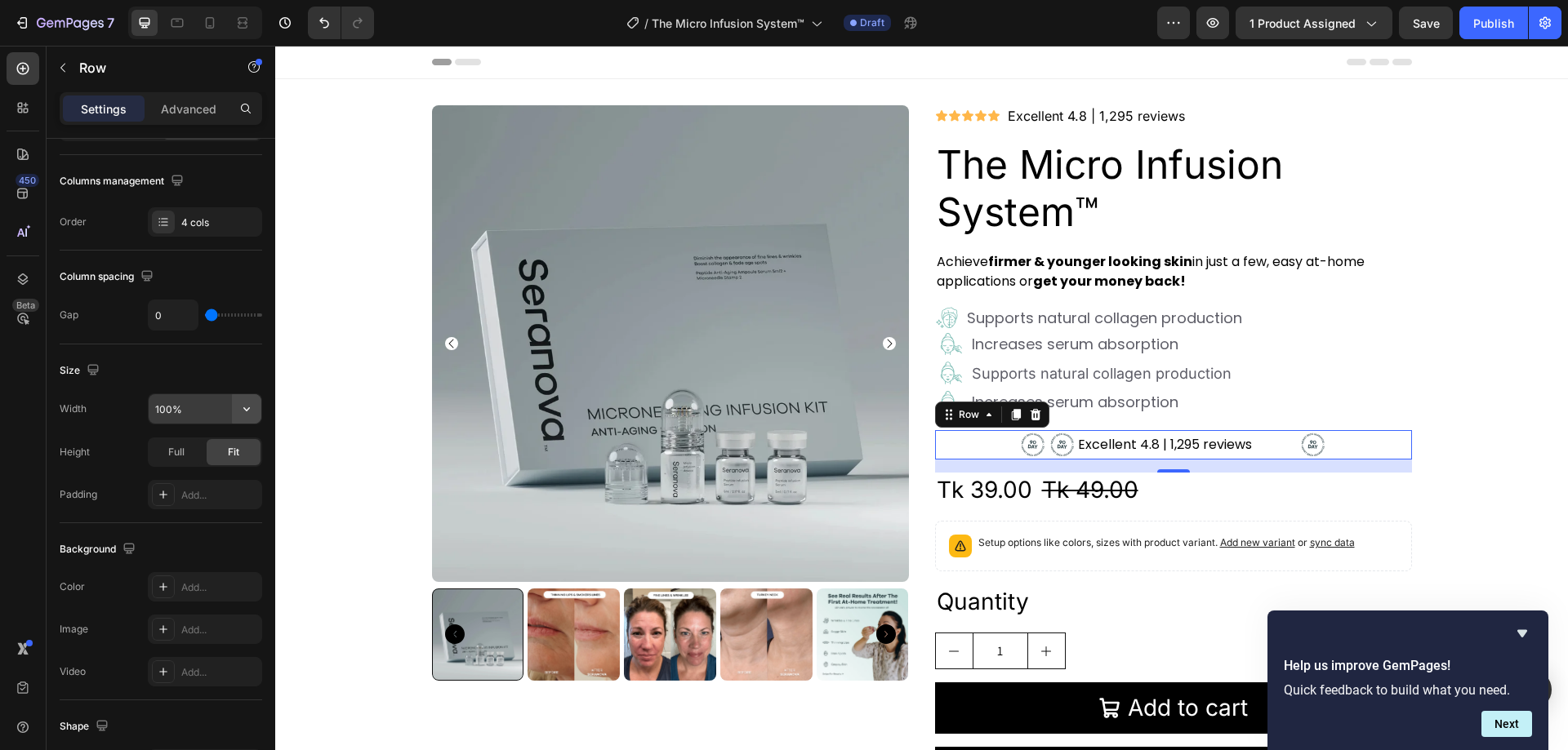
click at [239, 410] on icon "button" at bounding box center [247, 409] width 17 height 17
click at [227, 354] on div "Size Width 100% Height Full Fit Padding Add..." at bounding box center [161, 434] width 203 height 179
click at [194, 116] on p "Advanced" at bounding box center [188, 110] width 56 height 18
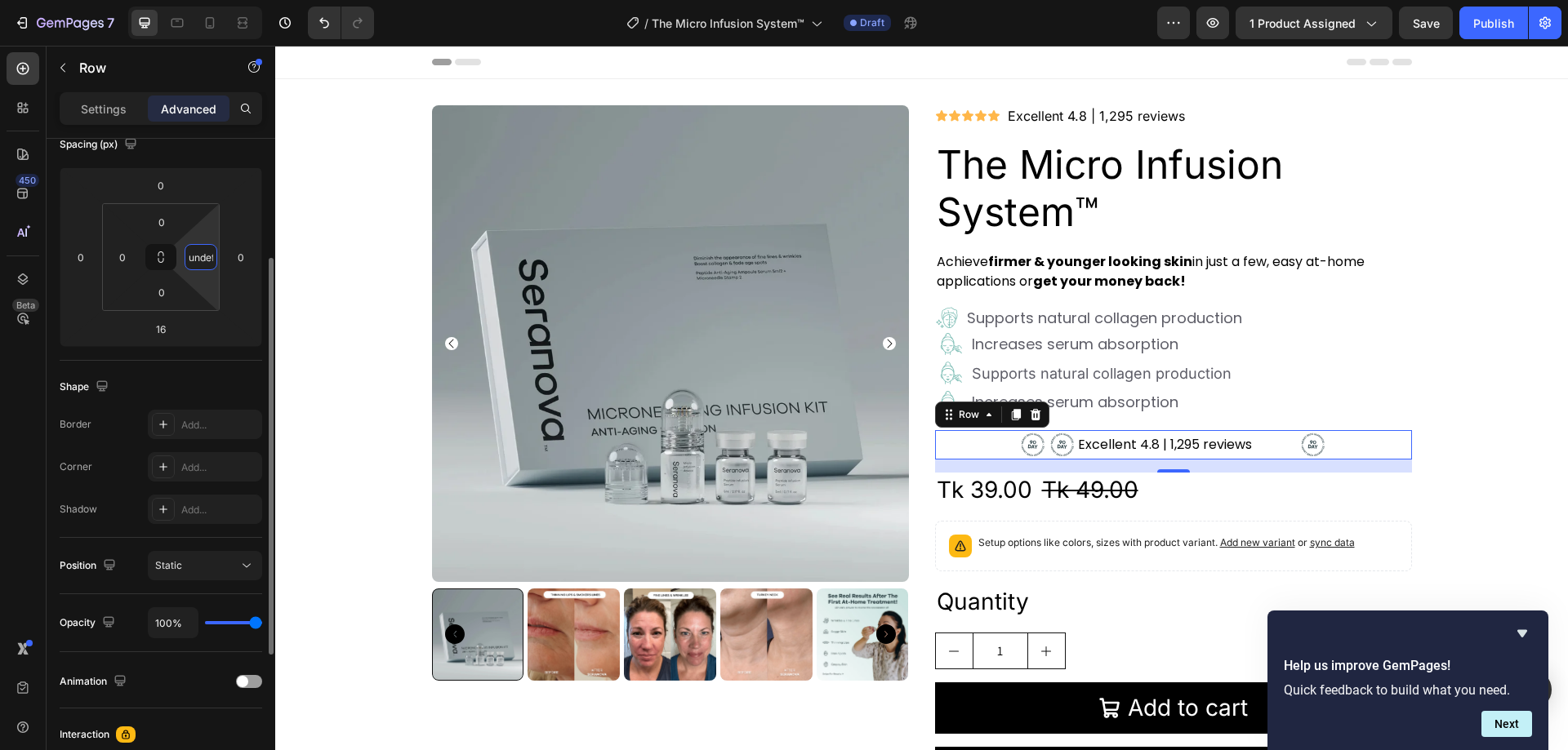
click at [207, 261] on input "undefined" at bounding box center [201, 257] width 24 height 24
click at [203, 258] on input at bounding box center [201, 257] width 24 height 24
type input "200"
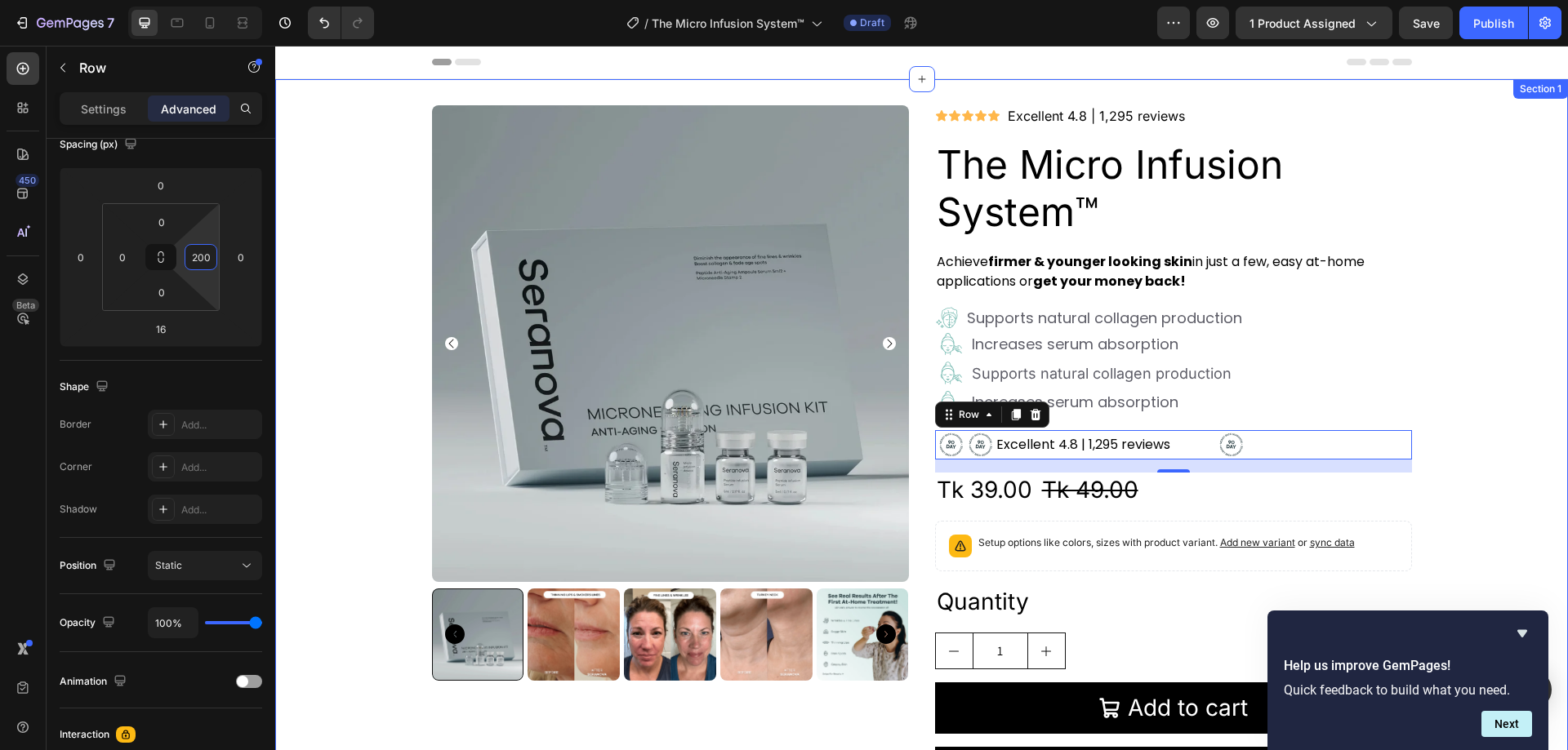
click at [291, 205] on div "Product Images Icon Icon Icon Icon Icon Icon List Excellent 4.8 | 1,295 reviews…" at bounding box center [922, 459] width 1293 height 707
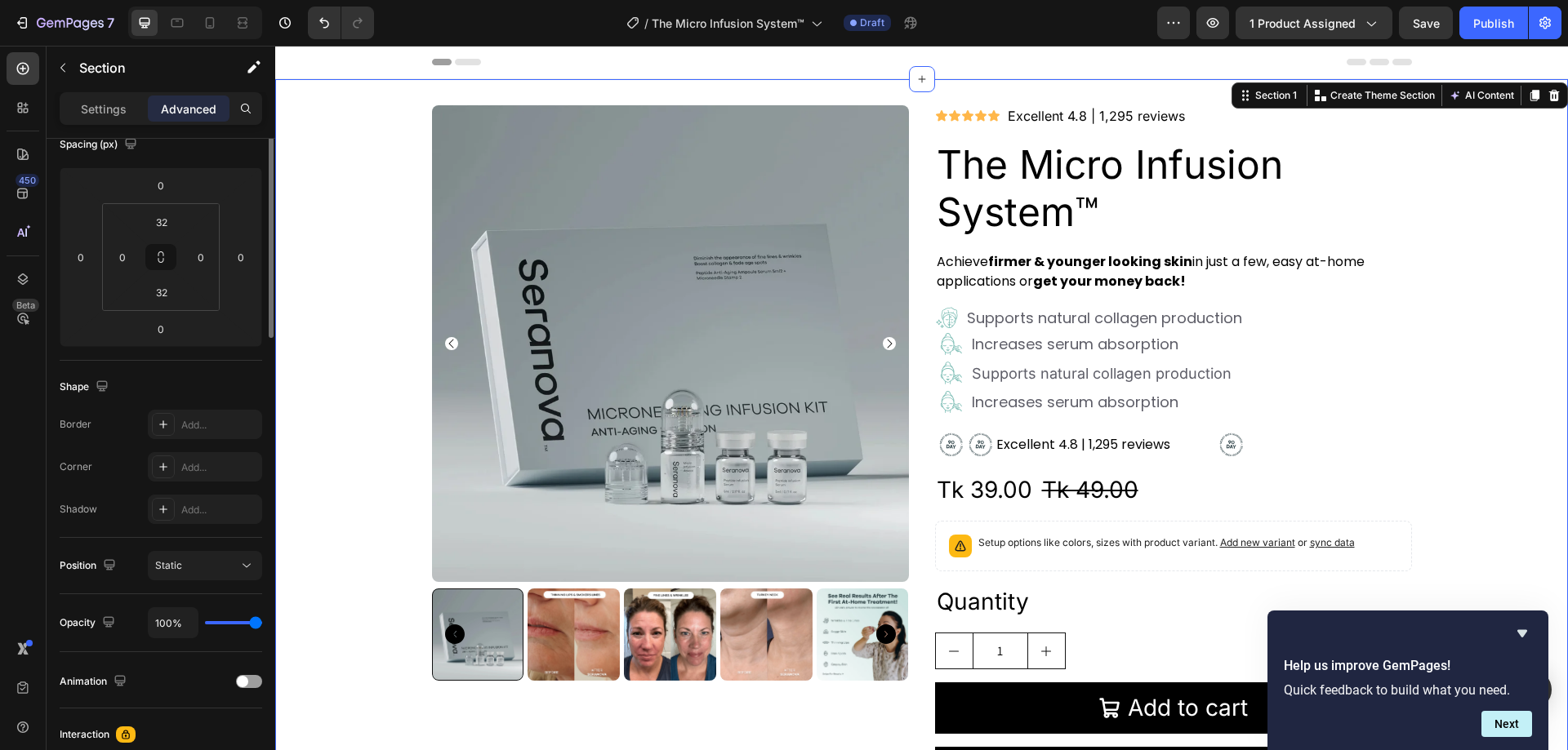
scroll to position [0, 0]
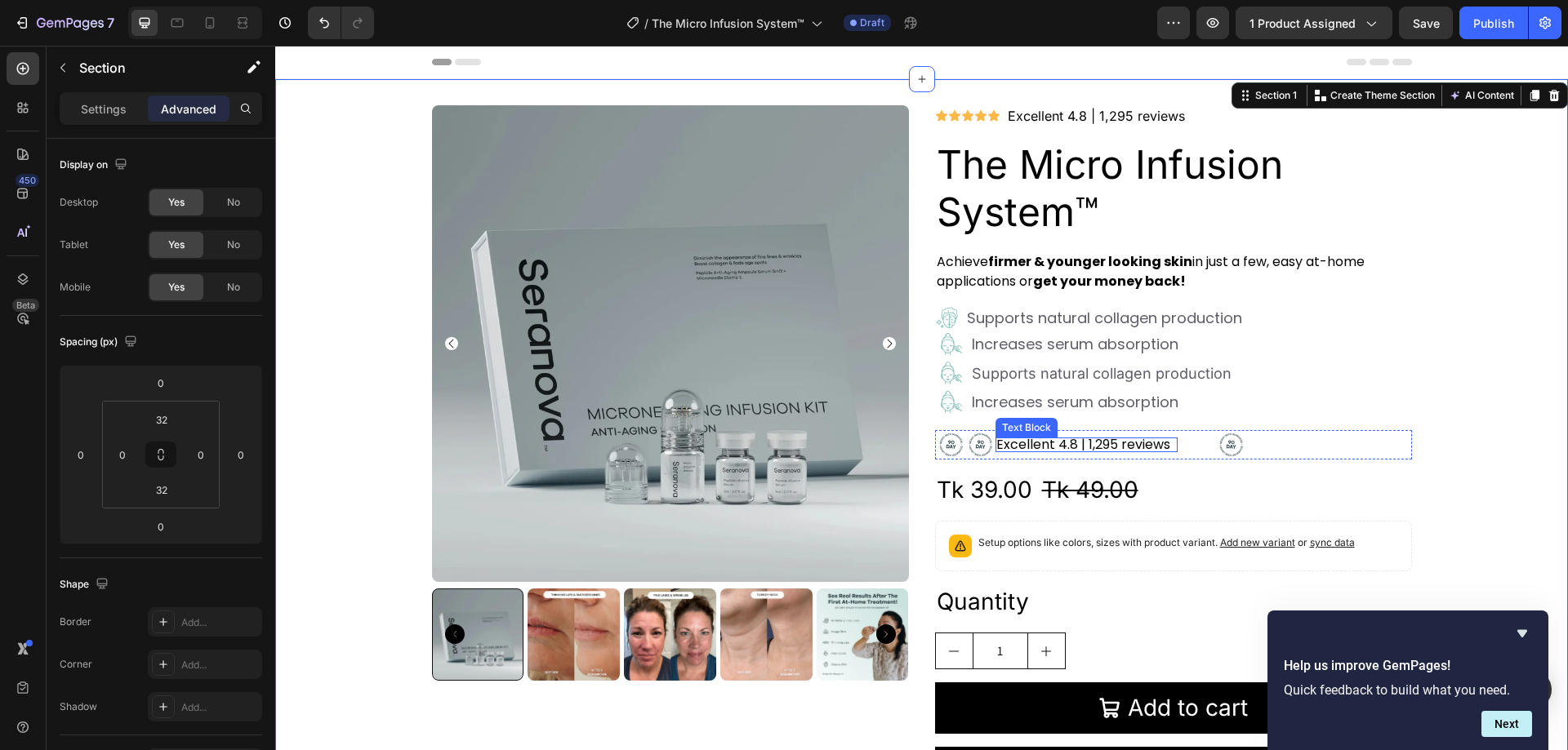
click at [1153, 440] on link "Excellent 4.8 | 1,295 reviews" at bounding box center [1084, 445] width 174 height 19
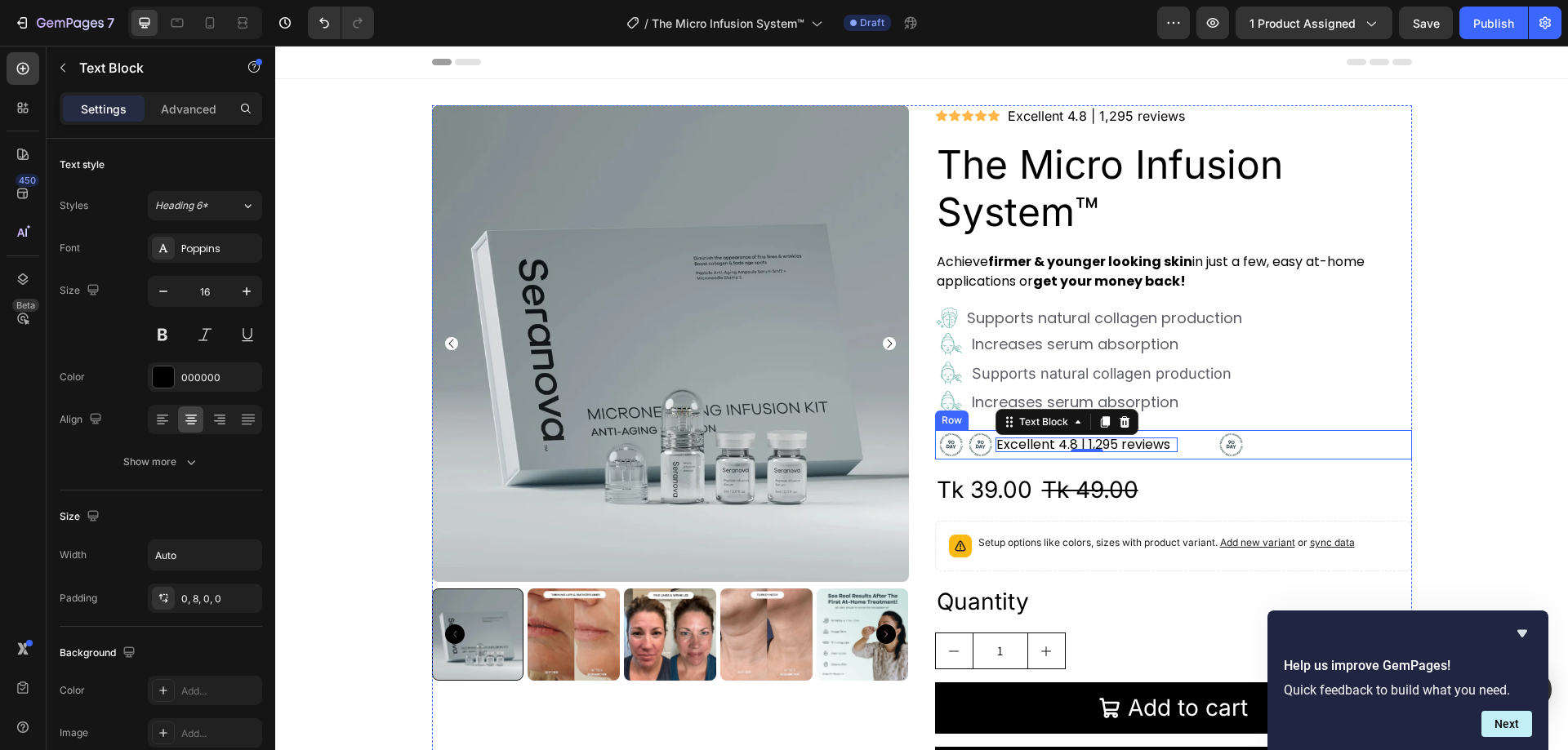
click at [1300, 445] on div "Image Image Excellent 4.8 | 1,295 reviews Text Block 0 Image Row" at bounding box center [1173, 445] width 477 height 29
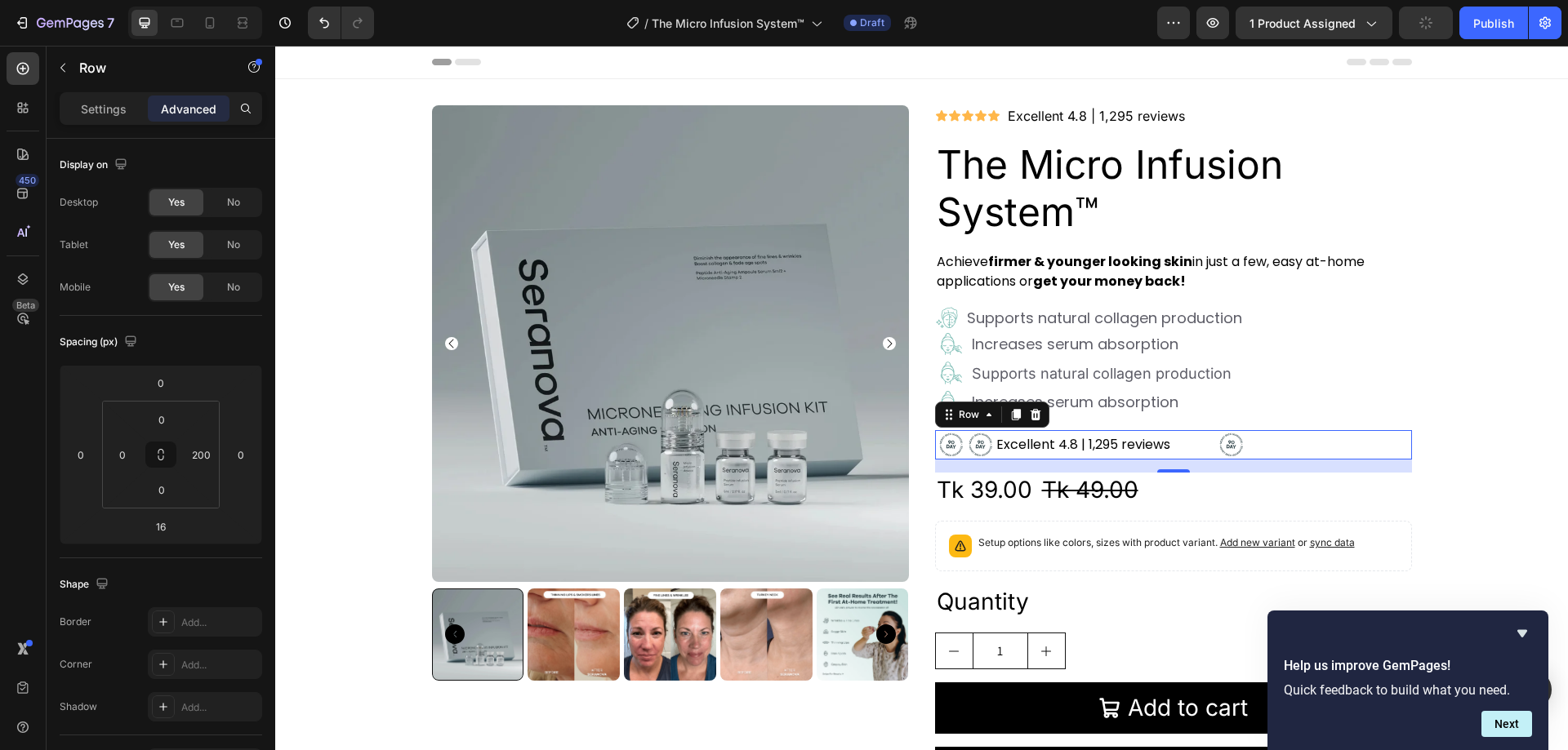
click at [1208, 443] on div "Excellent 4.8 | 1,295 reviews Text Block" at bounding box center [1107, 445] width 221 height 29
click at [1120, 442] on link "Excellent 4.8 | 1,295 reviews" at bounding box center [1084, 445] width 174 height 19
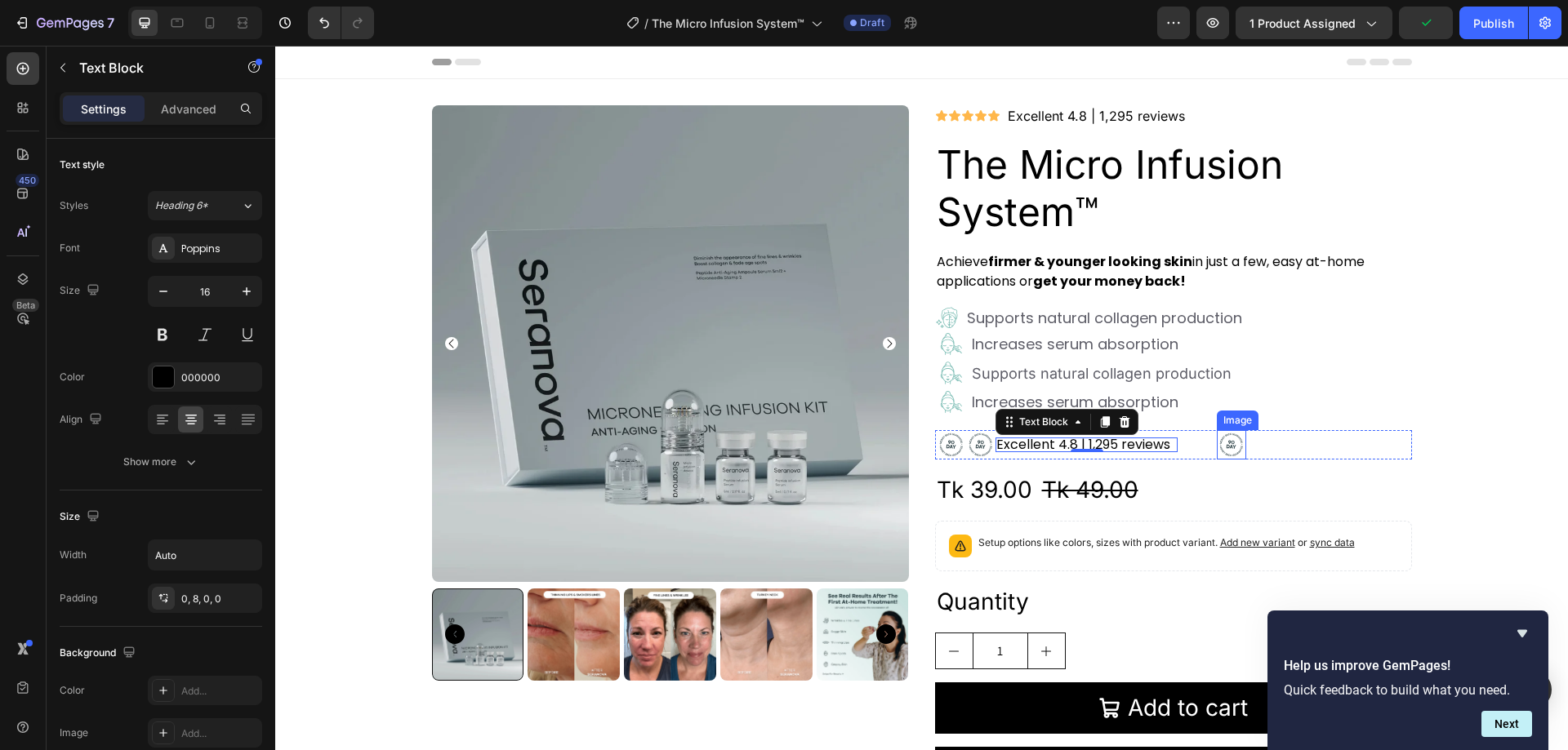
click at [1226, 441] on img at bounding box center [1232, 445] width 29 height 29
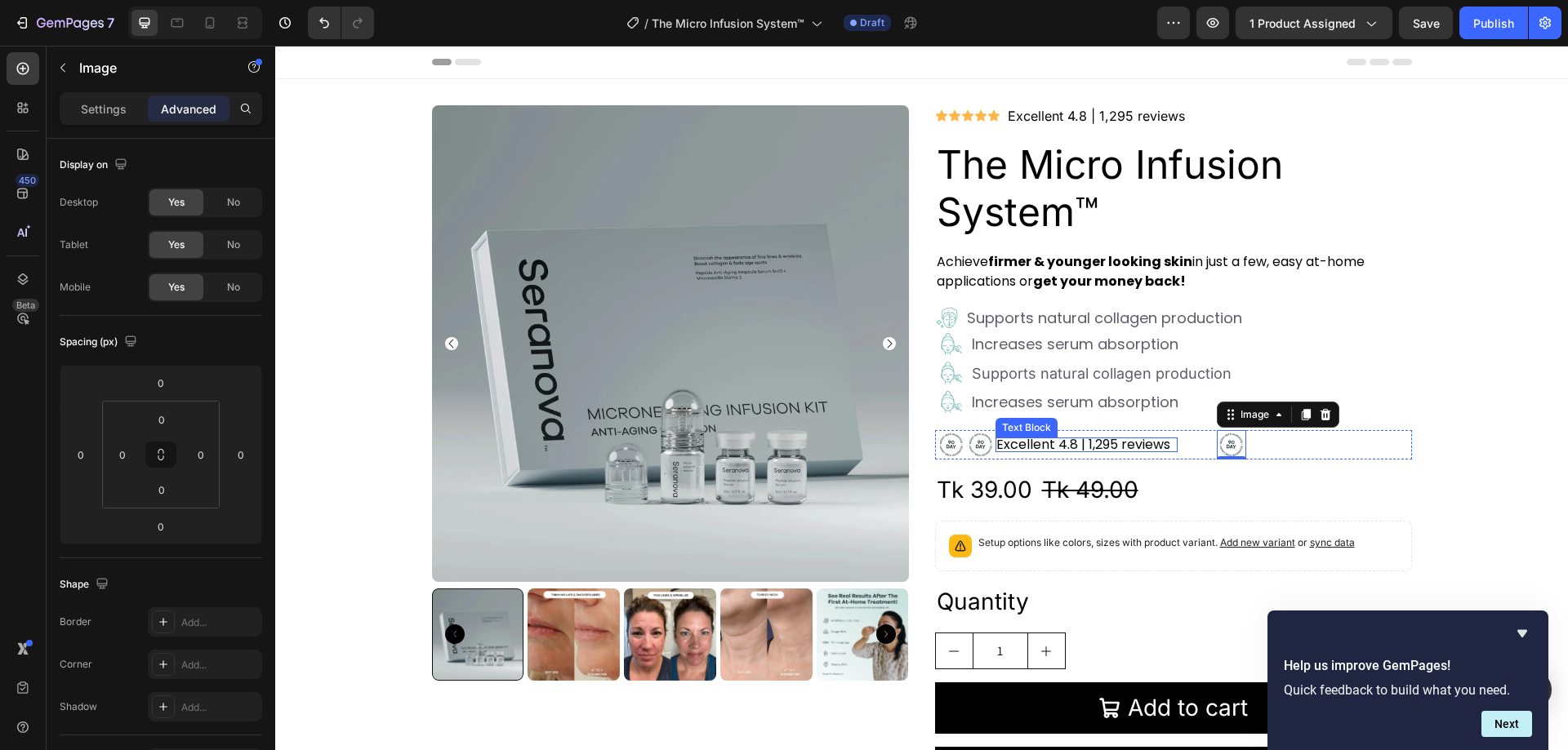
click at [1159, 446] on link "Excellent 4.8 | 1,295 reviews" at bounding box center [1084, 445] width 174 height 19
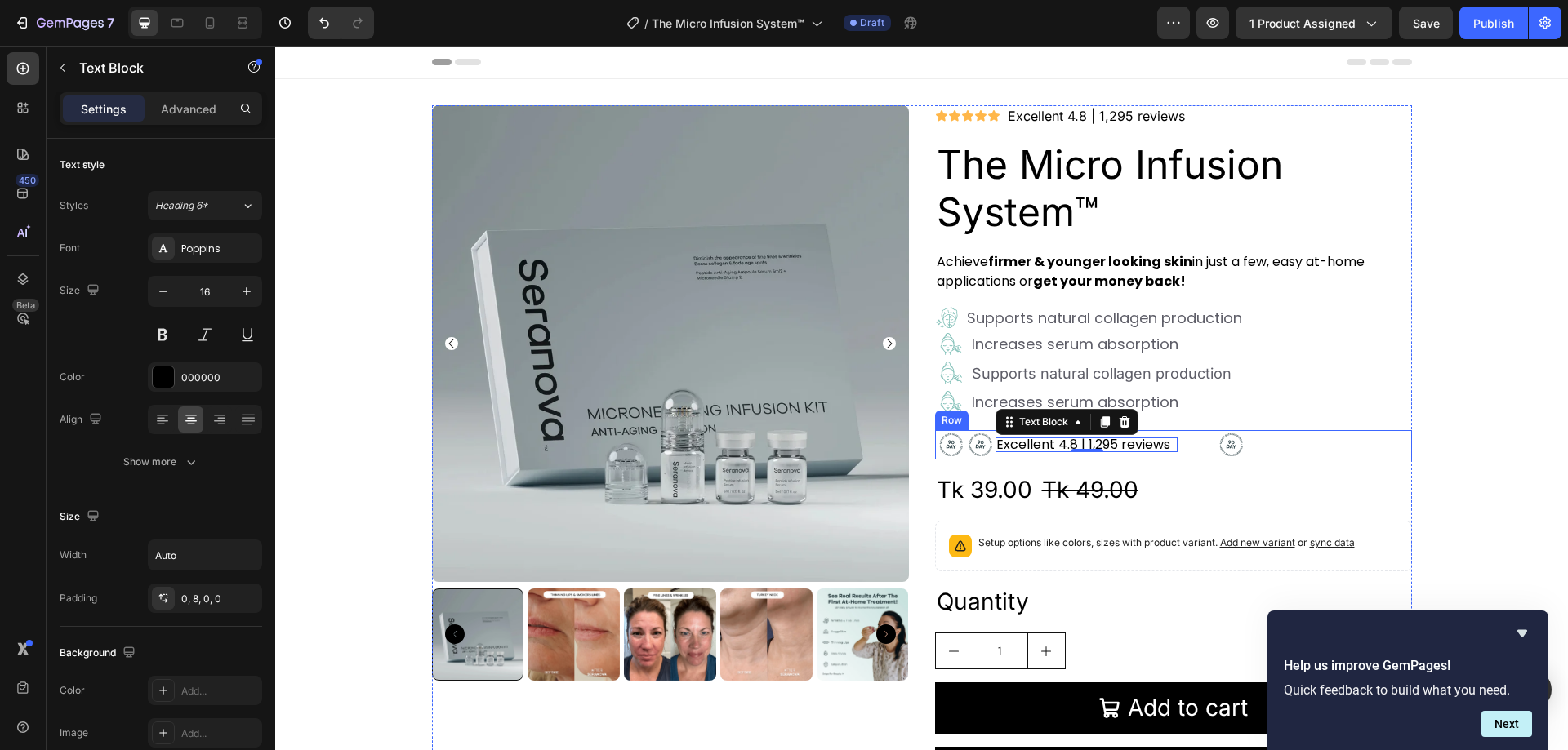
drag, startPoint x: 1203, startPoint y: 448, endPoint x: 1180, endPoint y: 444, distance: 23.3
click at [1200, 448] on div "Excellent 4.8 | 1,295 reviews Text Block 0" at bounding box center [1107, 445] width 221 height 29
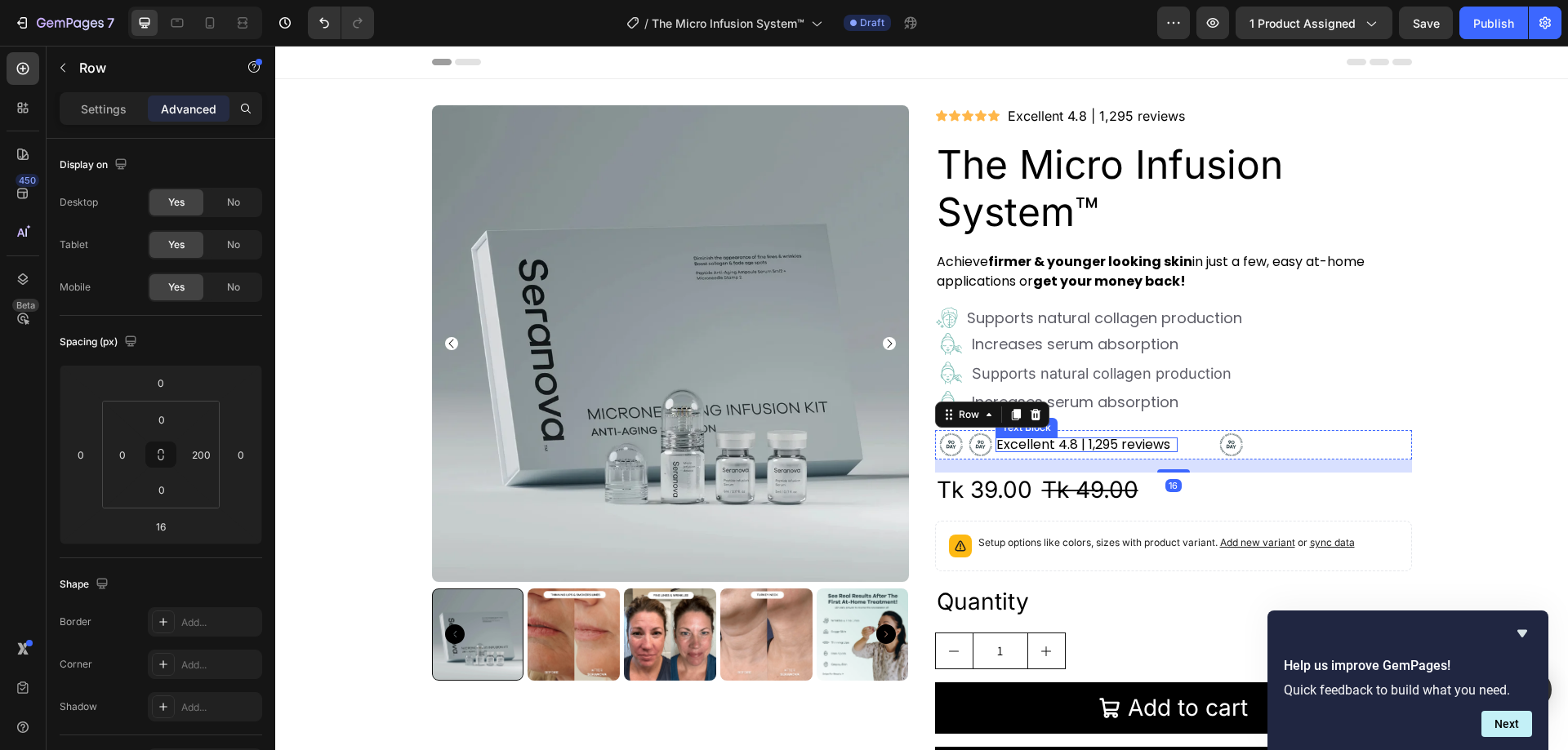
click at [1159, 440] on link "Excellent 4.8 | 1,295 reviews" at bounding box center [1084, 445] width 174 height 19
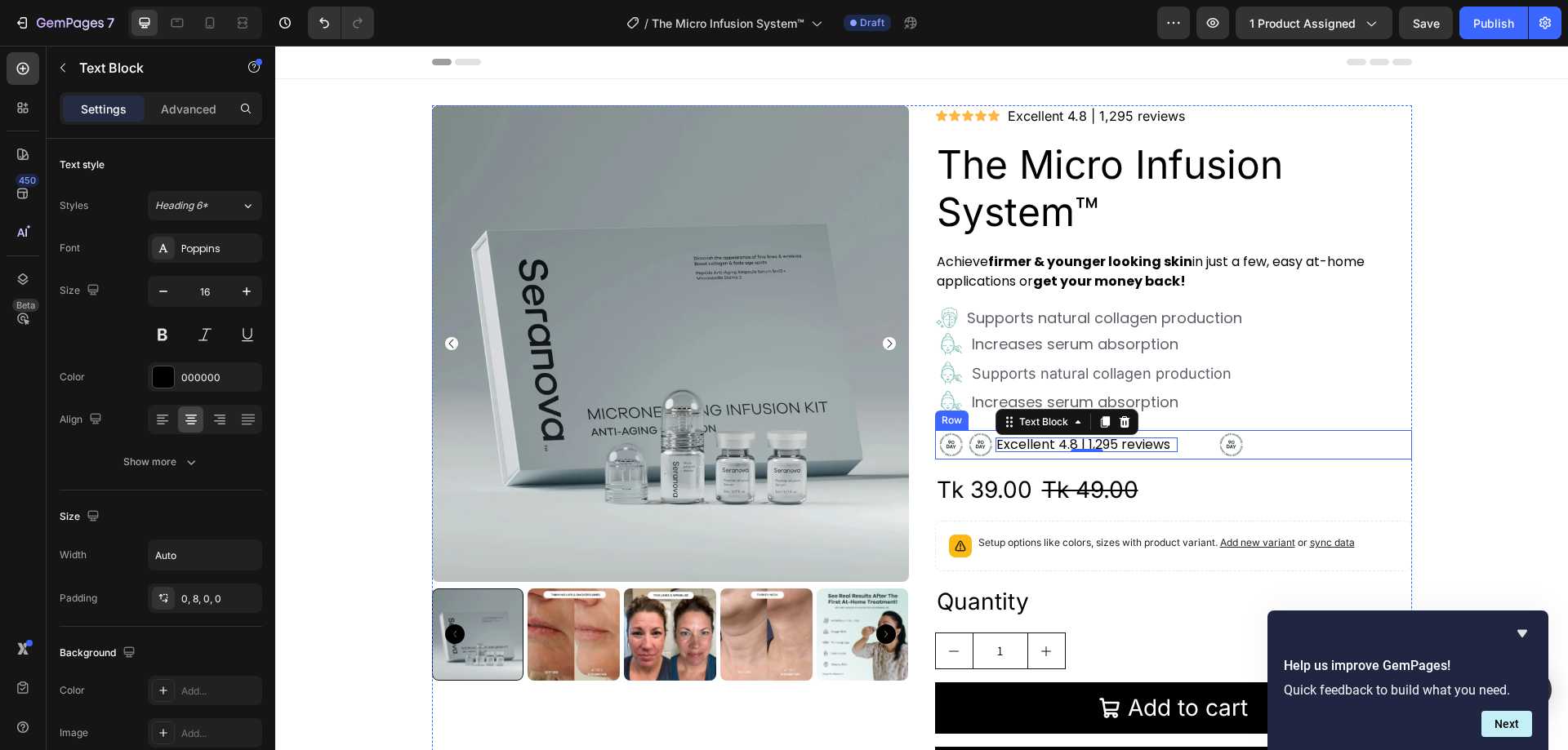
click at [1185, 440] on div "Excellent 4.8 | 1,295 reviews Text Block 0" at bounding box center [1107, 445] width 221 height 29
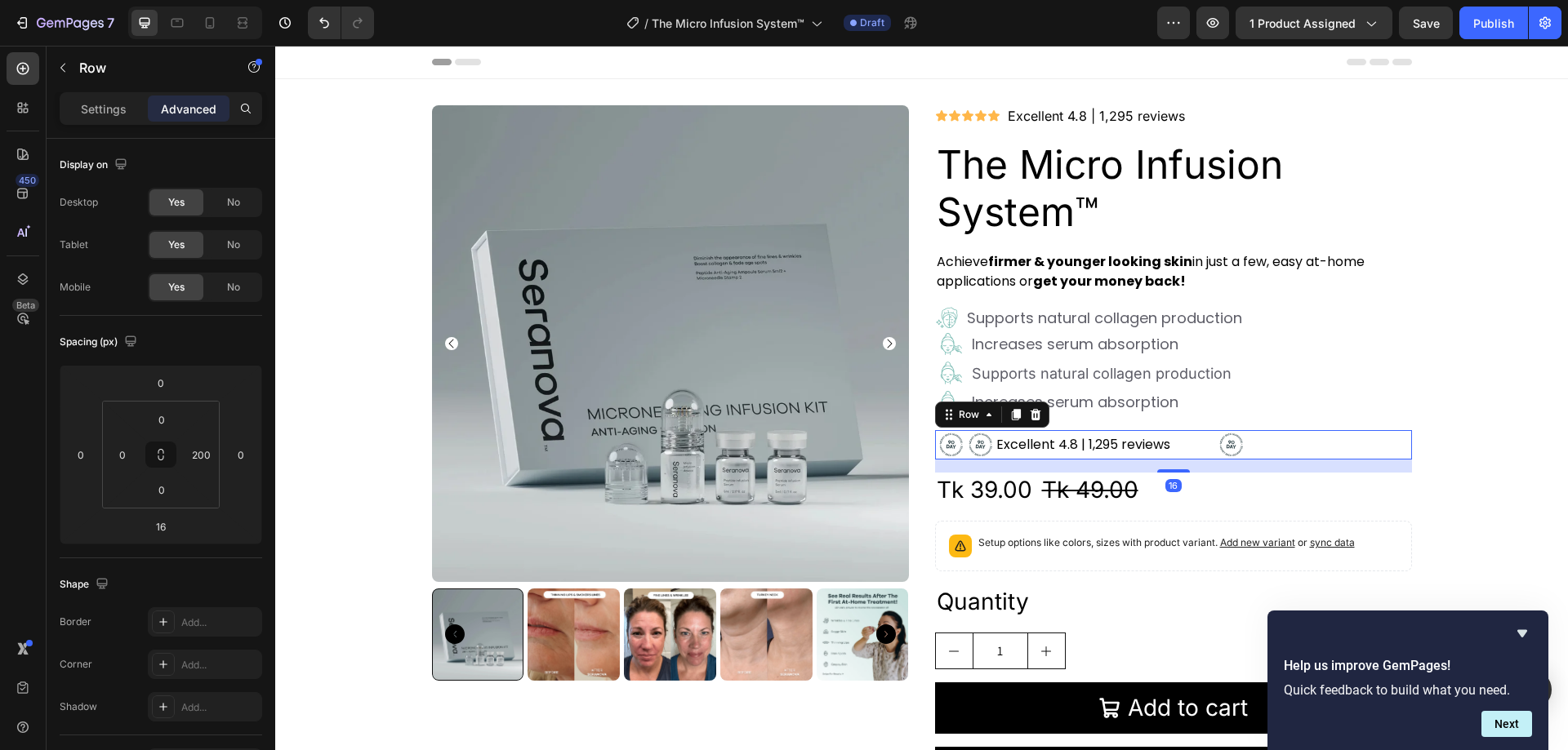
click at [1168, 431] on div "Excellent 4.8 | 1,295 reviews Text Block" at bounding box center [1107, 445] width 221 height 29
click at [1224, 444] on img at bounding box center [1232, 445] width 29 height 29
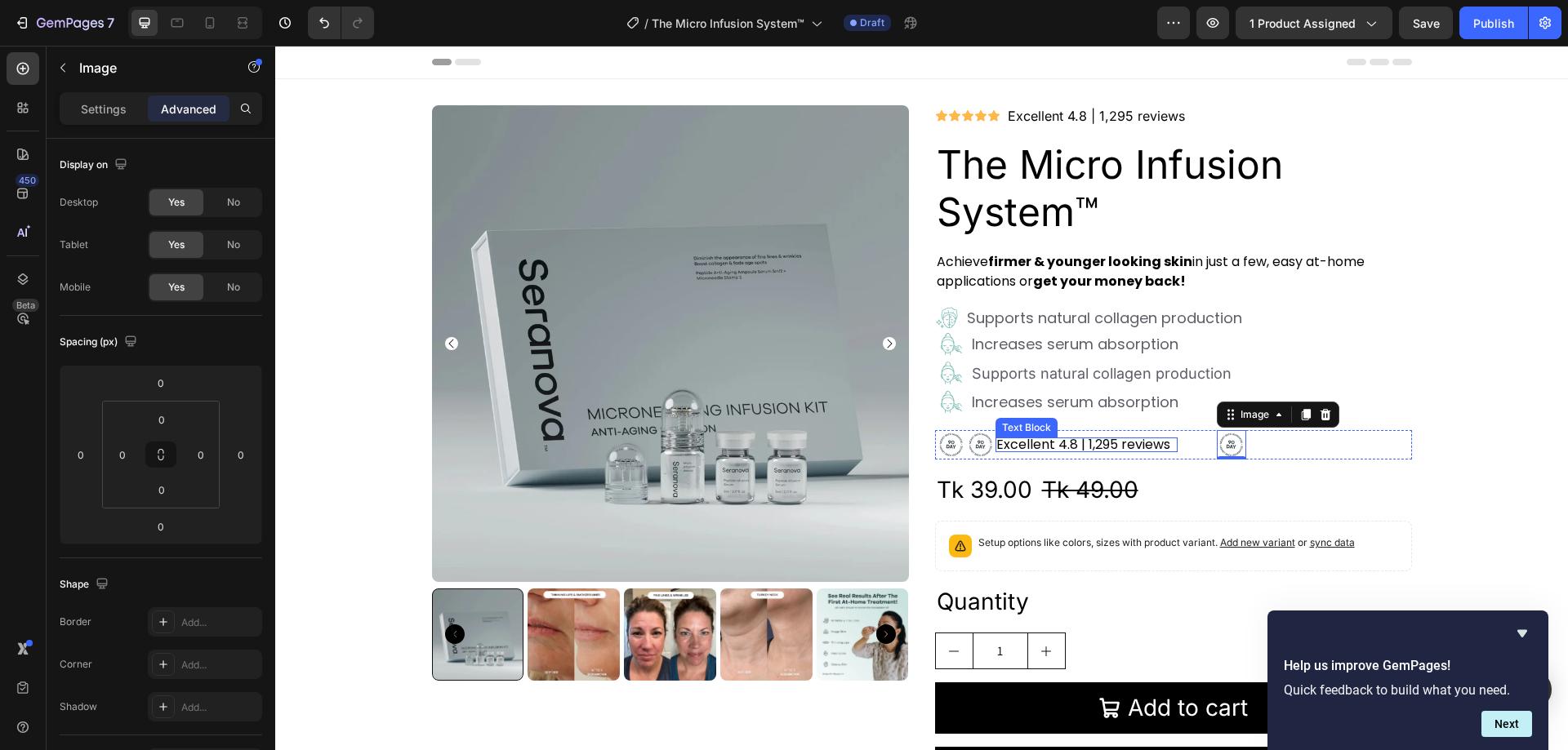
click at [1159, 441] on link "Excellent 4.8 | 1,295 reviews" at bounding box center [1084, 445] width 174 height 19
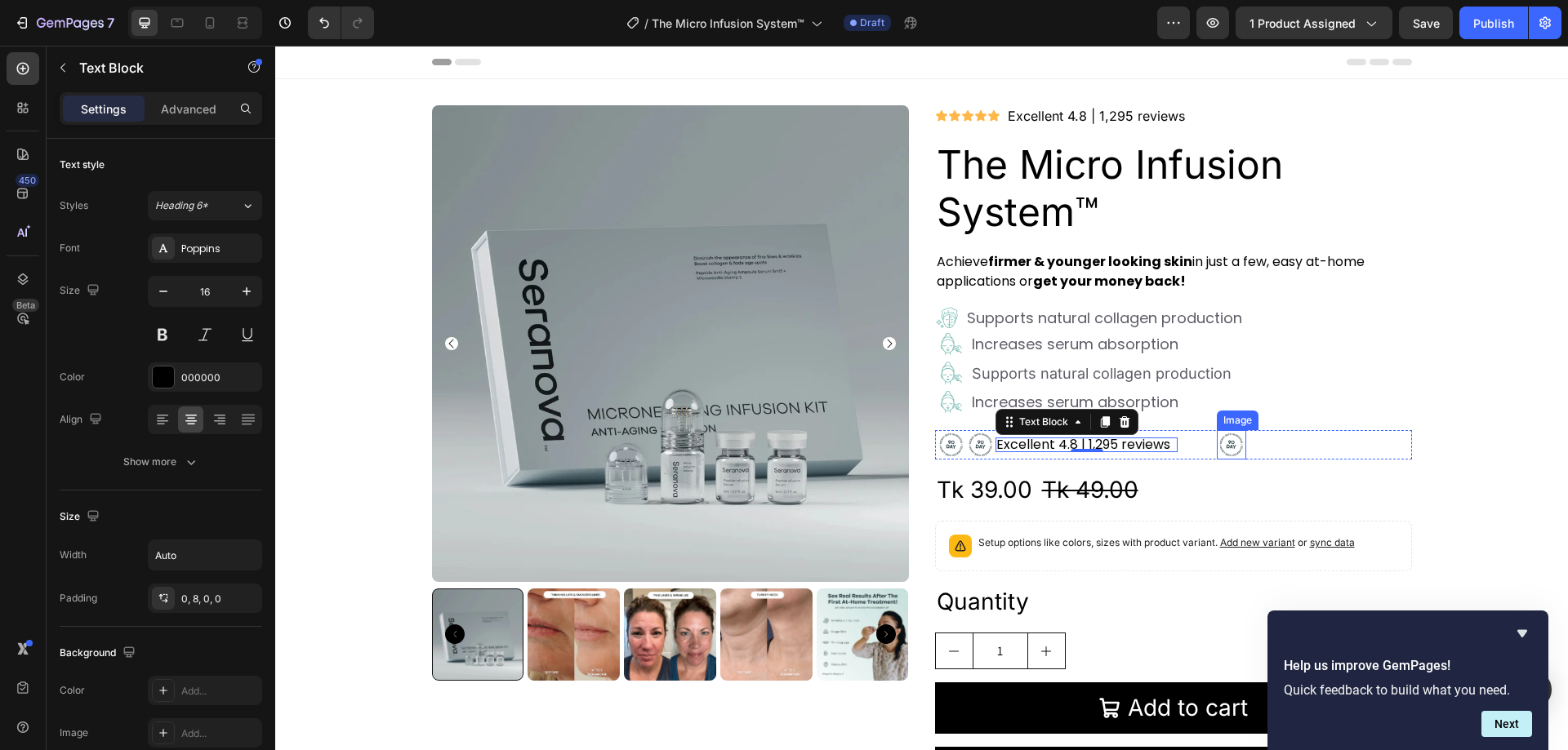
click at [1224, 444] on img at bounding box center [1232, 445] width 29 height 29
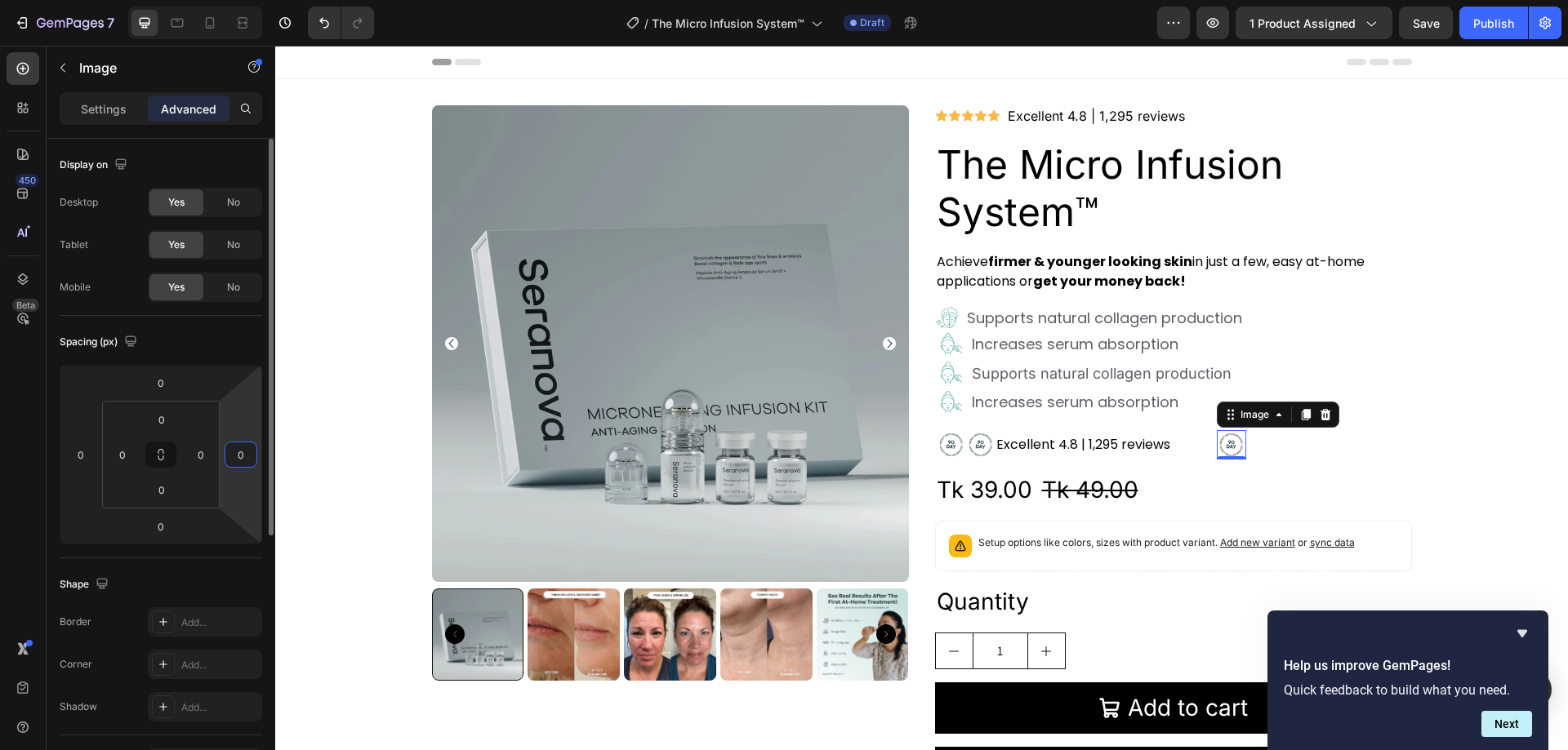
click at [249, 455] on input "0" at bounding box center [241, 454] width 24 height 24
type input "-3"
type input "0"
click at [102, 111] on p "Settings" at bounding box center [104, 110] width 46 height 18
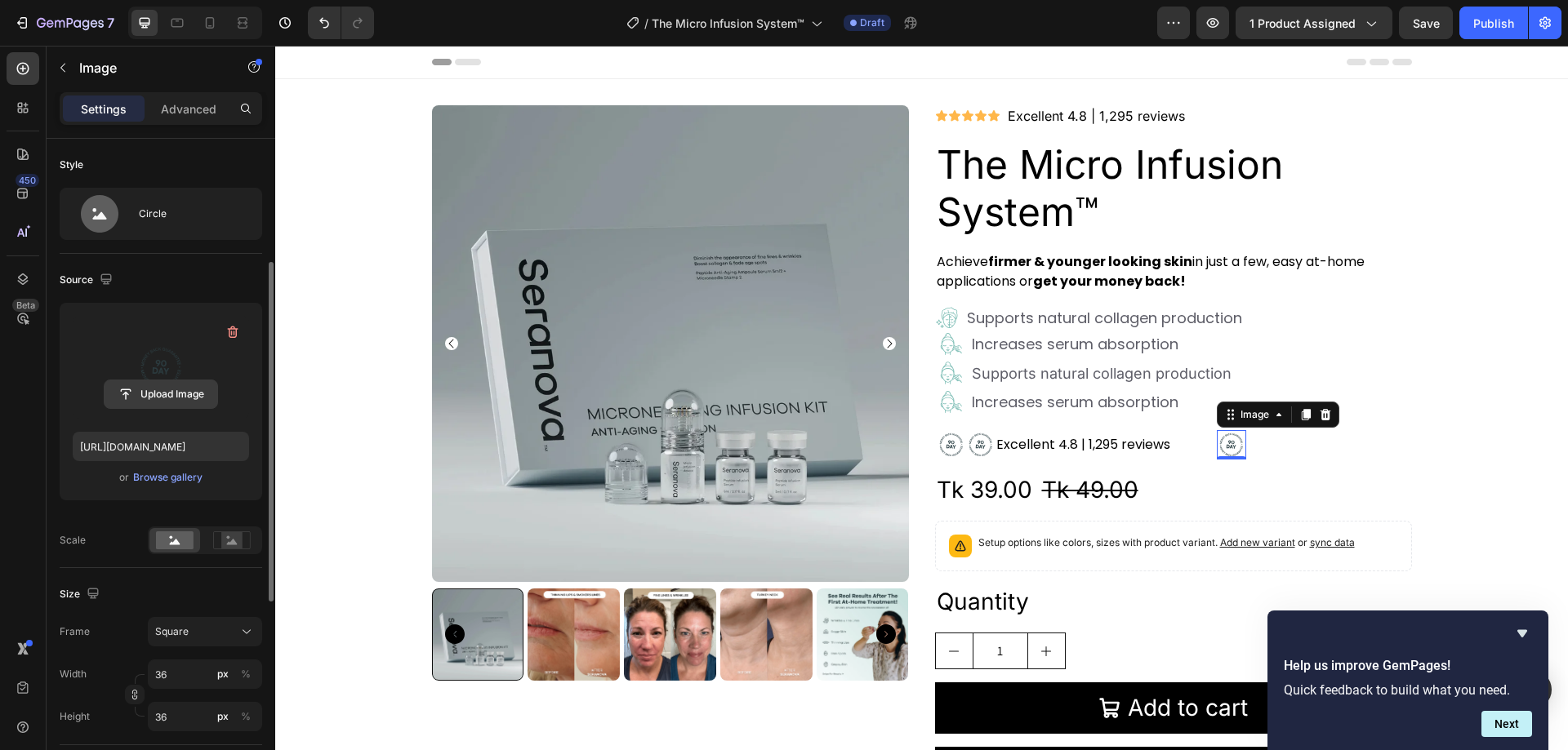
scroll to position [81, 0]
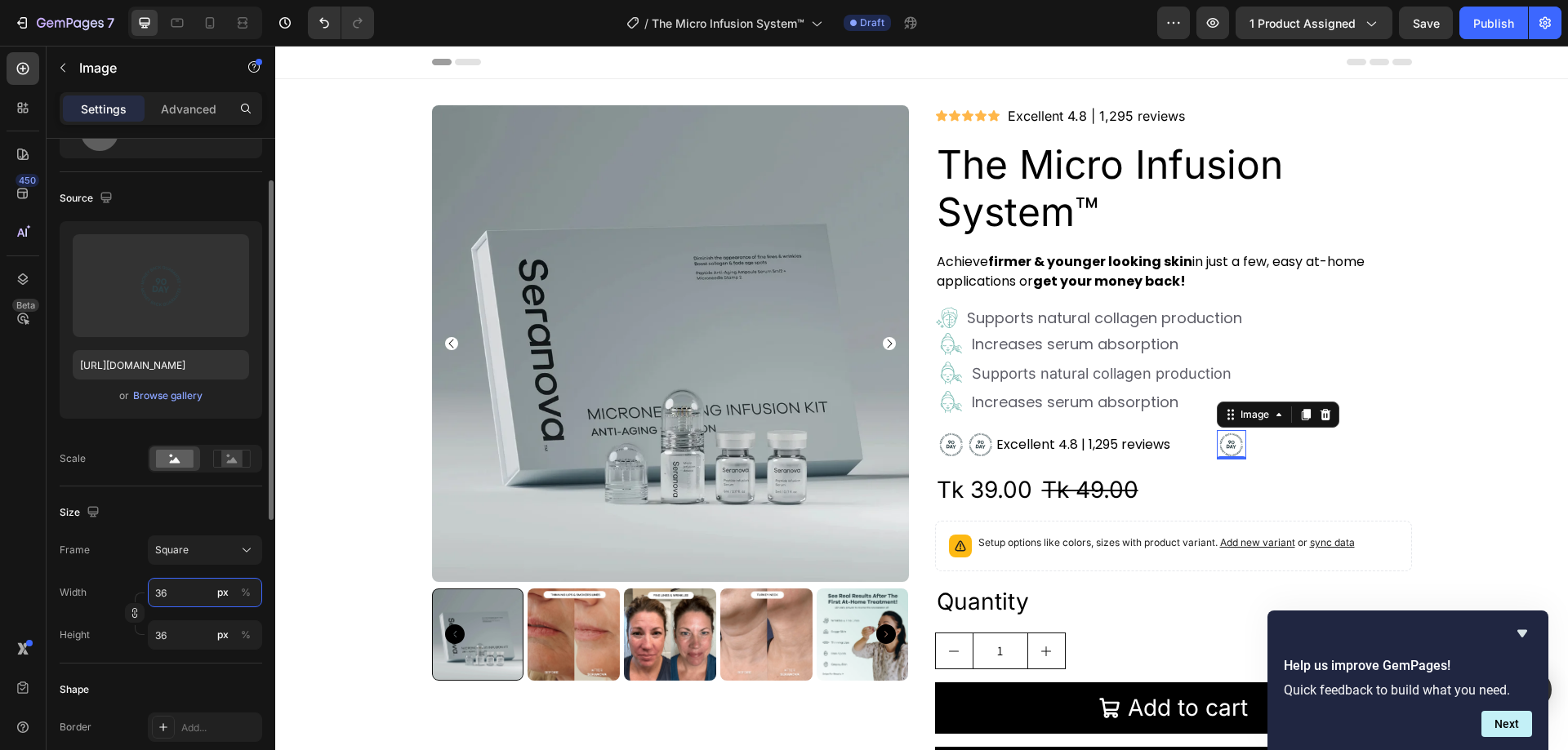
click at [160, 598] on input "36" at bounding box center [205, 592] width 115 height 29
type input "5"
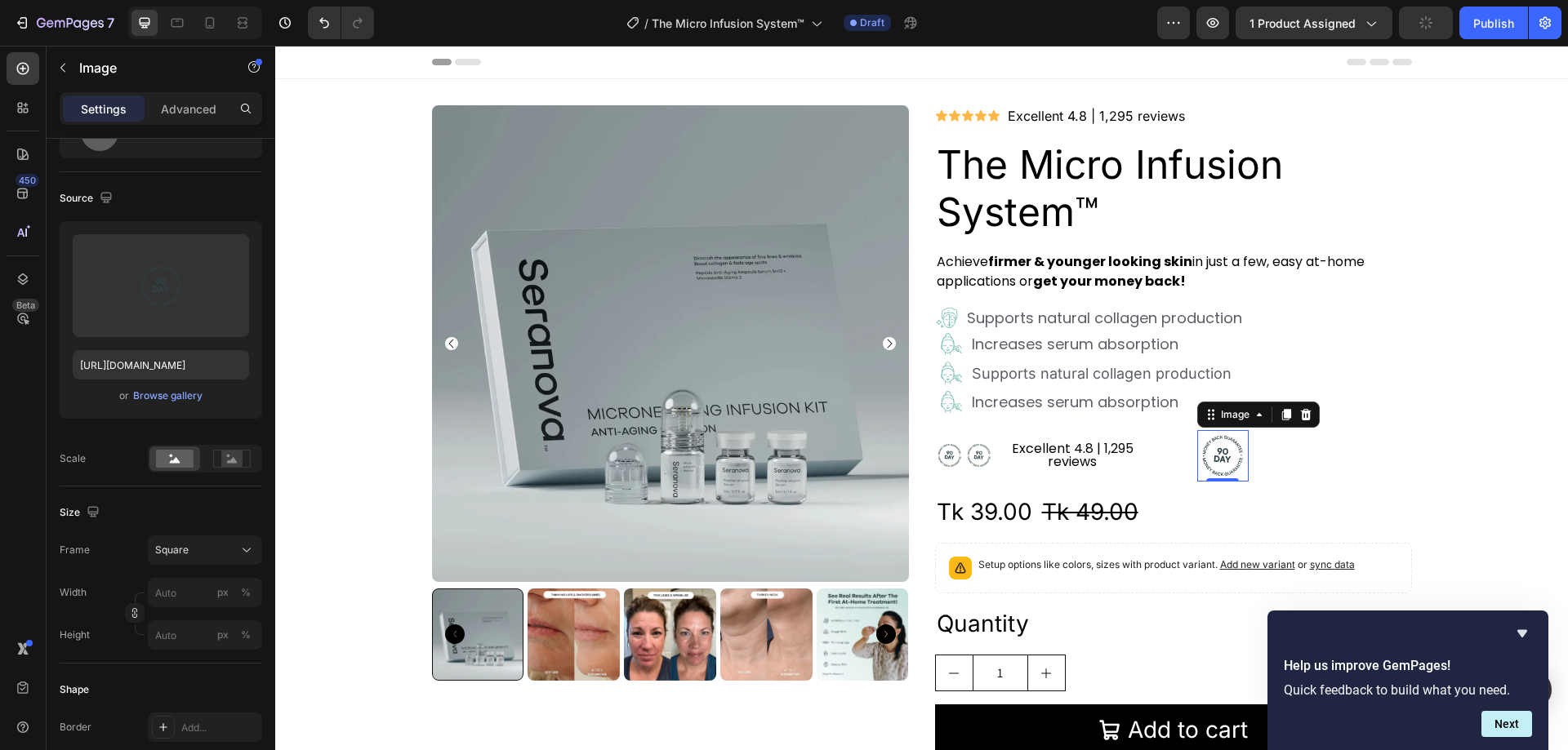
click at [39, 460] on div "450 Beta" at bounding box center [24, 398] width 47 height 705
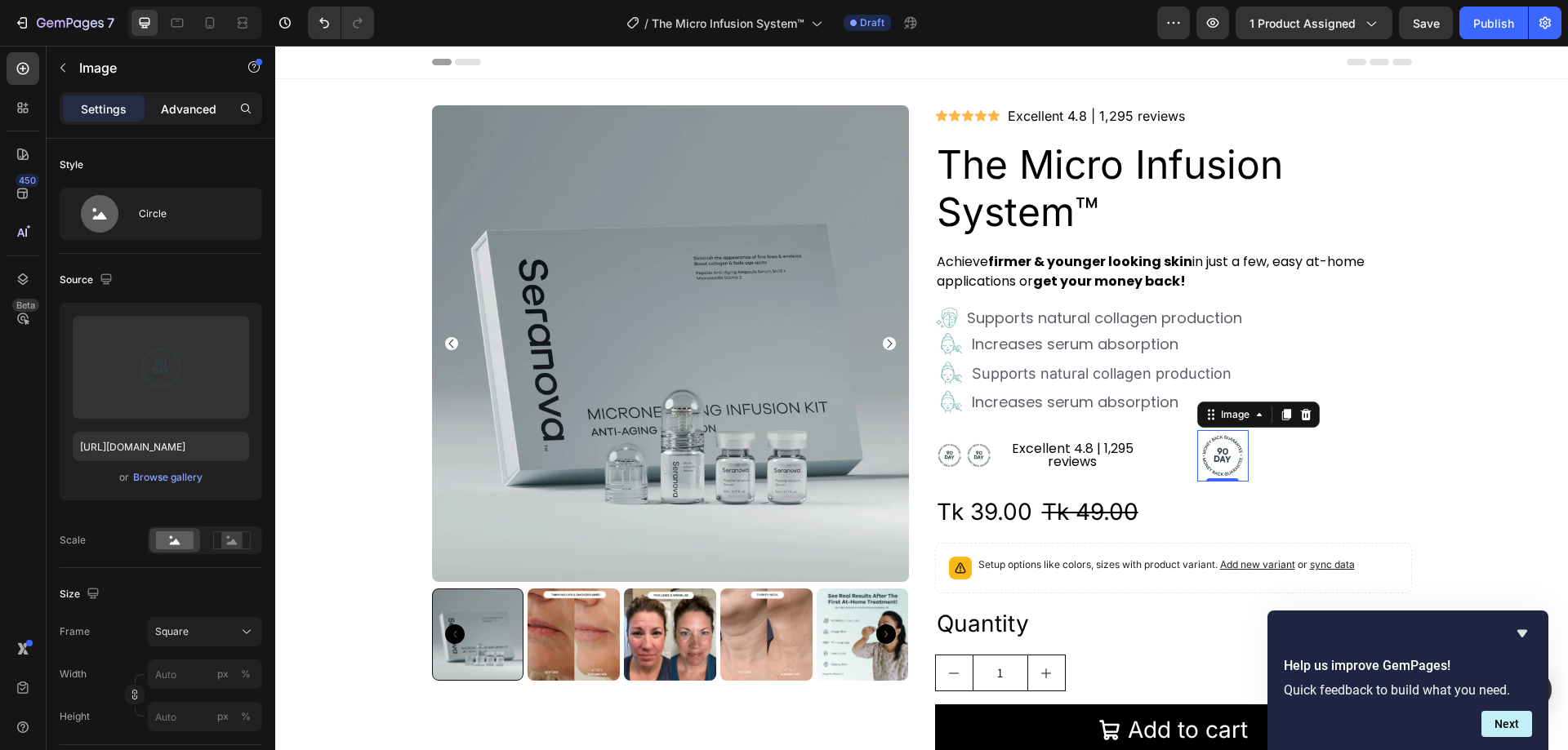
click at [193, 108] on p "Advanced" at bounding box center [188, 110] width 56 height 18
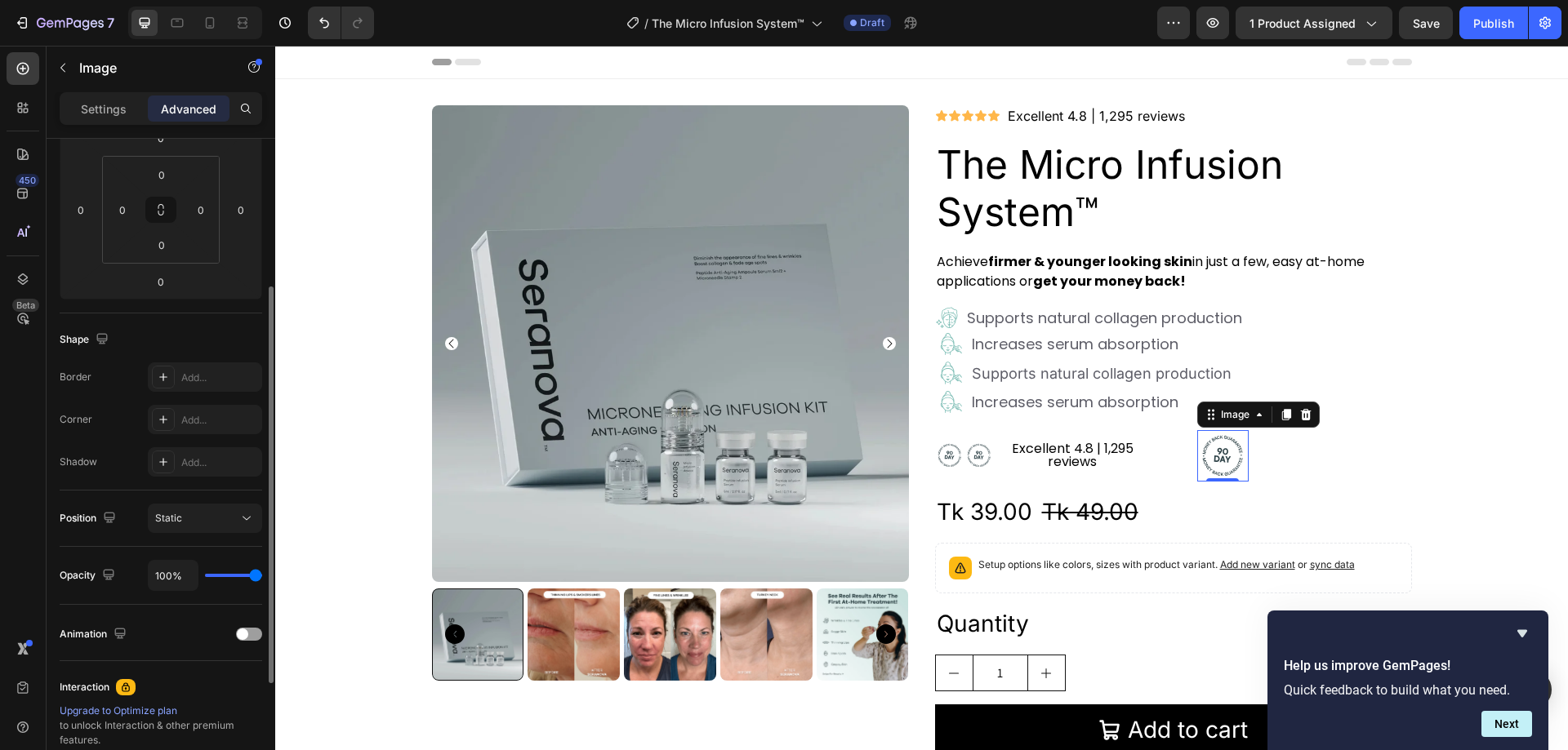
scroll to position [431, 0]
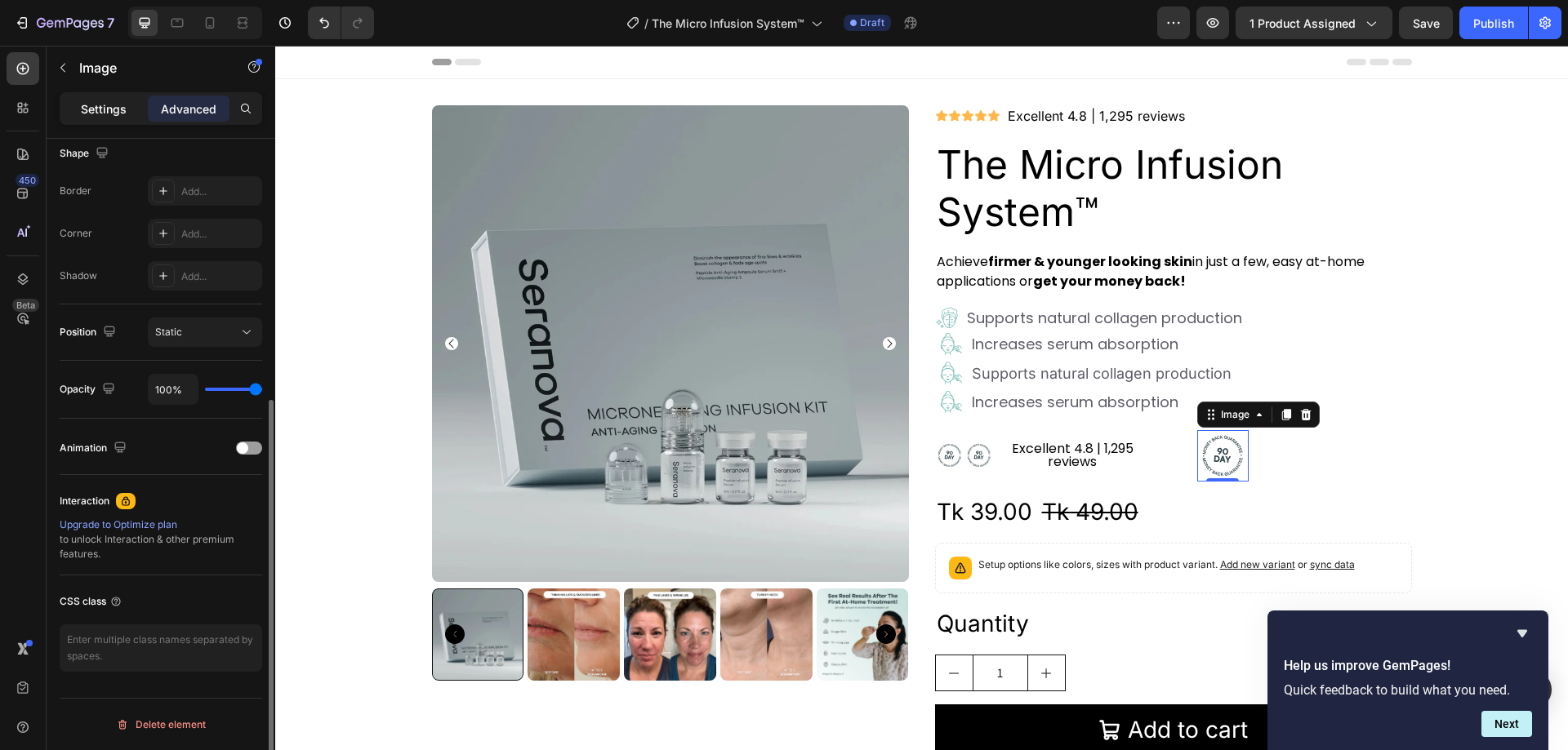
click at [116, 119] on div "Settings" at bounding box center [103, 109] width 81 height 26
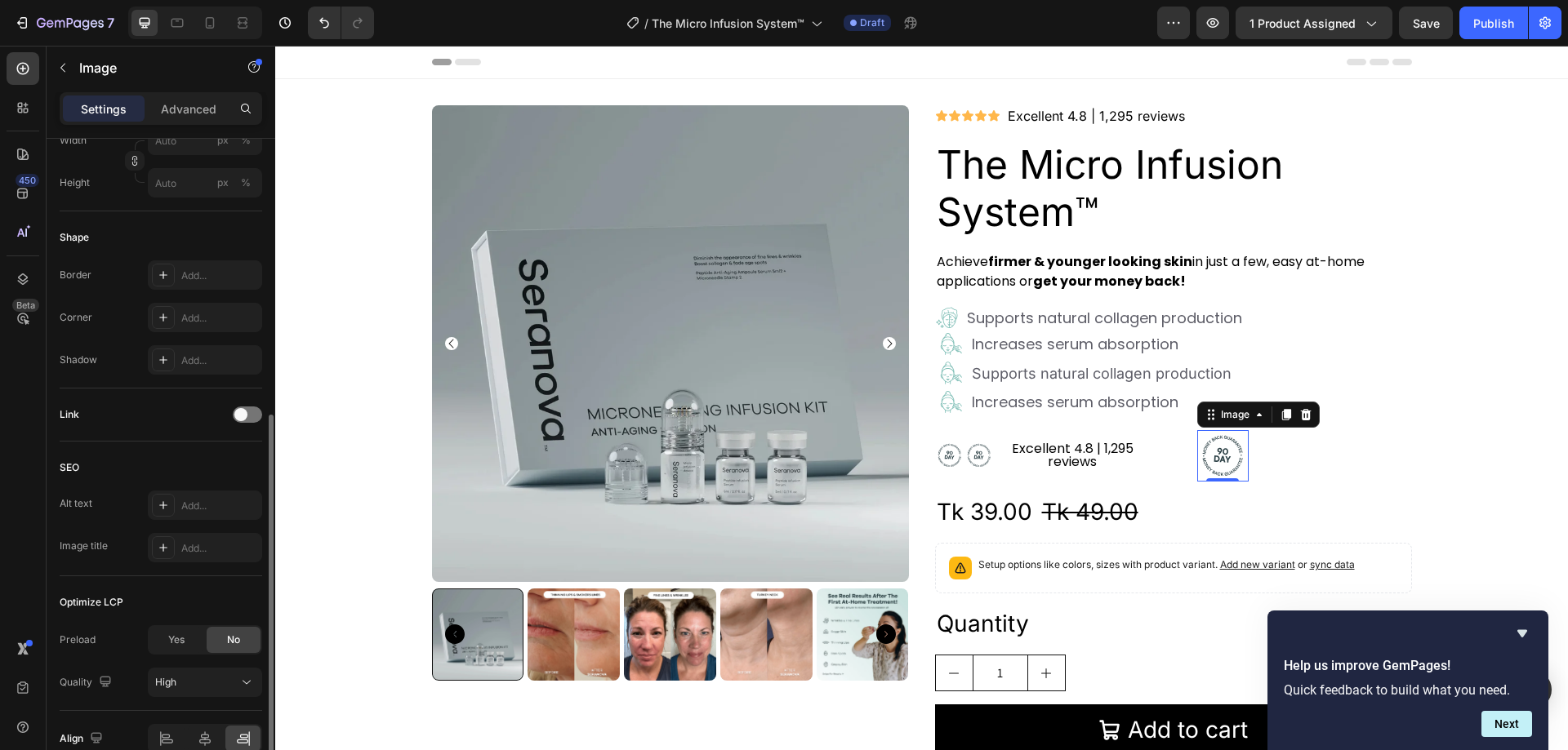
scroll to position [371, 0]
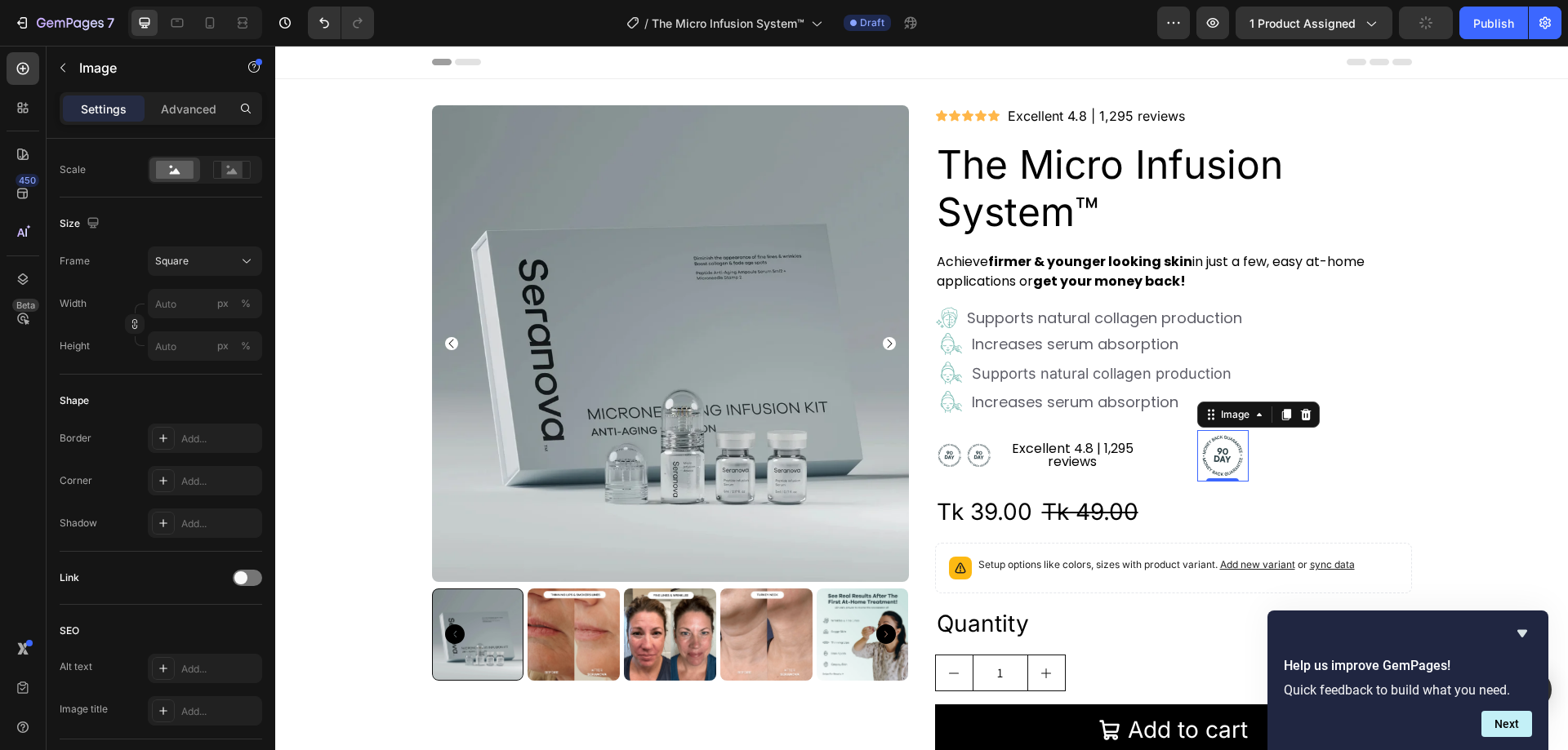
click at [1220, 451] on img at bounding box center [1223, 456] width 52 height 52
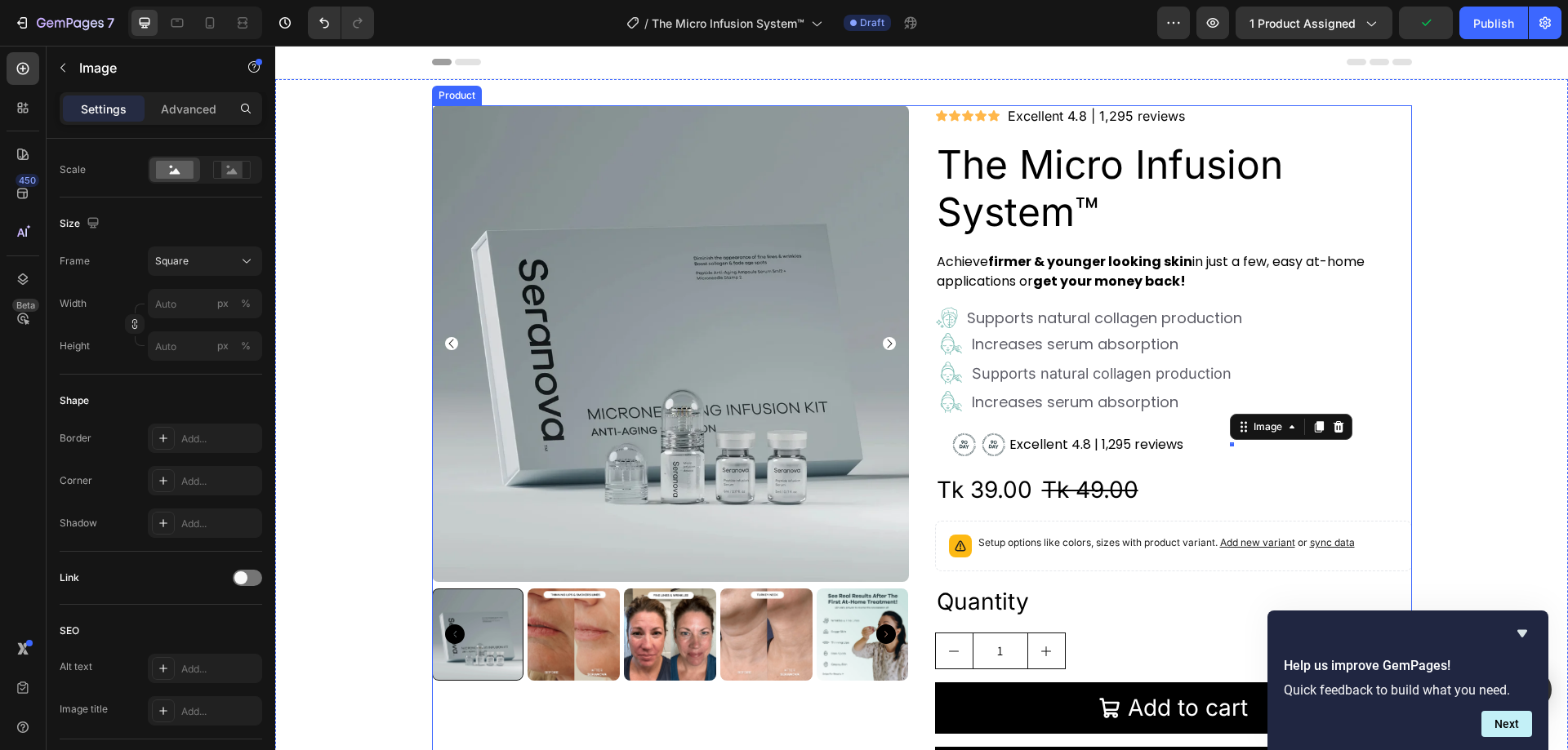
type input "5"
type input "36"
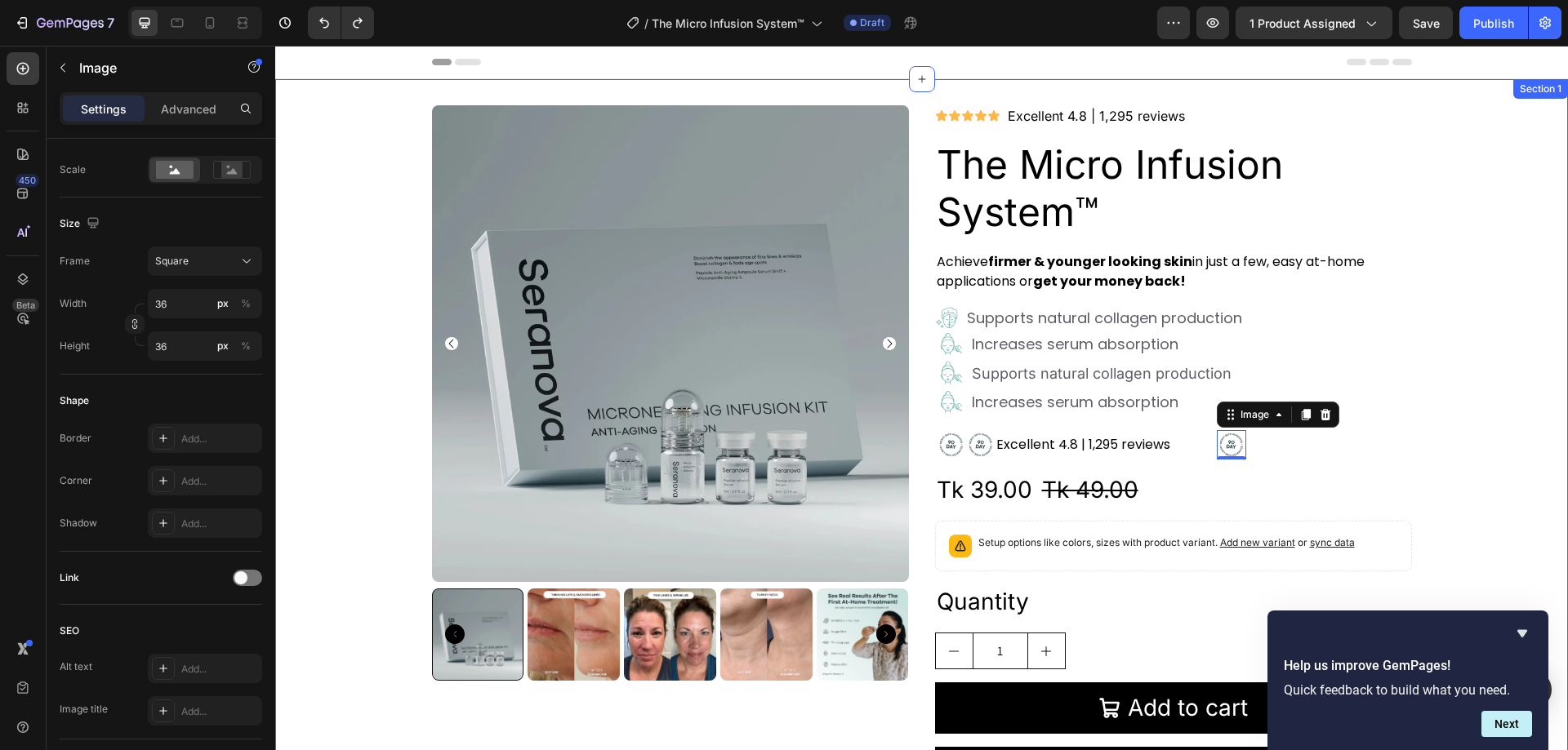
click at [1487, 419] on div "Product Images Icon Icon Icon Icon Icon Icon List Excellent 4.8 | 1,295 reviews…" at bounding box center [922, 459] width 1293 height 707
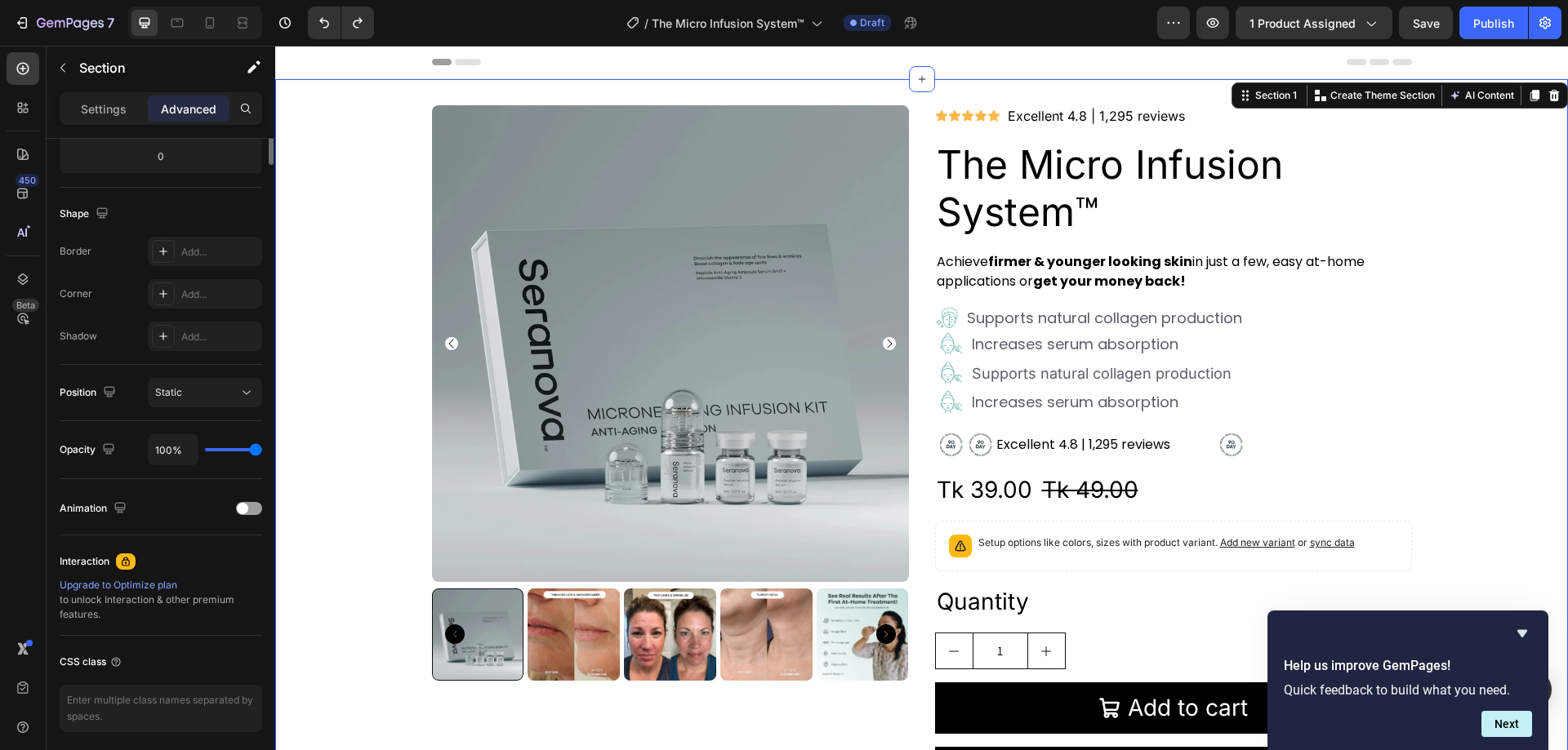
scroll to position [0, 0]
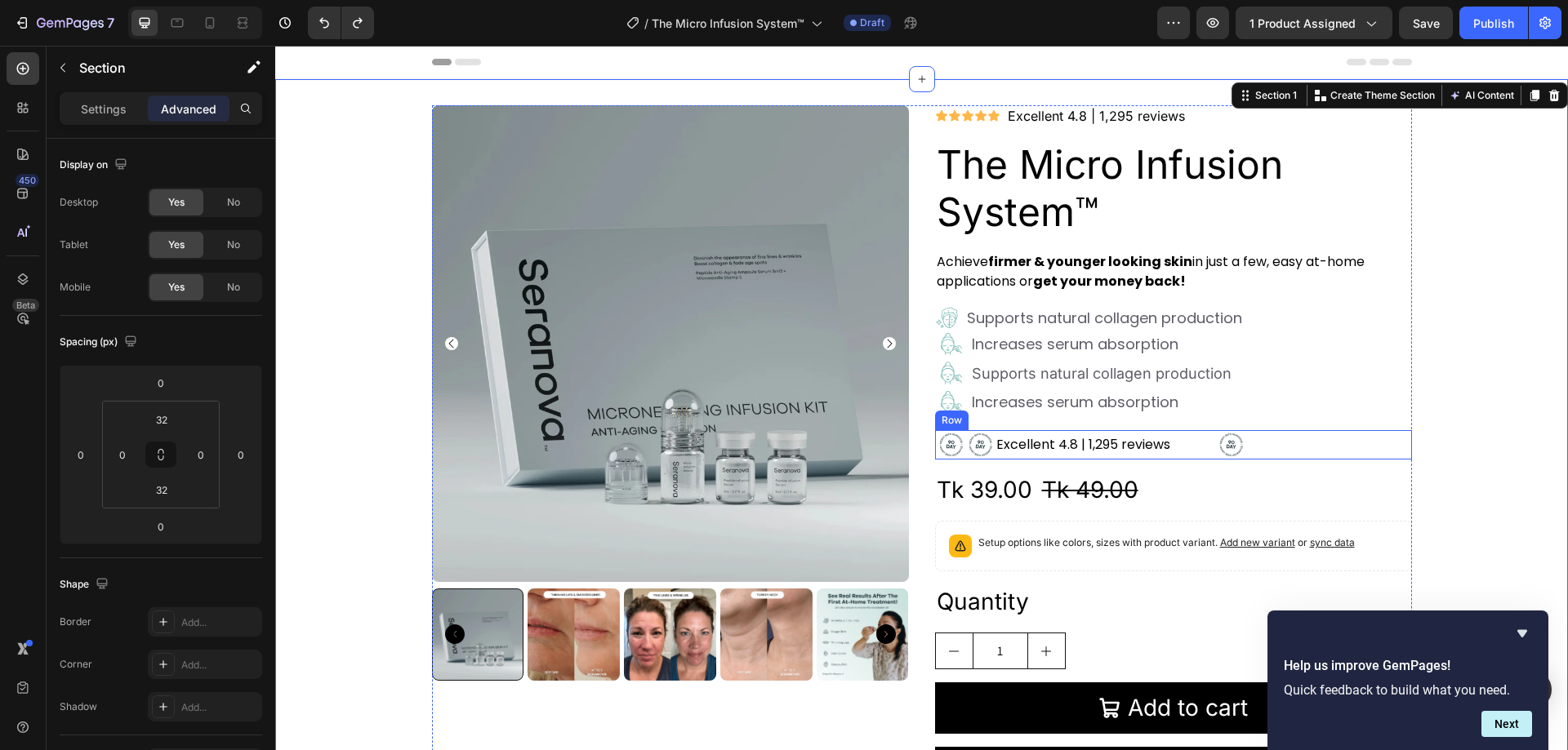
click at [1184, 446] on div "Excellent 4.8 | 1,295 reviews Text Block" at bounding box center [1107, 445] width 221 height 29
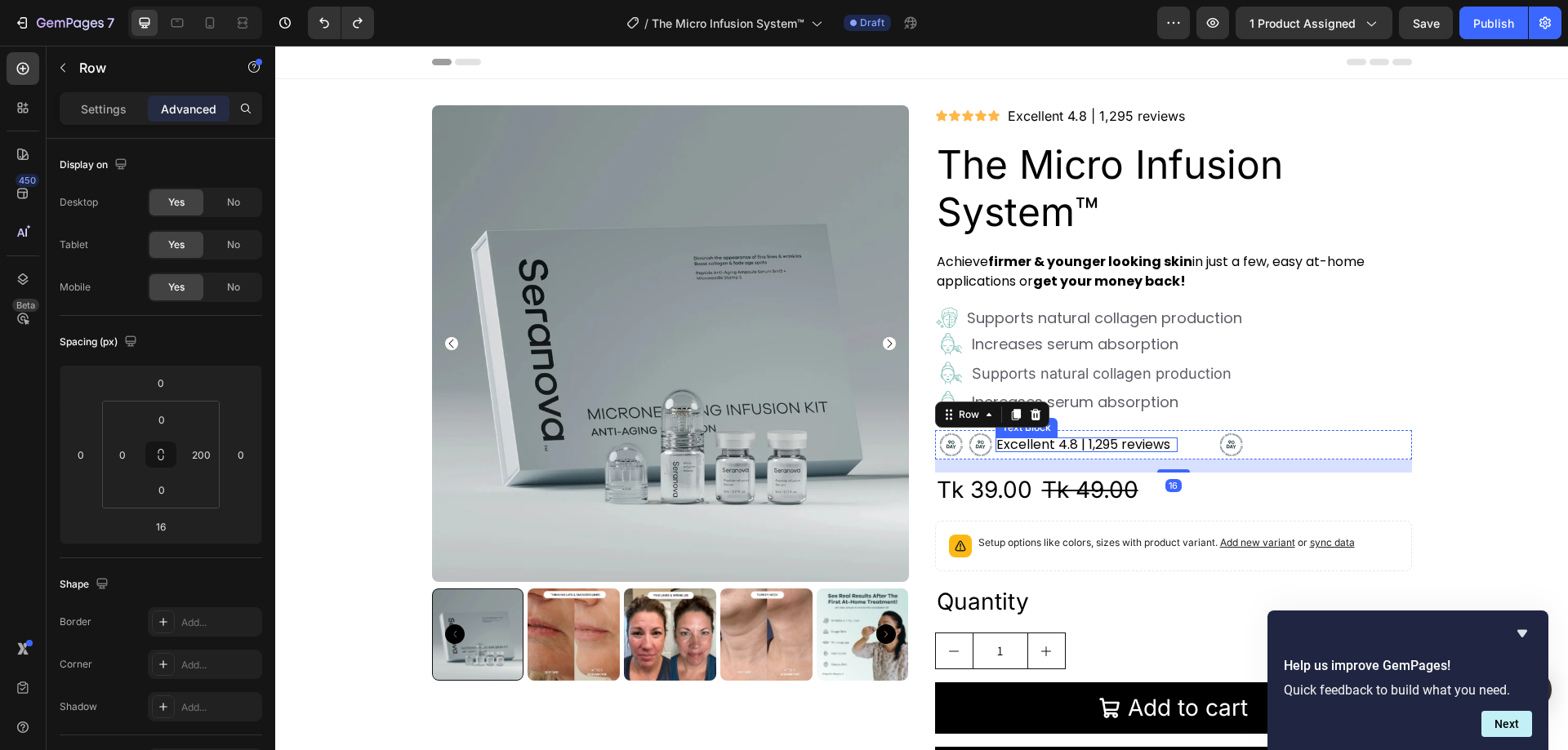
click at [1167, 442] on div "Excellent 4.8 | 1,295 reviews" at bounding box center [1087, 445] width 180 height 13
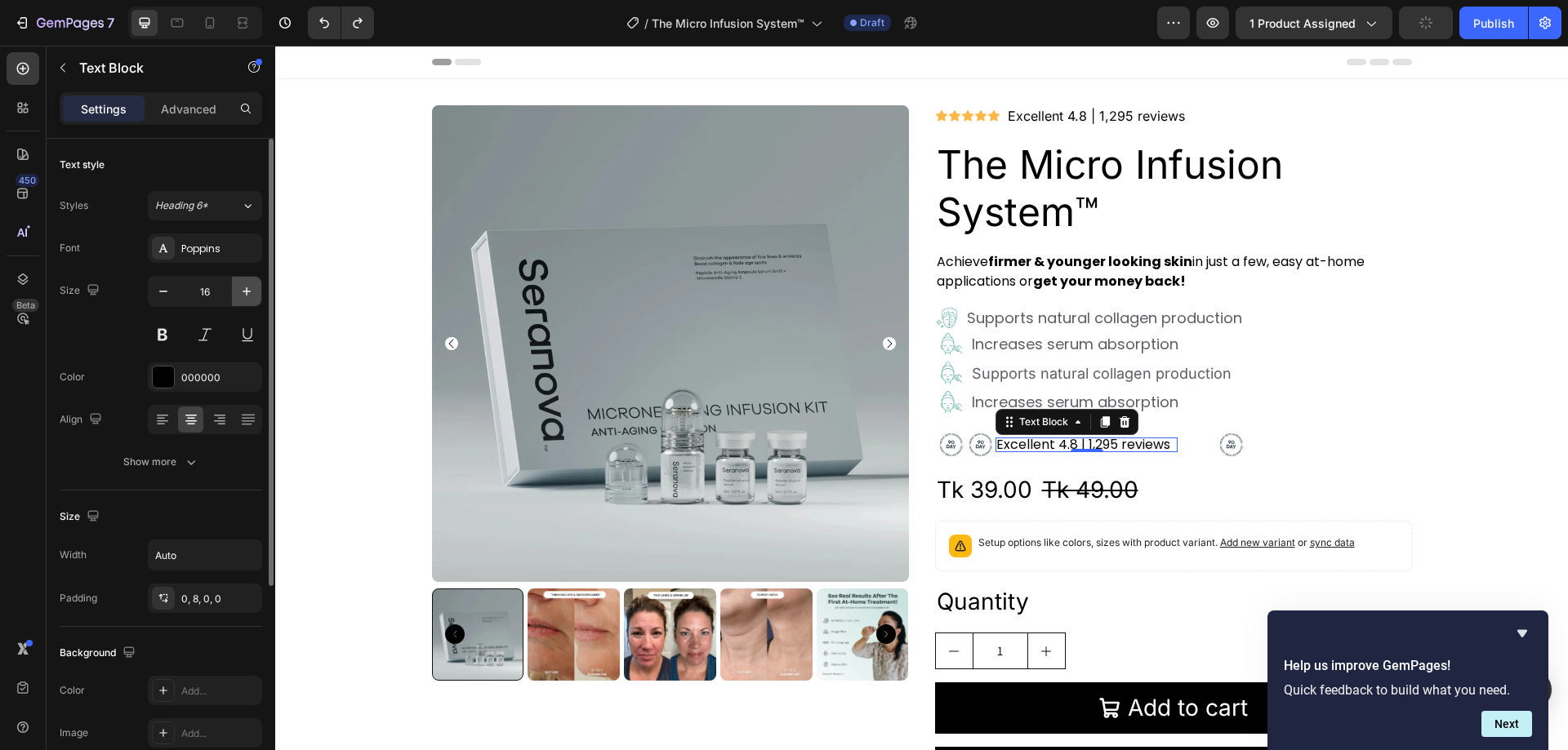
click at [242, 291] on icon "button" at bounding box center [247, 291] width 17 height 17
click at [168, 292] on icon "button" at bounding box center [163, 291] width 17 height 17
type input "16"
click at [163, 332] on button at bounding box center [163, 335] width 29 height 29
click at [159, 340] on button at bounding box center [163, 335] width 29 height 29
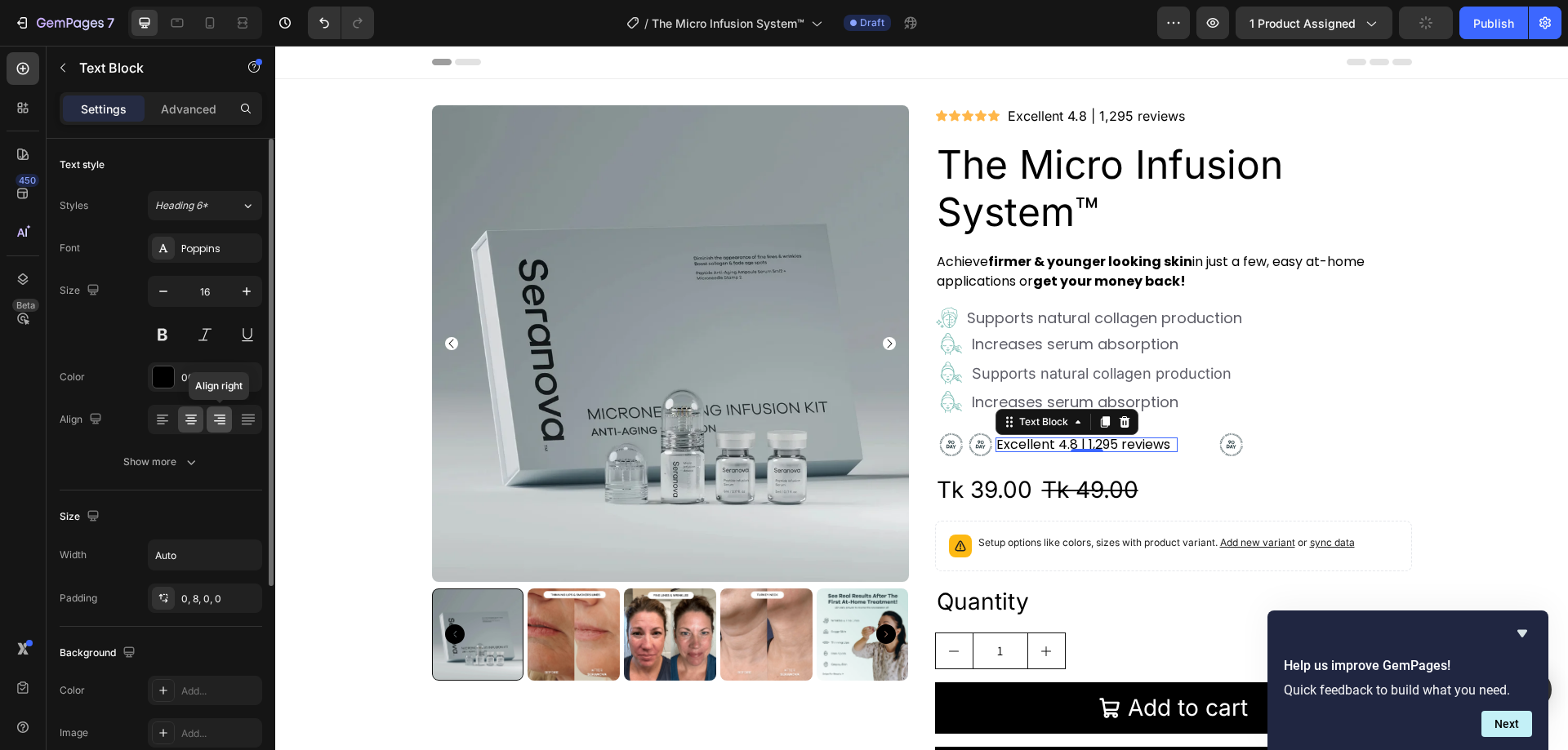
click at [224, 416] on icon at bounding box center [220, 416] width 12 height 2
click at [167, 420] on icon at bounding box center [163, 419] width 17 height 17
click at [246, 416] on icon at bounding box center [248, 419] width 17 height 17
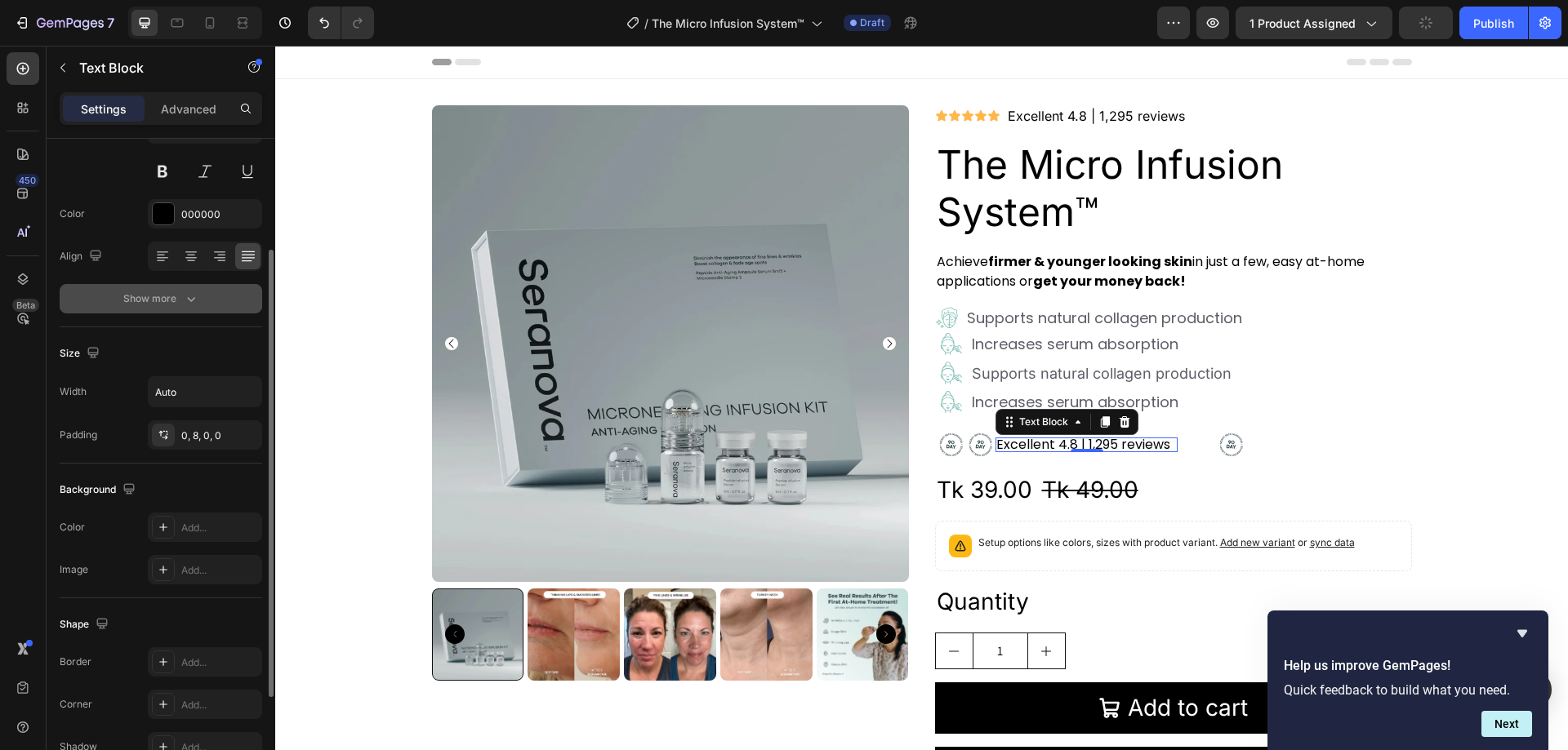
click at [187, 303] on icon "button" at bounding box center [191, 299] width 17 height 17
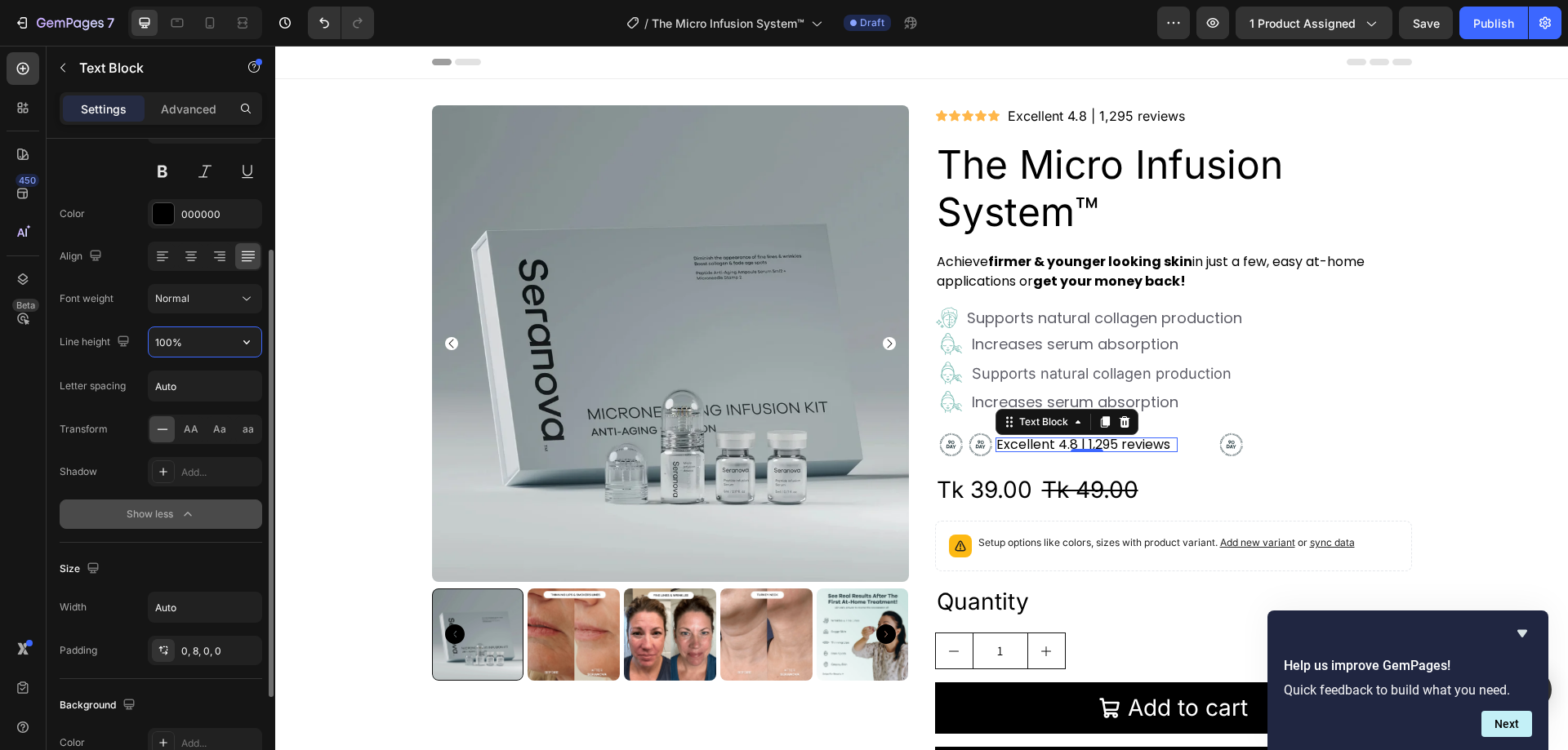
click at [189, 340] on input "100%" at bounding box center [205, 342] width 113 height 29
click at [244, 341] on icon "button" at bounding box center [247, 342] width 17 height 17
click at [190, 416] on p "120%" at bounding box center [201, 414] width 93 height 15
type input "120%"
